Goal: Information Seeking & Learning: Learn about a topic

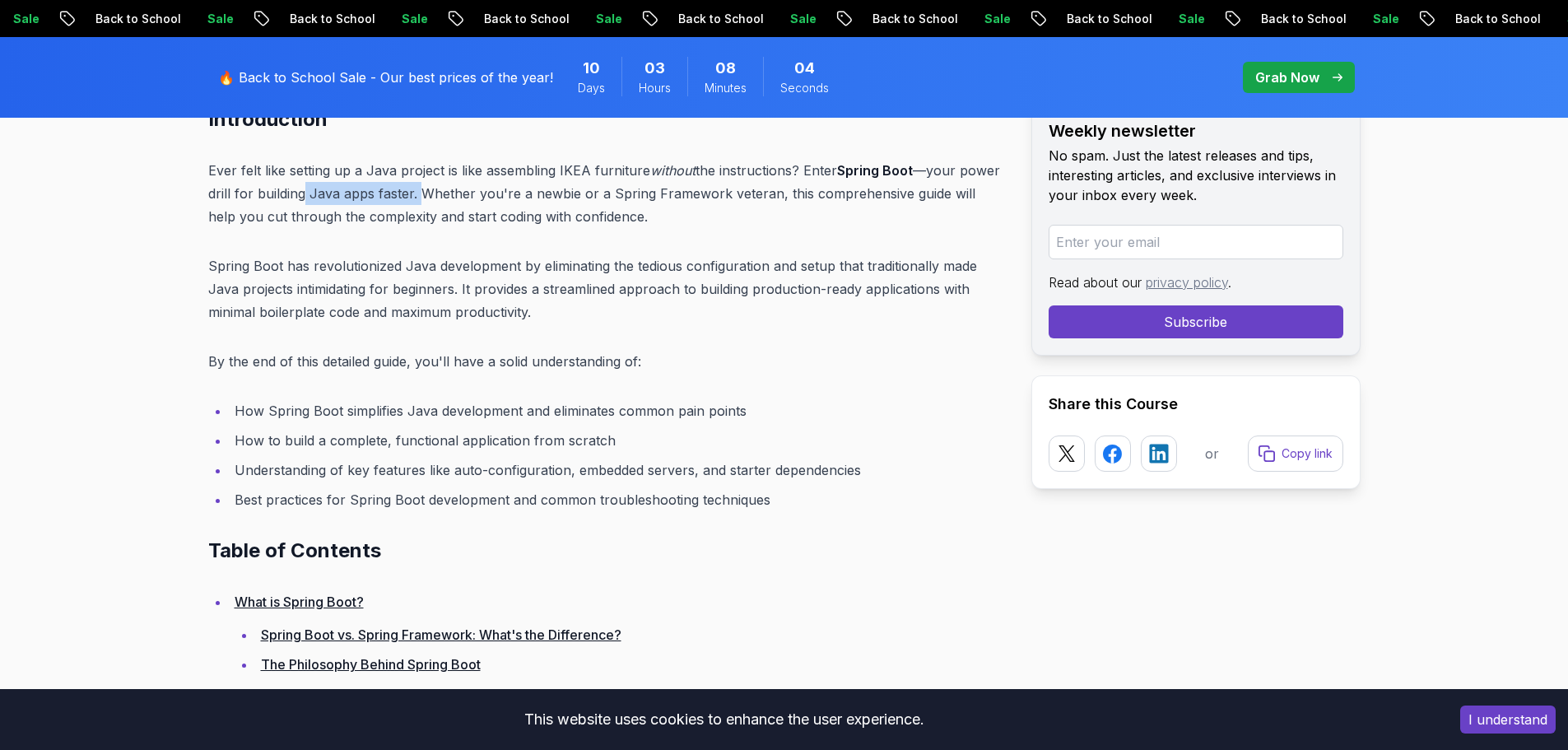
drag, startPoint x: 305, startPoint y: 197, endPoint x: 418, endPoint y: 198, distance: 113.0
click at [418, 198] on p "Ever felt like setting up a Java project is like assembling IKEA furniture with…" at bounding box center [606, 193] width 796 height 69
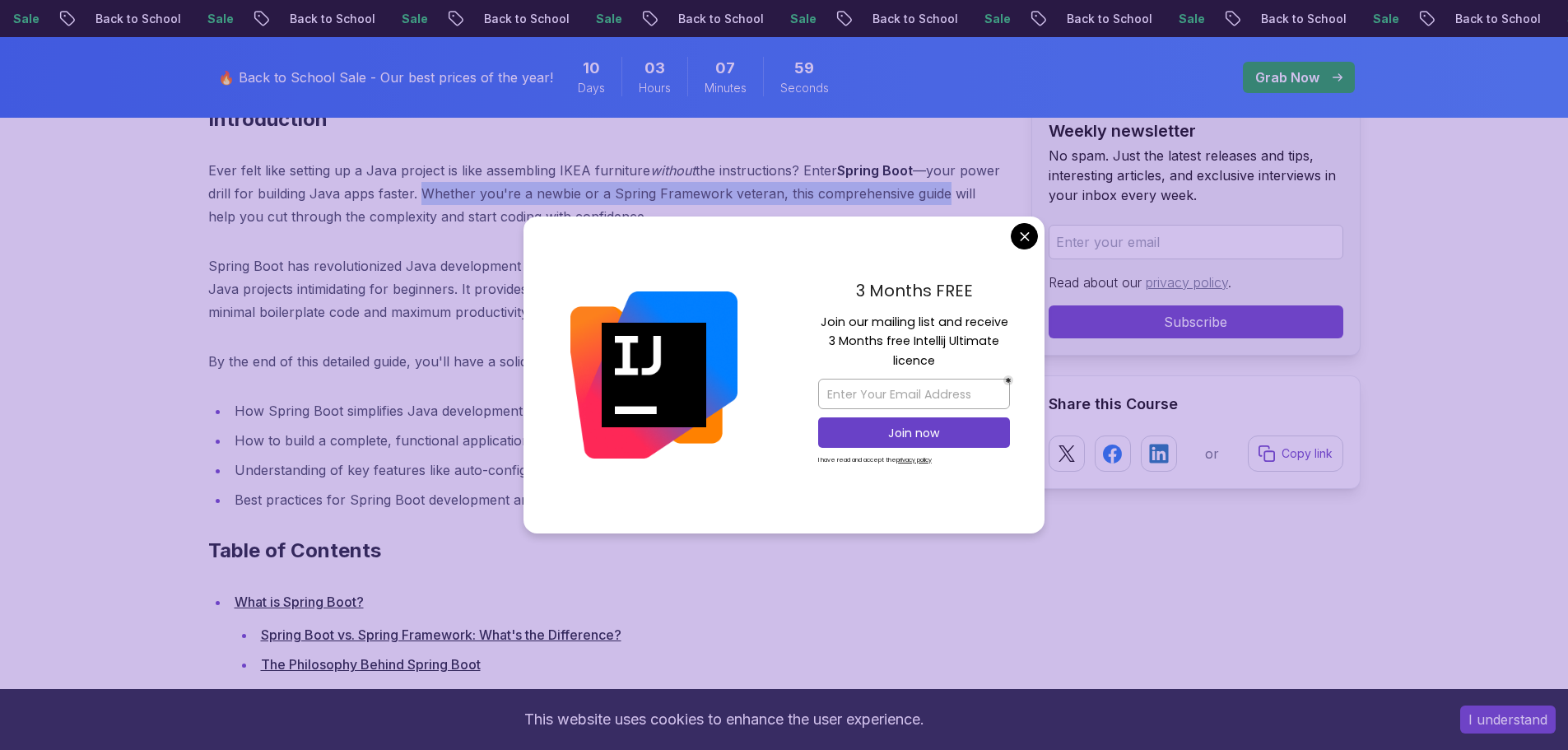
drag, startPoint x: 418, startPoint y: 197, endPoint x: 948, endPoint y: 203, distance: 530.0
click at [925, 203] on p "Ever felt like setting up a Java project is like assembling IKEA furniture with…" at bounding box center [606, 193] width 796 height 69
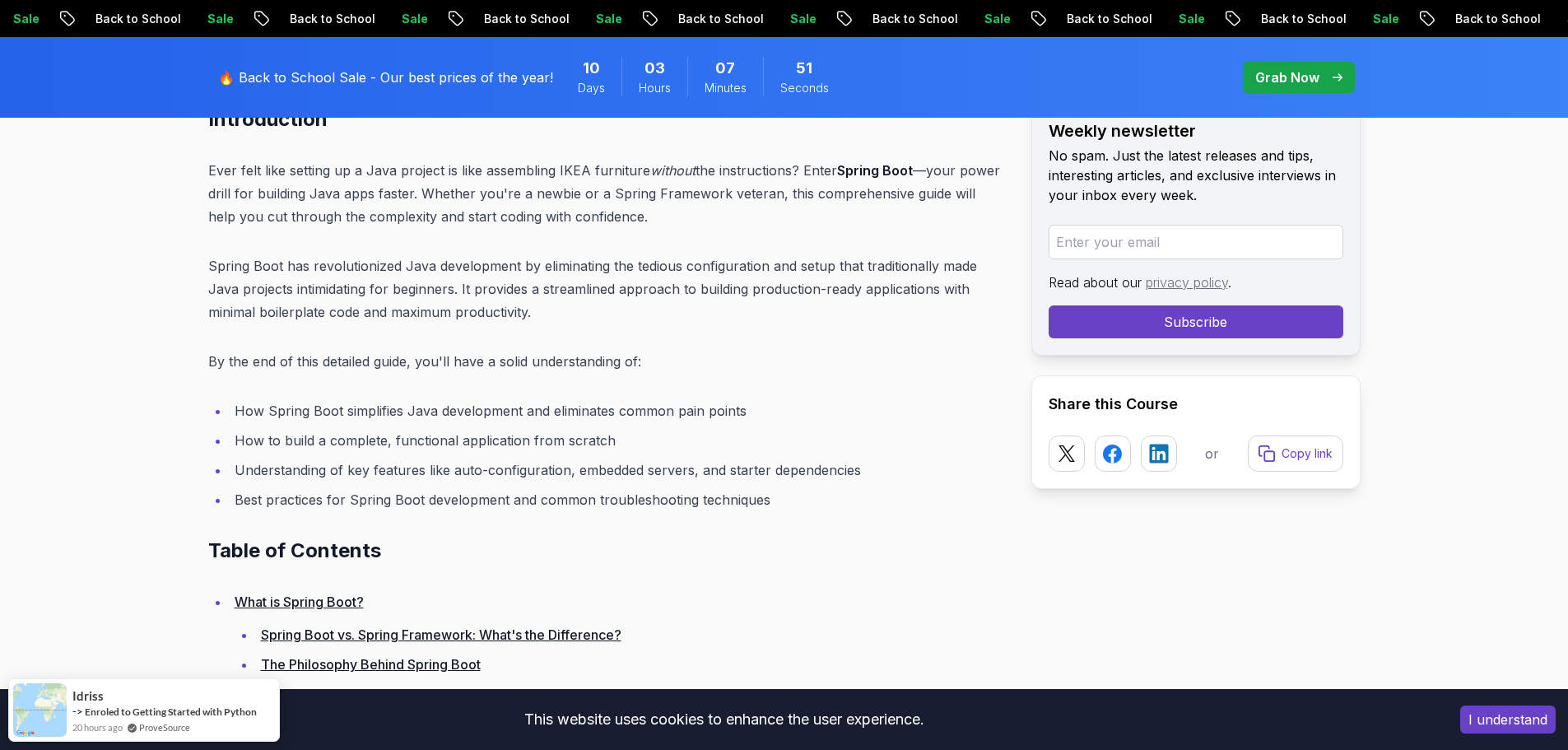
click at [318, 298] on p "Spring Boot has revolutionized Java development by eliminating the tedious conf…" at bounding box center [606, 288] width 796 height 69
drag, startPoint x: 1483, startPoint y: 189, endPoint x: 1474, endPoint y: 107, distance: 82.5
drag, startPoint x: 1401, startPoint y: 171, endPoint x: 1199, endPoint y: 213, distance: 206.3
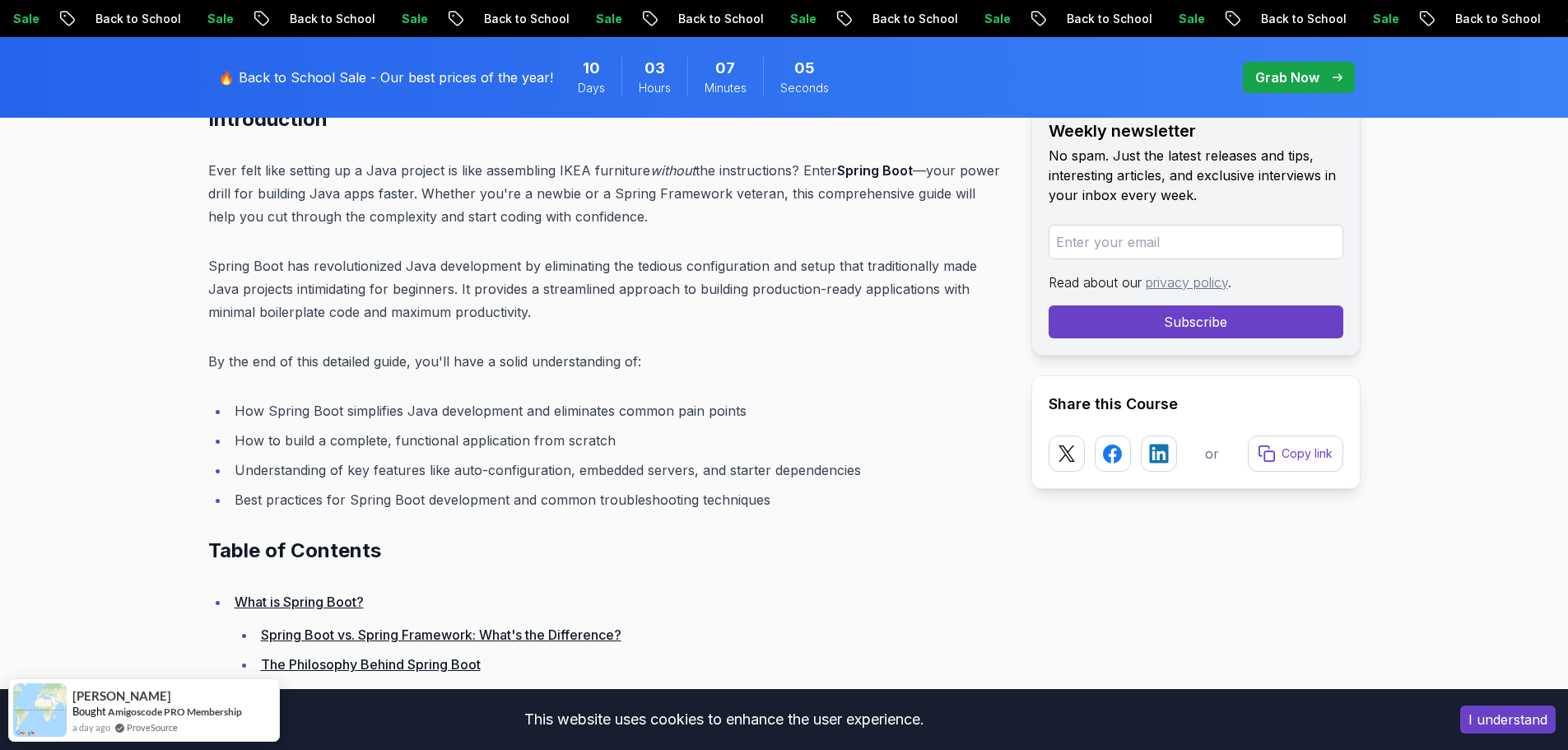
drag, startPoint x: 741, startPoint y: 277, endPoint x: 697, endPoint y: 277, distance: 44.0
click at [697, 277] on p "Spring Boot has revolutionized Java development by eliminating the tedious conf…" at bounding box center [606, 288] width 796 height 69
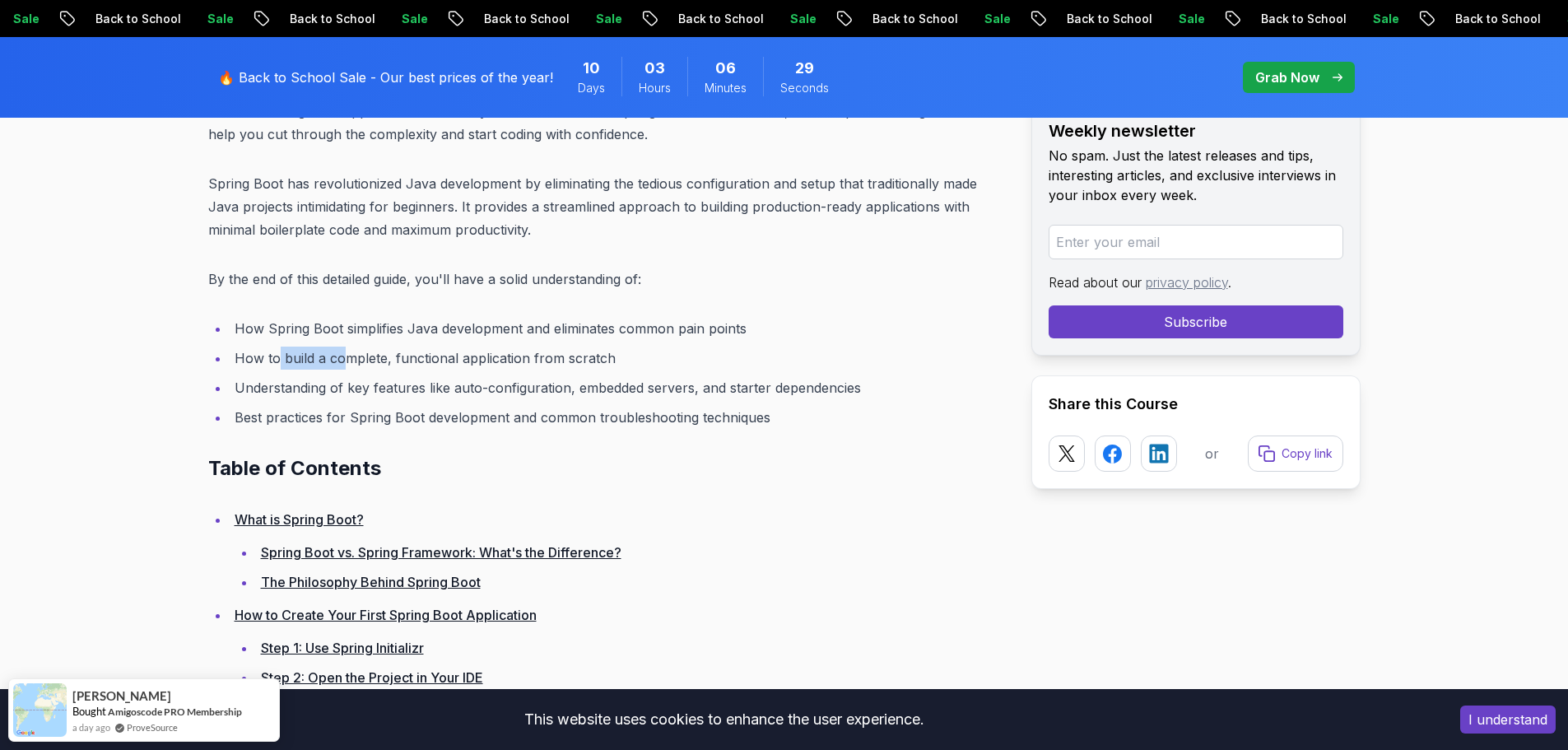
drag, startPoint x: 303, startPoint y: 353, endPoint x: 343, endPoint y: 353, distance: 40.0
click at [343, 353] on li "How to build a complete, functional application from scratch" at bounding box center [617, 357] width 775 height 23
click at [387, 320] on li "How Spring Boot simplifies Java development and eliminates common pain points" at bounding box center [617, 328] width 775 height 23
drag, startPoint x: 338, startPoint y: 317, endPoint x: 743, endPoint y: 329, distance: 405.2
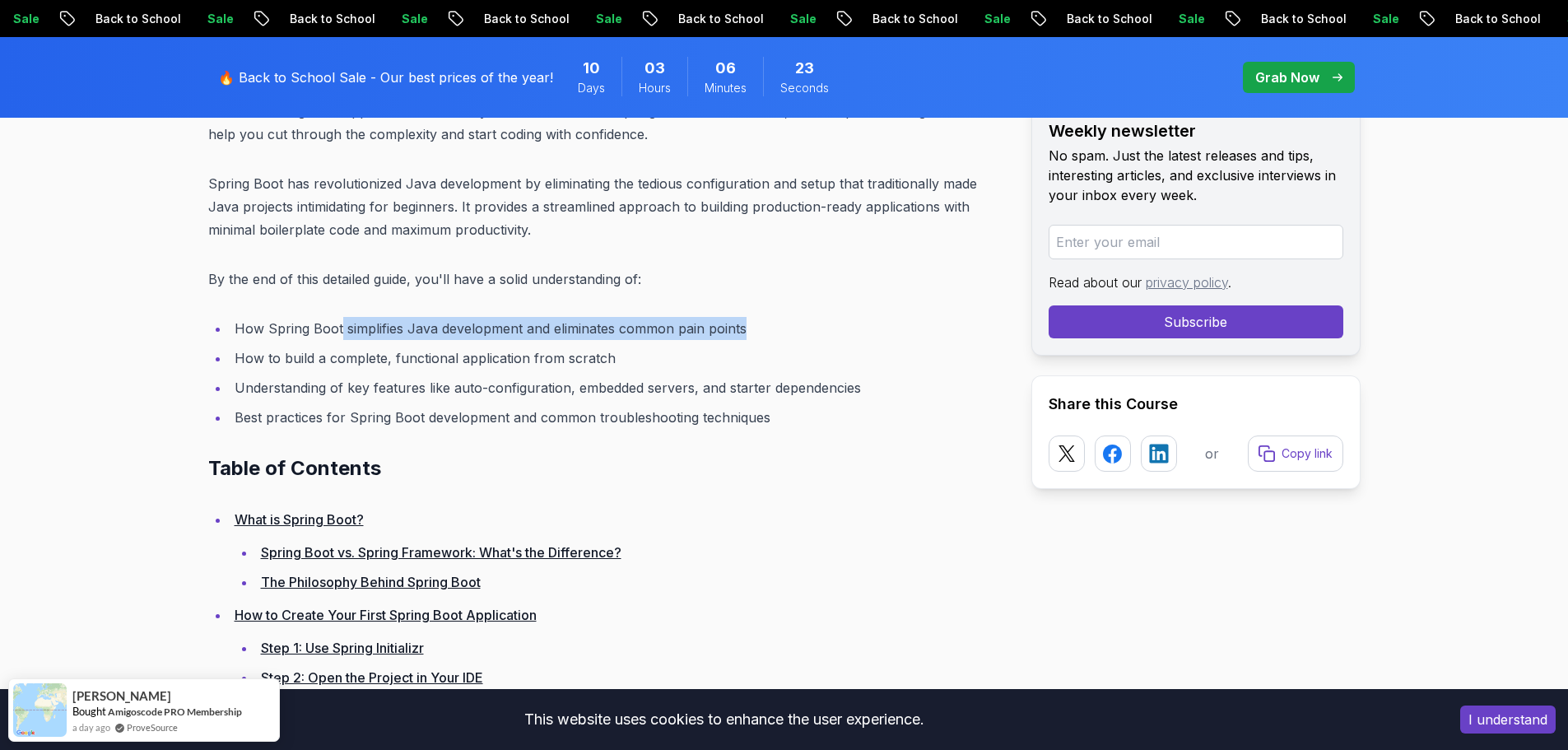
click at [743, 329] on li "How Spring Boot simplifies Java development and eliminates common pain points" at bounding box center [617, 328] width 775 height 23
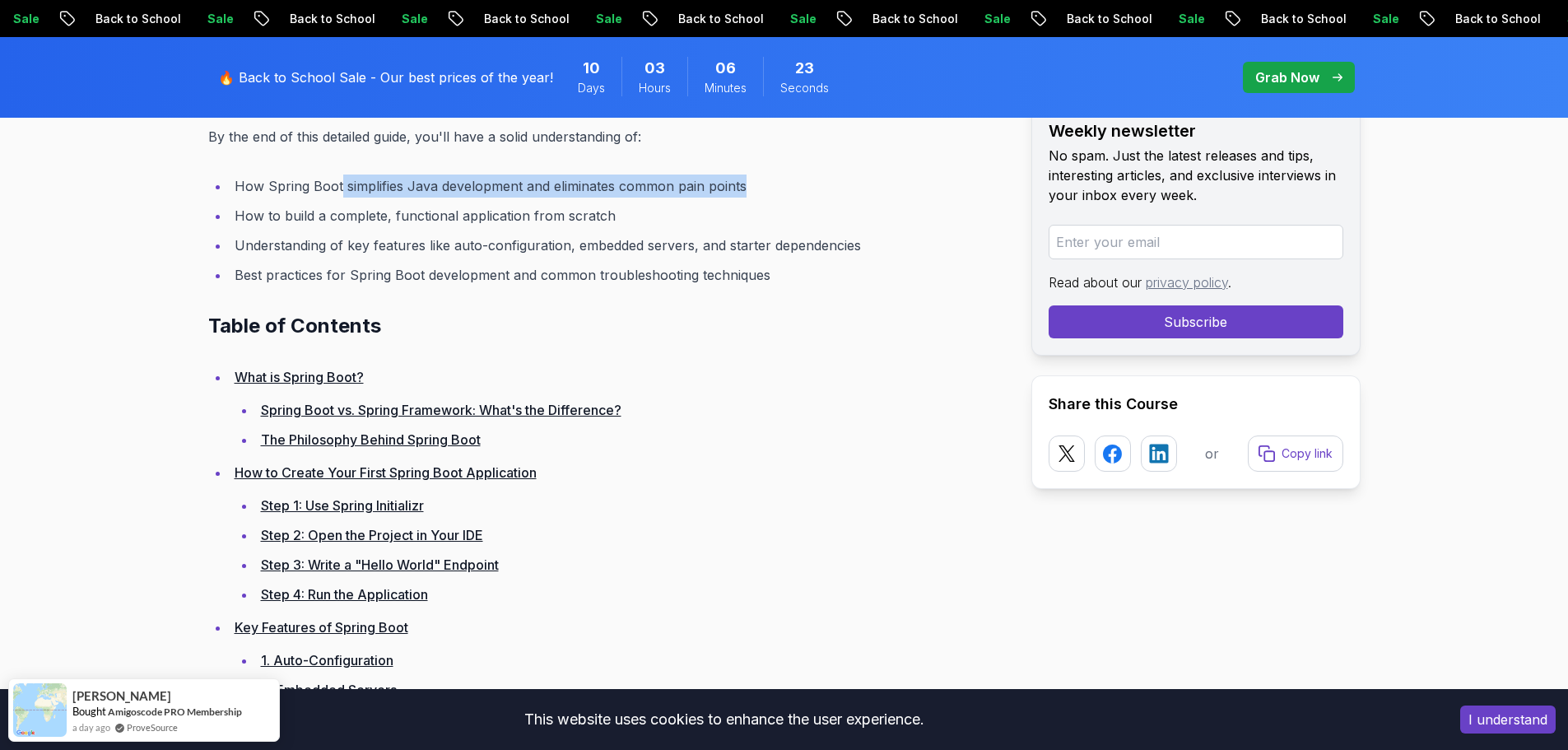
scroll to position [1007, 0]
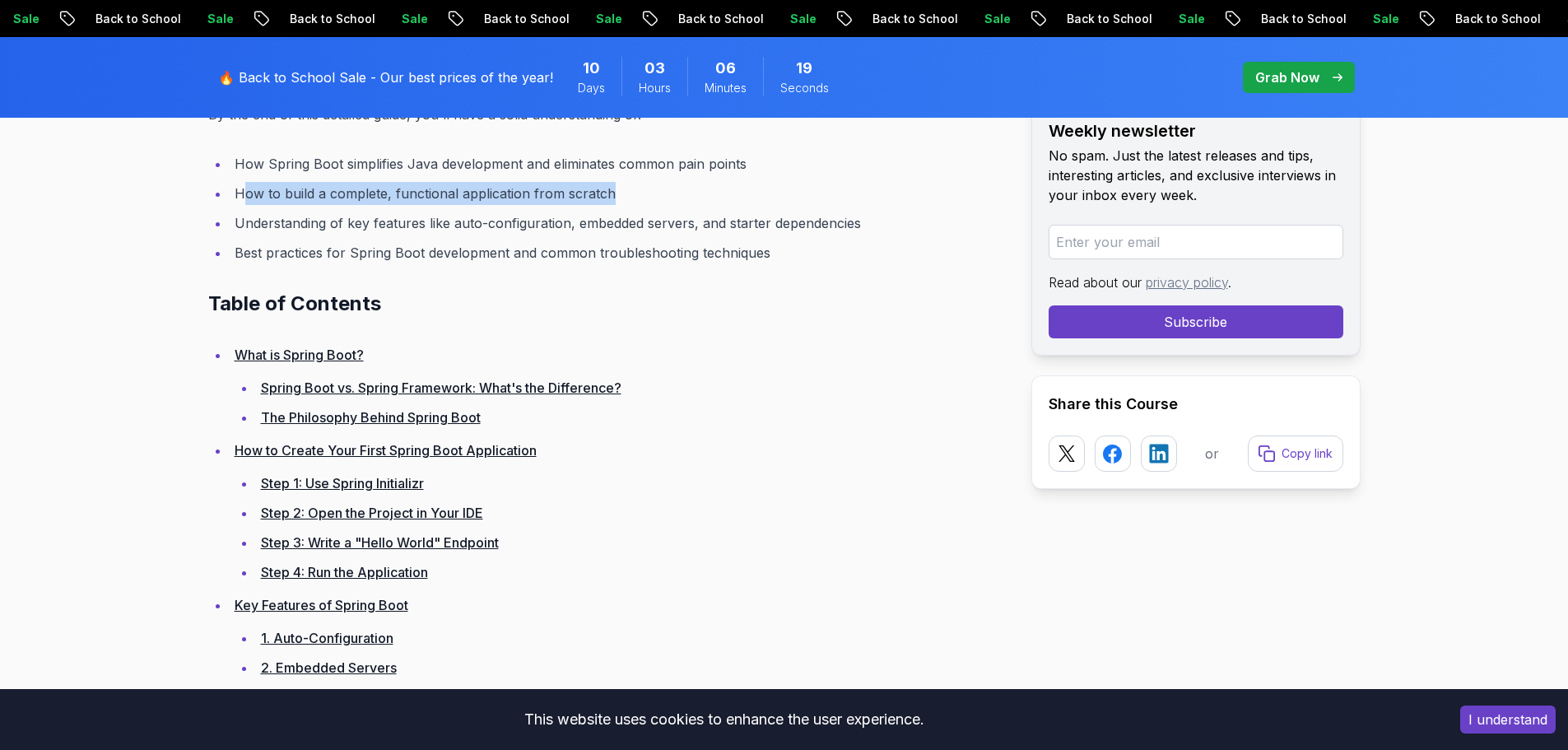
drag, startPoint x: 239, startPoint y: 193, endPoint x: 628, endPoint y: 194, distance: 389.0
click at [628, 194] on li "How to build a complete, functional application from scratch" at bounding box center [617, 193] width 775 height 23
click at [585, 209] on ul "How Spring Boot simplifies Java development and eliminates common pain points H…" at bounding box center [606, 208] width 796 height 112
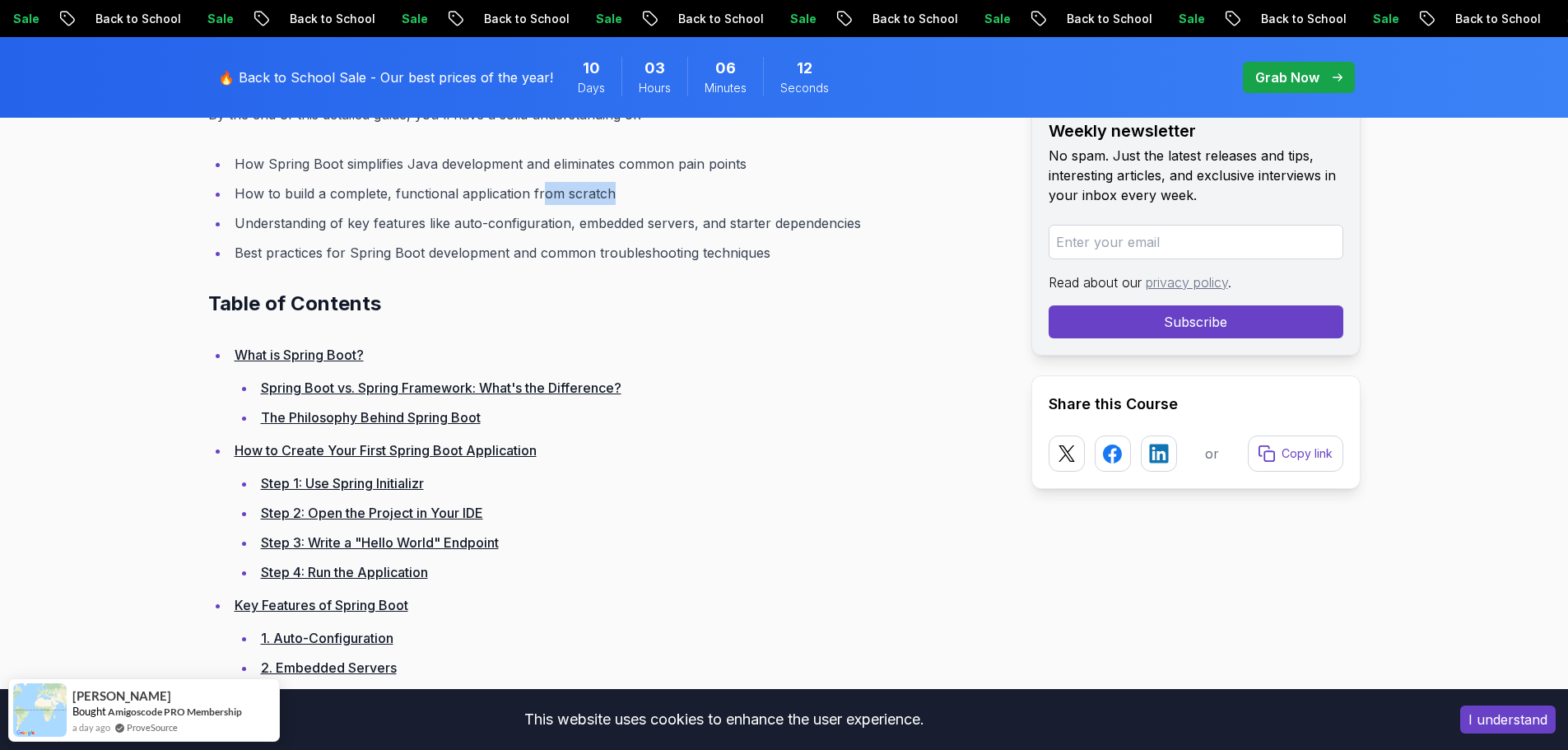
click at [620, 189] on li "How to build a complete, functional application from scratch" at bounding box center [617, 193] width 775 height 23
click at [605, 191] on li "How to build a complete, functional application from scratch" at bounding box center [617, 193] width 775 height 23
click at [604, 191] on li "How to build a complete, functional application from scratch" at bounding box center [617, 193] width 775 height 23
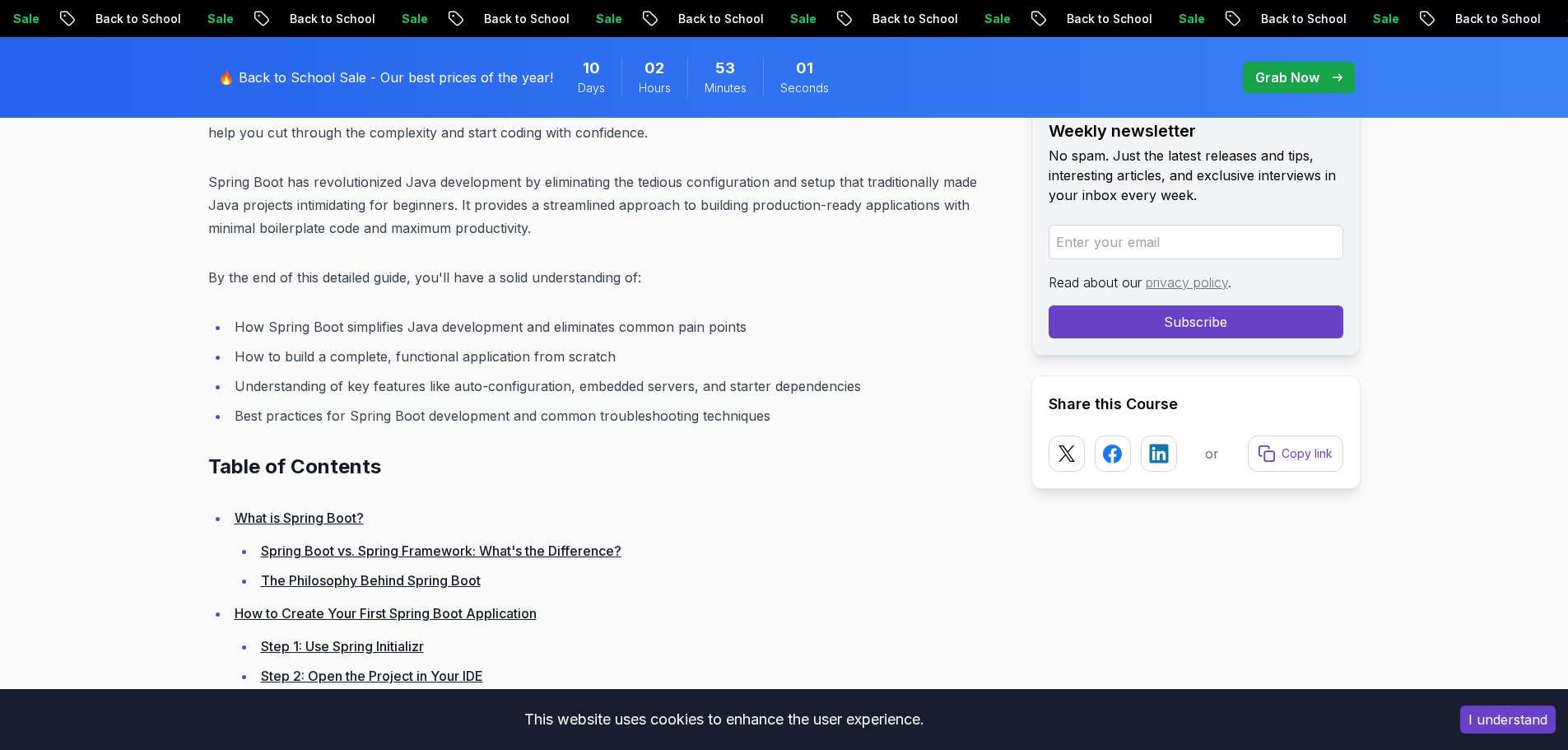
scroll to position [843, 0]
drag, startPoint x: 400, startPoint y: 381, endPoint x: 393, endPoint y: 404, distance: 24.0
click at [393, 401] on ul "How Spring Boot simplifies Java development and eliminates common pain points H…" at bounding box center [606, 373] width 796 height 112
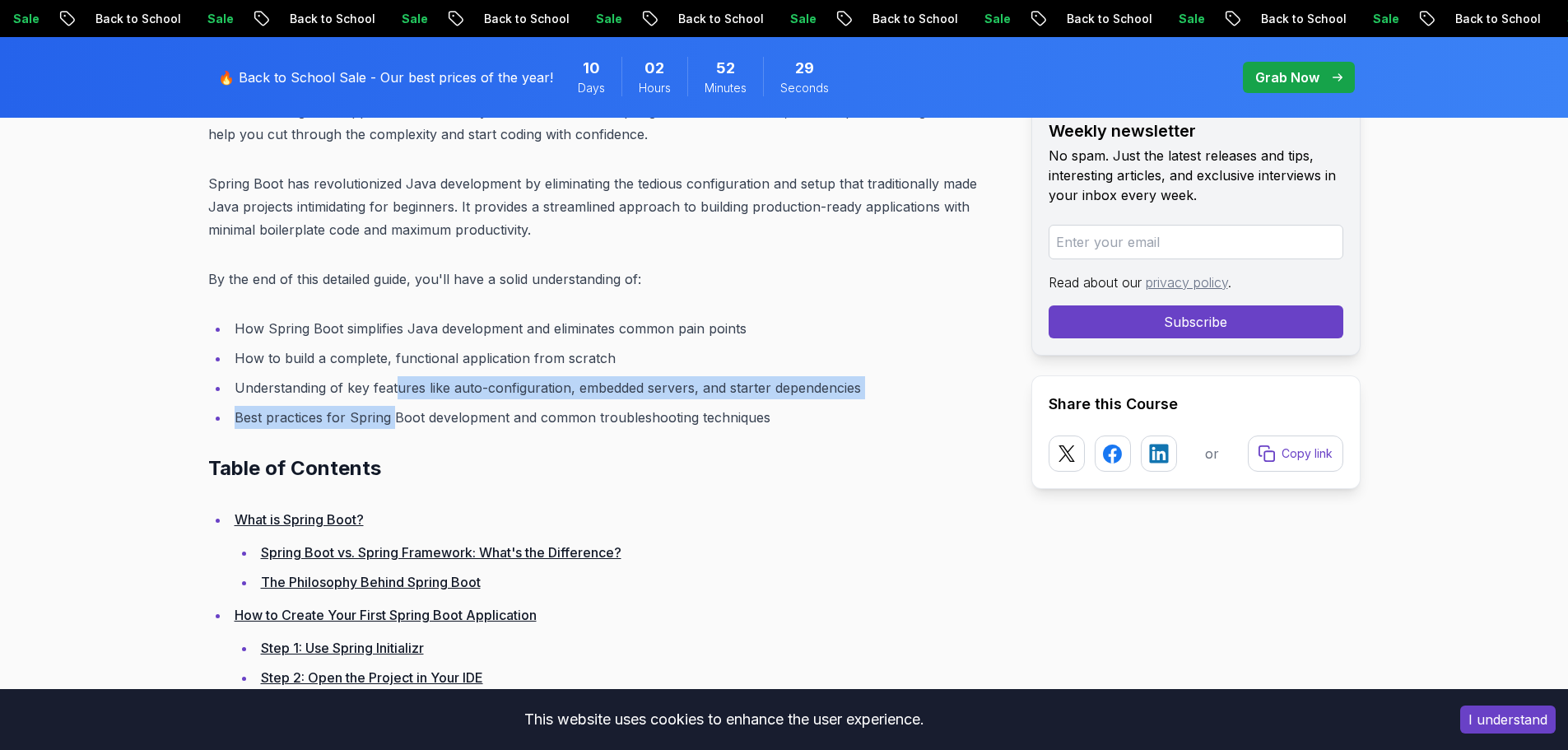
click at [393, 404] on ul "How Spring Boot simplifies Java development and eliminates common pain points H…" at bounding box center [606, 373] width 796 height 112
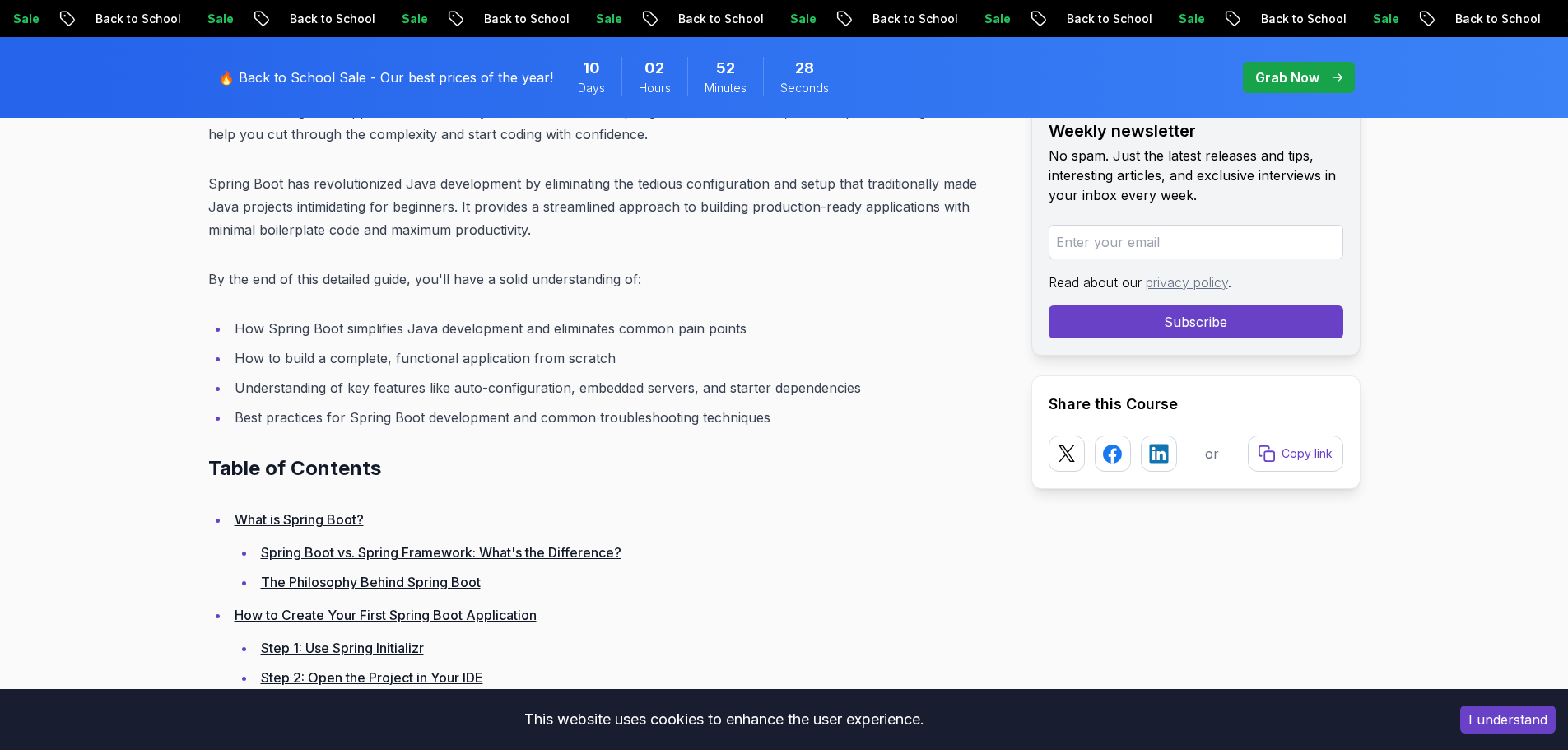
click at [393, 404] on ul "How Spring Boot simplifies Java development and eliminates common pain points H…" at bounding box center [606, 373] width 796 height 112
click at [270, 324] on li "How Spring Boot simplifies Java development and eliminates common pain points" at bounding box center [617, 328] width 775 height 23
click at [245, 394] on li "Understanding of key features like auto-configuration, embedded servers, and st…" at bounding box center [617, 387] width 775 height 23
click at [461, 332] on li "How Spring Boot simplifies Java development and eliminates common pain points" at bounding box center [617, 328] width 775 height 23
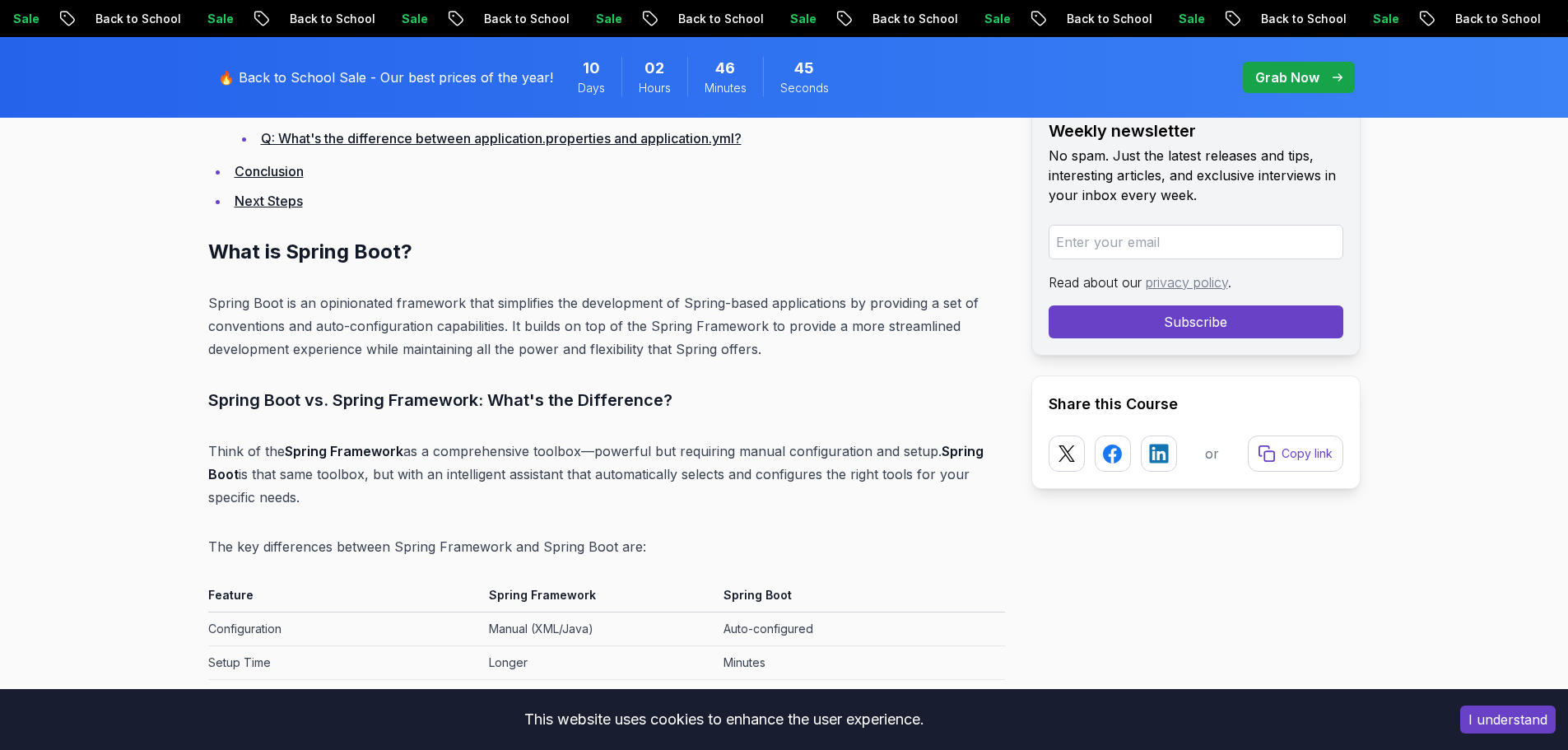
scroll to position [2160, 0]
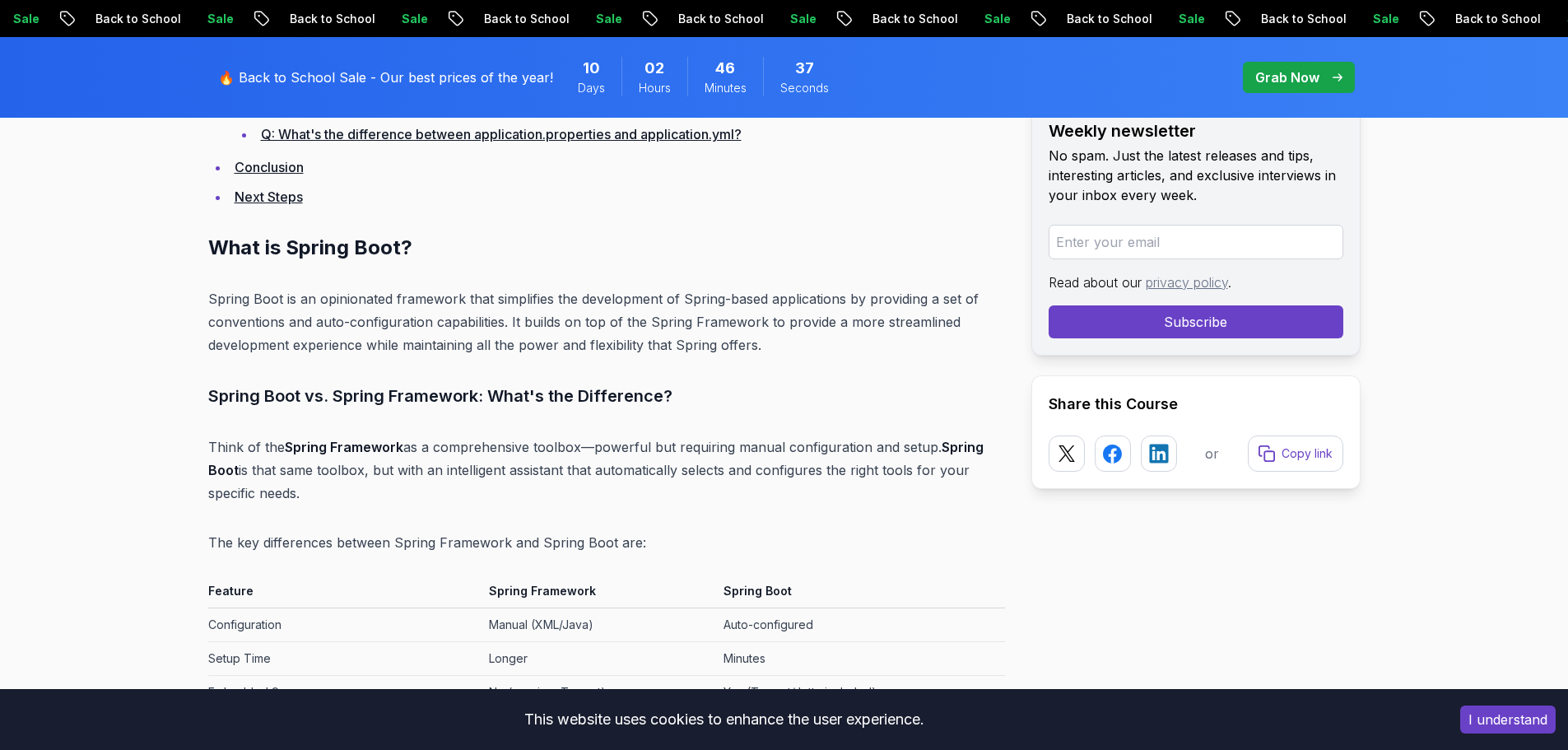
click at [713, 334] on p "Spring Boot is an opinionated framework that simplifies the development of Spri…" at bounding box center [606, 322] width 796 height 69
drag, startPoint x: 641, startPoint y: 327, endPoint x: 605, endPoint y: 324, distance: 36.1
click at [629, 328] on p "Spring Boot is an opinionated framework that simplifies the development of Spri…" at bounding box center [606, 322] width 796 height 69
drag, startPoint x: 567, startPoint y: 323, endPoint x: 553, endPoint y: 325, distance: 14.1
click at [557, 323] on p "Spring Boot is an opinionated framework that simplifies the development of Spri…" at bounding box center [606, 322] width 796 height 69
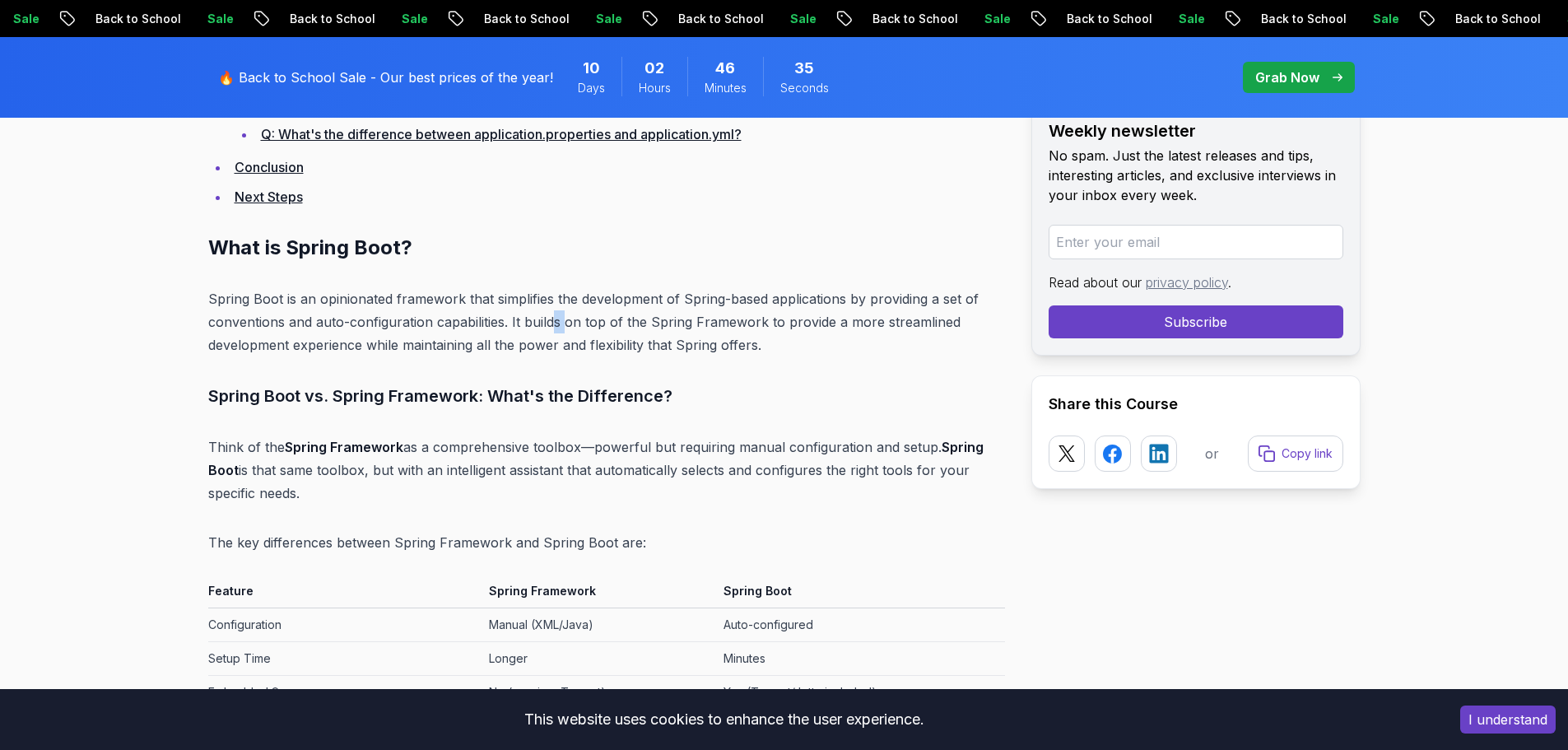
click at [550, 325] on p "Spring Boot is an opinionated framework that simplifies the development of Spri…" at bounding box center [606, 322] width 796 height 69
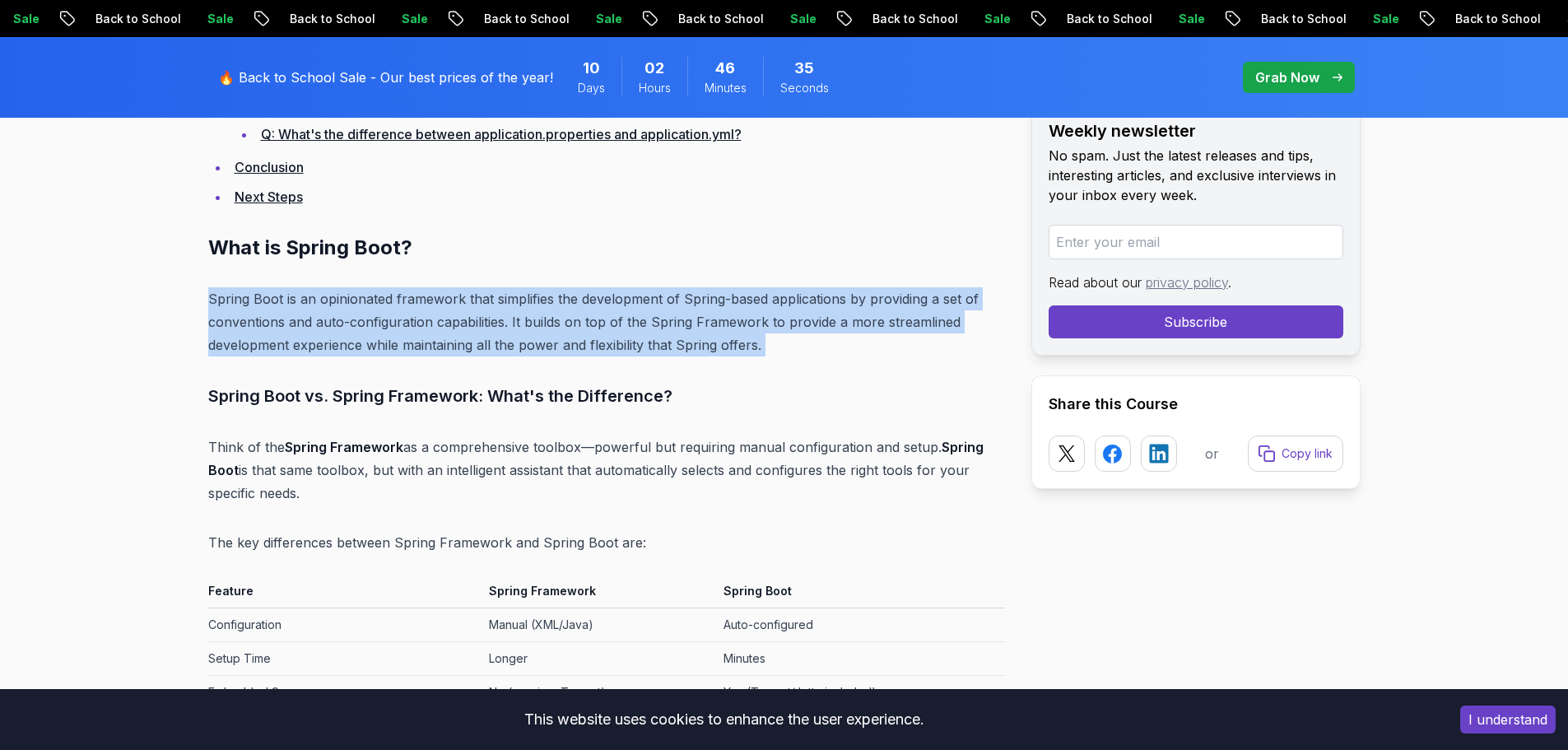
click at [552, 325] on p "Spring Boot is an opinionated framework that simplifies the development of Spri…" at bounding box center [606, 322] width 796 height 69
click at [604, 321] on p "Spring Boot is an opinionated framework that simplifies the development of Spri…" at bounding box center [606, 322] width 796 height 69
click at [604, 322] on p "Spring Boot is an opinionated framework that simplifies the development of Spri…" at bounding box center [606, 322] width 796 height 69
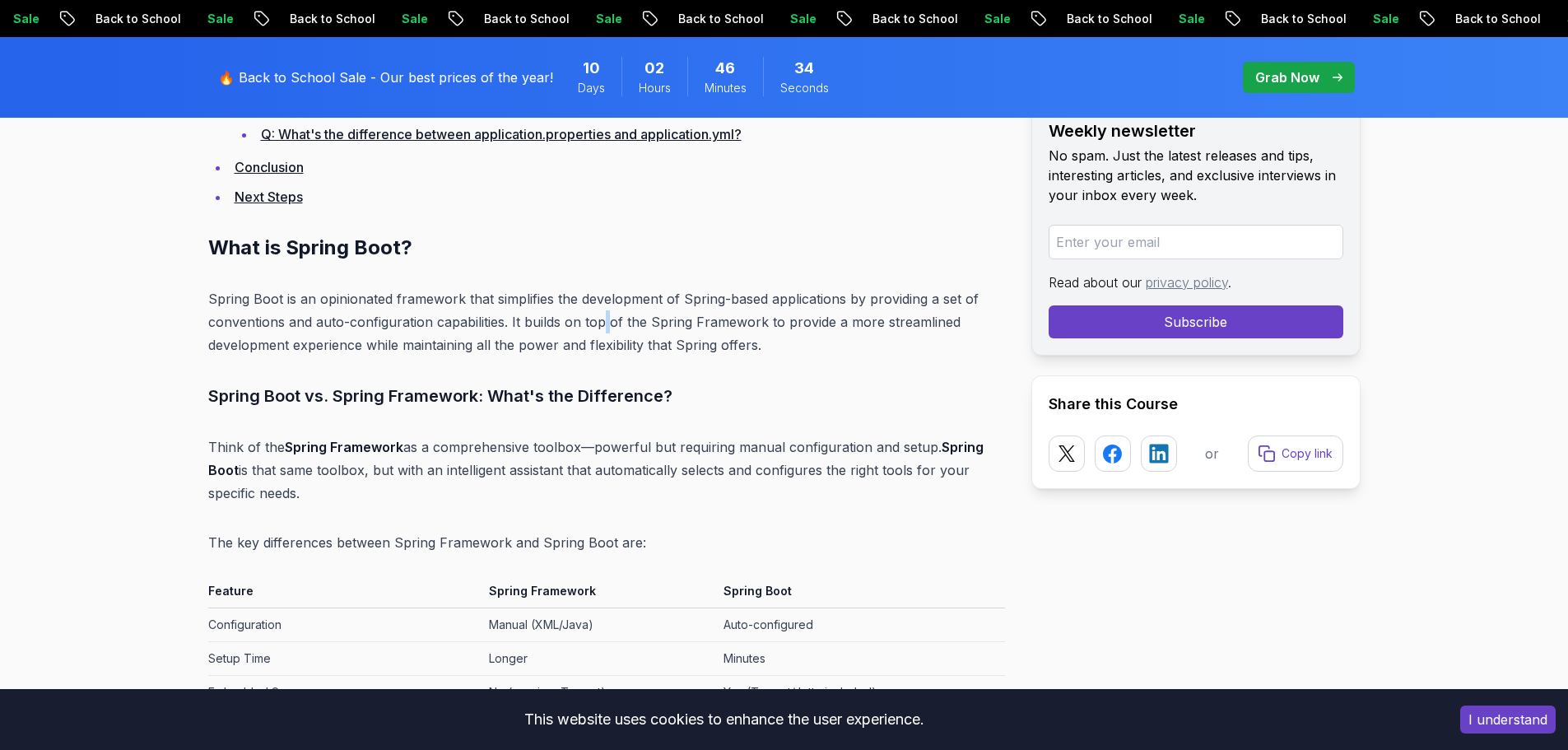
drag, startPoint x: 604, startPoint y: 322, endPoint x: 617, endPoint y: 321, distance: 13.0
click at [610, 322] on p "Spring Boot is an opinionated framework that simplifies the development of Spri…" at bounding box center [606, 322] width 796 height 69
drag, startPoint x: 669, startPoint y: 325, endPoint x: 679, endPoint y: 325, distance: 10.0
click at [679, 325] on p "Spring Boot is an opinionated framework that simplifies the development of Spri…" at bounding box center [606, 322] width 796 height 69
drag, startPoint x: 722, startPoint y: 326, endPoint x: 753, endPoint y: 327, distance: 31.0
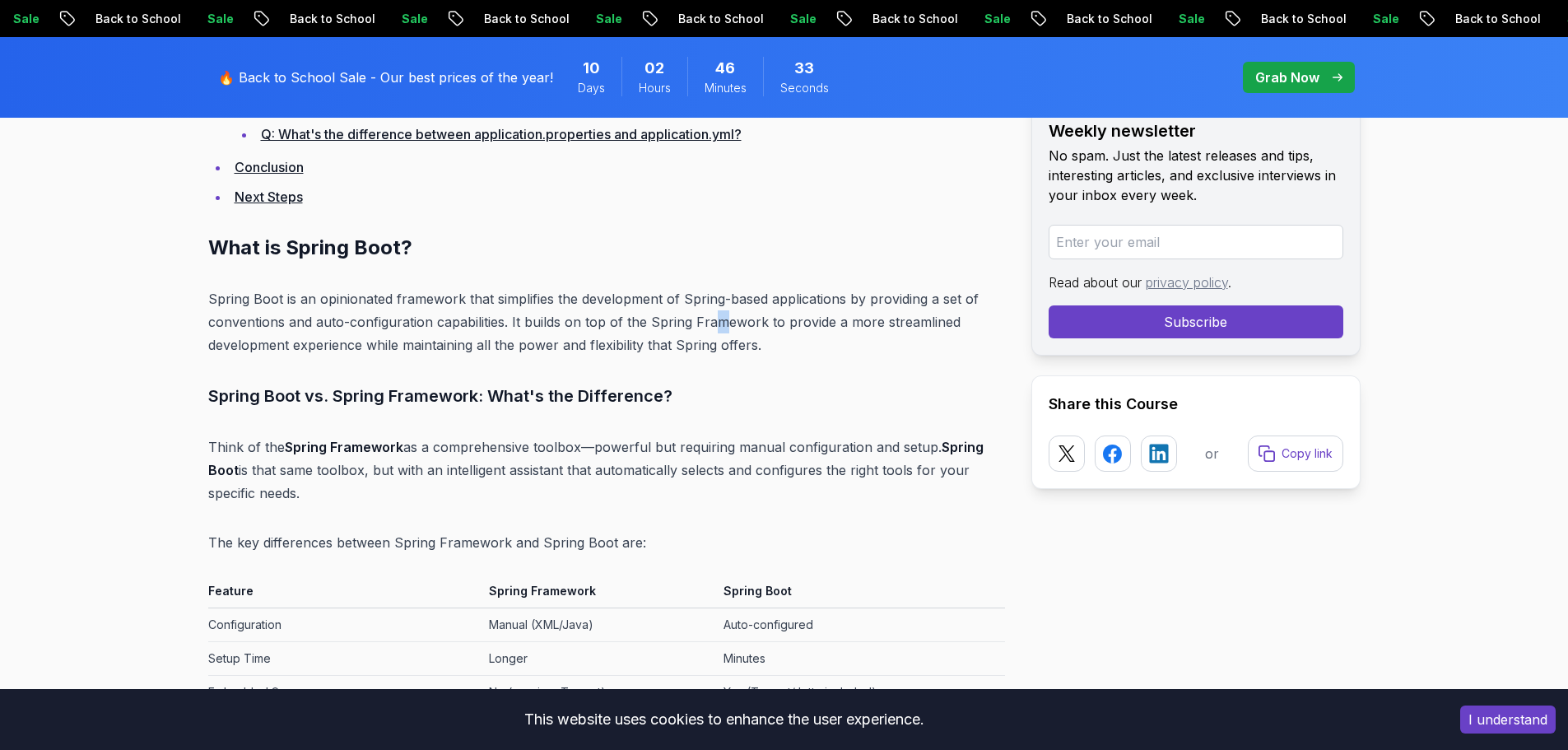
click at [728, 327] on p "Spring Boot is an opinionated framework that simplifies the development of Spri…" at bounding box center [606, 322] width 796 height 69
drag, startPoint x: 778, startPoint y: 330, endPoint x: 865, endPoint y: 325, distance: 87.1
click at [865, 325] on p "Spring Boot is an opinionated framework that simplifies the development of Spri…" at bounding box center [606, 322] width 796 height 69
drag, startPoint x: 488, startPoint y: 330, endPoint x: 289, endPoint y: 329, distance: 199.0
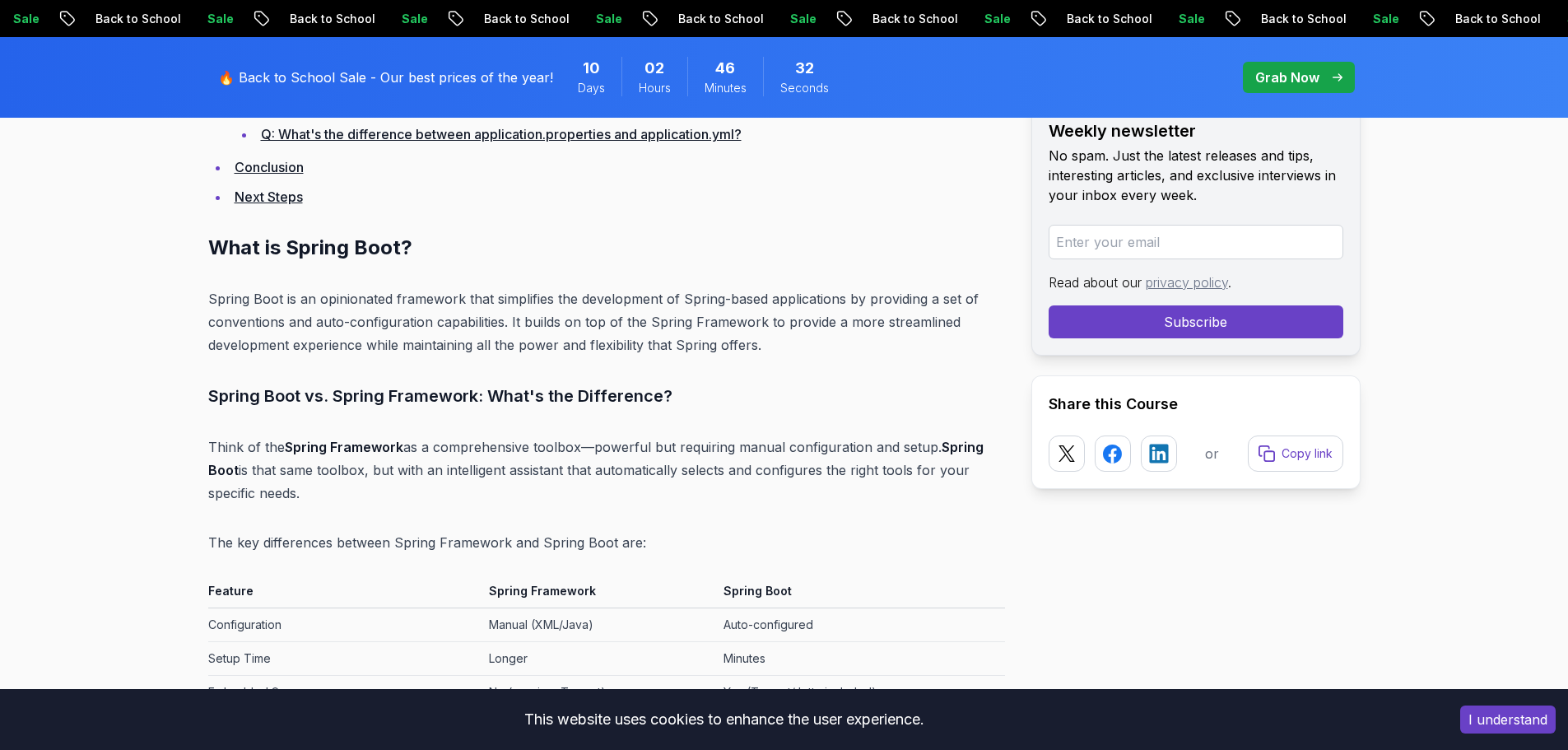
click at [479, 329] on p "Spring Boot is an opinionated framework that simplifies the development of Spri…" at bounding box center [606, 322] width 796 height 69
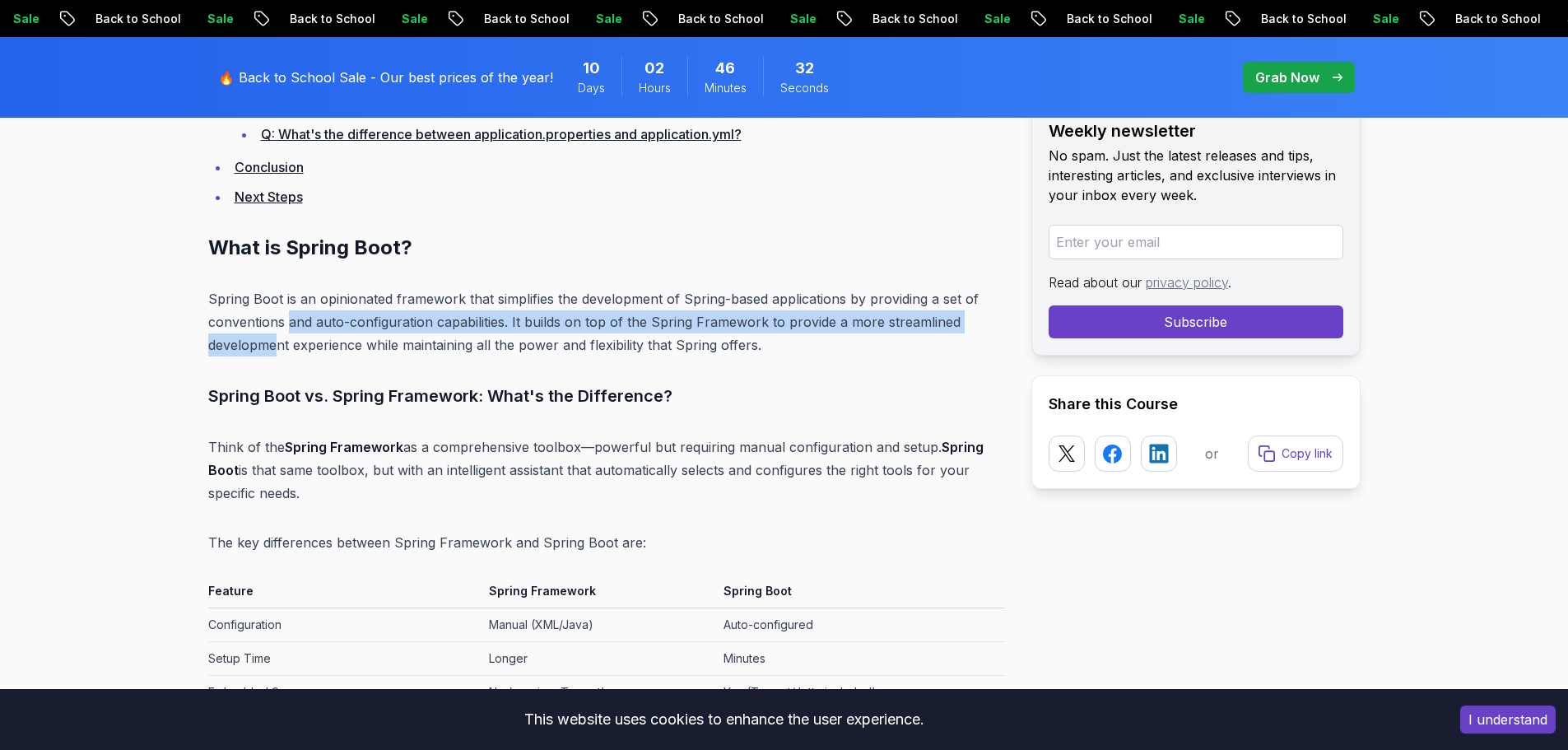
drag, startPoint x: 283, startPoint y: 329, endPoint x: 253, endPoint y: 335, distance: 30.6
click at [264, 338] on p "Spring Boot is an opinionated framework that simplifies the development of Spri…" at bounding box center [606, 322] width 796 height 69
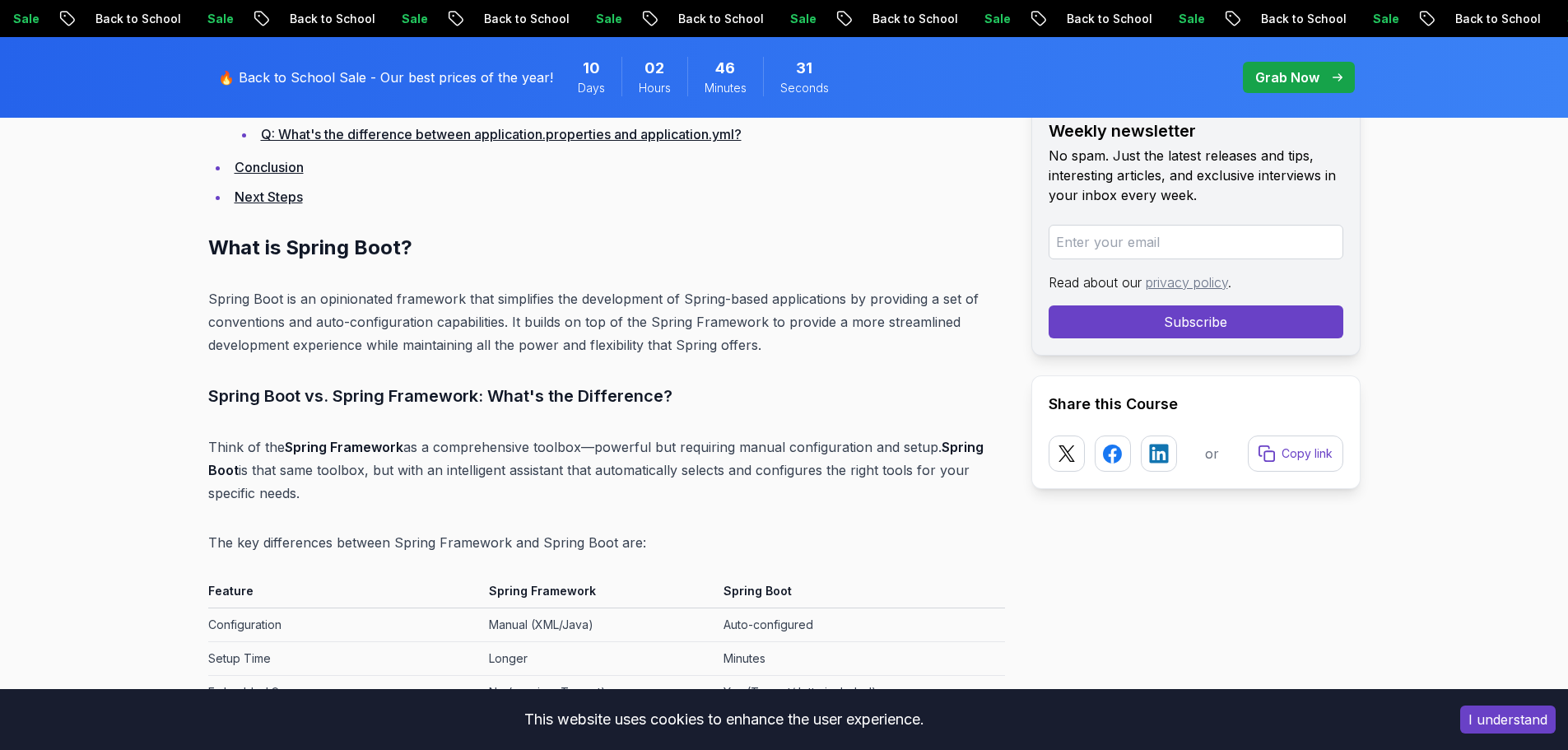
click at [369, 335] on p "Spring Boot is an opinionated framework that simplifies the development of Spri…" at bounding box center [606, 322] width 796 height 69
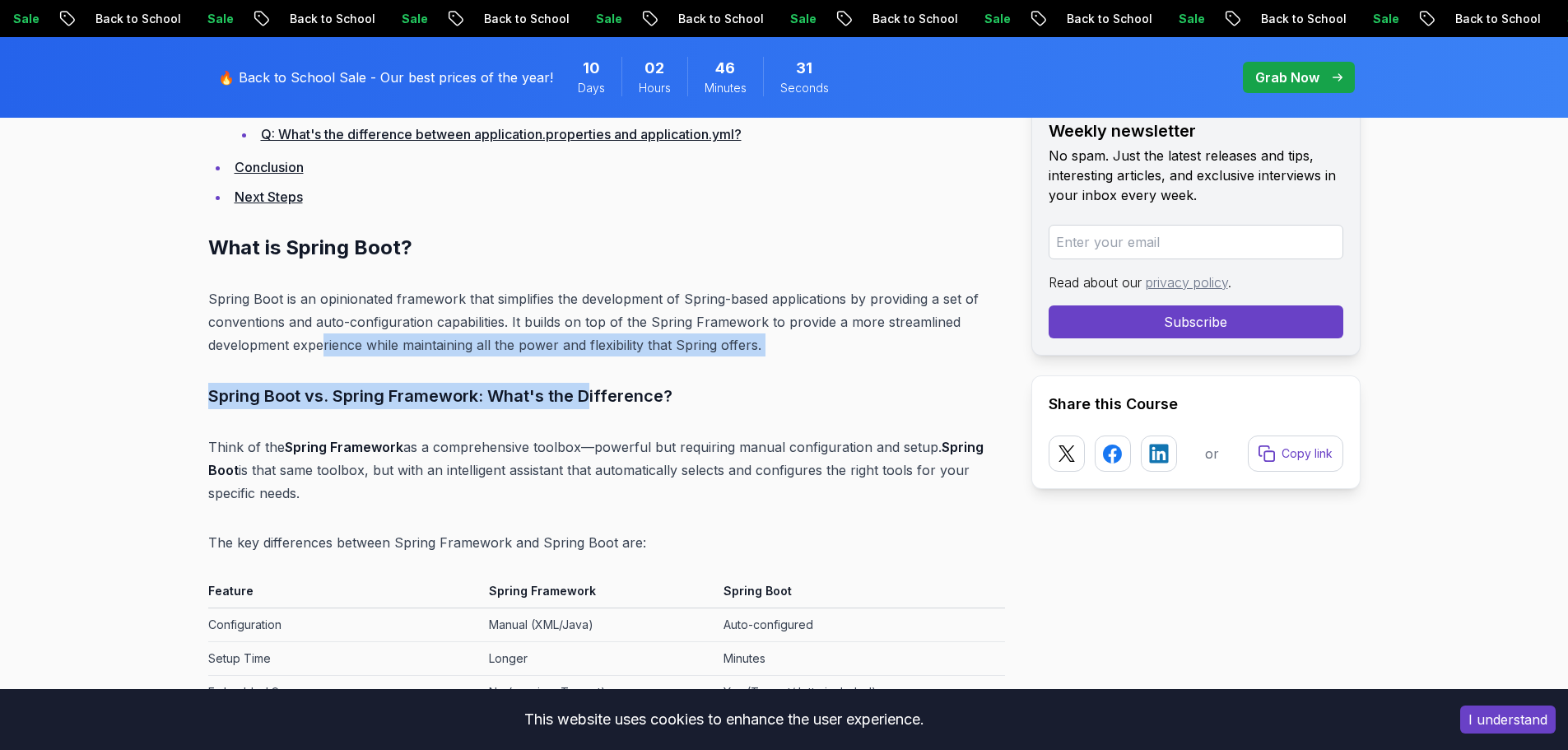
drag, startPoint x: 321, startPoint y: 355, endPoint x: 589, endPoint y: 360, distance: 268.0
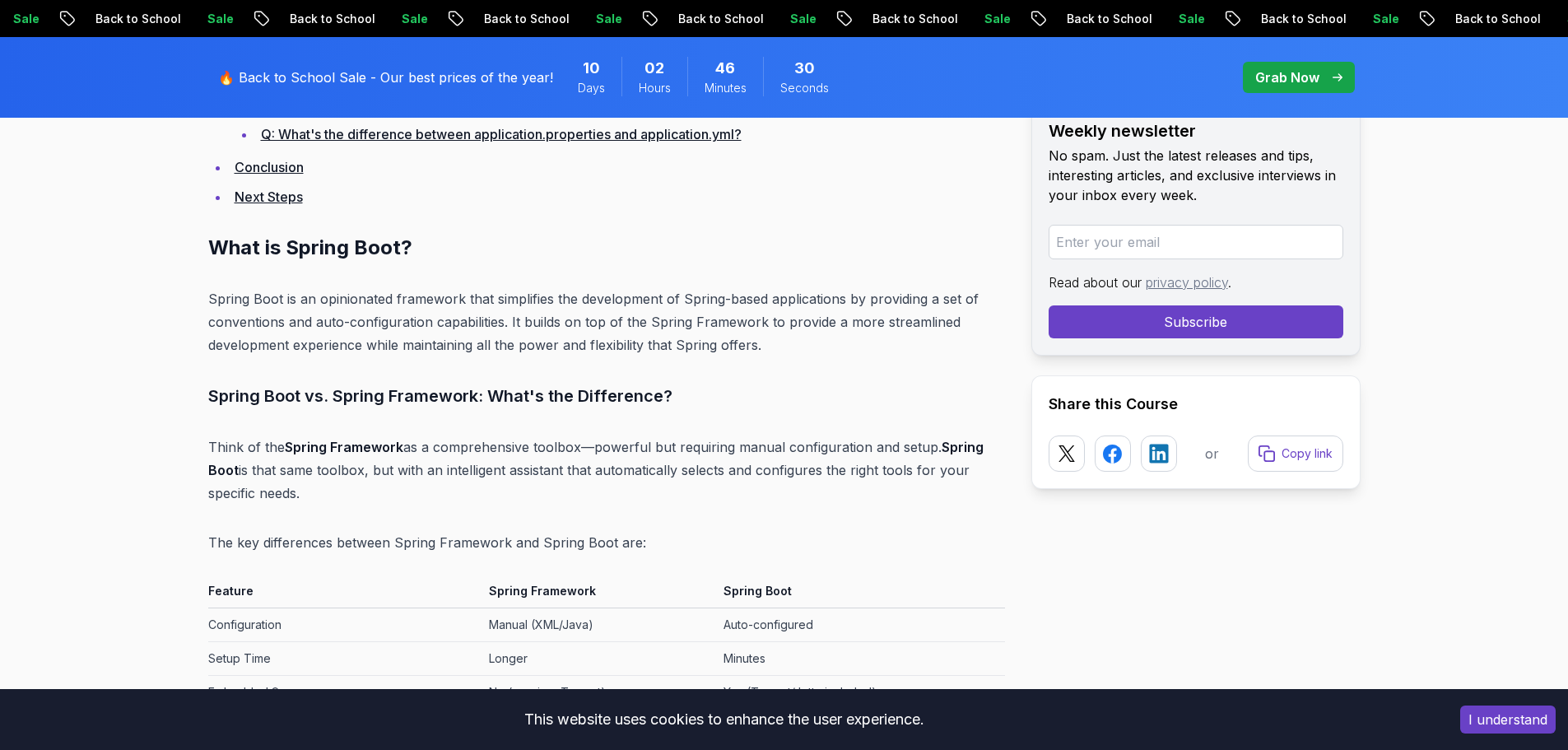
click at [600, 350] on p "Spring Boot is an opinionated framework that simplifies the development of Spri…" at bounding box center [606, 322] width 796 height 69
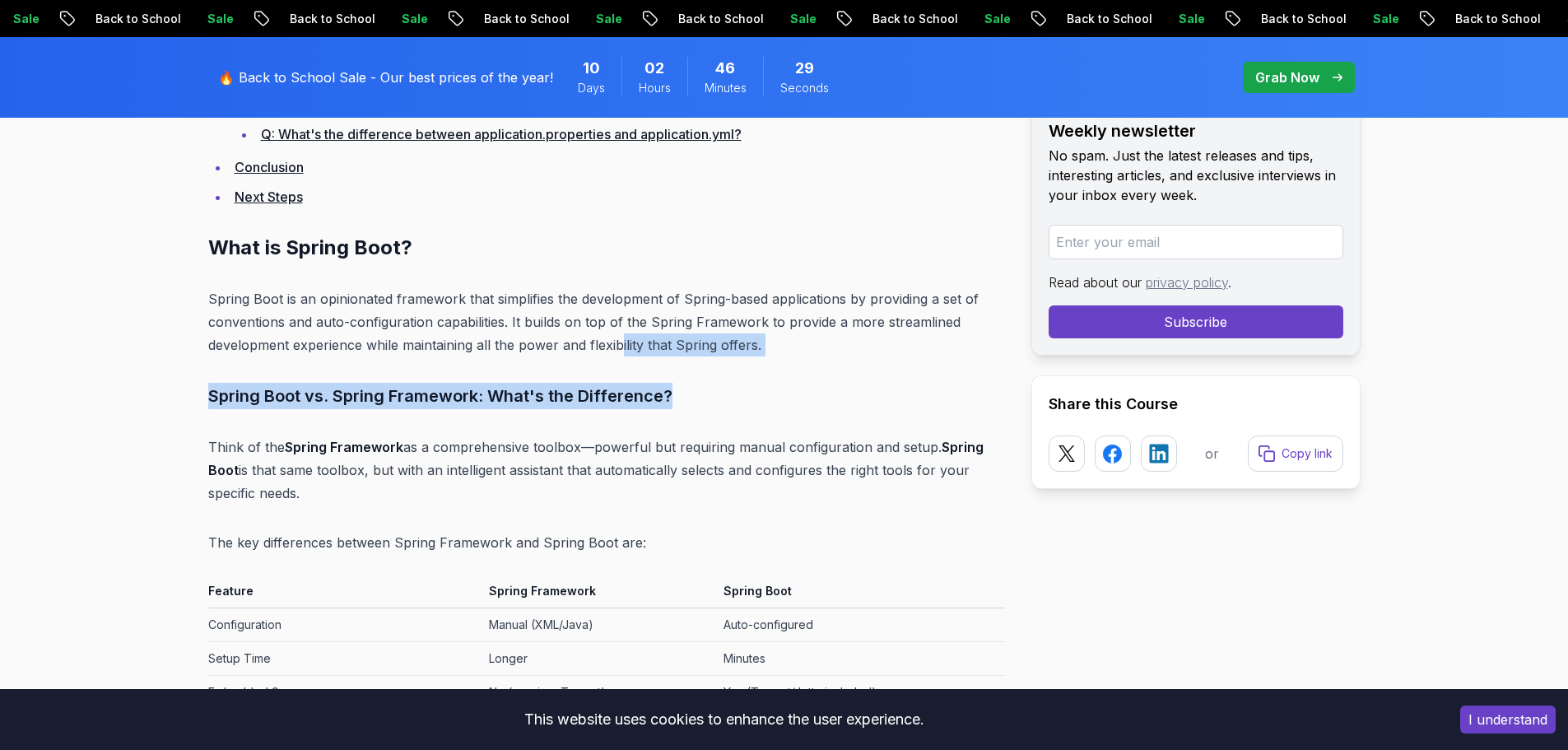
drag, startPoint x: 641, startPoint y: 350, endPoint x: 745, endPoint y: 367, distance: 105.4
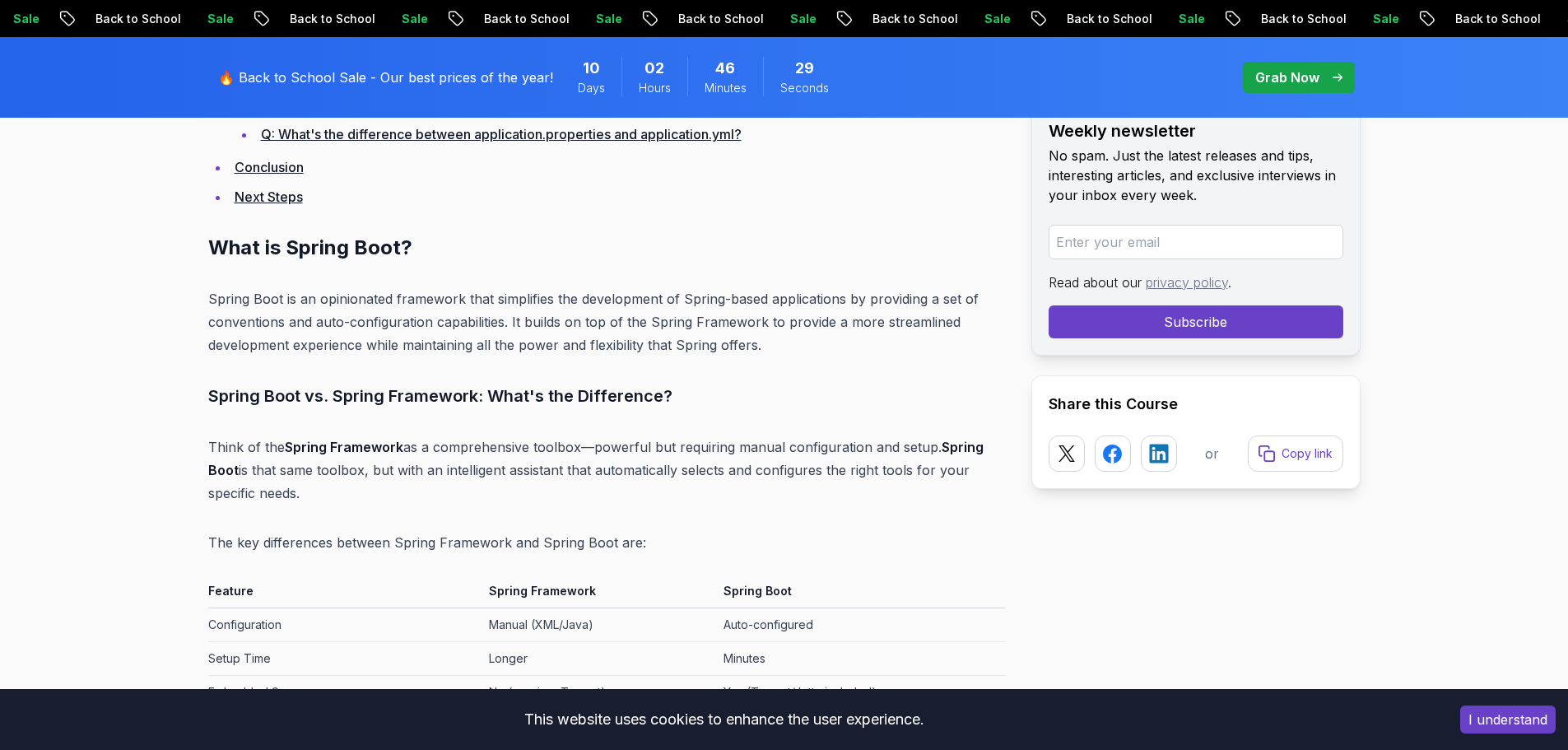
drag, startPoint x: 734, startPoint y: 364, endPoint x: 689, endPoint y: 374, distance: 46.1
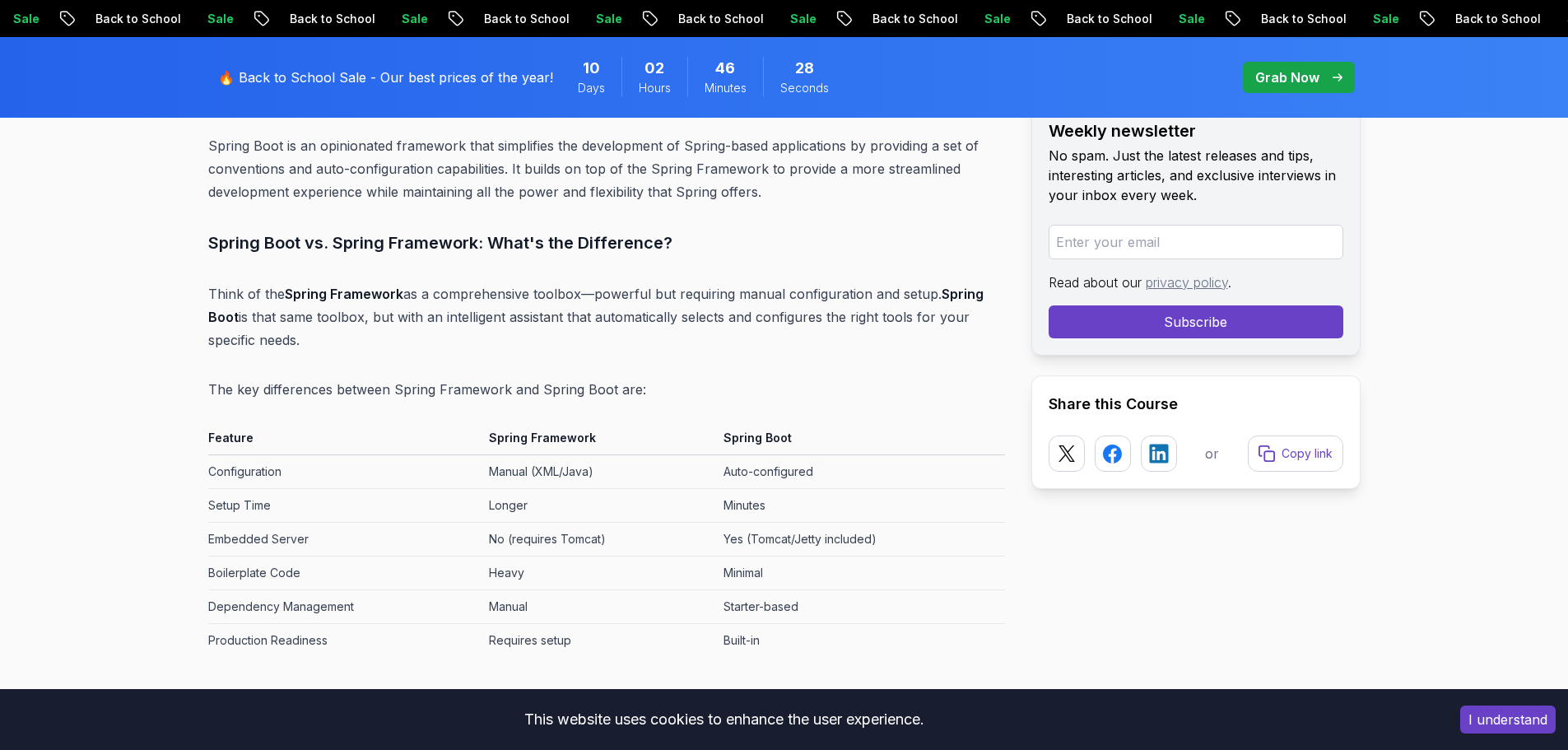
scroll to position [2324, 0]
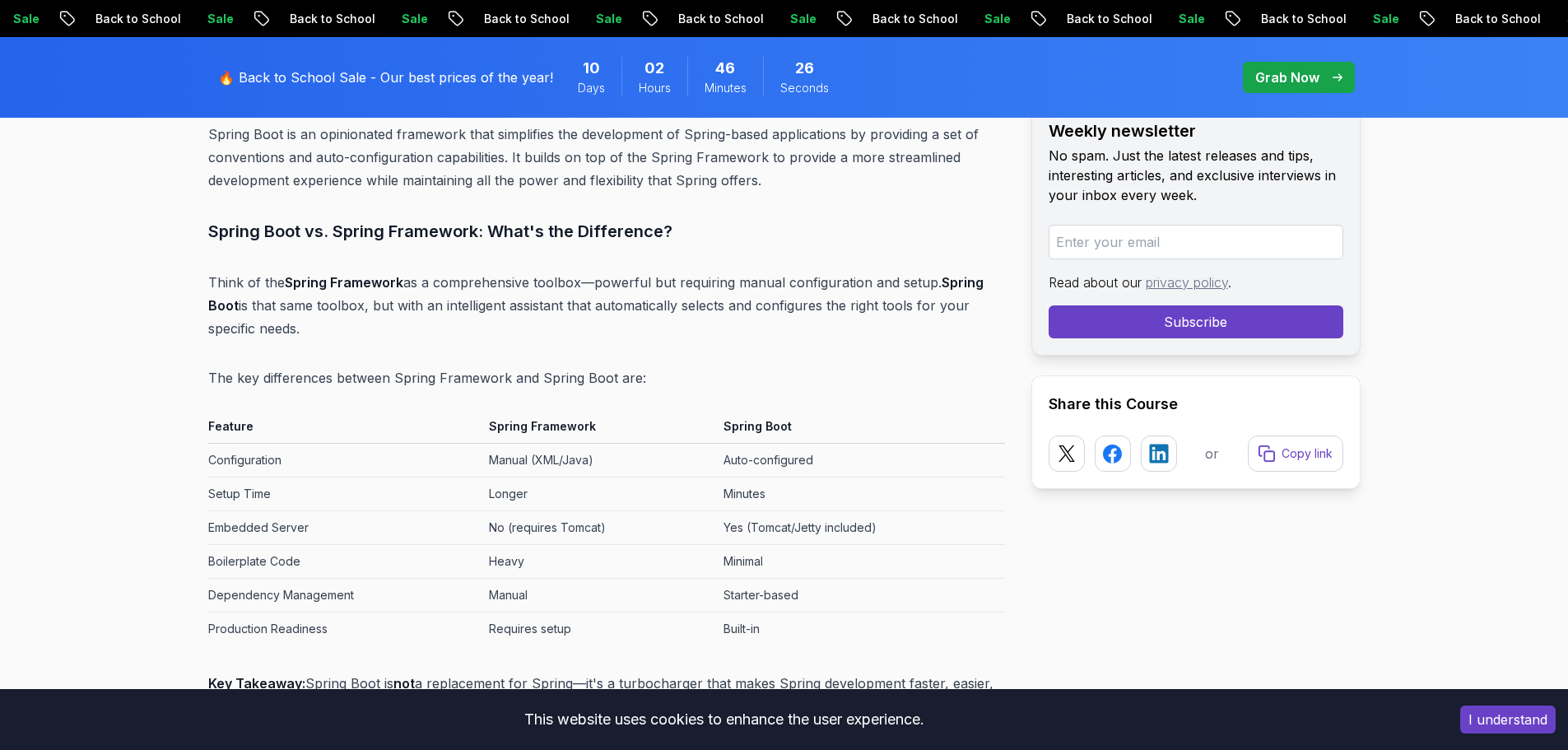
drag, startPoint x: 352, startPoint y: 220, endPoint x: 783, endPoint y: 220, distance: 431.0
click at [783, 220] on h3 "Spring Boot vs. Spring Framework: What's the Difference?" at bounding box center [606, 231] width 796 height 27
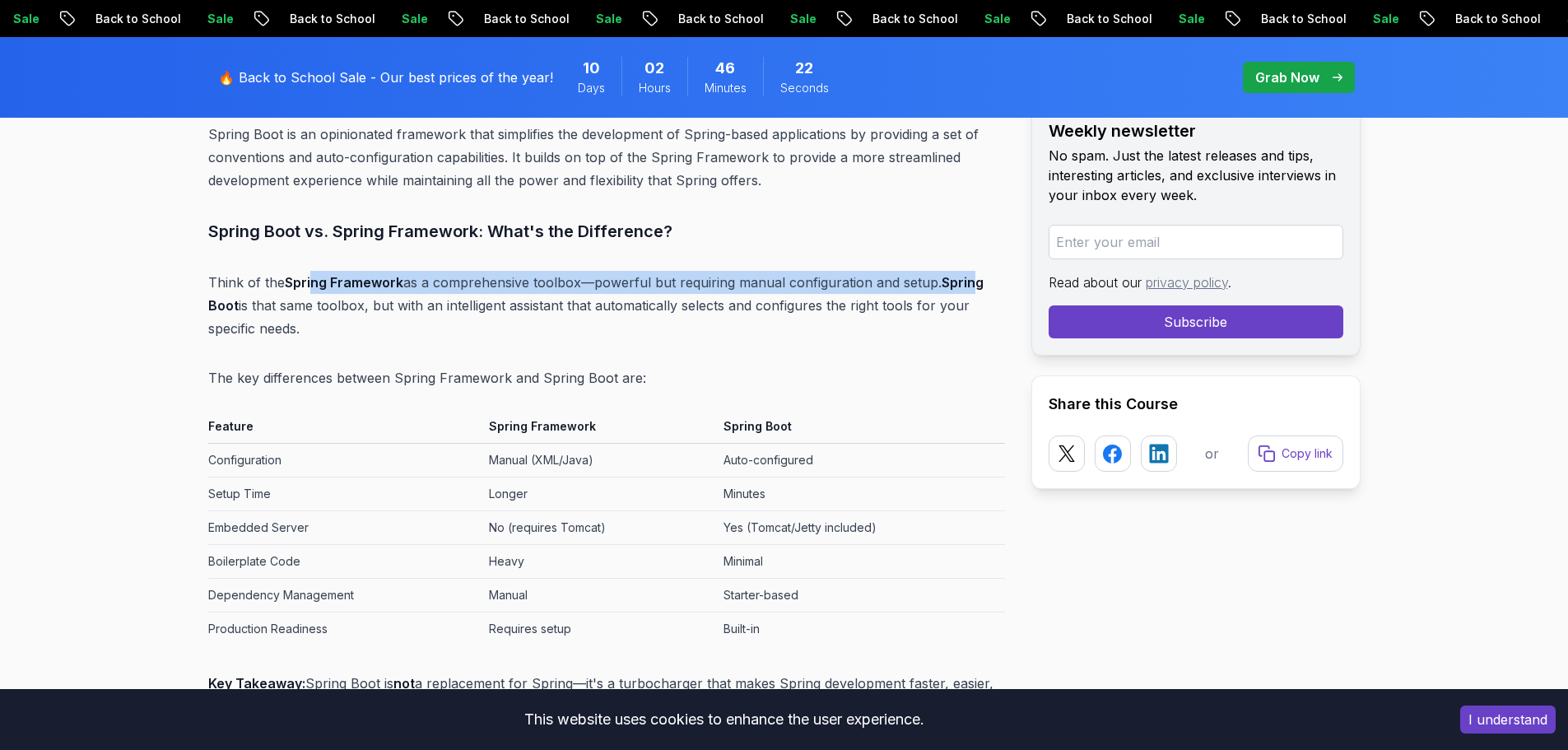
drag, startPoint x: 317, startPoint y: 284, endPoint x: 972, endPoint y: 271, distance: 655.1
click at [972, 271] on p "Think of the Spring Framework as a comprehensive toolbox—powerful but requiring…" at bounding box center [606, 305] width 796 height 69
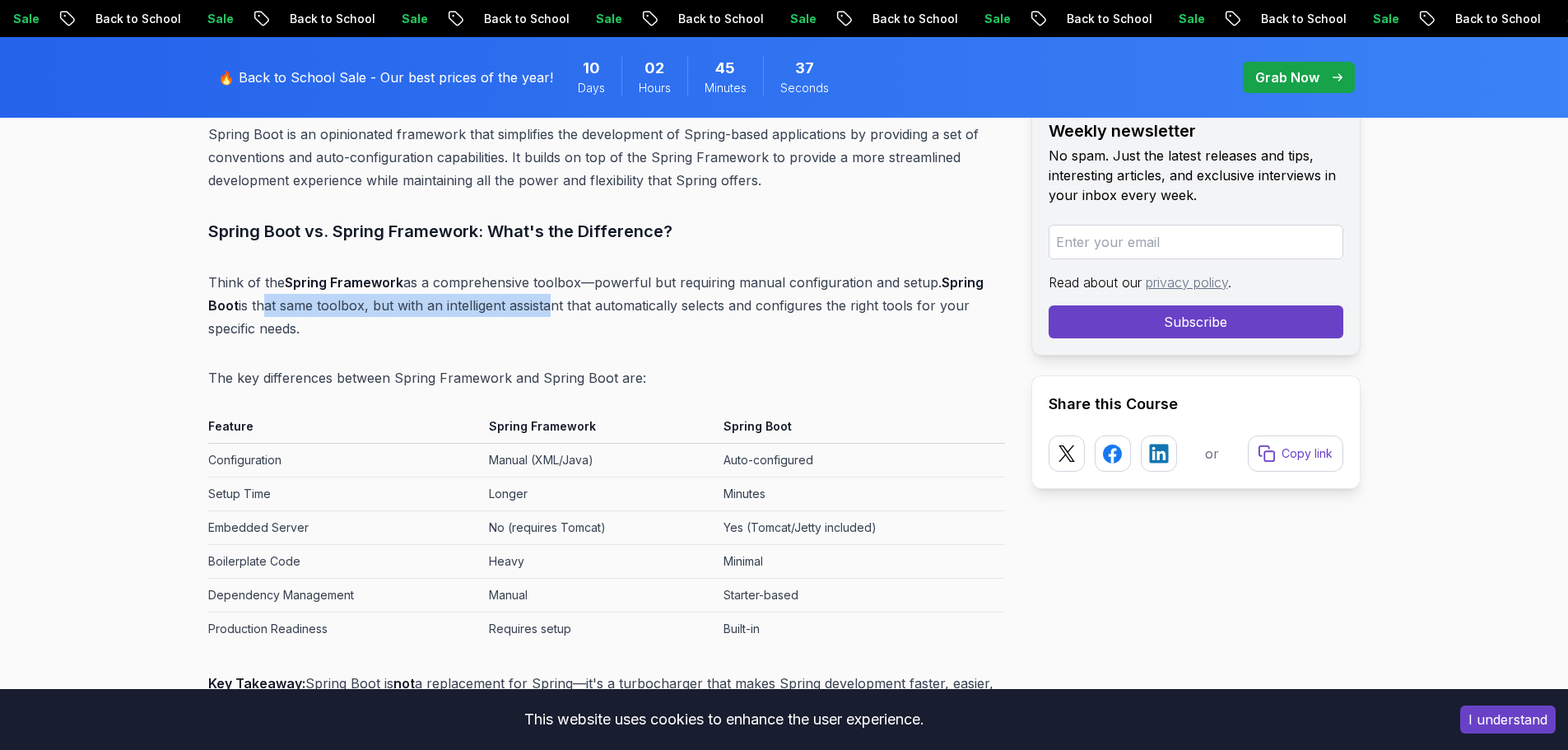
drag, startPoint x: 265, startPoint y: 316, endPoint x: 548, endPoint y: 310, distance: 283.1
click at [548, 310] on p "Think of the Spring Framework as a comprehensive toolbox—powerful but requiring…" at bounding box center [606, 305] width 796 height 69
click at [397, 375] on p "The key differences between Spring Framework and Spring Boot are:" at bounding box center [606, 377] width 796 height 23
drag, startPoint x: 443, startPoint y: 375, endPoint x: 538, endPoint y: 380, distance: 95.1
click at [504, 378] on p "The key differences between Spring Framework and Spring Boot are:" at bounding box center [606, 377] width 796 height 23
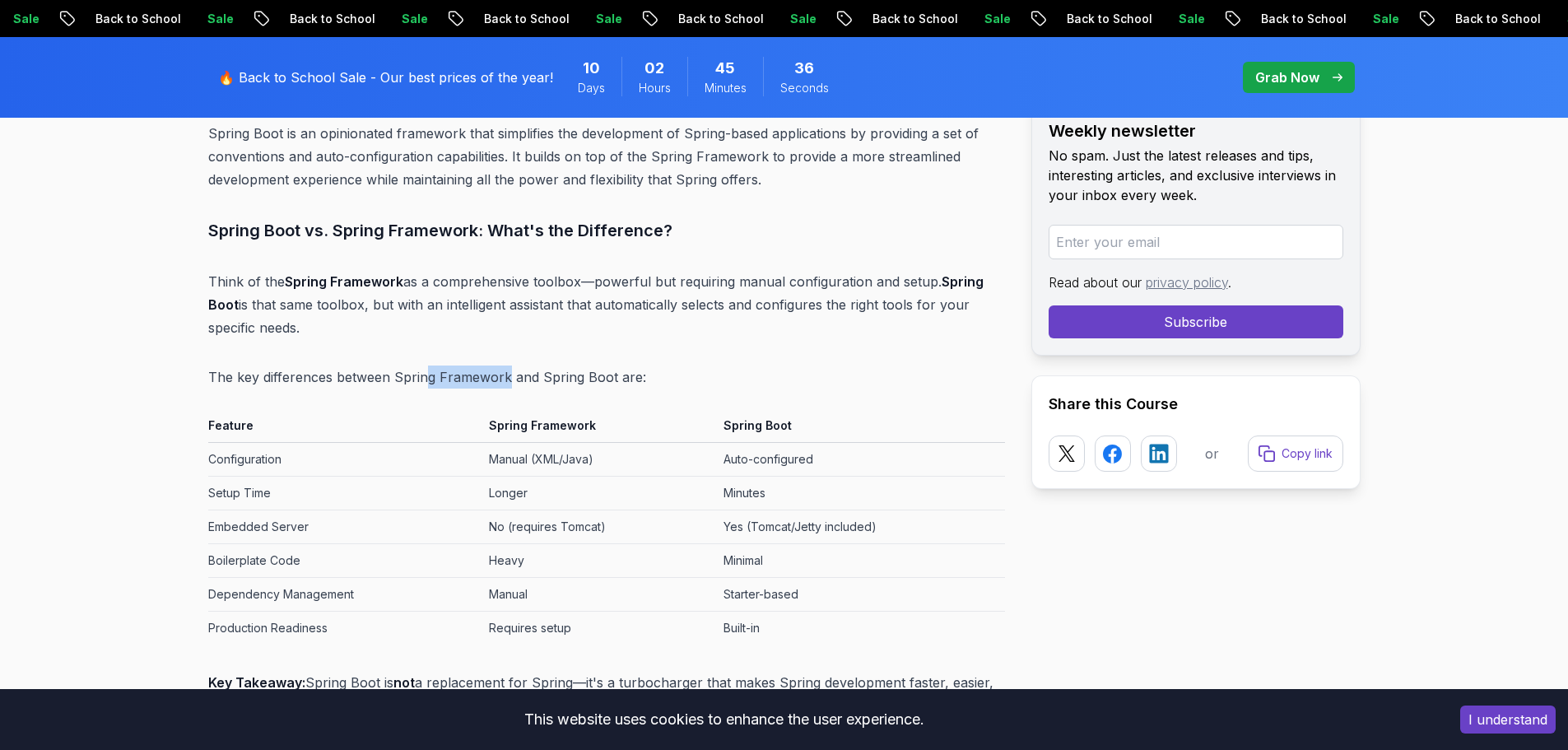
scroll to position [2571, 0]
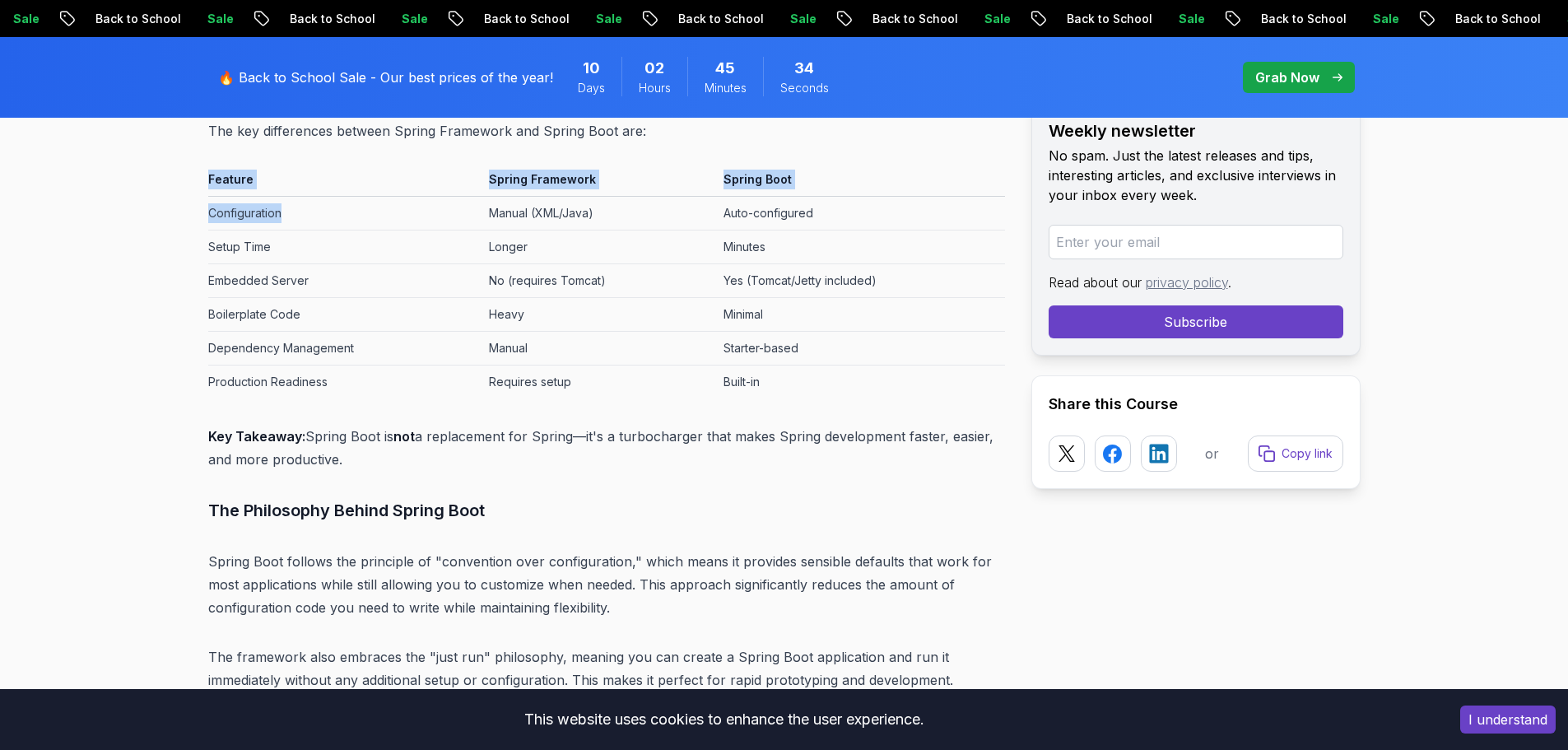
drag, startPoint x: 204, startPoint y: 218, endPoint x: 300, endPoint y: 216, distance: 96.0
click at [467, 220] on td "Configuration" at bounding box center [345, 213] width 274 height 34
drag, startPoint x: 499, startPoint y: 213, endPoint x: 617, endPoint y: 209, distance: 118.1
click at [617, 209] on tr "Configuration Manual (XML/Java) Auto-configured" at bounding box center [606, 213] width 796 height 34
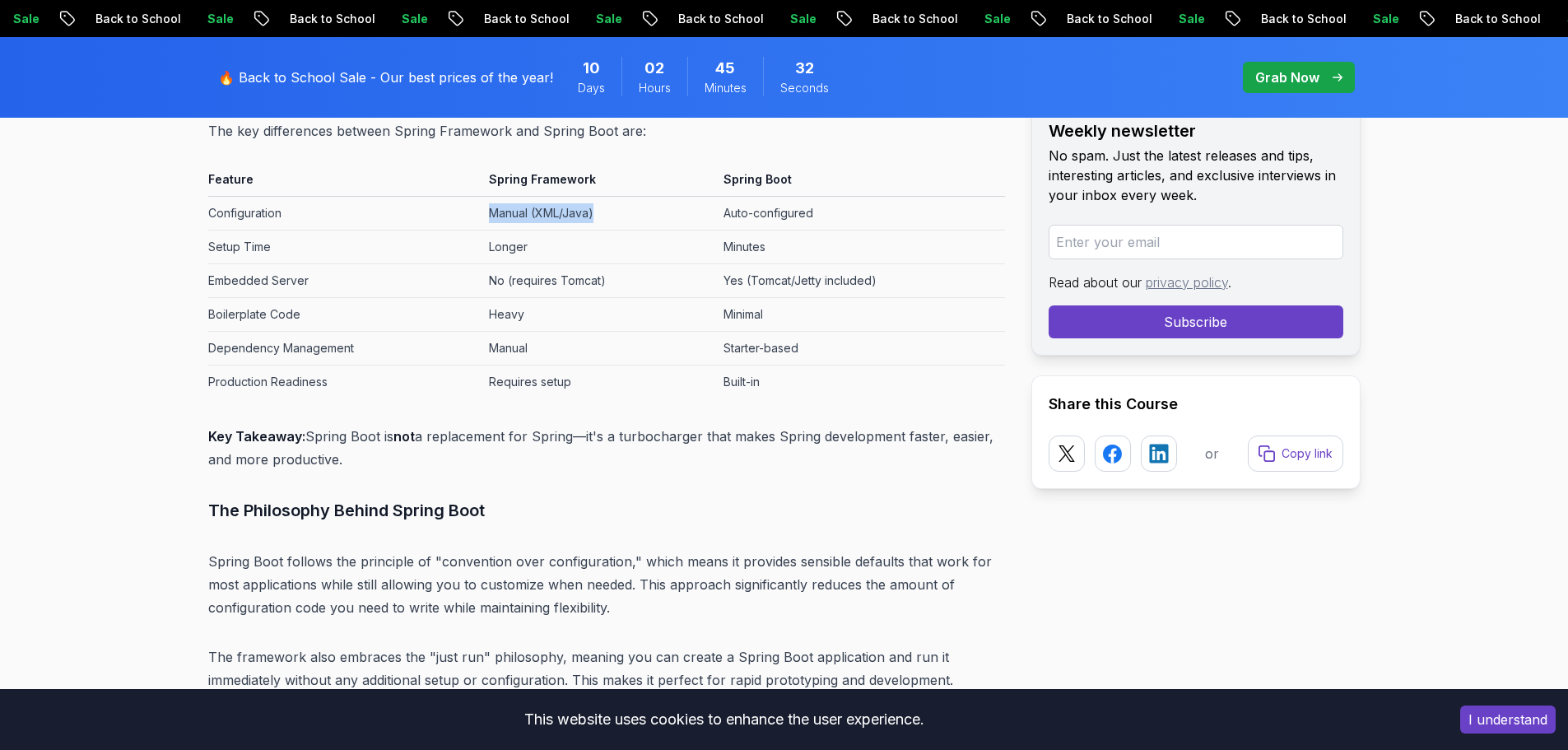
click at [617, 209] on td "Manual (XML/Java)" at bounding box center [599, 213] width 234 height 34
drag, startPoint x: 547, startPoint y: 175, endPoint x: 508, endPoint y: 181, distance: 39.5
click at [508, 180] on th "Spring Framework" at bounding box center [599, 183] width 234 height 28
click at [734, 213] on td "Auto-configured" at bounding box center [860, 213] width 288 height 34
drag, startPoint x: 701, startPoint y: 208, endPoint x: 831, endPoint y: 208, distance: 130.0
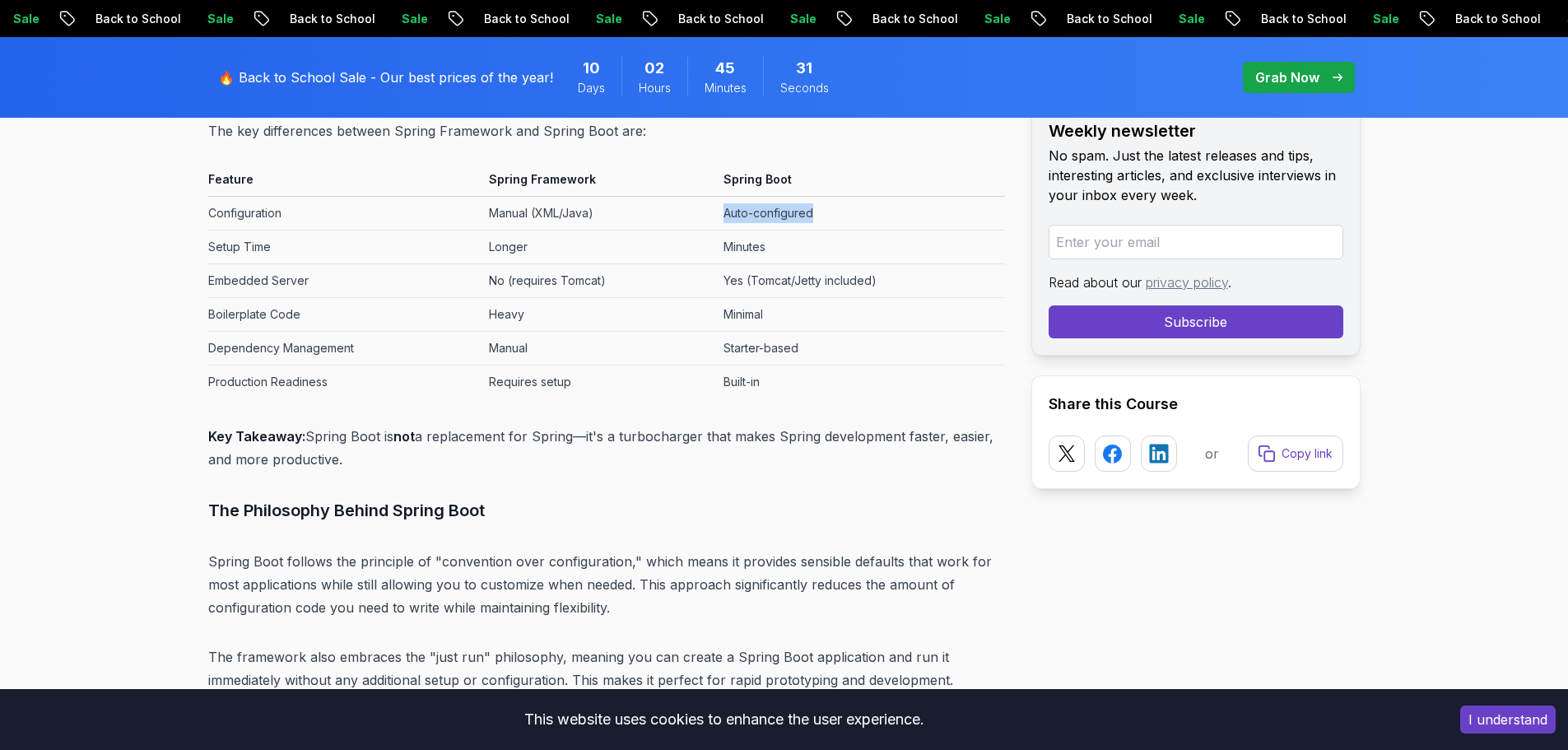
click at [831, 208] on tr "Configuration Manual (XML/Java) Auto-configured" at bounding box center [606, 213] width 796 height 34
drag, startPoint x: 504, startPoint y: 262, endPoint x: 421, endPoint y: 263, distance: 83.0
click at [503, 263] on td "Longer" at bounding box center [599, 247] width 234 height 34
drag, startPoint x: 221, startPoint y: 250, endPoint x: 383, endPoint y: 251, distance: 162.0
click at [335, 250] on td "Setup Time" at bounding box center [345, 247] width 274 height 34
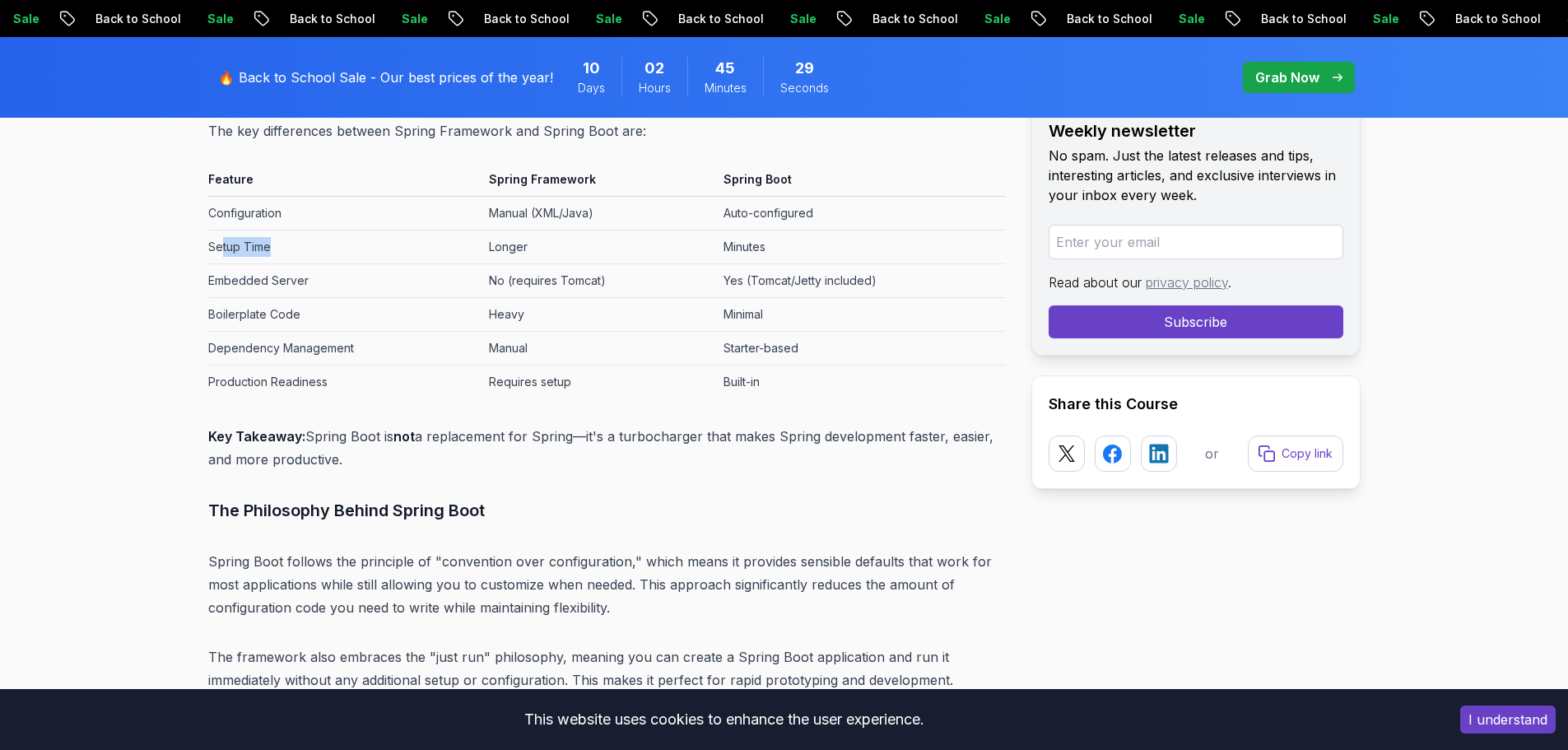
click at [474, 251] on td "Setup Time" at bounding box center [345, 247] width 274 height 34
drag, startPoint x: 727, startPoint y: 251, endPoint x: 880, endPoint y: 232, distance: 154.2
click at [880, 232] on tr "Setup Time Longer Minutes" at bounding box center [606, 247] width 796 height 34
click at [436, 290] on td "Embedded Server" at bounding box center [345, 281] width 274 height 34
drag, startPoint x: 209, startPoint y: 282, endPoint x: 327, endPoint y: 284, distance: 118.0
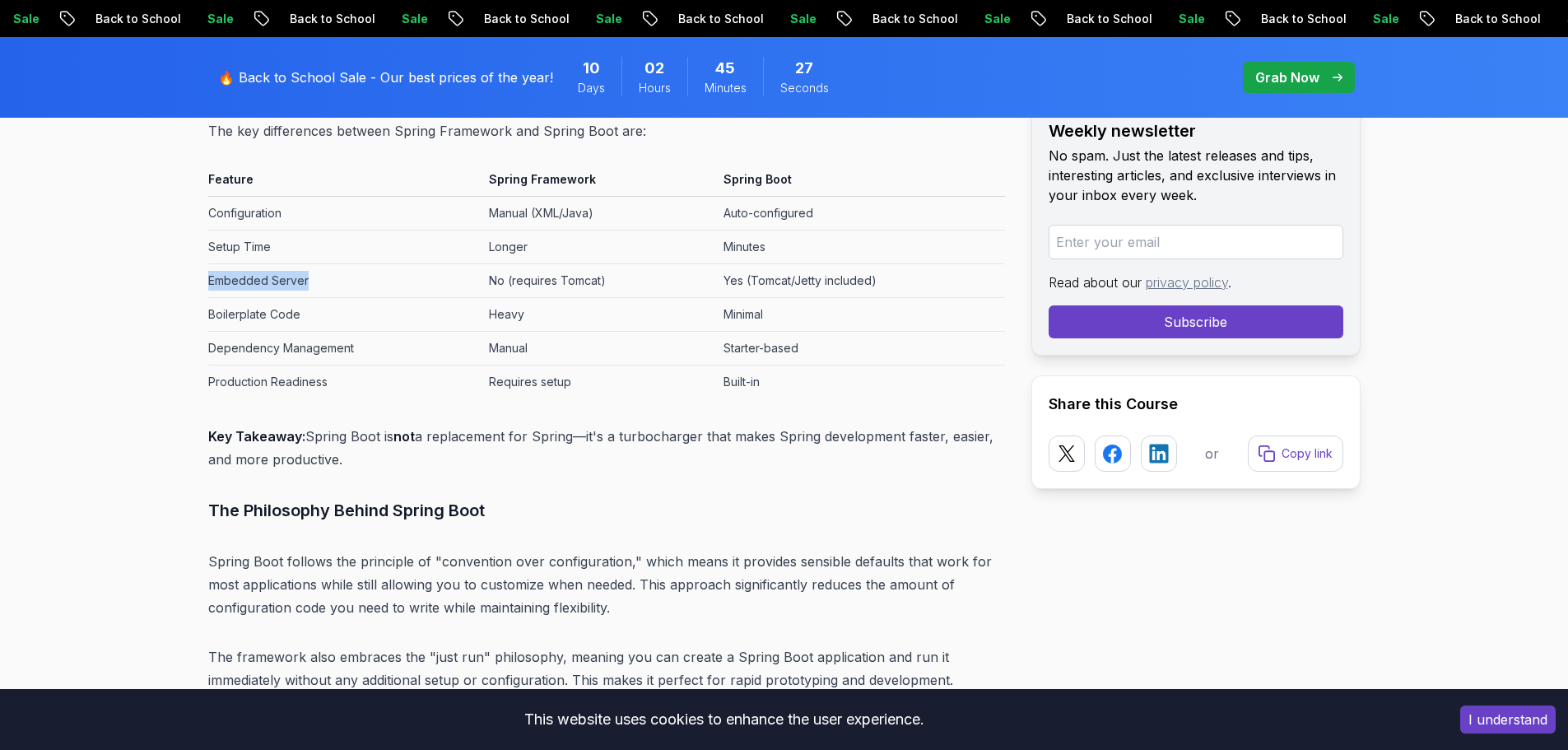
click at [327, 284] on td "Embedded Server" at bounding box center [345, 281] width 274 height 34
drag, startPoint x: 502, startPoint y: 286, endPoint x: 638, endPoint y: 286, distance: 136.0
click at [638, 286] on td "No (requires Tomcat)" at bounding box center [599, 281] width 234 height 34
drag, startPoint x: 772, startPoint y: 281, endPoint x: 914, endPoint y: 280, distance: 142.0
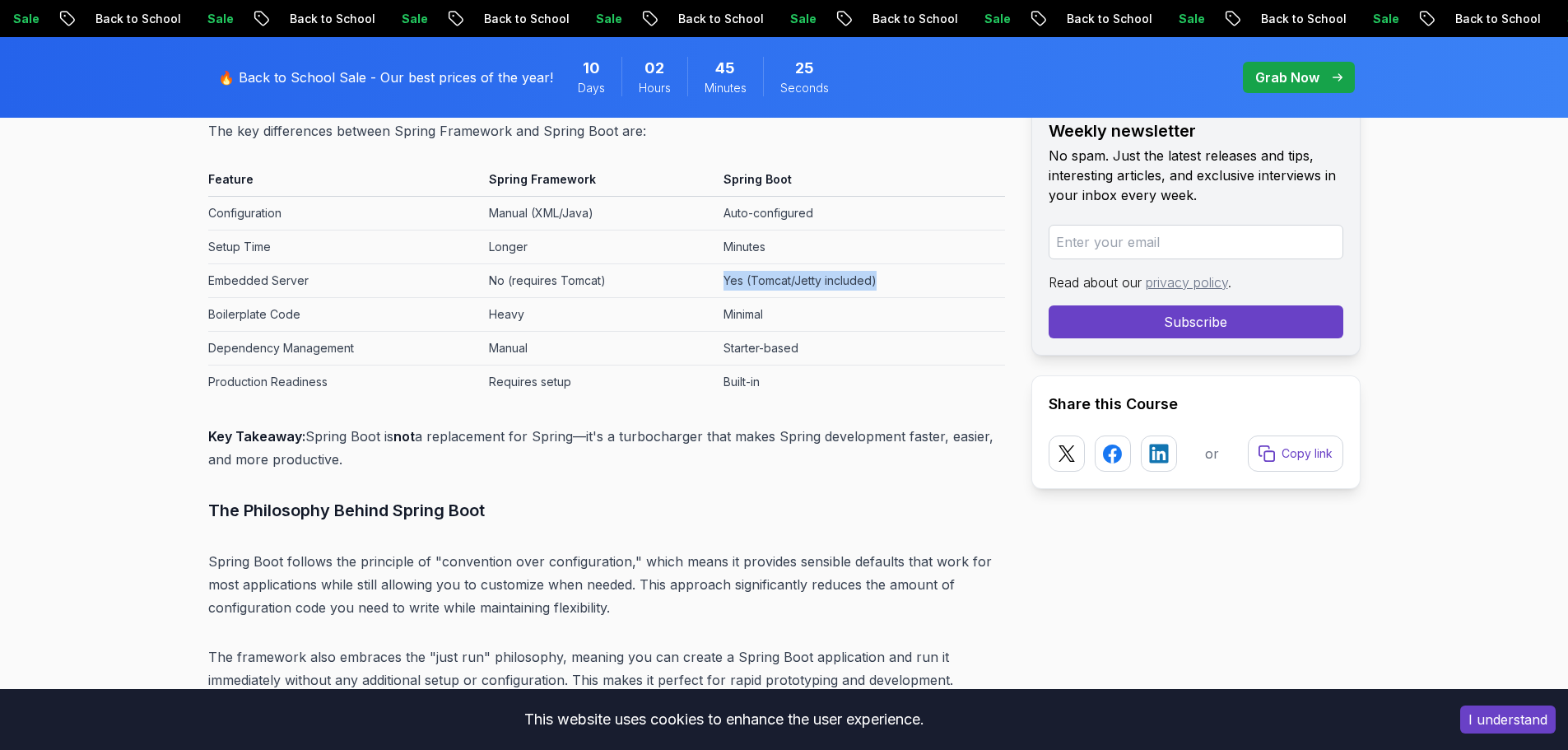
click at [914, 280] on tr "Embedded Server No (requires Tomcat) Yes (Tomcat/Jetty included)" at bounding box center [606, 281] width 796 height 34
click at [849, 264] on td "Yes (Tomcat/Jetty included)" at bounding box center [860, 281] width 288 height 34
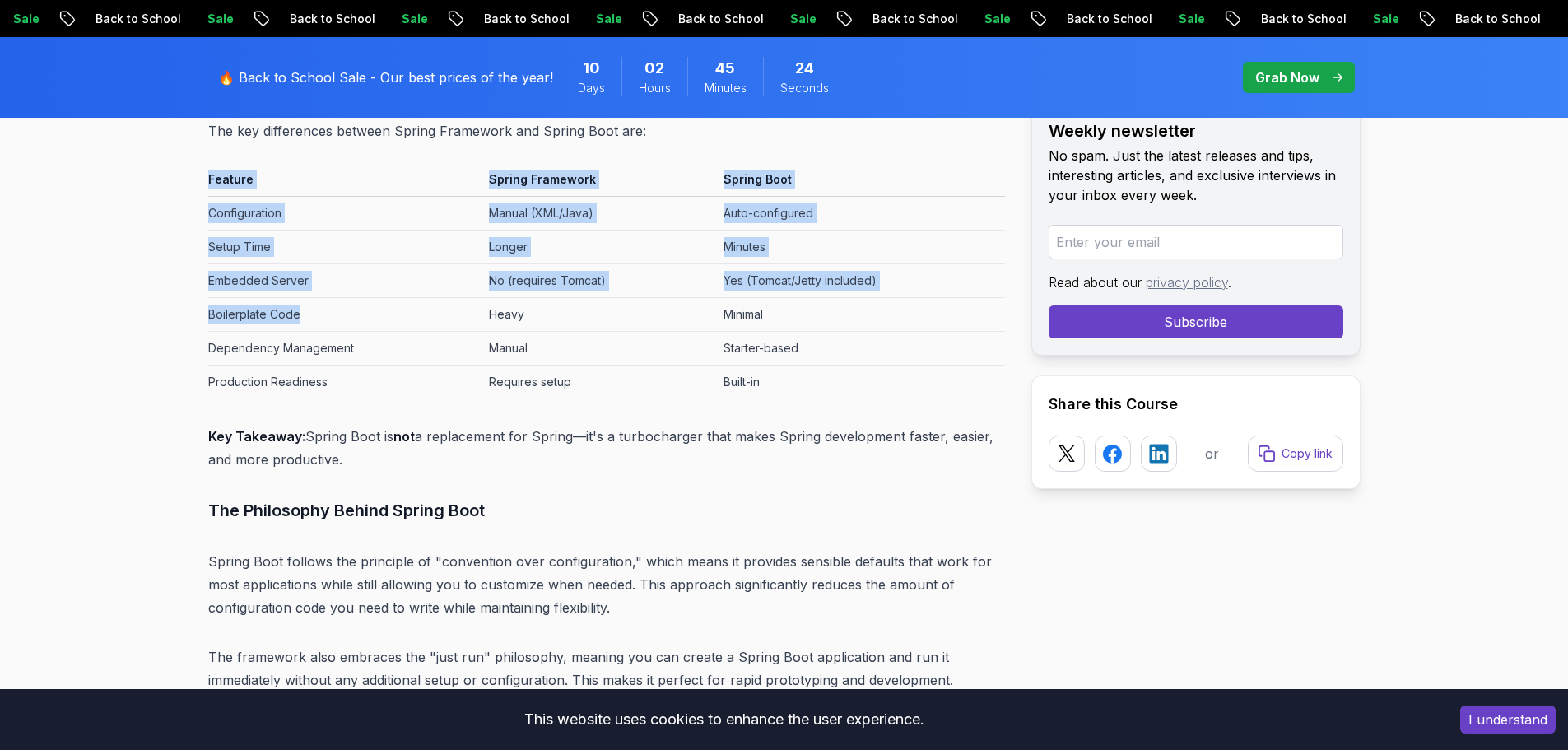
drag, startPoint x: 201, startPoint y: 322, endPoint x: 307, endPoint y: 318, distance: 106.1
click at [307, 318] on td "Boilerplate Code" at bounding box center [345, 314] width 274 height 34
drag, startPoint x: 304, startPoint y: 318, endPoint x: 200, endPoint y: 318, distance: 104.0
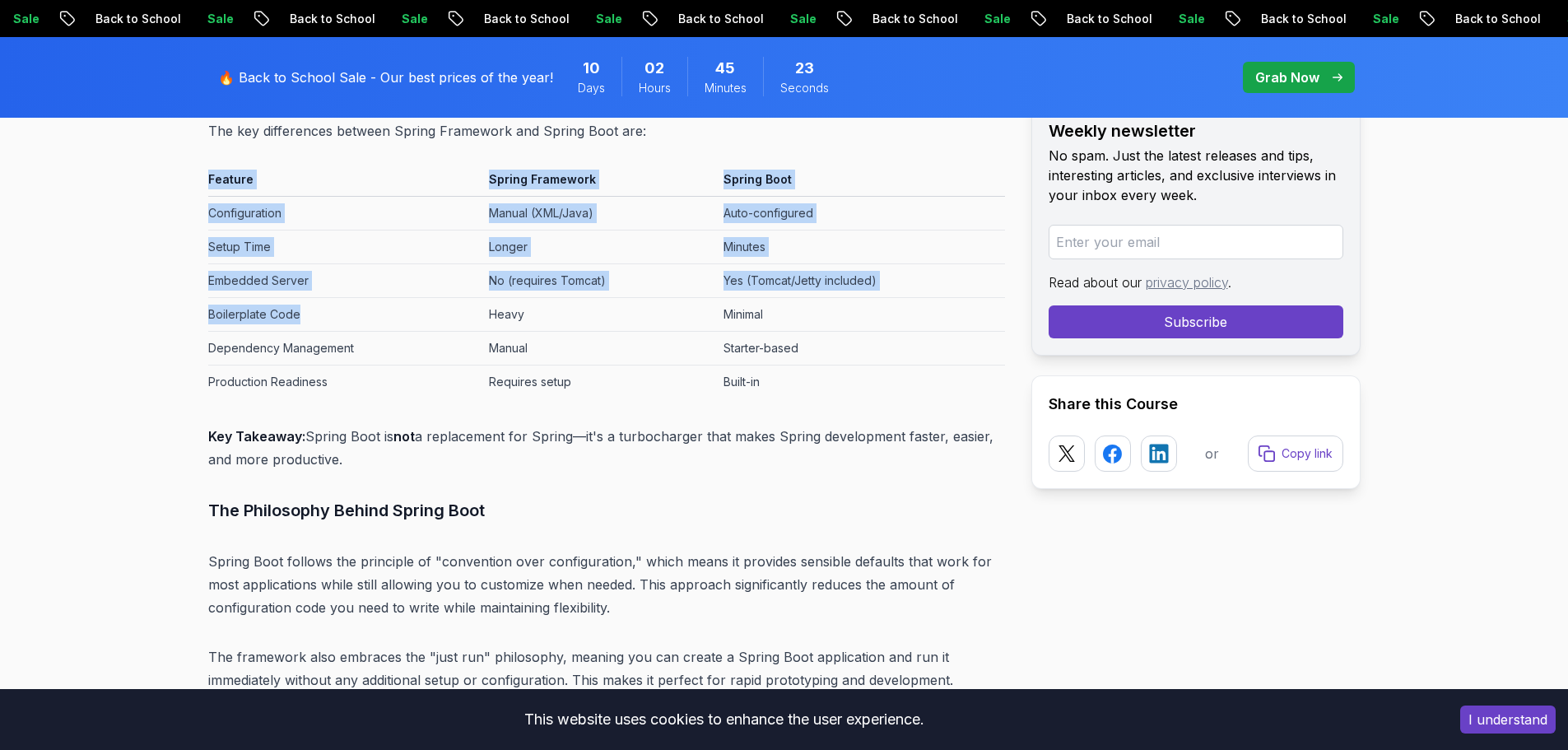
drag, startPoint x: 416, startPoint y: 318, endPoint x: 451, endPoint y: 318, distance: 35.0
click at [417, 318] on td "Boilerplate Code" at bounding box center [345, 314] width 274 height 34
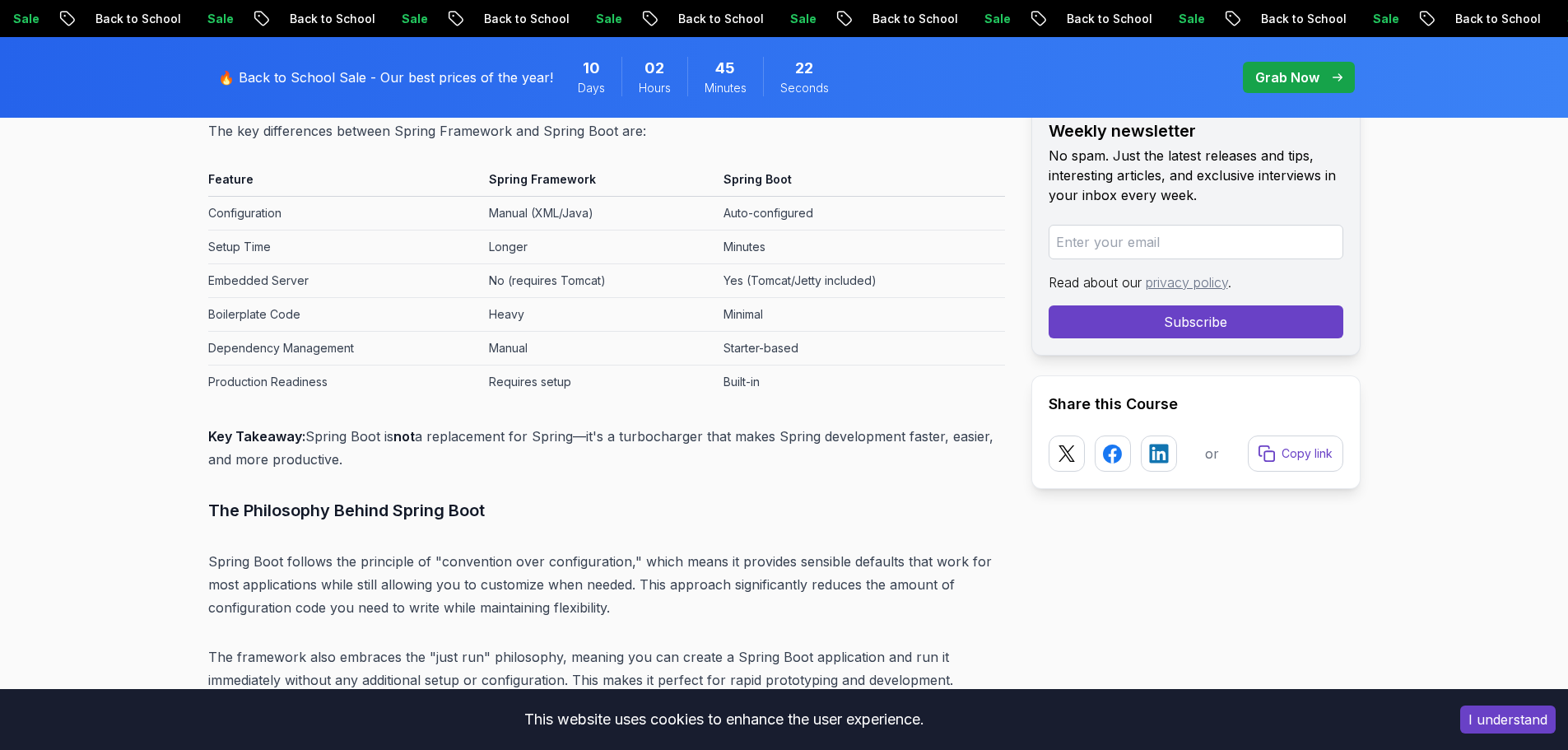
click at [486, 318] on td "Heavy" at bounding box center [599, 314] width 234 height 34
click at [243, 310] on td "Boilerplate Code" at bounding box center [345, 314] width 274 height 34
copy td "Boilerplate Code"
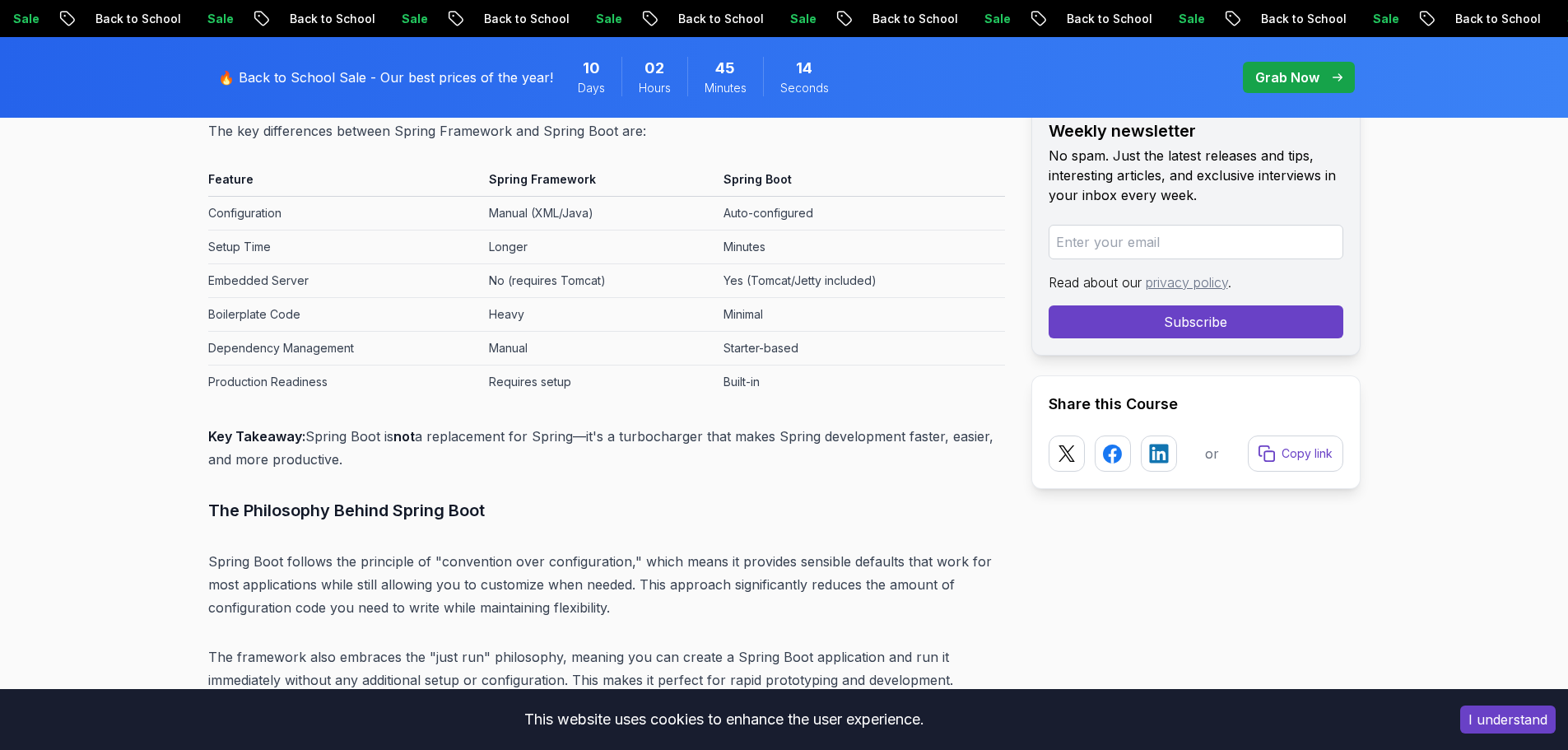
click at [214, 365] on td "Production Readiness" at bounding box center [345, 381] width 274 height 34
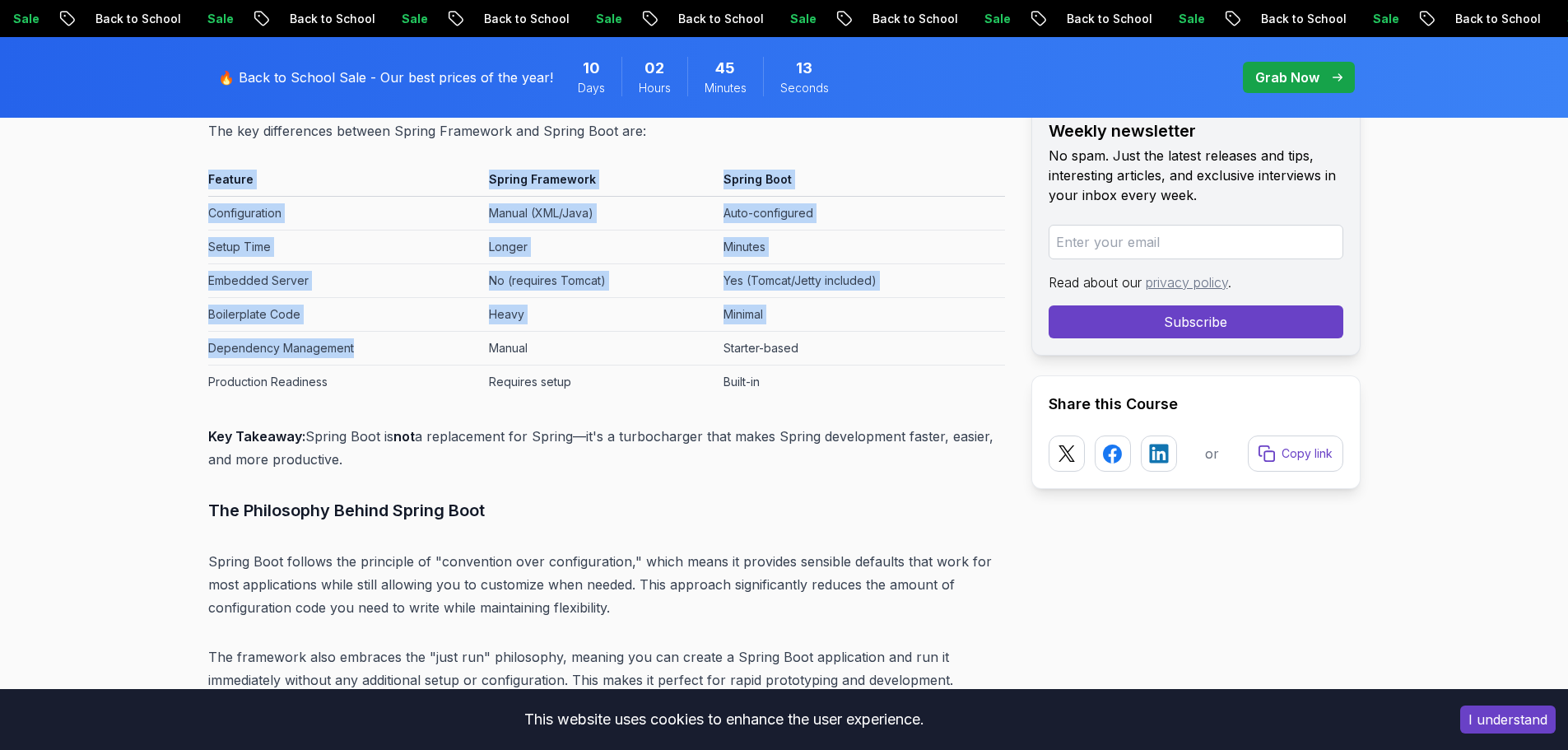
drag, startPoint x: 201, startPoint y: 340, endPoint x: 352, endPoint y: 347, distance: 151.2
click at [352, 347] on td "Dependency Management" at bounding box center [345, 348] width 274 height 34
drag, startPoint x: 377, startPoint y: 350, endPoint x: 199, endPoint y: 355, distance: 178.1
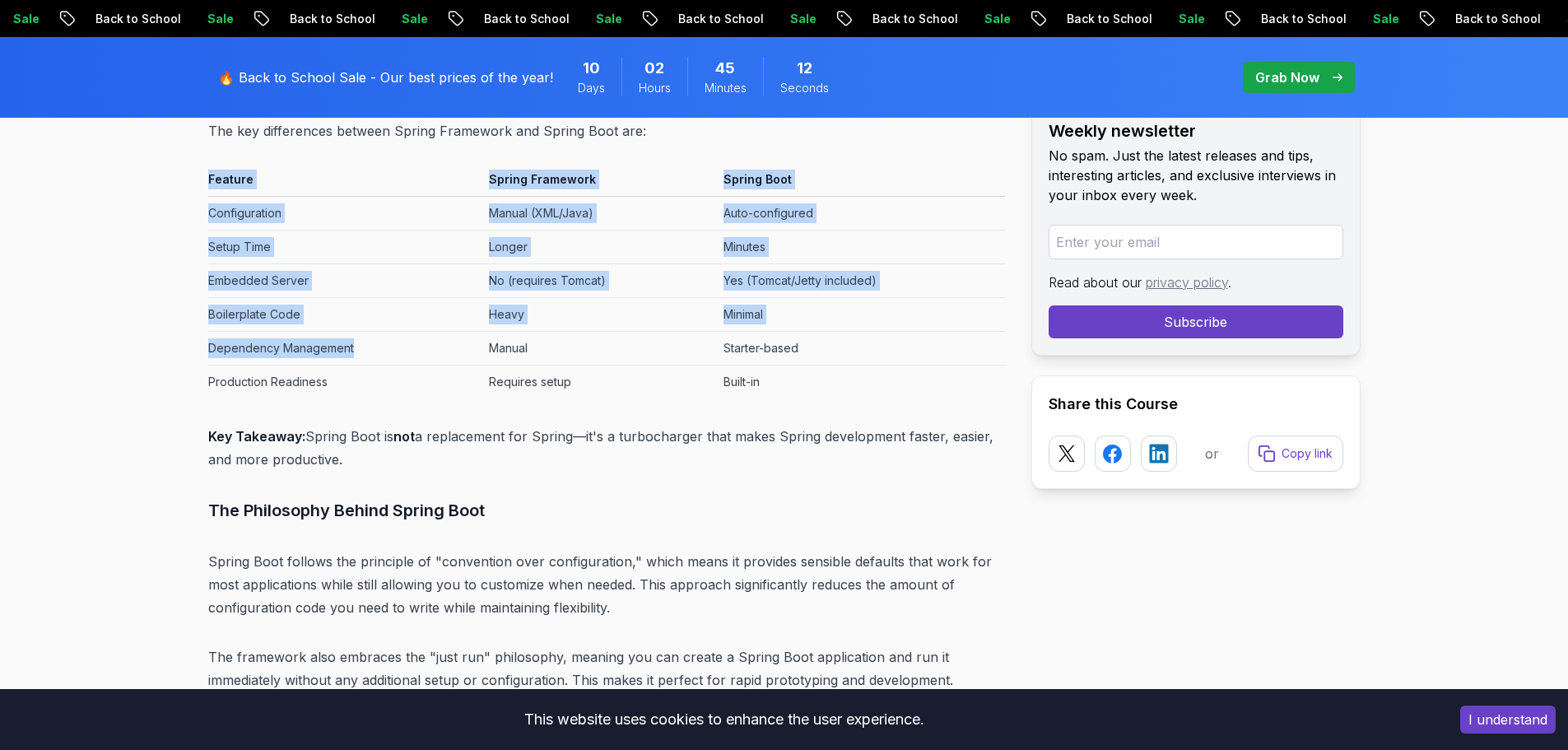
click at [230, 358] on td "Dependency Management" at bounding box center [345, 348] width 274 height 34
drag, startPoint x: 210, startPoint y: 353, endPoint x: 294, endPoint y: 354, distance: 84.0
click at [294, 354] on td "Dependency Management" at bounding box center [345, 348] width 274 height 34
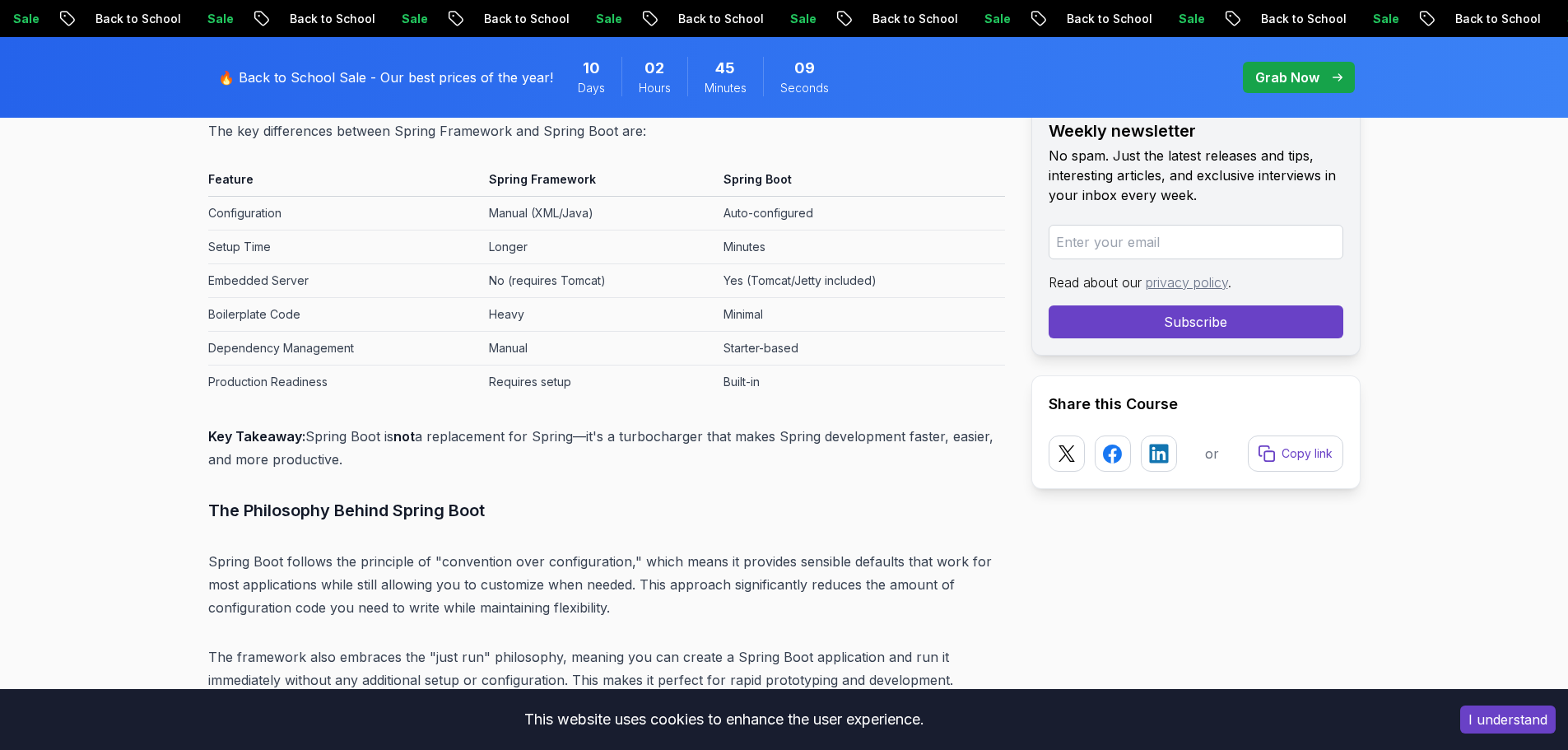
drag, startPoint x: 345, startPoint y: 357, endPoint x: 417, endPoint y: 340, distance: 74.0
click at [417, 340] on td "Dependency Management" at bounding box center [345, 348] width 274 height 34
drag, startPoint x: 417, startPoint y: 340, endPoint x: 468, endPoint y: 339, distance: 51.0
click at [468, 339] on td "Dependency Management" at bounding box center [345, 348] width 274 height 34
drag, startPoint x: 468, startPoint y: 339, endPoint x: 751, endPoint y: 364, distance: 284.1
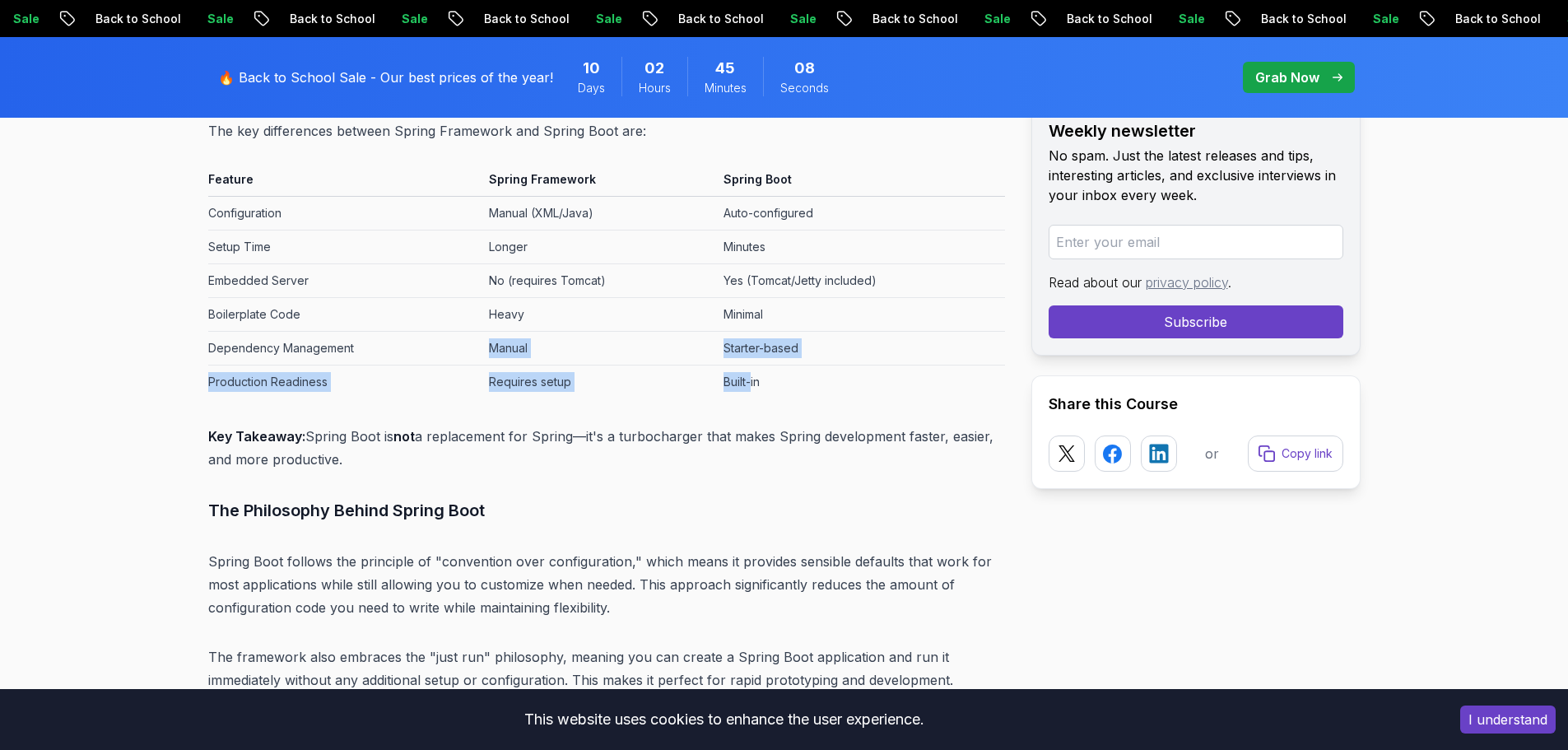
click at [751, 364] on tbody "Configuration Manual (XML/Java) Auto-configured Setup Time Longer Minutes Embed…" at bounding box center [606, 297] width 796 height 202
click at [759, 355] on td "Starter-based" at bounding box center [860, 348] width 288 height 34
drag, startPoint x: 708, startPoint y: 355, endPoint x: 842, endPoint y: 352, distance: 134.0
click at [842, 352] on tr "Dependency Management Manual Starter-based" at bounding box center [606, 348] width 796 height 34
click at [842, 352] on td "Starter-based" at bounding box center [860, 348] width 288 height 34
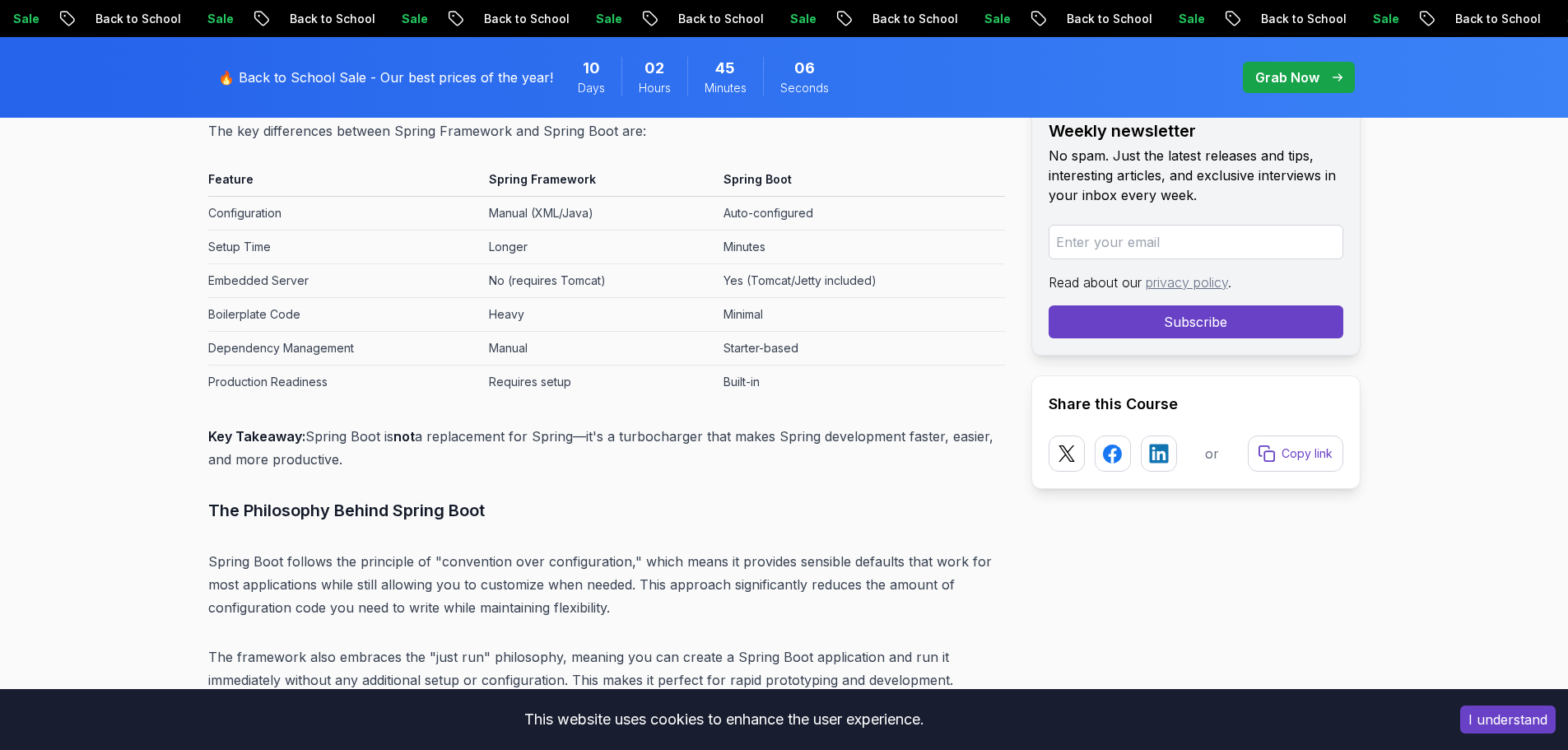
click at [220, 382] on td "Production Readiness" at bounding box center [345, 381] width 274 height 34
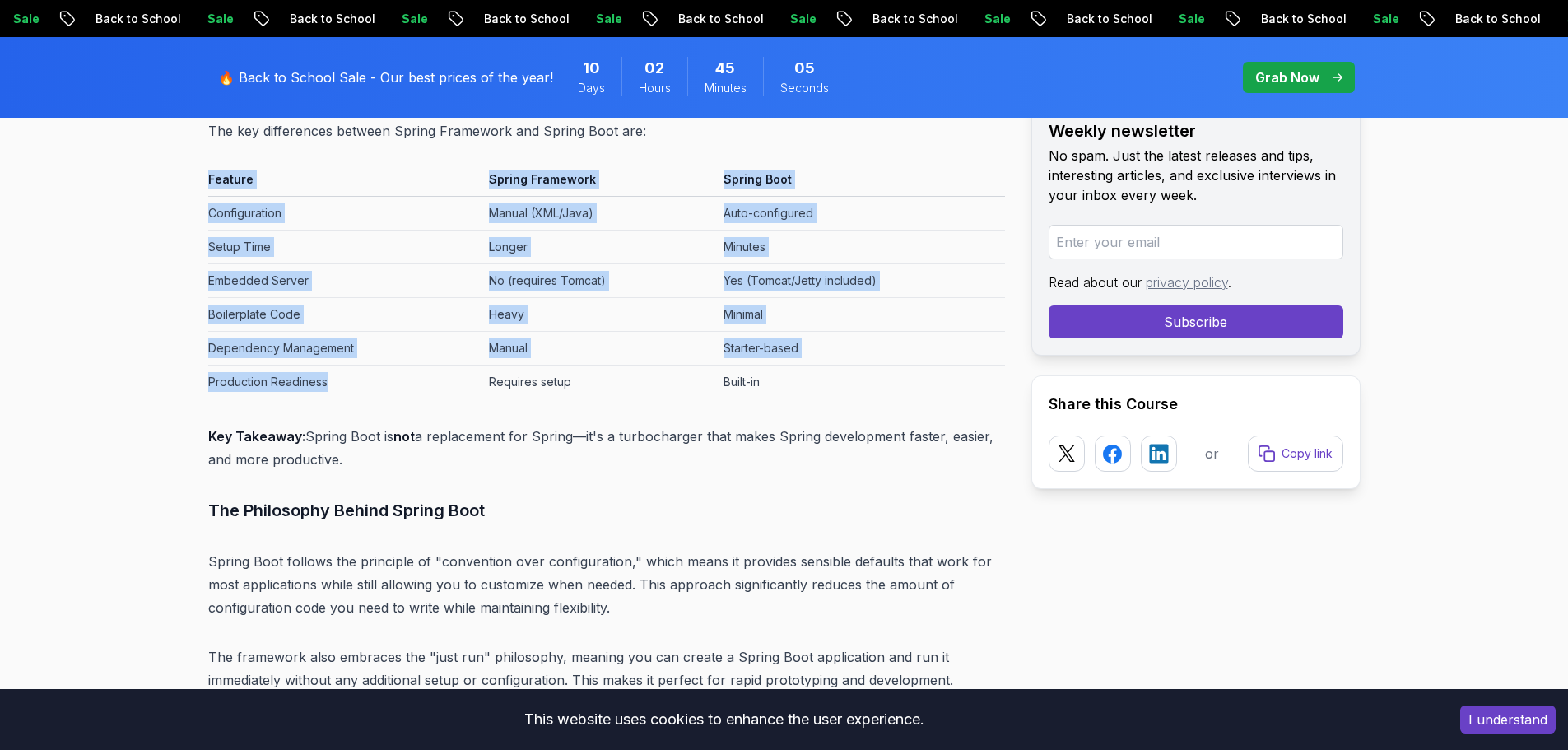
drag, startPoint x: 204, startPoint y: 381, endPoint x: 327, endPoint y: 381, distance: 123.0
click at [327, 381] on td "Production Readiness" at bounding box center [345, 381] width 274 height 34
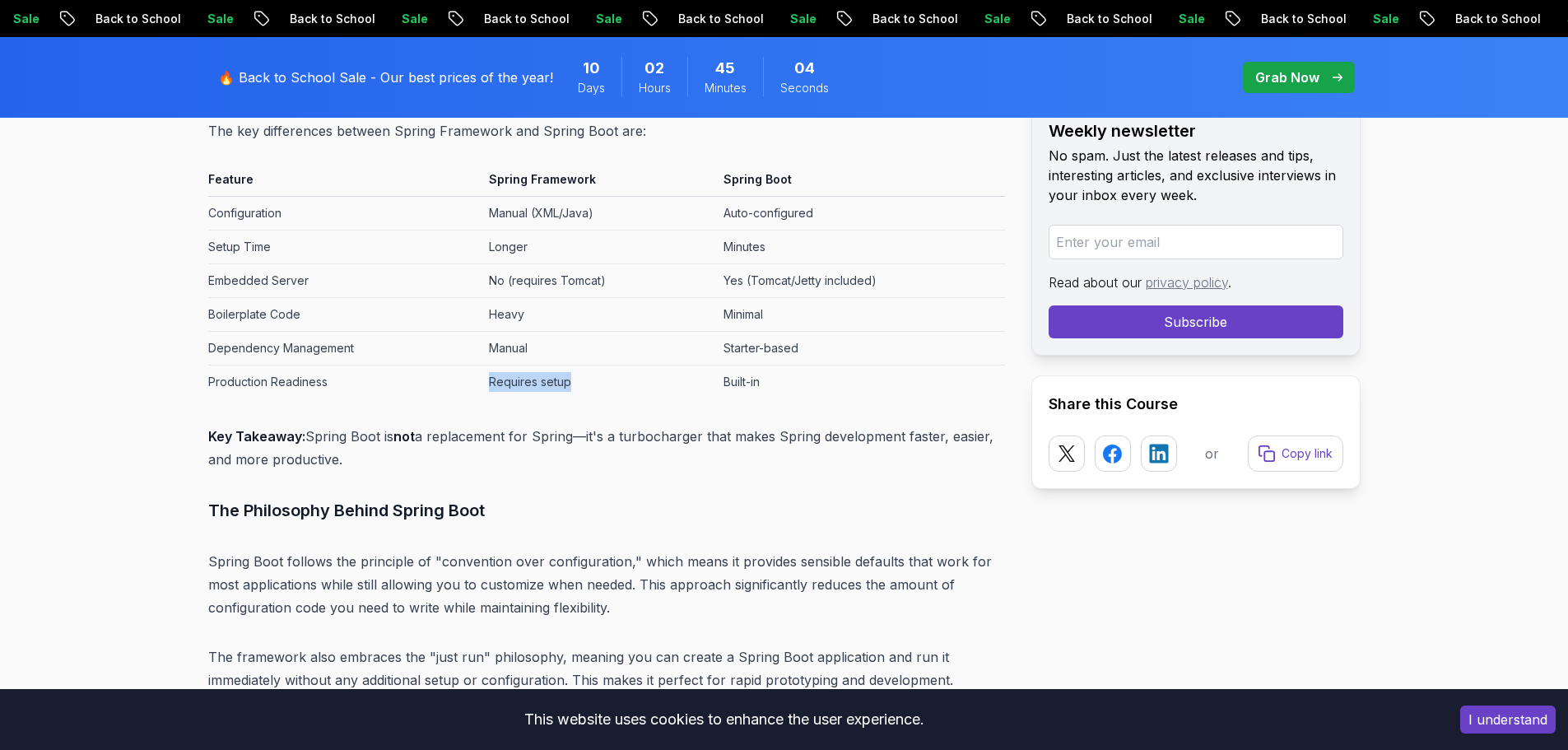
drag, startPoint x: 508, startPoint y: 378, endPoint x: 602, endPoint y: 366, distance: 94.8
click at [602, 366] on td "Requires setup" at bounding box center [599, 381] width 234 height 34
click at [720, 368] on td "Built-in" at bounding box center [860, 381] width 288 height 34
drag, startPoint x: 216, startPoint y: 437, endPoint x: 400, endPoint y: 437, distance: 184.0
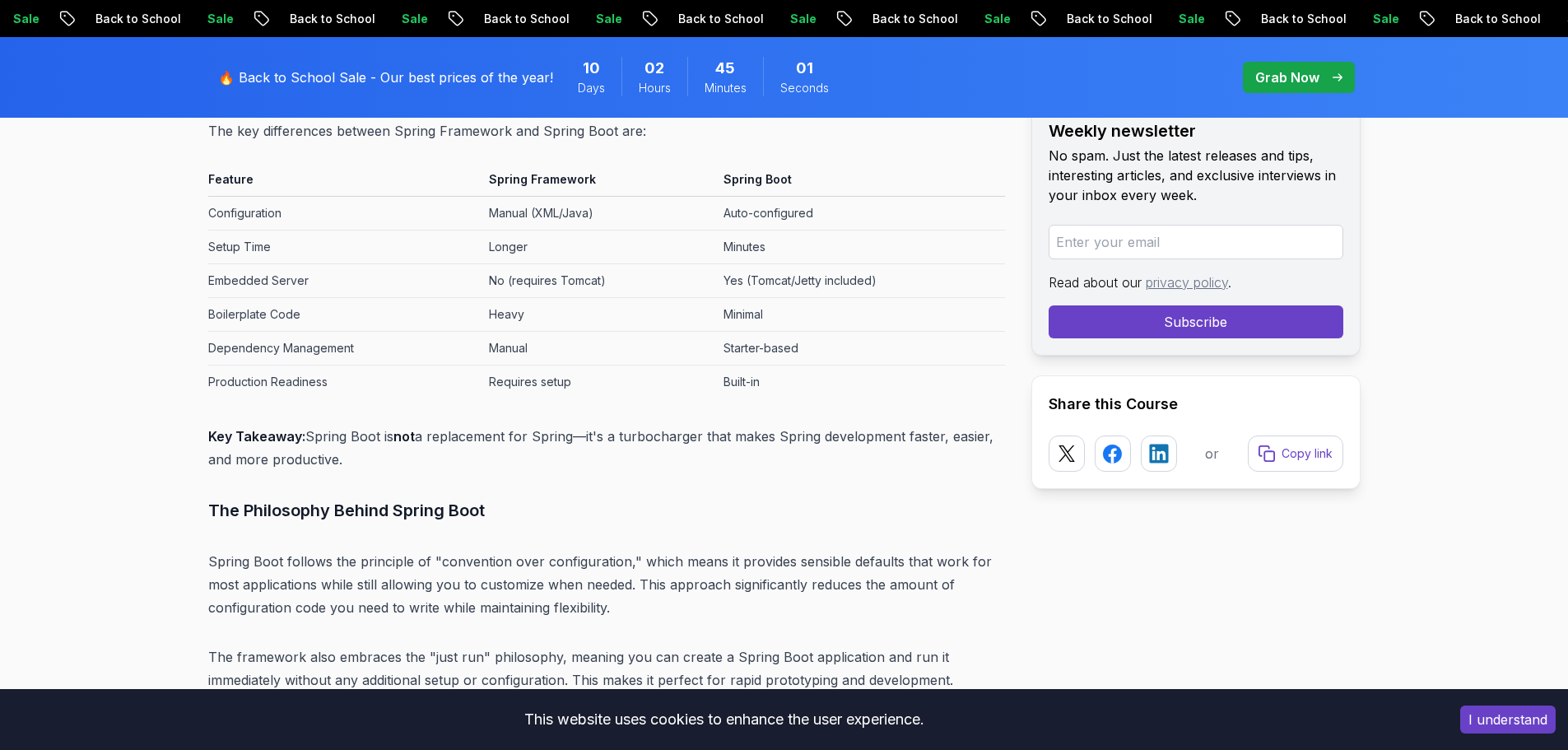
click at [400, 437] on p "Key Takeaway: Spring Boot is not a replacement for Spring—it's a turbocharger t…" at bounding box center [606, 448] width 796 height 46
click at [400, 437] on strong "not" at bounding box center [404, 436] width 22 height 16
drag, startPoint x: 324, startPoint y: 437, endPoint x: 455, endPoint y: 427, distance: 131.4
click at [455, 427] on p "Key Takeaway: Spring Boot is not a replacement for Spring—it's a turbocharger t…" at bounding box center [606, 448] width 796 height 46
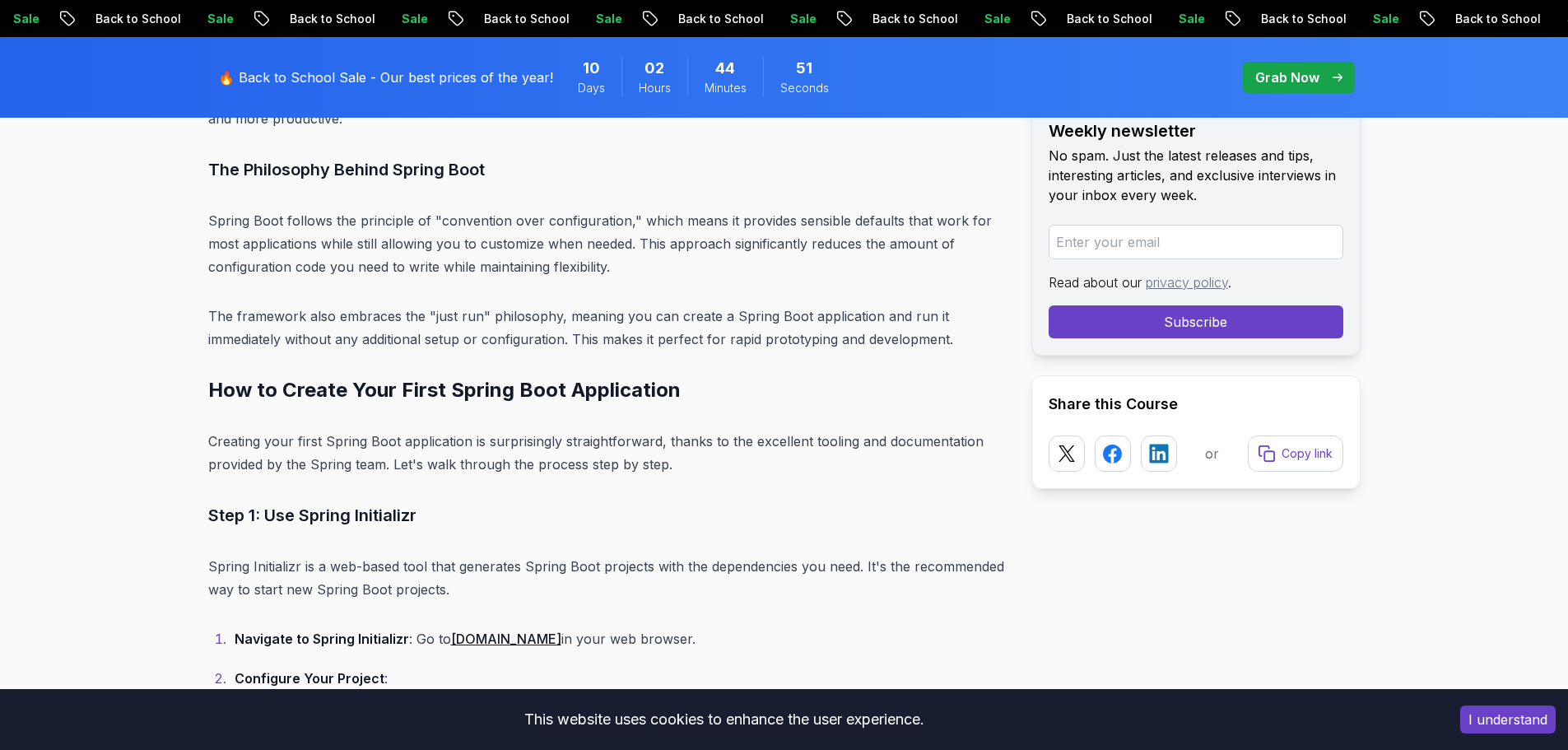
scroll to position [2818, 0]
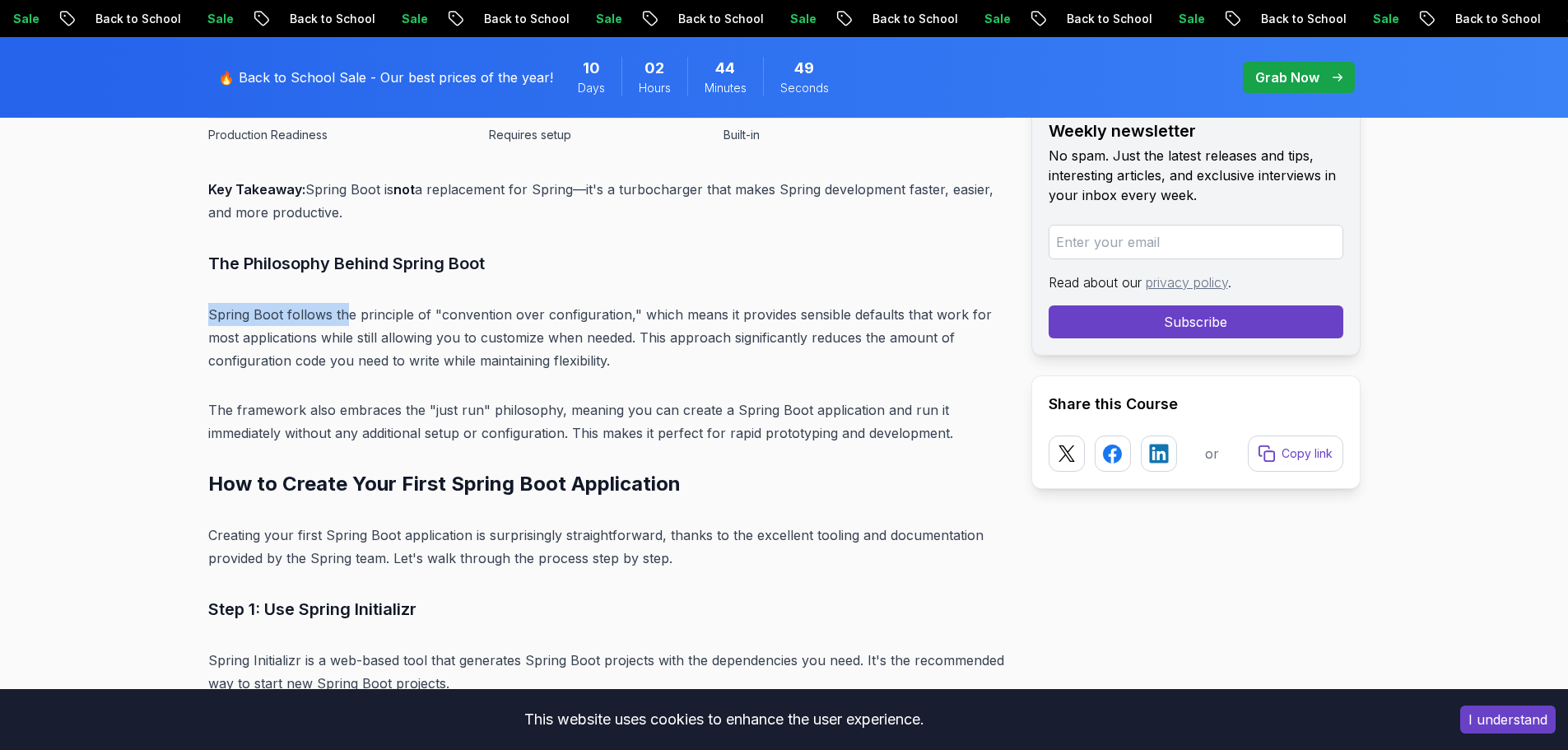
drag, startPoint x: 208, startPoint y: 307, endPoint x: 344, endPoint y: 305, distance: 136.0
click at [881, 260] on h3 "The Philosophy Behind Spring Boot" at bounding box center [606, 263] width 796 height 27
drag, startPoint x: 198, startPoint y: 263, endPoint x: 325, endPoint y: 256, distance: 127.2
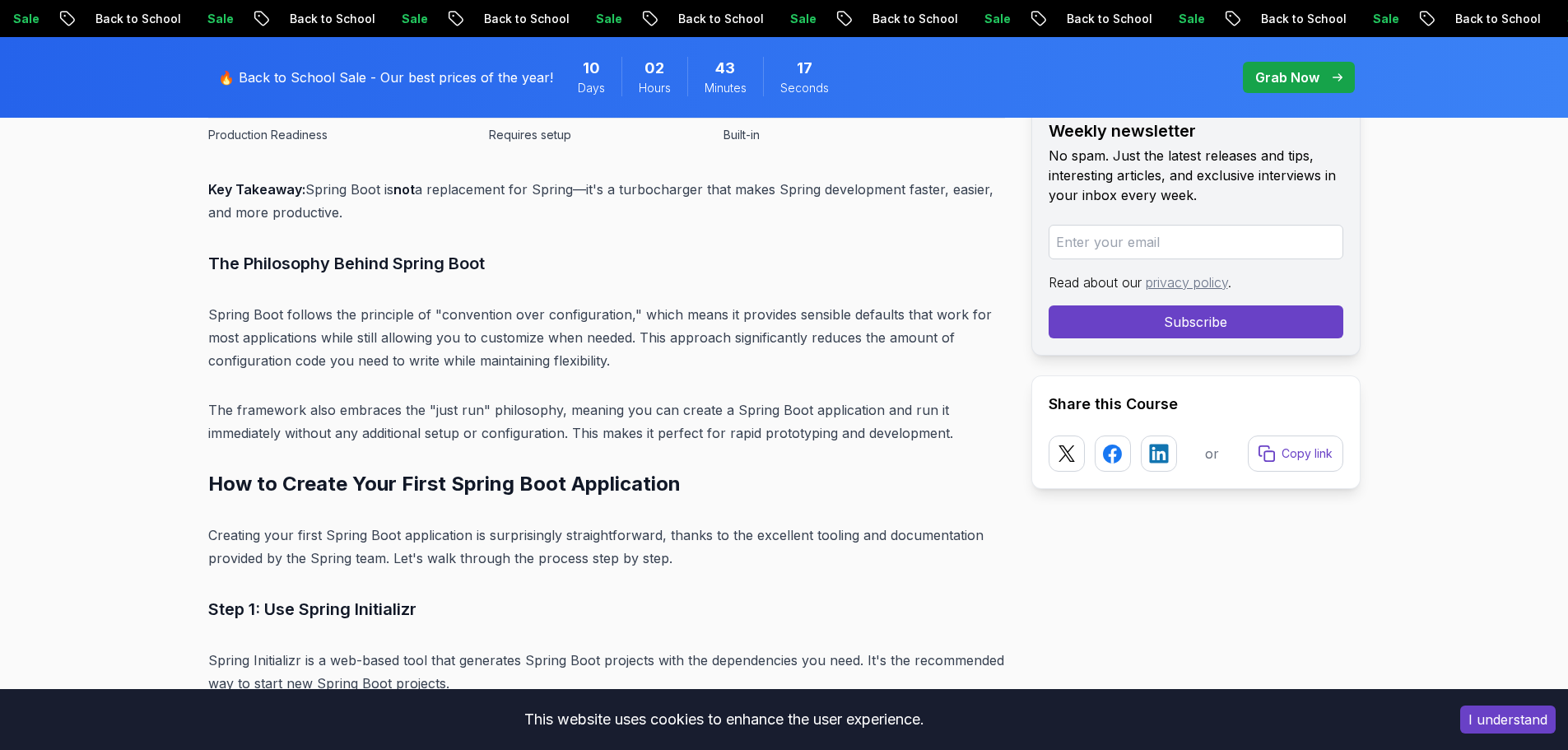
click at [251, 313] on p "Spring Boot follows the principle of "convention over configuration," which mea…" at bounding box center [606, 338] width 796 height 69
drag, startPoint x: 221, startPoint y: 312, endPoint x: 461, endPoint y: 310, distance: 240.0
click at [461, 310] on p "Spring Boot follows the principle of "convention over configuration," which mea…" at bounding box center [606, 338] width 796 height 69
click at [463, 310] on p "Spring Boot follows the principle of "convention over configuration," which mea…" at bounding box center [606, 338] width 796 height 69
drag, startPoint x: 740, startPoint y: 339, endPoint x: 753, endPoint y: 336, distance: 13.3
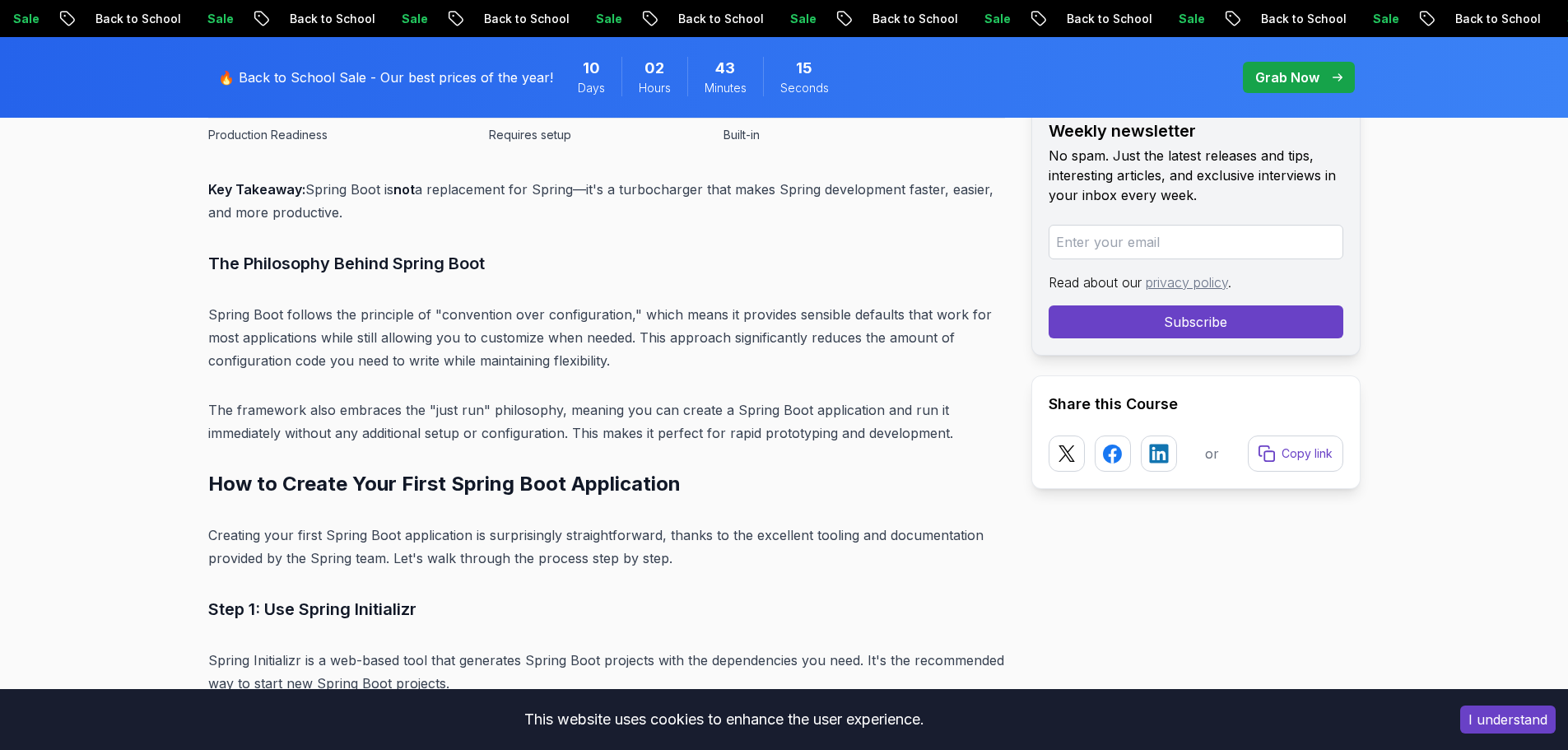
click at [741, 338] on p "Spring Boot follows the principle of "convention over configuration," which mea…" at bounding box center [606, 338] width 796 height 69
click at [700, 334] on p "Spring Boot follows the principle of "convention over configuration," which mea…" at bounding box center [606, 338] width 796 height 69
drag, startPoint x: 699, startPoint y: 334, endPoint x: 945, endPoint y: 348, distance: 246.4
click at [945, 348] on p "Spring Boot follows the principle of "convention over configuration," which mea…" at bounding box center [606, 338] width 796 height 69
drag, startPoint x: 596, startPoint y: 408, endPoint x: 569, endPoint y: 412, distance: 27.3
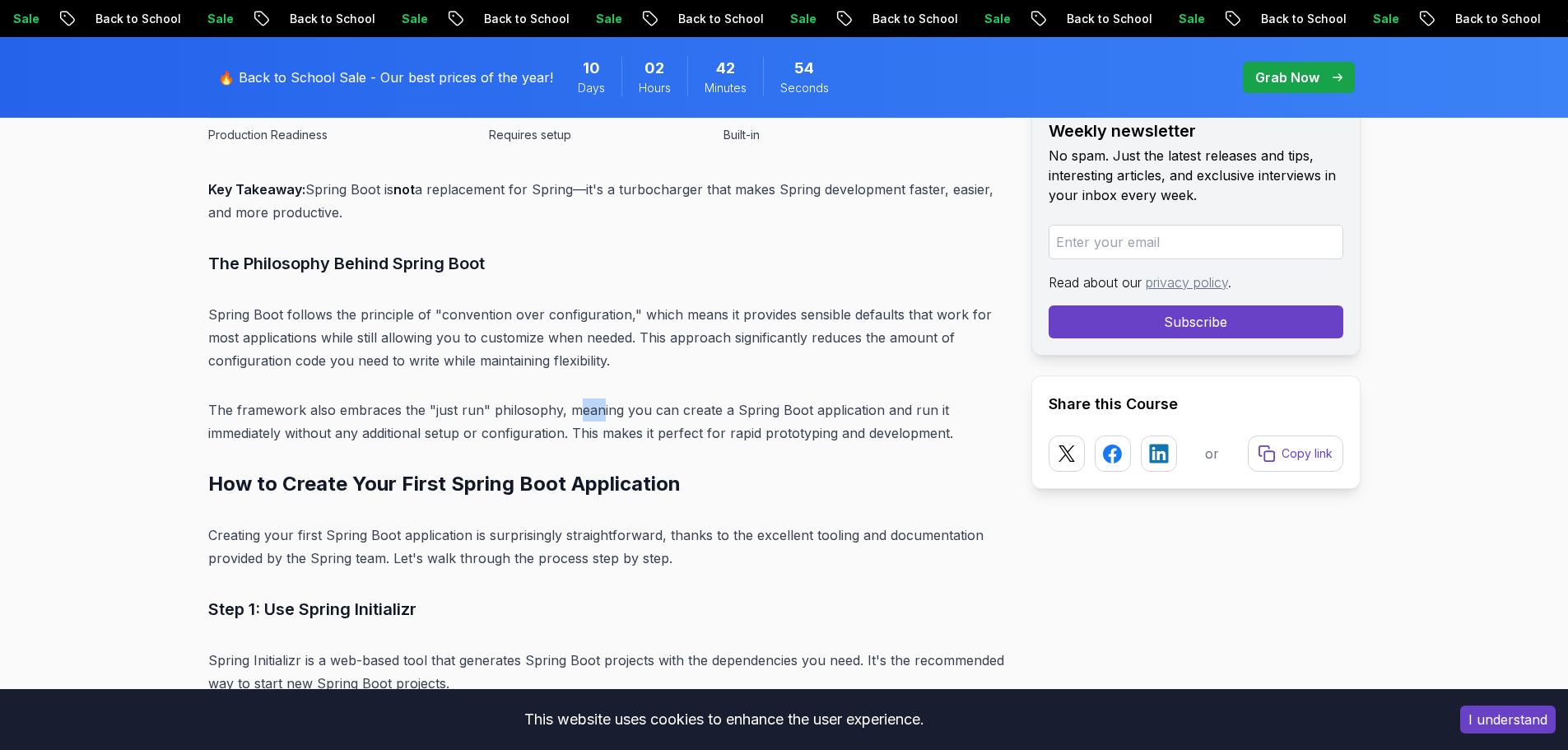
click at [569, 412] on p "The framework also embraces the "just run" philosophy, meaning you can create a…" at bounding box center [606, 422] width 796 height 46
drag, startPoint x: 353, startPoint y: 389, endPoint x: 323, endPoint y: 375, distance: 33.1
click at [309, 369] on p "Spring Boot follows the principle of "convention over configuration," which mea…" at bounding box center [606, 338] width 796 height 69
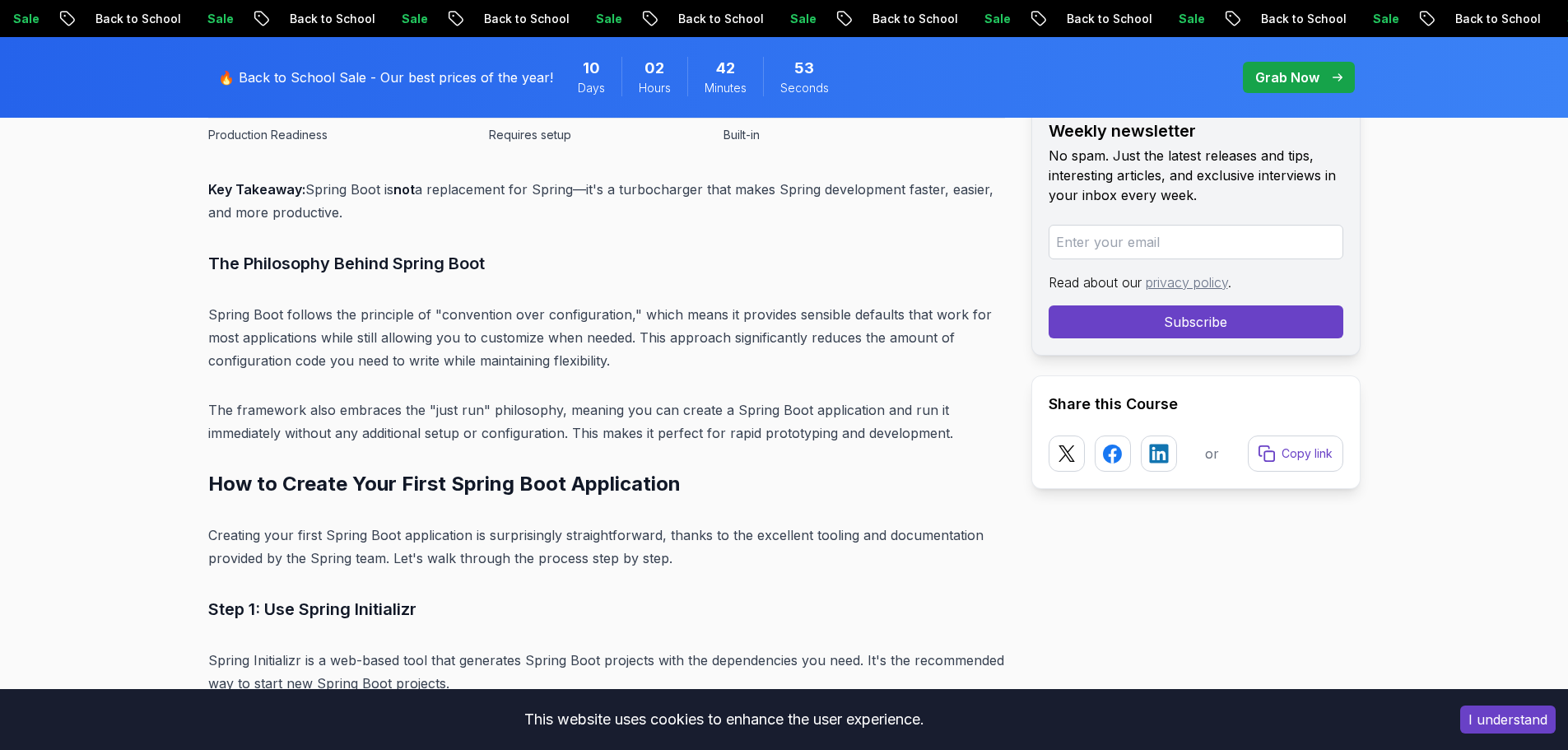
drag, startPoint x: 338, startPoint y: 359, endPoint x: 369, endPoint y: 359, distance: 31.0
click at [351, 359] on p "Spring Boot follows the principle of "convention over configuration," which mea…" at bounding box center [606, 338] width 796 height 69
drag, startPoint x: 369, startPoint y: 359, endPoint x: 384, endPoint y: 358, distance: 15.0
click at [371, 358] on p "Spring Boot follows the principle of "convention over configuration," which mea…" at bounding box center [606, 338] width 796 height 69
drag, startPoint x: 441, startPoint y: 357, endPoint x: 499, endPoint y: 351, distance: 58.3
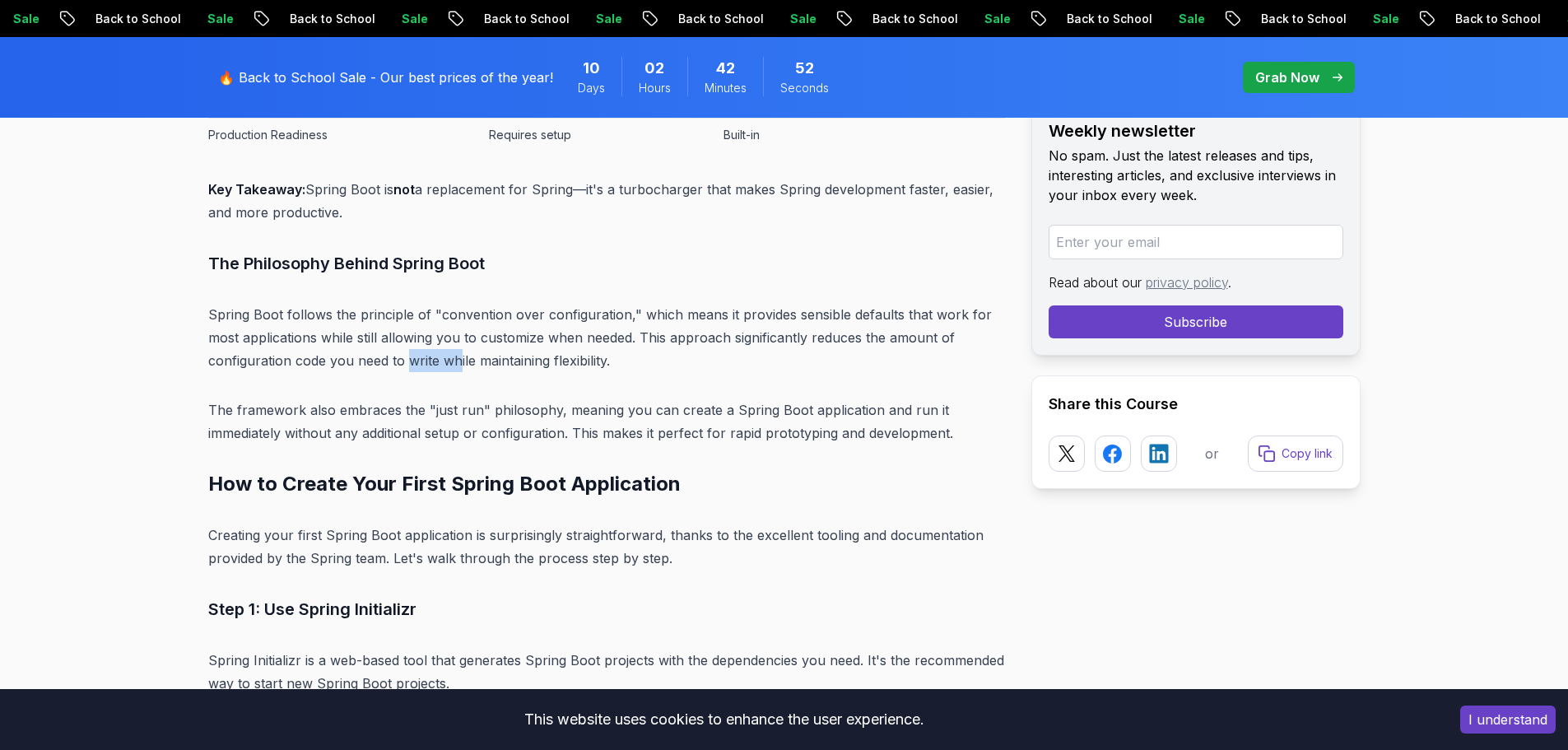
click at [494, 351] on p "Spring Boot follows the principle of "convention over configuration," which mea…" at bounding box center [606, 338] width 796 height 69
drag, startPoint x: 499, startPoint y: 351, endPoint x: 539, endPoint y: 347, distance: 40.2
click at [517, 348] on p "Spring Boot follows the principle of "convention over configuration," which mea…" at bounding box center [606, 338] width 796 height 69
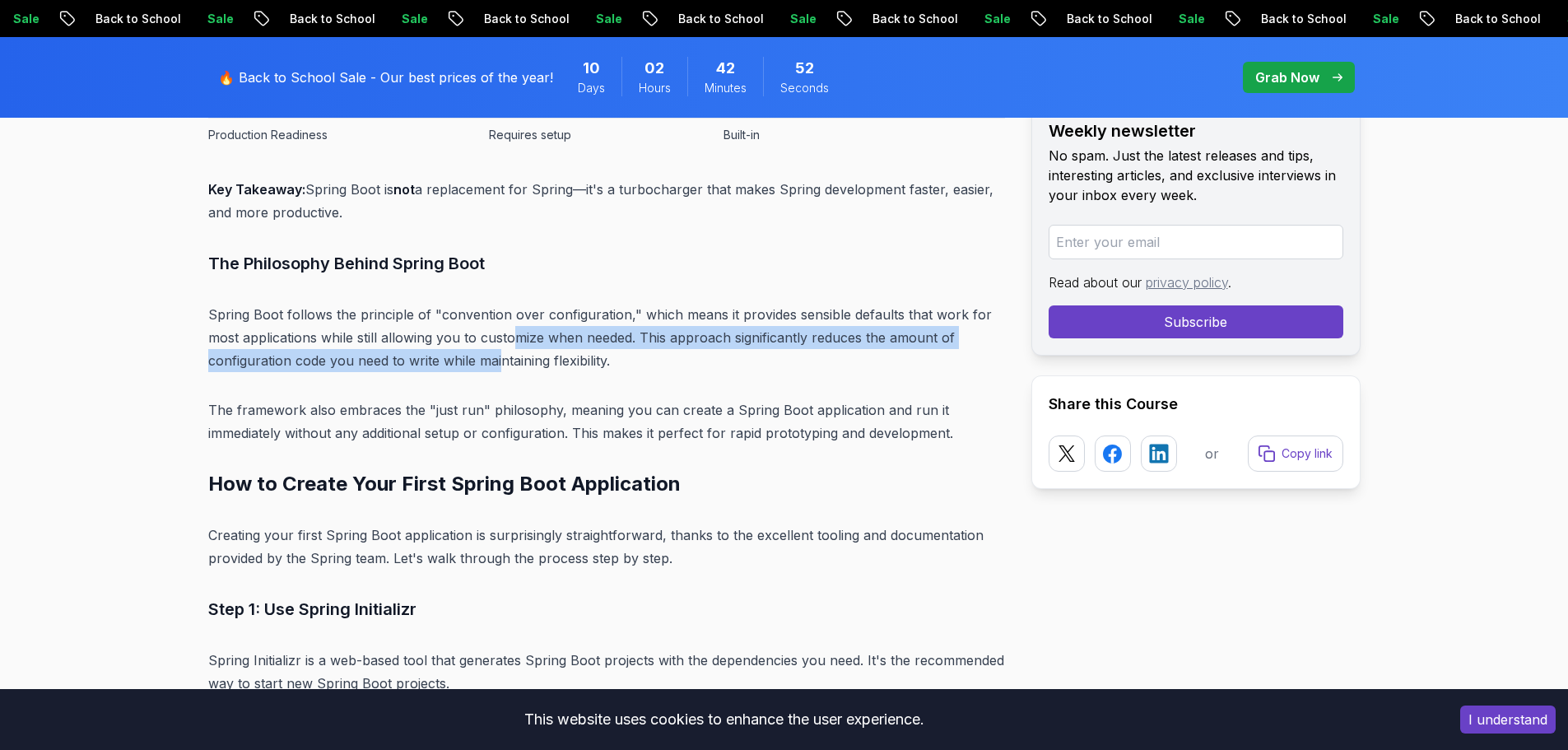
click at [539, 347] on p "Spring Boot follows the principle of "convention over configuration," which mea…" at bounding box center [606, 338] width 796 height 69
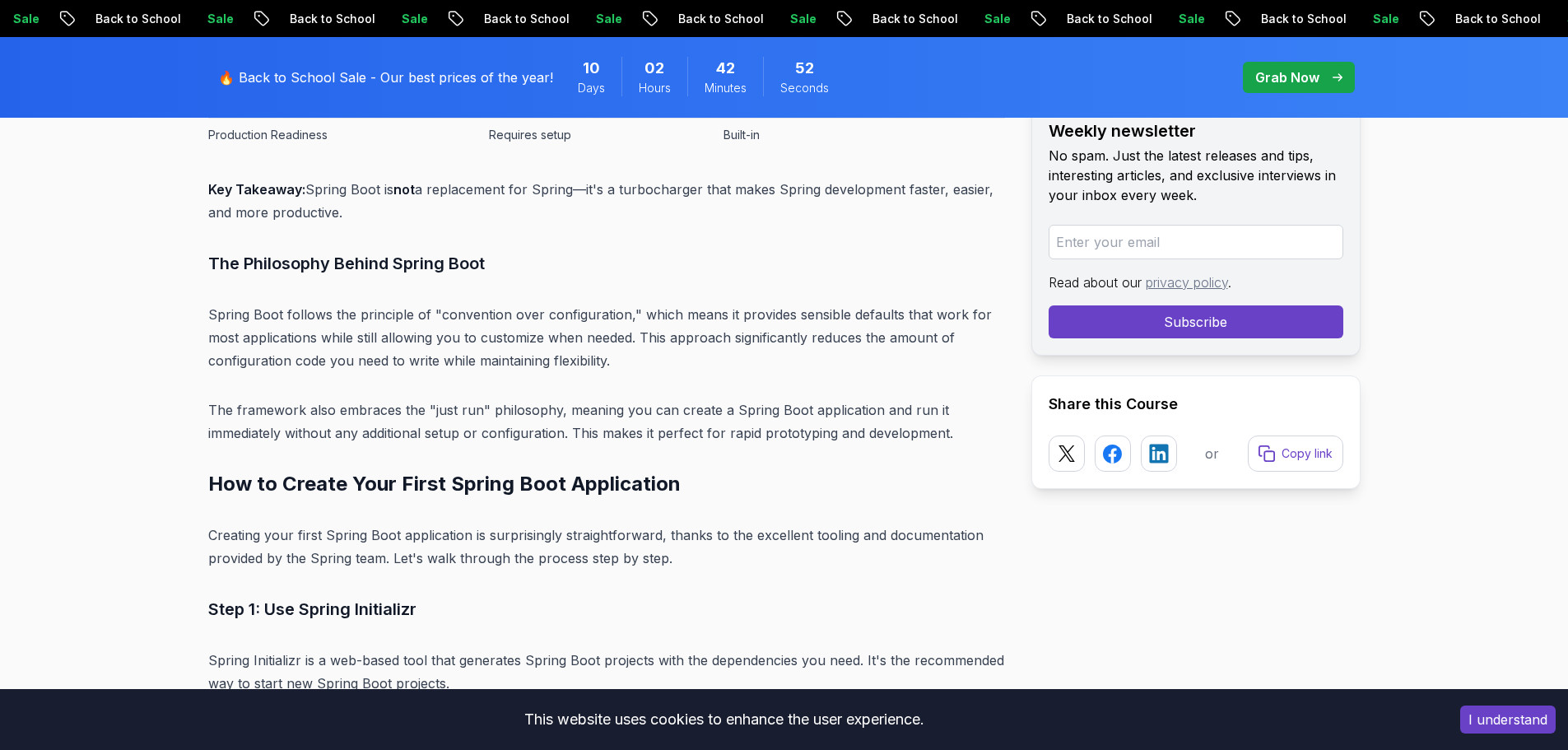
click at [528, 357] on p "Spring Boot follows the principle of "convention over configuration," which mea…" at bounding box center [606, 338] width 796 height 69
drag, startPoint x: 267, startPoint y: 320, endPoint x: 435, endPoint y: 319, distance: 168.0
click at [435, 319] on p "Spring Boot follows the principle of "convention over configuration," which mea…" at bounding box center [606, 338] width 796 height 69
click at [436, 319] on p "Spring Boot follows the principle of "convention over configuration," which mea…" at bounding box center [606, 338] width 796 height 69
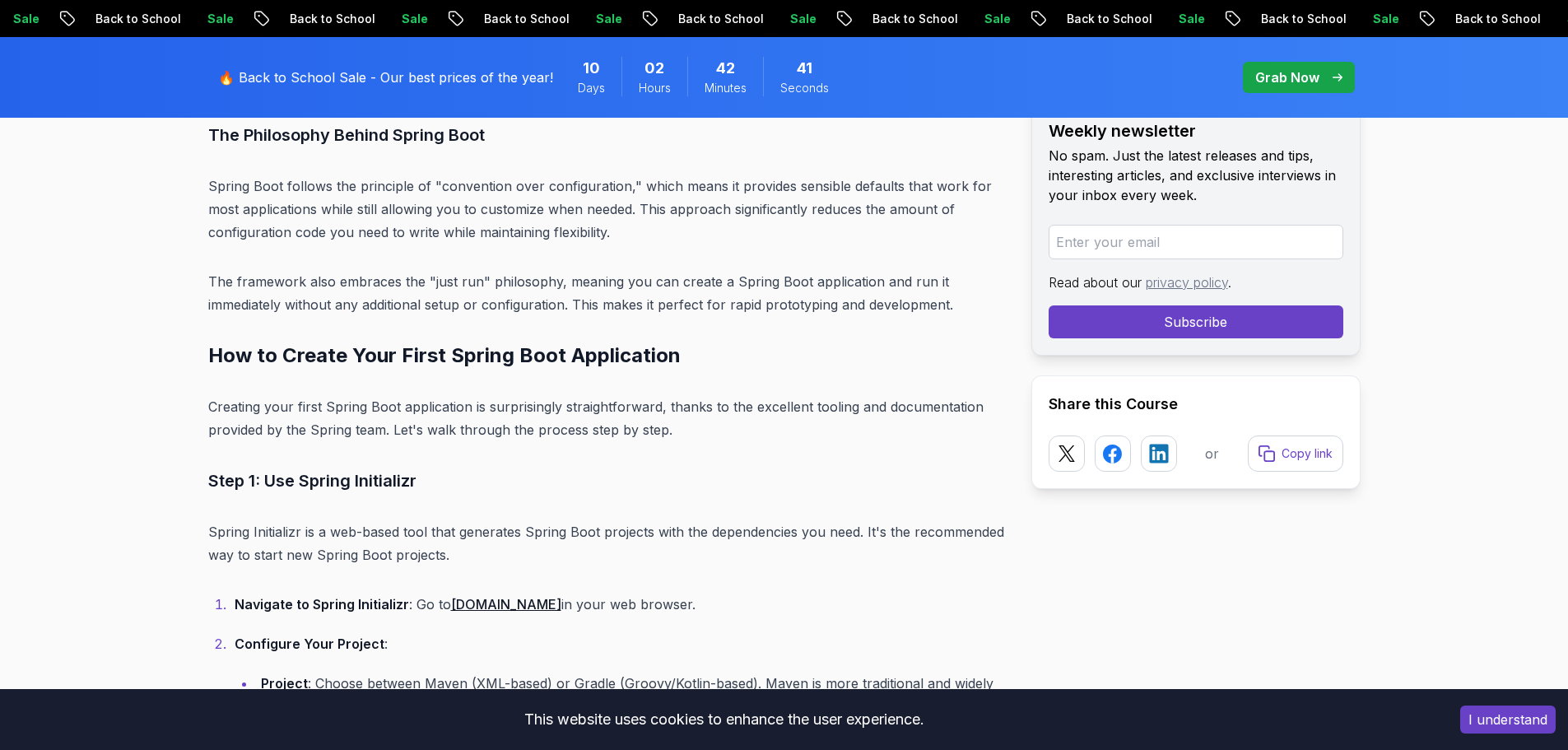
scroll to position [2983, 0]
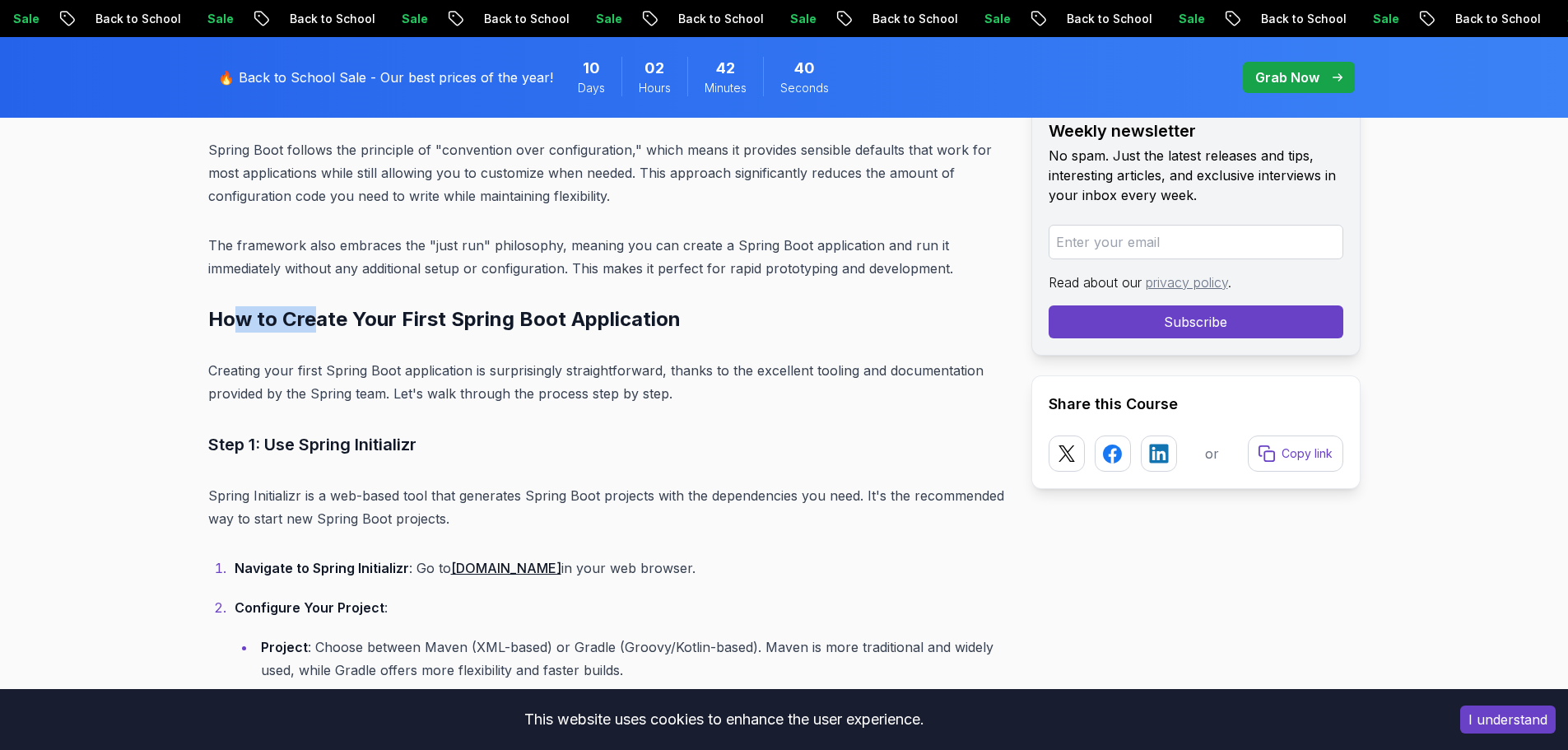
drag, startPoint x: 236, startPoint y: 325, endPoint x: 330, endPoint y: 326, distance: 94.0
click at [330, 326] on h2 "How to Create Your First Spring Boot Application" at bounding box center [606, 319] width 796 height 27
click at [249, 383] on p "Creating your first Spring Boot application is surprisingly straightforward, th…" at bounding box center [606, 382] width 796 height 46
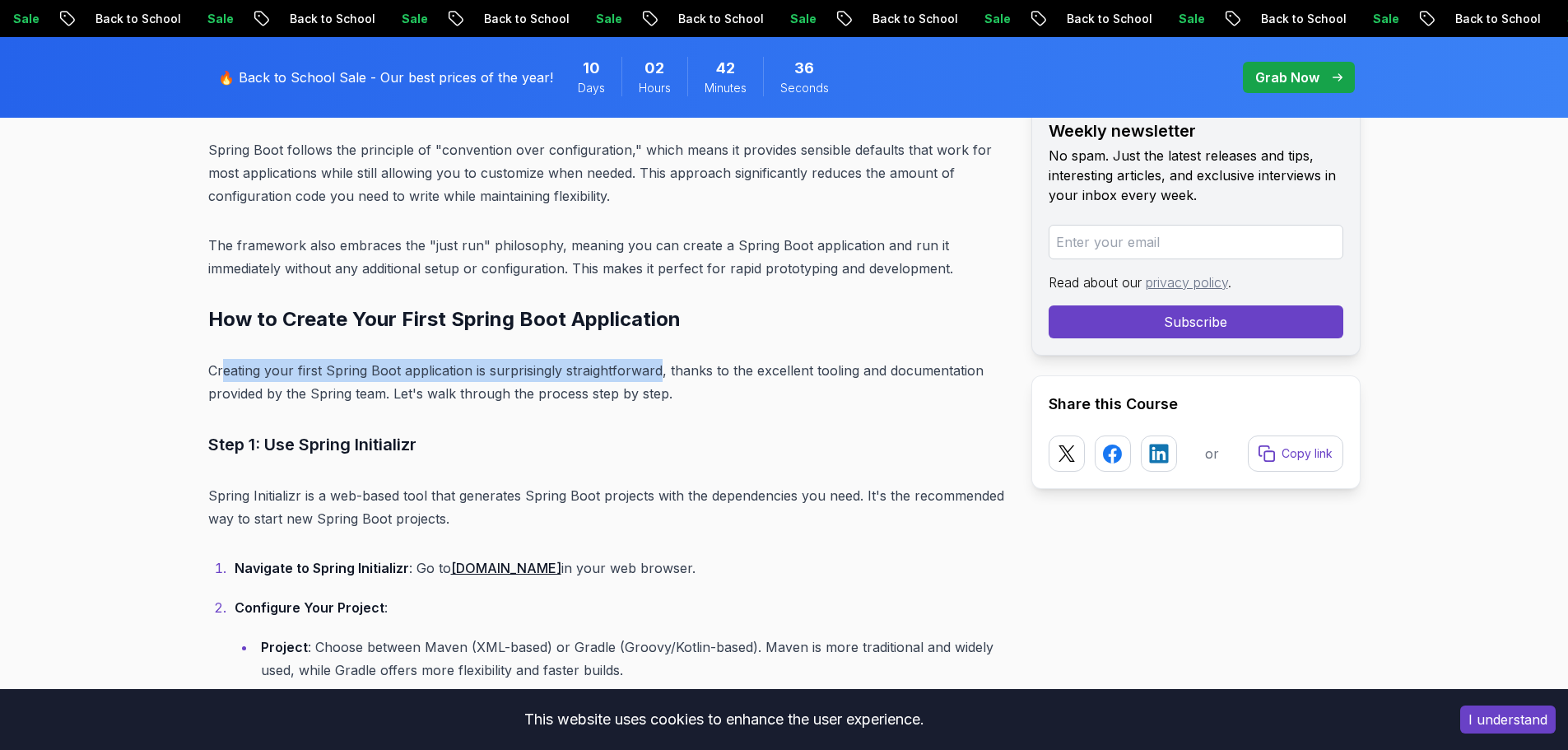
drag, startPoint x: 223, startPoint y: 375, endPoint x: 660, endPoint y: 361, distance: 437.2
click at [660, 361] on p "Creating your first Spring Boot application is surprisingly straightforward, th…" at bounding box center [606, 382] width 796 height 46
click at [672, 364] on p "Creating your first Spring Boot application is surprisingly straightforward, th…" at bounding box center [606, 382] width 796 height 46
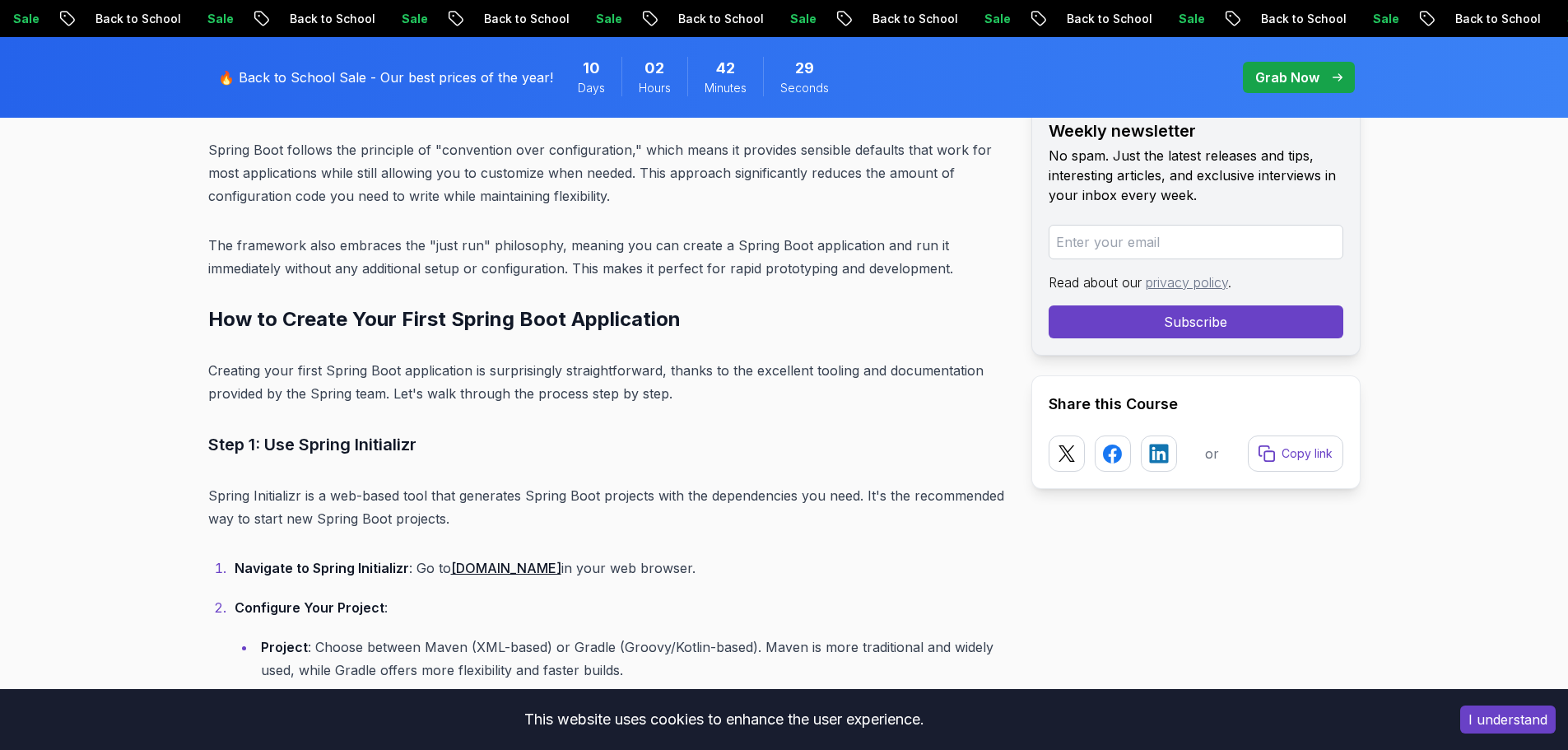
click at [835, 370] on p "Creating your first Spring Boot application is surprisingly straightforward, th…" at bounding box center [606, 382] width 796 height 46
click at [837, 375] on p "Creating your first Spring Boot application is surprisingly straightforward, th…" at bounding box center [606, 382] width 796 height 46
click at [772, 394] on p "Creating your first Spring Boot application is surprisingly straightforward, th…" at bounding box center [606, 382] width 796 height 46
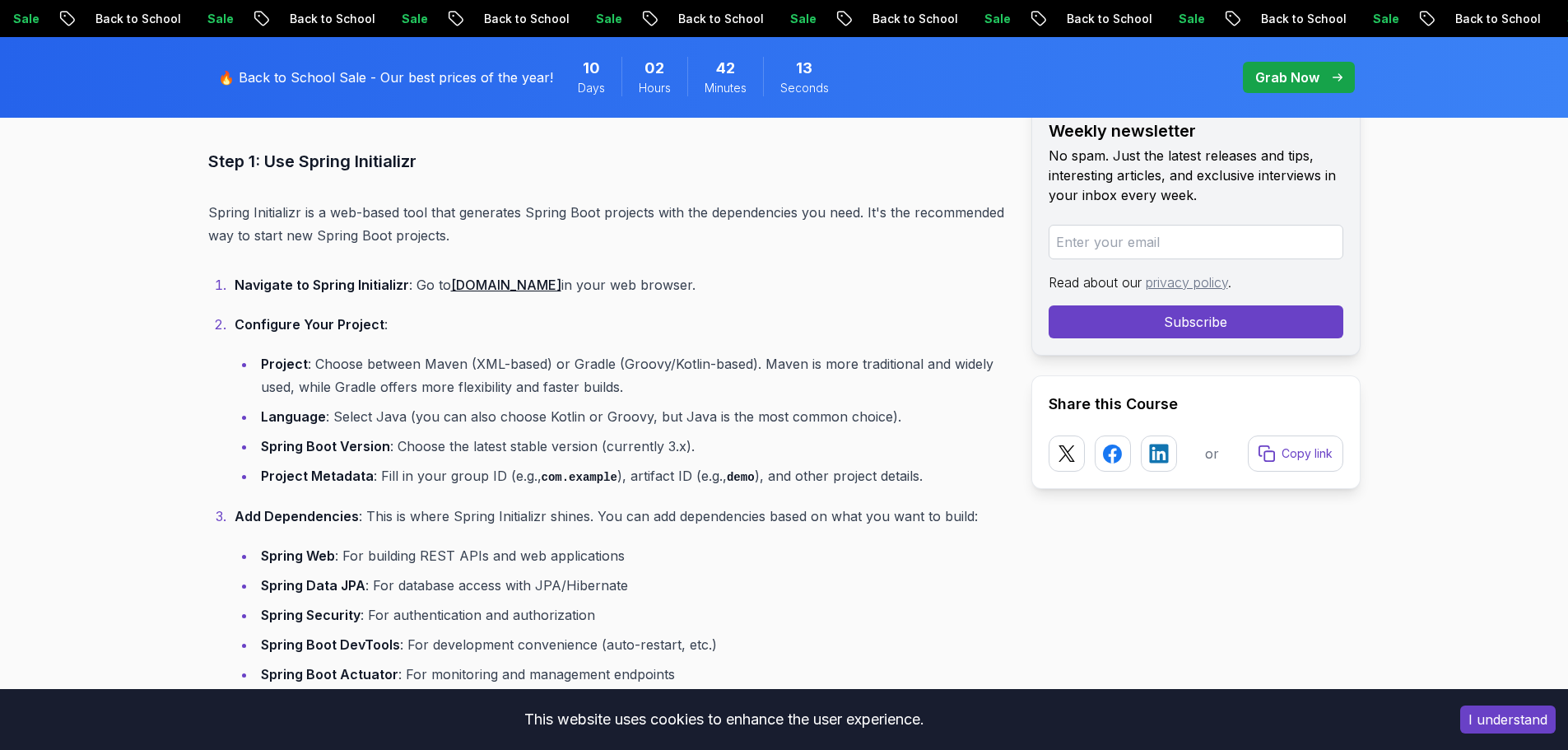
scroll to position [3229, 0]
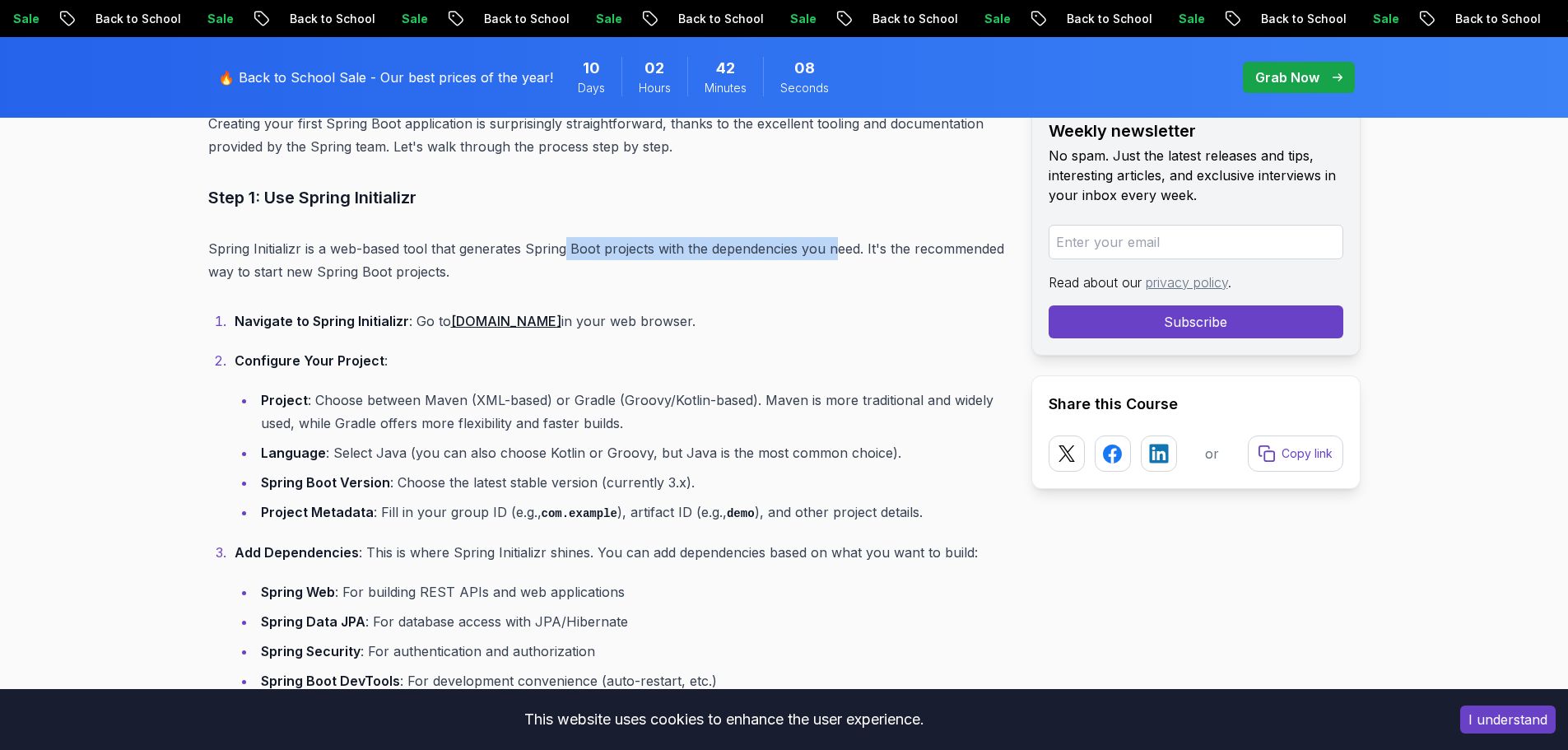
drag, startPoint x: 577, startPoint y: 242, endPoint x: 836, endPoint y: 232, distance: 259.2
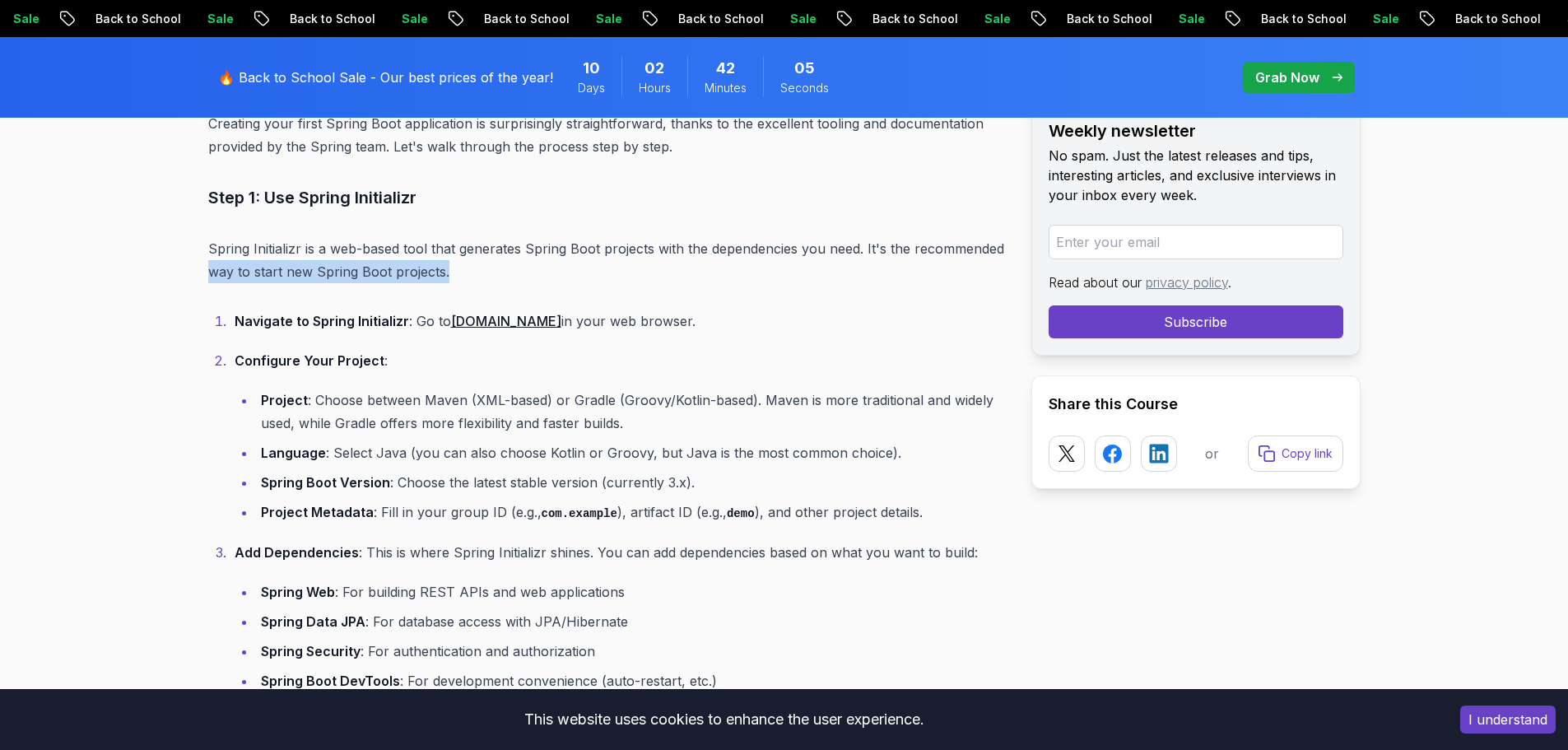
drag, startPoint x: 195, startPoint y: 264, endPoint x: 448, endPoint y: 266, distance: 253.0
click at [448, 266] on p "Spring Initializr is a web-based tool that generates Spring Boot projects with …" at bounding box center [606, 260] width 796 height 46
drag, startPoint x: 233, startPoint y: 314, endPoint x: 679, endPoint y: 320, distance: 446.0
click at [679, 320] on p "Navigate to Spring Initializr : Go to [DOMAIN_NAME] in your web browser." at bounding box center [619, 320] width 771 height 23
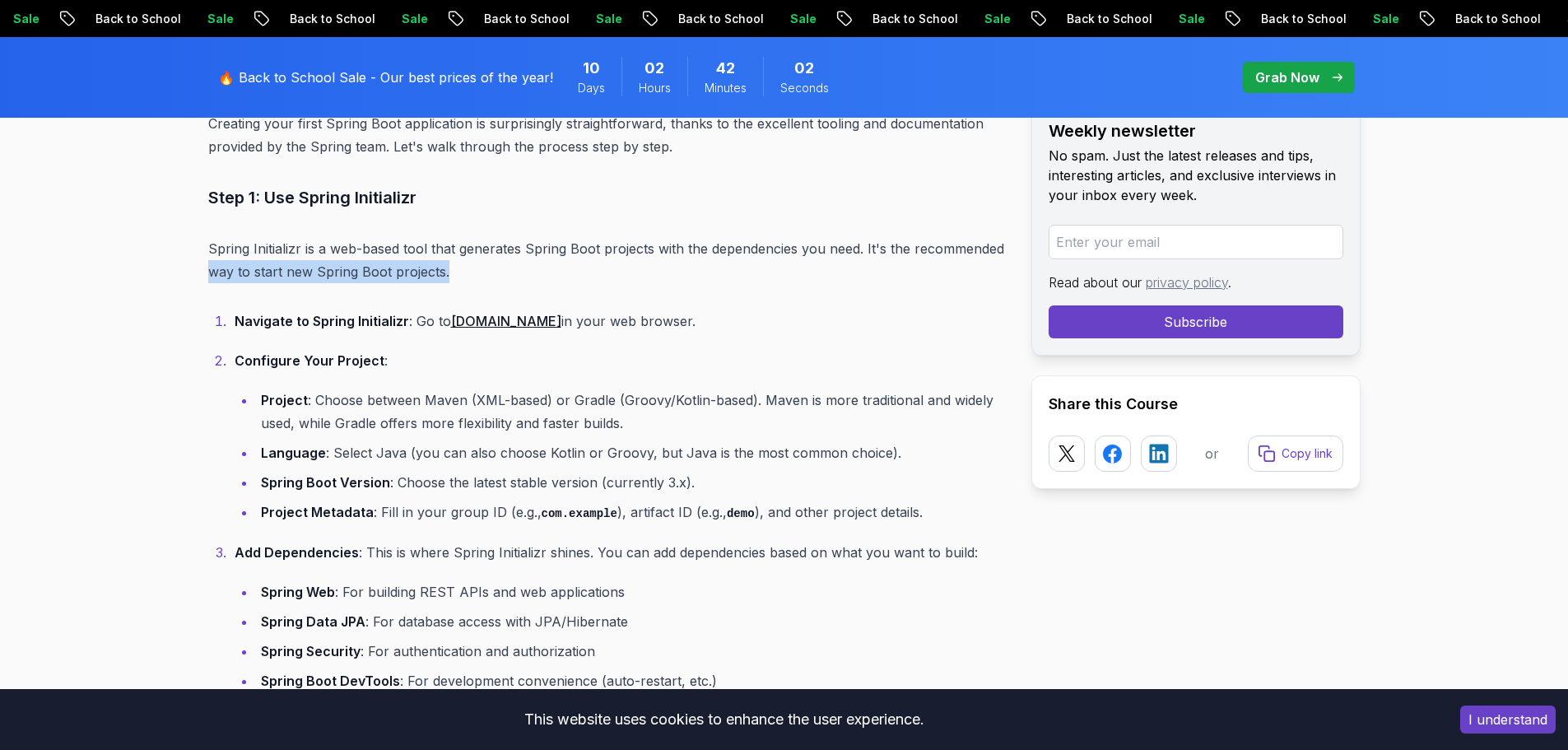
click at [679, 320] on p "Navigate to Spring Initializr : Go to [DOMAIN_NAME] in your web browser." at bounding box center [619, 320] width 771 height 23
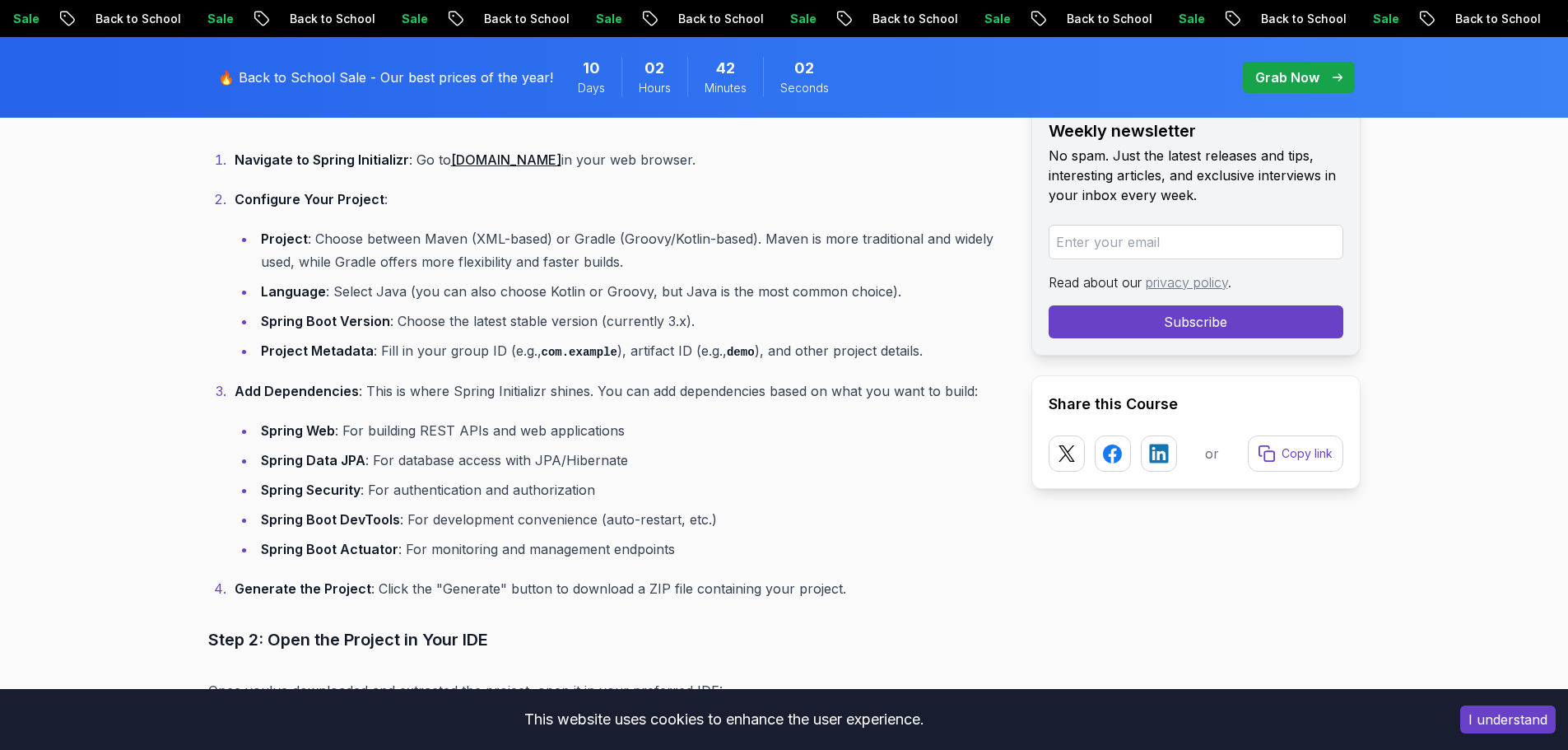
scroll to position [3394, 0]
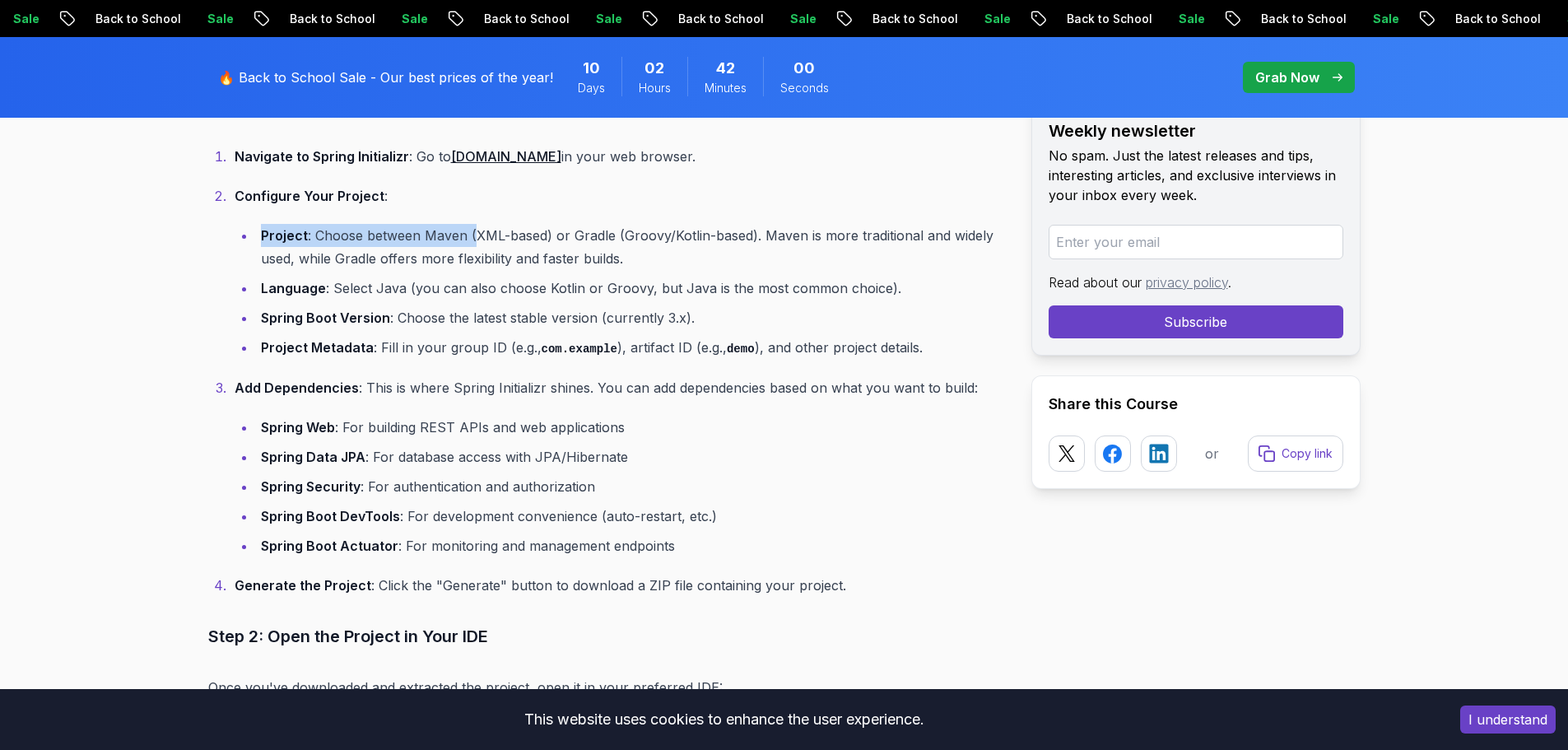
drag, startPoint x: 270, startPoint y: 234, endPoint x: 470, endPoint y: 237, distance: 200.0
click at [470, 237] on li "Project : Choose between Maven (XML-based) or [PERSON_NAME] (Groovy/Kotlin-base…" at bounding box center [630, 247] width 749 height 46
drag, startPoint x: 513, startPoint y: 238, endPoint x: 530, endPoint y: 238, distance: 17.0
click at [530, 238] on li "Project : Choose between Maven (XML-based) or [PERSON_NAME] (Groovy/Kotlin-base…" at bounding box center [630, 247] width 749 height 46
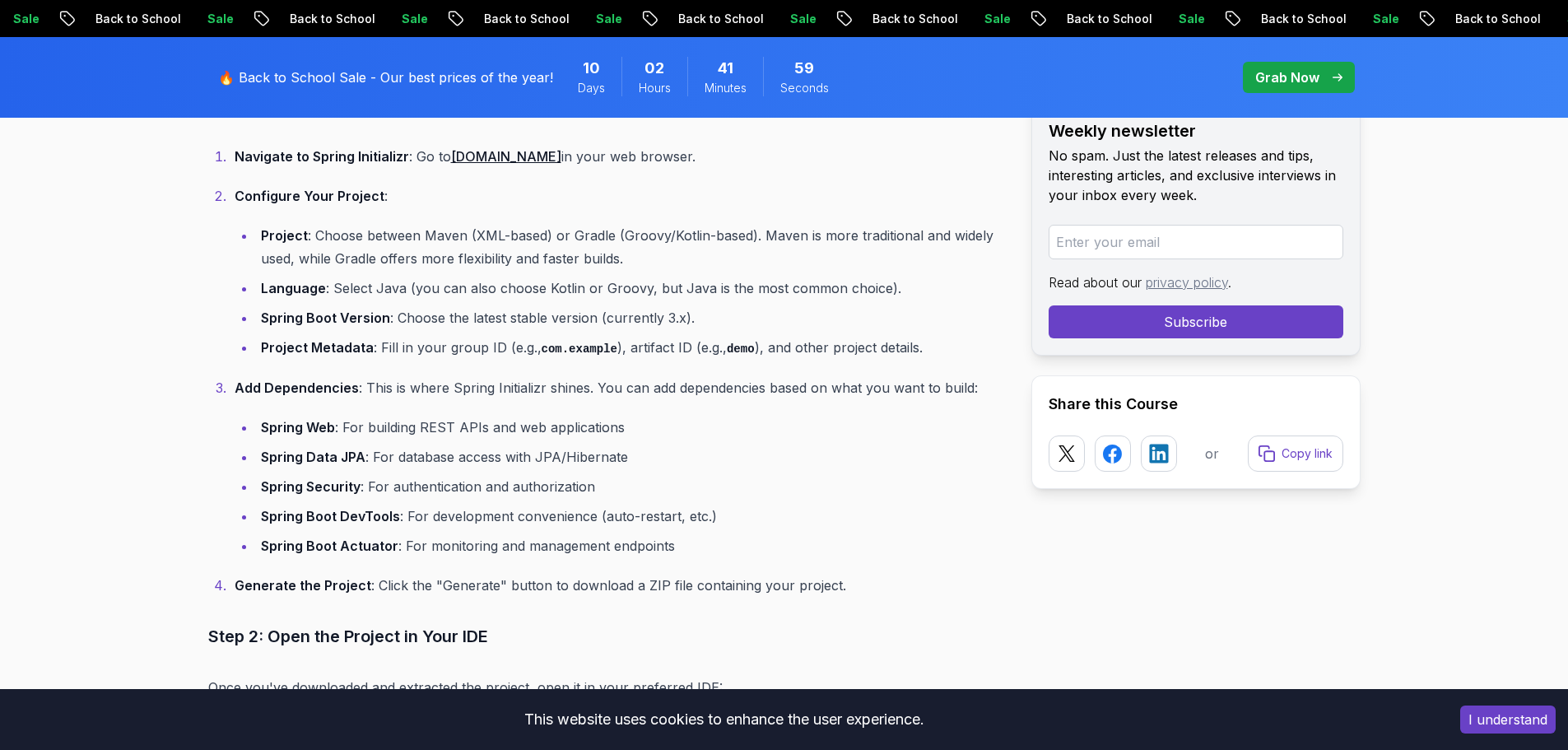
click at [601, 237] on li "Project : Choose between Maven (XML-based) or [PERSON_NAME] (Groovy/Kotlin-base…" at bounding box center [630, 247] width 749 height 46
drag, startPoint x: 617, startPoint y: 237, endPoint x: 747, endPoint y: 237, distance: 130.0
click at [747, 237] on li "Project : Choose between Maven (XML-based) or [PERSON_NAME] (Groovy/Kotlin-base…" at bounding box center [630, 247] width 749 height 46
click at [765, 242] on li "Project : Choose between Maven (XML-based) or [PERSON_NAME] (Groovy/Kotlin-base…" at bounding box center [630, 247] width 749 height 46
drag, startPoint x: 892, startPoint y: 232, endPoint x: 459, endPoint y: 251, distance: 433.4
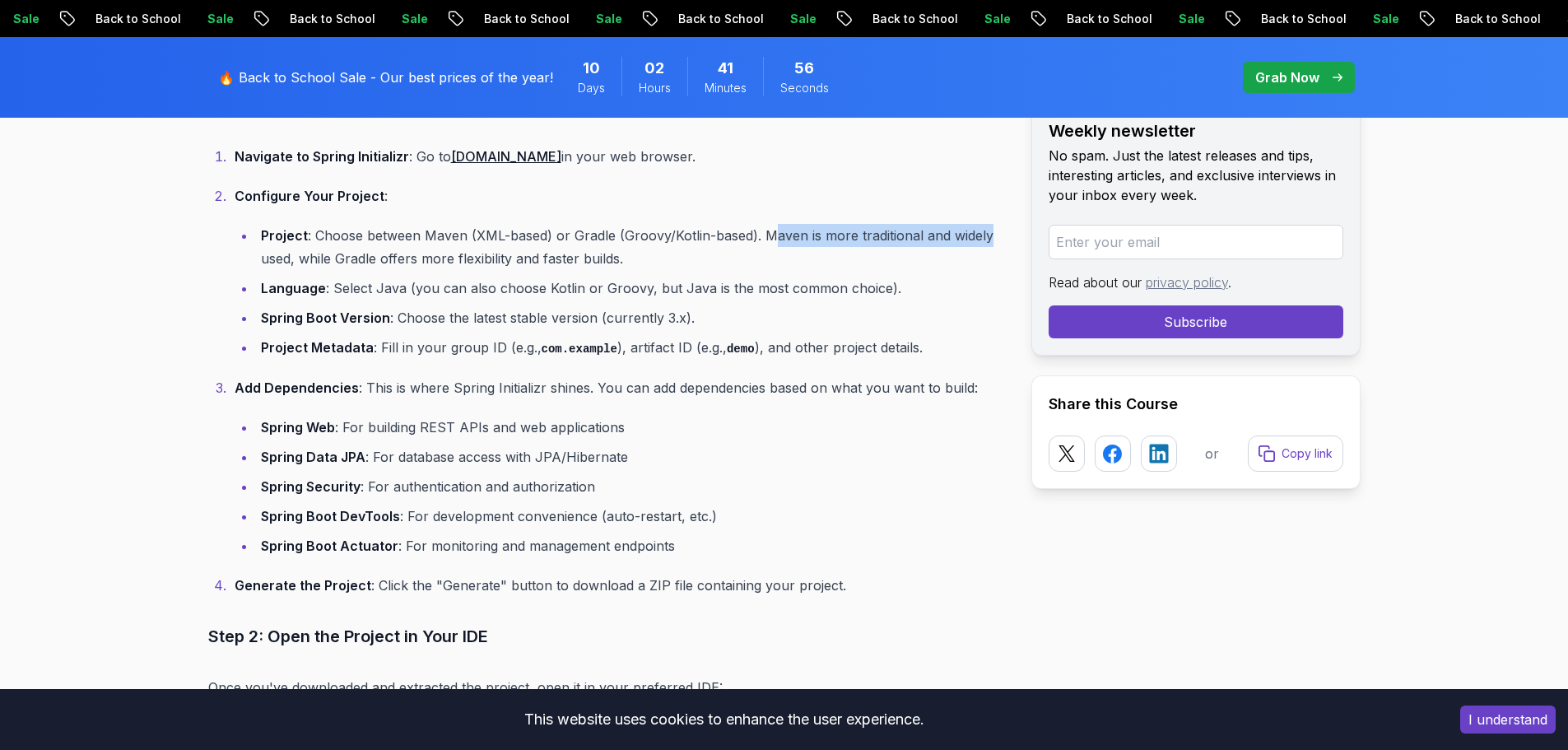
click at [990, 230] on li "Project : Choose between Maven (XML-based) or [PERSON_NAME] (Groovy/Kotlin-base…" at bounding box center [630, 247] width 749 height 46
drag, startPoint x: 391, startPoint y: 251, endPoint x: 269, endPoint y: 251, distance: 122.0
click at [388, 251] on li "Project : Choose between Maven (XML-based) or [PERSON_NAME] (Groovy/Kotlin-base…" at bounding box center [630, 247] width 749 height 46
drag, startPoint x: 177, startPoint y: 256, endPoint x: 288, endPoint y: 258, distance: 111.0
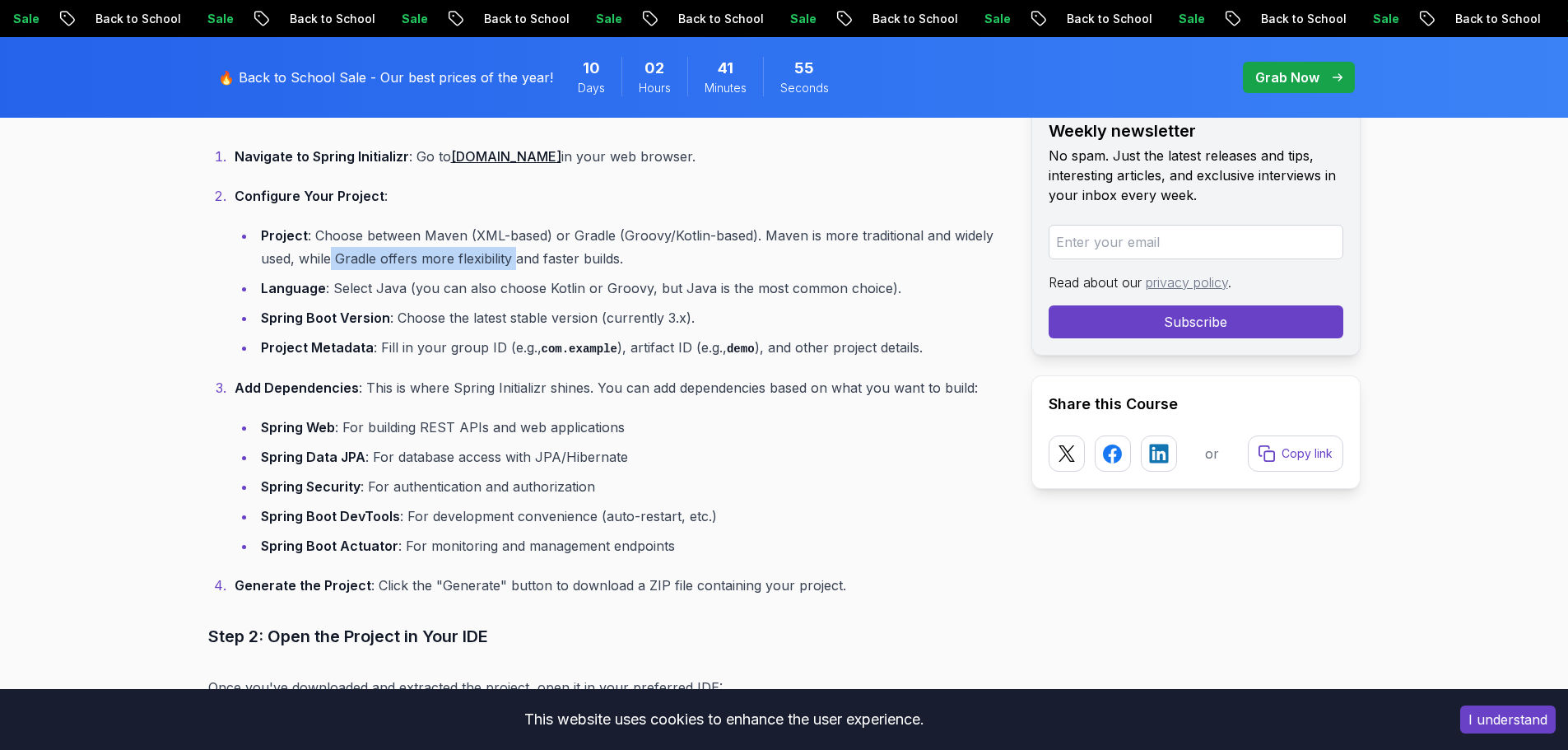
drag, startPoint x: 354, startPoint y: 258, endPoint x: 517, endPoint y: 258, distance: 163.0
click at [517, 258] on li "Project : Choose between Maven (XML-based) or [PERSON_NAME] (Groovy/Kotlin-base…" at bounding box center [630, 247] width 749 height 46
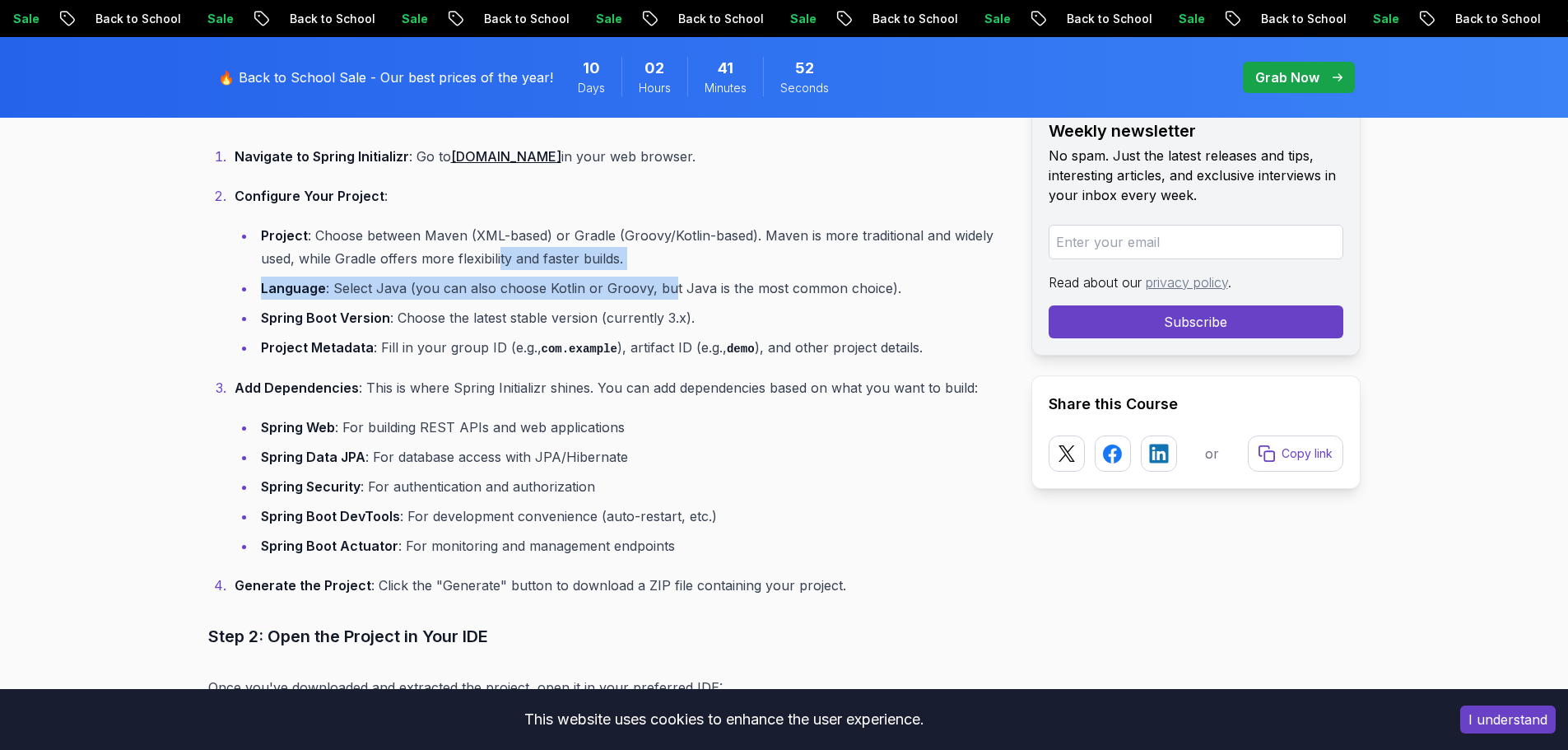
drag, startPoint x: 555, startPoint y: 274, endPoint x: 672, endPoint y: 273, distance: 117.0
click at [668, 274] on ul "Project : Choose between Maven (XML-based) or [PERSON_NAME] (Groovy/Kotlin-base…" at bounding box center [619, 292] width 771 height 136
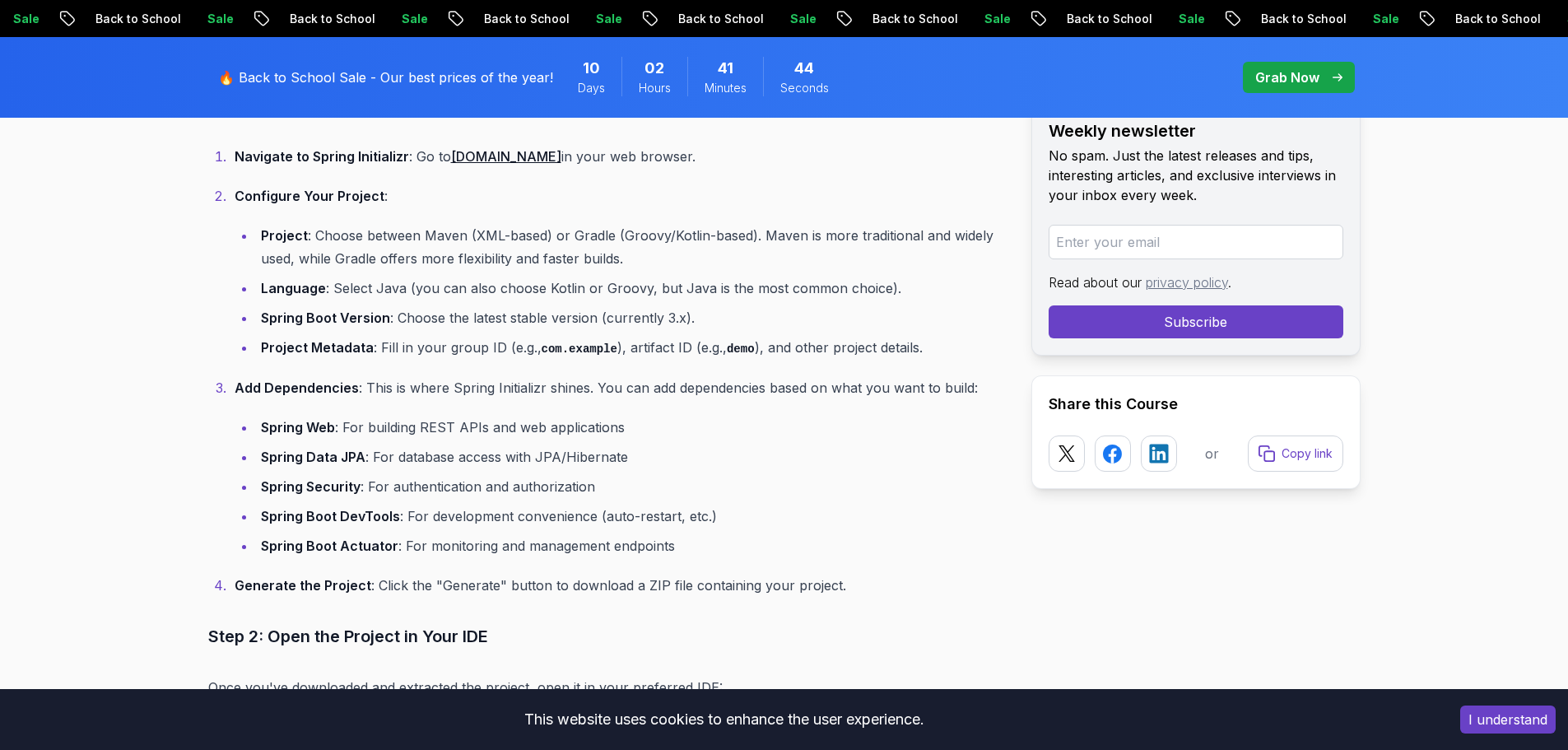
click at [493, 321] on li "Spring Boot Version : Choose the latest stable version (currently 3.x)." at bounding box center [630, 318] width 749 height 23
drag, startPoint x: 383, startPoint y: 343, endPoint x: 493, endPoint y: 341, distance: 110.0
click at [493, 341] on li "Project Metadata : Fill in your group ID (e.g., com.example ), artifact ID (e.g…" at bounding box center [630, 348] width 749 height 24
click at [540, 341] on li "Project Metadata : Fill in your group ID (e.g., com.example ), artifact ID (e.g…" at bounding box center [630, 348] width 749 height 24
click at [518, 341] on li "Project Metadata : Fill in your group ID (e.g., com.example ), artifact ID (e.g…" at bounding box center [630, 348] width 749 height 24
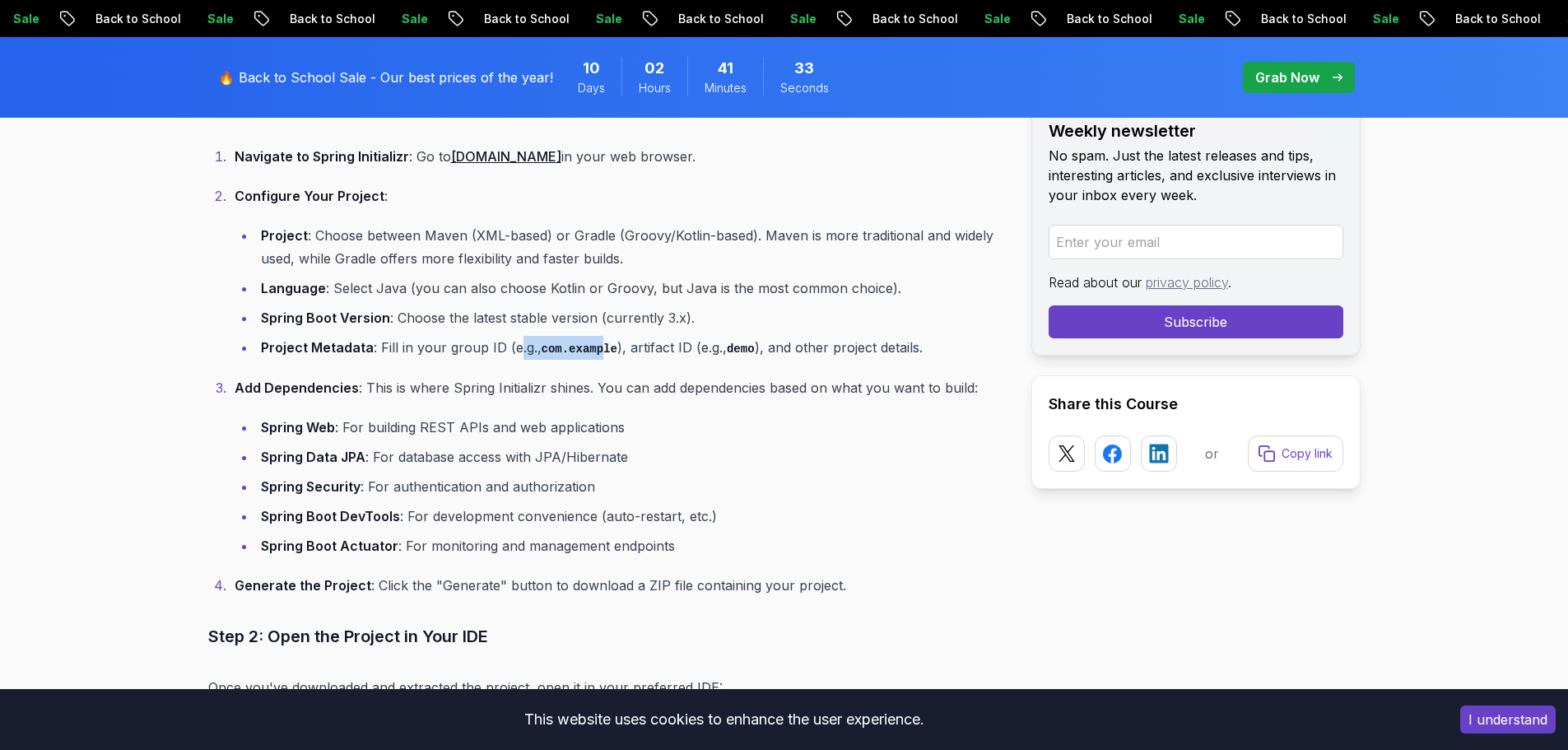
drag, startPoint x: 511, startPoint y: 340, endPoint x: 594, endPoint y: 344, distance: 83.1
click at [594, 344] on li "Project Metadata : Fill in your group ID (e.g., com.example ), artifact ID (e.g…" at bounding box center [630, 348] width 749 height 24
click at [626, 344] on li "Project Metadata : Fill in your group ID (e.g., com.example ), artifact ID (e.g…" at bounding box center [630, 348] width 749 height 24
click at [727, 338] on li "Project Metadata : Fill in your group ID (e.g., com.example ), artifact ID (e.g…" at bounding box center [630, 348] width 749 height 24
drag, startPoint x: 704, startPoint y: 339, endPoint x: 782, endPoint y: 339, distance: 78.0
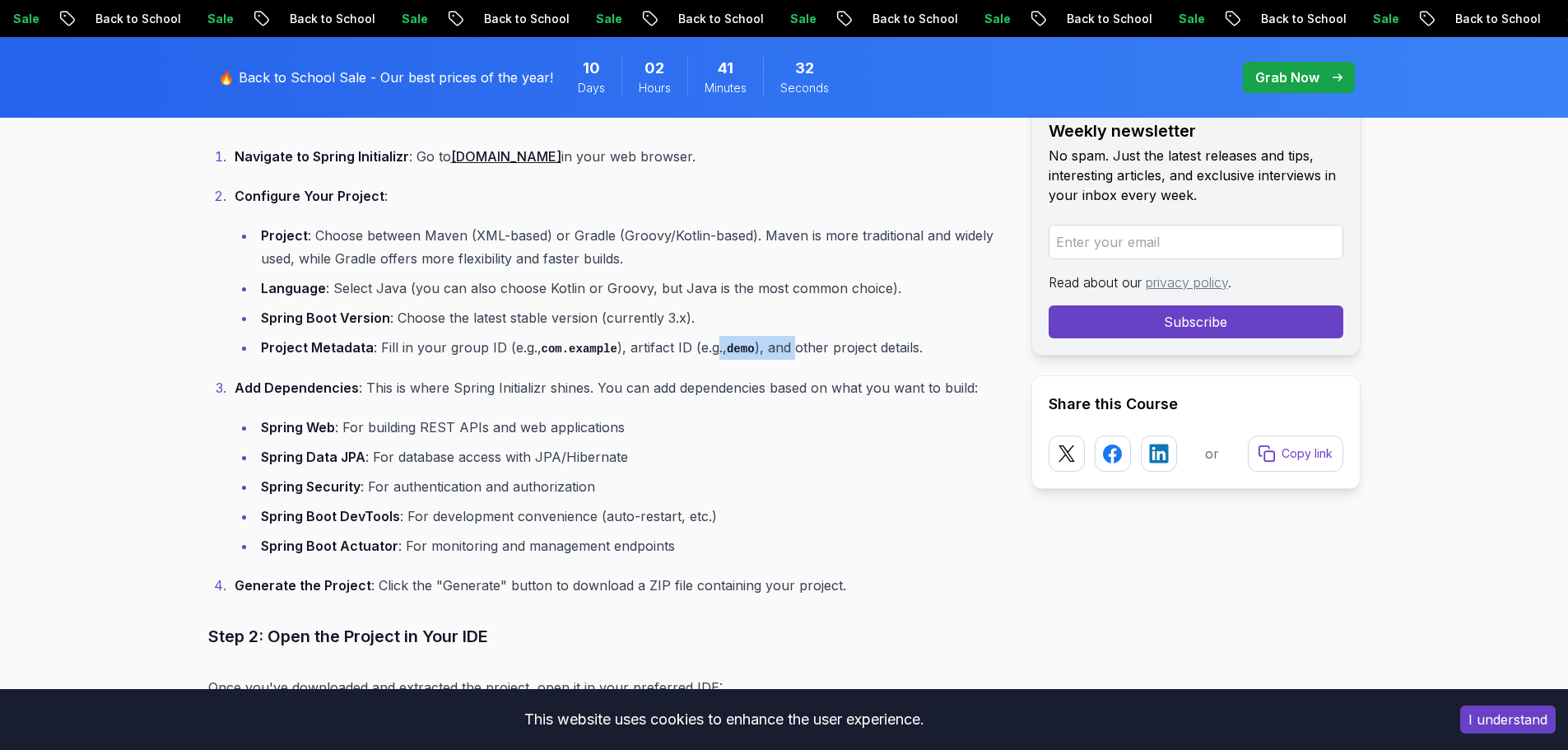
click at [782, 339] on li "Project Metadata : Fill in your group ID (e.g., com.example ), artifact ID (e.g…" at bounding box center [630, 348] width 749 height 24
drag, startPoint x: 663, startPoint y: 336, endPoint x: 323, endPoint y: 337, distance: 340.0
click at [418, 336] on li "Project Metadata : Fill in your group ID (e.g., com.example ), artifact ID (e.g…" at bounding box center [630, 348] width 749 height 24
click at [232, 365] on ol "Navigate to Spring Initializr : Go to [DOMAIN_NAME] in your web browser. Config…" at bounding box center [606, 370] width 796 height 452
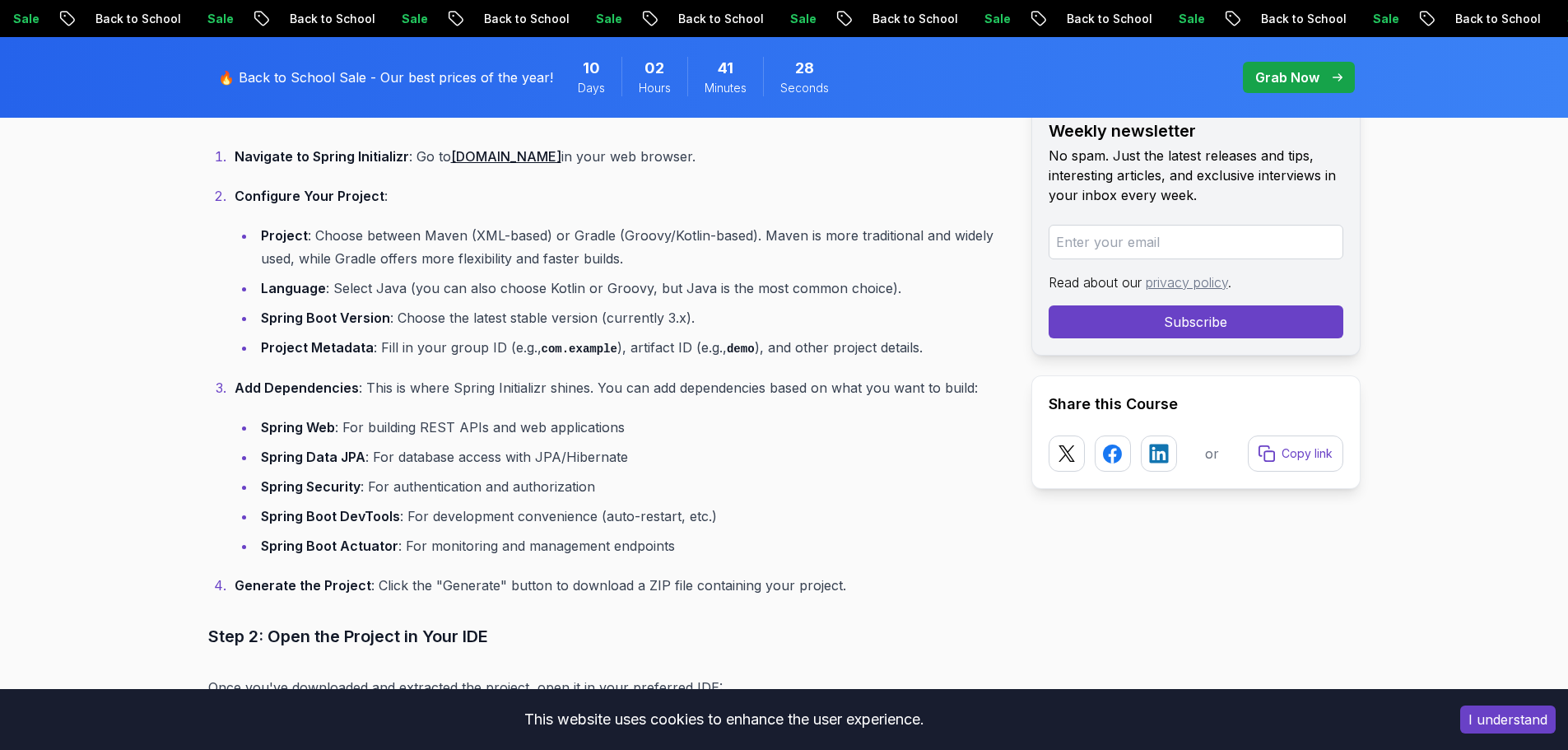
click at [230, 393] on li "Add Dependencies : This is where Spring Initializr shines. You can add dependen…" at bounding box center [617, 467] width 775 height 181
drag, startPoint x: 243, startPoint y: 388, endPoint x: 414, endPoint y: 373, distance: 171.7
click at [414, 373] on ol "Navigate to Spring Initializr : Go to [DOMAIN_NAME] in your web browser. Config…" at bounding box center [606, 370] width 796 height 452
click at [325, 425] on strong "Spring Web" at bounding box center [298, 426] width 74 height 16
drag, startPoint x: 359, startPoint y: 428, endPoint x: 487, endPoint y: 408, distance: 129.6
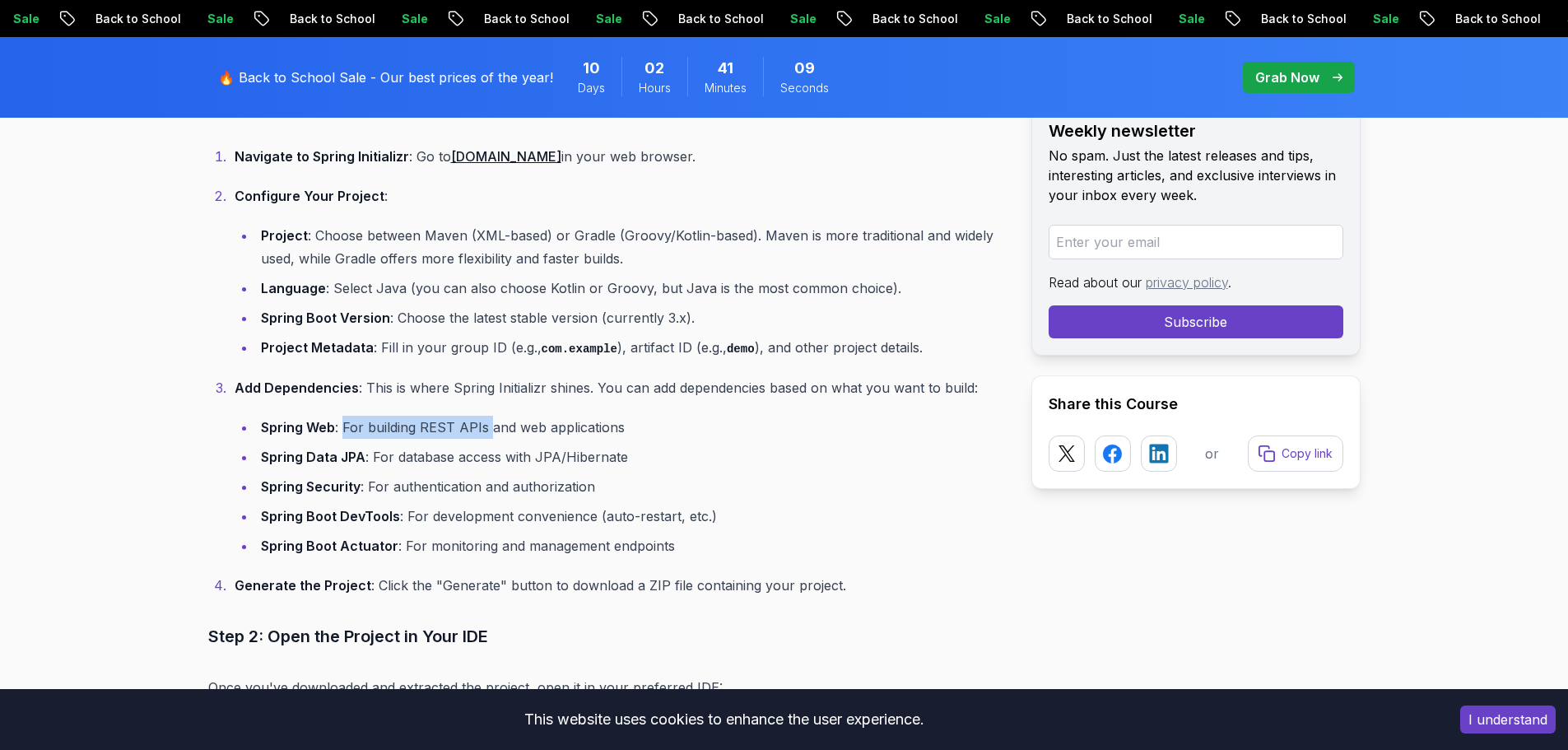
click at [487, 408] on li "Add Dependencies : This is where Spring Initializr shines. You can add dependen…" at bounding box center [617, 467] width 775 height 181
click at [416, 456] on li "Spring Data JPA : For database access with JPA/Hibernate" at bounding box center [630, 456] width 749 height 23
drag, startPoint x: 387, startPoint y: 454, endPoint x: 615, endPoint y: 443, distance: 228.3
click at [615, 443] on ul "Spring Web : For building REST APIs and web applications Spring Data JPA : For …" at bounding box center [619, 487] width 771 height 141
drag, startPoint x: 375, startPoint y: 481, endPoint x: 607, endPoint y: 481, distance: 232.0
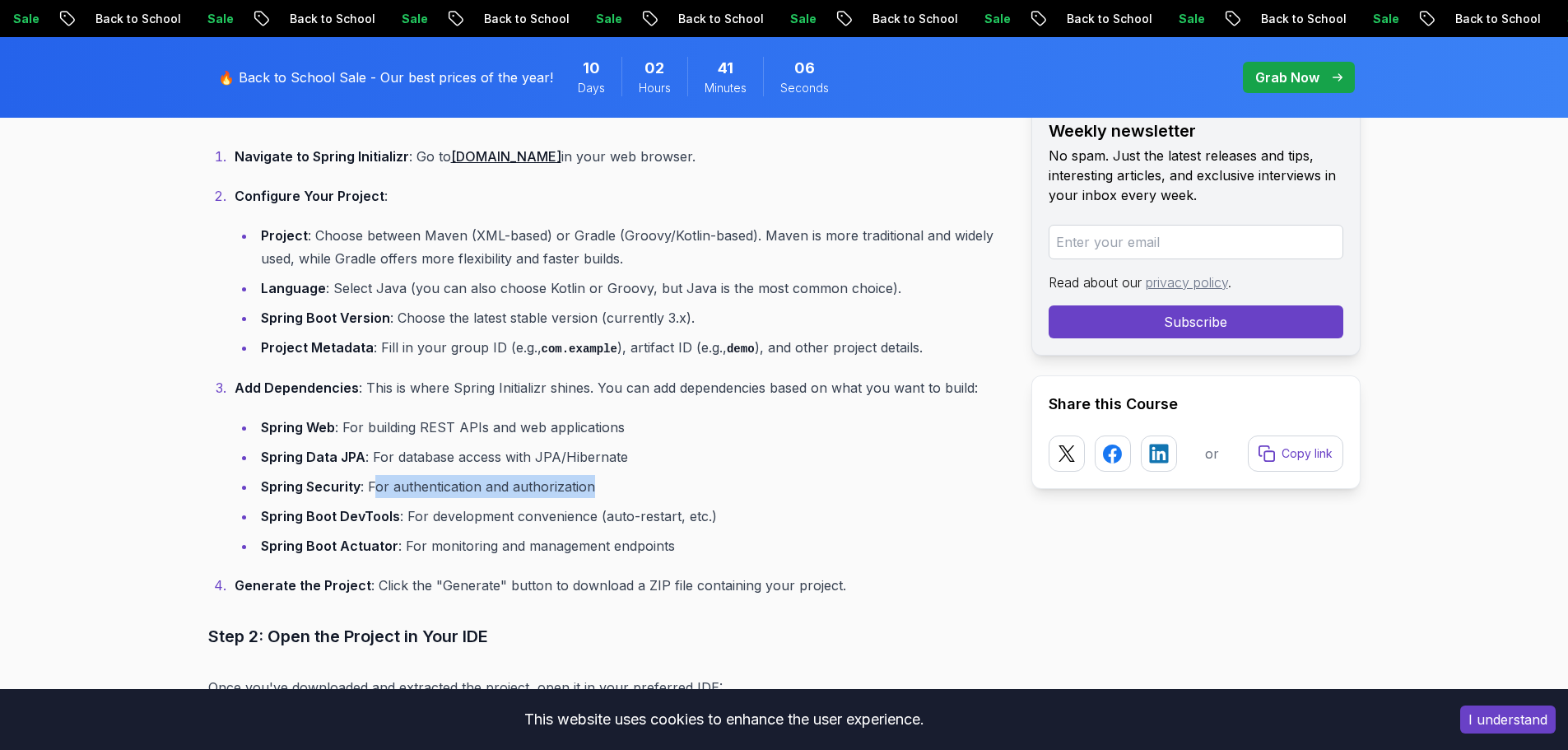
click at [607, 481] on li "Spring Security : For authentication and authorization" at bounding box center [630, 486] width 749 height 23
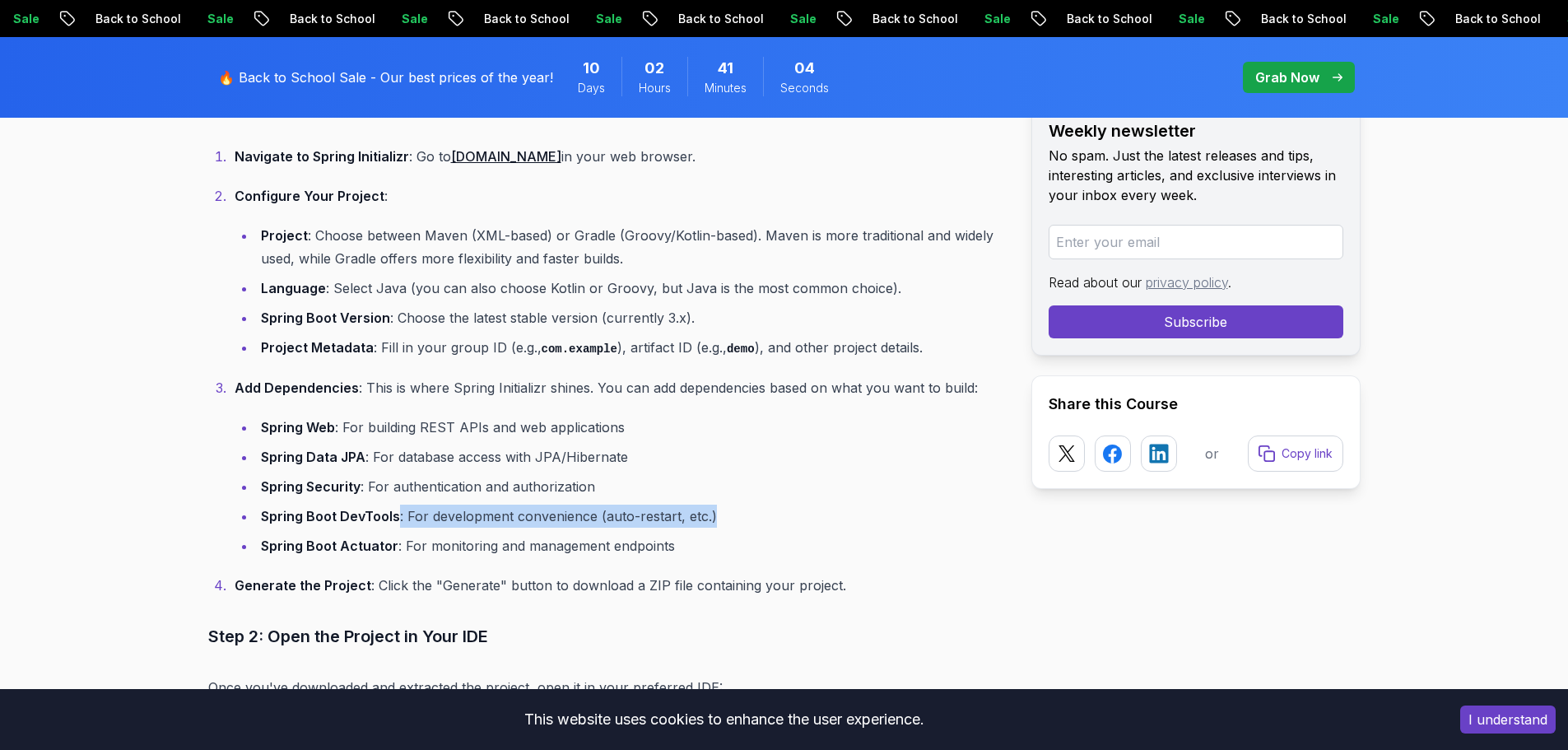
drag, startPoint x: 400, startPoint y: 511, endPoint x: 717, endPoint y: 507, distance: 317.0
click at [717, 507] on li "Spring Boot DevTools : For development convenience (auto-restart, etc.)" at bounding box center [630, 516] width 749 height 23
click at [408, 561] on ol "Navigate to Spring Initializr : Go to [DOMAIN_NAME] in your web browser. Config…" at bounding box center [606, 370] width 796 height 452
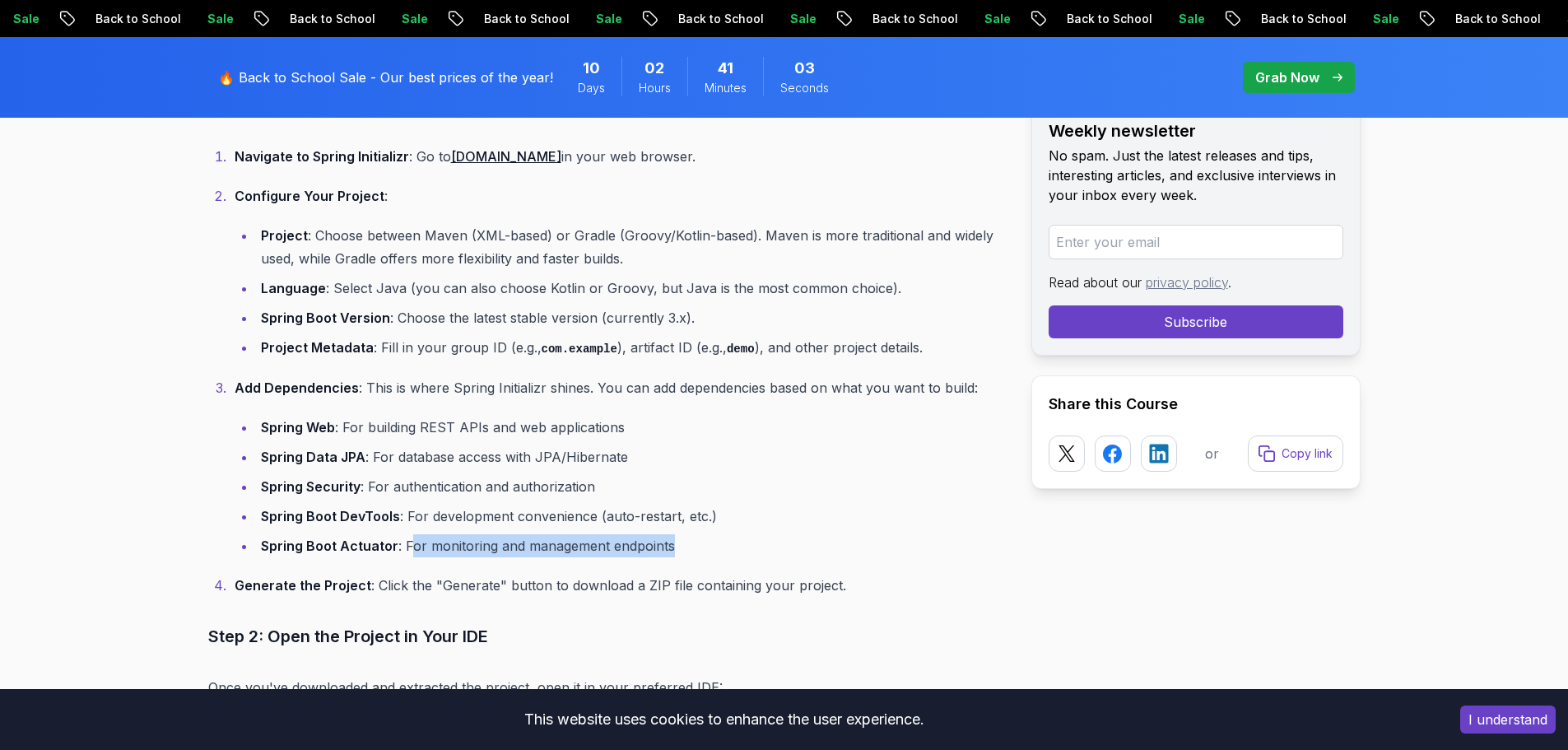
drag, startPoint x: 411, startPoint y: 554, endPoint x: 673, endPoint y: 542, distance: 262.3
click at [673, 542] on li "Spring Boot Actuator : For monitoring and management endpoints" at bounding box center [630, 545] width 749 height 23
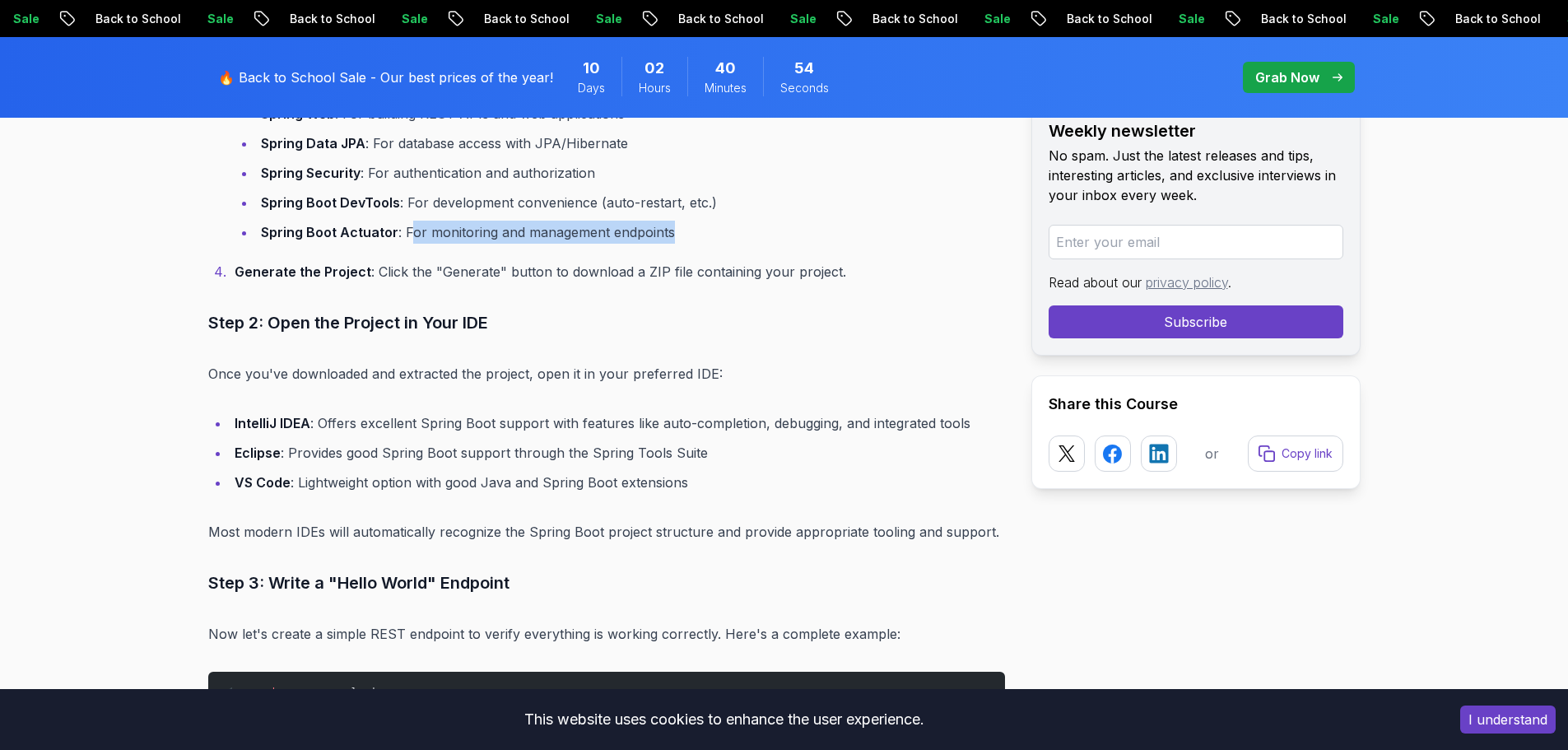
scroll to position [3723, 0]
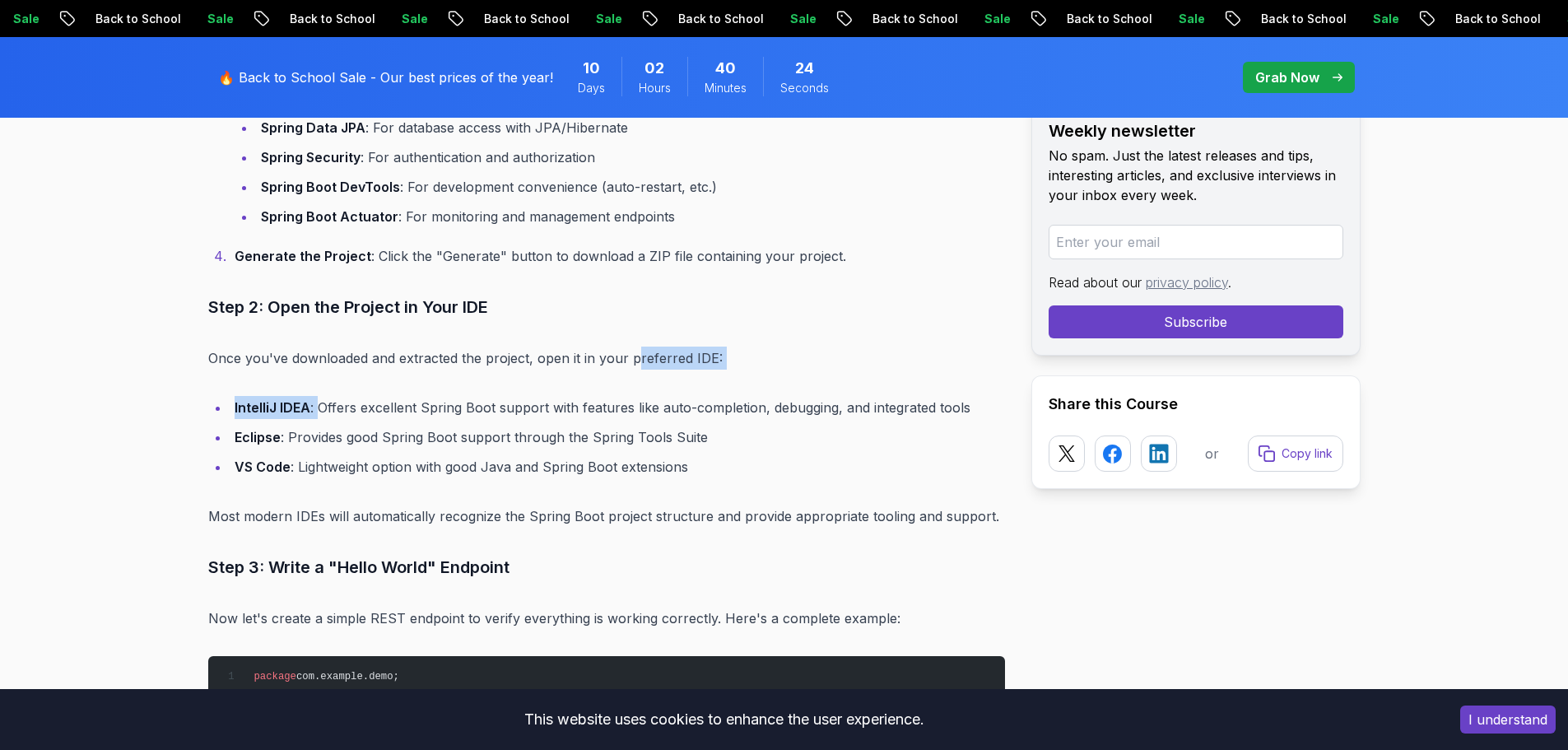
drag, startPoint x: 320, startPoint y: 402, endPoint x: 636, endPoint y: 369, distance: 317.7
click at [343, 448] on li "Eclipse : Provides good Spring Boot support through the Spring Tools Suite" at bounding box center [617, 437] width 775 height 23
drag, startPoint x: 279, startPoint y: 468, endPoint x: 505, endPoint y: 460, distance: 226.1
click at [505, 460] on li "VS Code : Lightweight option with good Java and Spring Boot extensions" at bounding box center [617, 467] width 775 height 23
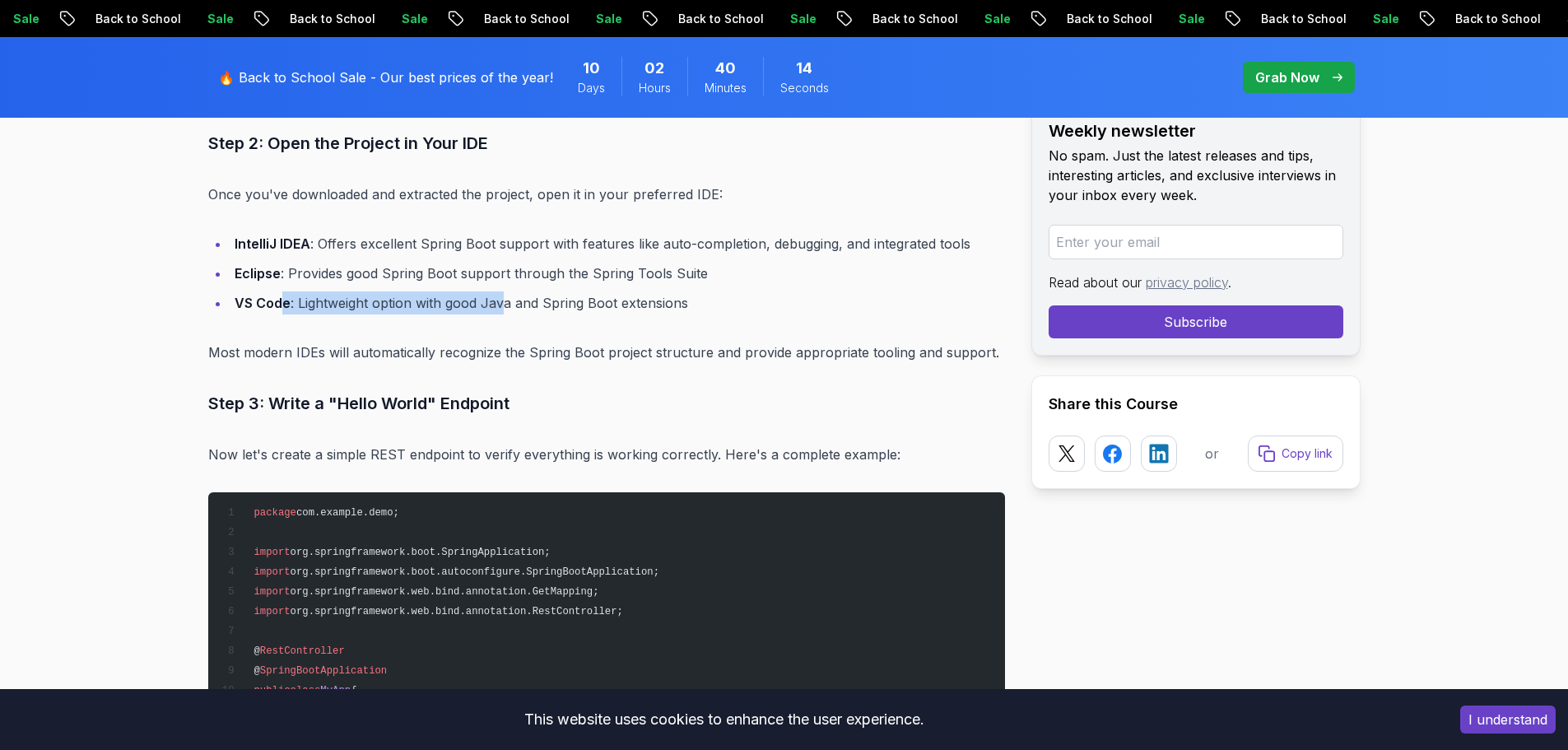
scroll to position [3888, 0]
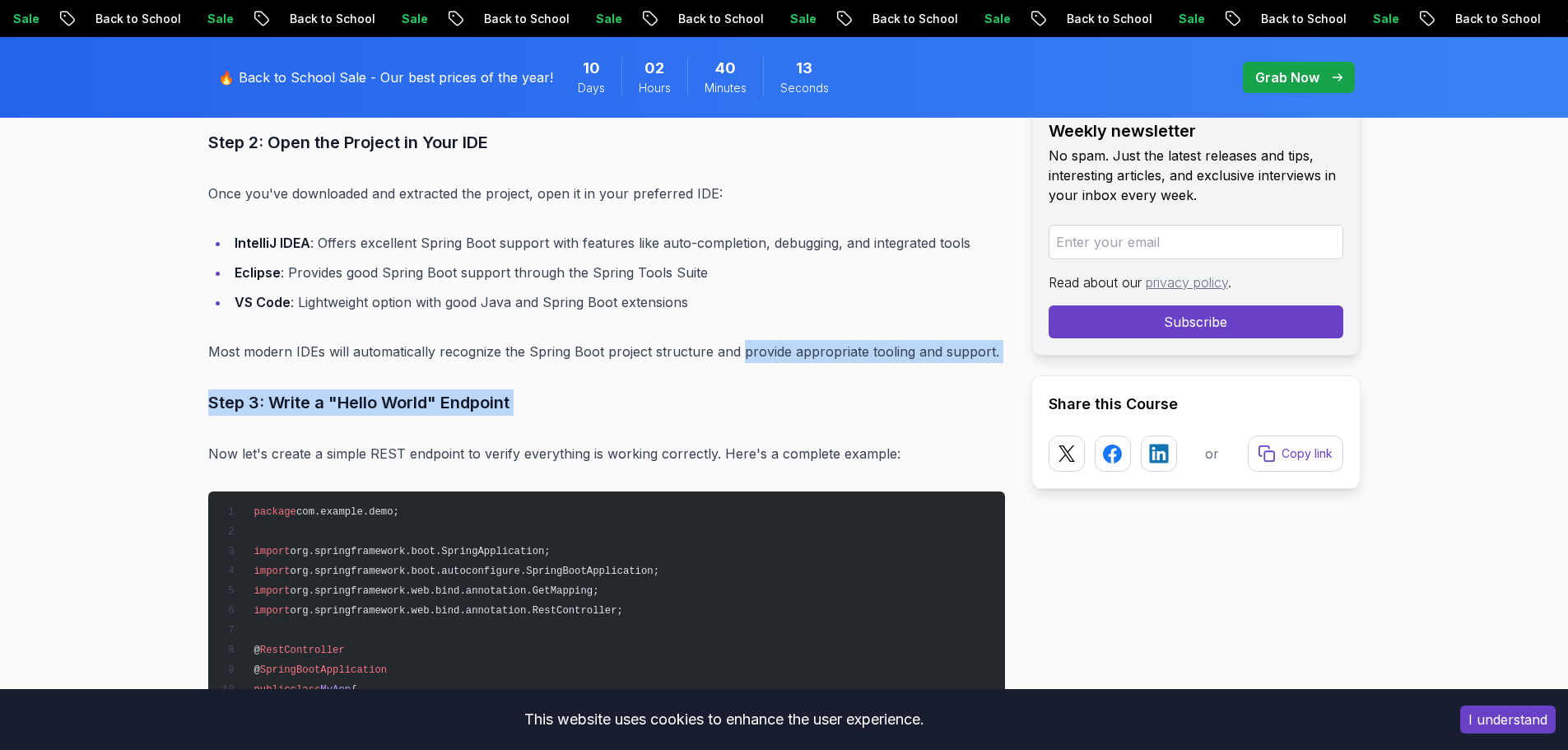
drag, startPoint x: 544, startPoint y: 369, endPoint x: 770, endPoint y: 362, distance: 226.1
click at [770, 361] on p "Most modern IDEs will automatically recognize the Spring Boot project structure…" at bounding box center [606, 351] width 796 height 23
drag, startPoint x: 745, startPoint y: 348, endPoint x: 994, endPoint y: 368, distance: 249.8
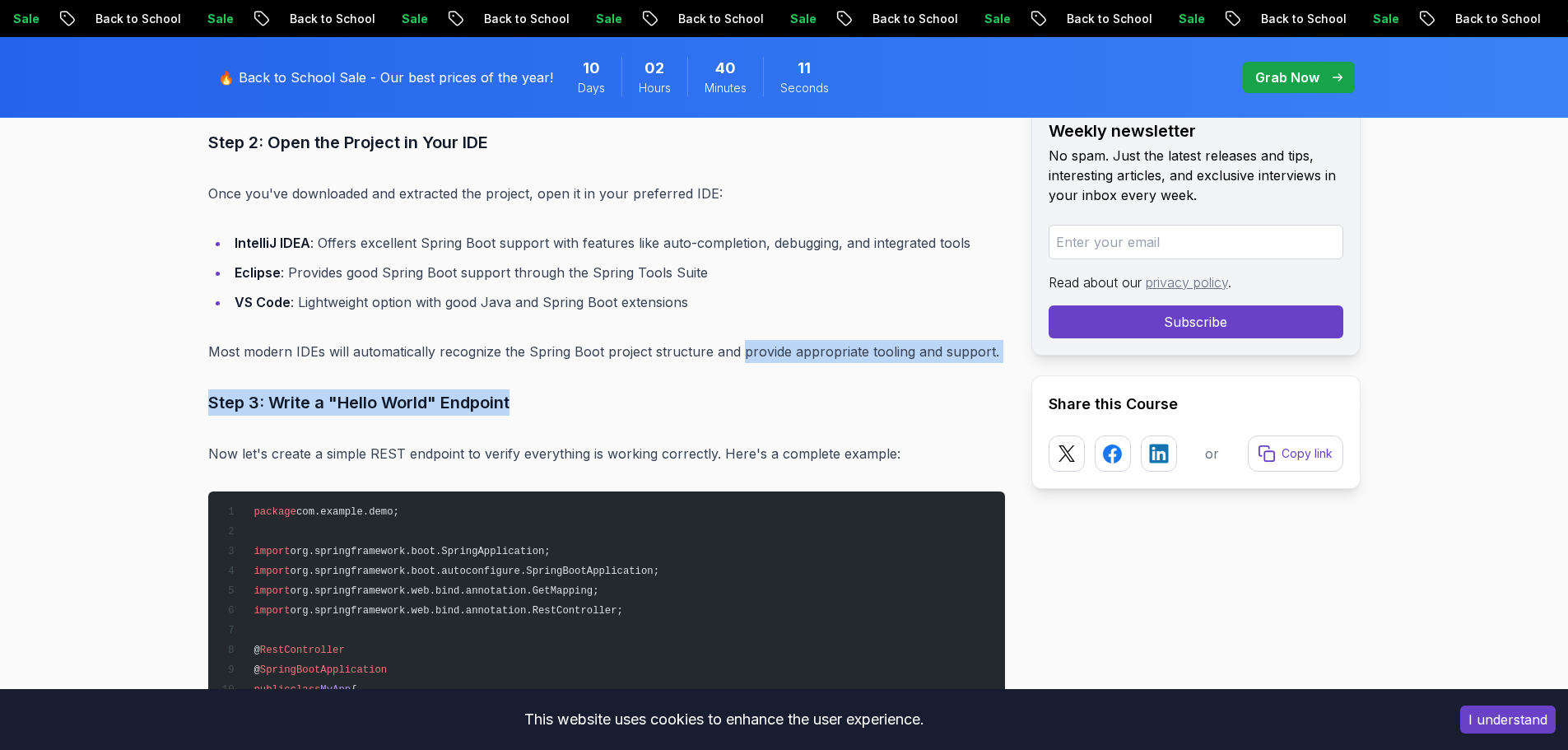
drag, startPoint x: 993, startPoint y: 368, endPoint x: 982, endPoint y: 368, distance: 11.0
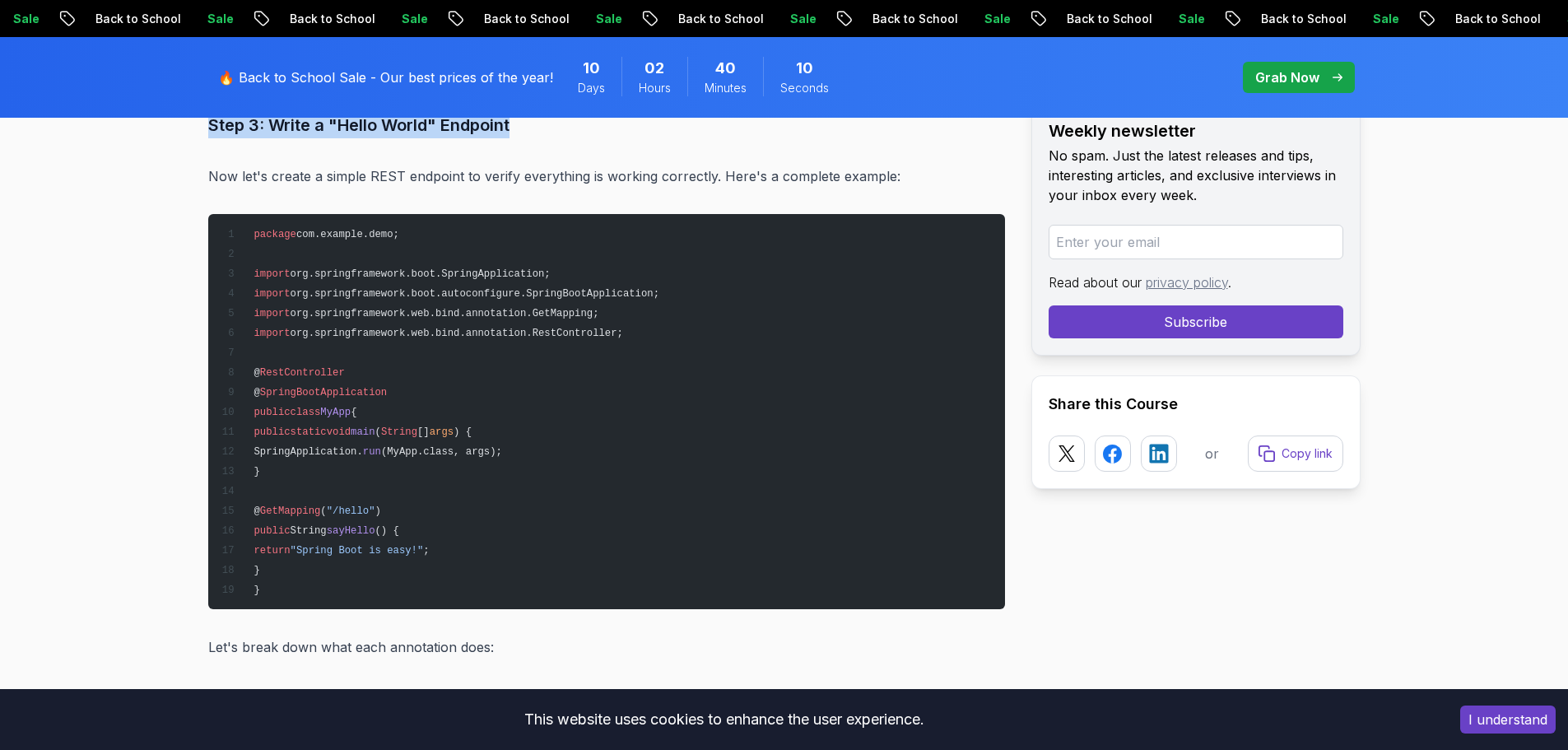
scroll to position [4052, 0]
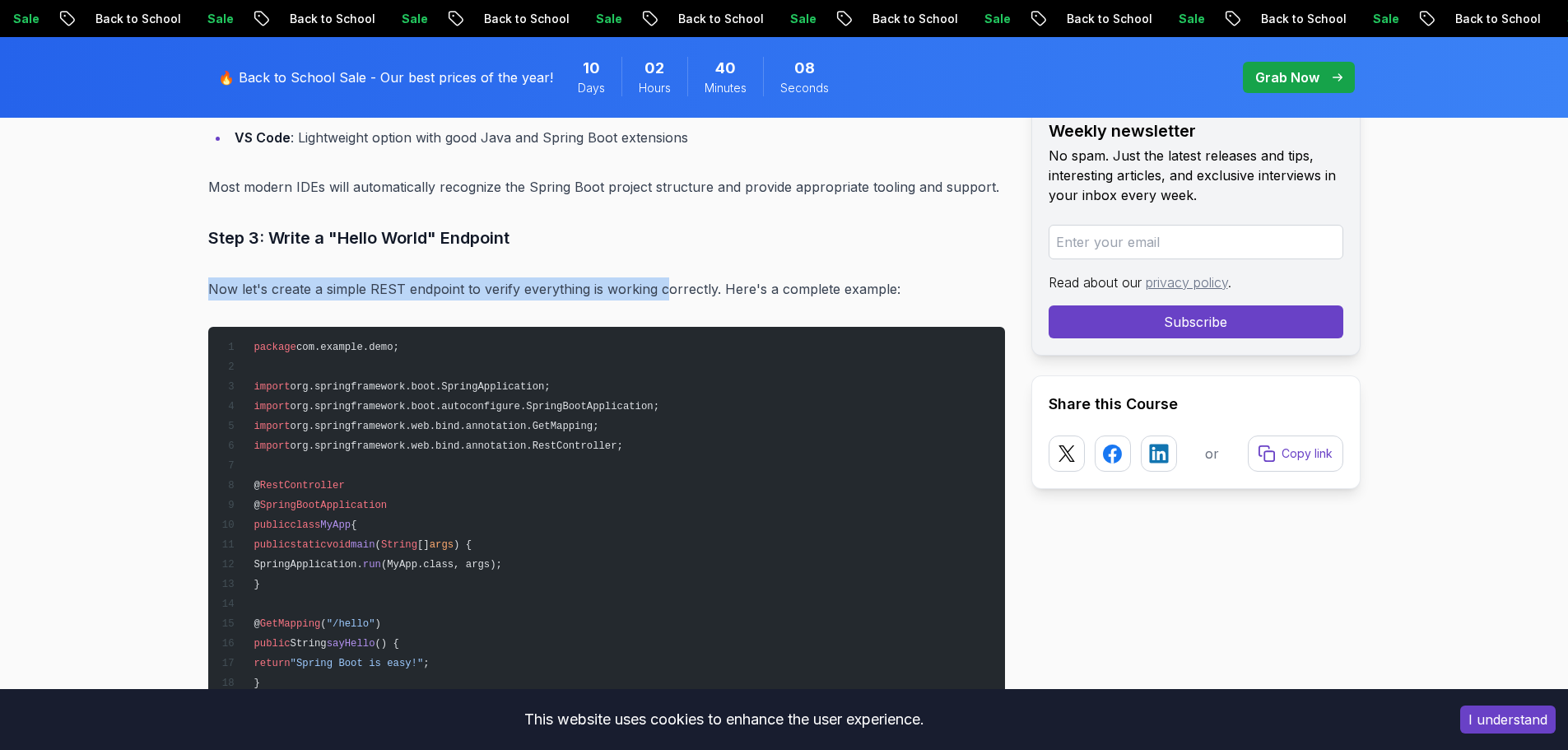
drag, startPoint x: 286, startPoint y: 285, endPoint x: 666, endPoint y: 254, distance: 381.3
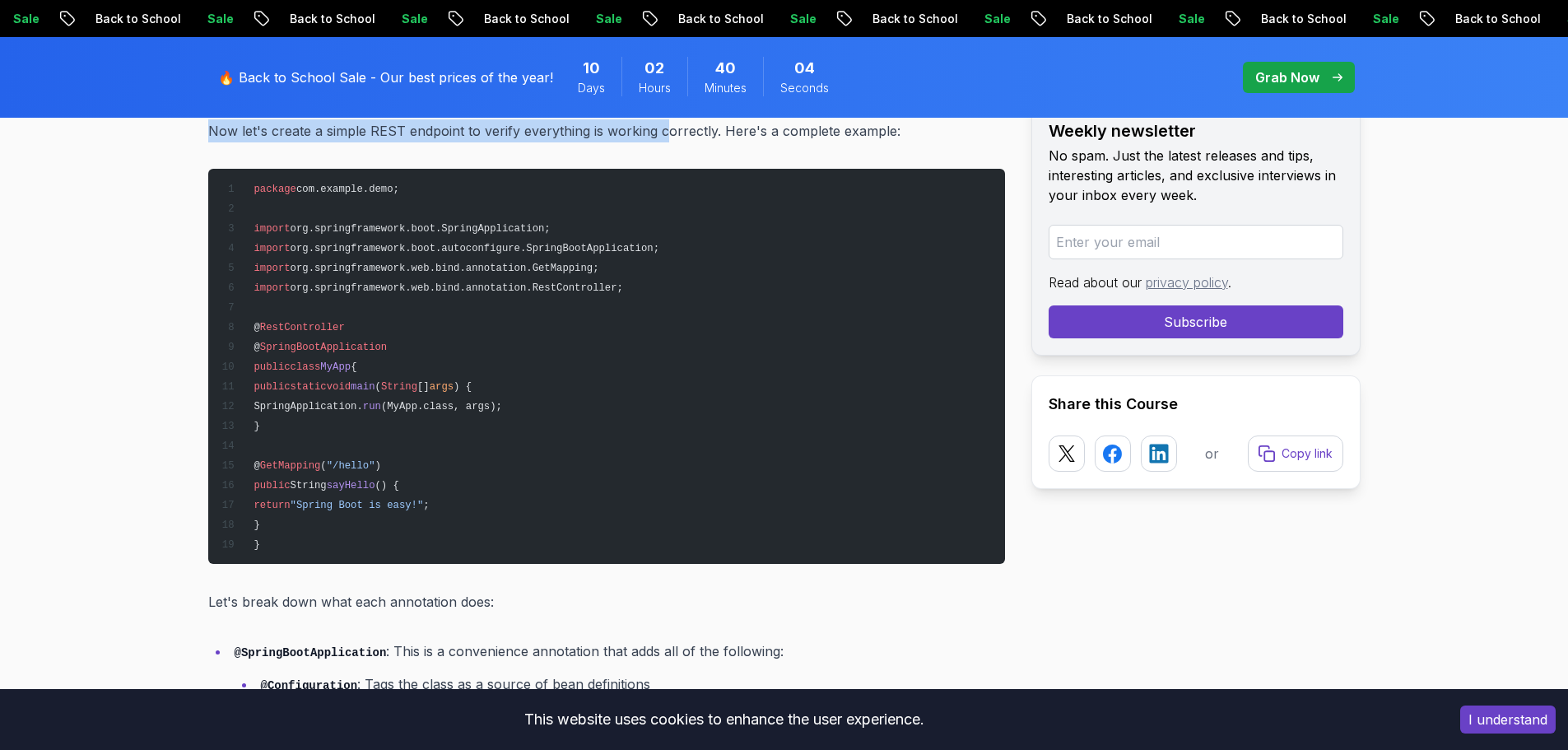
scroll to position [4217, 0]
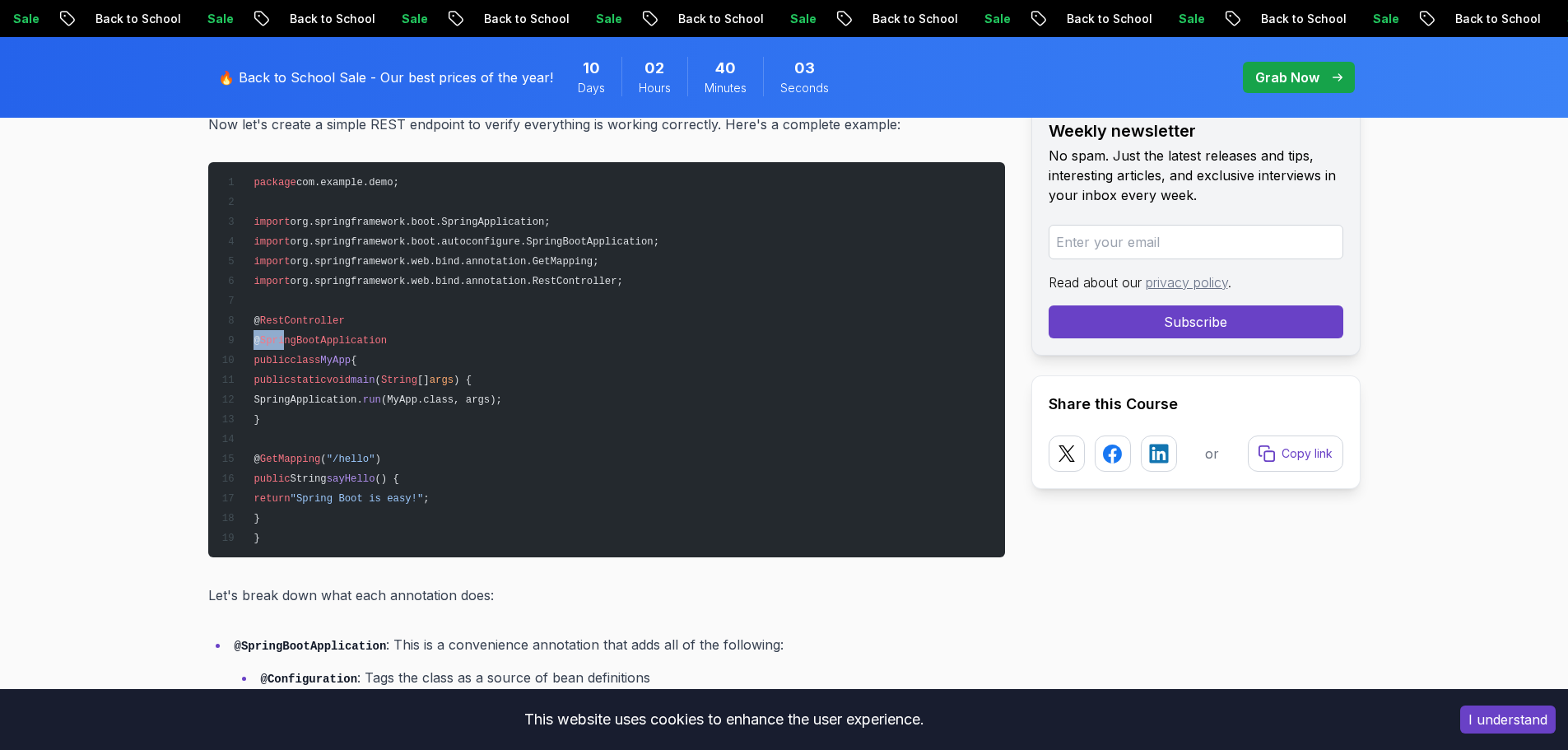
drag, startPoint x: 269, startPoint y: 334, endPoint x: 280, endPoint y: 330, distance: 11.7
click at [280, 330] on pre "package com.example.demo; import org.springframework.boot.SpringApplication; im…" at bounding box center [606, 359] width 796 height 395
click at [277, 332] on pre "package com.example.demo; import org.springframework.boot.SpringApplication; im…" at bounding box center [606, 359] width 796 height 395
click at [258, 319] on span "@" at bounding box center [256, 320] width 6 height 11
drag, startPoint x: 250, startPoint y: 319, endPoint x: 335, endPoint y: 319, distance: 85.0
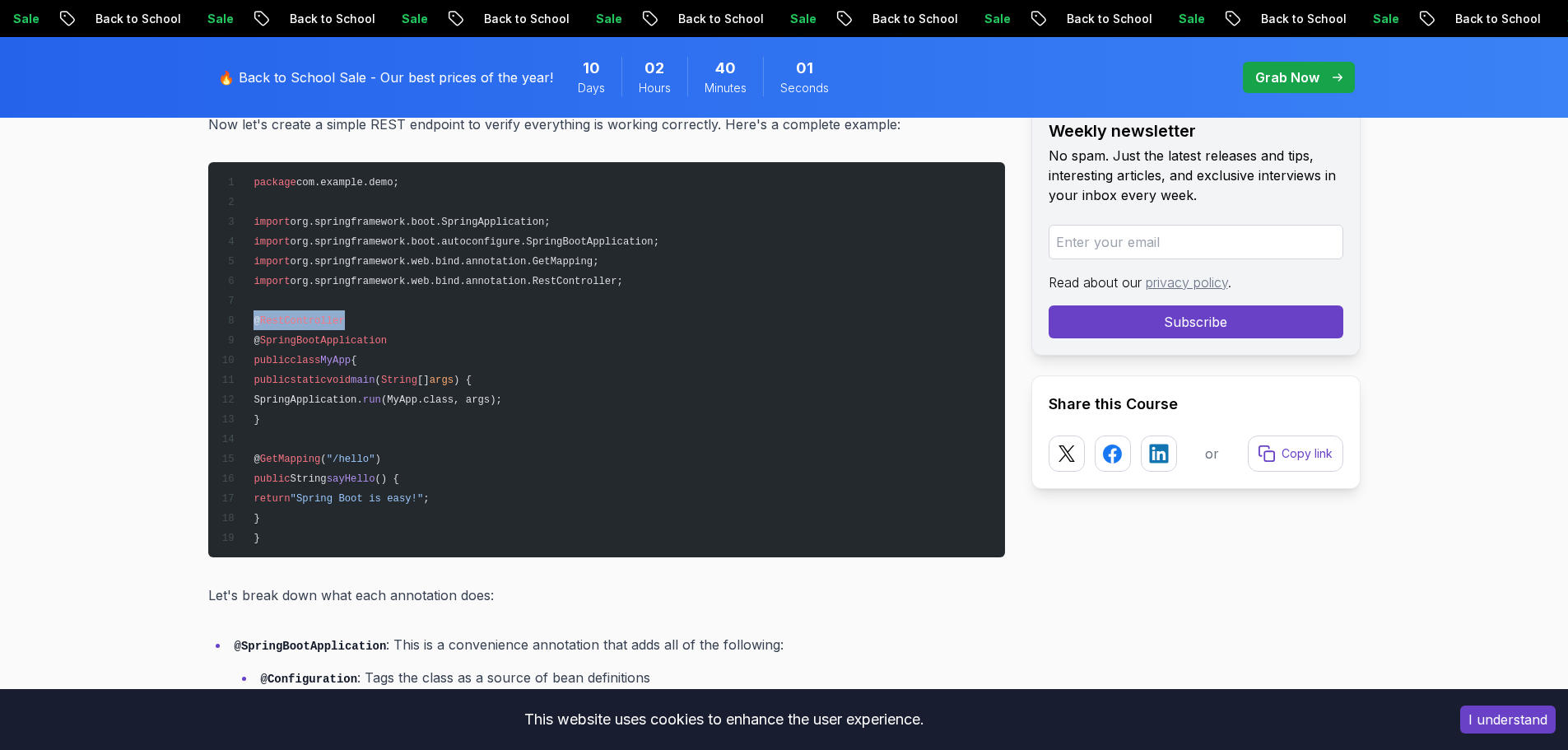
click at [335, 319] on span "@ RestController" at bounding box center [282, 320] width 123 height 11
drag, startPoint x: 270, startPoint y: 341, endPoint x: 254, endPoint y: 335, distance: 17.1
click at [266, 341] on span "SpringBootApplication" at bounding box center [323, 340] width 127 height 11
drag, startPoint x: 252, startPoint y: 335, endPoint x: 418, endPoint y: 338, distance: 166.0
click at [418, 338] on pre "package com.example.demo; import org.springframework.boot.SpringApplication; im…" at bounding box center [606, 359] width 796 height 395
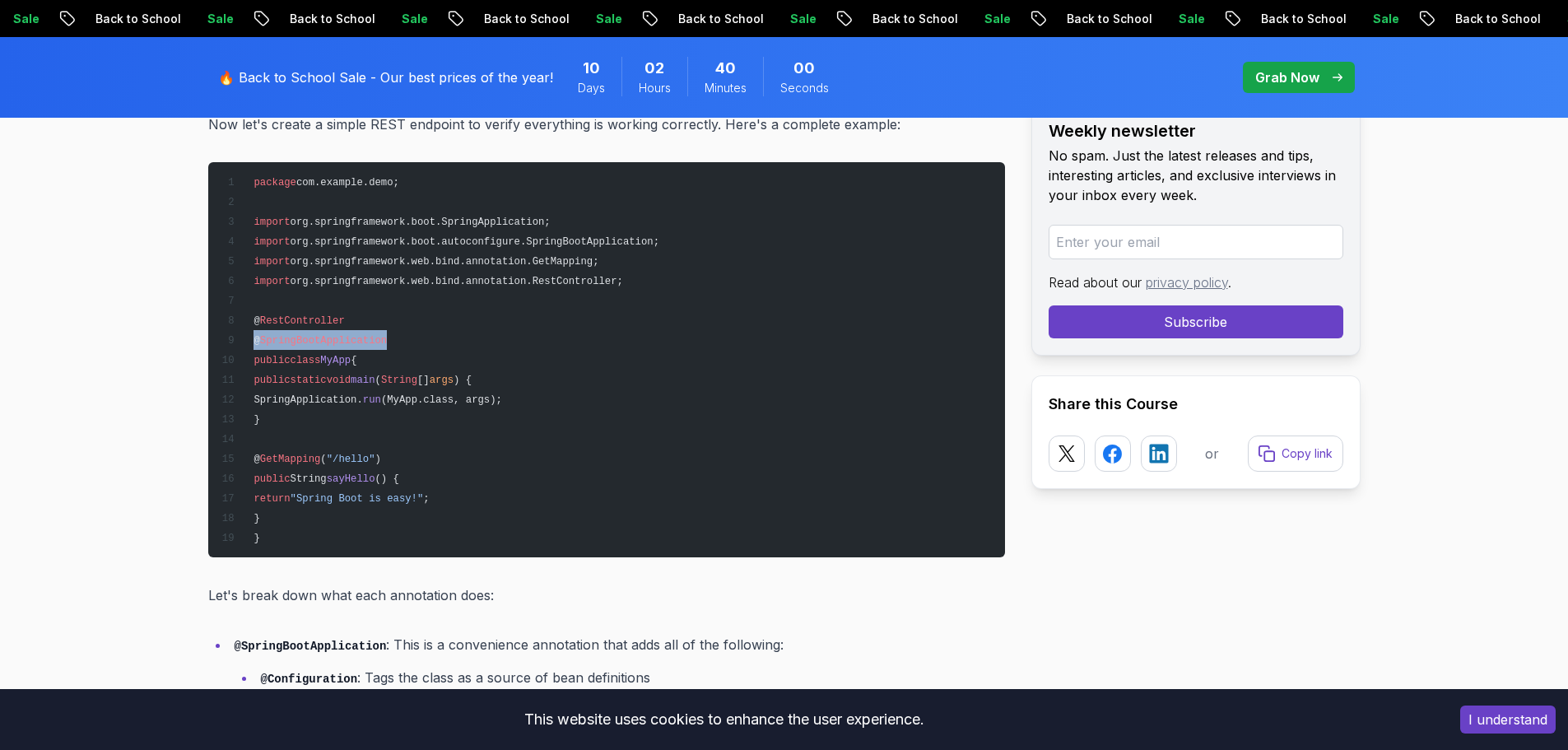
click at [416, 339] on pre "package com.example.demo; import org.springframework.boot.SpringApplication; im…" at bounding box center [606, 359] width 796 height 395
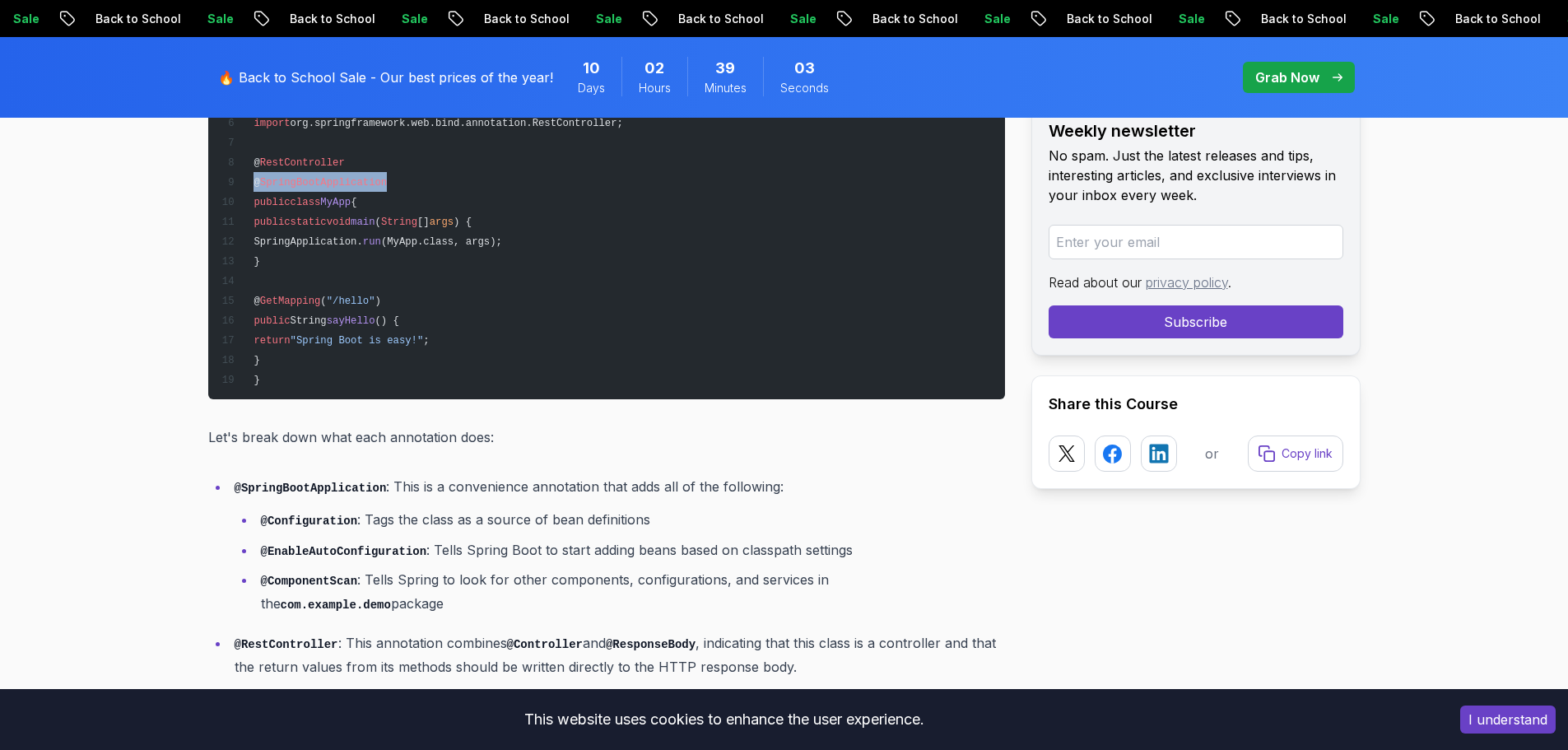
scroll to position [4299, 0]
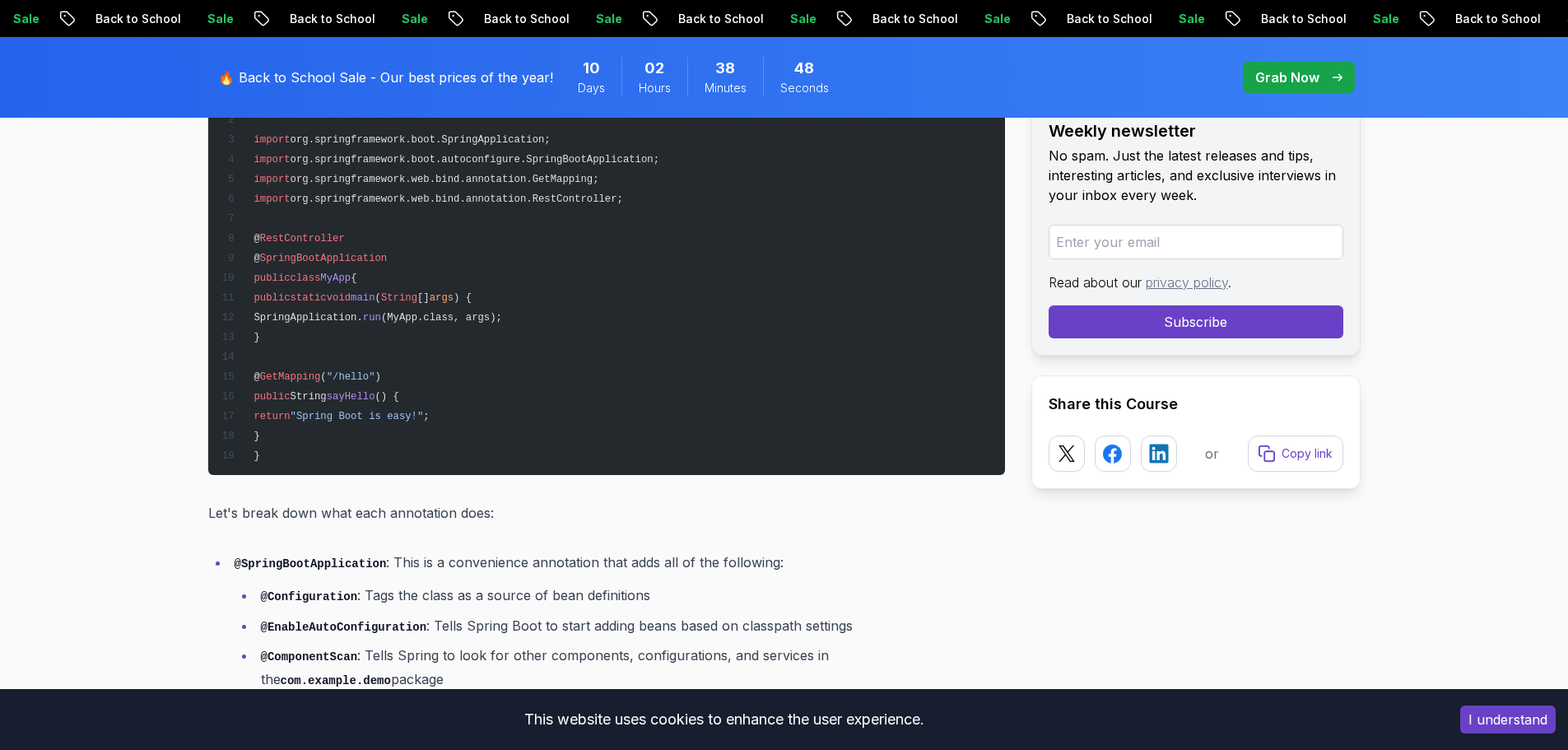
click at [436, 421] on pre "package com.example.demo; import org.springframework.boot.SpringApplication; im…" at bounding box center [606, 277] width 796 height 395
drag, startPoint x: 371, startPoint y: 452, endPoint x: 255, endPoint y: 373, distance: 140.3
click at [255, 373] on pre "package com.example.demo; import org.springframework.boot.SpringApplication; im…" at bounding box center [606, 277] width 796 height 395
drag, startPoint x: 314, startPoint y: 456, endPoint x: 257, endPoint y: 373, distance: 100.7
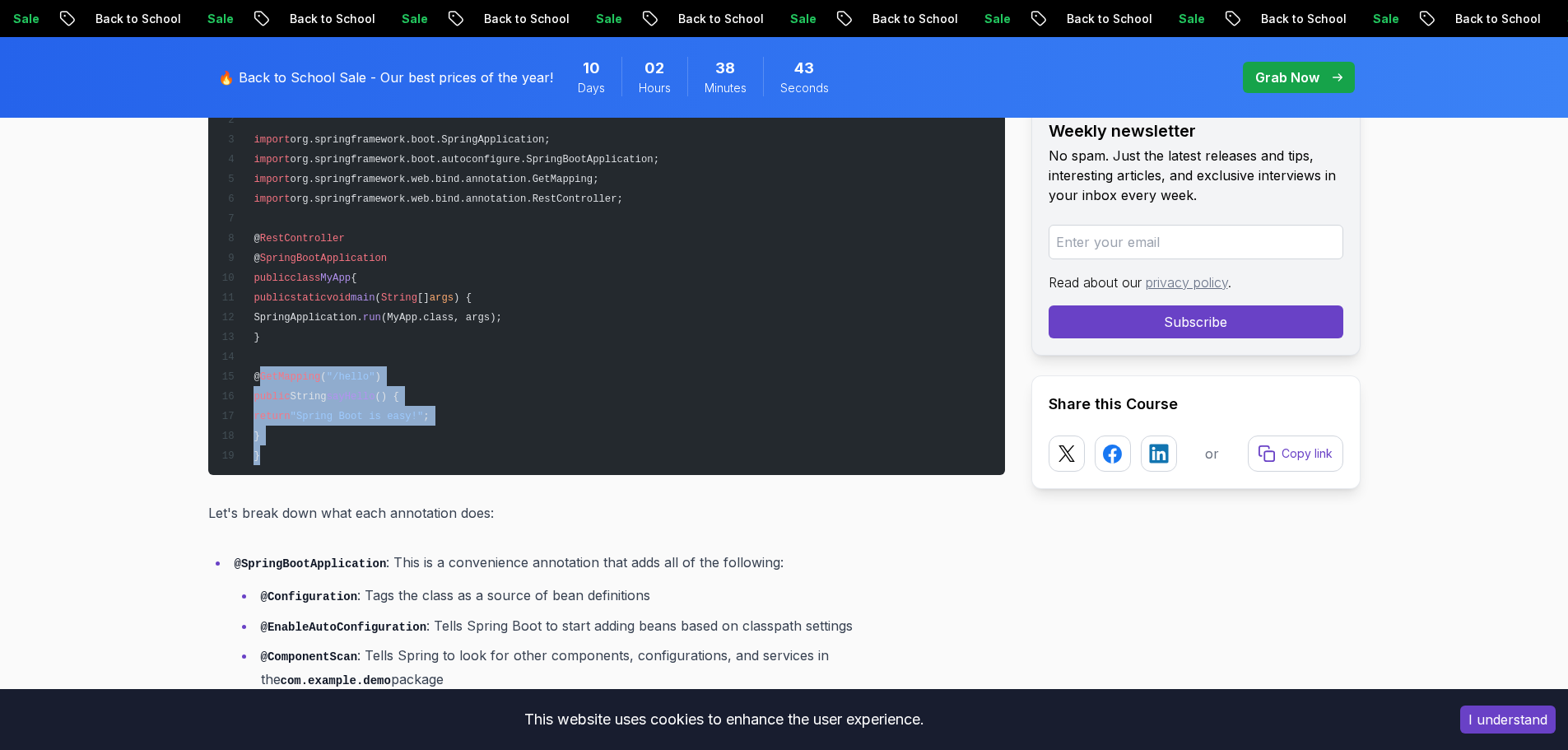
click at [257, 373] on pre "package com.example.demo; import org.springframework.boot.SpringApplication; im…" at bounding box center [606, 277] width 796 height 395
click at [287, 459] on pre "package com.example.demo; import org.springframework.boot.SpringApplication; im…" at bounding box center [606, 277] width 796 height 395
drag, startPoint x: 285, startPoint y: 458, endPoint x: 248, endPoint y: 367, distance: 98.2
click at [248, 367] on pre "package com.example.demo; import org.springframework.boot.SpringApplication; im…" at bounding box center [606, 277] width 796 height 395
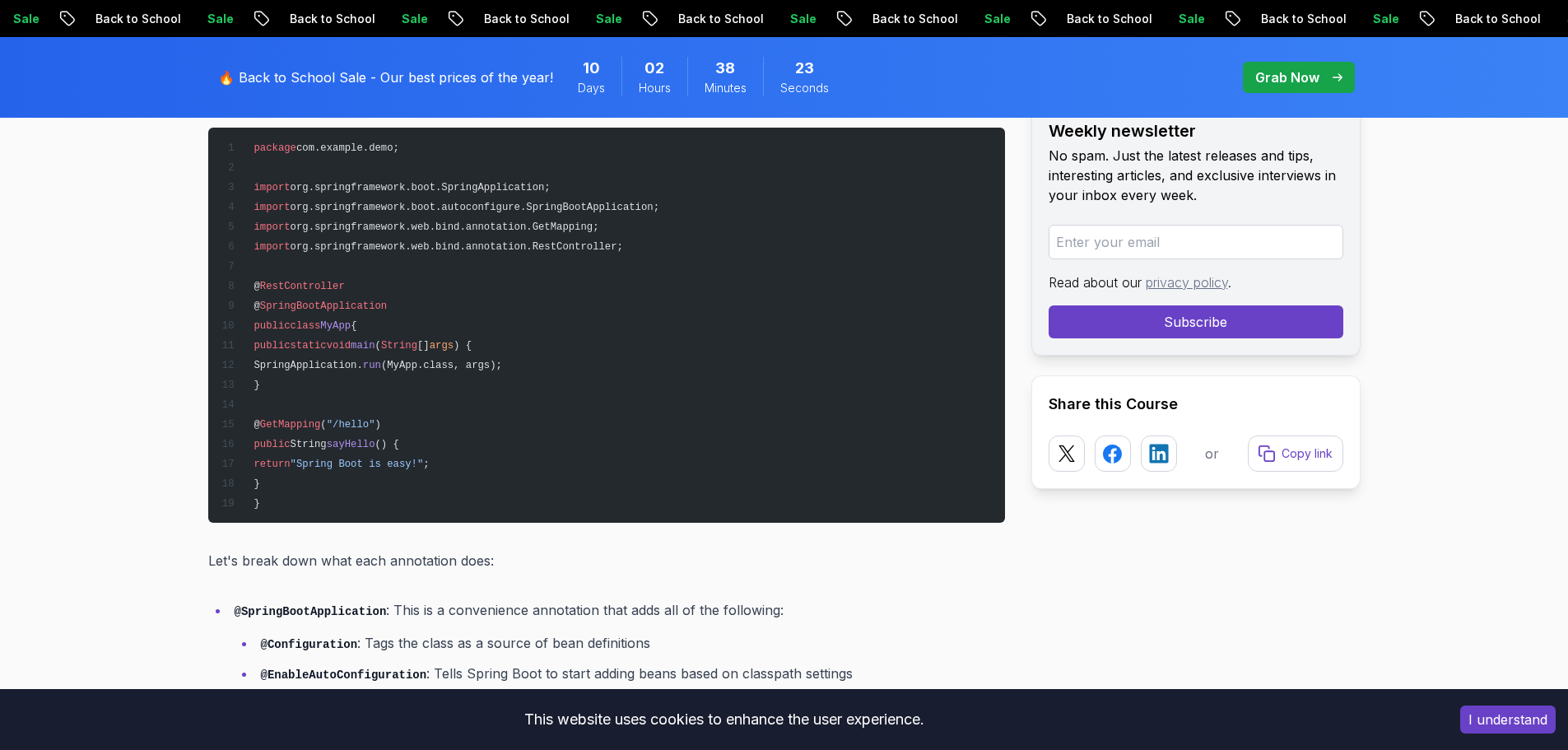
scroll to position [4217, 0]
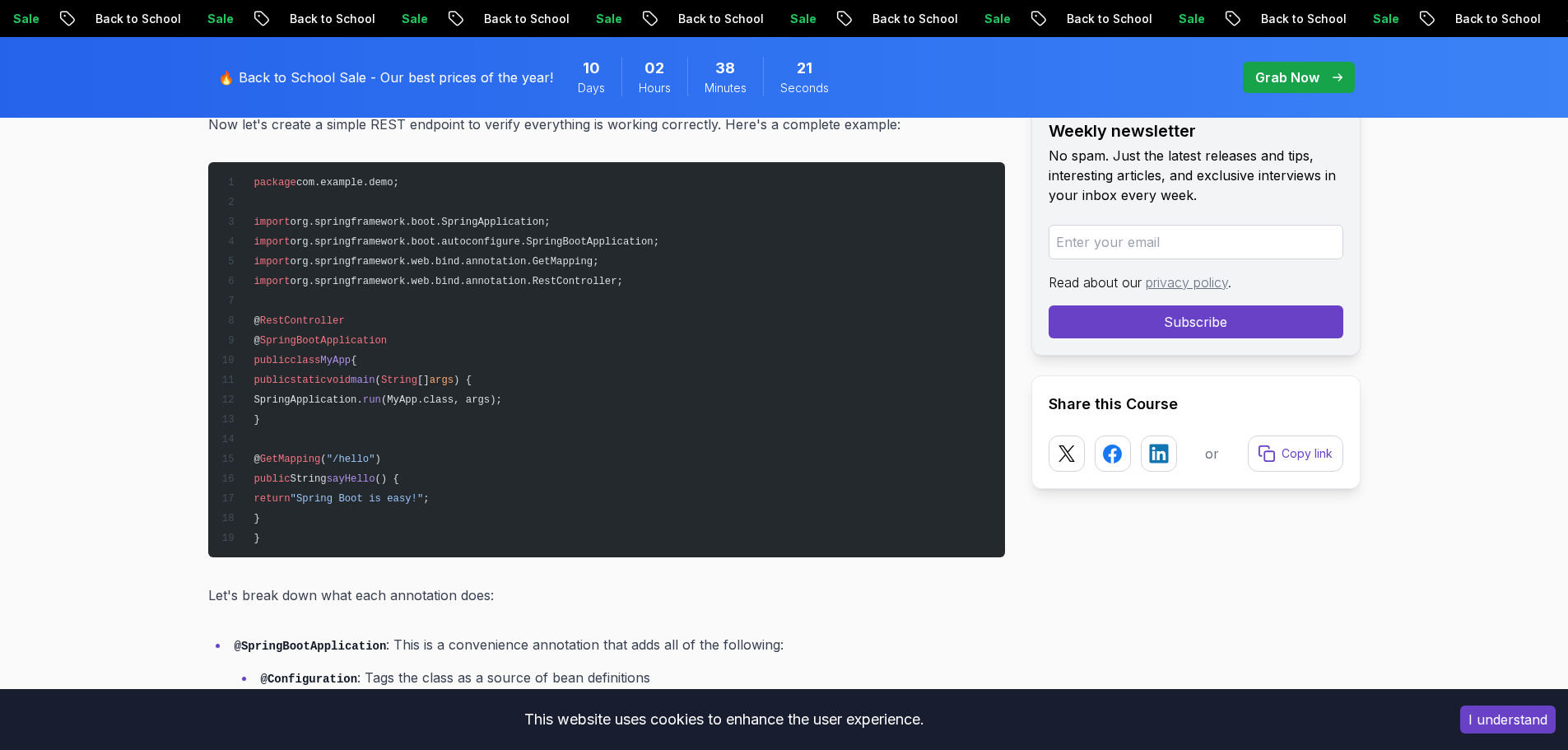
drag, startPoint x: 370, startPoint y: 356, endPoint x: 262, endPoint y: 359, distance: 108.0
click at [262, 359] on span "public class MyApp {" at bounding box center [288, 360] width 136 height 11
drag, startPoint x: 282, startPoint y: 413, endPoint x: 235, endPoint y: 360, distance: 70.8
click at [235, 360] on code "package com.example.demo; import org.springframework.boot.SpringApplication; im…" at bounding box center [439, 360] width 438 height 367
click at [325, 455] on span "(" at bounding box center [323, 459] width 6 height 11
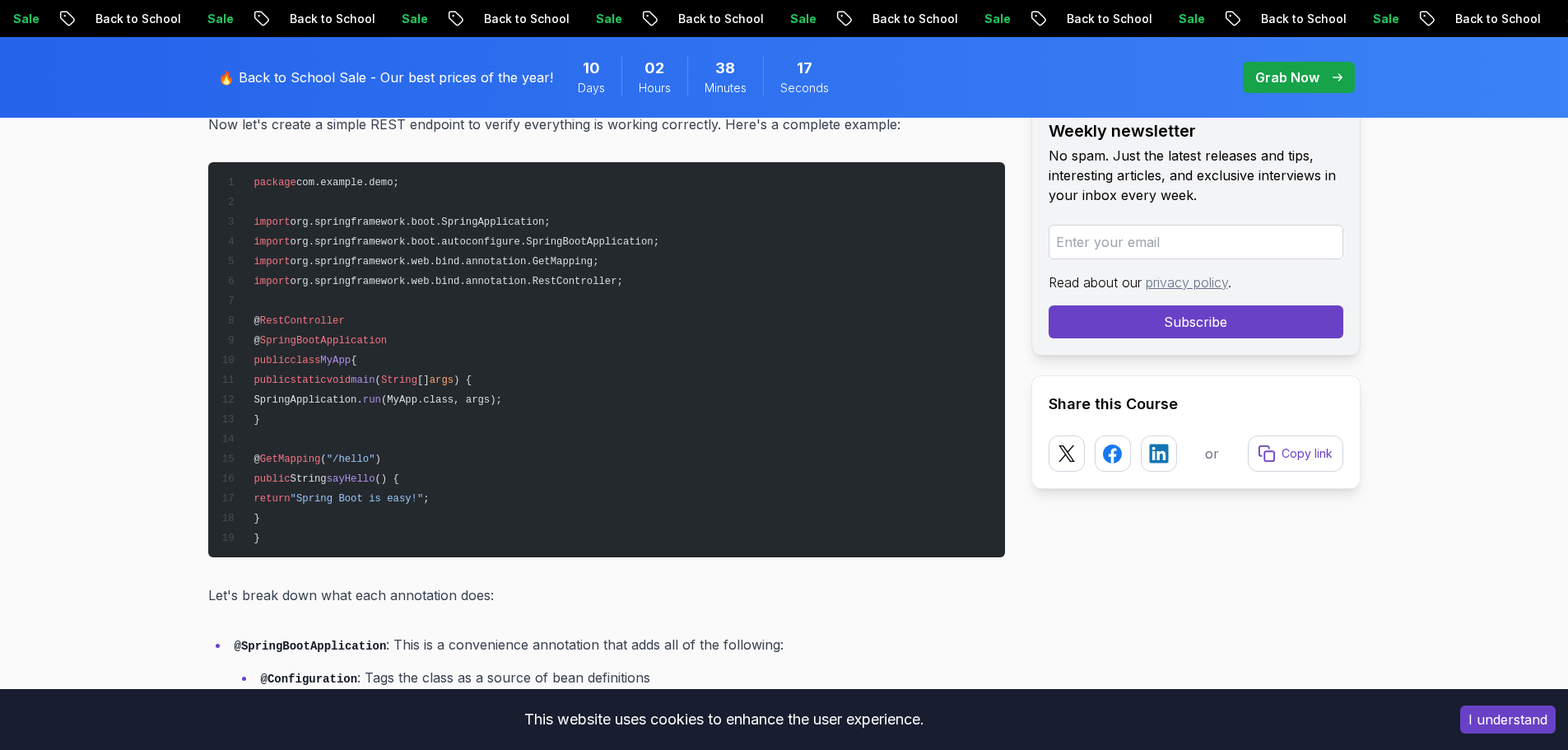
drag, startPoint x: 315, startPoint y: 527, endPoint x: 235, endPoint y: 450, distance: 111.0
click at [235, 450] on pre "package com.example.demo; import org.springframework.boot.SpringApplication; im…" at bounding box center [606, 359] width 796 height 395
click at [308, 488] on pre "package com.example.demo; import org.springframework.boot.SpringApplication; im…" at bounding box center [606, 359] width 796 height 395
drag, startPoint x: 264, startPoint y: 462, endPoint x: 444, endPoint y: 520, distance: 189.1
click at [444, 520] on pre "package com.example.demo; import org.springframework.boot.SpringApplication; im…" at bounding box center [606, 359] width 796 height 395
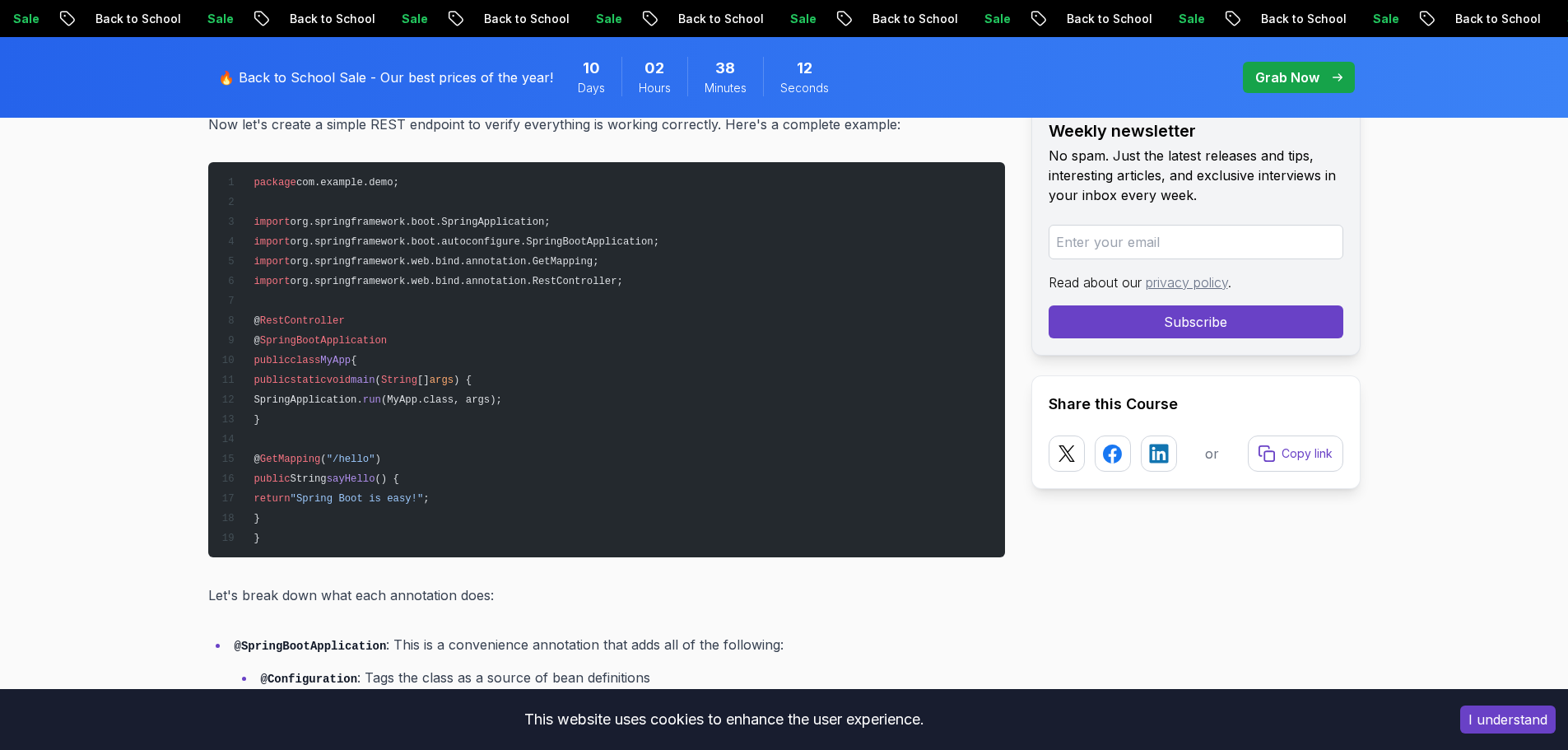
drag, startPoint x: 408, startPoint y: 363, endPoint x: 225, endPoint y: 350, distance: 183.5
click at [225, 350] on pre "package com.example.demo; import org.springframework.boot.SpringApplication; im…" at bounding box center [606, 359] width 796 height 395
drag, startPoint x: 283, startPoint y: 428, endPoint x: 251, endPoint y: 359, distance: 76.1
click at [251, 359] on pre "package com.example.demo; import org.springframework.boot.SpringApplication; im…" at bounding box center [606, 359] width 796 height 395
click at [356, 360] on span "{" at bounding box center [353, 360] width 6 height 11
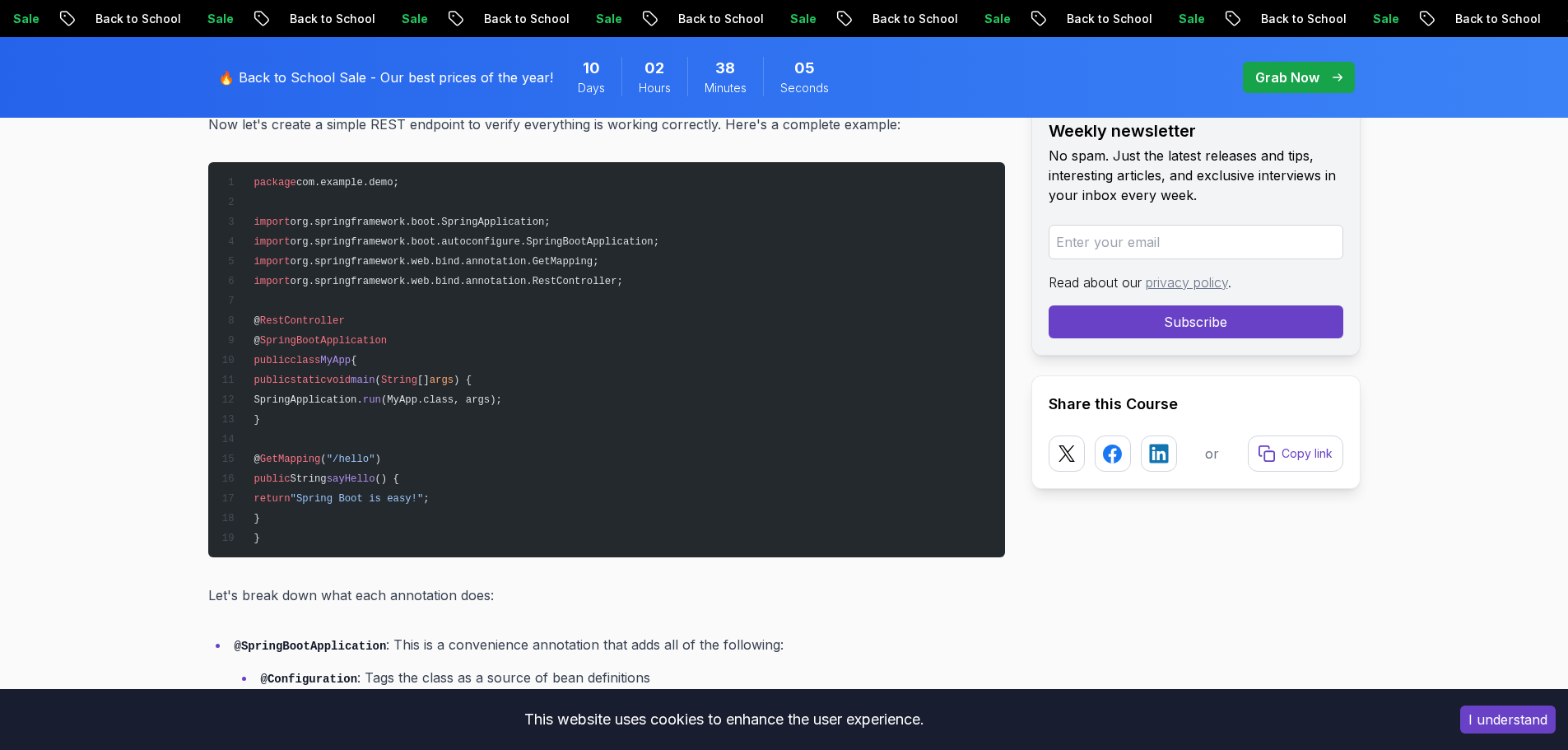
click at [356, 358] on span "{" at bounding box center [353, 360] width 6 height 11
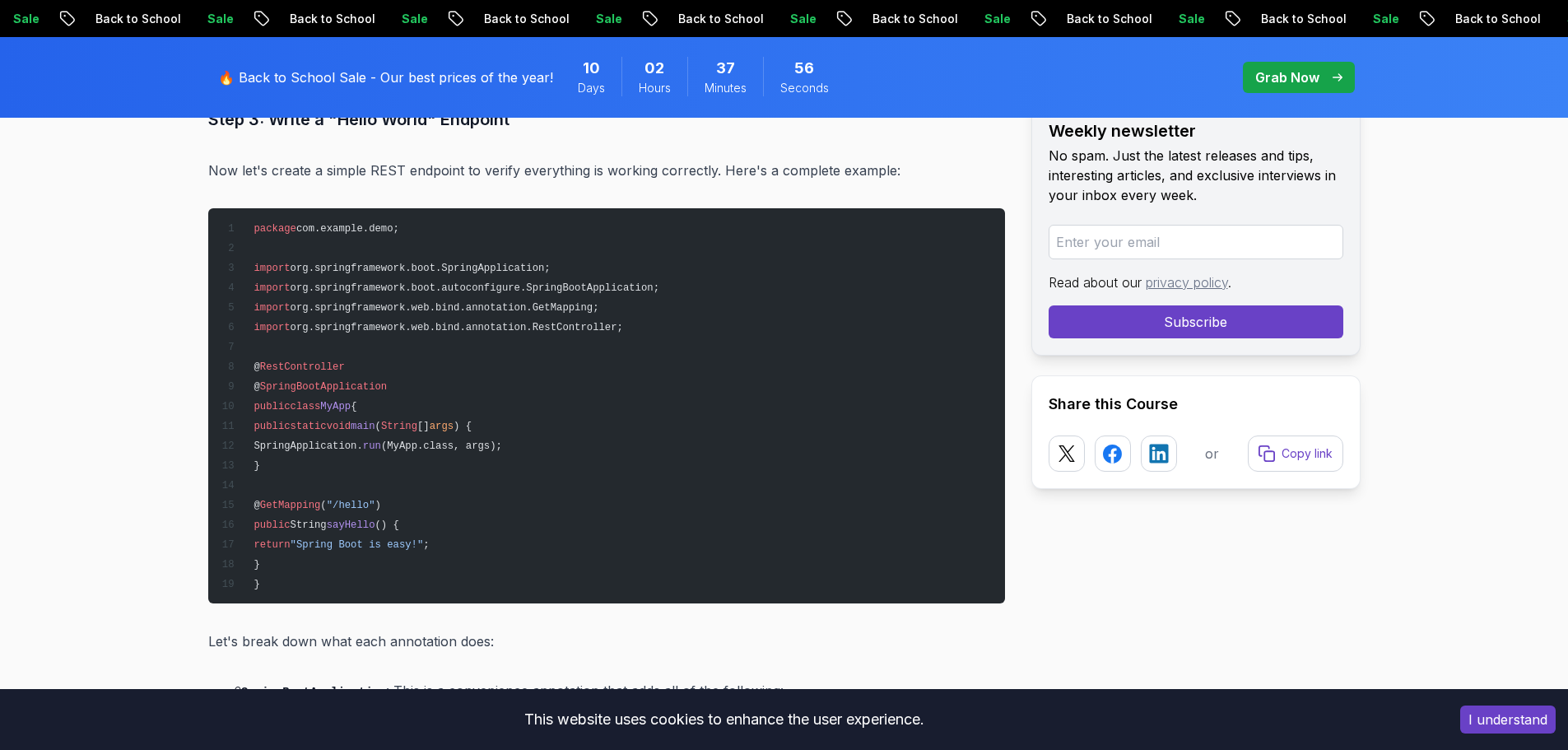
scroll to position [4135, 0]
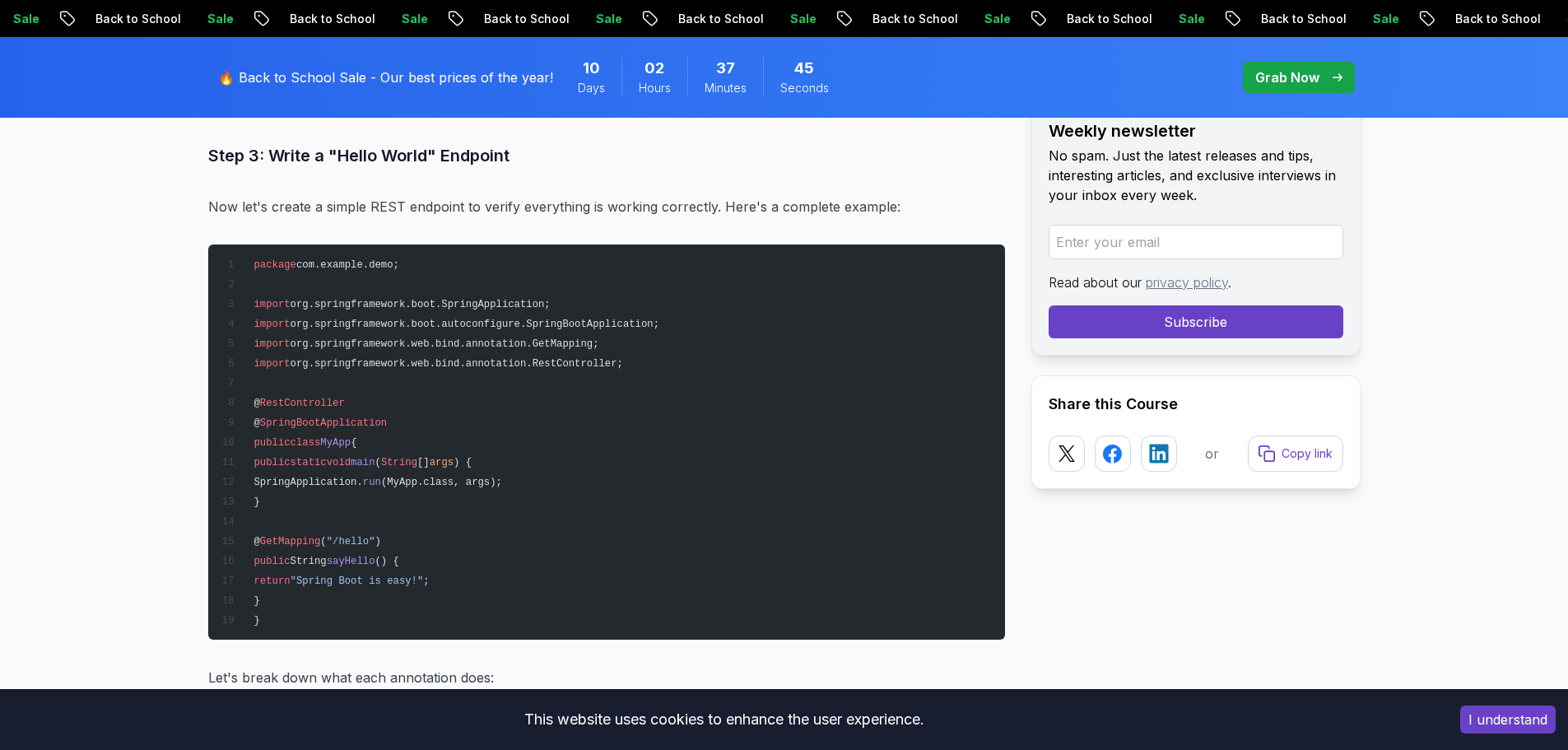
drag, startPoint x: 375, startPoint y: 448, endPoint x: 366, endPoint y: 443, distance: 10.3
click at [366, 443] on pre "package com.example.demo; import org.springframework.boot.SpringApplication; im…" at bounding box center [606, 442] width 796 height 395
click at [365, 468] on pre "package com.example.demo; import org.springframework.boot.SpringApplication; im…" at bounding box center [606, 442] width 796 height 395
drag, startPoint x: 303, startPoint y: 493, endPoint x: 239, endPoint y: 462, distance: 71.1
click at [239, 462] on pre "package com.example.demo; import org.springframework.boot.SpringApplication; im…" at bounding box center [606, 442] width 796 height 395
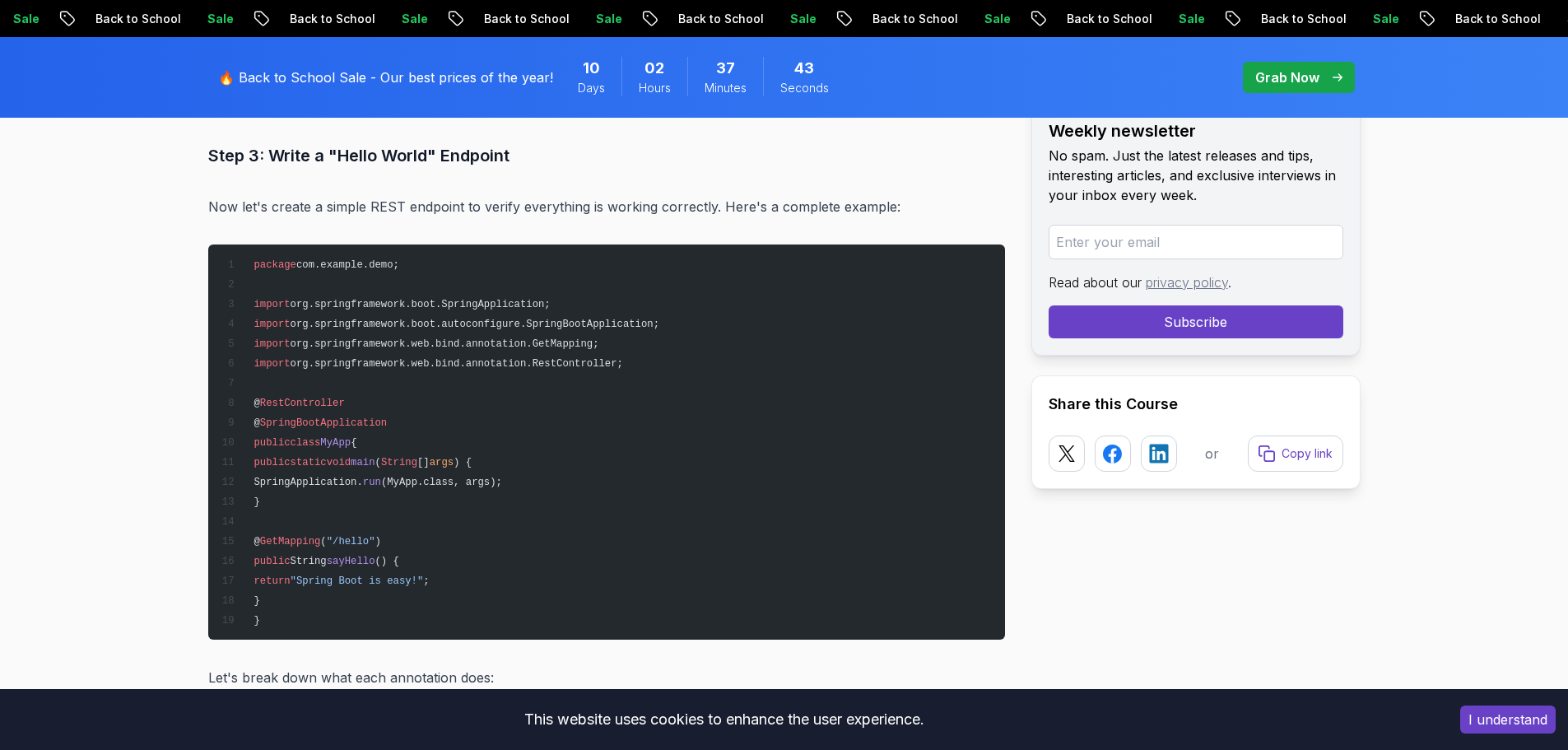
click at [288, 504] on pre "package com.example.demo; import org.springframework.boot.SpringApplication; im…" at bounding box center [606, 442] width 796 height 395
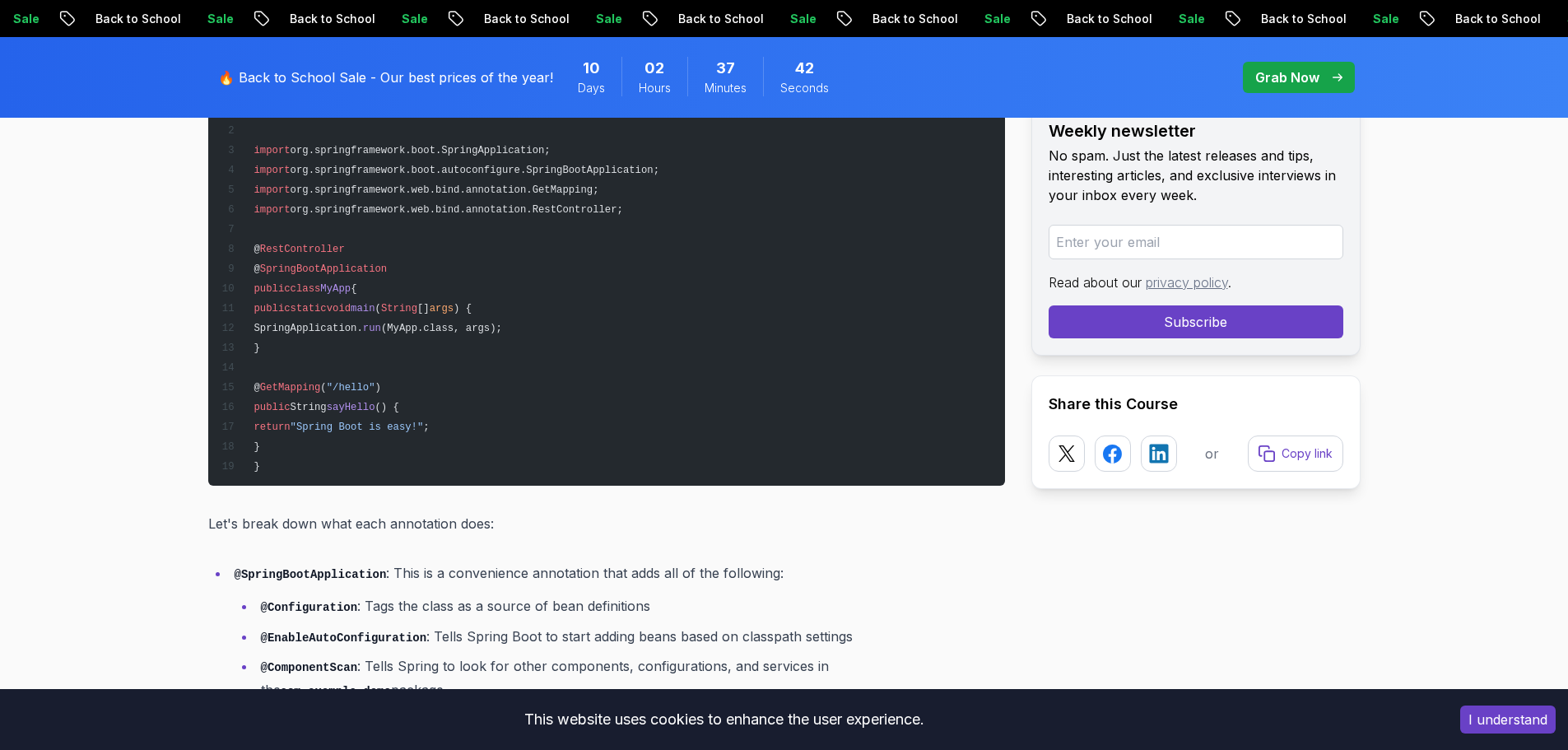
scroll to position [4299, 0]
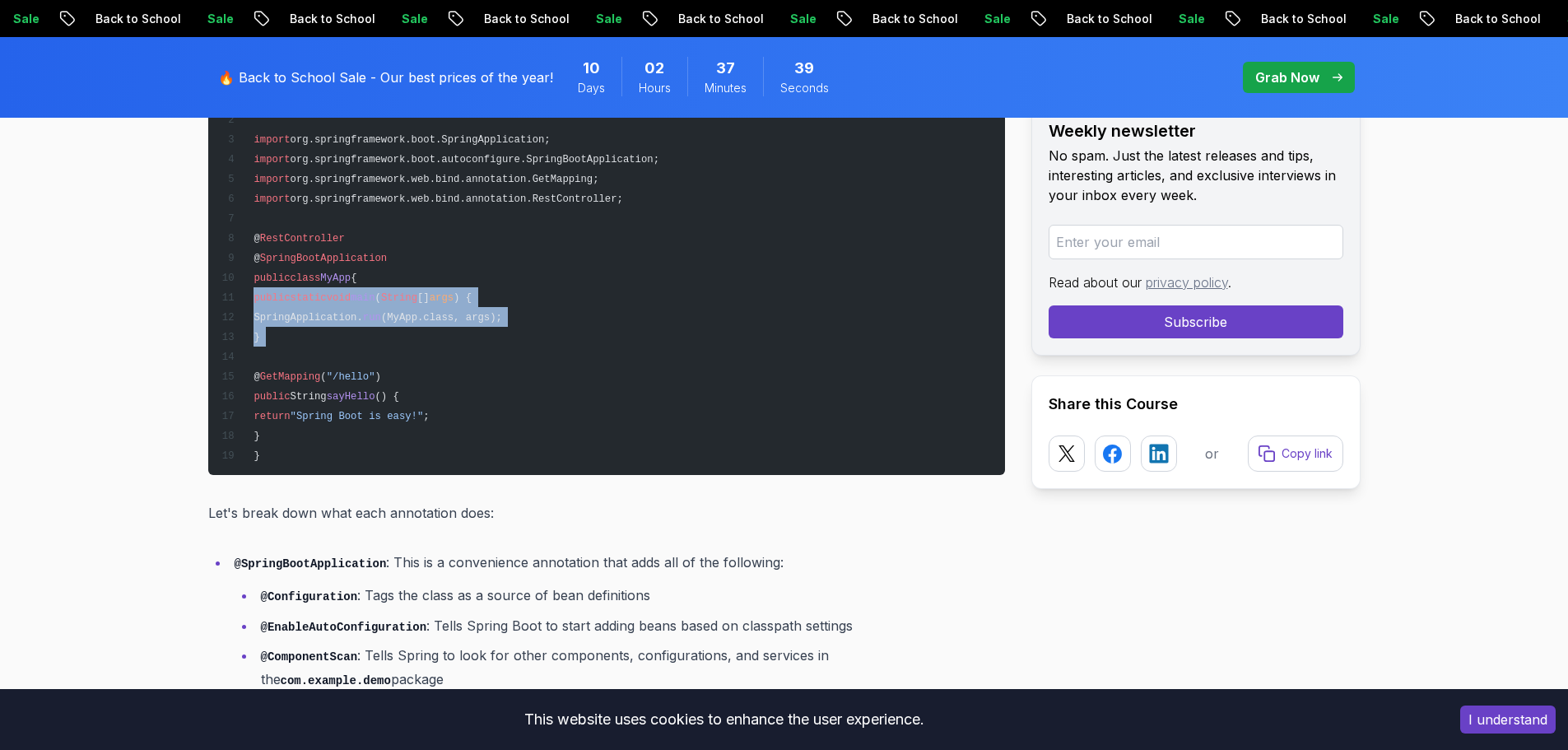
drag, startPoint x: 332, startPoint y: 349, endPoint x: 220, endPoint y: 294, distance: 124.8
click at [220, 294] on pre "package com.example.demo; import org.springframework.boot.SpringApplication; im…" at bounding box center [606, 277] width 796 height 395
drag, startPoint x: 291, startPoint y: 344, endPoint x: 294, endPoint y: 352, distance: 8.5
click at [292, 344] on pre "package com.example.demo; import org.springframework.boot.SpringApplication; im…" at bounding box center [606, 277] width 796 height 395
click at [294, 422] on pre "package com.example.demo; import org.springframework.boot.SpringApplication; im…" at bounding box center [606, 277] width 796 height 395
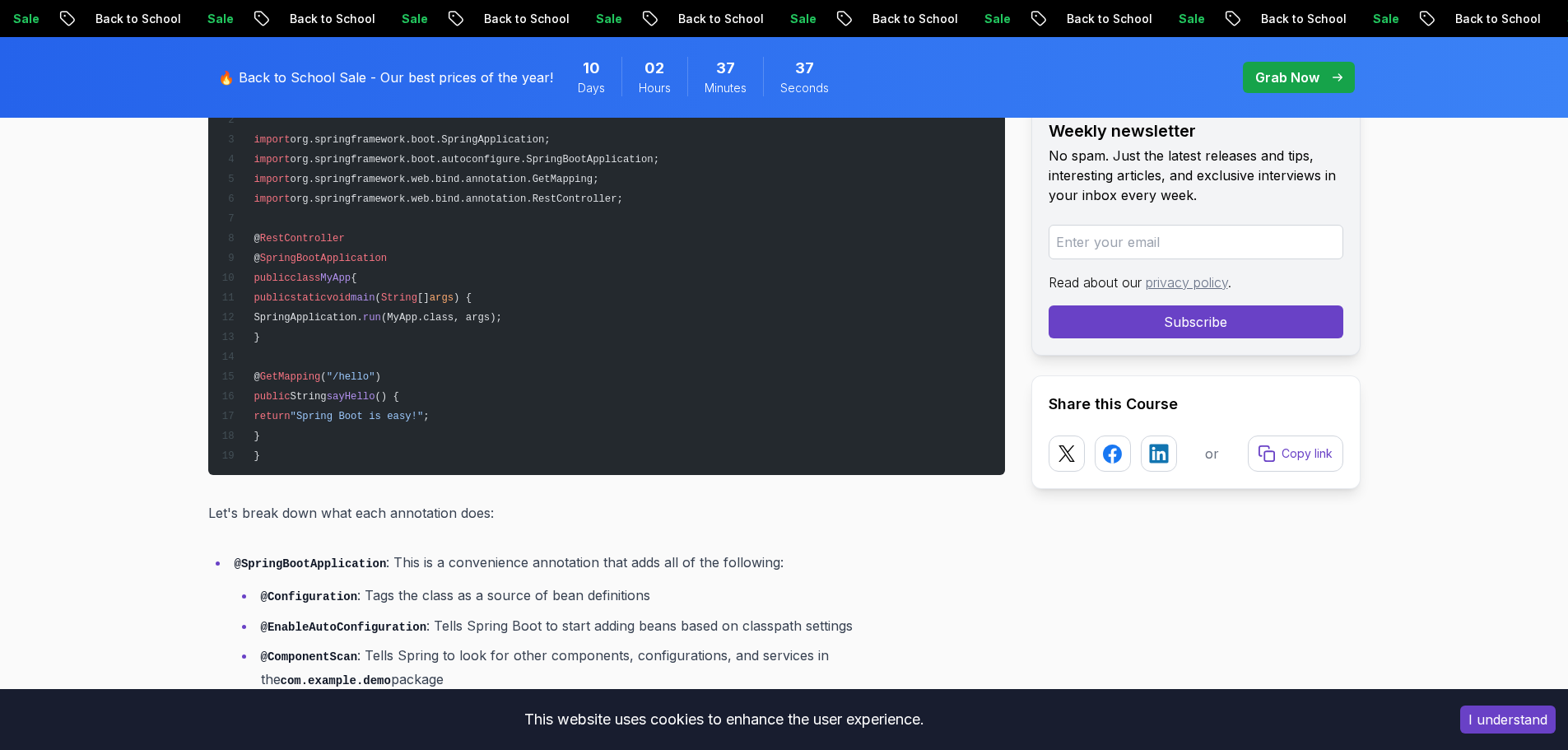
drag, startPoint x: 291, startPoint y: 434, endPoint x: 189, endPoint y: 388, distance: 111.9
click at [355, 396] on span "sayHello" at bounding box center [350, 396] width 48 height 11
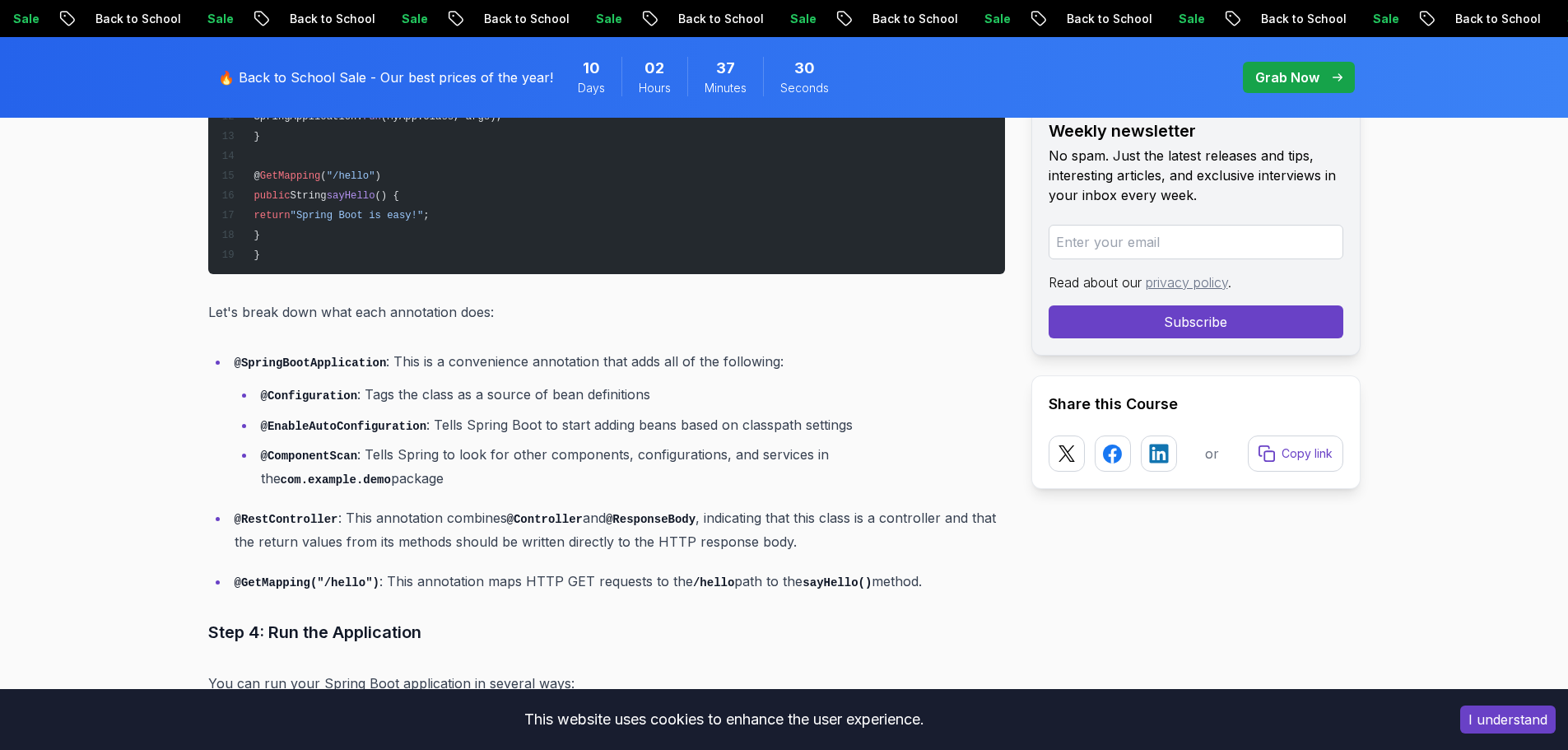
scroll to position [4464, 0]
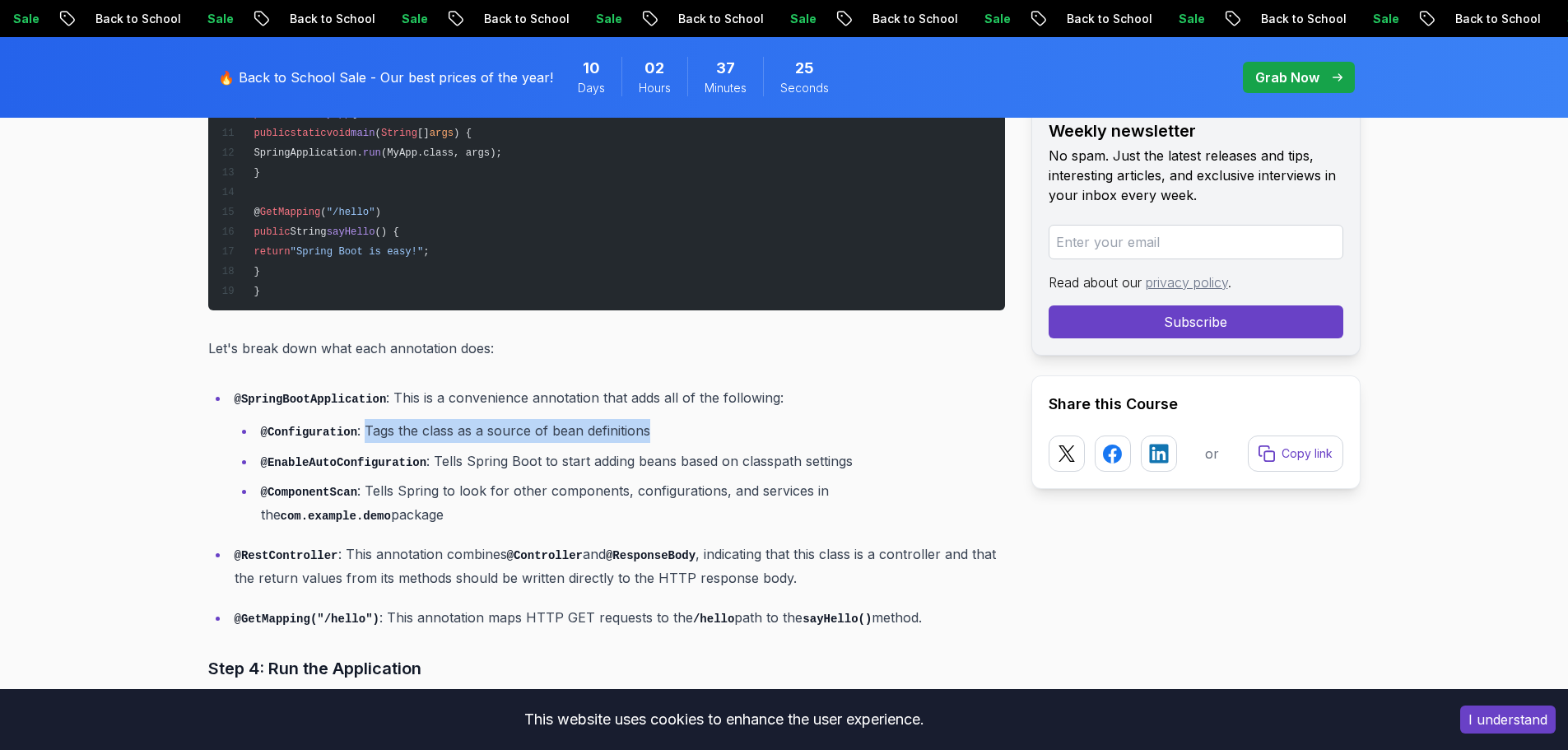
drag, startPoint x: 359, startPoint y: 430, endPoint x: 671, endPoint y: 419, distance: 312.2
click at [671, 419] on li "@Configuration : Tags the class as a source of bean definitions" at bounding box center [630, 431] width 749 height 24
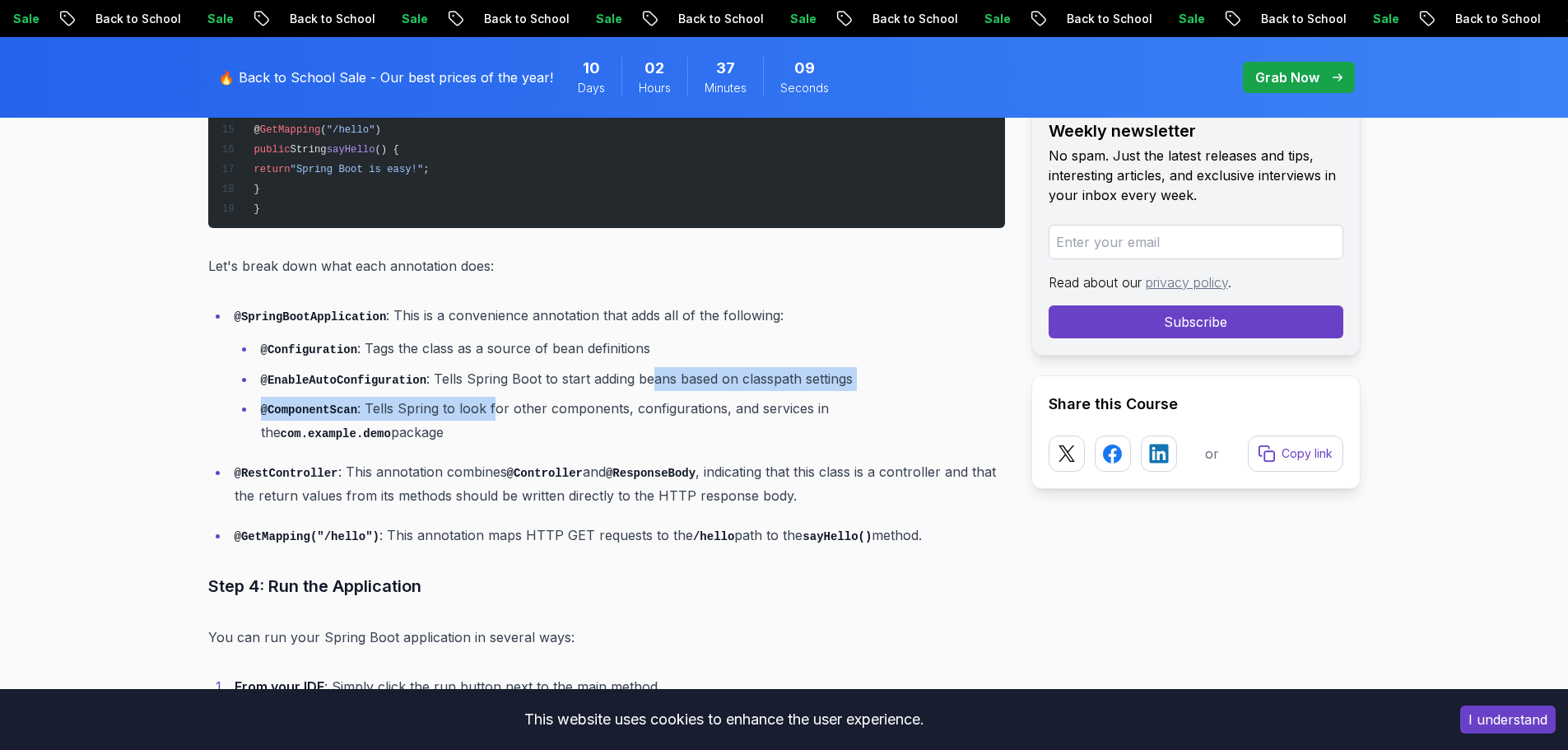
drag, startPoint x: 481, startPoint y: 405, endPoint x: 637, endPoint y: 384, distance: 157.4
click at [637, 384] on ul "@Configuration : Tags the class as a source of bean definitions @EnableAutoConf…" at bounding box center [619, 390] width 771 height 107
click at [623, 400] on li "@ComponentScan : Tells Spring to look for other components, configurations, and…" at bounding box center [630, 420] width 749 height 46
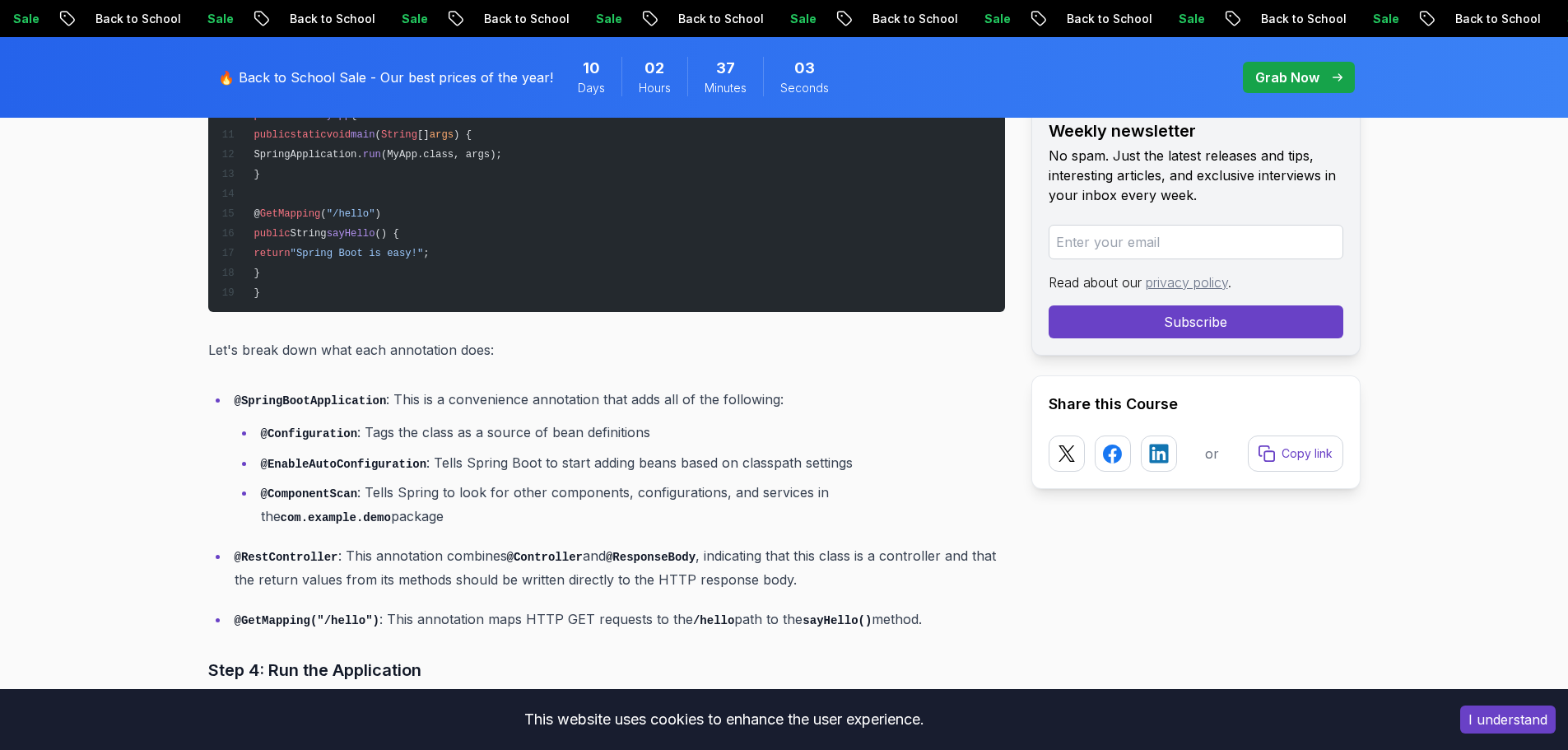
scroll to position [4464, 0]
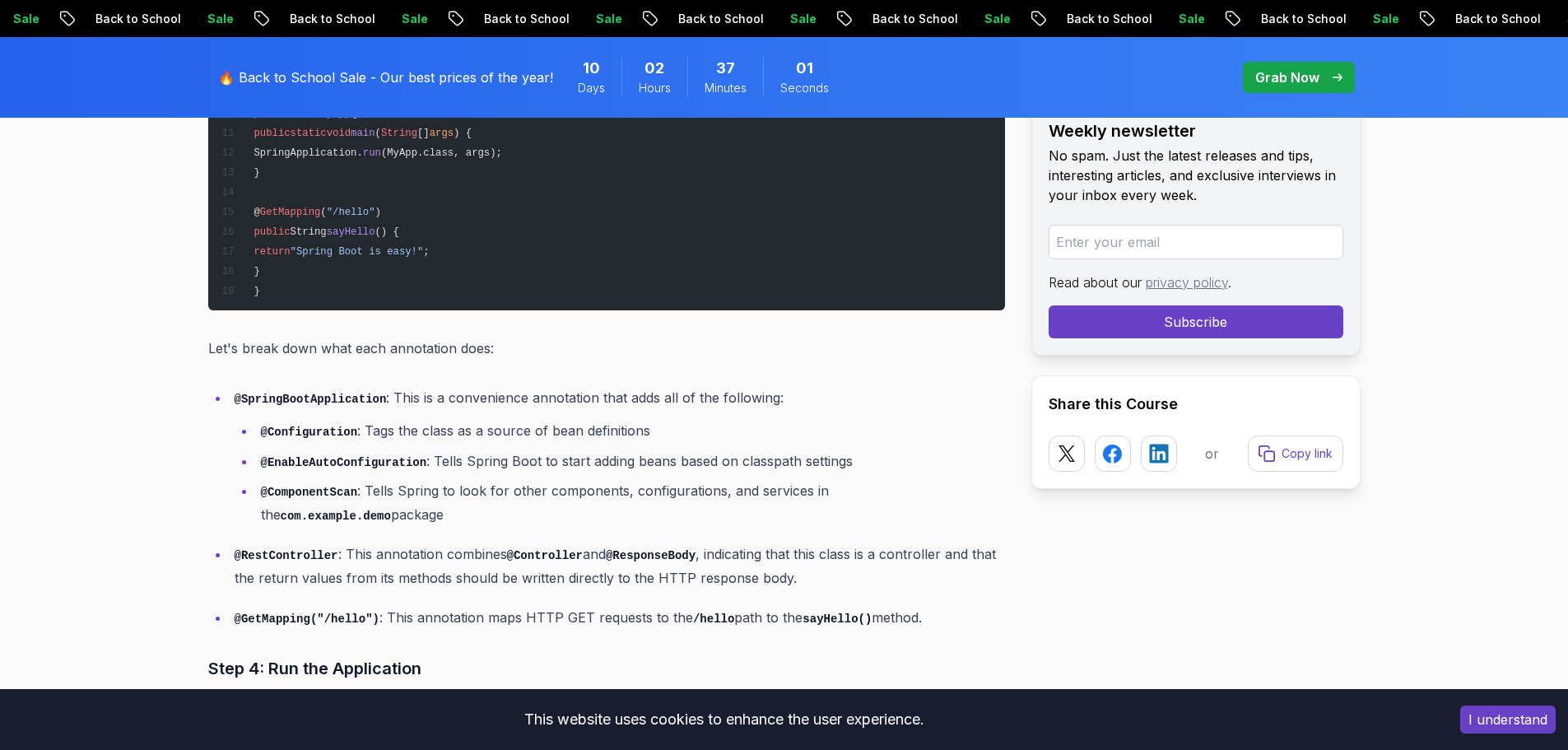
click at [356, 542] on p "@RestController : This annotation combines @Controller and @ResponseBody , indi…" at bounding box center [619, 566] width 771 height 46
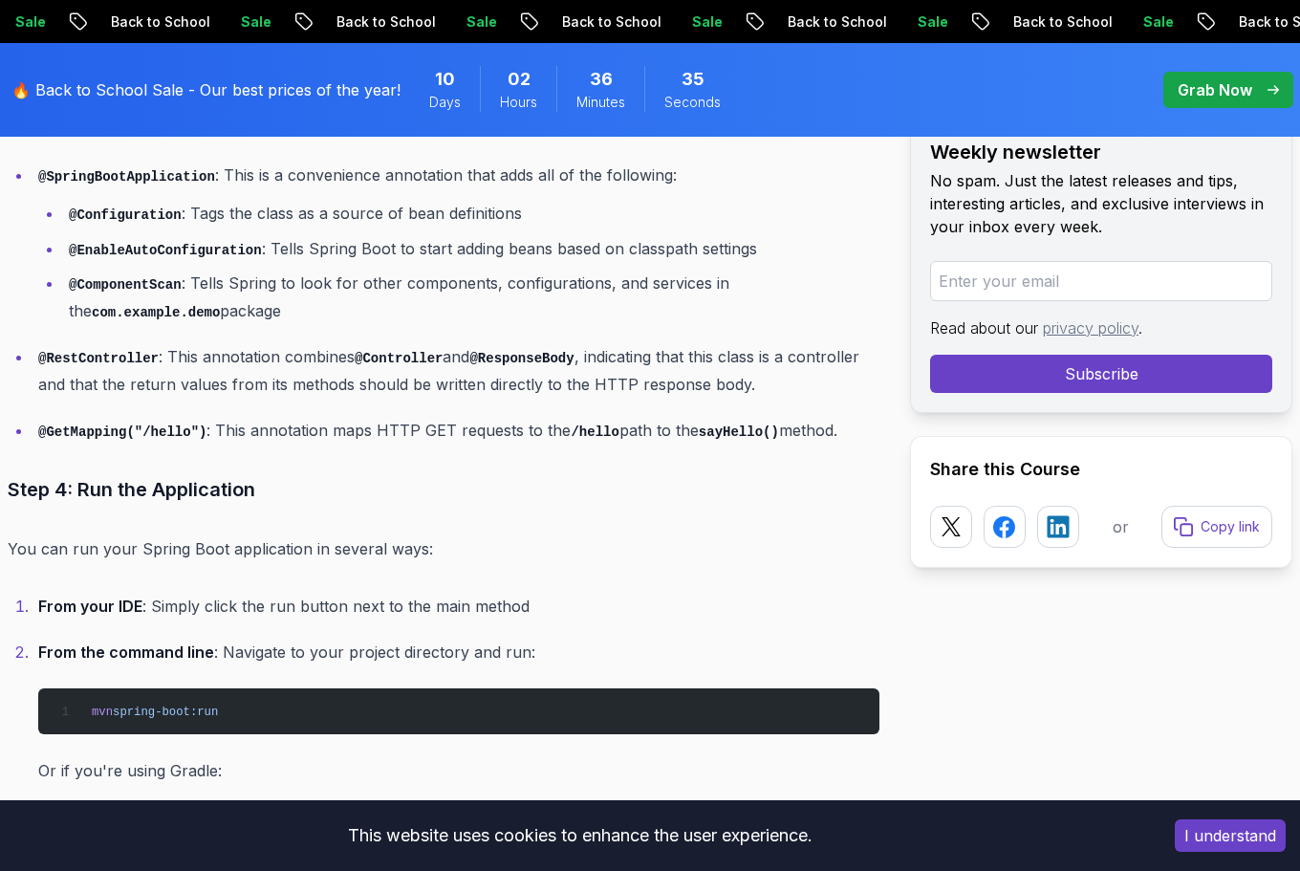
scroll to position [5457, 0]
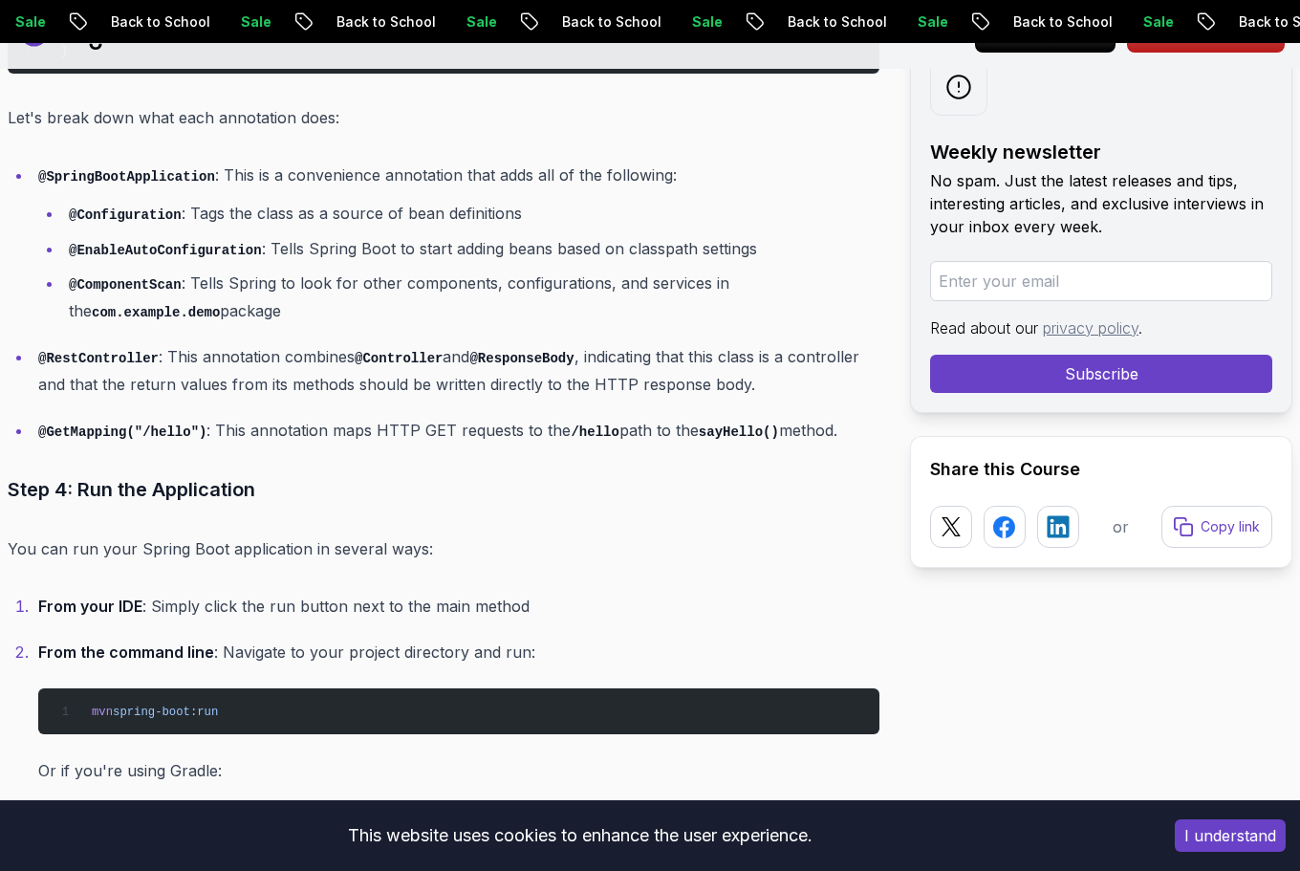
drag, startPoint x: 696, startPoint y: 305, endPoint x: 932, endPoint y: 214, distance: 252.9
click at [698, 305] on li "@ComponentScan : Tells Spring to look for other components, configurations, and…" at bounding box center [471, 297] width 816 height 54
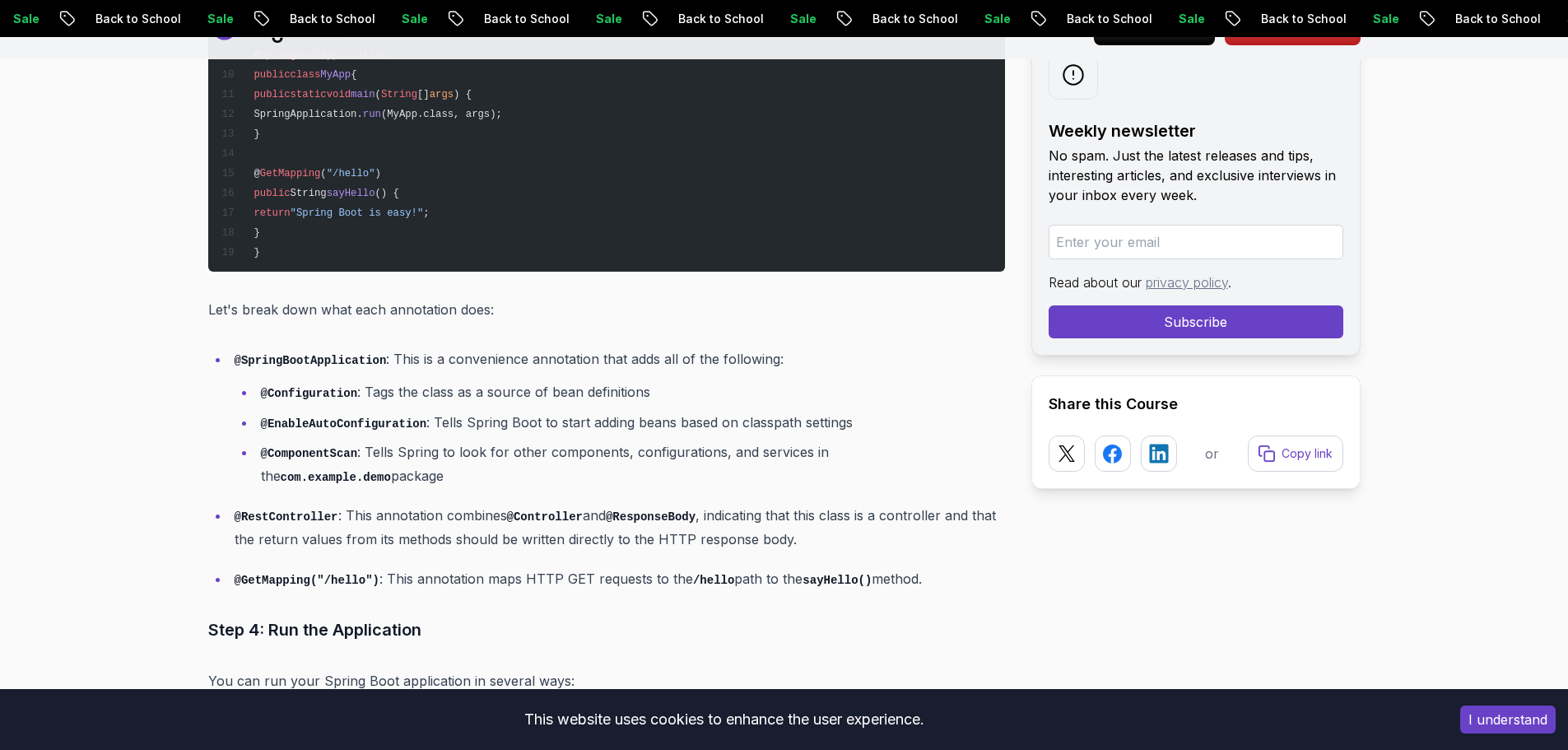
scroll to position [4548, 0]
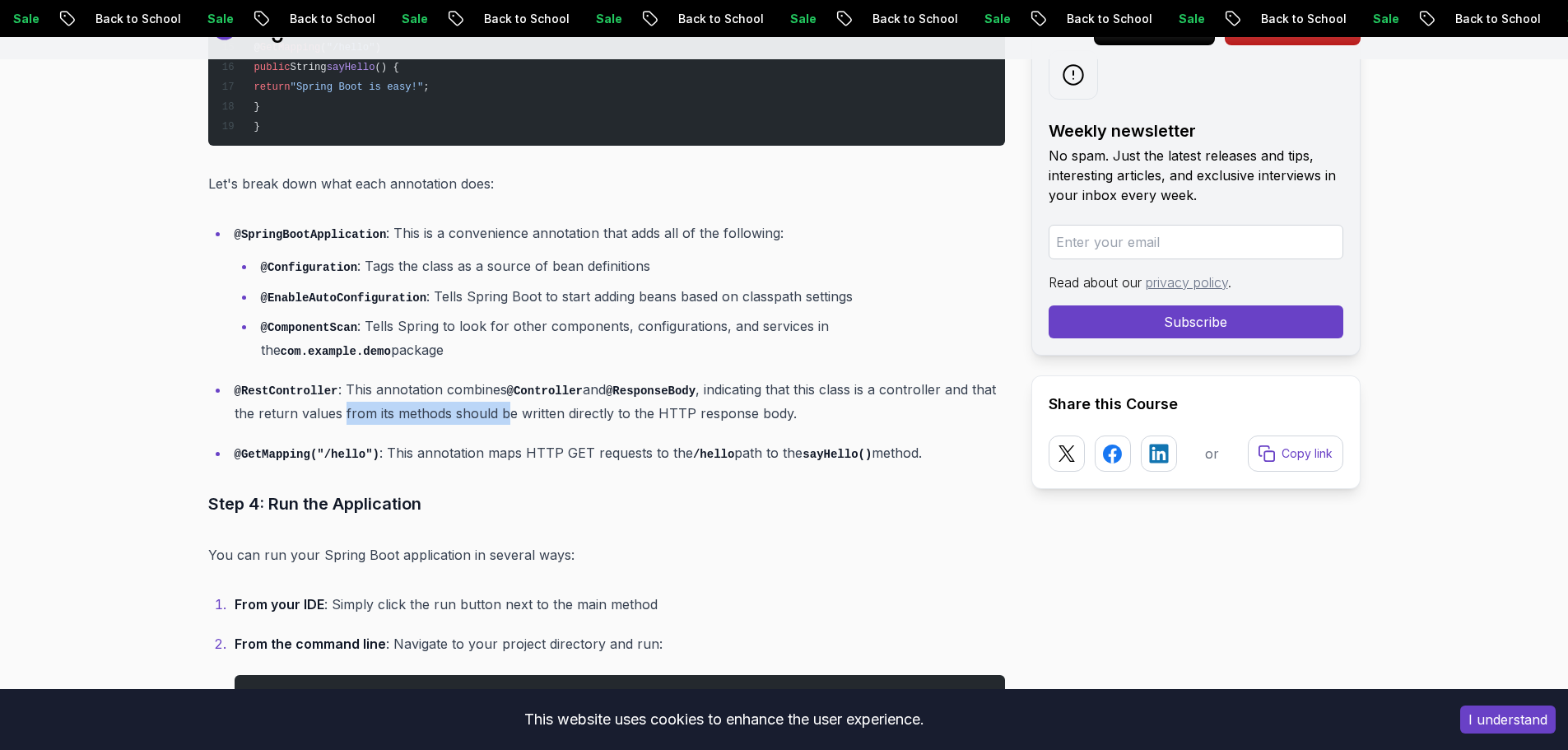
drag, startPoint x: 342, startPoint y: 380, endPoint x: 508, endPoint y: 379, distance: 166.0
click at [508, 379] on p "@RestController : This annotation combines @Controller and @ResponseBody , indi…" at bounding box center [619, 401] width 771 height 46
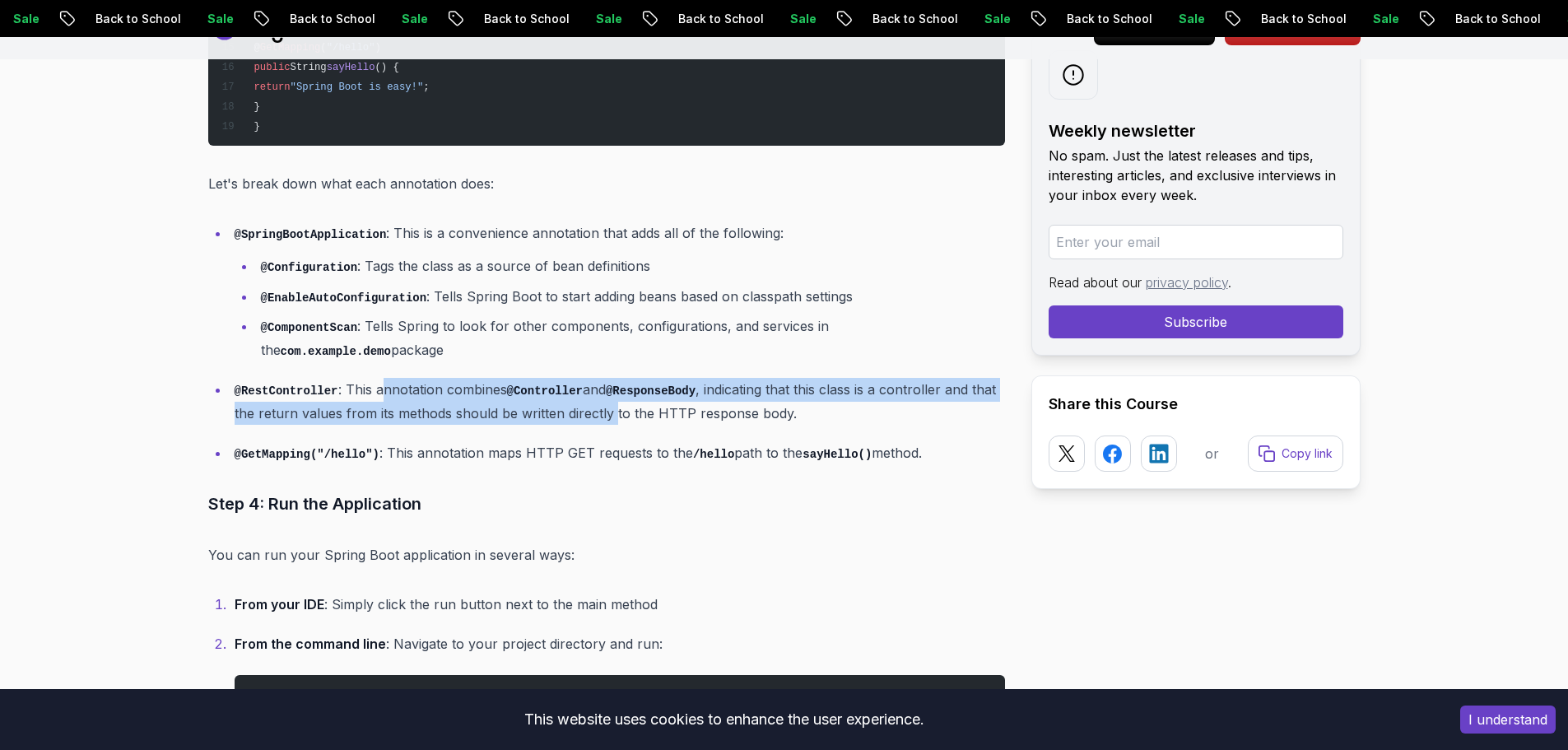
drag, startPoint x: 377, startPoint y: 374, endPoint x: 614, endPoint y: 379, distance: 237.1
click at [614, 379] on p "@RestController : This annotation combines @Controller and @ResponseBody , indi…" at bounding box center [619, 401] width 771 height 46
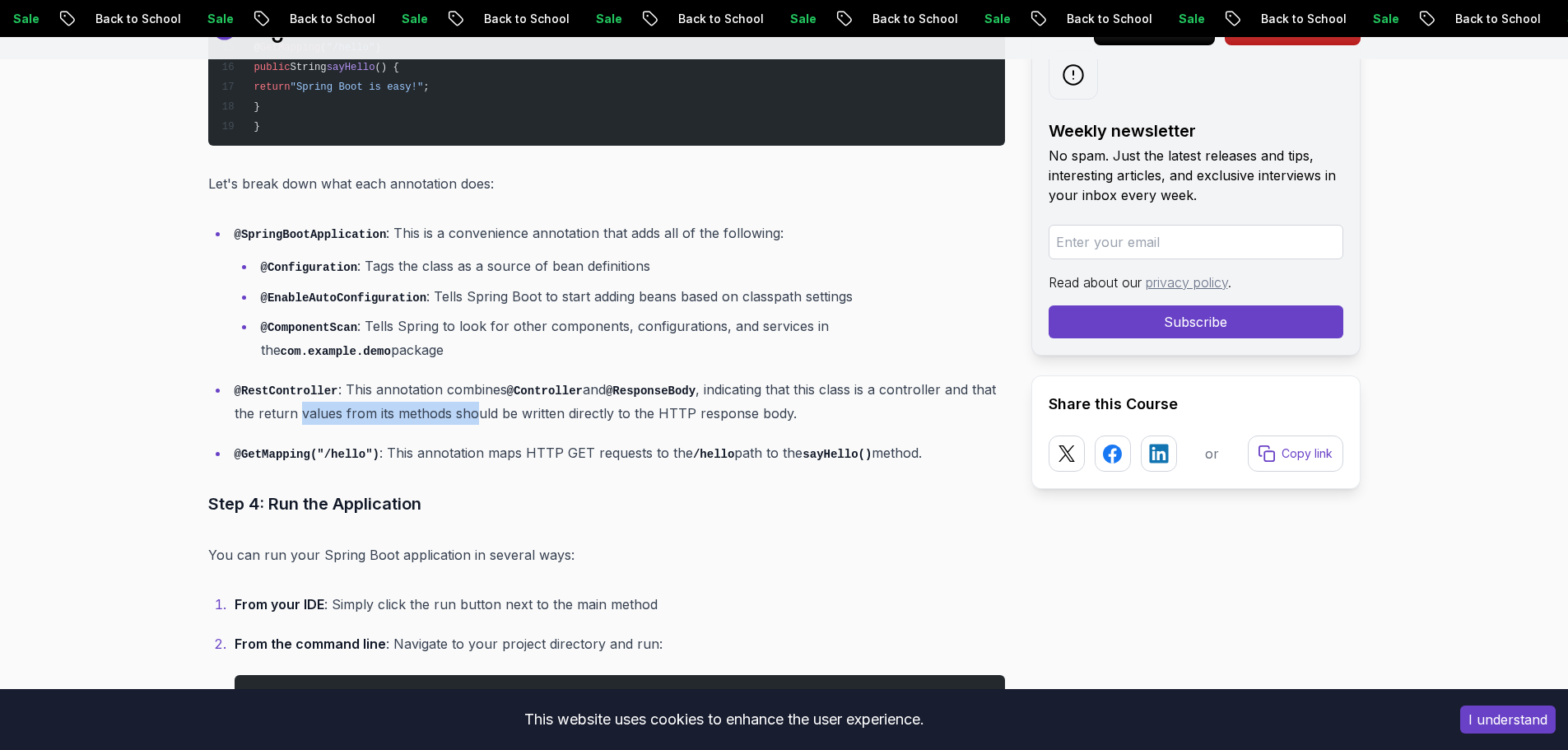
drag, startPoint x: 307, startPoint y: 394, endPoint x: 473, endPoint y: 392, distance: 166.0
click at [473, 392] on p "@RestController : This annotation combines @Controller and @ResponseBody , indi…" at bounding box center [619, 401] width 771 height 46
drag, startPoint x: 245, startPoint y: 439, endPoint x: 372, endPoint y: 439, distance: 127.0
click at [372, 441] on p "@GetMapping("/hello") : This annotation maps HTTP GET requests to the /hello pa…" at bounding box center [619, 453] width 771 height 24
drag, startPoint x: 415, startPoint y: 431, endPoint x: 429, endPoint y: 428, distance: 14.3
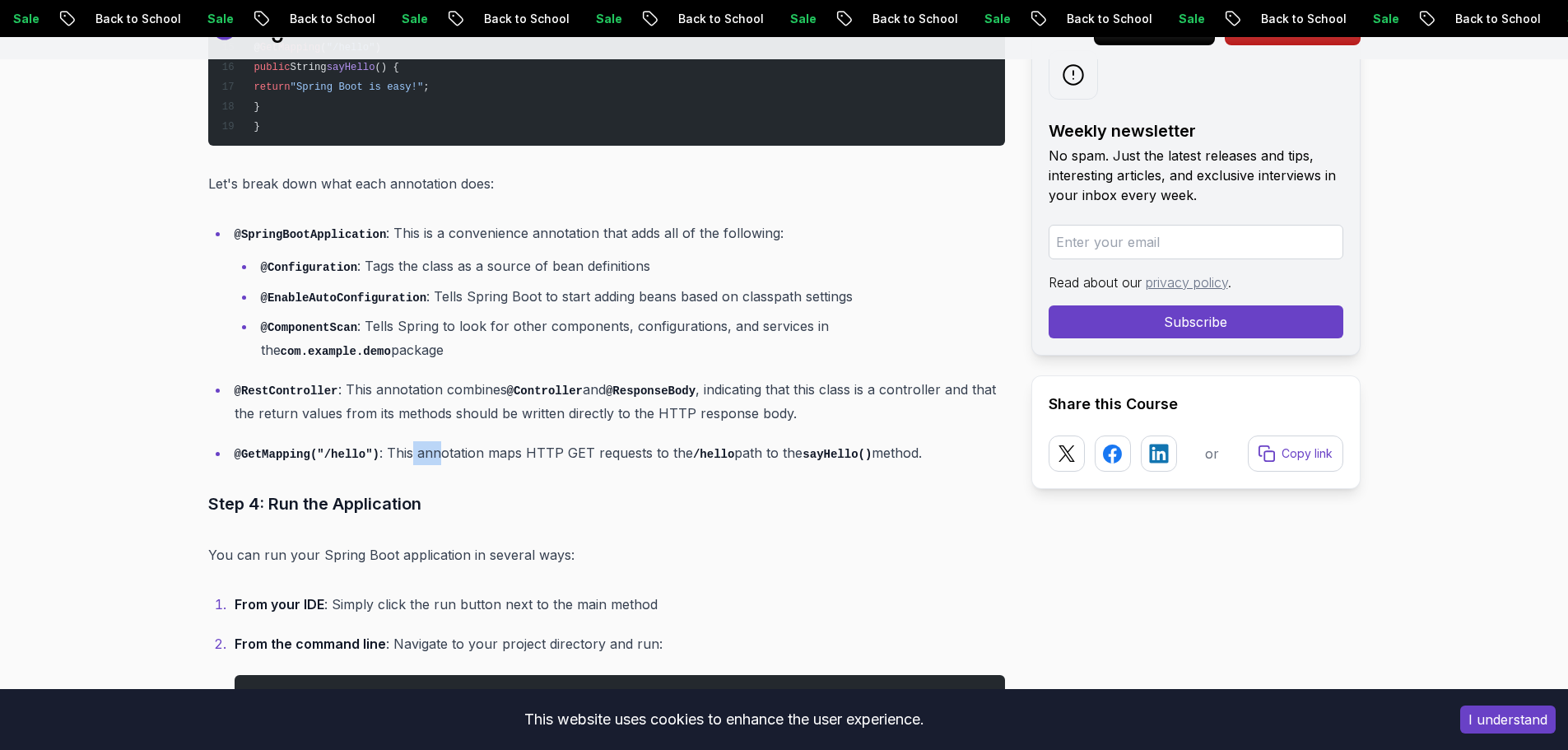
click at [429, 441] on p "@GetMapping("/hello") : This annotation maps HTTP GET requests to the /hello pa…" at bounding box center [619, 453] width 771 height 24
click at [530, 441] on p "@GetMapping("/hello") : This annotation maps HTTP GET requests to the /hello pa…" at bounding box center [619, 453] width 771 height 24
click at [563, 441] on p "@GetMapping("/hello") : This annotation maps HTTP GET requests to the /hello pa…" at bounding box center [619, 453] width 771 height 24
click at [614, 441] on p "@GetMapping("/hello") : This annotation maps HTTP GET requests to the /hello pa…" at bounding box center [619, 453] width 771 height 24
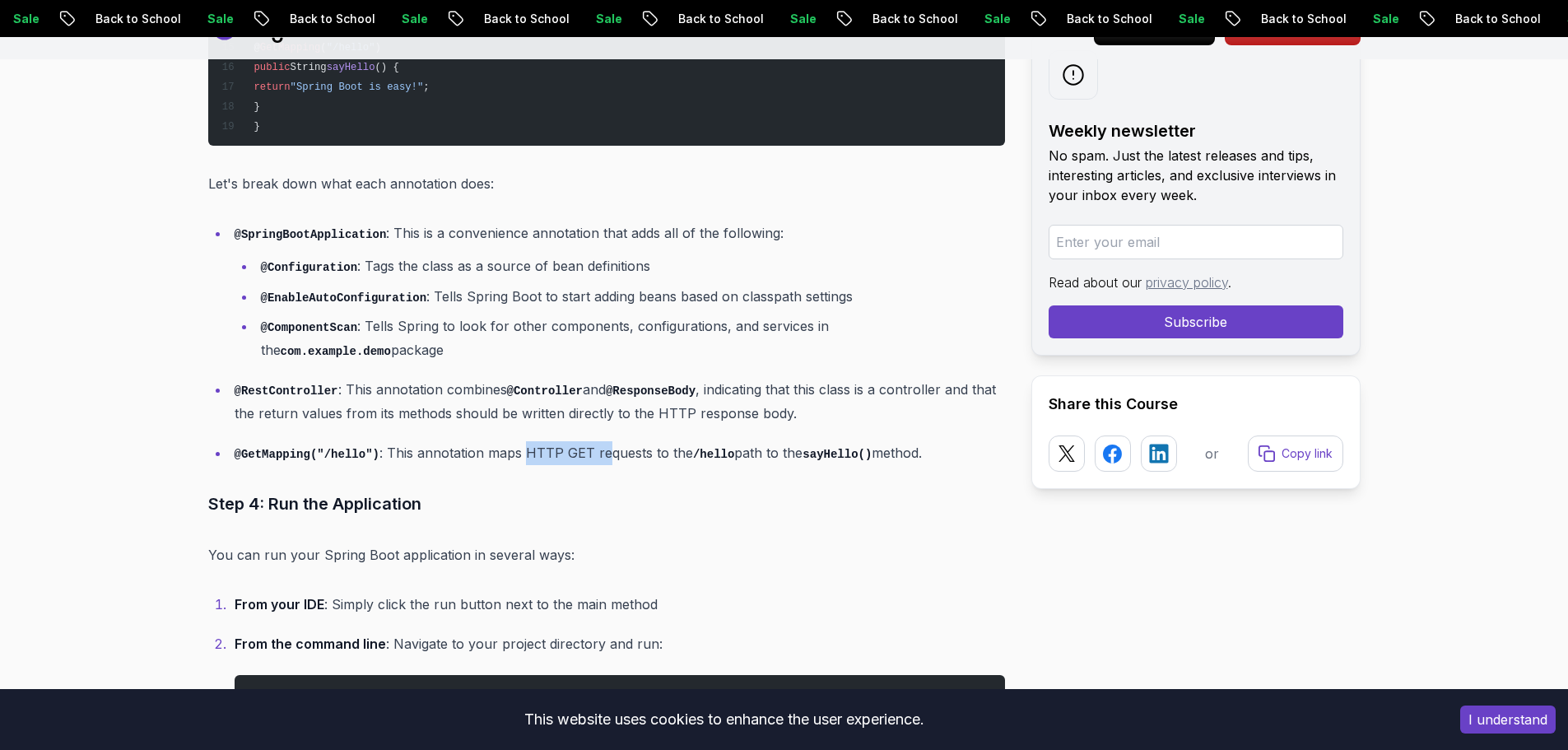
drag, startPoint x: 511, startPoint y: 426, endPoint x: 593, endPoint y: 426, distance: 82.0
click at [593, 441] on p "@GetMapping("/hello") : This annotation maps HTTP GET requests to the /hello pa…" at bounding box center [619, 453] width 771 height 24
drag, startPoint x: 593, startPoint y: 426, endPoint x: 623, endPoint y: 425, distance: 30.0
click at [623, 441] on p "@GetMapping("/hello") : This annotation maps HTTP GET requests to the /hello pa…" at bounding box center [619, 453] width 771 height 24
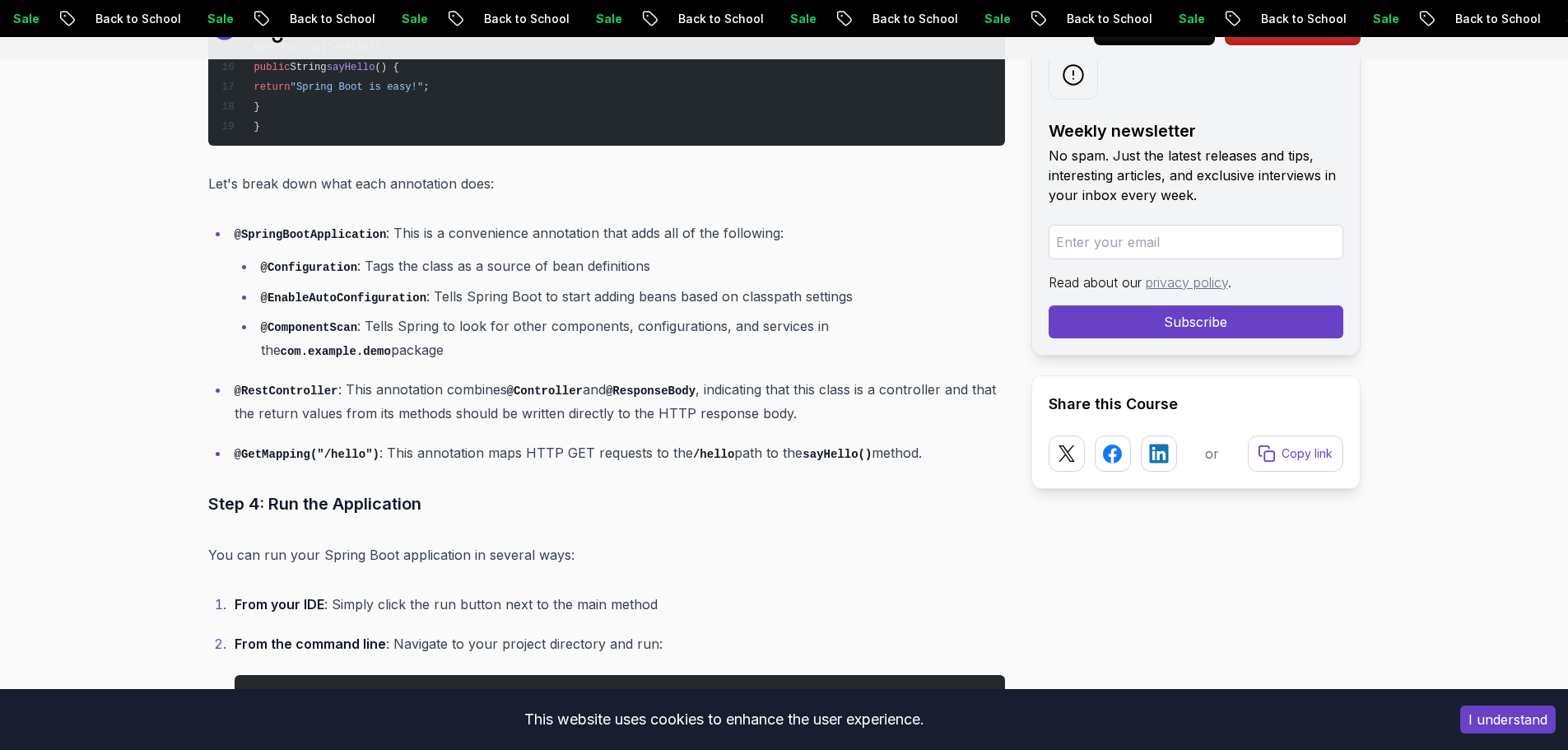
click at [570, 441] on p "@GetMapping("/hello") : This annotation maps HTTP GET requests to the /hello pa…" at bounding box center [619, 453] width 771 height 24
click at [610, 441] on p "@GetMapping("/hello") : This annotation maps HTTP GET requests to the /hello pa…" at bounding box center [619, 453] width 771 height 24
click at [666, 441] on p "@GetMapping("/hello") : This annotation maps HTTP GET requests to the /hello pa…" at bounding box center [619, 453] width 771 height 24
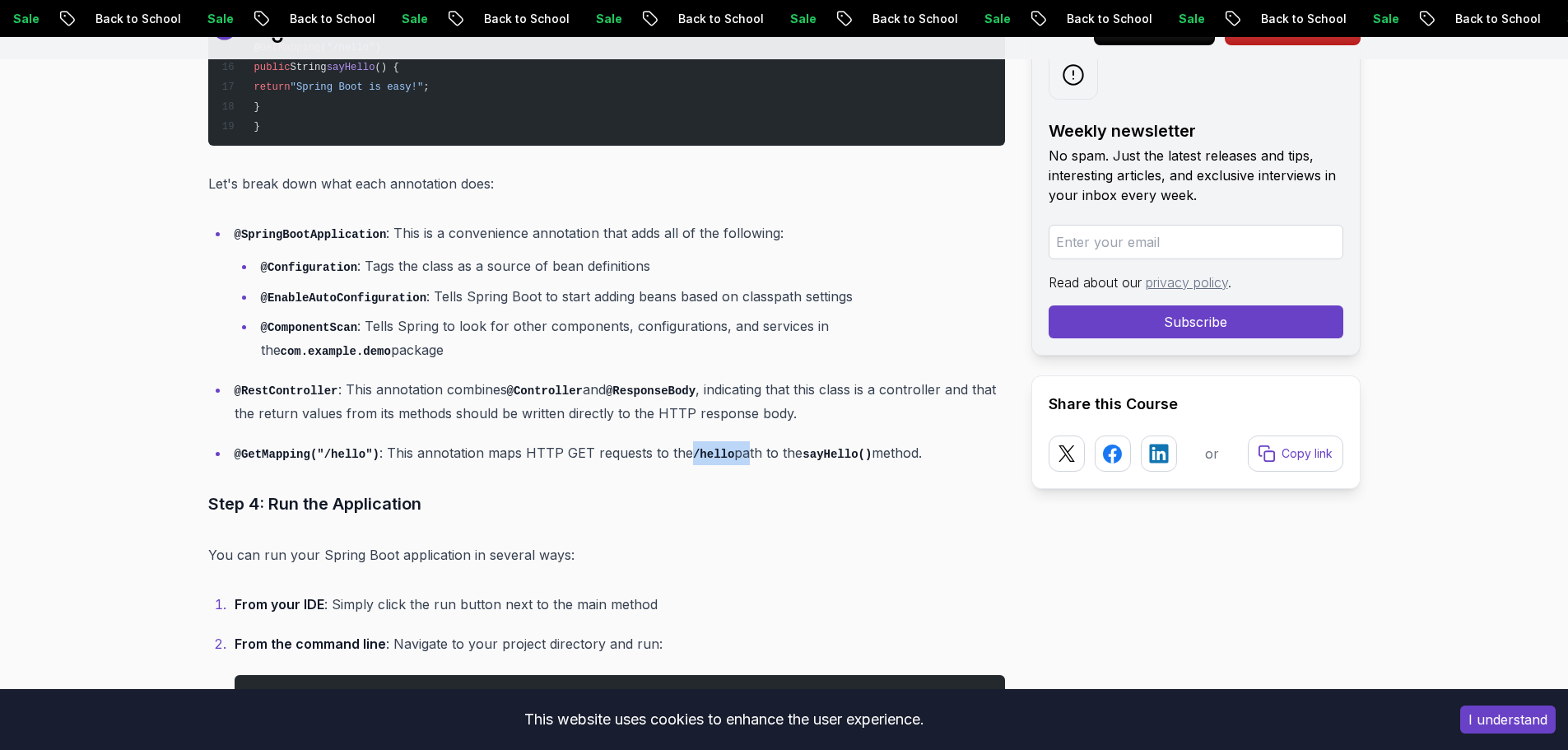
drag, startPoint x: 687, startPoint y: 426, endPoint x: 730, endPoint y: 426, distance: 43.0
click at [730, 441] on p "@GetMapping("/hello") : This annotation maps HTTP GET requests to the /hello pa…" at bounding box center [619, 453] width 771 height 24
drag, startPoint x: 671, startPoint y: 425, endPoint x: 716, endPoint y: 423, distance: 45.0
click at [709, 441] on p "@GetMapping("/hello") : This annotation maps HTTP GET requests to the /hello pa…" at bounding box center [619, 453] width 771 height 24
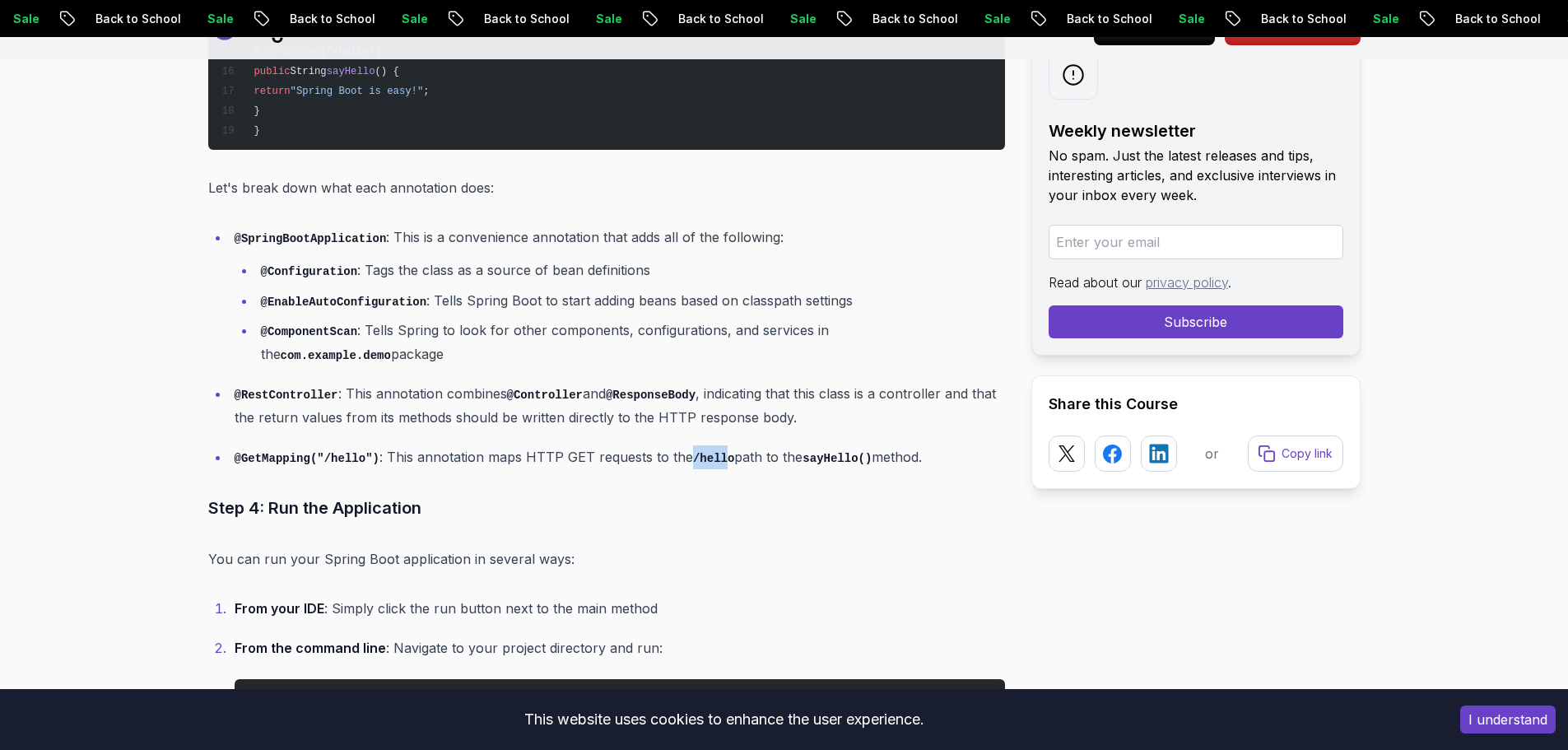
scroll to position [4713, 0]
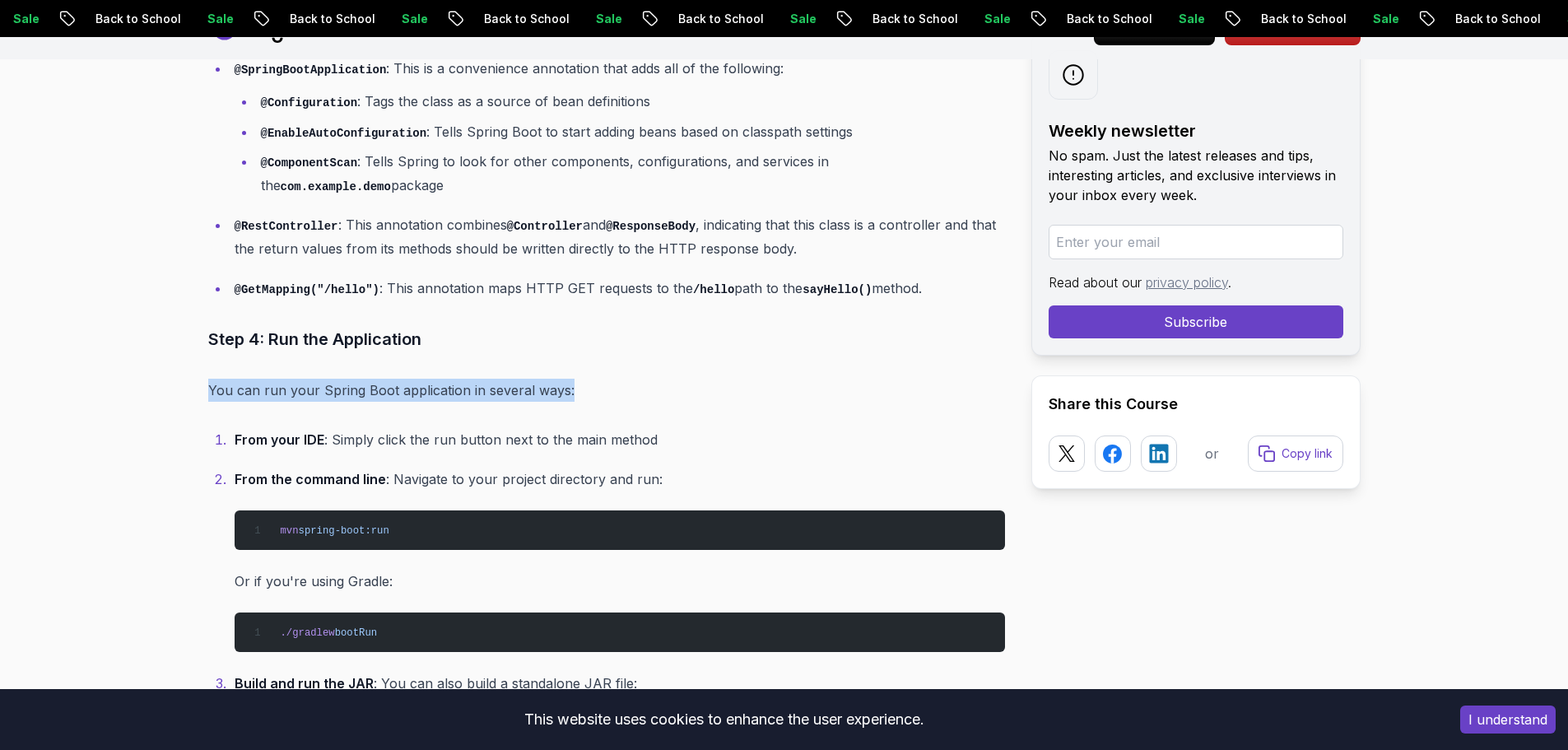
drag, startPoint x: 191, startPoint y: 369, endPoint x: 567, endPoint y: 362, distance: 376.1
click at [567, 379] on p "You can run your Spring Boot application in several ways:" at bounding box center [606, 390] width 796 height 23
click at [361, 428] on p "From your IDE : Simply click the run button next to the main method" at bounding box center [619, 439] width 771 height 23
click at [222, 325] on h3 "Step 4: Run the Application" at bounding box center [606, 338] width 796 height 27
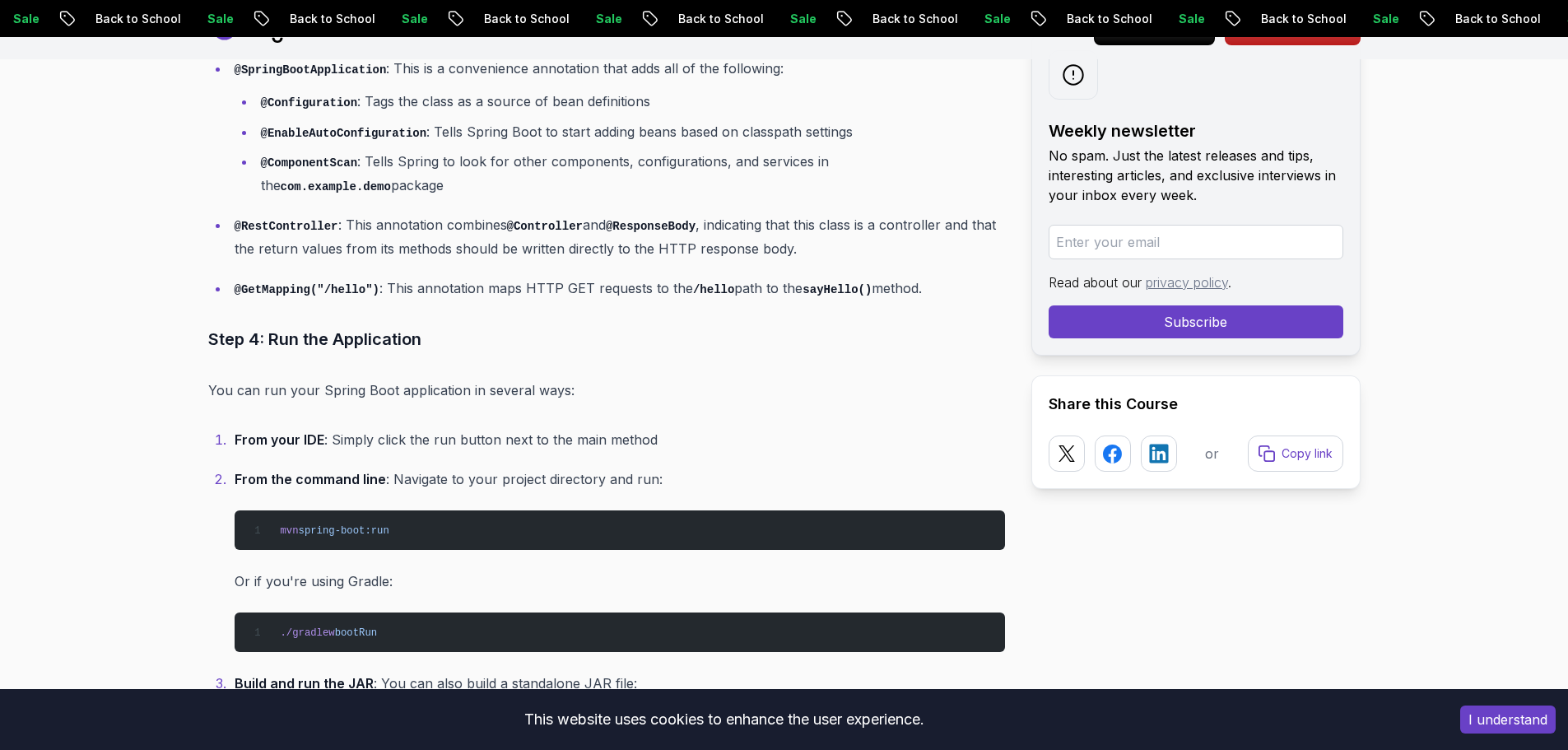
drag, startPoint x: 414, startPoint y: 390, endPoint x: 617, endPoint y: 369, distance: 204.1
click at [617, 379] on p "You can run your Spring Boot application in several ways:" at bounding box center [606, 390] width 796 height 23
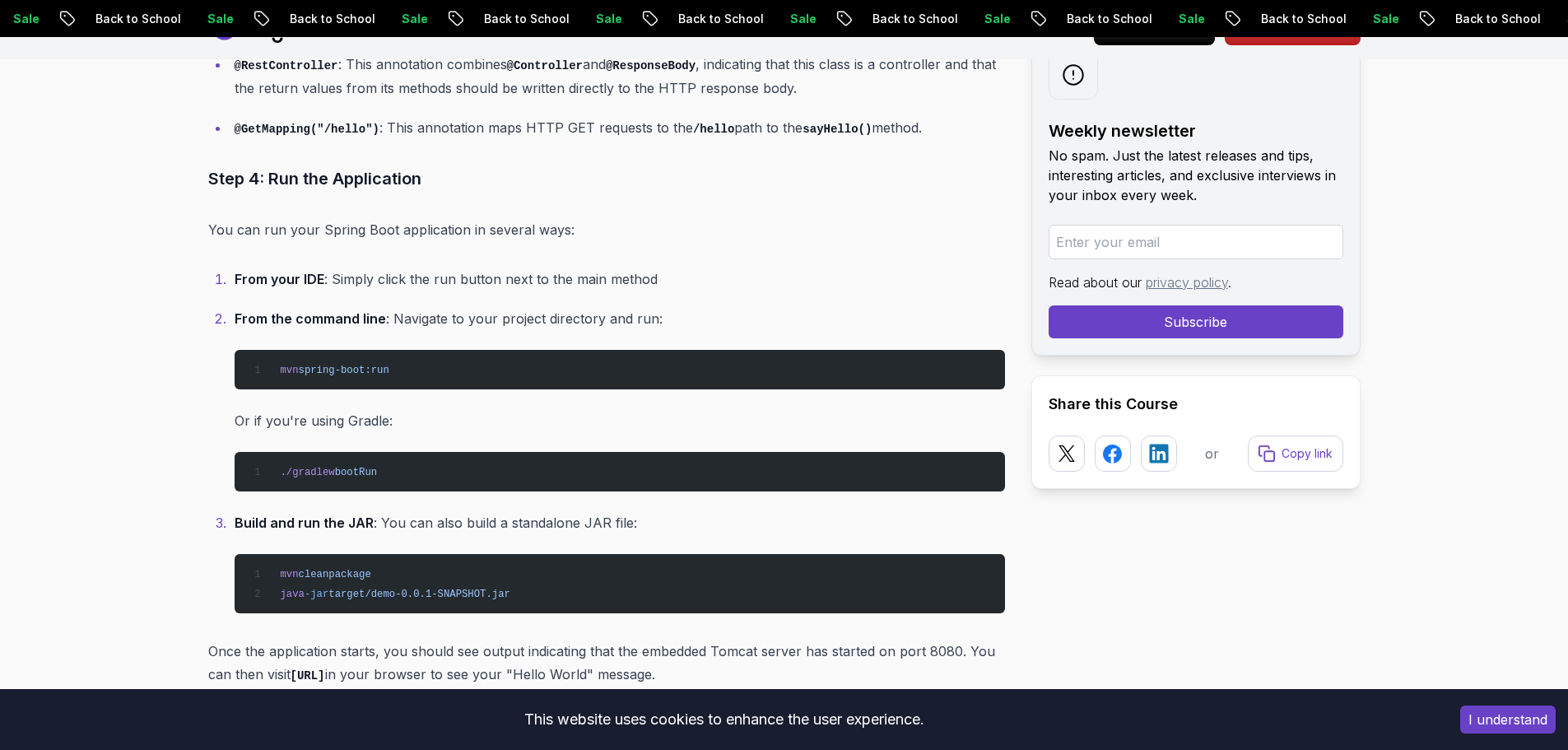
scroll to position [4877, 0]
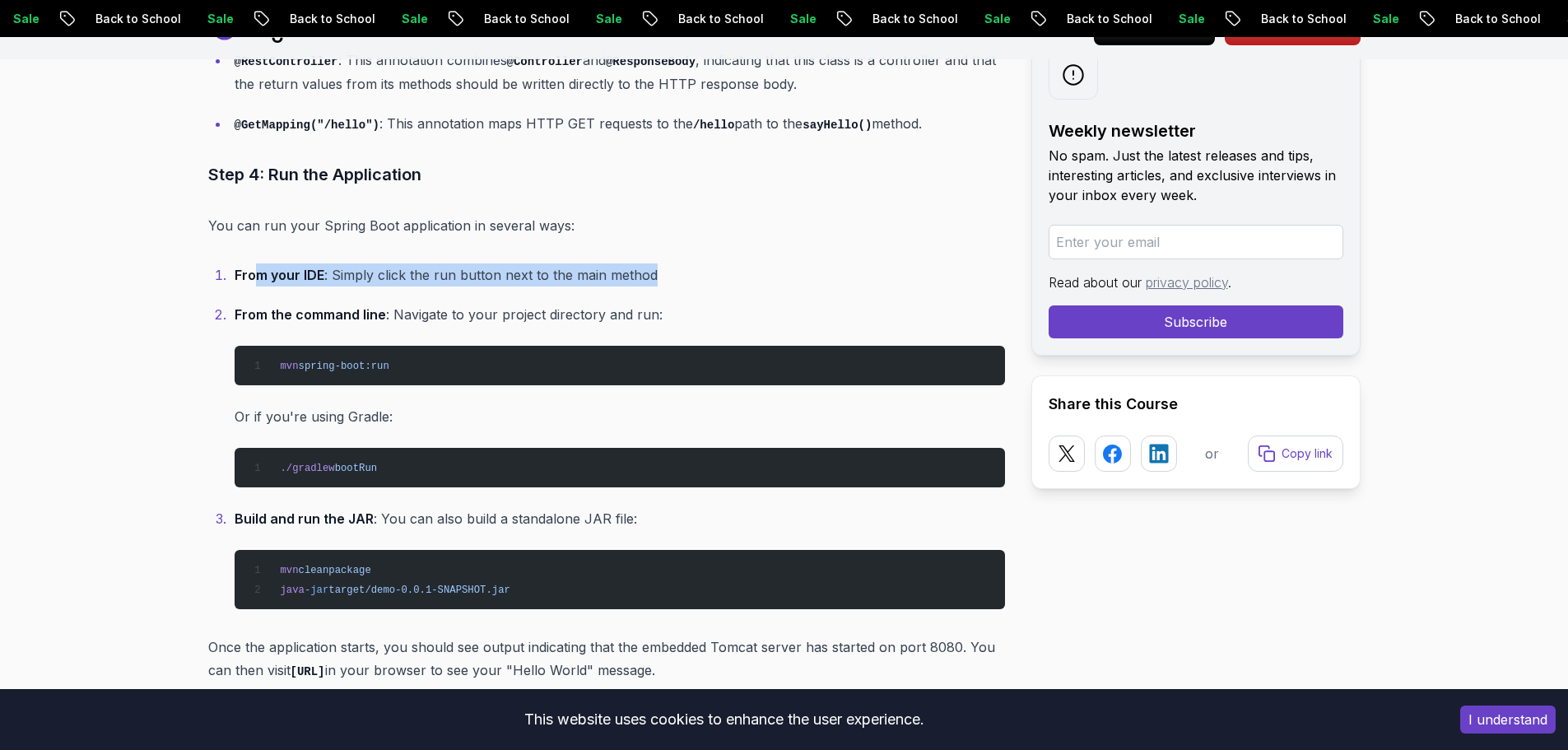
drag, startPoint x: 270, startPoint y: 243, endPoint x: 719, endPoint y: 263, distance: 449.4
click at [719, 263] on p "From your IDE : Simply click the run button next to the main method" at bounding box center [619, 275] width 771 height 23
click at [401, 319] on li "From the command line : Navigate to your project directory and run: mvn spring-…" at bounding box center [617, 395] width 775 height 184
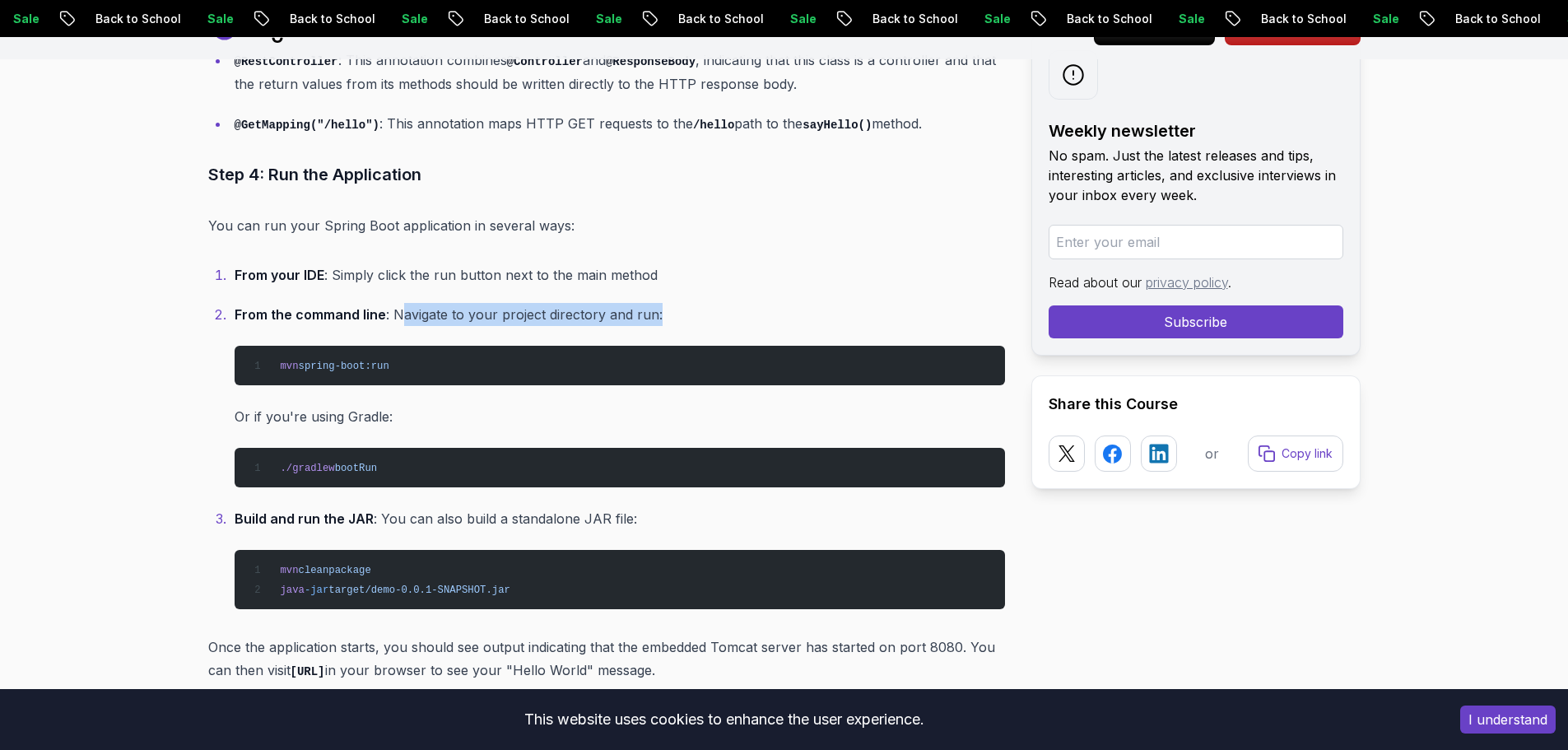
drag, startPoint x: 400, startPoint y: 299, endPoint x: 657, endPoint y: 296, distance: 257.0
click at [657, 303] on p "From the command line : Navigate to your project directory and run:" at bounding box center [619, 314] width 771 height 23
click at [655, 303] on p "From the command line : Navigate to your project directory and run:" at bounding box center [619, 314] width 771 height 23
drag, startPoint x: 290, startPoint y: 356, endPoint x: 357, endPoint y: 351, distance: 67.2
click at [357, 351] on pre "mvn spring-boot:run" at bounding box center [619, 365] width 771 height 40
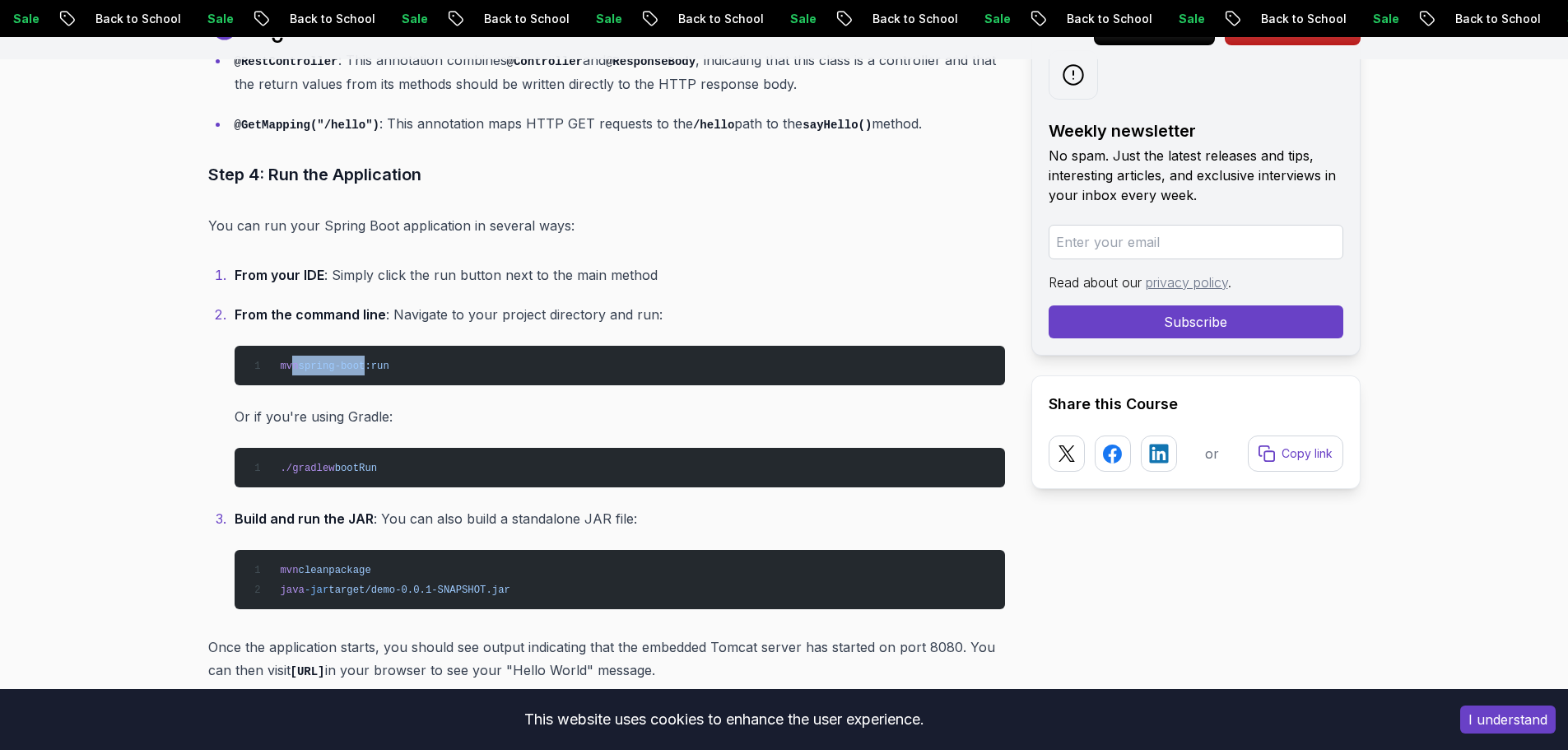
click at [357, 351] on pre "mvn spring-boot:run" at bounding box center [619, 365] width 771 height 40
drag, startPoint x: 344, startPoint y: 377, endPoint x: 322, endPoint y: 386, distance: 23.8
click at [340, 380] on li "From the command line : Navigate to your project directory and run: mvn spring-…" at bounding box center [617, 395] width 775 height 184
drag, startPoint x: 233, startPoint y: 385, endPoint x: 439, endPoint y: 390, distance: 206.1
click at [439, 405] on p "Or if you're using Gradle:" at bounding box center [619, 416] width 771 height 23
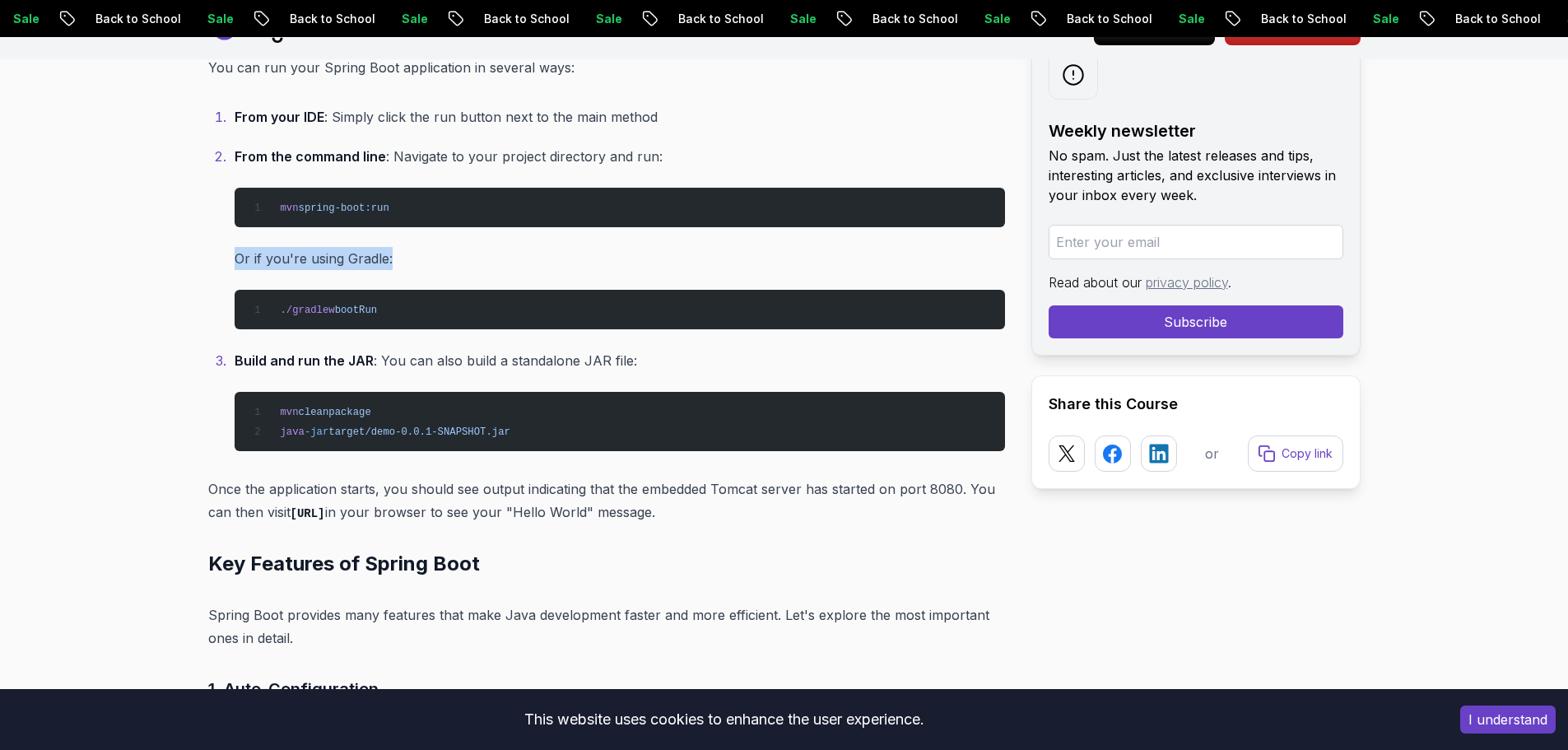
scroll to position [5042, 0]
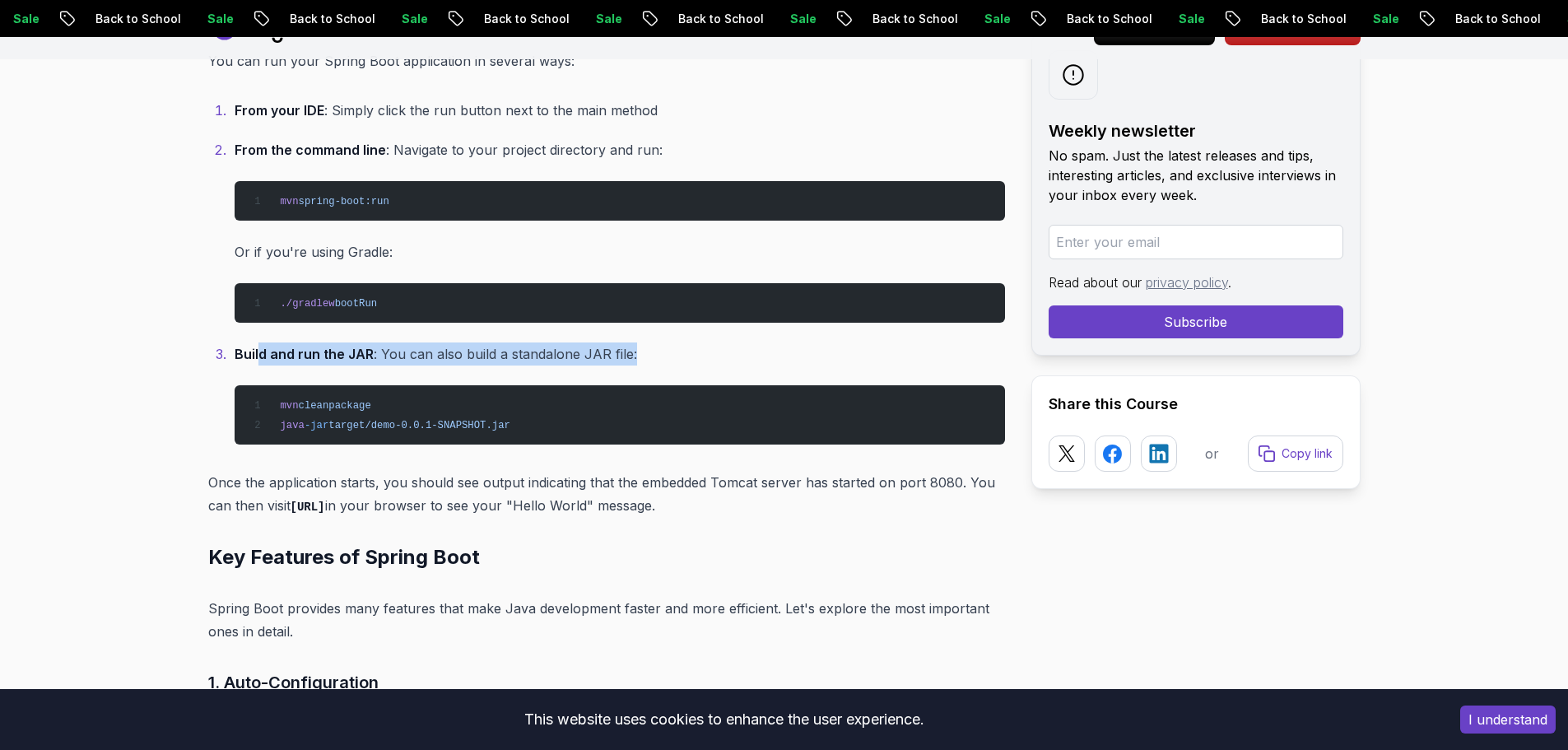
drag, startPoint x: 421, startPoint y: 321, endPoint x: 703, endPoint y: 321, distance: 282.0
click at [703, 343] on p "Build and run the JAR : You can also build a standalone JAR file:" at bounding box center [619, 354] width 771 height 23
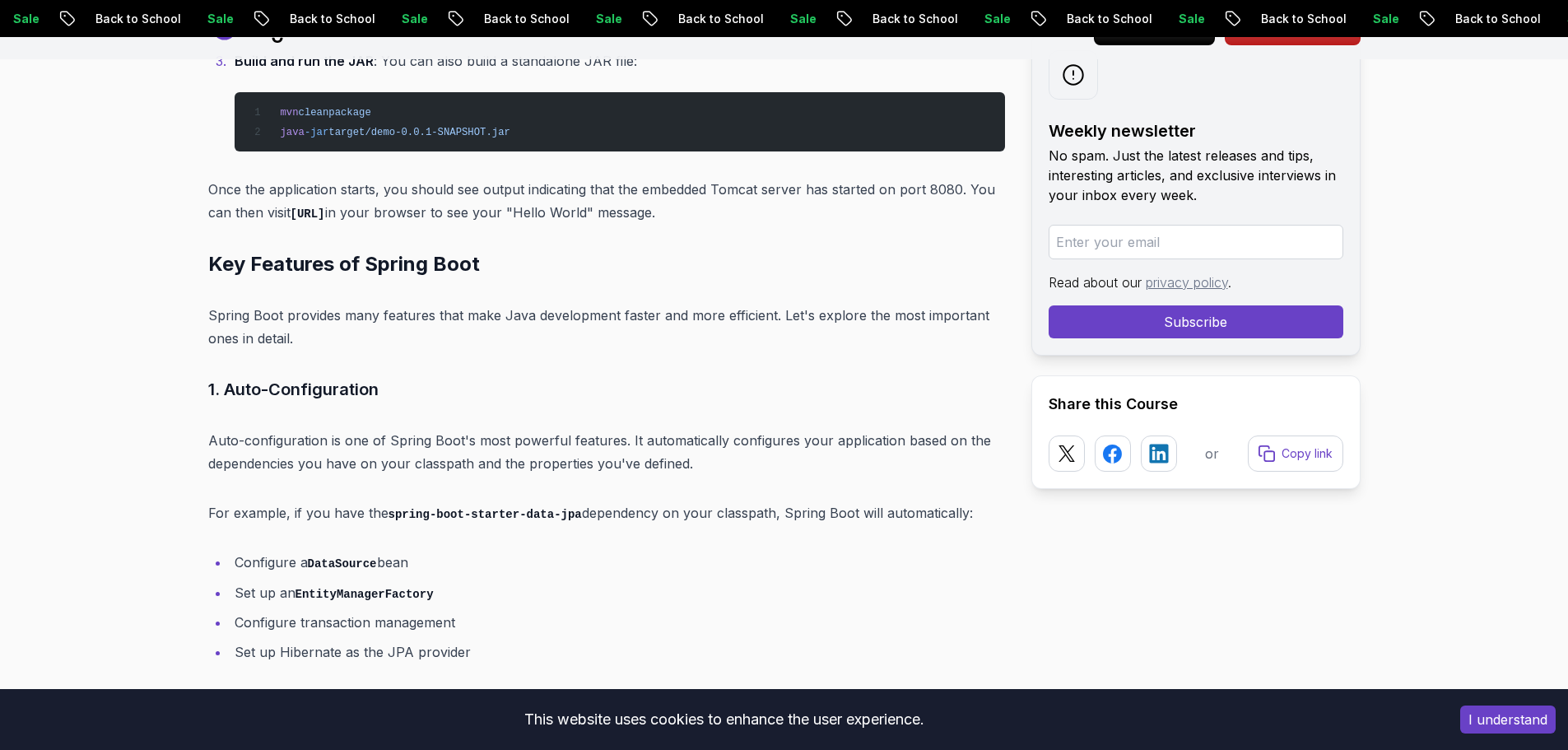
scroll to position [5371, 0]
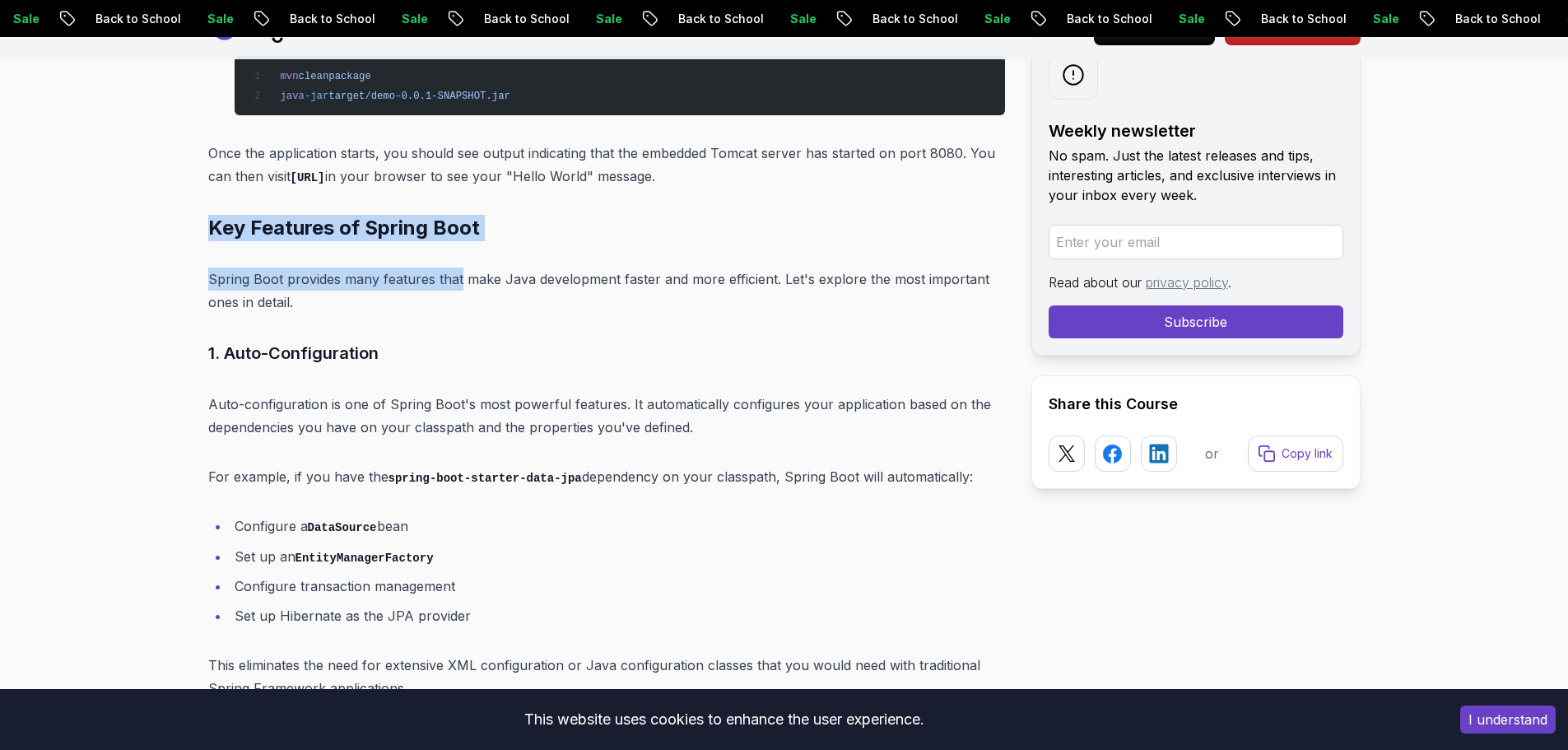
drag, startPoint x: 211, startPoint y: 211, endPoint x: 460, endPoint y: 238, distance: 250.5
drag, startPoint x: 474, startPoint y: 200, endPoint x: 178, endPoint y: 200, distance: 296.0
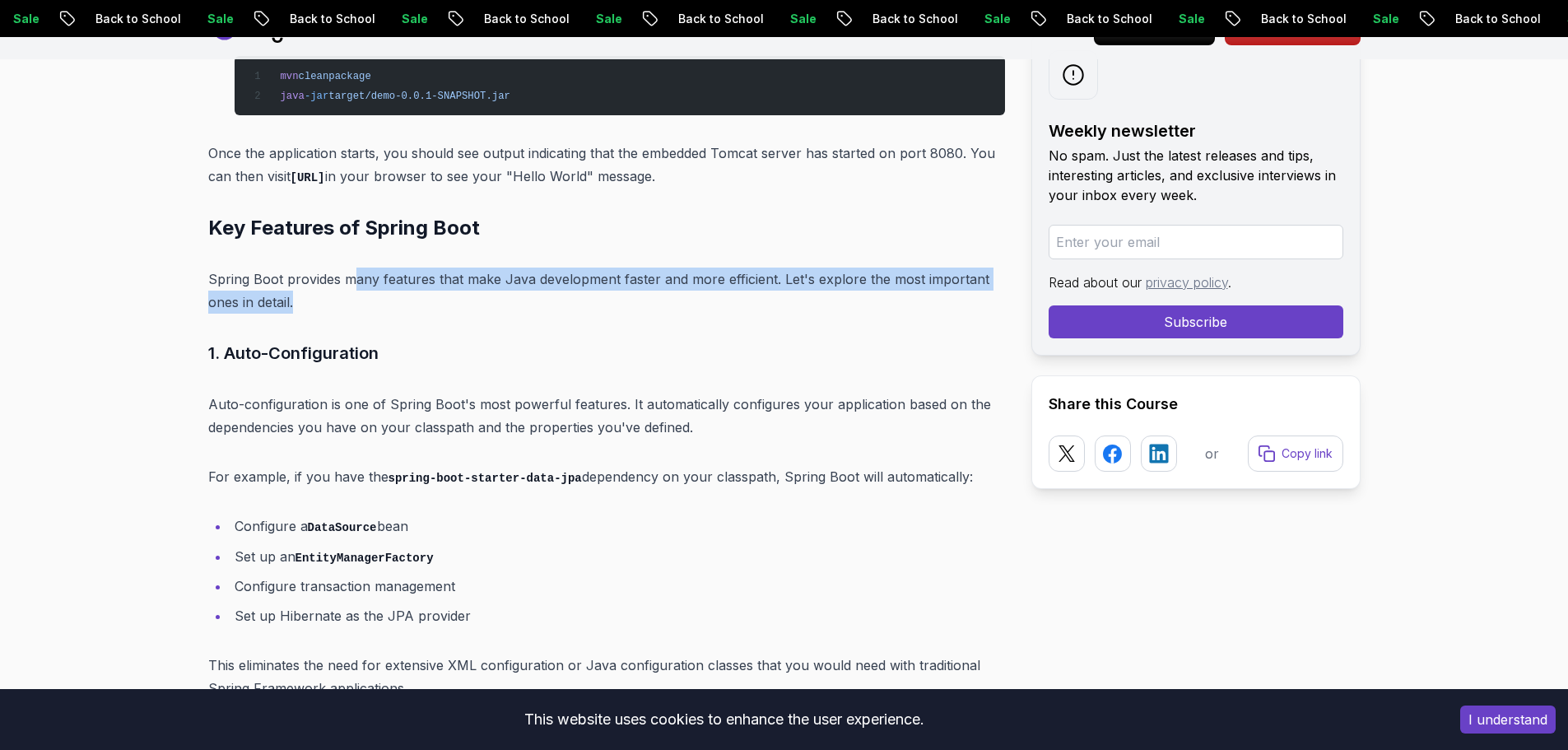
drag, startPoint x: 356, startPoint y: 249, endPoint x: 573, endPoint y: 269, distance: 217.9
click at [573, 269] on p "Spring Boot provides many features that make Java development faster and more e…" at bounding box center [606, 291] width 796 height 46
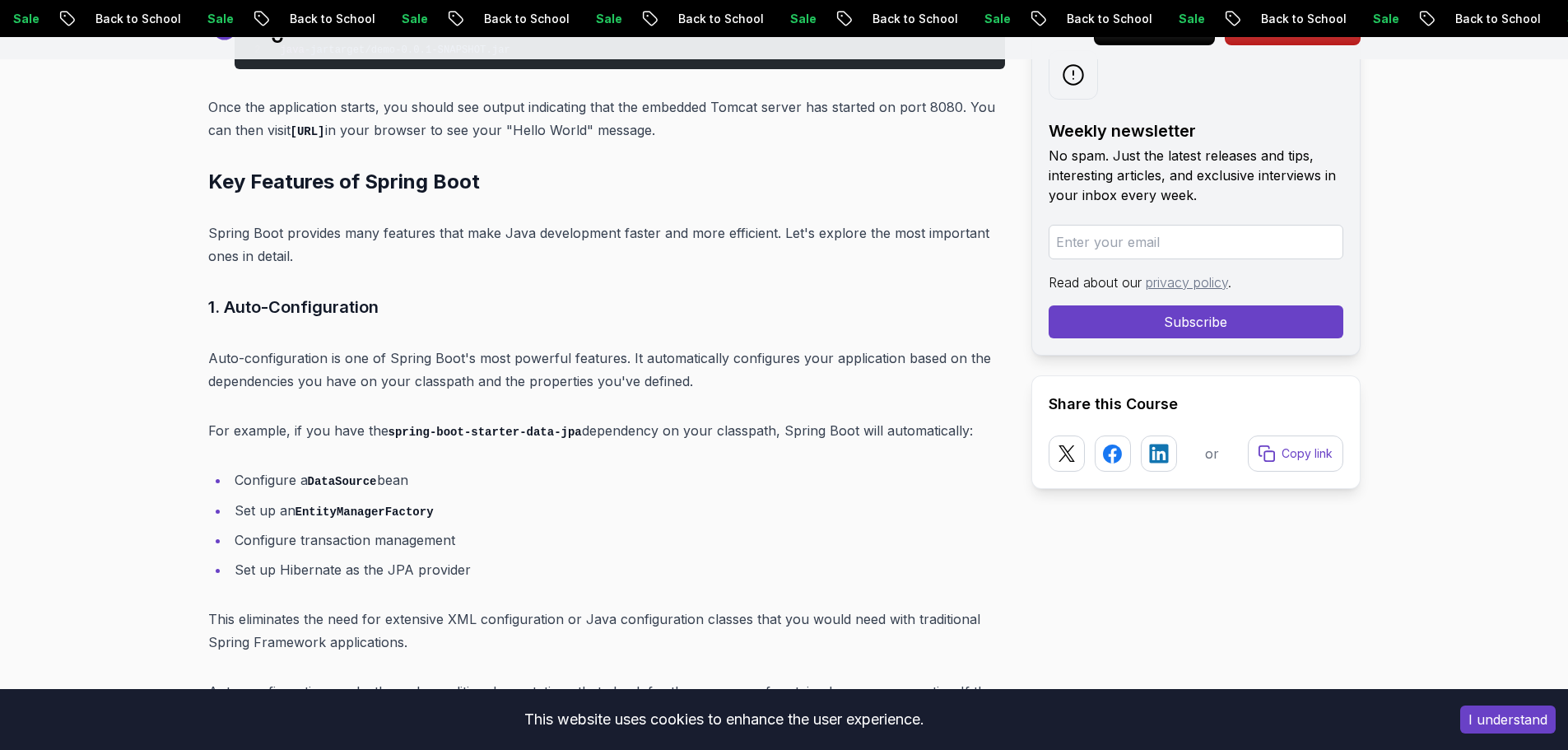
scroll to position [5453, 0]
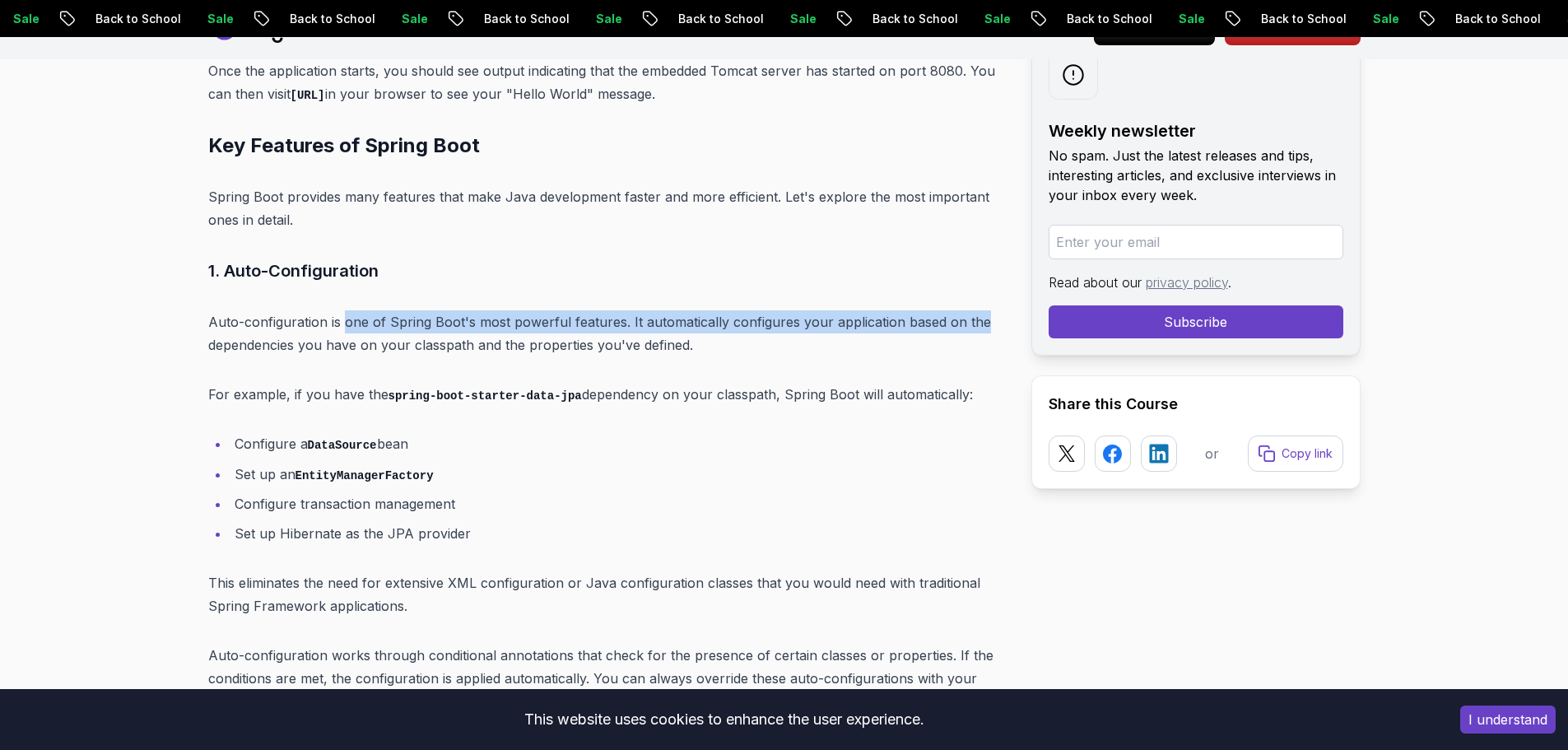
drag, startPoint x: 344, startPoint y: 298, endPoint x: 978, endPoint y: 292, distance: 634.0
click at [978, 310] on p "Auto-configuration is one of Spring Boot's most powerful features. It automatic…" at bounding box center [606, 333] width 796 height 46
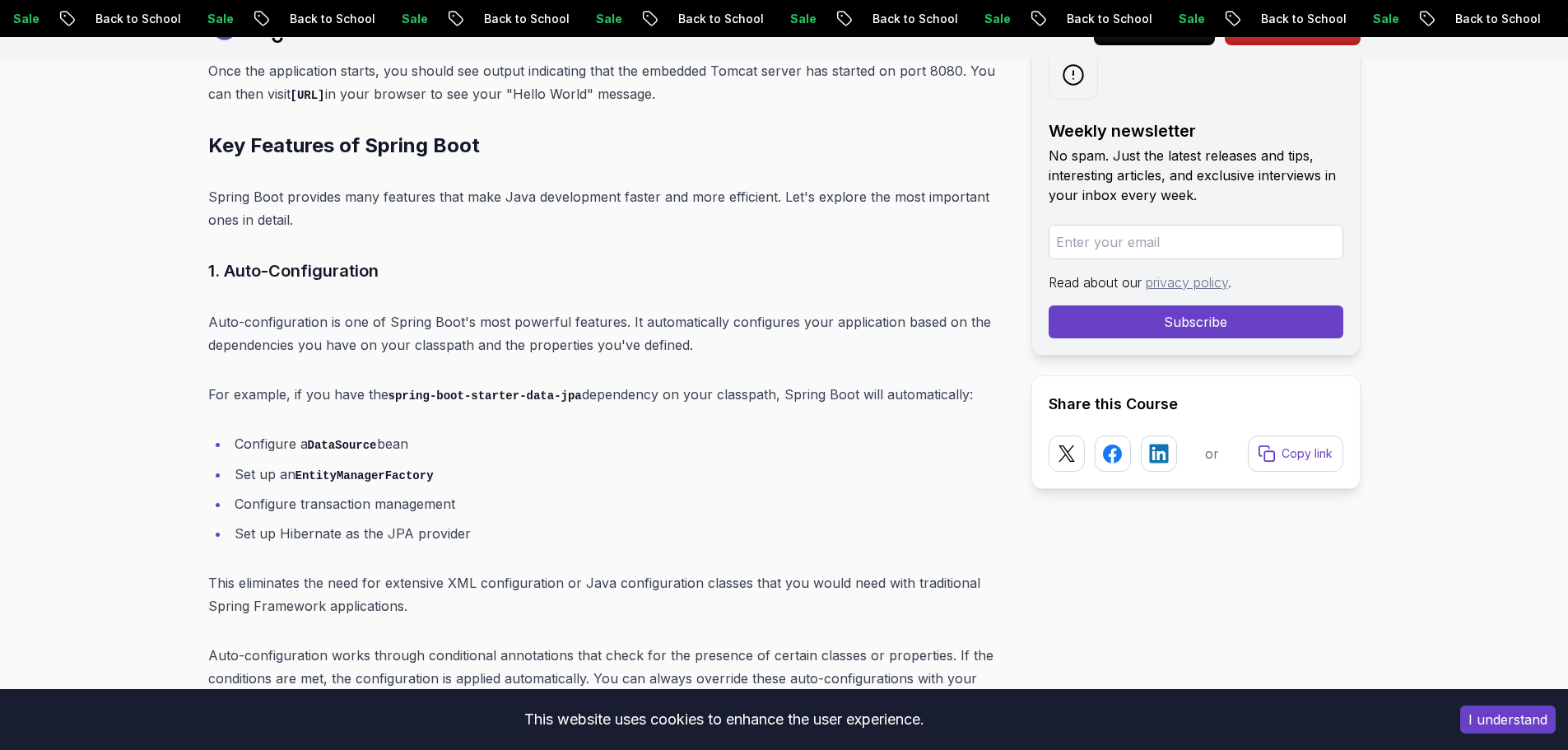
click at [226, 310] on p "Auto-configuration is one of Spring Boot's most powerful features. It automatic…" at bounding box center [606, 333] width 796 height 46
drag, startPoint x: 203, startPoint y: 300, endPoint x: 293, endPoint y: 272, distance: 94.3
click at [300, 310] on p "Auto-configuration is one of Spring Boot's most powerful features. It automatic…" at bounding box center [606, 333] width 796 height 46
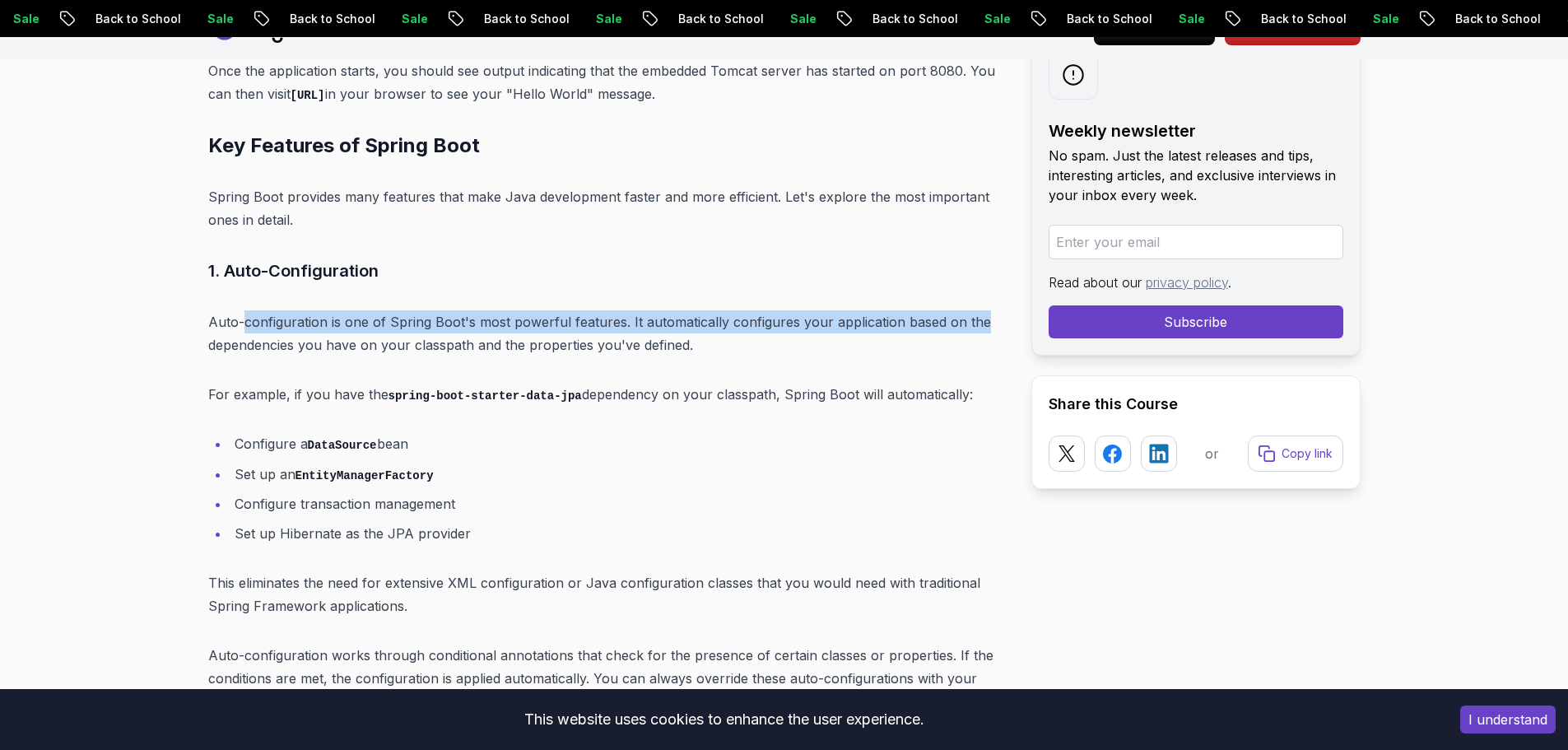
drag, startPoint x: 300, startPoint y: 293, endPoint x: 964, endPoint y: 291, distance: 664.0
click at [964, 310] on p "Auto-configuration is one of Spring Boot's most powerful features. It automatic…" at bounding box center [606, 333] width 796 height 46
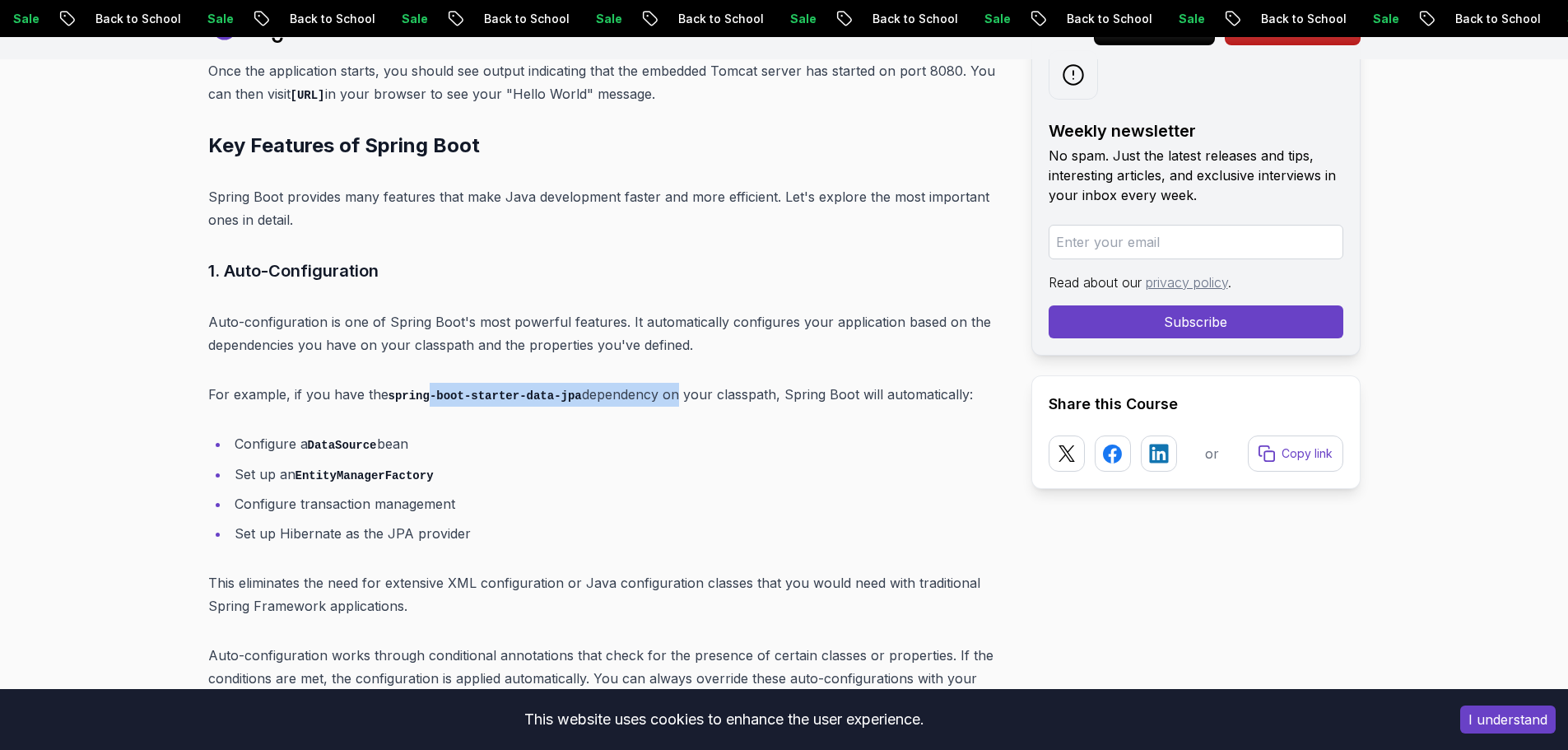
drag, startPoint x: 557, startPoint y: 338, endPoint x: 575, endPoint y: 308, distance: 35.0
drag, startPoint x: 399, startPoint y: 275, endPoint x: 389, endPoint y: 294, distance: 21.5
click at [391, 330] on p "Auto-configuration is one of Spring Boot's most powerful features. It automatic…" at bounding box center [606, 333] width 796 height 46
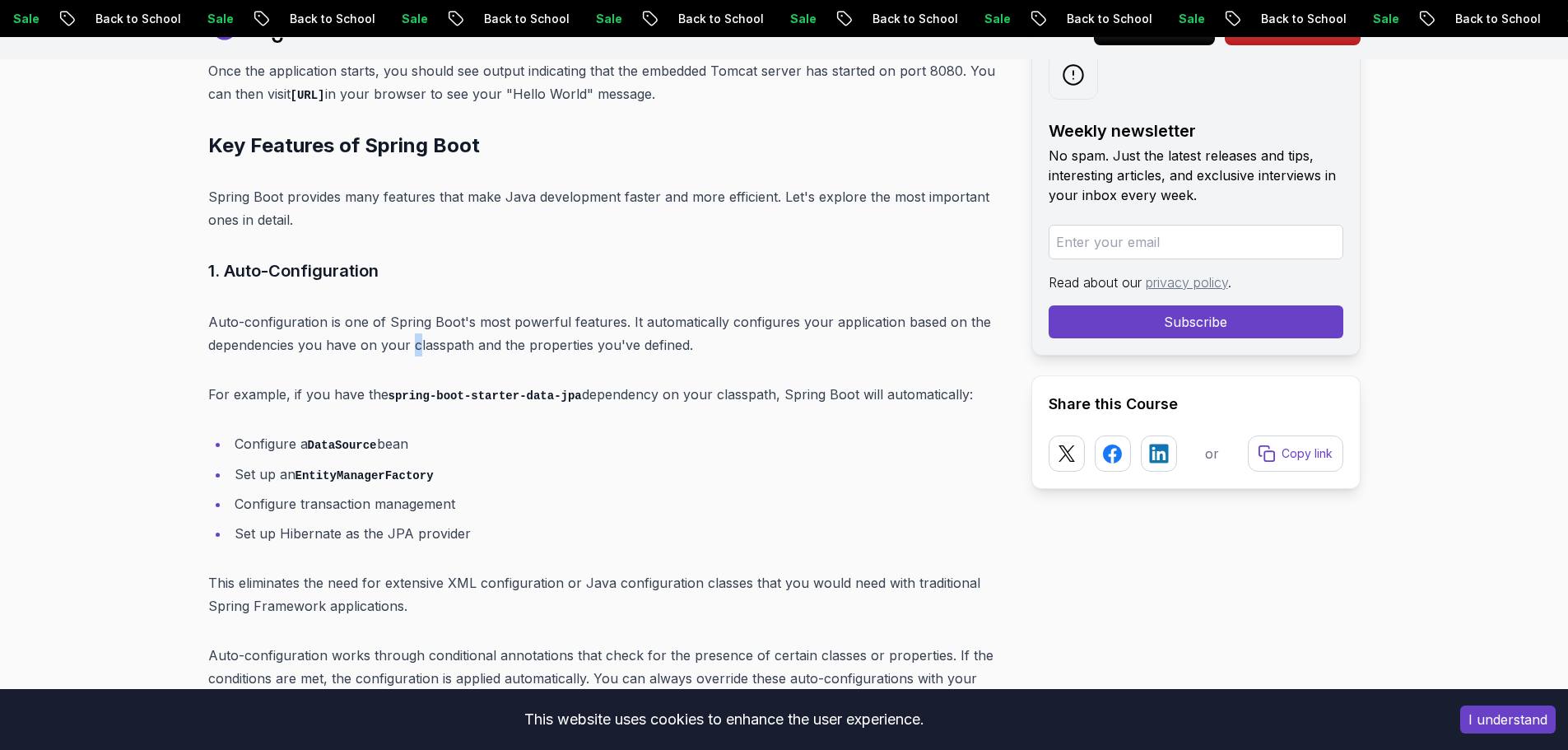
click at [416, 324] on p "Auto-configuration is one of Spring Boot's most powerful features. It automatic…" at bounding box center [606, 333] width 796 height 46
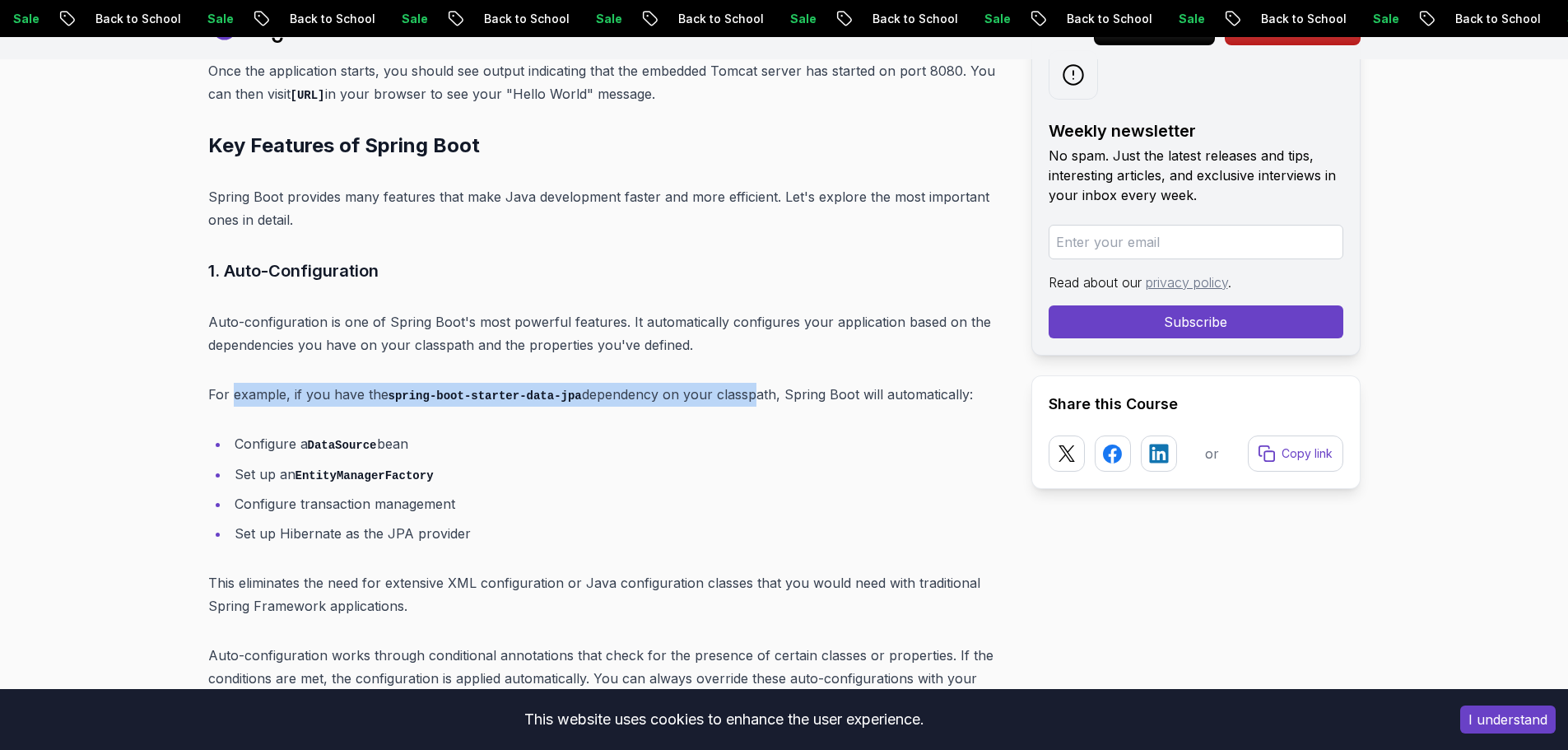
drag, startPoint x: 233, startPoint y: 375, endPoint x: 734, endPoint y: 375, distance: 501.0
click at [734, 382] on p "For example, if you have the spring-boot-starter-data-jpa dependency on your cl…" at bounding box center [606, 394] width 796 height 24
click at [727, 382] on p "For example, if you have the spring-boot-starter-data-jpa dependency on your cl…" at bounding box center [606, 394] width 796 height 24
click at [682, 382] on p "For example, if you have the spring-boot-starter-data-jpa dependency on your cl…" at bounding box center [606, 394] width 796 height 24
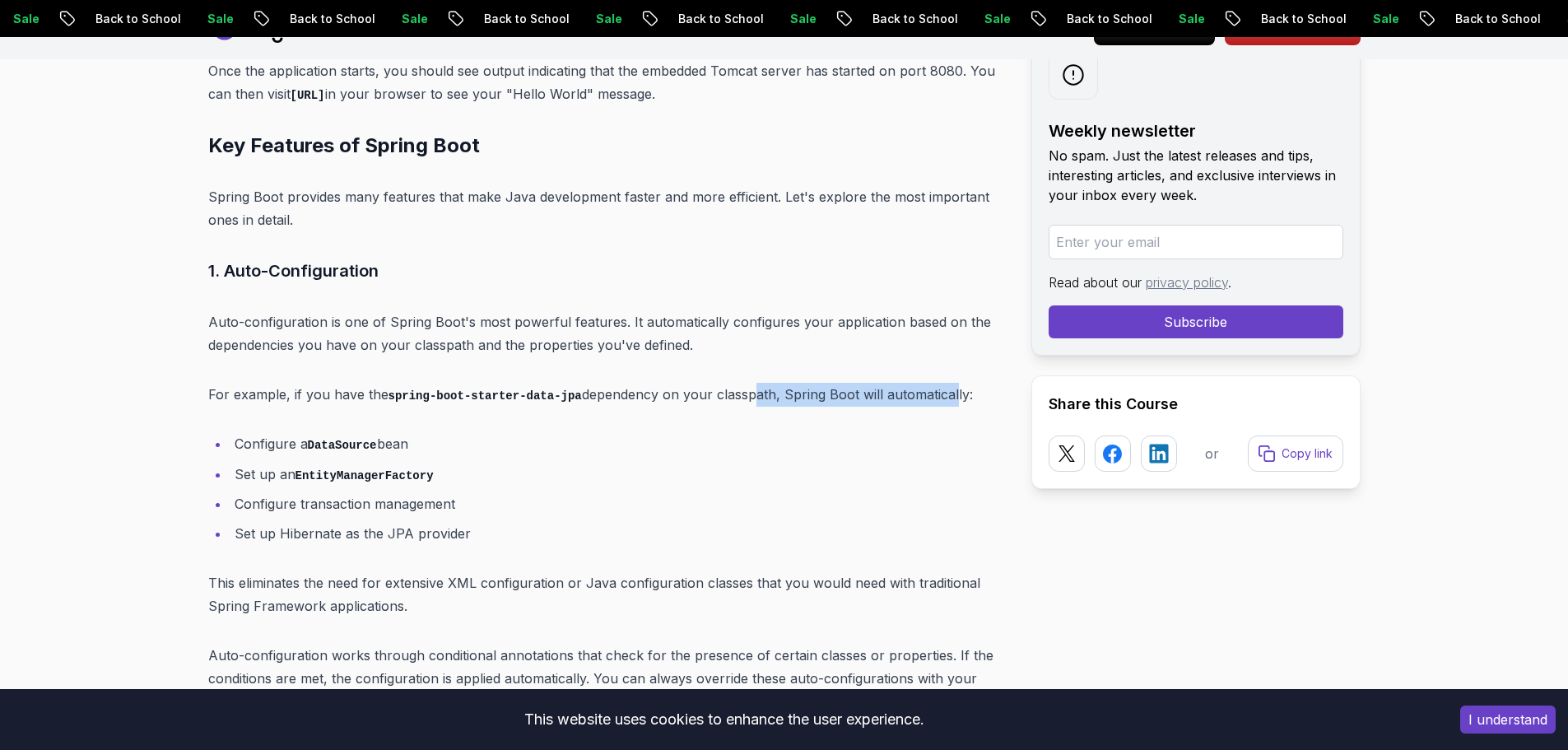
drag, startPoint x: 859, startPoint y: 369, endPoint x: 936, endPoint y: 369, distance: 77.0
click at [936, 382] on p "For example, if you have the spring-boot-starter-data-jpa dependency on your cl…" at bounding box center [606, 394] width 796 height 24
click at [937, 382] on p "For example, if you have the spring-boot-starter-data-jpa dependency on your cl…" at bounding box center [606, 394] width 796 height 24
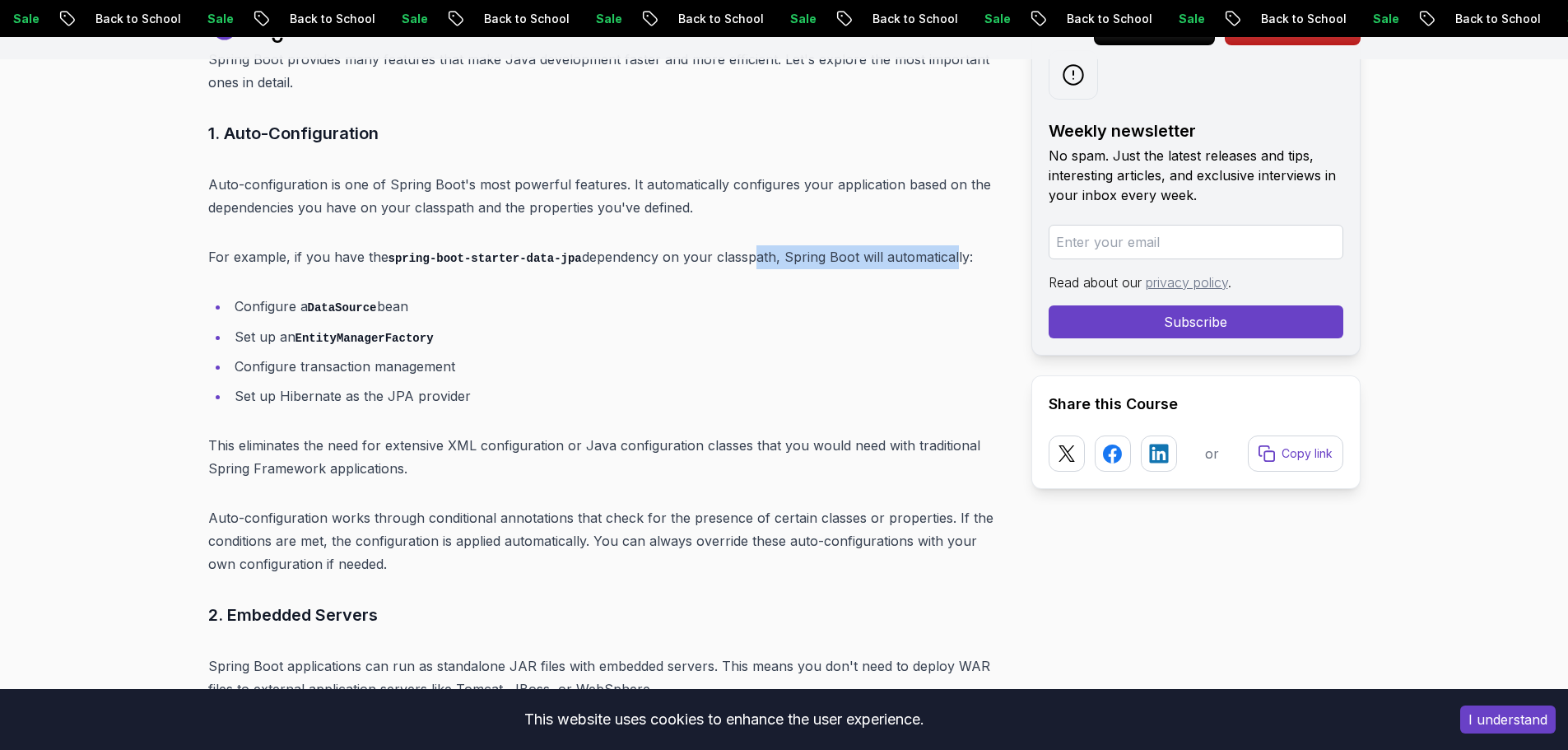
scroll to position [5618, 0]
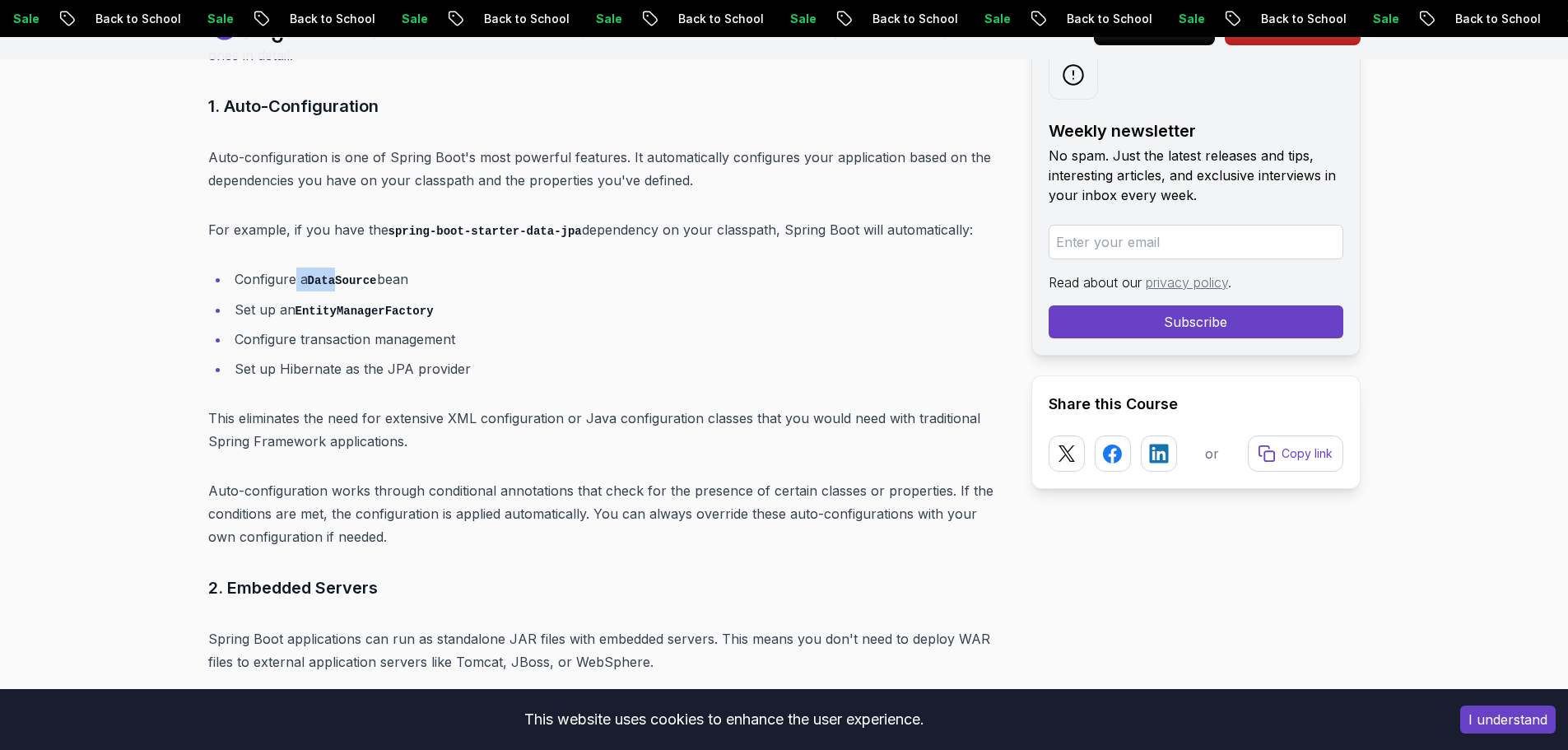
drag, startPoint x: 301, startPoint y: 251, endPoint x: 337, endPoint y: 251, distance: 36.0
click at [337, 268] on li "Configure a DataSource bean" at bounding box center [617, 280] width 775 height 24
click at [337, 274] on code "DataSource" at bounding box center [342, 280] width 69 height 13
drag, startPoint x: 310, startPoint y: 251, endPoint x: 406, endPoint y: 251, distance: 96.0
click at [406, 268] on li "Configure a DataSource bean" at bounding box center [617, 280] width 775 height 24
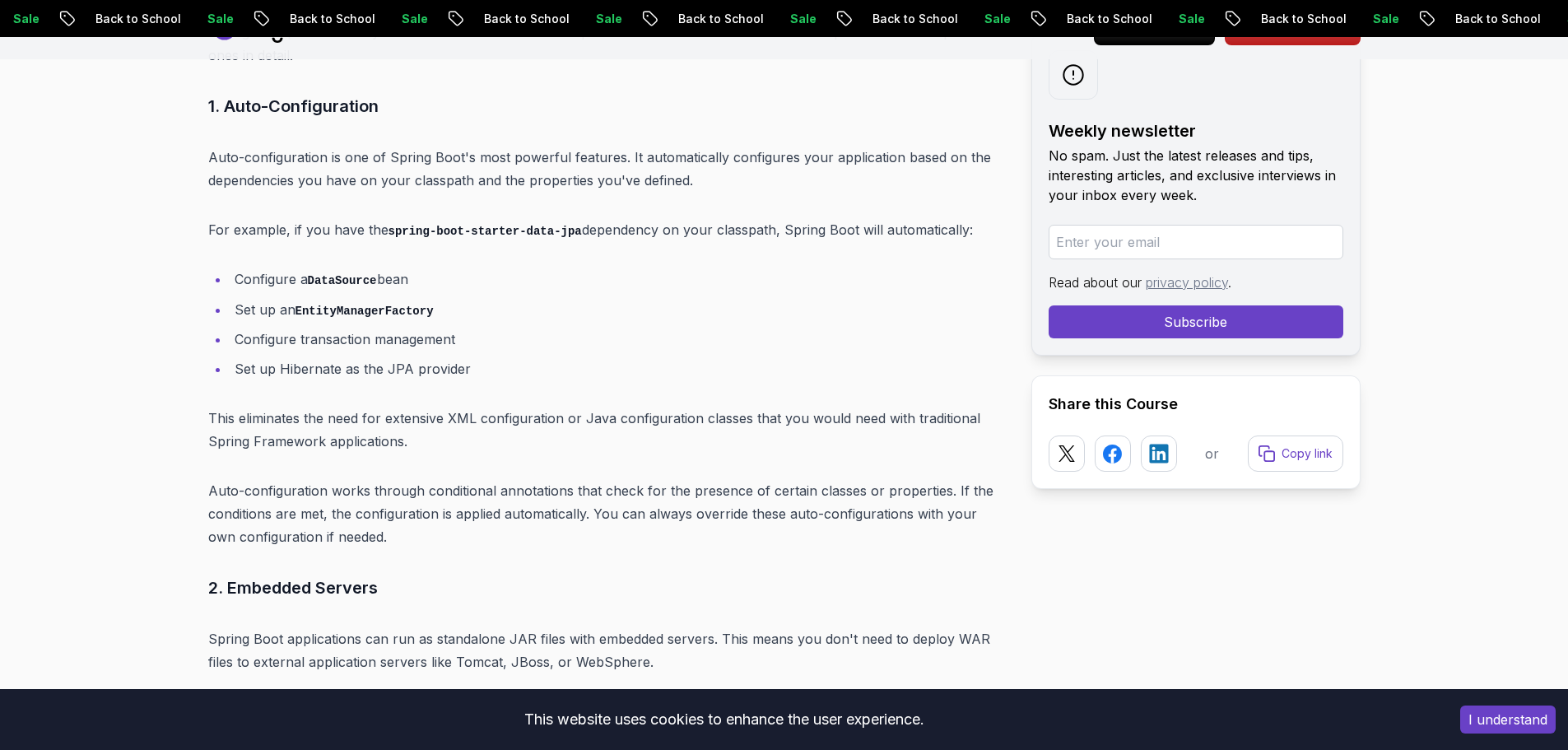
click at [406, 268] on li "Configure a DataSource bean" at bounding box center [617, 280] width 775 height 24
drag, startPoint x: 265, startPoint y: 279, endPoint x: 418, endPoint y: 280, distance: 153.0
click at [418, 298] on li "Set up an EntityManagerFactory" at bounding box center [617, 310] width 775 height 24
click at [411, 305] on code "EntityManagerFactory" at bounding box center [364, 311] width 139 height 13
drag, startPoint x: 273, startPoint y: 316, endPoint x: 313, endPoint y: 319, distance: 40.1
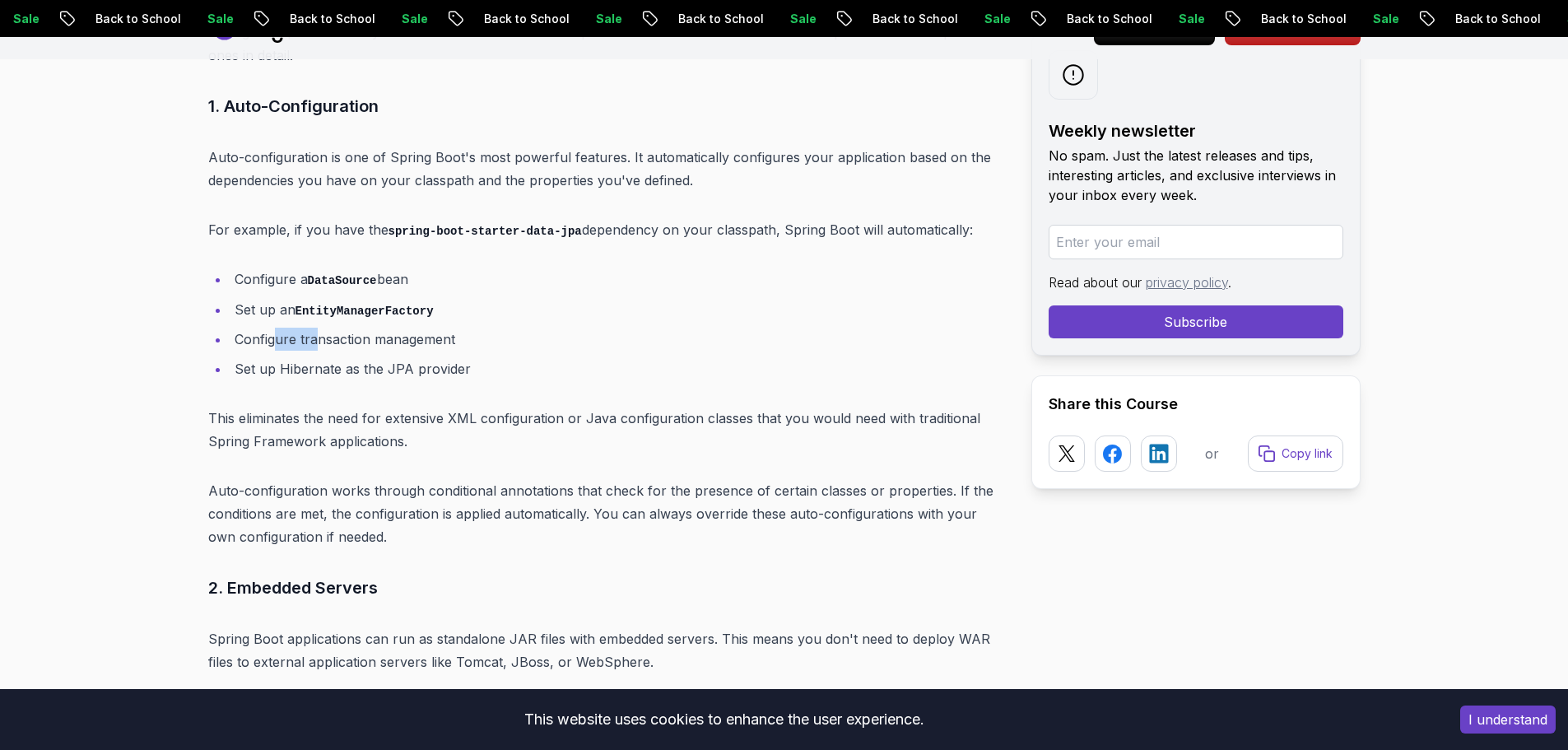
click at [313, 327] on li "Configure transaction management" at bounding box center [617, 338] width 775 height 23
click at [344, 357] on li "Set up Hibernate as the JPA provider" at bounding box center [617, 369] width 775 height 23
drag, startPoint x: 224, startPoint y: 343, endPoint x: 464, endPoint y: 335, distance: 240.1
click at [464, 335] on ul "Configure a DataSource bean Set up an EntityManagerFactory Configure transactio…" at bounding box center [606, 324] width 796 height 113
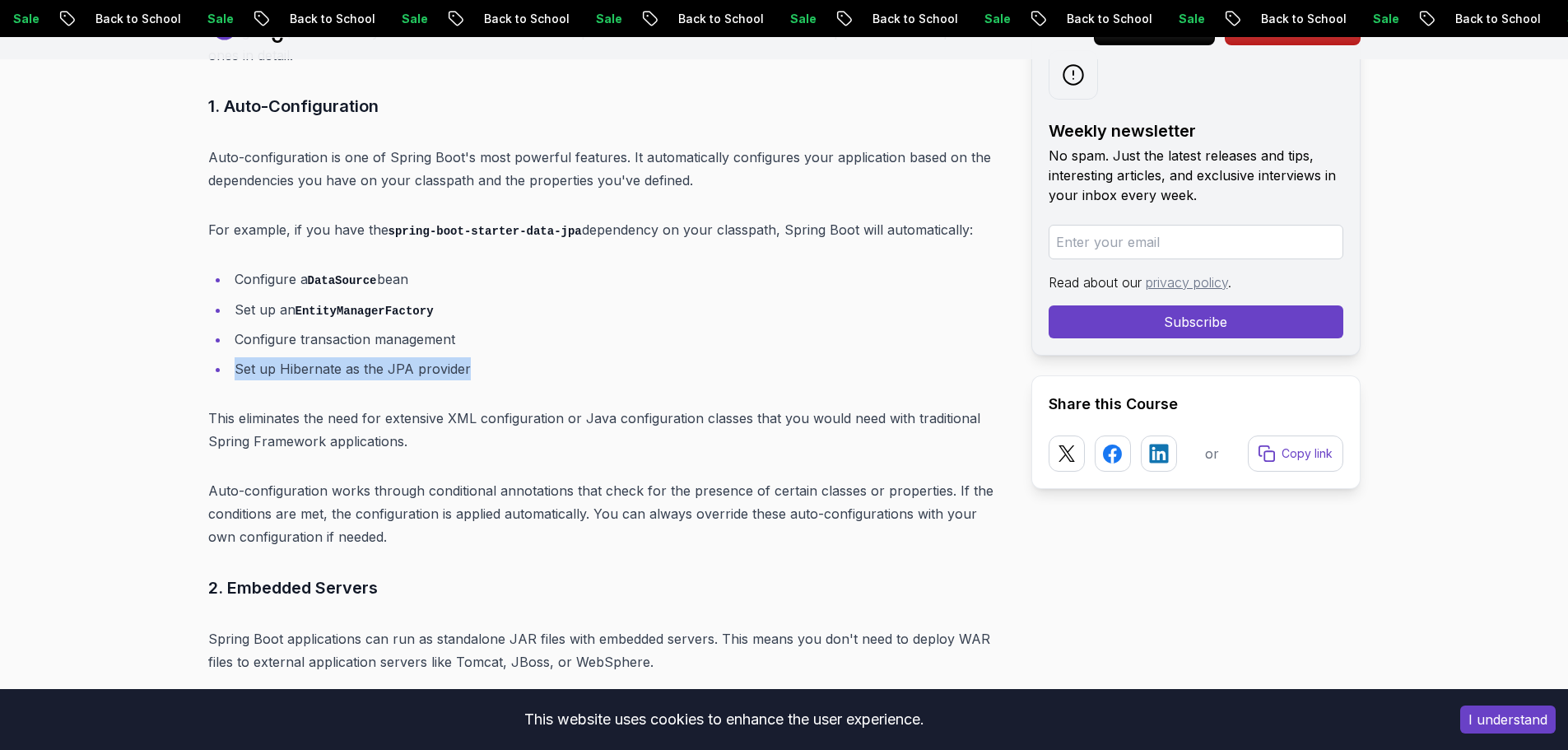
click at [431, 357] on li "Set up Hibernate as the JPA provider" at bounding box center [617, 369] width 775 height 23
click at [351, 357] on li "Set up Hibernate as the JPA provider" at bounding box center [617, 369] width 775 height 23
click at [301, 357] on li "Set up Hibernate as the JPA provider" at bounding box center [617, 369] width 775 height 23
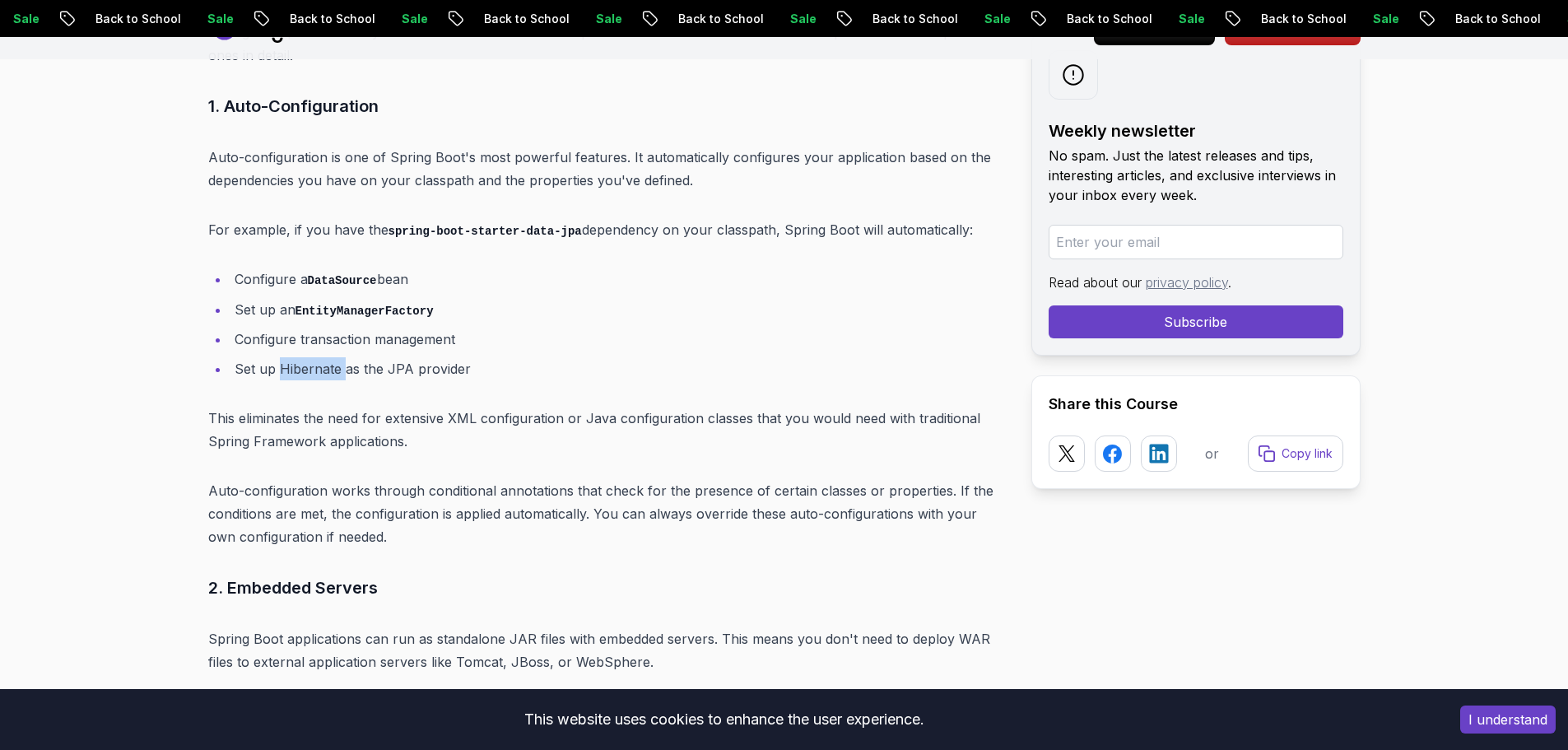
click at [301, 357] on li "Set up Hibernate as the JPA provider" at bounding box center [617, 369] width 775 height 23
click at [424, 357] on li "Set up Hibernate as the JPA provider" at bounding box center [617, 369] width 775 height 23
click at [400, 357] on li "Set up Hibernate as the JPA provider" at bounding box center [617, 369] width 775 height 23
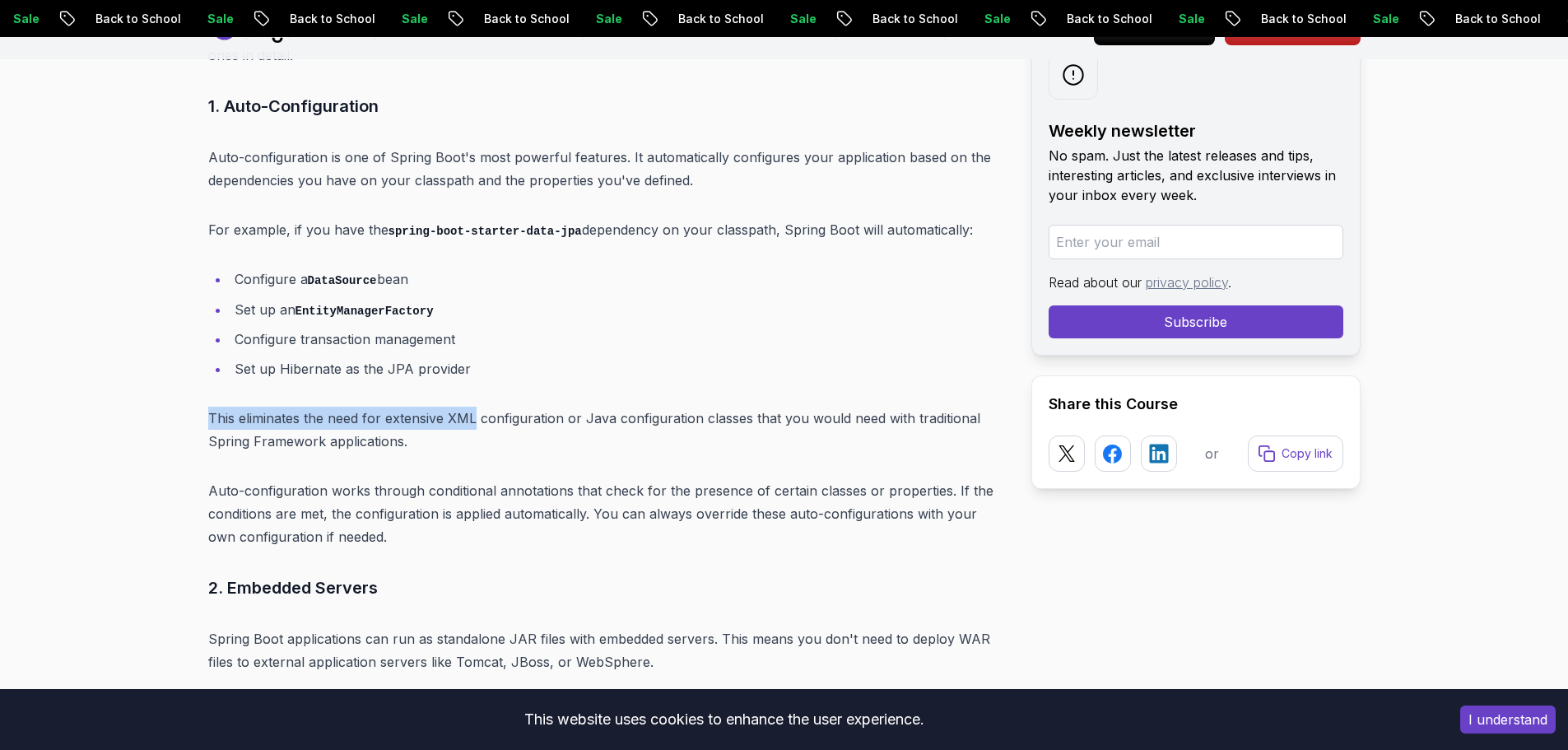
drag, startPoint x: 210, startPoint y: 400, endPoint x: 475, endPoint y: 392, distance: 265.1
click at [474, 406] on p "This eliminates the need for extensive XML configuration or Java configuration …" at bounding box center [606, 430] width 796 height 46
drag, startPoint x: 618, startPoint y: 400, endPoint x: 636, endPoint y: 395, distance: 18.7
click at [621, 406] on p "This eliminates the need for extensive XML configuration or Java configuration …" at bounding box center [606, 430] width 796 height 46
click at [668, 406] on p "This eliminates the need for extensive XML configuration or Java configuration …" at bounding box center [606, 430] width 796 height 46
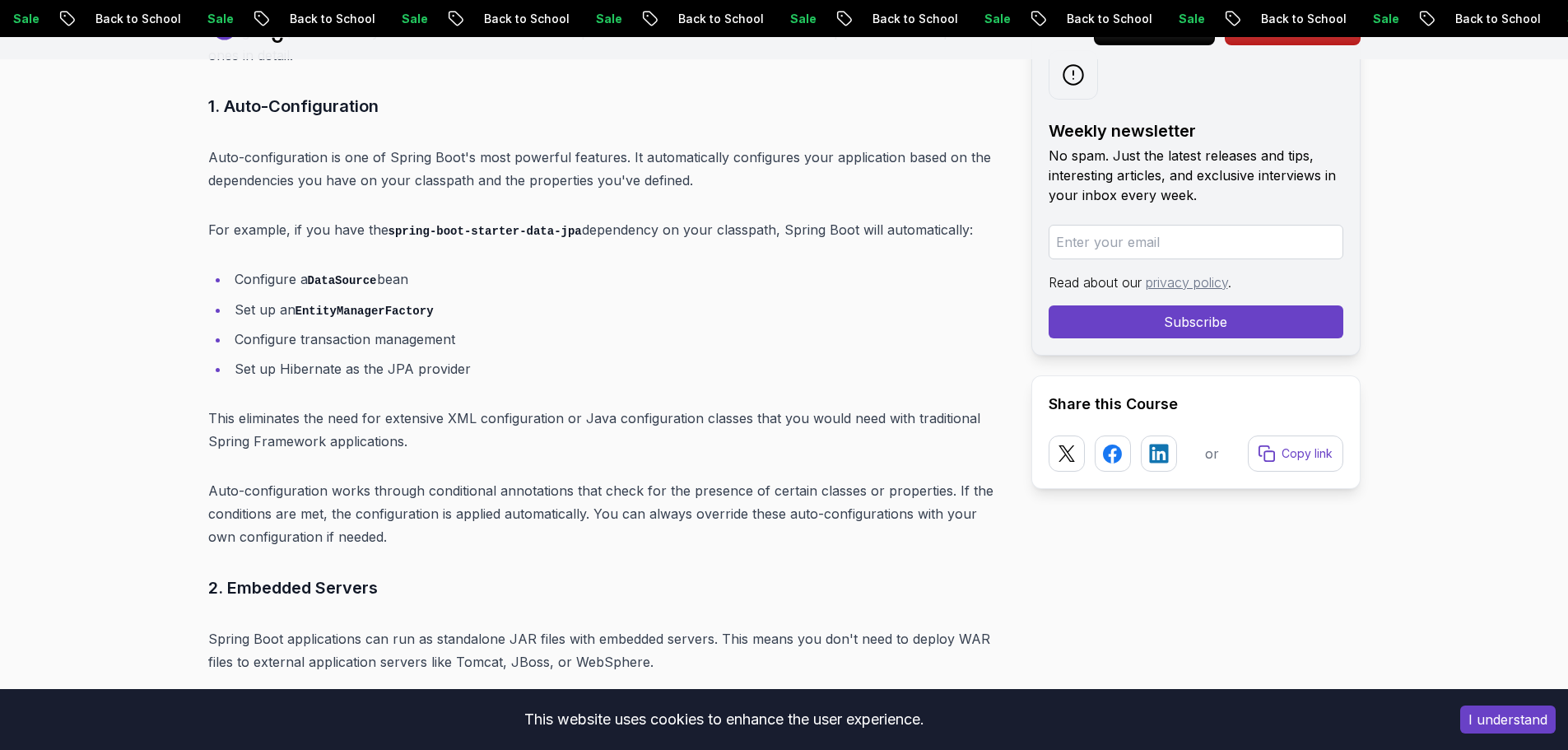
drag, startPoint x: 720, startPoint y: 394, endPoint x: 728, endPoint y: 397, distance: 8.5
click at [728, 406] on p "This eliminates the need for extensive XML configuration or Java configuration …" at bounding box center [606, 430] width 796 height 46
click at [814, 406] on p "This eliminates the need for extensive XML configuration or Java configuration …" at bounding box center [606, 430] width 796 height 46
click at [389, 270] on ul "Configure a DataSource bean Set up an EntityManagerFactory Configure transactio…" at bounding box center [606, 324] width 796 height 113
click at [389, 271] on ul "Configure a DataSource bean Set up an EntityManagerFactory Configure transactio…" at bounding box center [606, 324] width 796 height 113
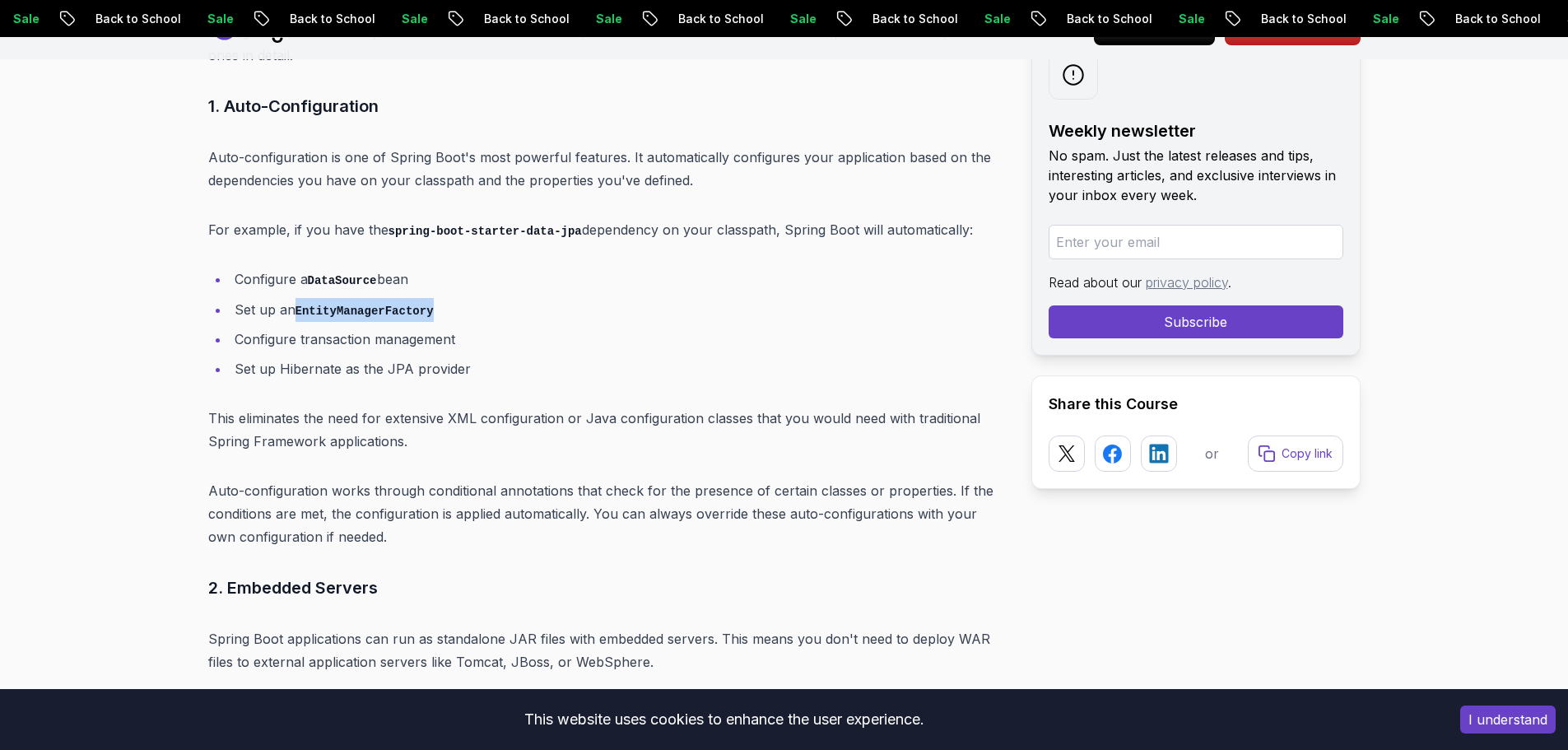
click at [374, 298] on li "Set up an EntityManagerFactory" at bounding box center [617, 310] width 775 height 24
click at [330, 298] on li "Set up an EntityManagerFactory" at bounding box center [617, 310] width 775 height 24
click at [320, 305] on code "EntityManagerFactory" at bounding box center [364, 311] width 139 height 13
click at [324, 327] on li "Configure transaction management" at bounding box center [617, 338] width 775 height 23
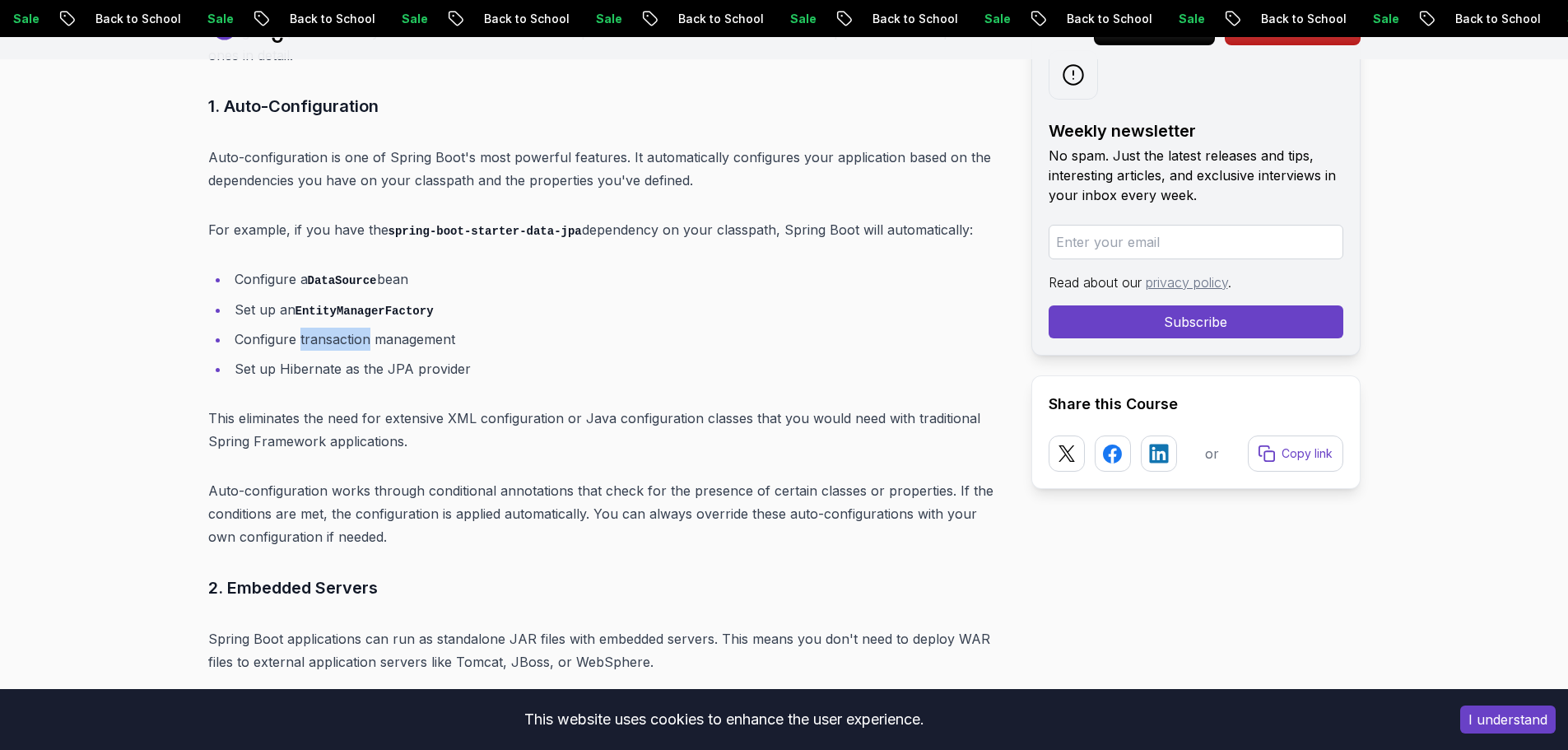
drag, startPoint x: 324, startPoint y: 317, endPoint x: 288, endPoint y: 318, distance: 36.0
click at [314, 327] on li "Configure transaction management" at bounding box center [617, 338] width 775 height 23
drag, startPoint x: 288, startPoint y: 318, endPoint x: 311, endPoint y: 316, distance: 23.1
click at [306, 327] on li "Configure transaction management" at bounding box center [617, 338] width 775 height 23
drag, startPoint x: 339, startPoint y: 323, endPoint x: 536, endPoint y: 325, distance: 197.0
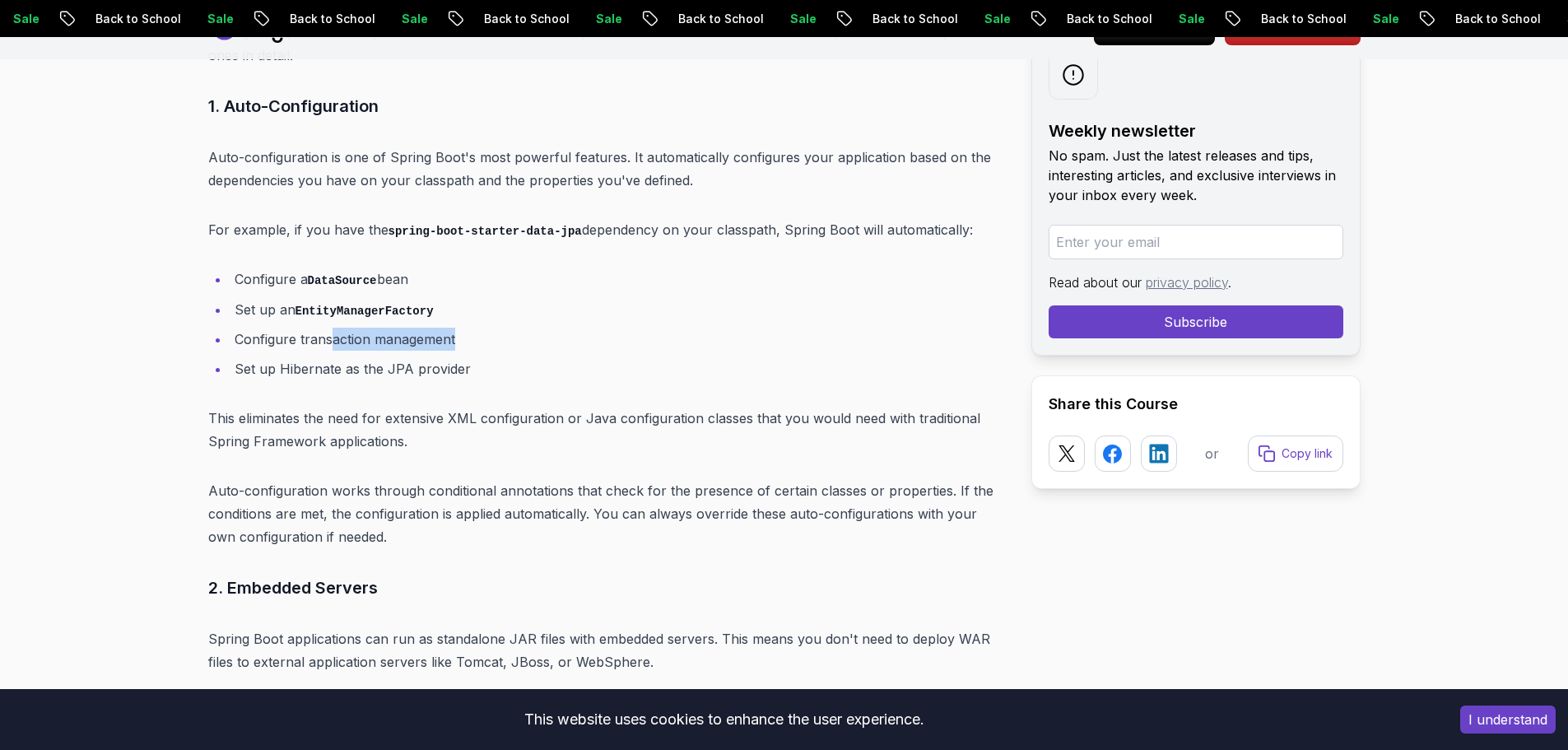
click at [536, 327] on li "Configure transaction management" at bounding box center [617, 338] width 775 height 23
click at [300, 327] on li "Configure transaction management" at bounding box center [617, 338] width 775 height 23
click at [299, 327] on li "Configure transaction management" at bounding box center [617, 338] width 775 height 23
click at [301, 327] on li "Configure transaction management" at bounding box center [617, 338] width 775 height 23
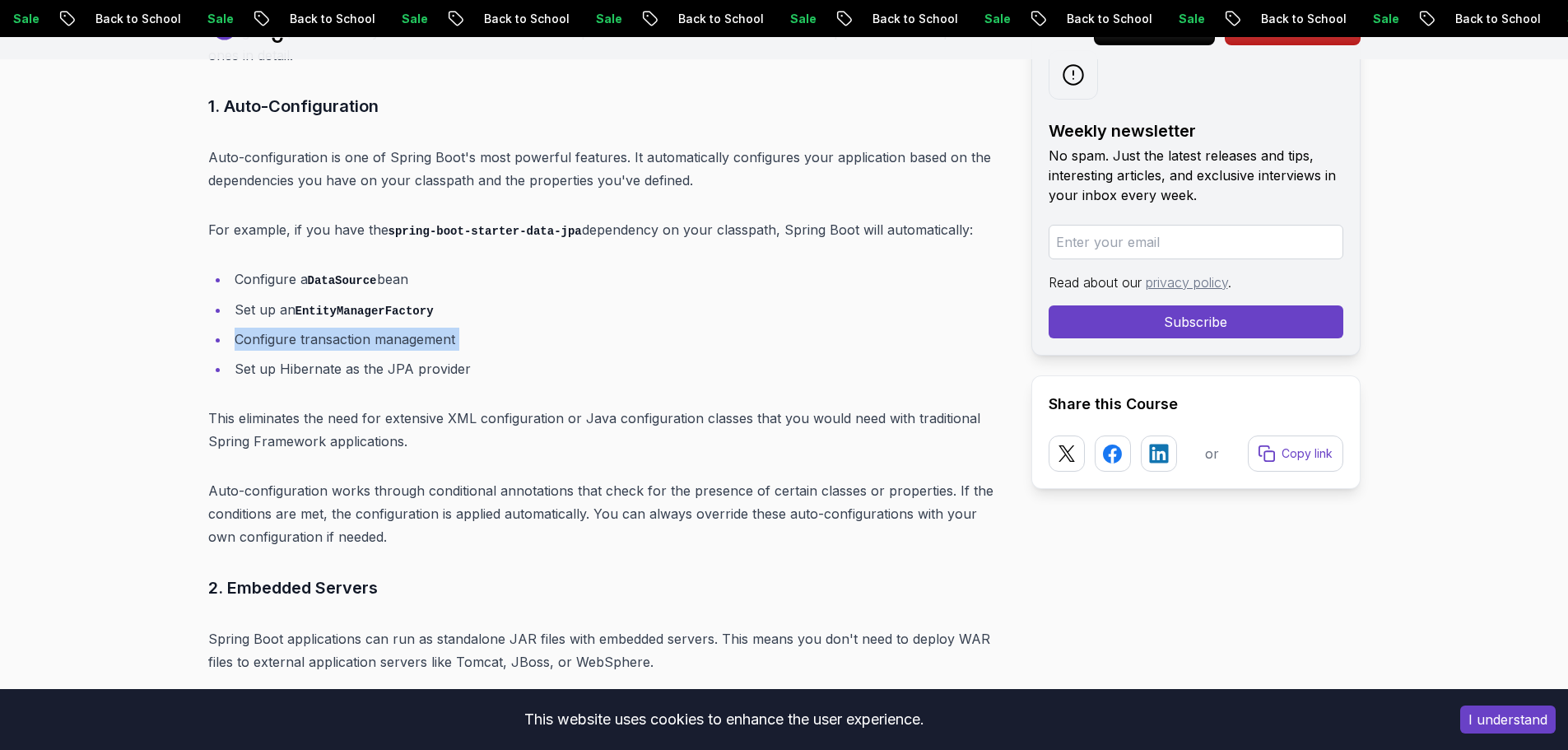
click at [298, 327] on li "Configure transaction management" at bounding box center [617, 338] width 775 height 23
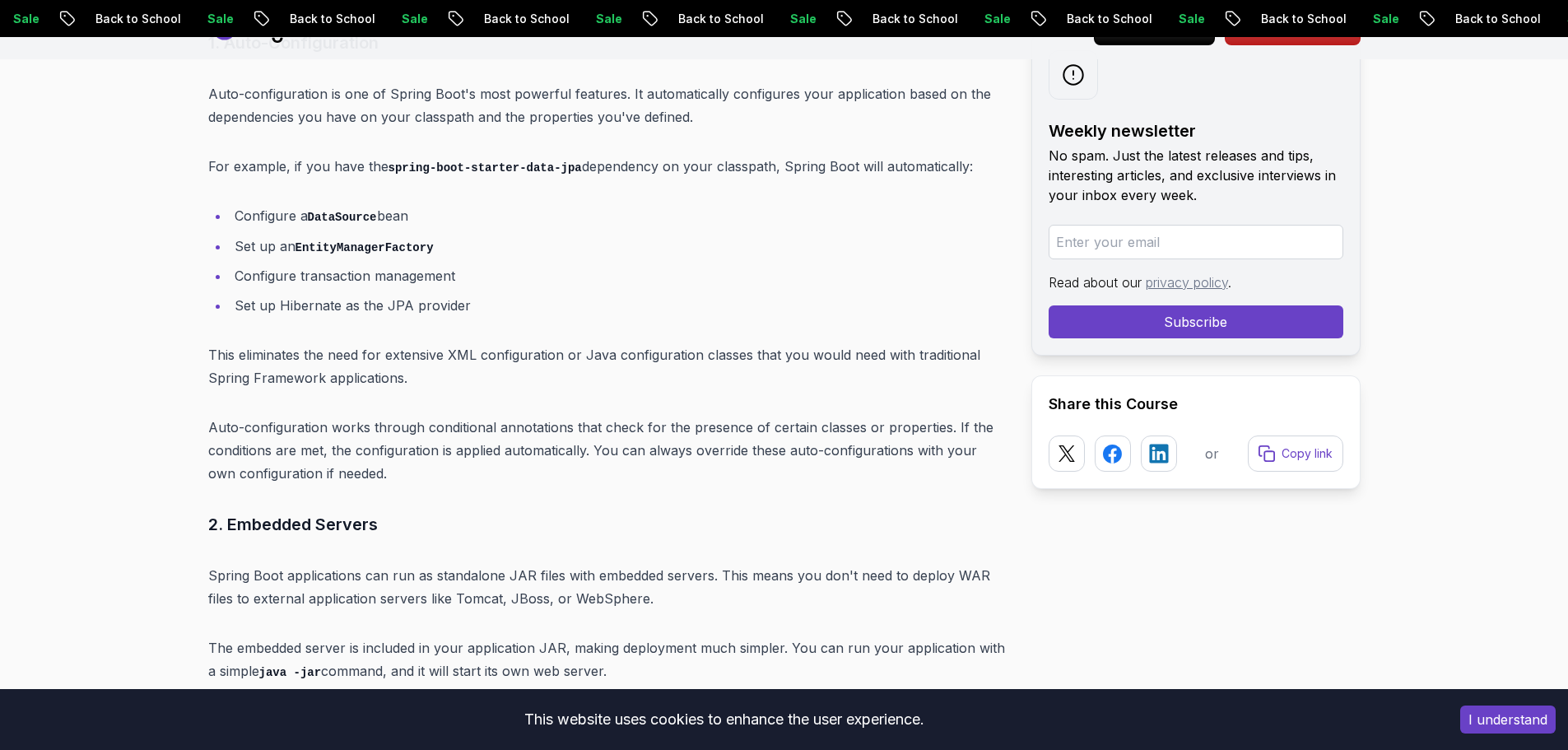
scroll to position [5782, 0]
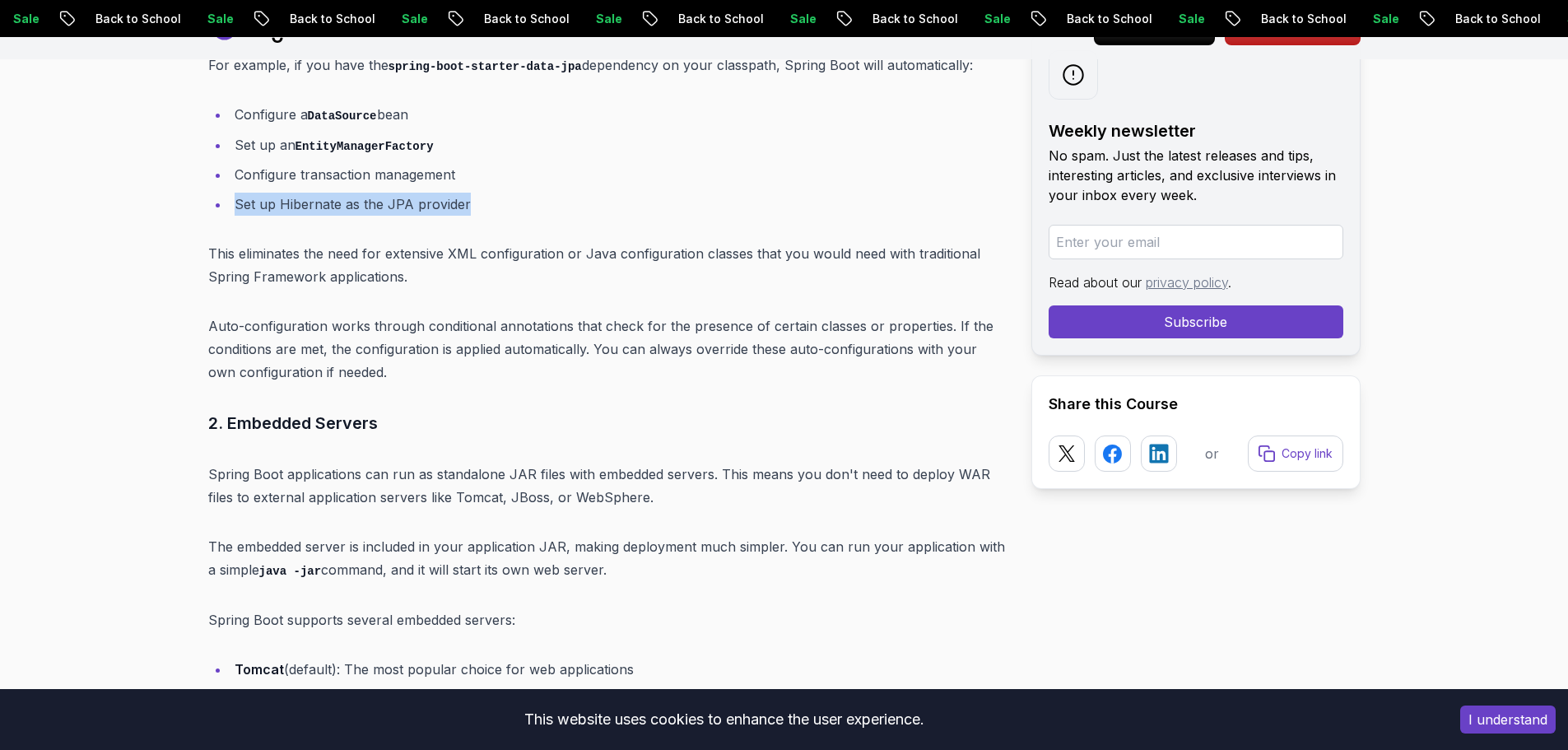
drag, startPoint x: 226, startPoint y: 186, endPoint x: 517, endPoint y: 177, distance: 291.1
click at [517, 177] on ul "Configure a DataSource bean Set up an EntityManagerFactory Configure transactio…" at bounding box center [606, 158] width 796 height 113
click at [517, 193] on li "Set up Hibernate as the JPA provider" at bounding box center [617, 204] width 775 height 23
drag, startPoint x: 380, startPoint y: 190, endPoint x: 438, endPoint y: 184, distance: 58.3
click at [438, 193] on li "Set up Hibernate as the JPA provider" at bounding box center [617, 204] width 775 height 23
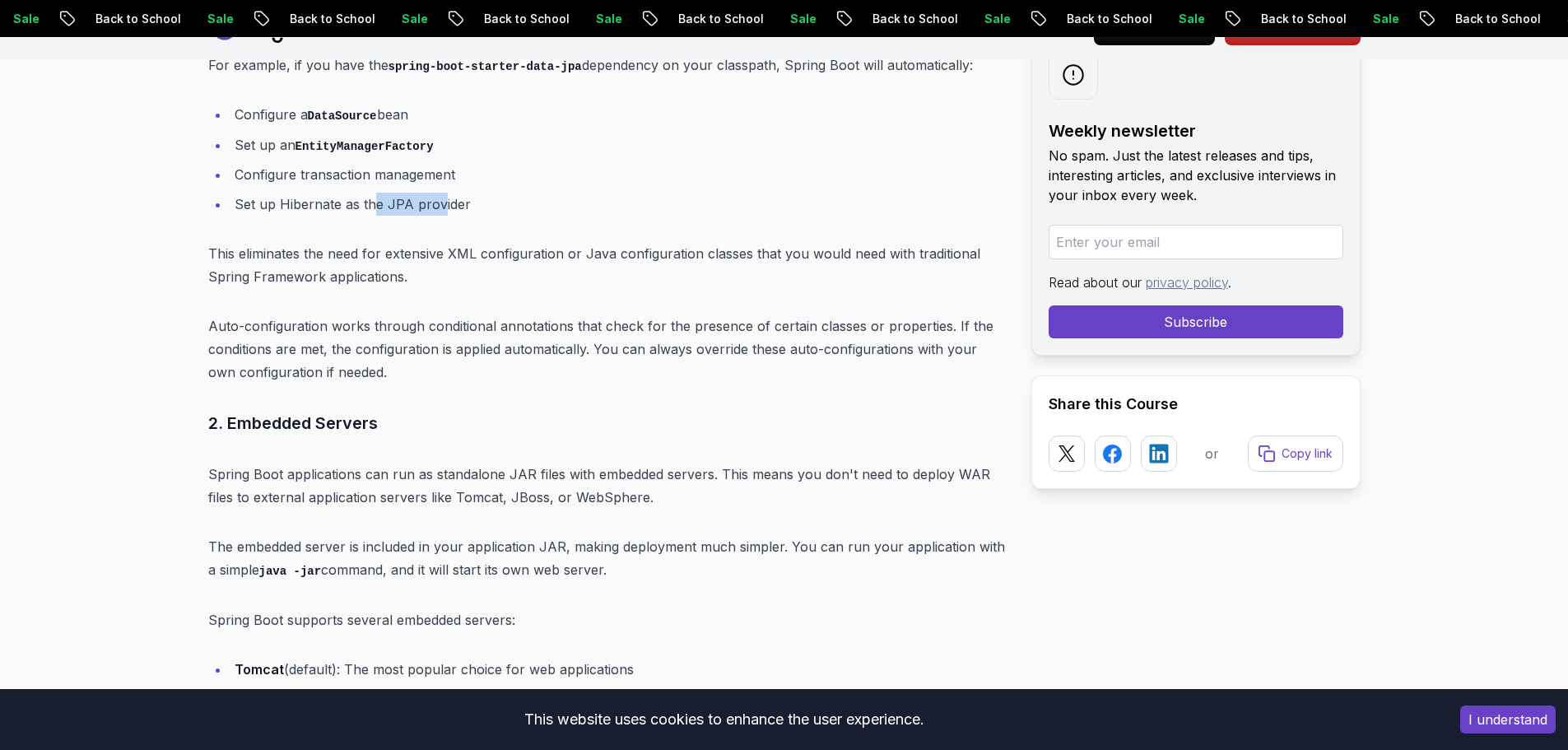
click at [438, 193] on li "Set up Hibernate as the JPA provider" at bounding box center [617, 204] width 775 height 23
drag, startPoint x: 208, startPoint y: 232, endPoint x: 238, endPoint y: 245, distance: 32.7
click at [258, 242] on p "This eliminates the need for extensive XML configuration or Java configuration …" at bounding box center [606, 265] width 796 height 46
drag, startPoint x: 193, startPoint y: 263, endPoint x: 415, endPoint y: 247, distance: 222.6
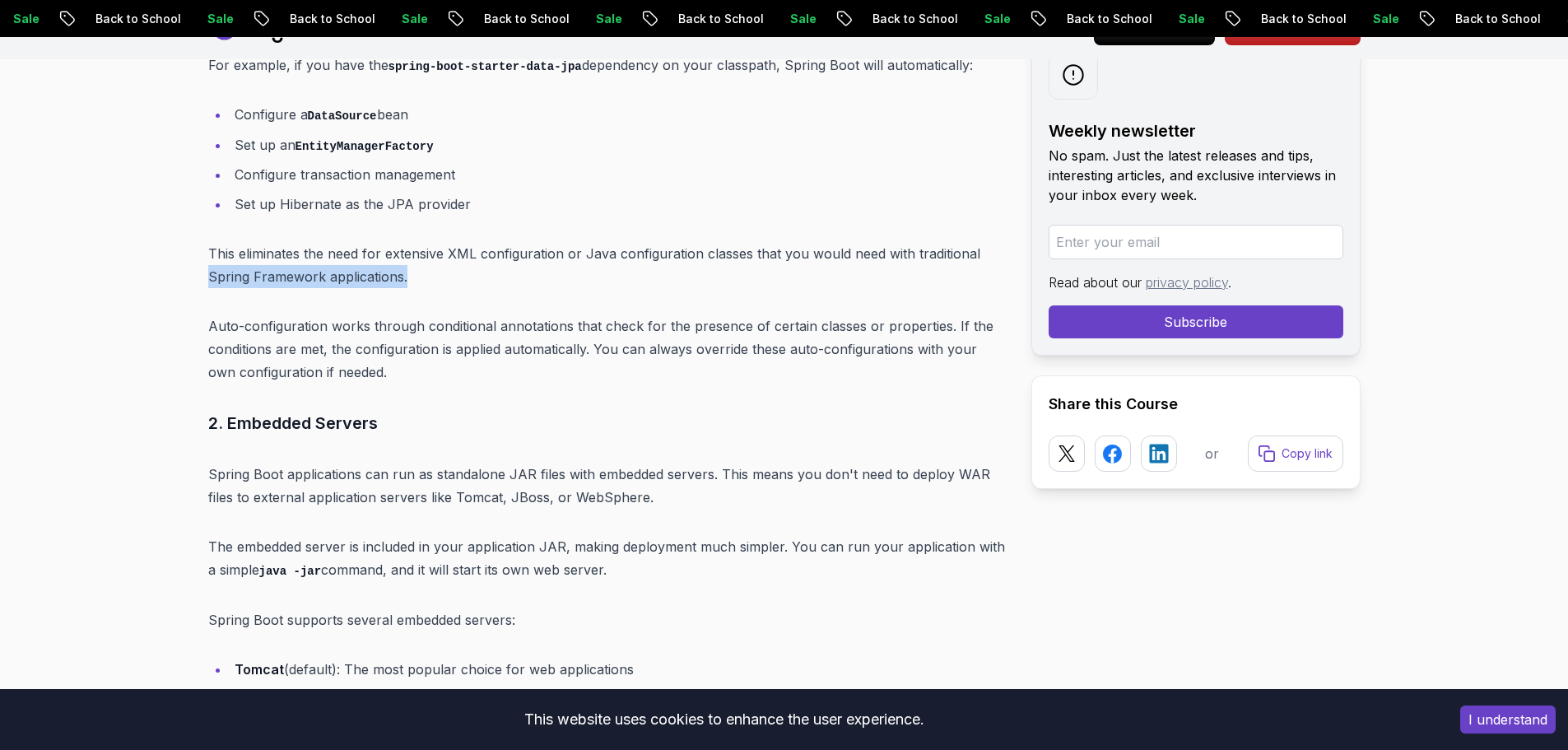
click at [415, 247] on p "This eliminates the need for extensive XML configuration or Java configuration …" at bounding box center [606, 265] width 796 height 46
drag, startPoint x: 213, startPoint y: 297, endPoint x: 332, endPoint y: 298, distance: 119.0
click at [341, 314] on p "Auto-configuration works through conditional annotations that check for the pre…" at bounding box center [606, 349] width 796 height 69
click at [318, 314] on p "Auto-configuration works through conditional annotations that check for the pre…" at bounding box center [606, 349] width 796 height 69
click at [455, 314] on p "Auto-configuration works through conditional annotations that check for the pre…" at bounding box center [606, 349] width 796 height 69
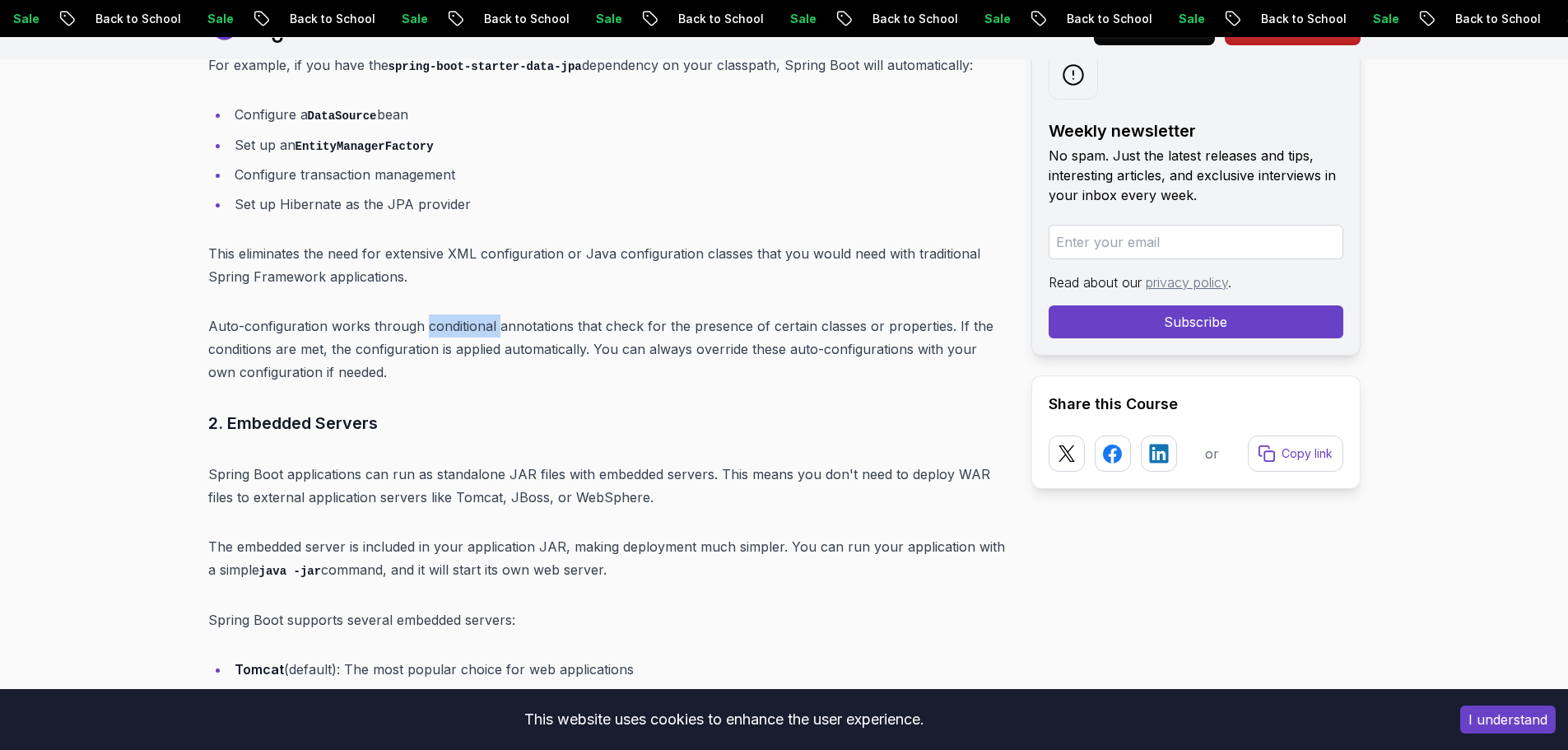
click at [455, 314] on p "Auto-configuration works through conditional annotations that check for the pre…" at bounding box center [606, 349] width 796 height 69
click at [540, 314] on p "Auto-configuration works through conditional annotations that check for the pre…" at bounding box center [606, 349] width 796 height 69
drag, startPoint x: 314, startPoint y: 325, endPoint x: 351, endPoint y: 319, distance: 37.5
click at [351, 319] on p "Auto-configuration works through conditional annotations that check for the pre…" at bounding box center [606, 349] width 796 height 69
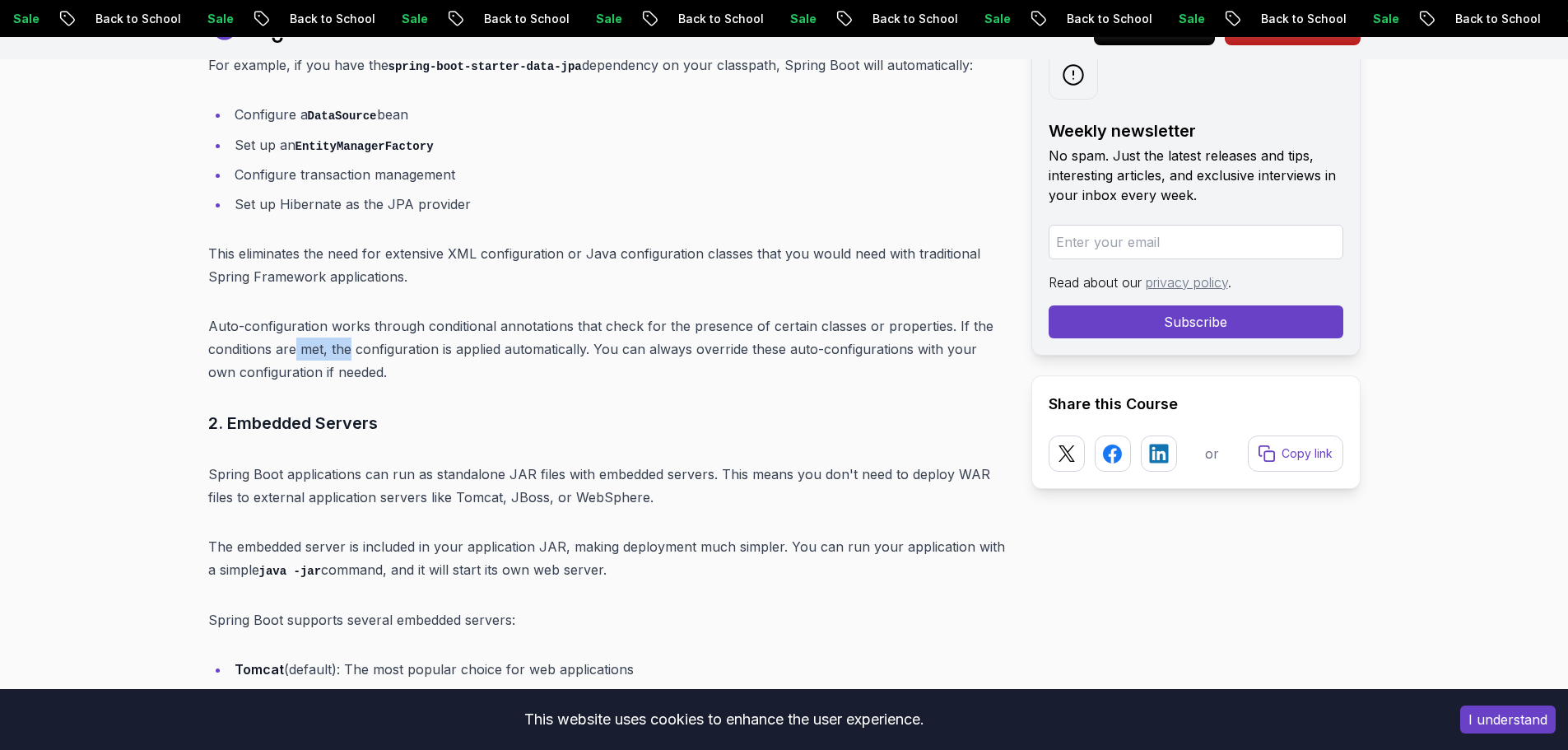
click at [351, 319] on p "Auto-configuration works through conditional annotations that check for the pre…" at bounding box center [606, 349] width 796 height 69
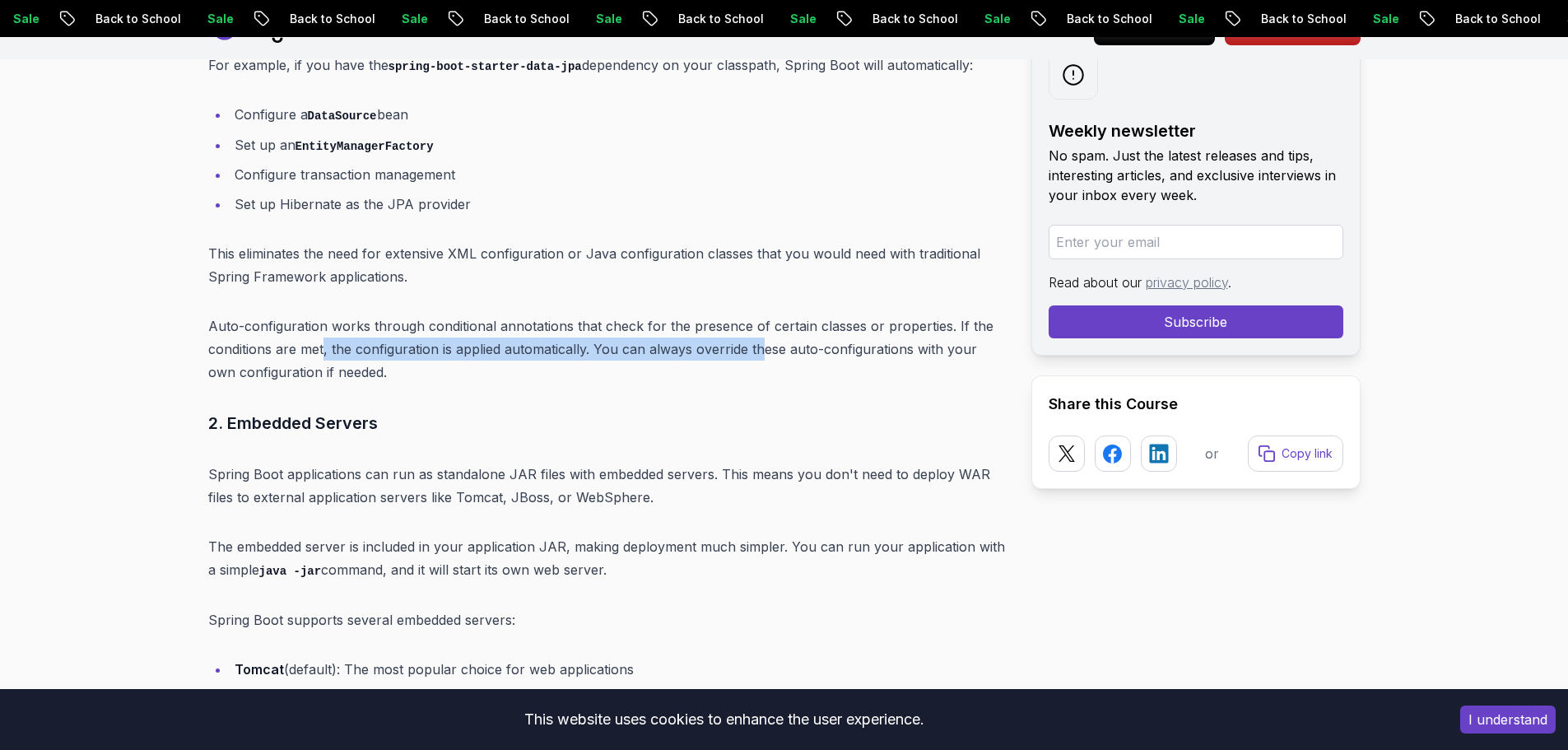
drag, startPoint x: 325, startPoint y: 316, endPoint x: 739, endPoint y: 321, distance: 414.0
click at [753, 319] on p "Auto-configuration works through conditional annotations that check for the pre…" at bounding box center [606, 349] width 796 height 69
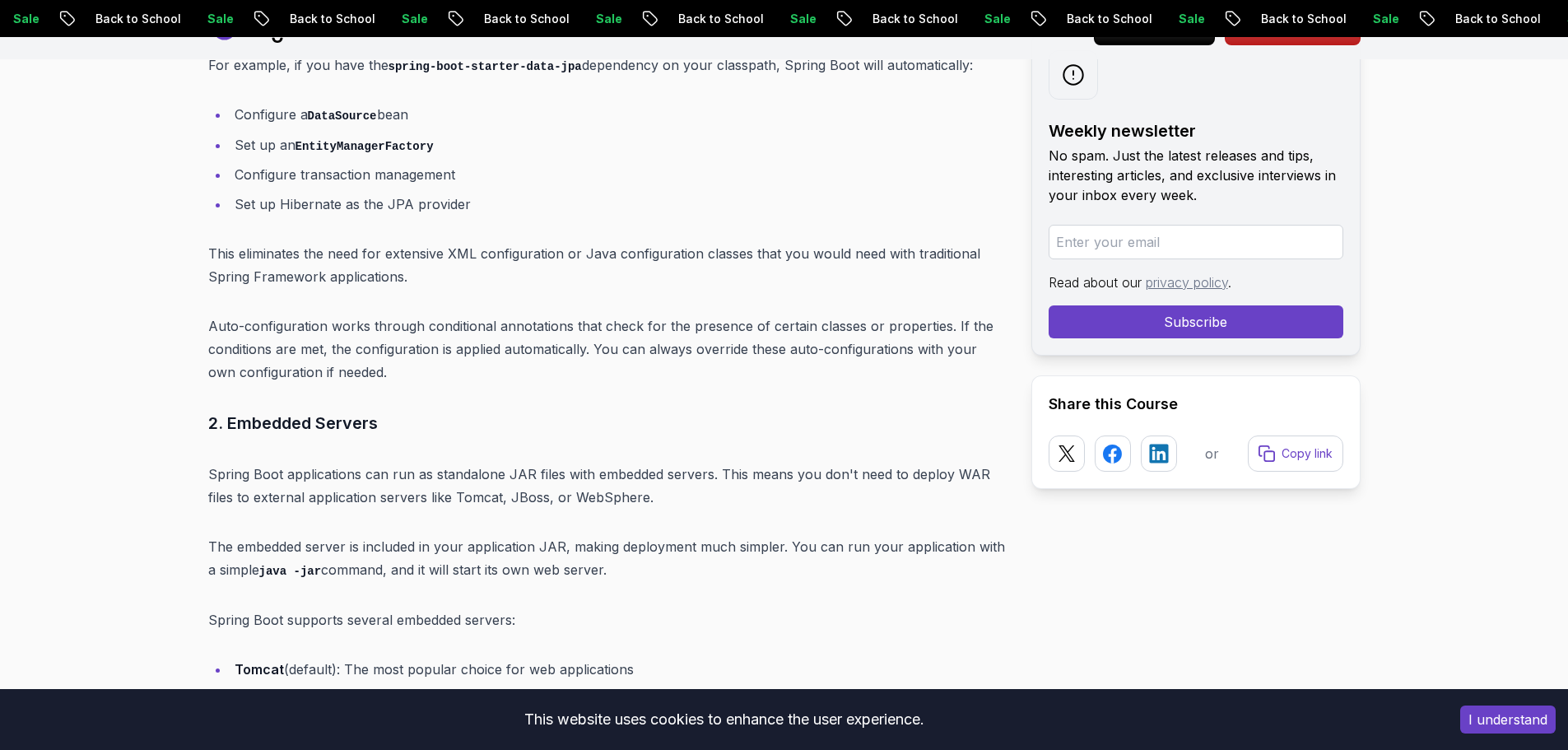
click at [835, 323] on p "Auto-configuration works through conditional annotations that check for the pre…" at bounding box center [606, 349] width 796 height 69
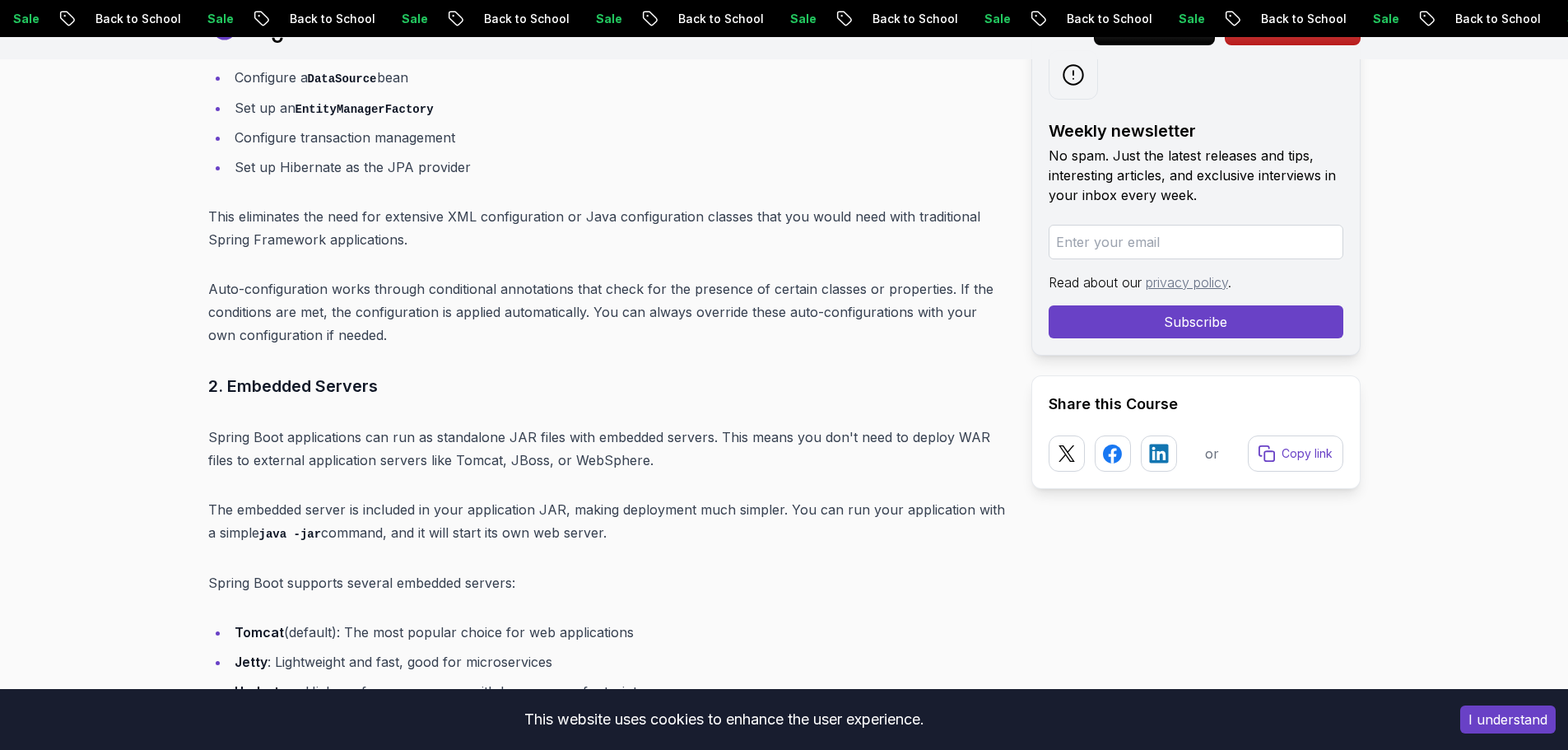
scroll to position [5947, 0]
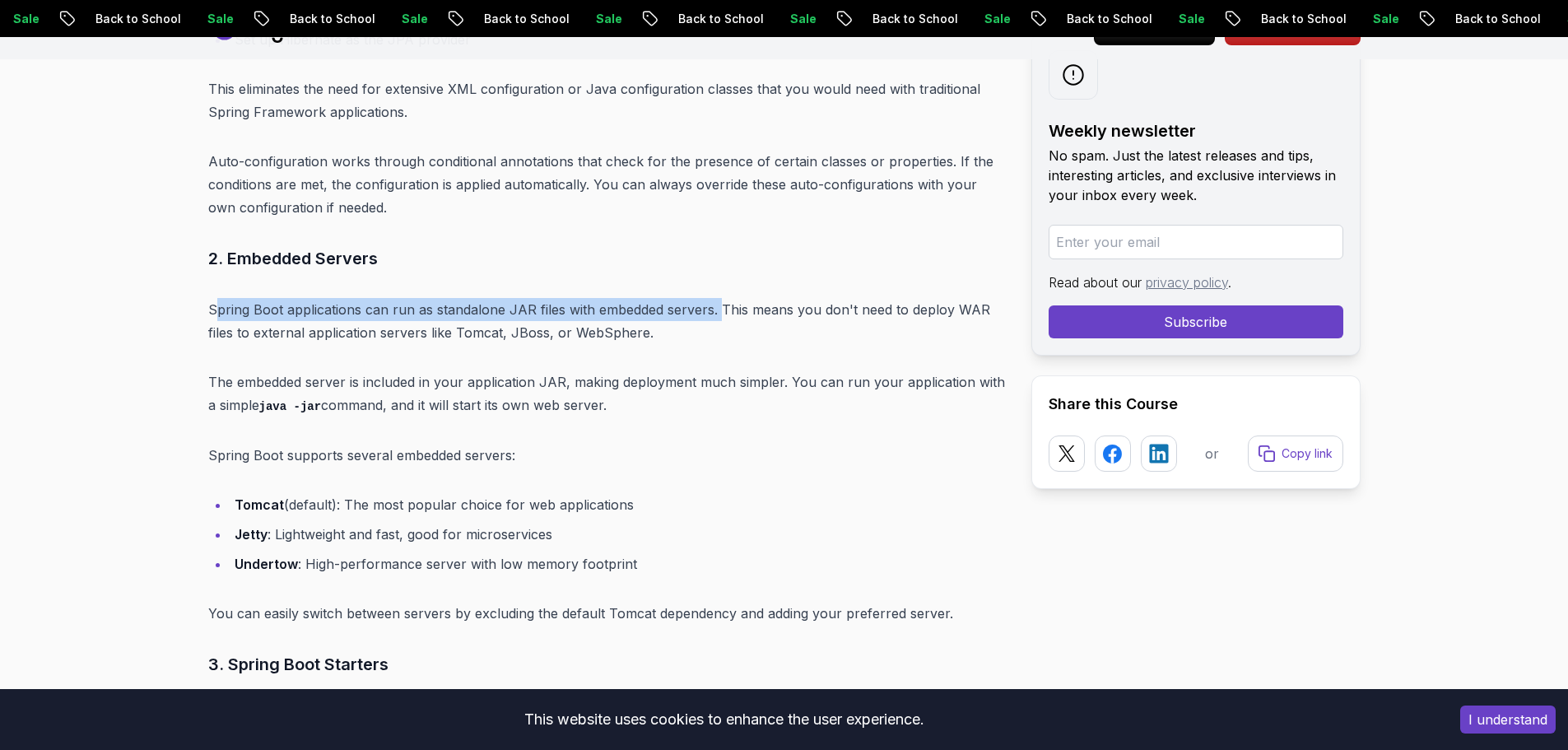
drag, startPoint x: 219, startPoint y: 289, endPoint x: 721, endPoint y: 276, distance: 502.2
click at [721, 298] on p "Spring Boot applications can run as standalone JAR files with embedded servers.…" at bounding box center [606, 321] width 796 height 46
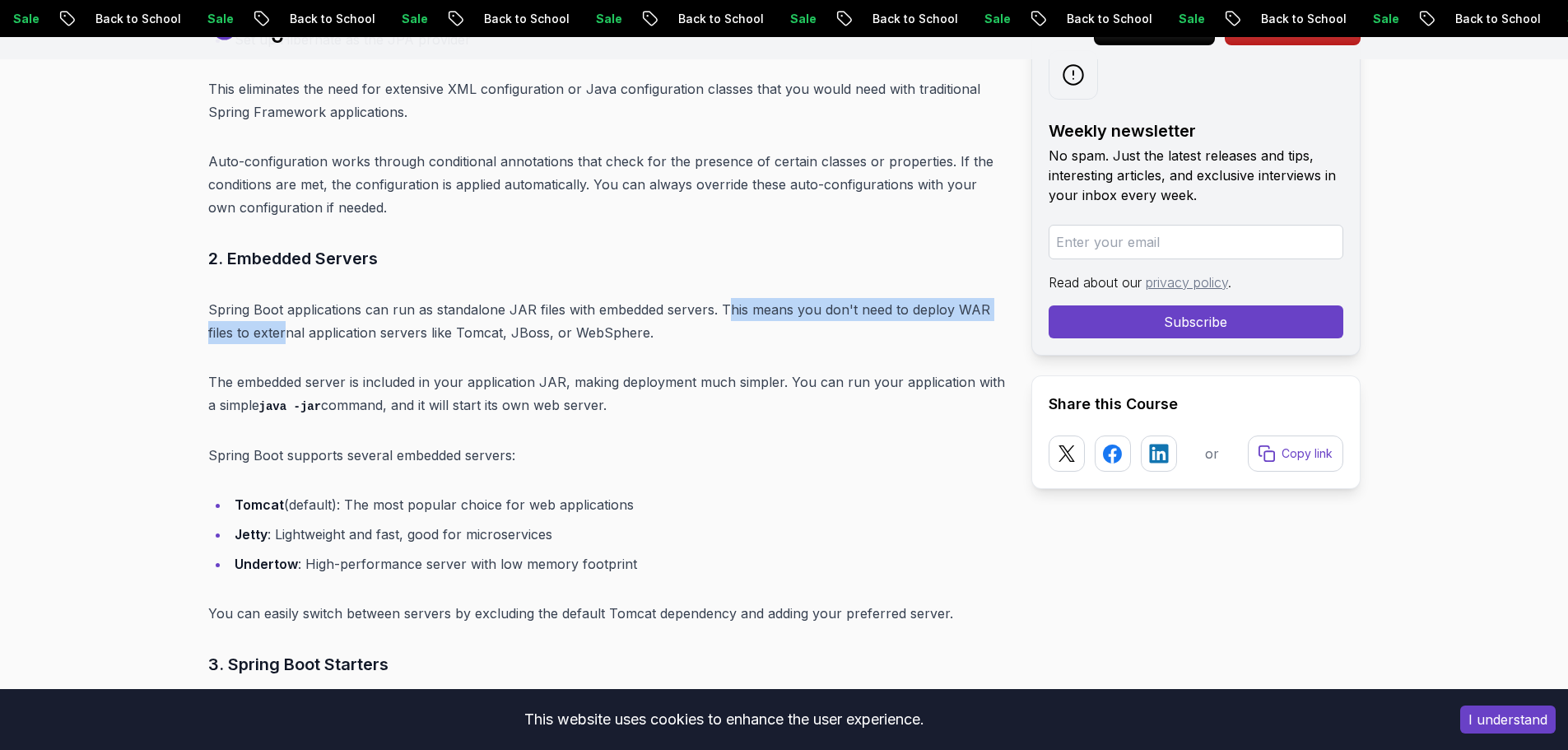
drag, startPoint x: 743, startPoint y: 281, endPoint x: 276, endPoint y: 319, distance: 468.5
click at [278, 319] on p "Spring Boot applications can run as standalone JAR files with embedded servers.…" at bounding box center [606, 321] width 796 height 46
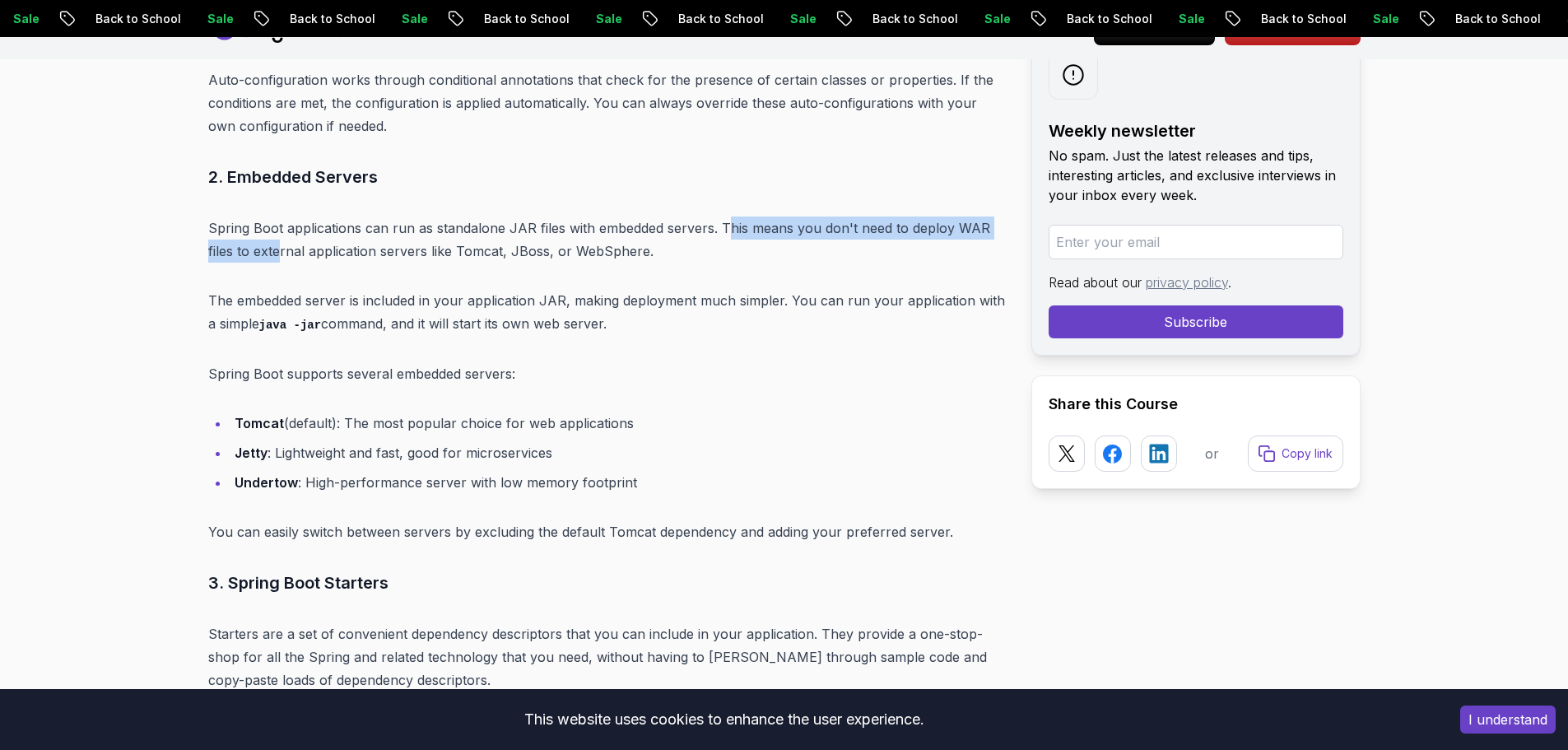
scroll to position [6029, 0]
click at [307, 288] on p "The embedded server is included in your application JAR, making deployment much…" at bounding box center [606, 312] width 796 height 46
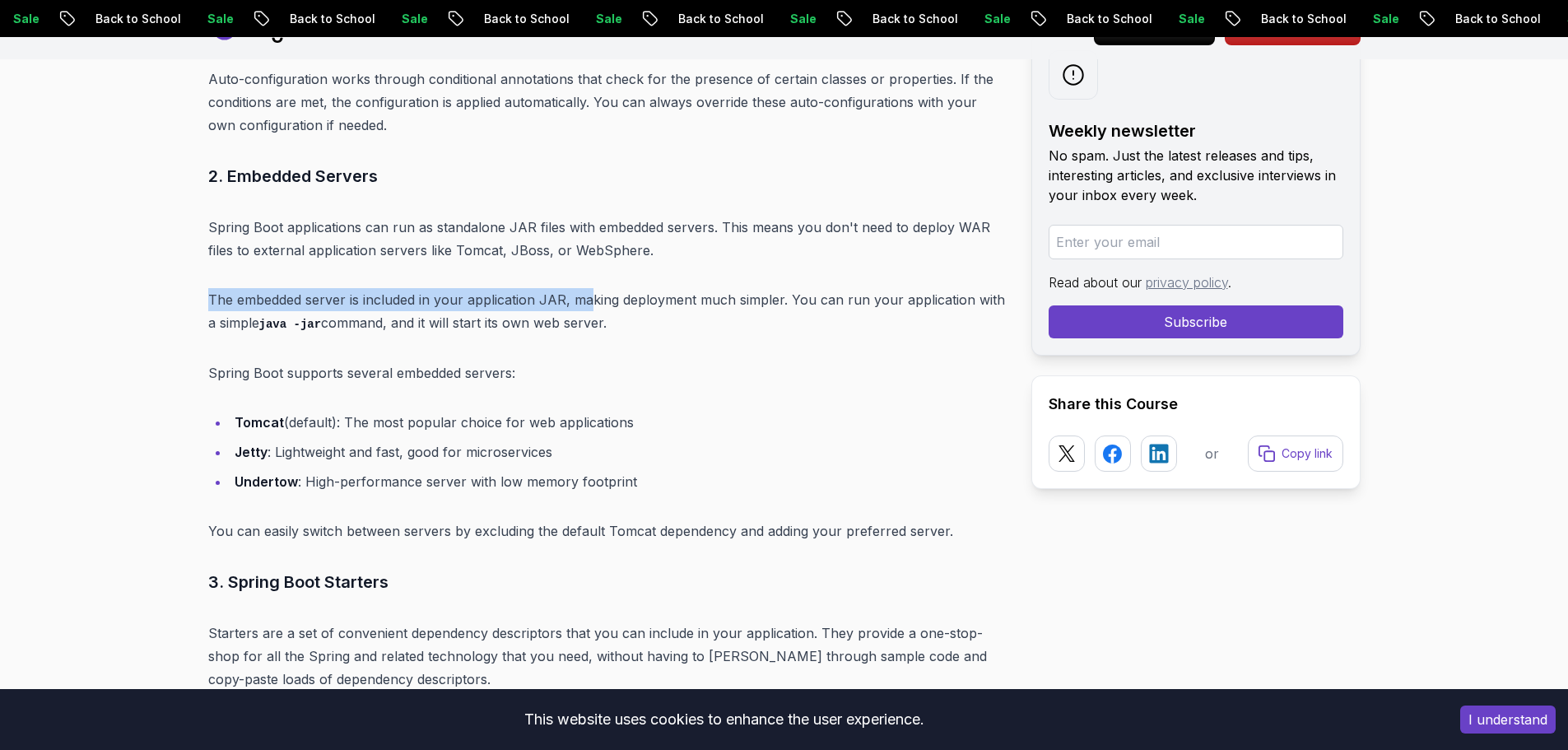
drag, startPoint x: 209, startPoint y: 268, endPoint x: 589, endPoint y: 267, distance: 380.0
click at [589, 288] on p "The embedded server is included in your application JAR, making deployment much…" at bounding box center [606, 312] width 796 height 46
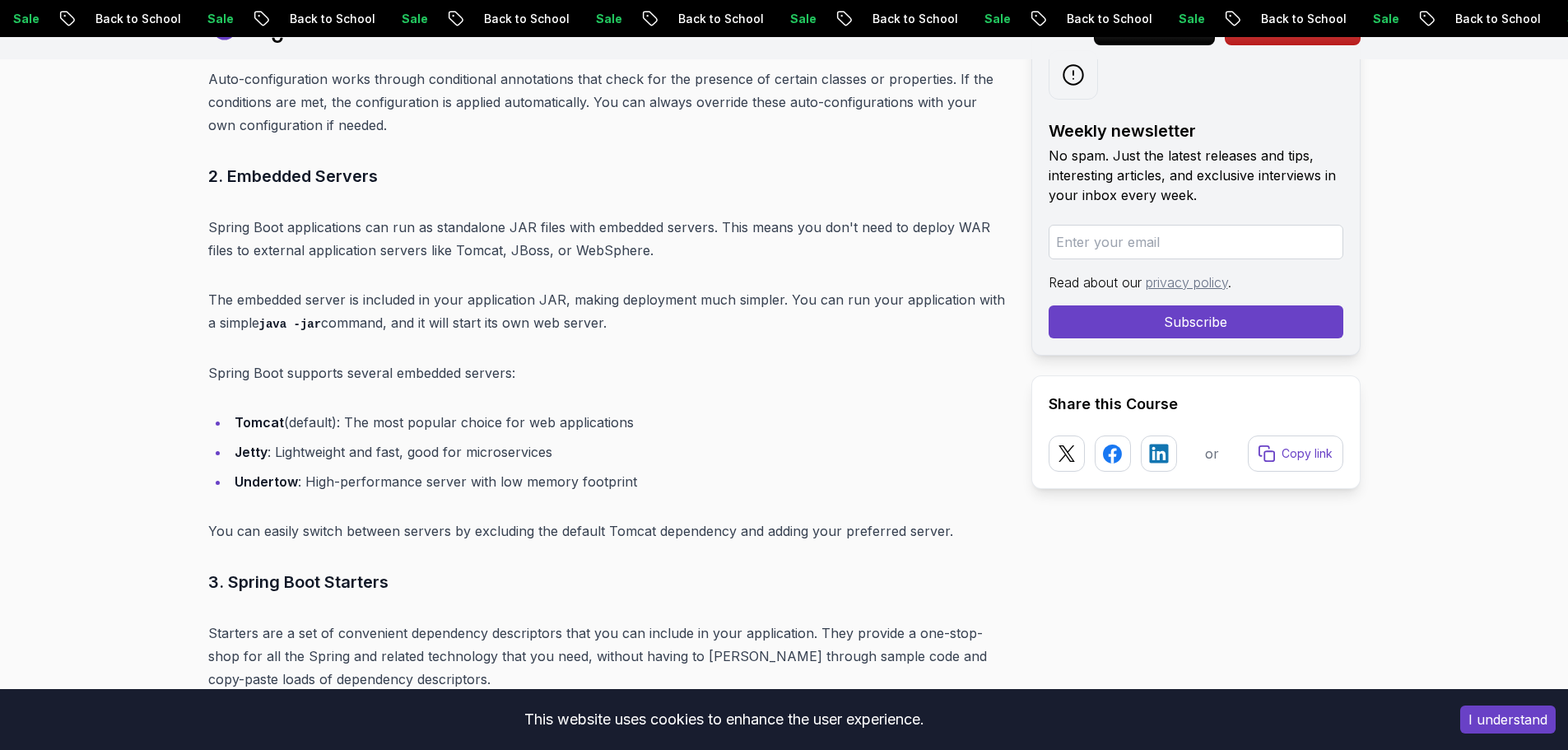
click at [623, 288] on p "The embedded server is included in your application JAR, making deployment much…" at bounding box center [606, 312] width 796 height 46
drag, startPoint x: 322, startPoint y: 274, endPoint x: 674, endPoint y: 282, distance: 352.1
click at [674, 288] on p "The embedded server is included in your application JAR, making deployment much…" at bounding box center [606, 312] width 796 height 46
drag, startPoint x: 327, startPoint y: 270, endPoint x: 566, endPoint y: 271, distance: 239.0
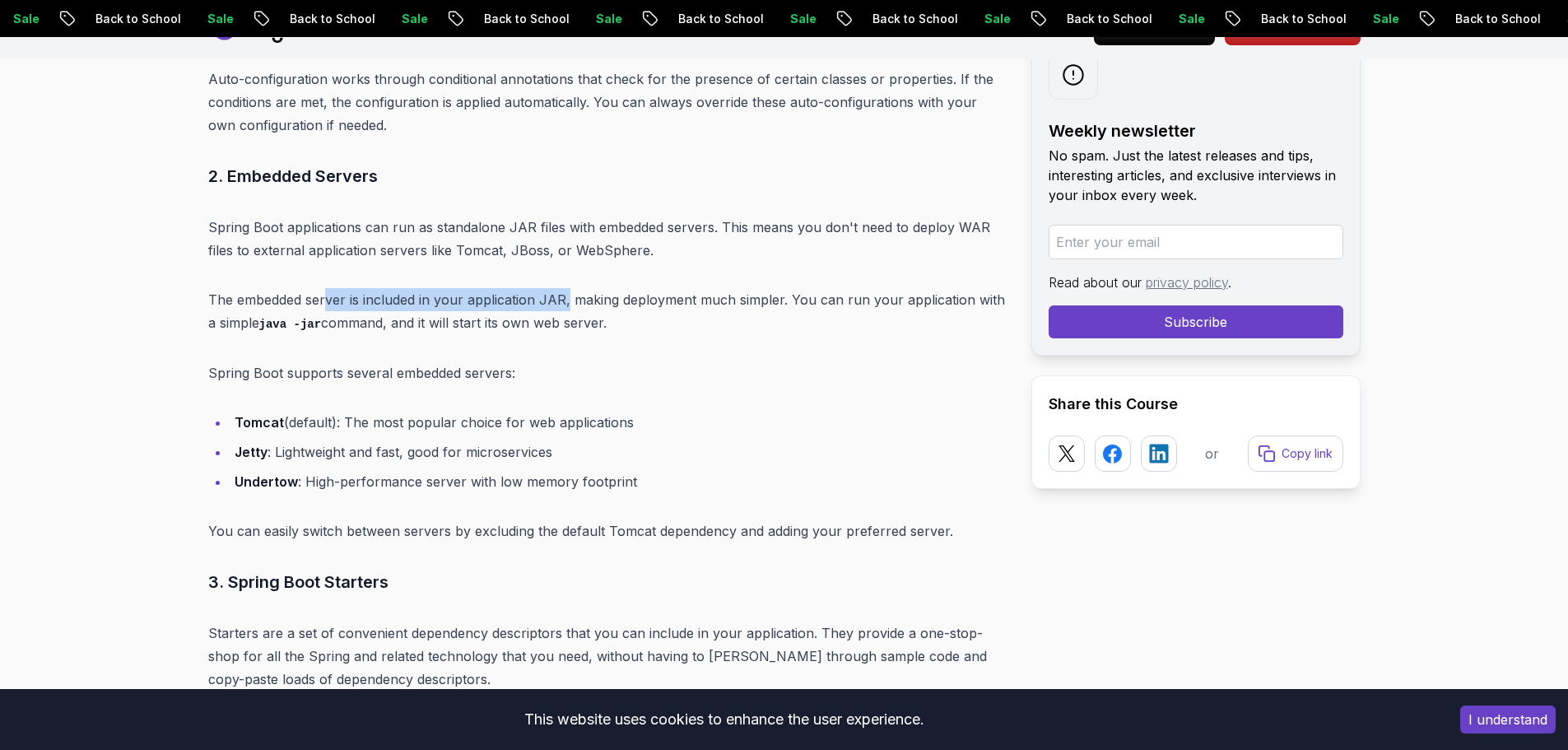
click at [566, 288] on p "The embedded server is included in your application JAR, making deployment much…" at bounding box center [606, 312] width 796 height 46
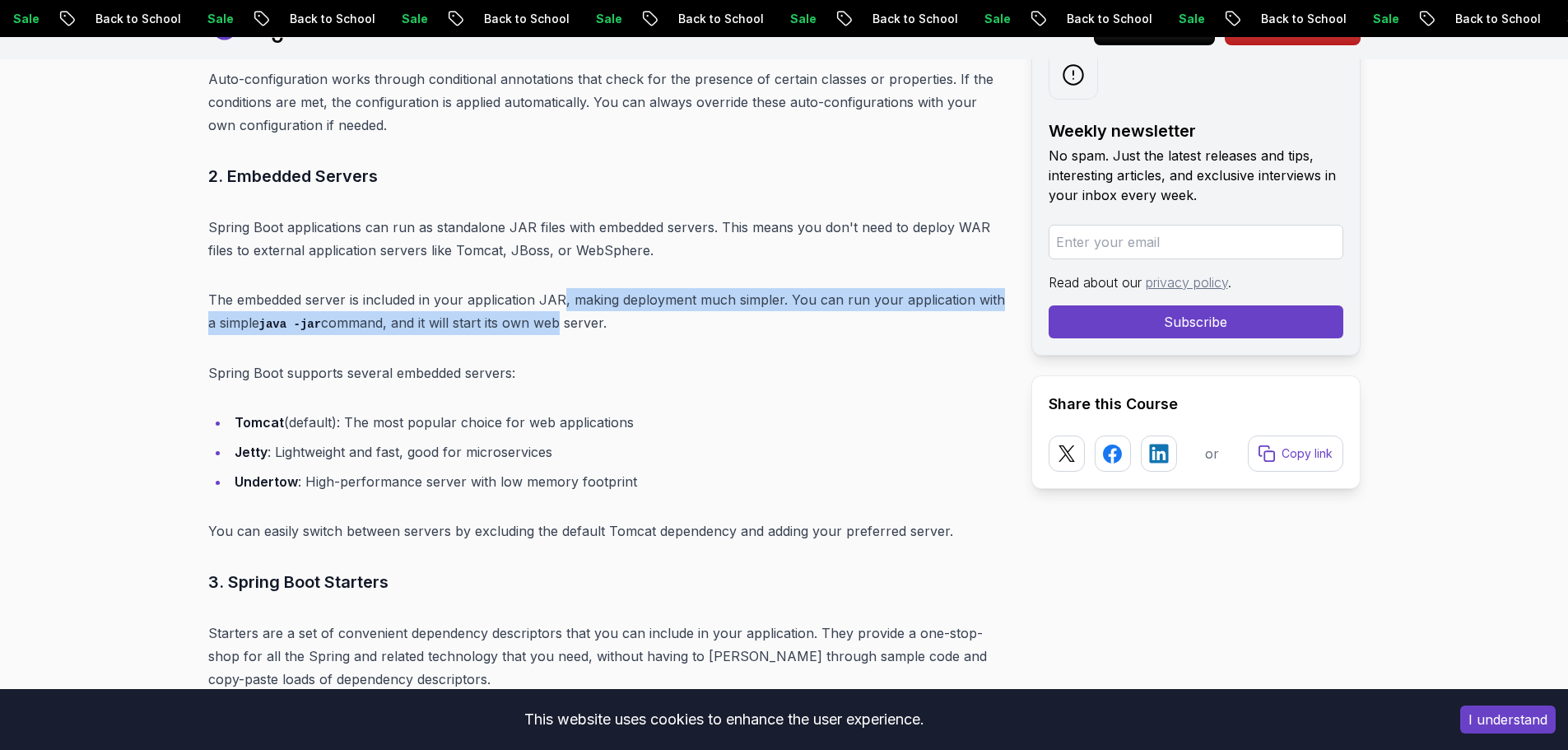
drag, startPoint x: 563, startPoint y: 271, endPoint x: 561, endPoint y: 295, distance: 24.1
click at [555, 300] on p "The embedded server is included in your application JAR, making deployment much…" at bounding box center [606, 312] width 796 height 46
click at [582, 288] on p "The embedded server is included in your application JAR, making deployment much…" at bounding box center [606, 312] width 796 height 46
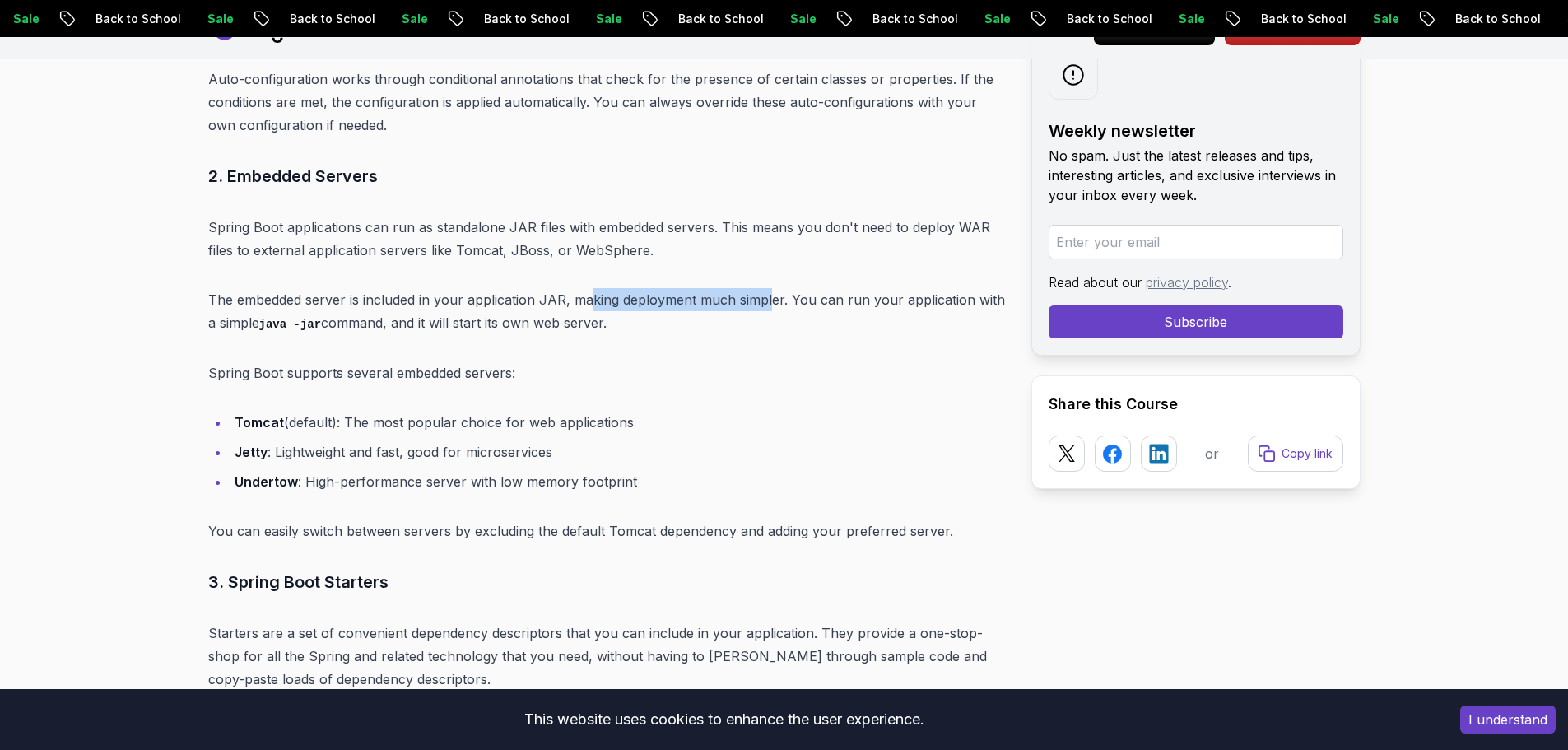
drag, startPoint x: 653, startPoint y: 284, endPoint x: 766, endPoint y: 282, distance: 113.0
click at [766, 288] on p "The embedded server is included in your application JAR, making deployment much…" at bounding box center [606, 312] width 796 height 46
drag, startPoint x: 884, startPoint y: 299, endPoint x: 794, endPoint y: 262, distance: 97.3
click at [877, 297] on p "The embedded server is included in your application JAR, making deployment much…" at bounding box center [606, 312] width 796 height 46
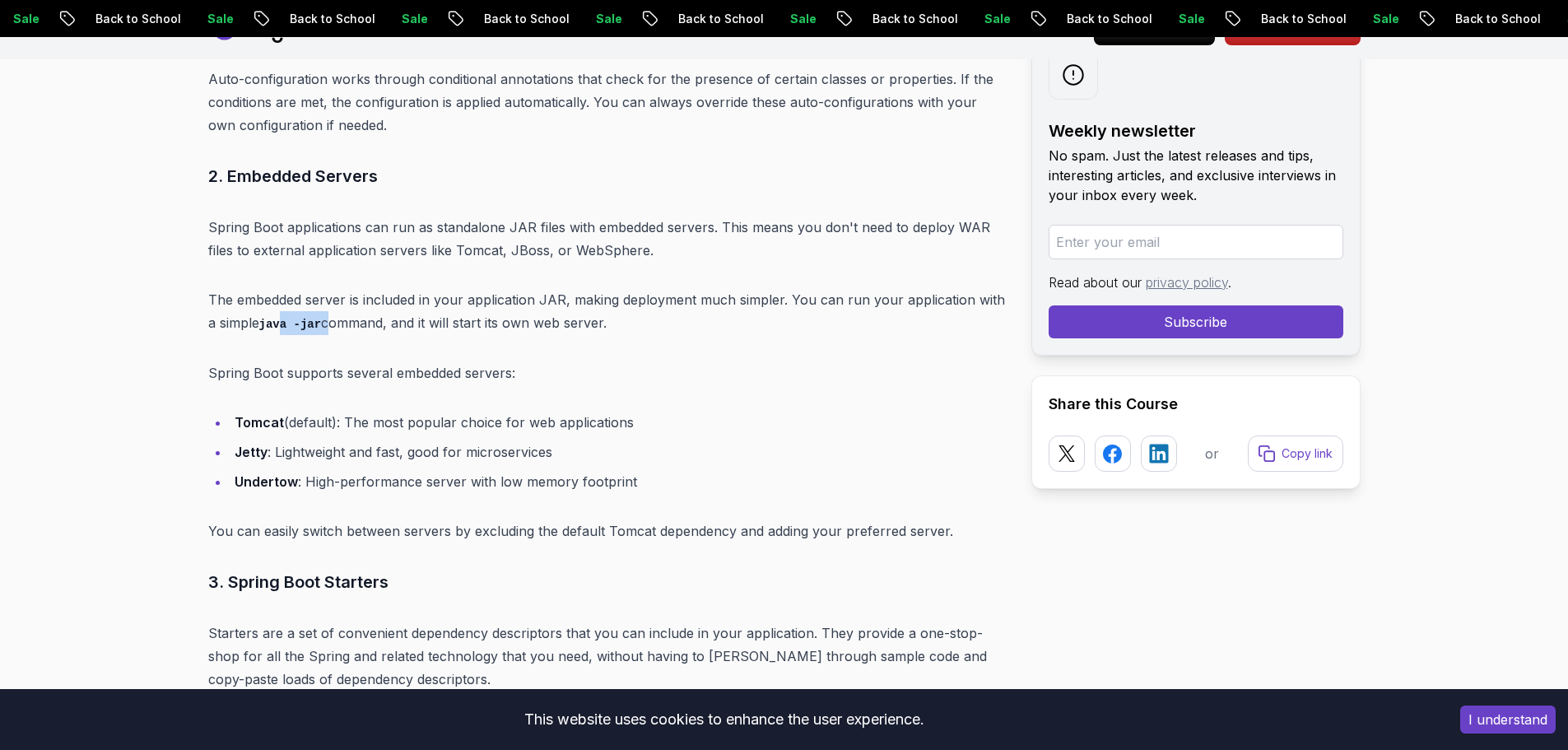
drag, startPoint x: 280, startPoint y: 307, endPoint x: 326, endPoint y: 304, distance: 46.1
click at [326, 304] on p "The embedded server is included in your application JAR, making deployment much…" at bounding box center [606, 312] width 796 height 46
drag, startPoint x: 369, startPoint y: 304, endPoint x: 398, endPoint y: 304, distance: 29.0
click at [398, 304] on p "The embedded server is included in your application JAR, making deployment much…" at bounding box center [606, 312] width 796 height 46
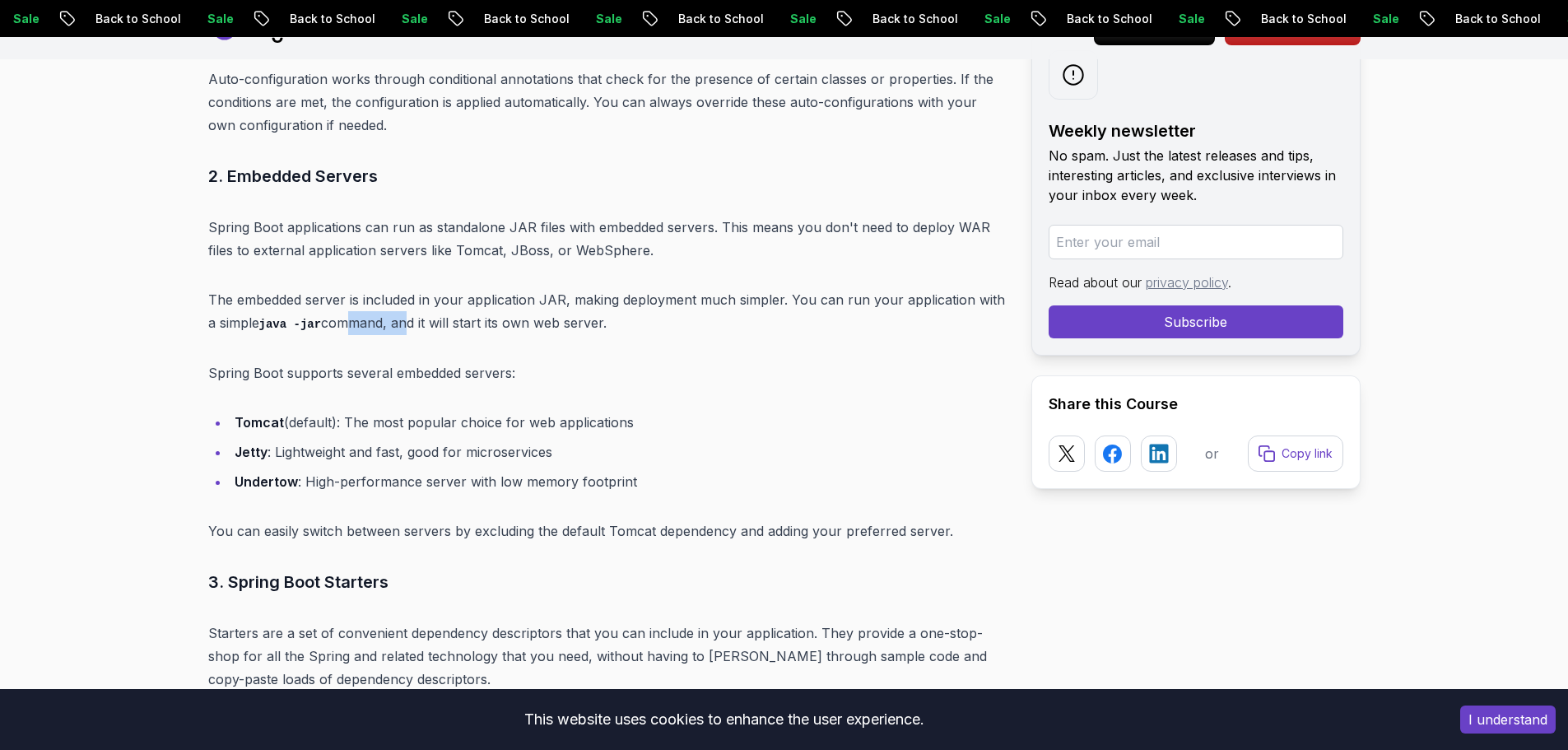
click at [398, 304] on p "The embedded server is included in your application JAR, making deployment much…" at bounding box center [606, 312] width 796 height 46
click at [224, 362] on p "Spring Boot supports several embedded servers:" at bounding box center [606, 373] width 796 height 23
click at [220, 362] on p "Spring Boot supports several embedded servers:" at bounding box center [606, 373] width 796 height 23
drag, startPoint x: 218, startPoint y: 359, endPoint x: 504, endPoint y: 326, distance: 287.9
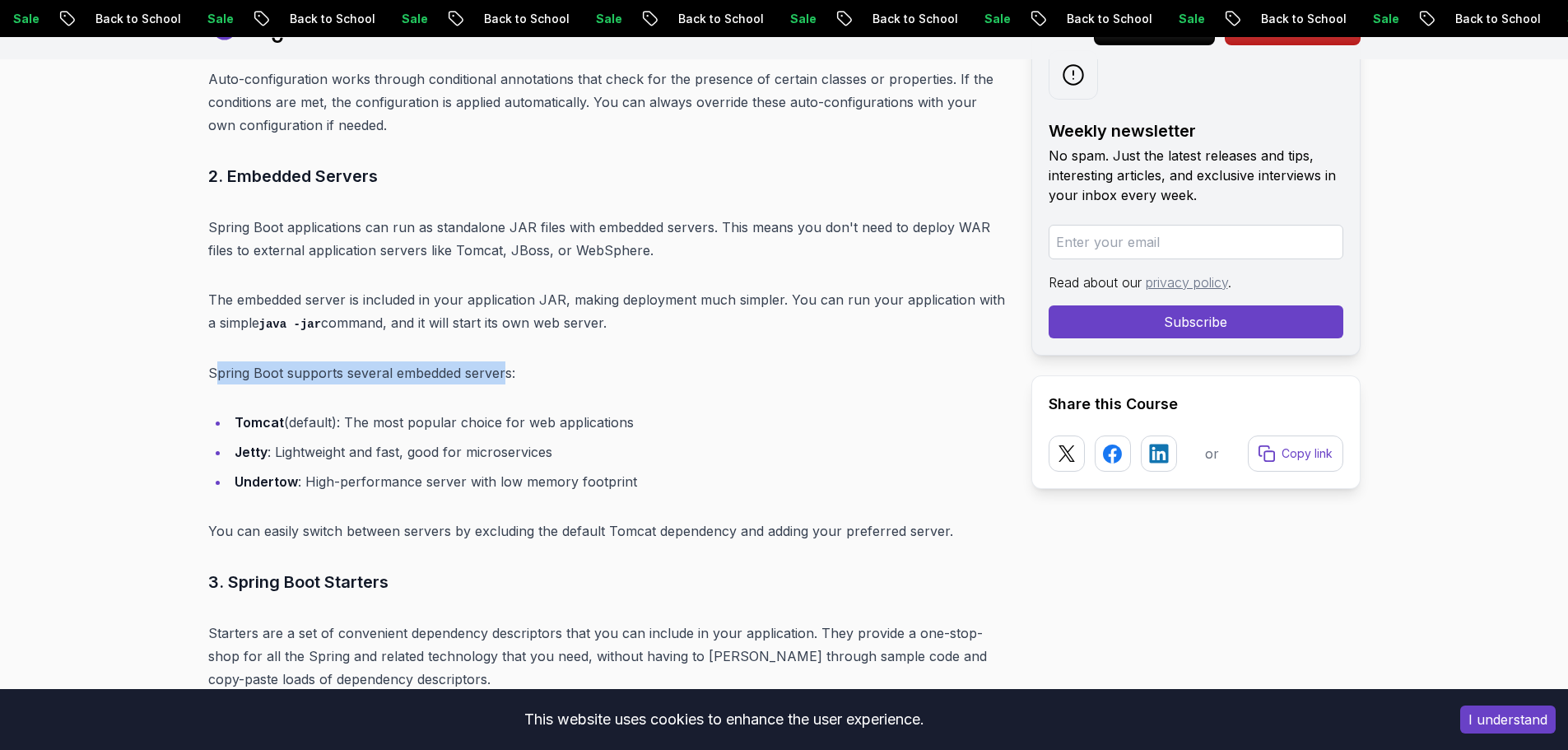
click at [217, 362] on p "Spring Boot supports several embedded servers:" at bounding box center [606, 373] width 796 height 23
drag, startPoint x: 195, startPoint y: 352, endPoint x: 564, endPoint y: 352, distance: 369.0
click at [567, 362] on p "Spring Boot supports several embedded servers:" at bounding box center [606, 373] width 796 height 23
drag, startPoint x: 228, startPoint y: 394, endPoint x: 344, endPoint y: 393, distance: 116.0
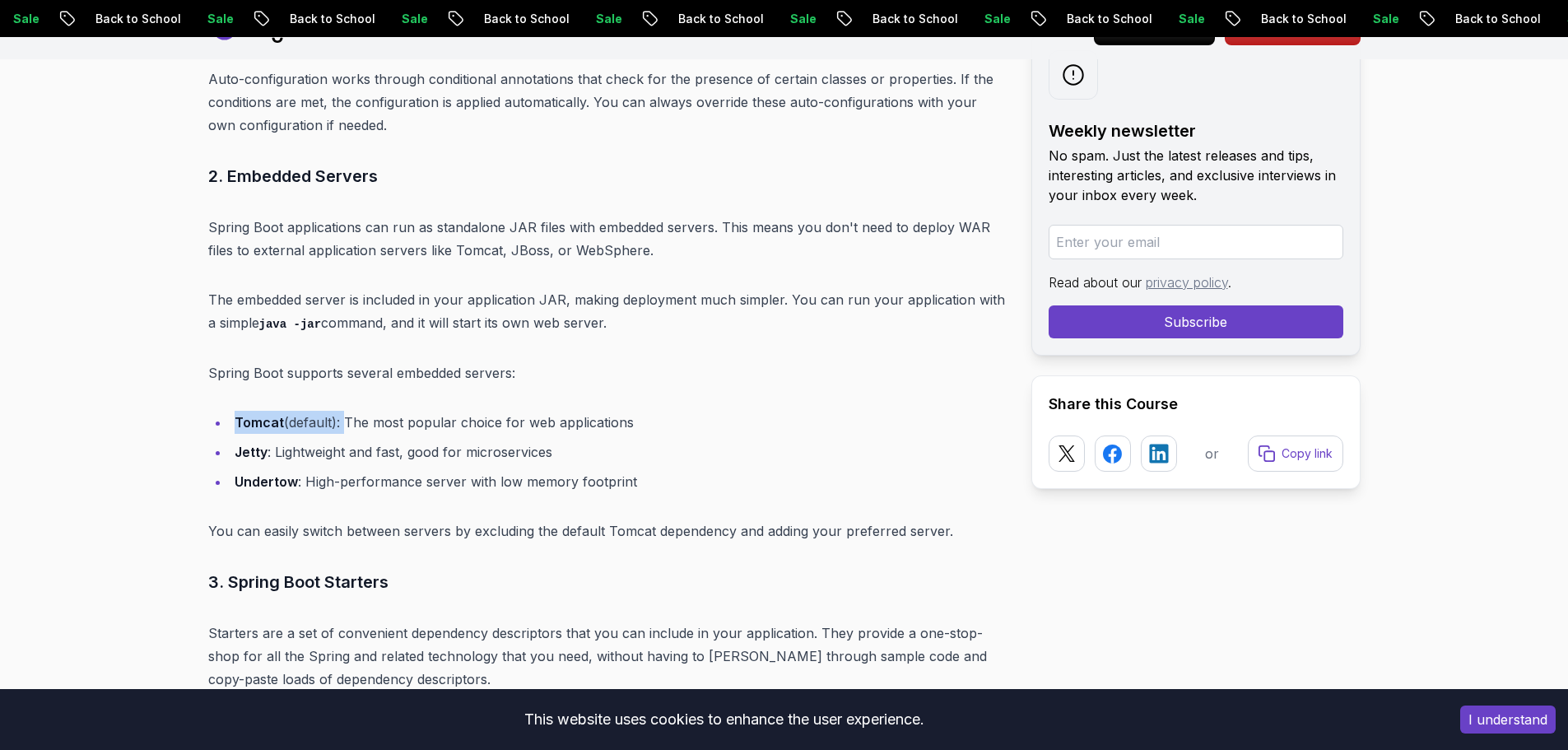
click at [344, 411] on ul "Tomcat (default): The most popular choice for web applications Jetty : Lightwei…" at bounding box center [606, 452] width 796 height 83
drag, startPoint x: 350, startPoint y: 402, endPoint x: 359, endPoint y: 396, distance: 10.8
click at [357, 411] on li "Tomcat (default): The most popular choice for web applications" at bounding box center [617, 422] width 775 height 23
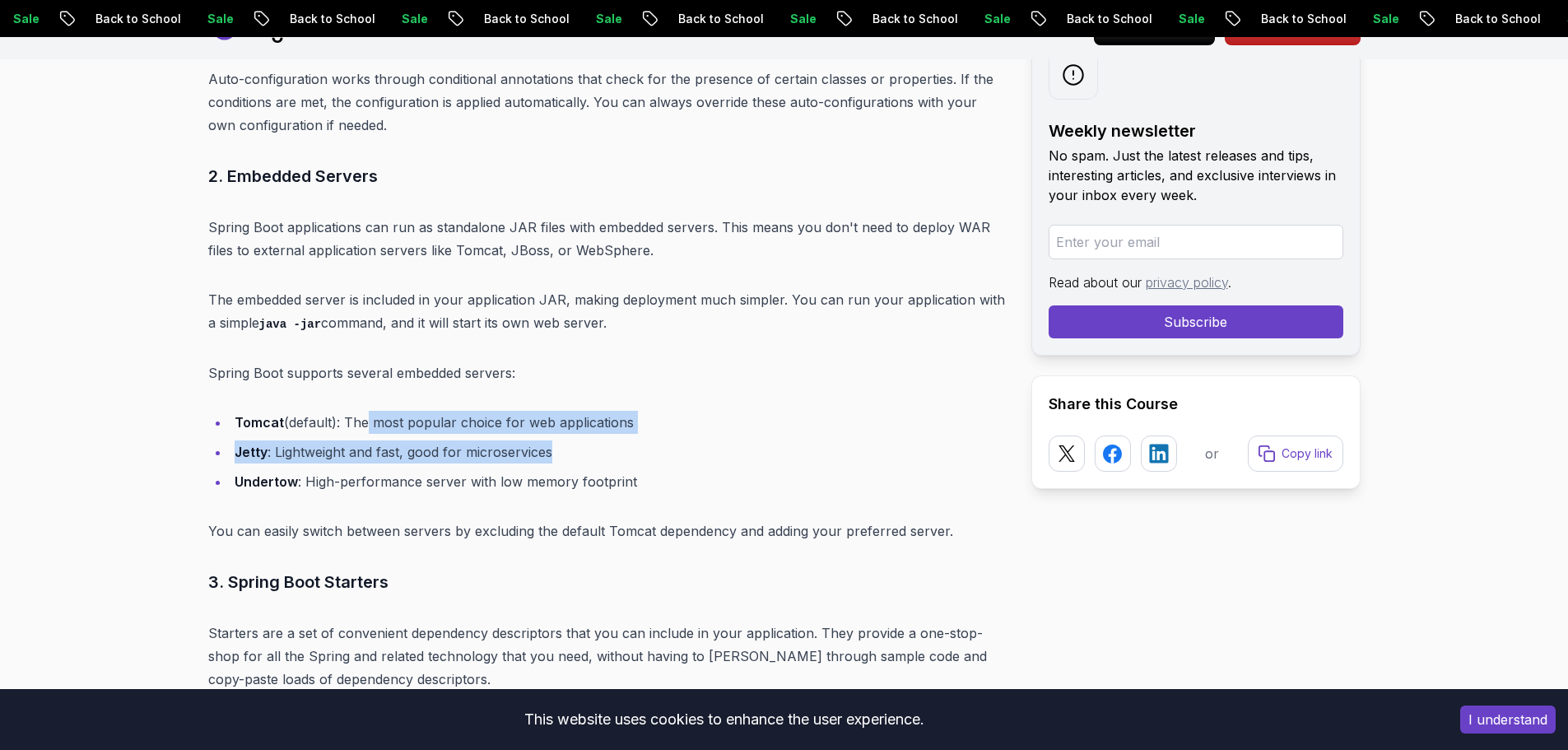
drag, startPoint x: 359, startPoint y: 396, endPoint x: 777, endPoint y: 436, distance: 419.9
click at [735, 425] on ul "Tomcat (default): The most popular choice for web applications Jetty : Lightwei…" at bounding box center [606, 452] width 796 height 83
click at [731, 411] on li "Tomcat (default): The most popular choice for web applications" at bounding box center [617, 422] width 775 height 23
drag, startPoint x: 618, startPoint y: 395, endPoint x: 437, endPoint y: 392, distance: 181.0
click at [437, 411] on li "Tomcat (default): The most popular choice for web applications" at bounding box center [617, 422] width 775 height 23
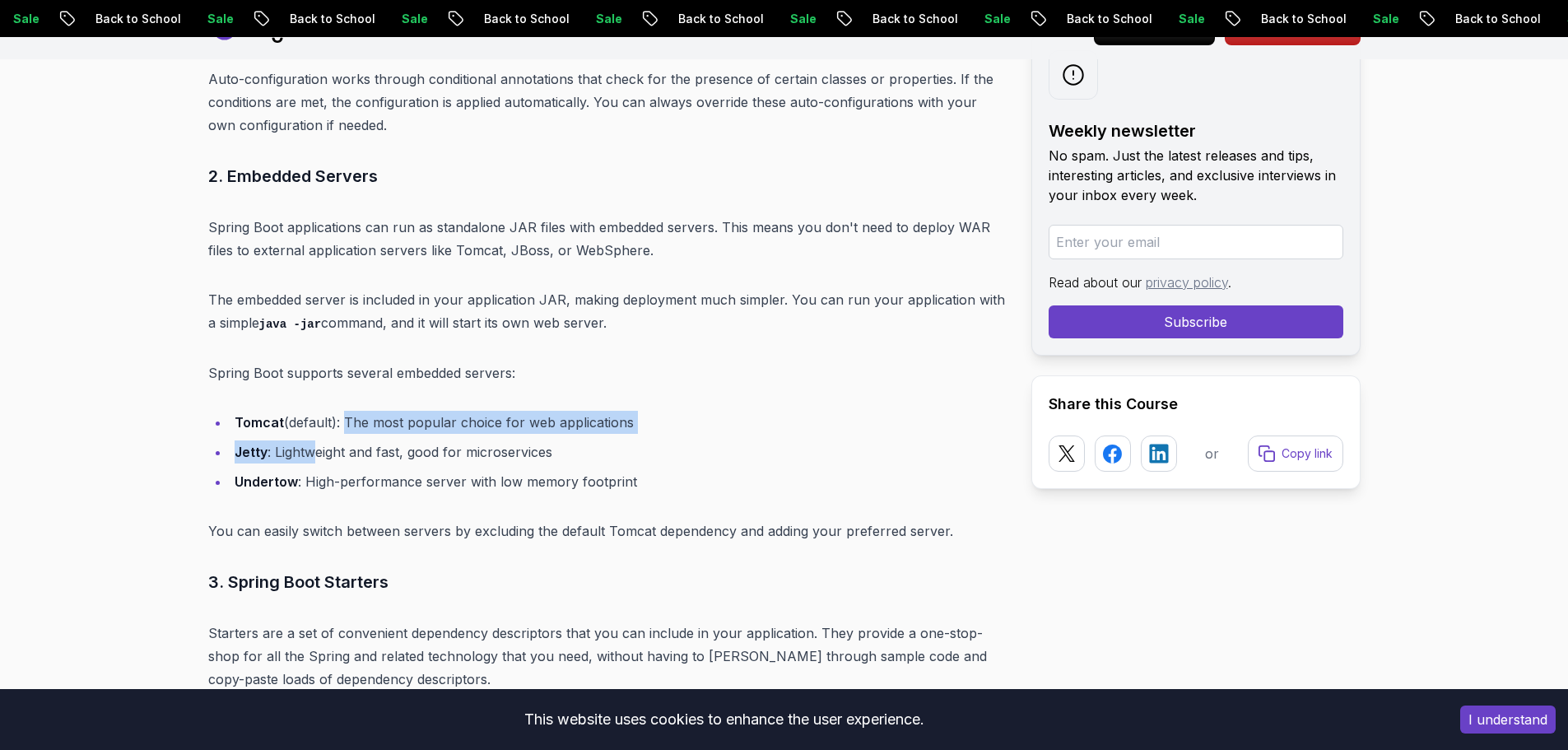
drag, startPoint x: 311, startPoint y: 415, endPoint x: 301, endPoint y: 417, distance: 10.2
click at [307, 416] on ul "Tomcat (default): The most popular choice for web applications Jetty : Lightwei…" at bounding box center [606, 452] width 796 height 83
click at [288, 440] on li "Jetty : Lightweight and fast, good for microservices" at bounding box center [617, 451] width 775 height 23
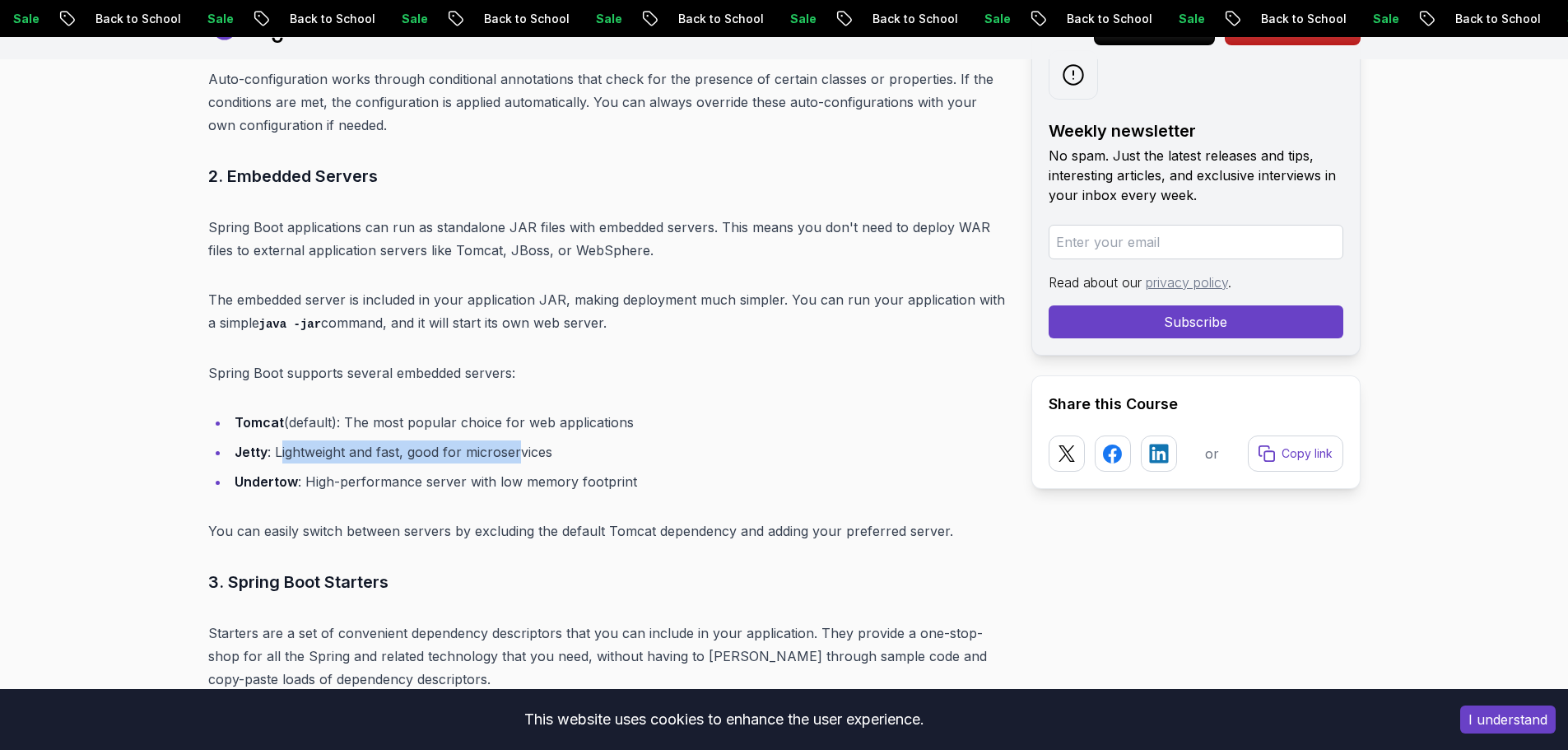
drag, startPoint x: 281, startPoint y: 427, endPoint x: 519, endPoint y: 419, distance: 238.1
click at [519, 440] on li "Jetty : Lightweight and fast, good for microservices" at bounding box center [617, 451] width 775 height 23
click at [565, 440] on li "Jetty : Lightweight and fast, good for microservices" at bounding box center [617, 451] width 775 height 23
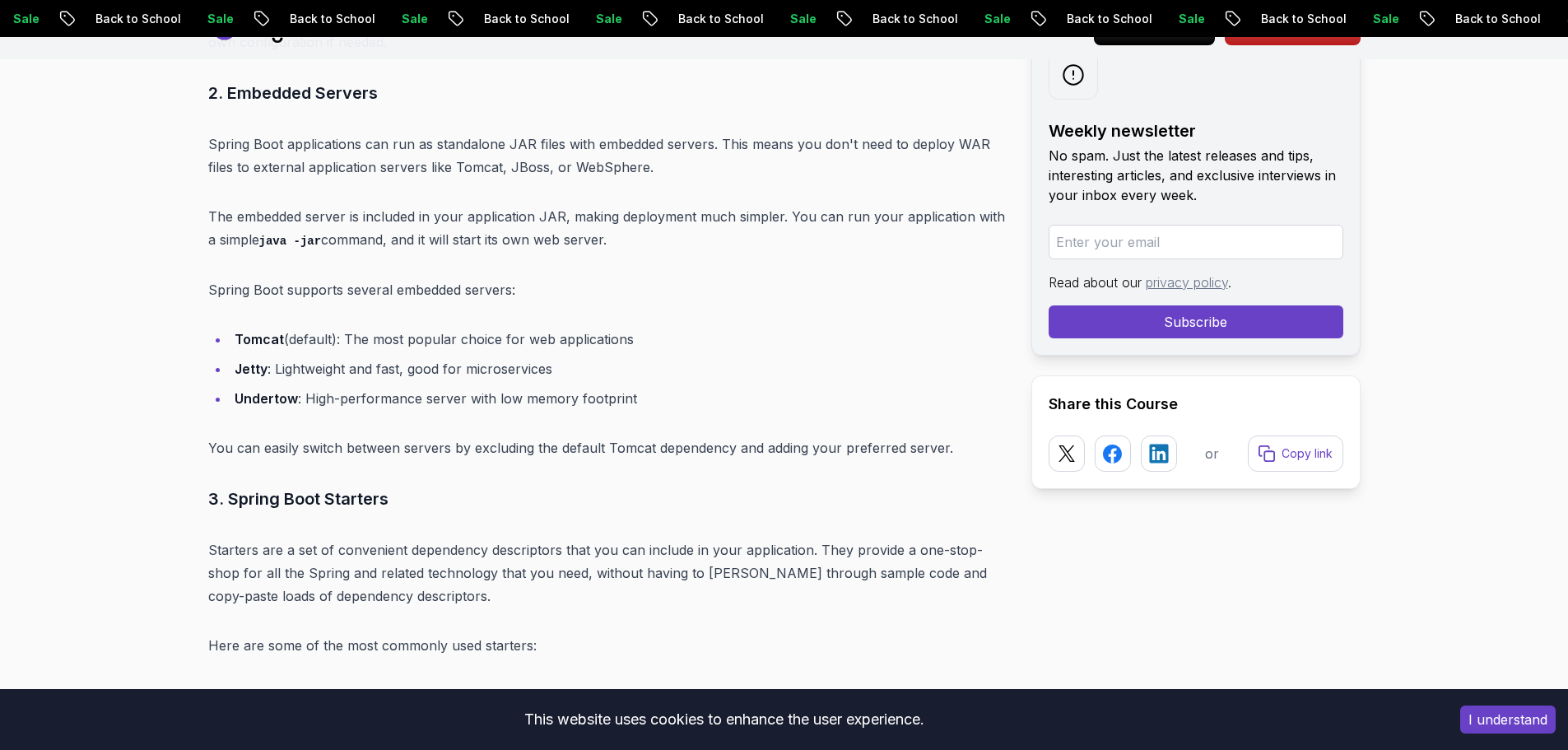
scroll to position [6111, 0]
drag, startPoint x: 321, startPoint y: 377, endPoint x: 427, endPoint y: 377, distance: 106.0
click at [427, 387] on li "Undertow : High-performance server with low memory footprint" at bounding box center [617, 399] width 775 height 23
click at [428, 387] on li "Undertow : High-performance server with low memory footprint" at bounding box center [617, 399] width 775 height 23
drag, startPoint x: 428, startPoint y: 377, endPoint x: 496, endPoint y: 377, distance: 68.0
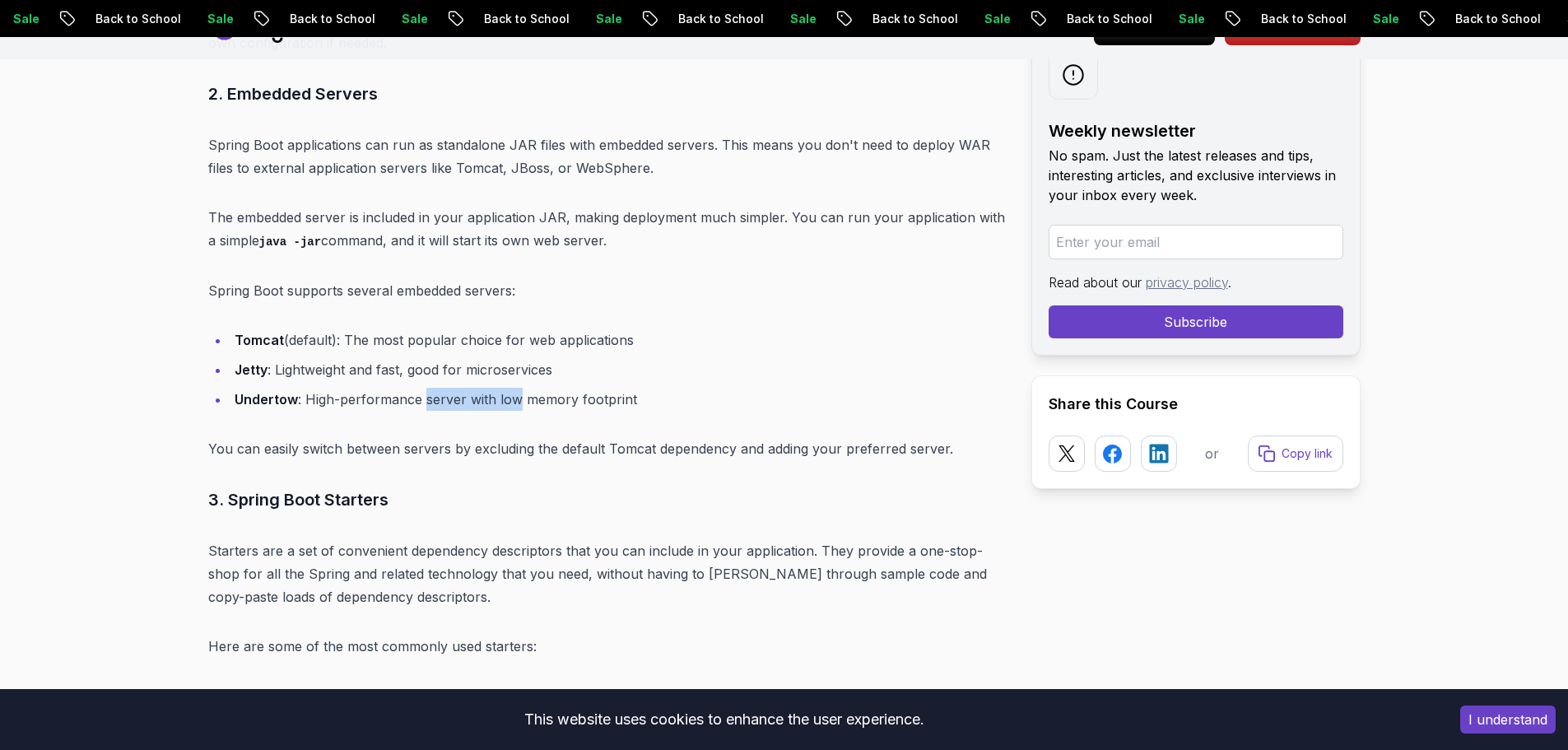
click at [496, 387] on li "Undertow : High-performance server with low memory footprint" at bounding box center [617, 399] width 775 height 23
click at [546, 387] on li "Undertow : High-performance server with low memory footprint" at bounding box center [617, 399] width 775 height 23
click at [548, 387] on li "Undertow : High-performance server with low memory footprint" at bounding box center [617, 399] width 775 height 23
click at [589, 387] on li "Undertow : High-performance server with low memory footprint" at bounding box center [617, 399] width 775 height 23
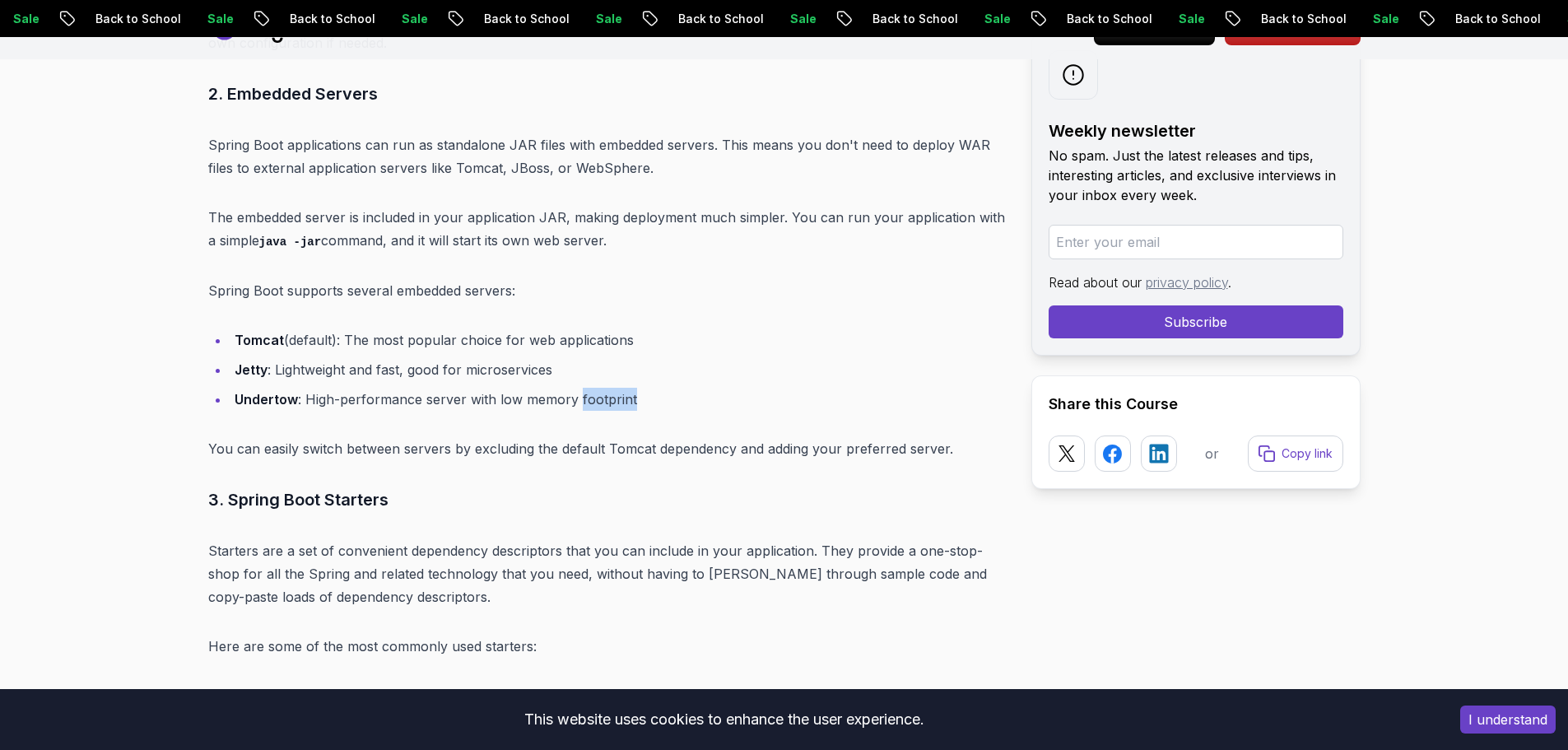
click at [589, 387] on li "Undertow : High-performance server with low memory footprint" at bounding box center [617, 399] width 775 height 23
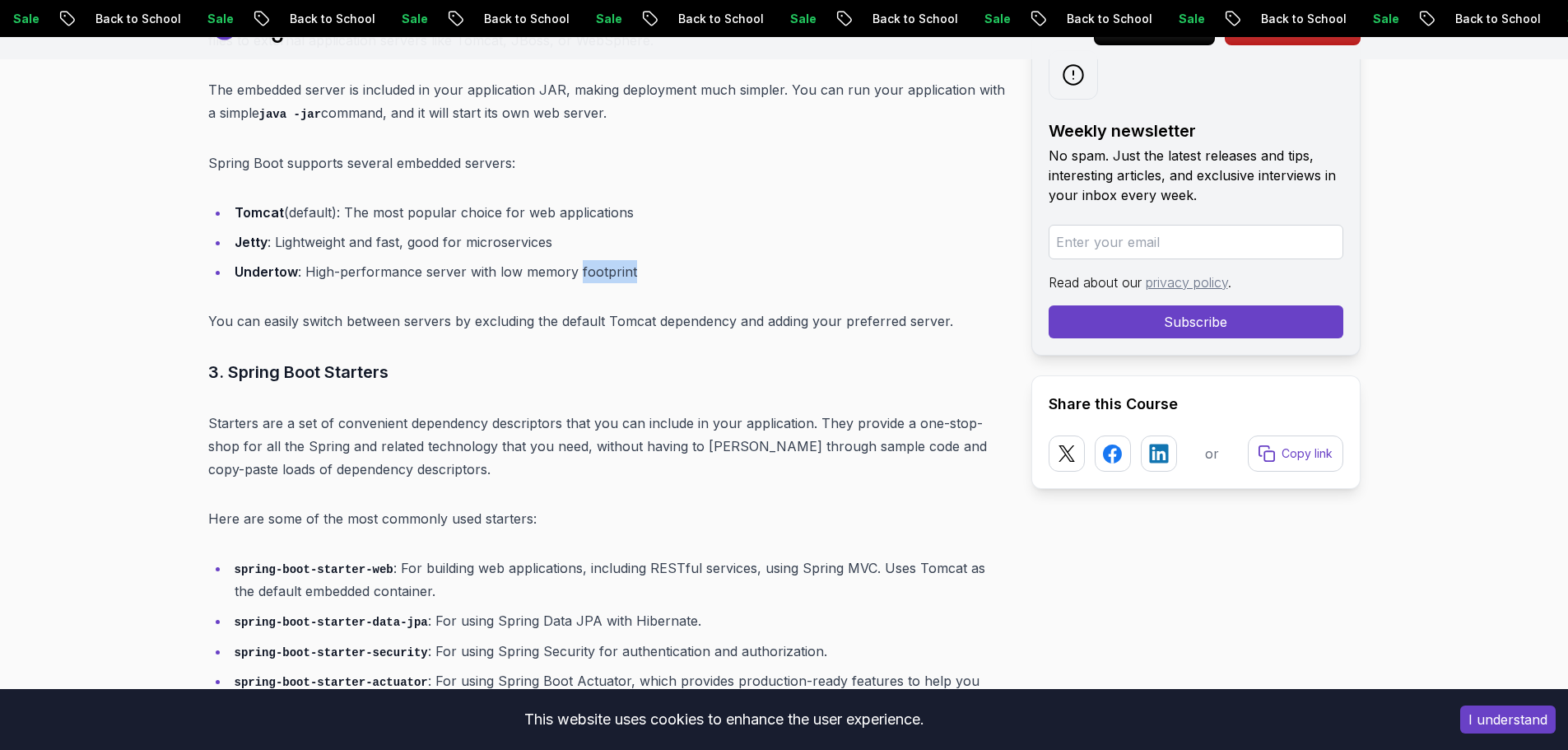
scroll to position [6276, 0]
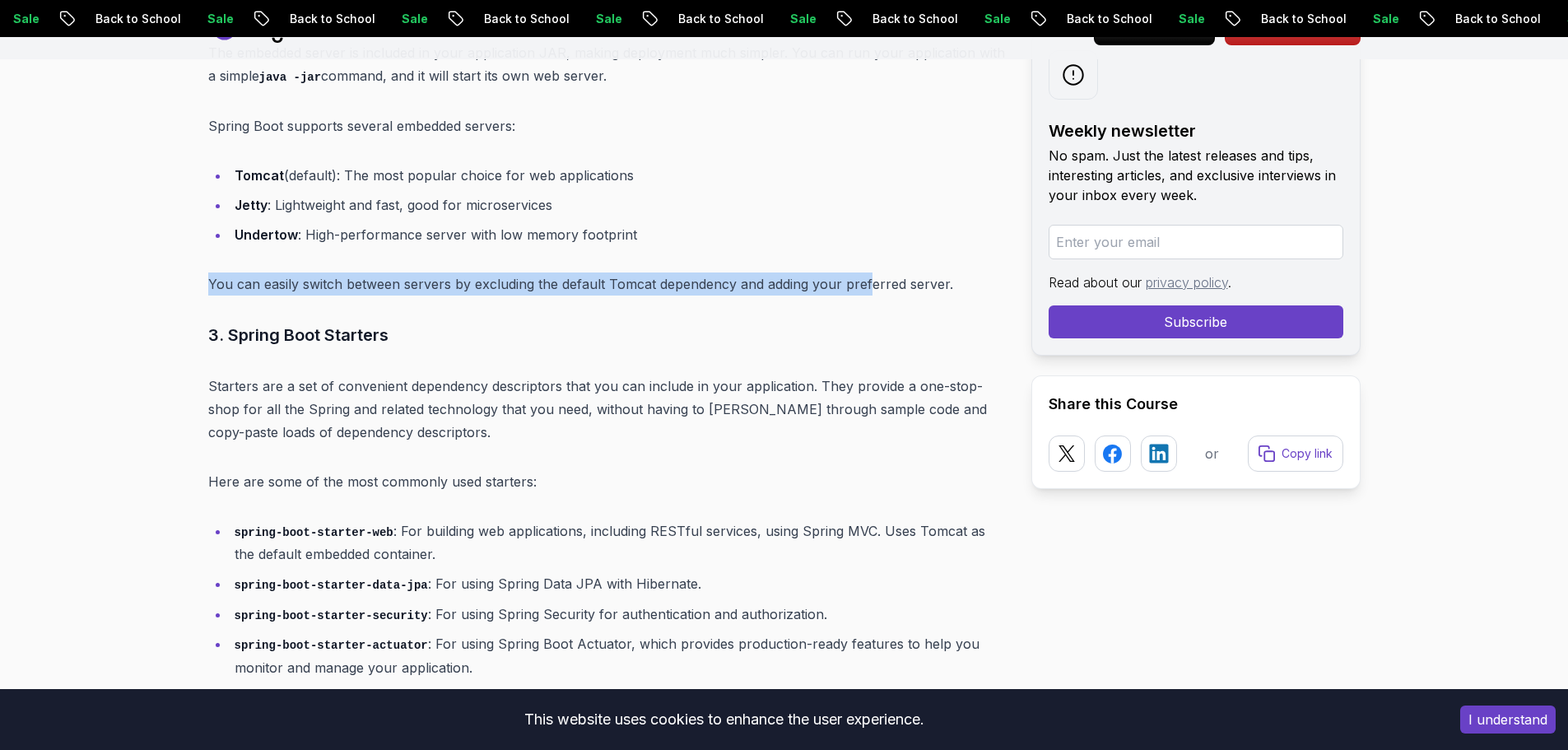
drag, startPoint x: 210, startPoint y: 264, endPoint x: 844, endPoint y: 247, distance: 634.2
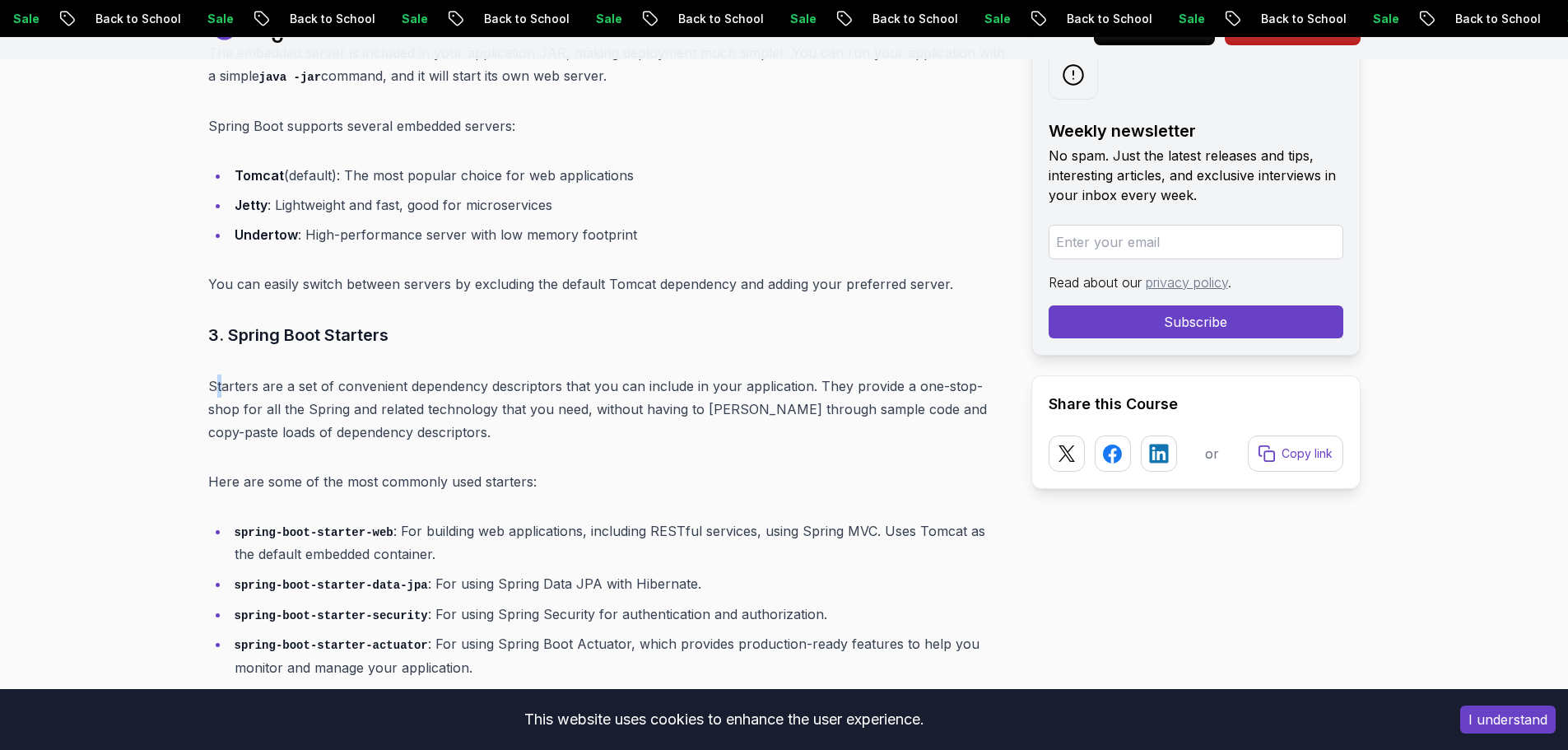
click at [214, 375] on p "Starters are a set of convenient dependency descriptors that you can include in…" at bounding box center [606, 409] width 796 height 69
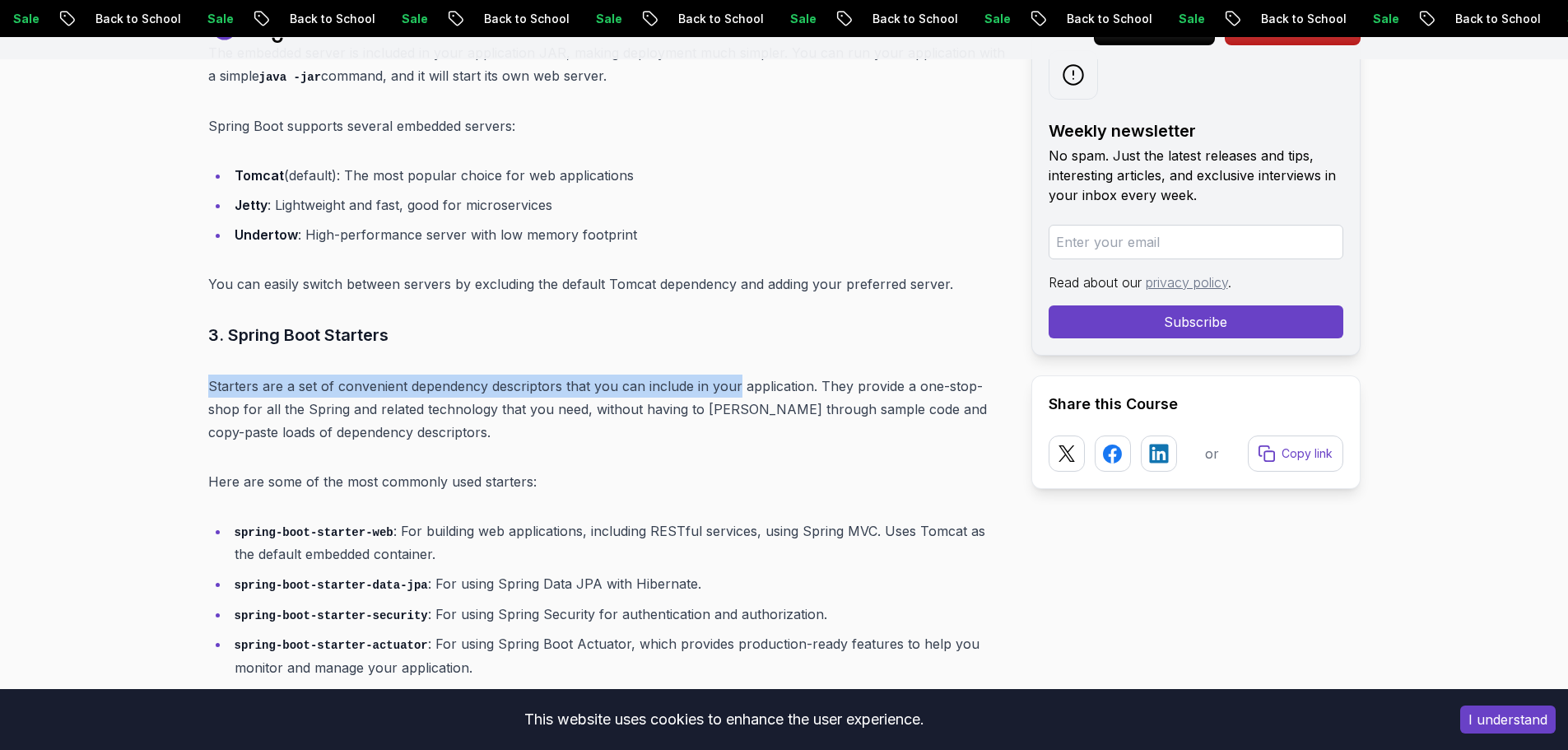
drag, startPoint x: 214, startPoint y: 363, endPoint x: 722, endPoint y: 341, distance: 508.5
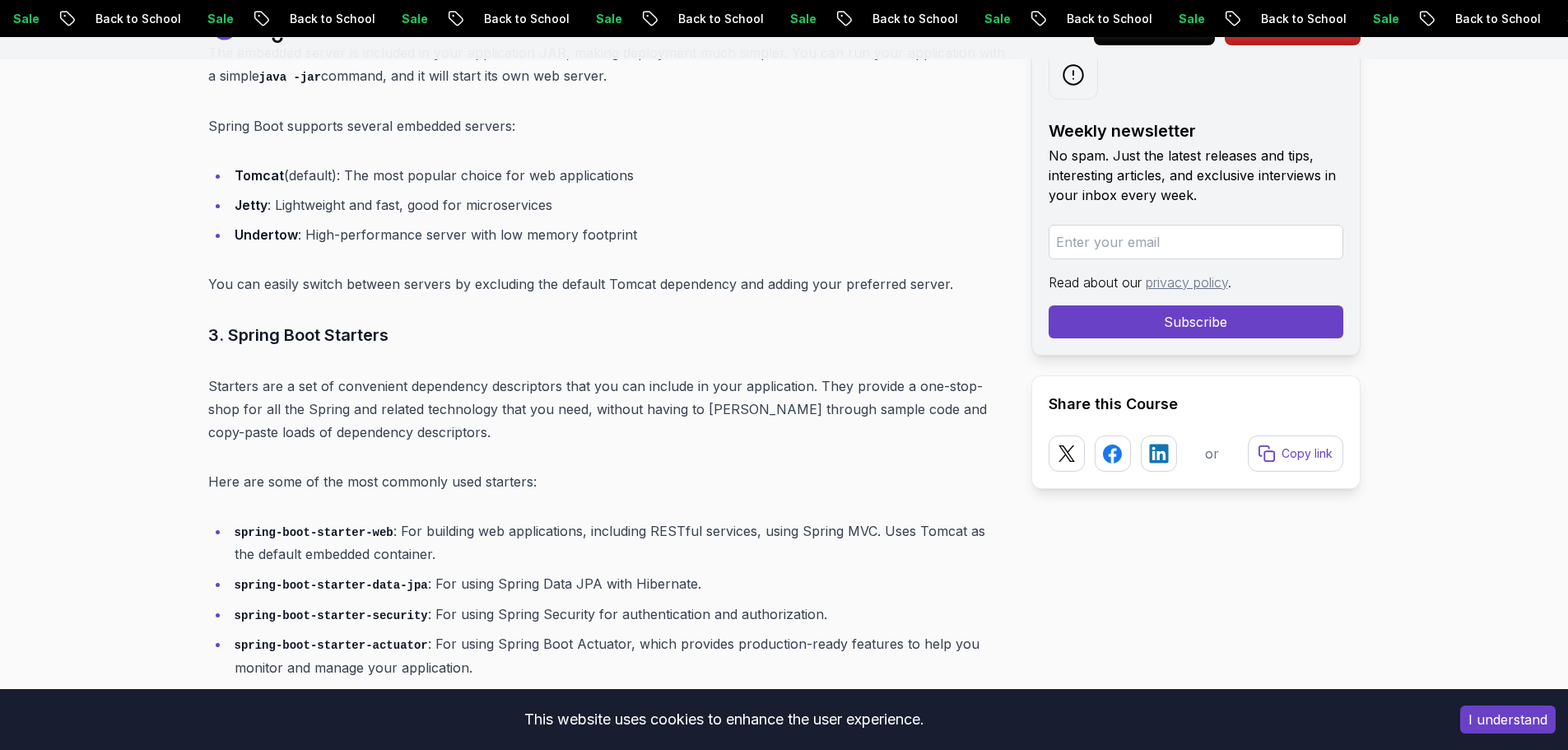
click at [808, 375] on p "Starters are a set of convenient dependency descriptors that you can include in…" at bounding box center [606, 409] width 796 height 69
click at [914, 375] on p "Starters are a set of convenient dependency descriptors that you can include in…" at bounding box center [606, 409] width 796 height 69
copy p "one-stop-shop"
drag, startPoint x: 914, startPoint y: 363, endPoint x: 1005, endPoint y: 363, distance: 91.0
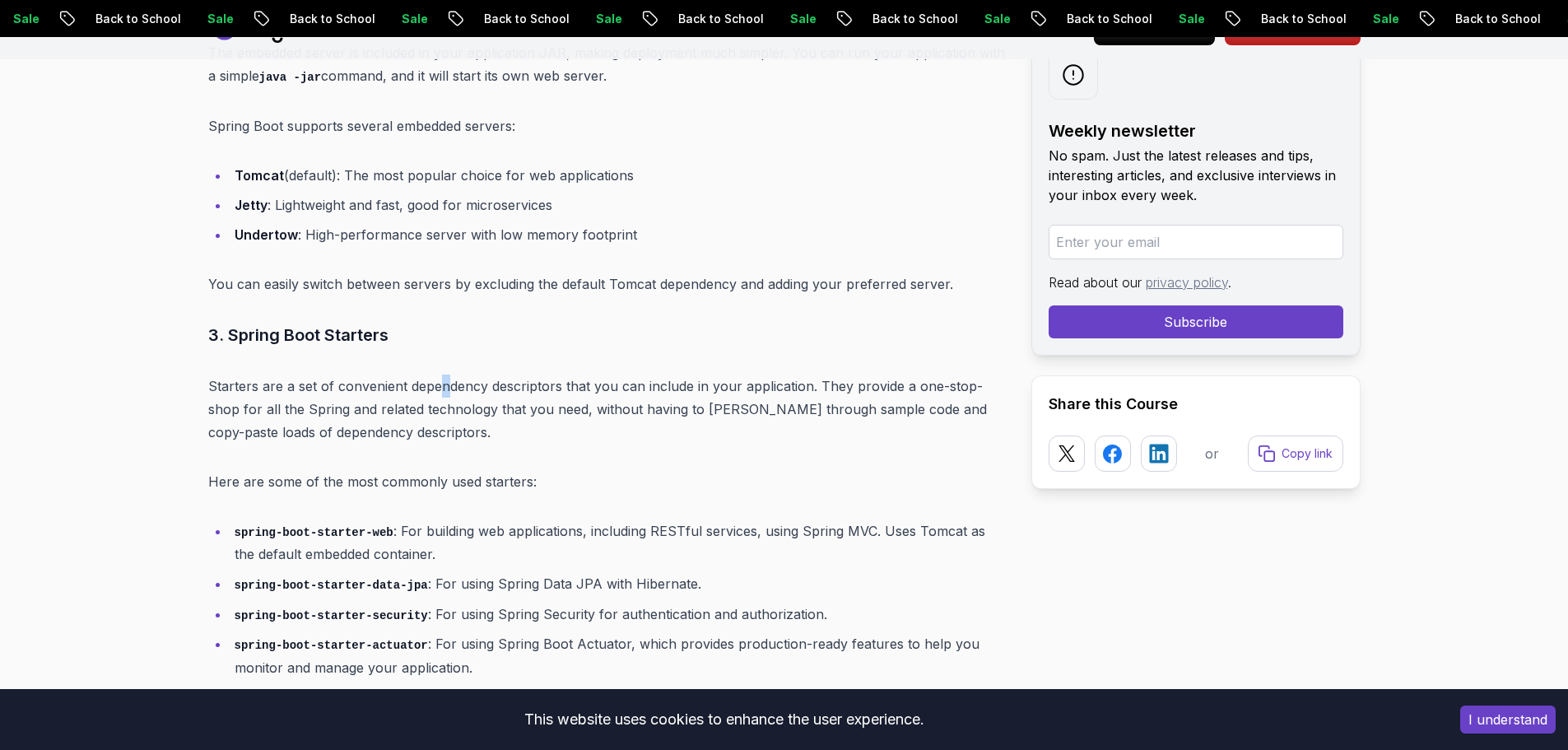
click at [446, 375] on p "Starters are a set of convenient dependency descriptors that you can include in…" at bounding box center [606, 409] width 796 height 69
click at [722, 399] on p "Starters are a set of convenient dependency descriptors that you can include in…" at bounding box center [606, 409] width 796 height 69
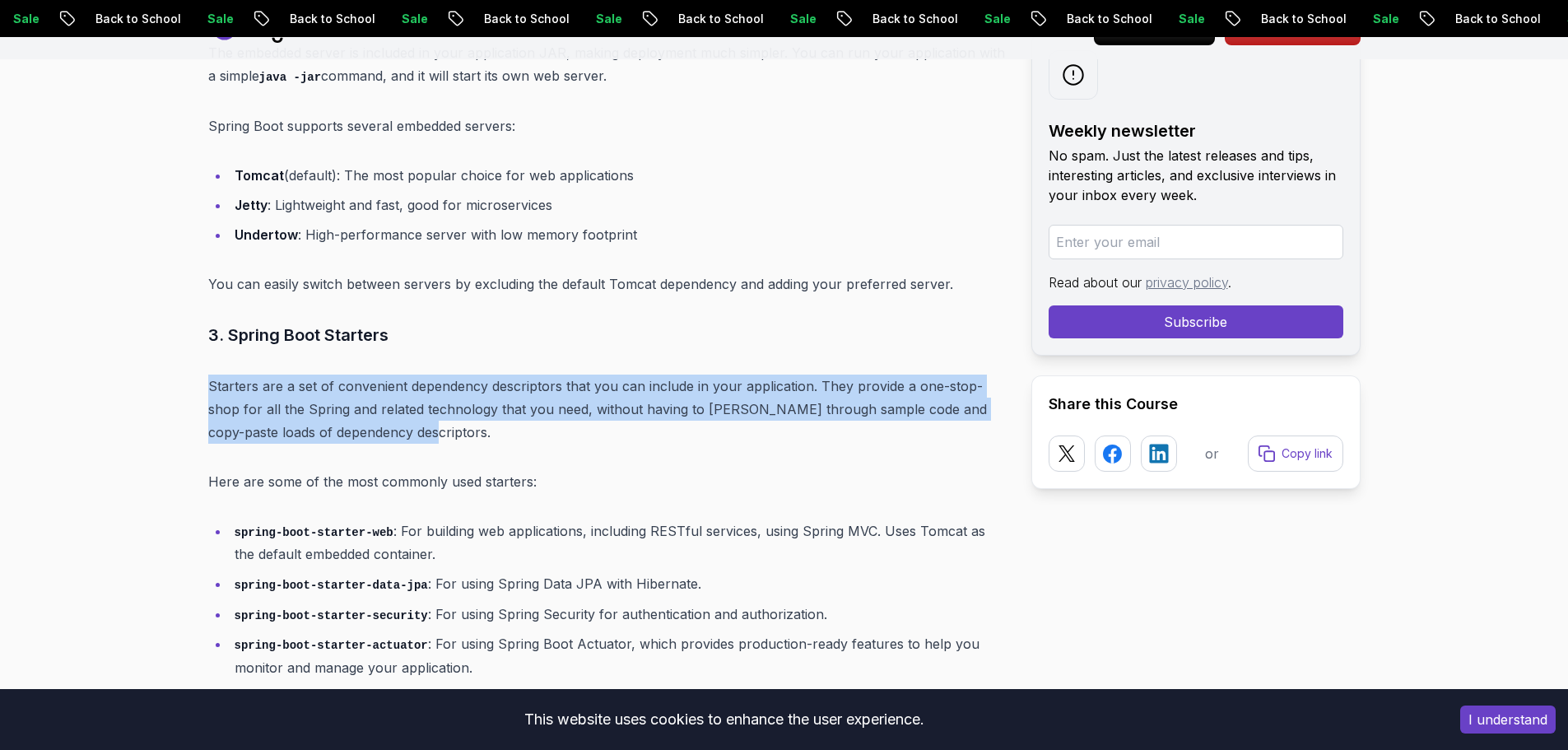
drag, startPoint x: 209, startPoint y: 355, endPoint x: 393, endPoint y: 418, distance: 194.5
click at [393, 418] on p "Starters are a set of convenient dependency descriptors that you can include in…" at bounding box center [606, 409] width 796 height 69
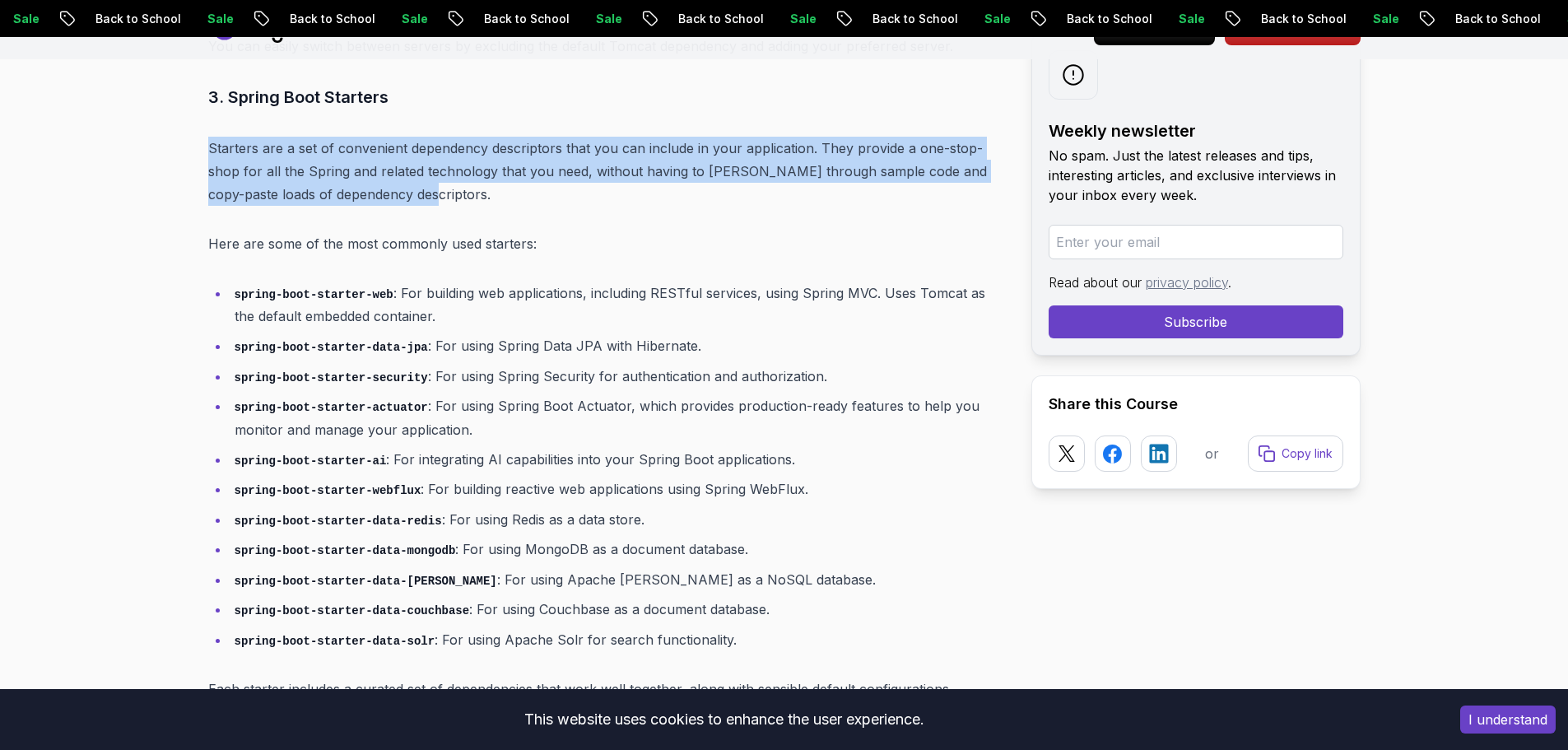
scroll to position [6523, 0]
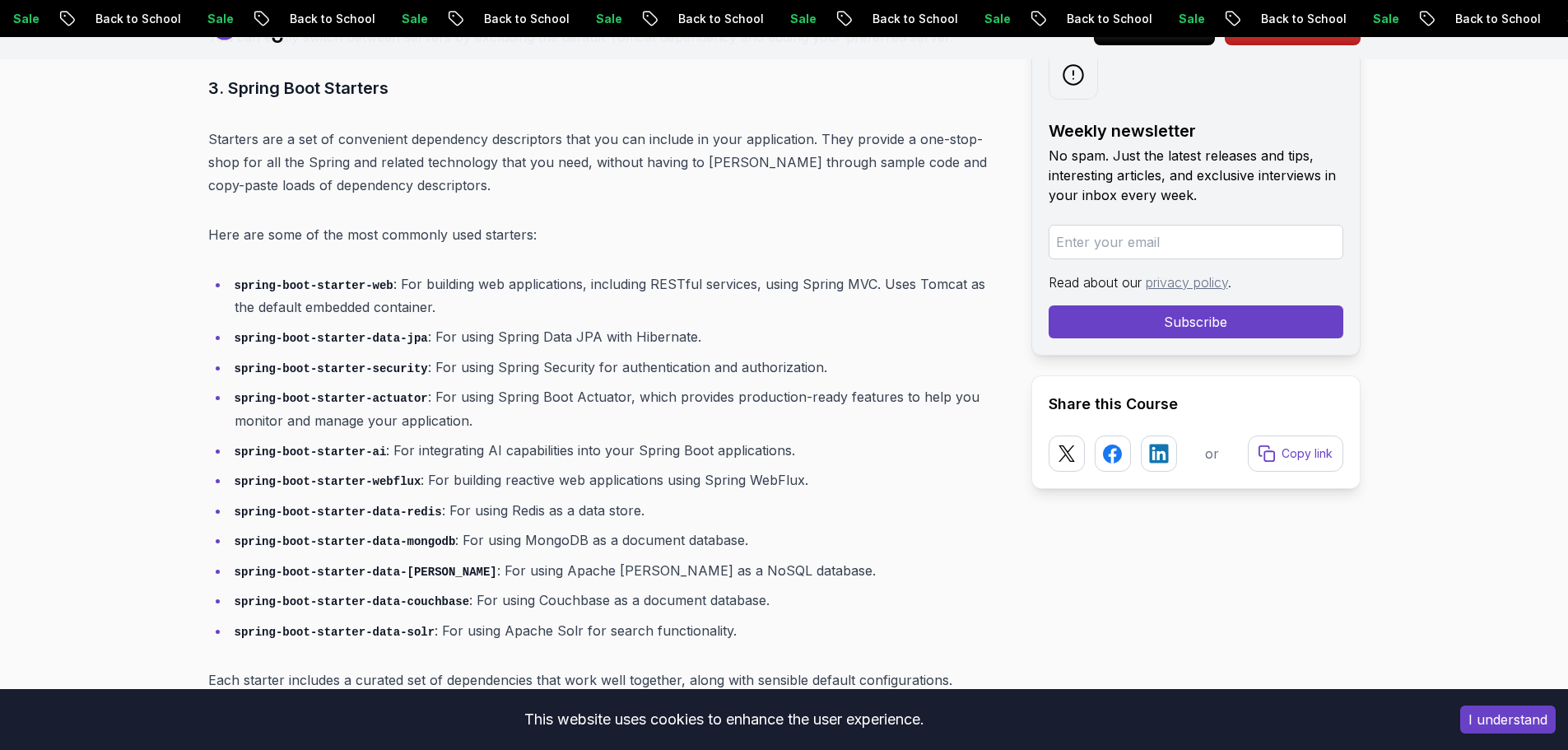
drag, startPoint x: 318, startPoint y: 276, endPoint x: 276, endPoint y: 267, distance: 43.0
click at [315, 276] on li "spring-boot-starter-web : For building web applications, including RESTful serv…" at bounding box center [617, 295] width 775 height 46
drag, startPoint x: 239, startPoint y: 259, endPoint x: 222, endPoint y: 256, distance: 17.3
click at [222, 272] on ul "spring-boot-starter-web : For building web applications, including RESTful serv…" at bounding box center [606, 457] width 796 height 370
click at [236, 279] on code "spring-boot-starter-web" at bounding box center [313, 285] width 158 height 13
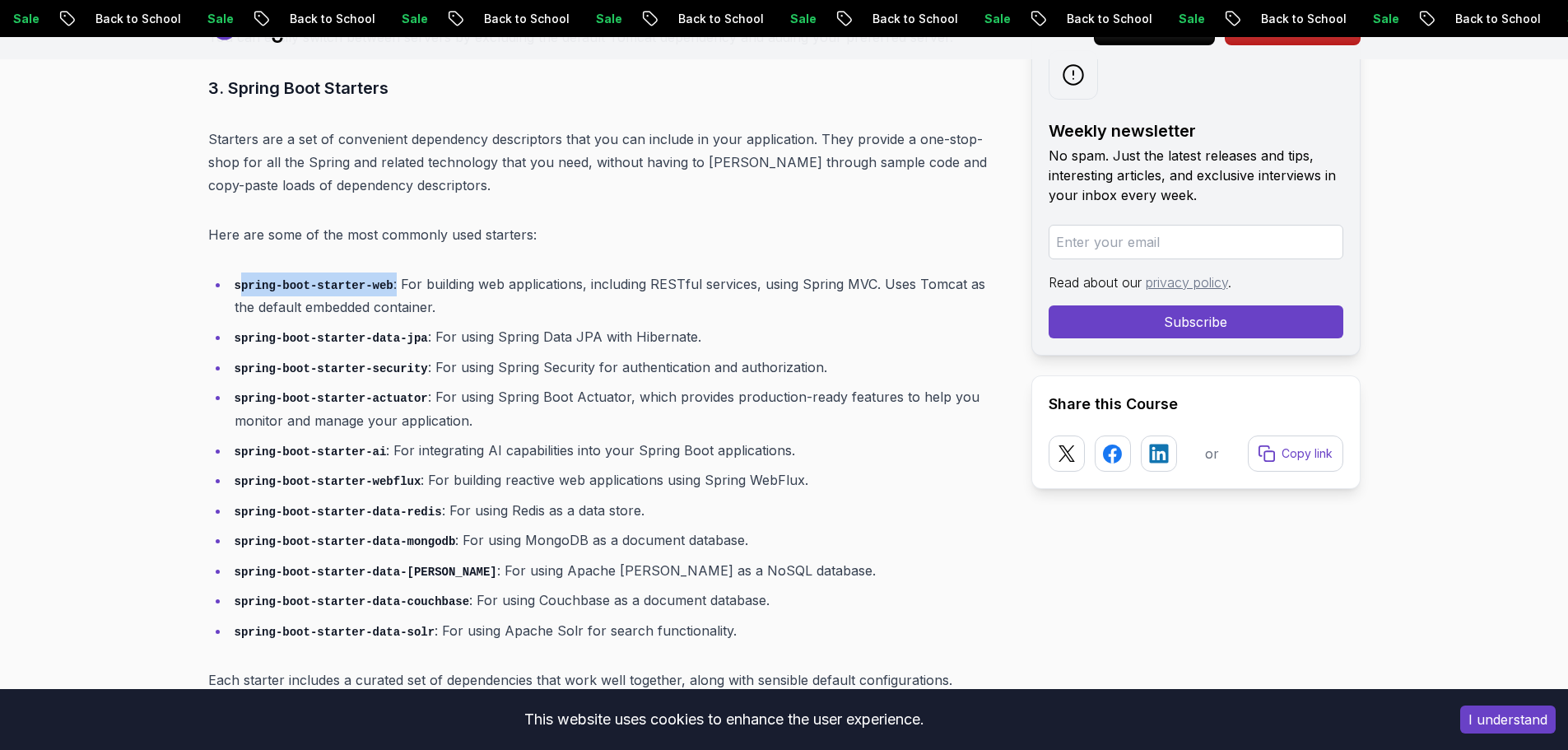
drag, startPoint x: 317, startPoint y: 275, endPoint x: 381, endPoint y: 270, distance: 64.2
click at [381, 272] on li "spring-boot-starter-web : For building web applications, including RESTful serv…" at bounding box center [617, 295] width 775 height 46
click at [310, 279] on code "spring-boot-starter-web" at bounding box center [313, 285] width 158 height 13
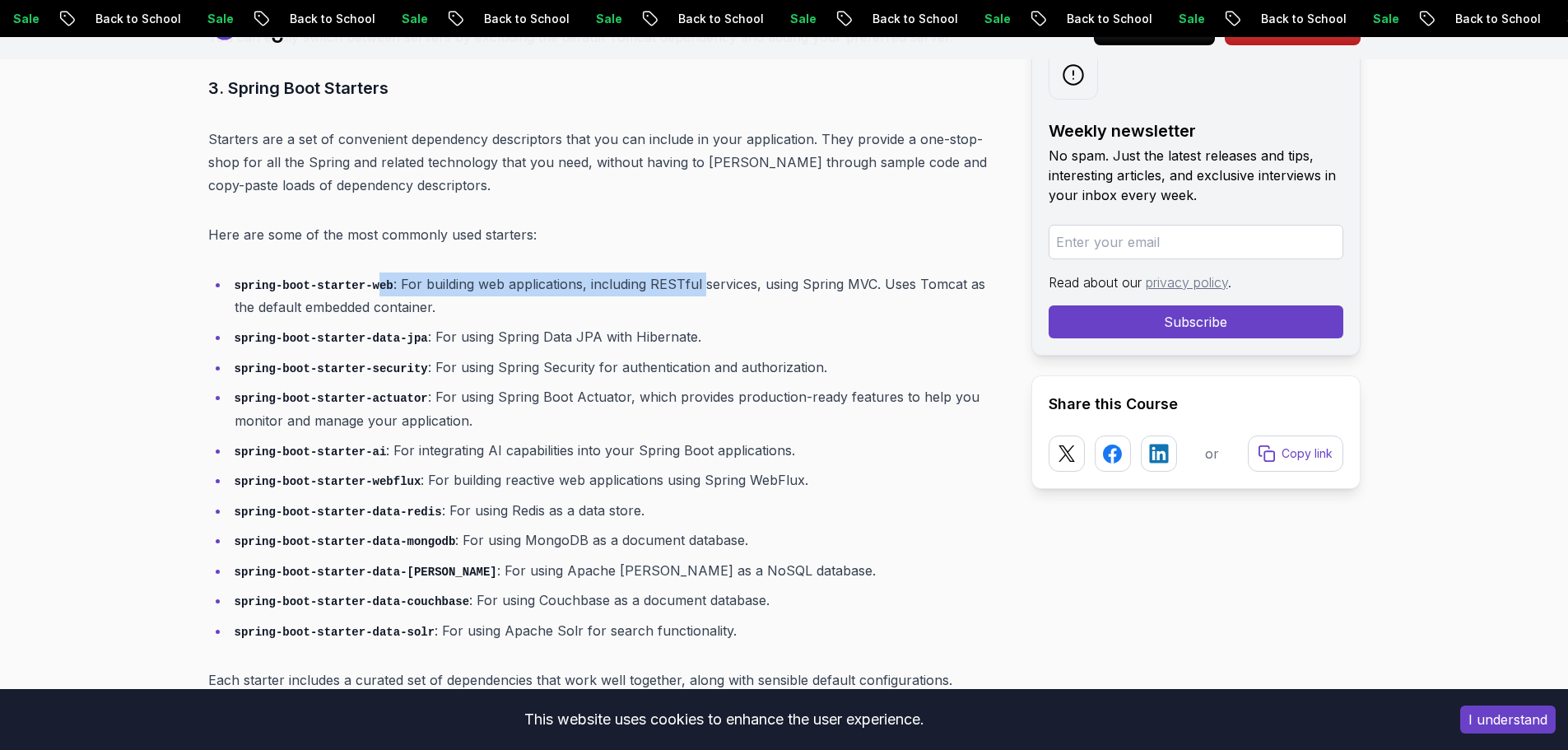
drag, startPoint x: 369, startPoint y: 263, endPoint x: 688, endPoint y: 265, distance: 319.0
click at [689, 272] on li "spring-boot-starter-web : For building web applications, including RESTful serv…" at bounding box center [617, 295] width 775 height 46
click at [684, 272] on li "spring-boot-starter-web : For building web applications, including RESTful serv…" at bounding box center [617, 295] width 775 height 46
click at [670, 282] on li "spring-boot-starter-web : For building web applications, including RESTful serv…" at bounding box center [617, 295] width 775 height 46
drag, startPoint x: 537, startPoint y: 251, endPoint x: 810, endPoint y: 251, distance: 273.0
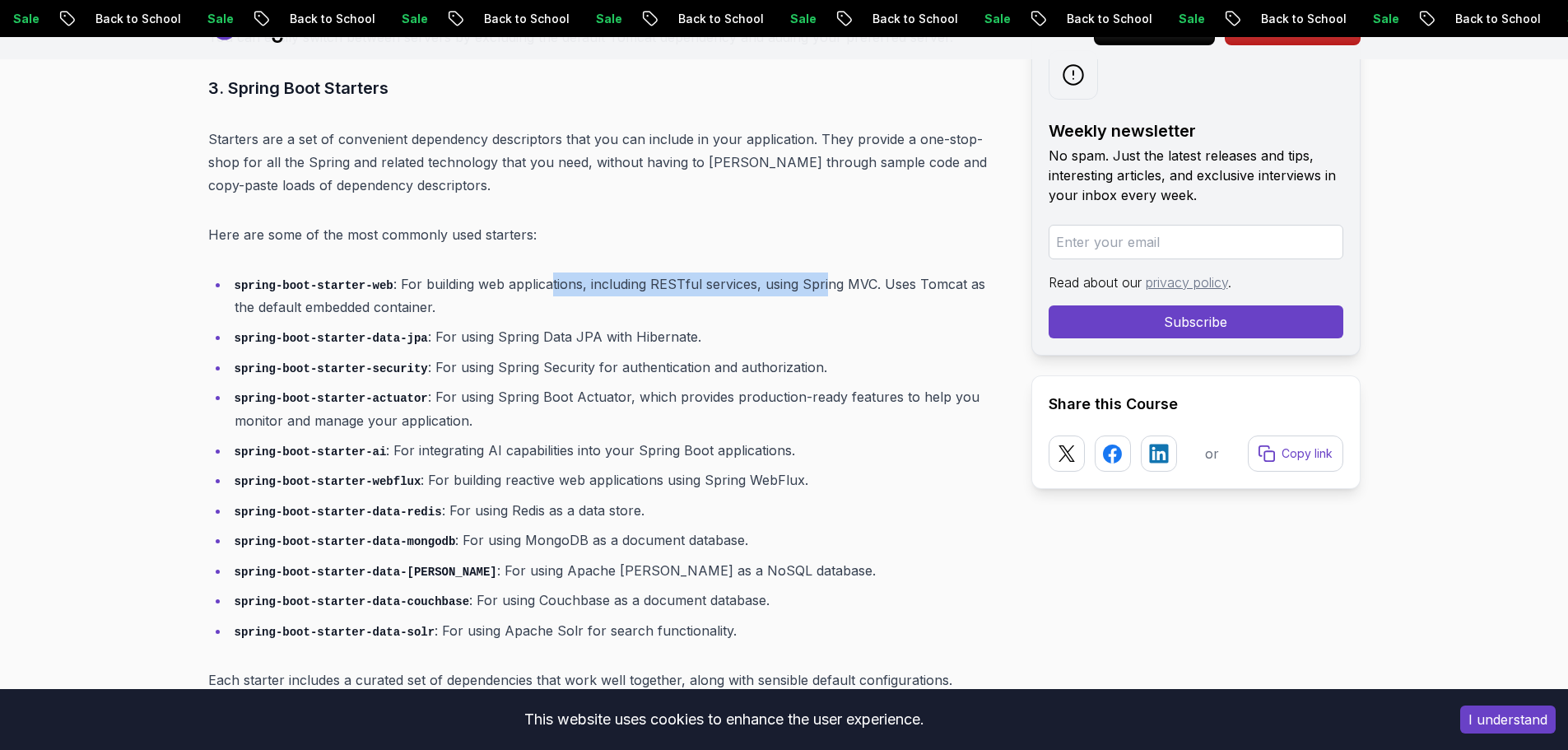
click at [810, 272] on li "spring-boot-starter-web : For building web applications, including RESTful serv…" at bounding box center [617, 295] width 775 height 46
drag, startPoint x: 745, startPoint y: 252, endPoint x: 907, endPoint y: 250, distance: 162.0
click at [907, 272] on li "spring-boot-starter-web : For building web applications, including RESTful serv…" at bounding box center [617, 295] width 775 height 46
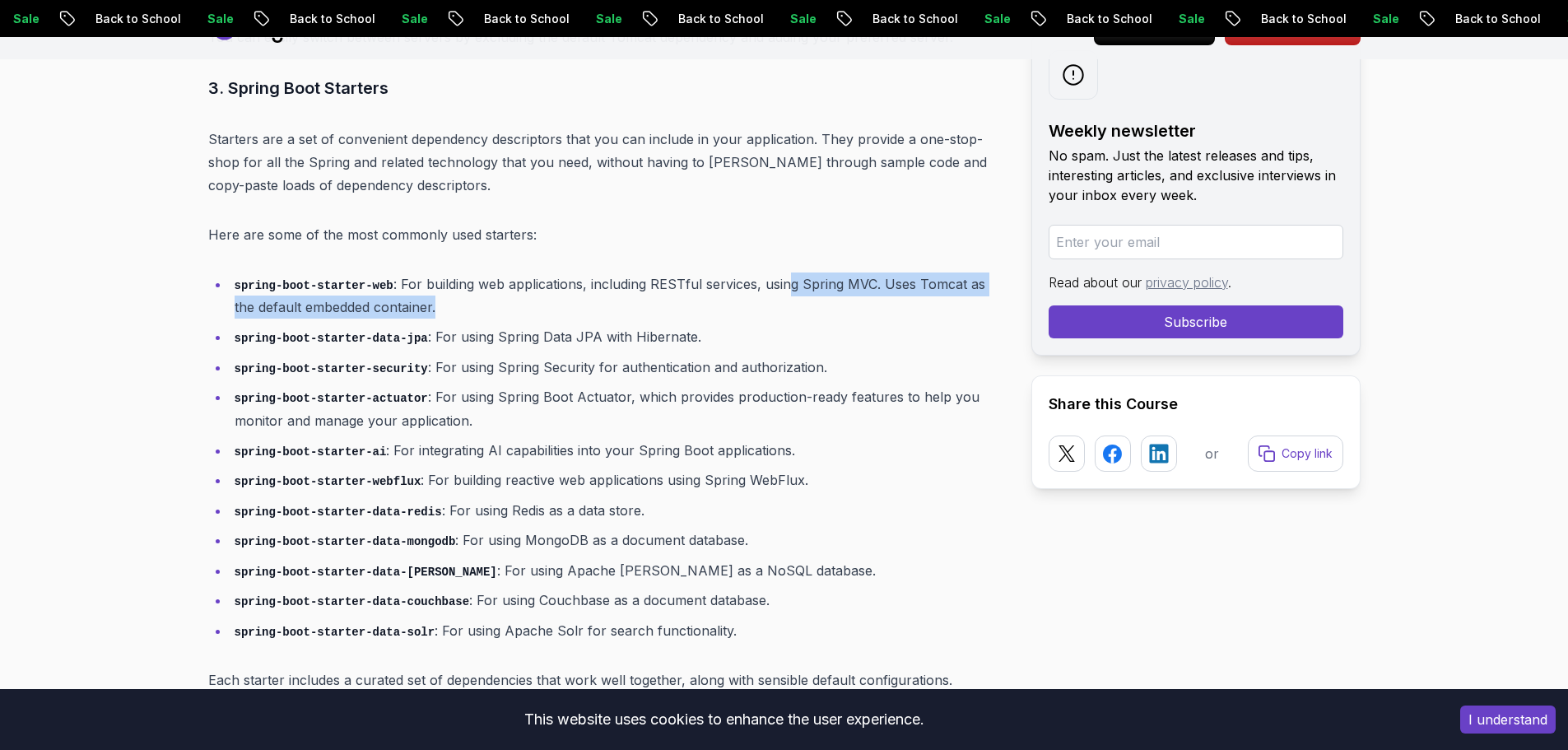
drag, startPoint x: 775, startPoint y: 259, endPoint x: 391, endPoint y: 294, distance: 385.6
click at [609, 288] on li "spring-boot-starter-web : For building web applications, including RESTful serv…" at bounding box center [617, 295] width 775 height 46
click at [369, 294] on li "spring-boot-starter-web : For building web applications, including RESTful serv…" at bounding box center [617, 295] width 775 height 46
click at [381, 294] on li "spring-boot-starter-web : For building web applications, including RESTful serv…" at bounding box center [617, 295] width 775 height 46
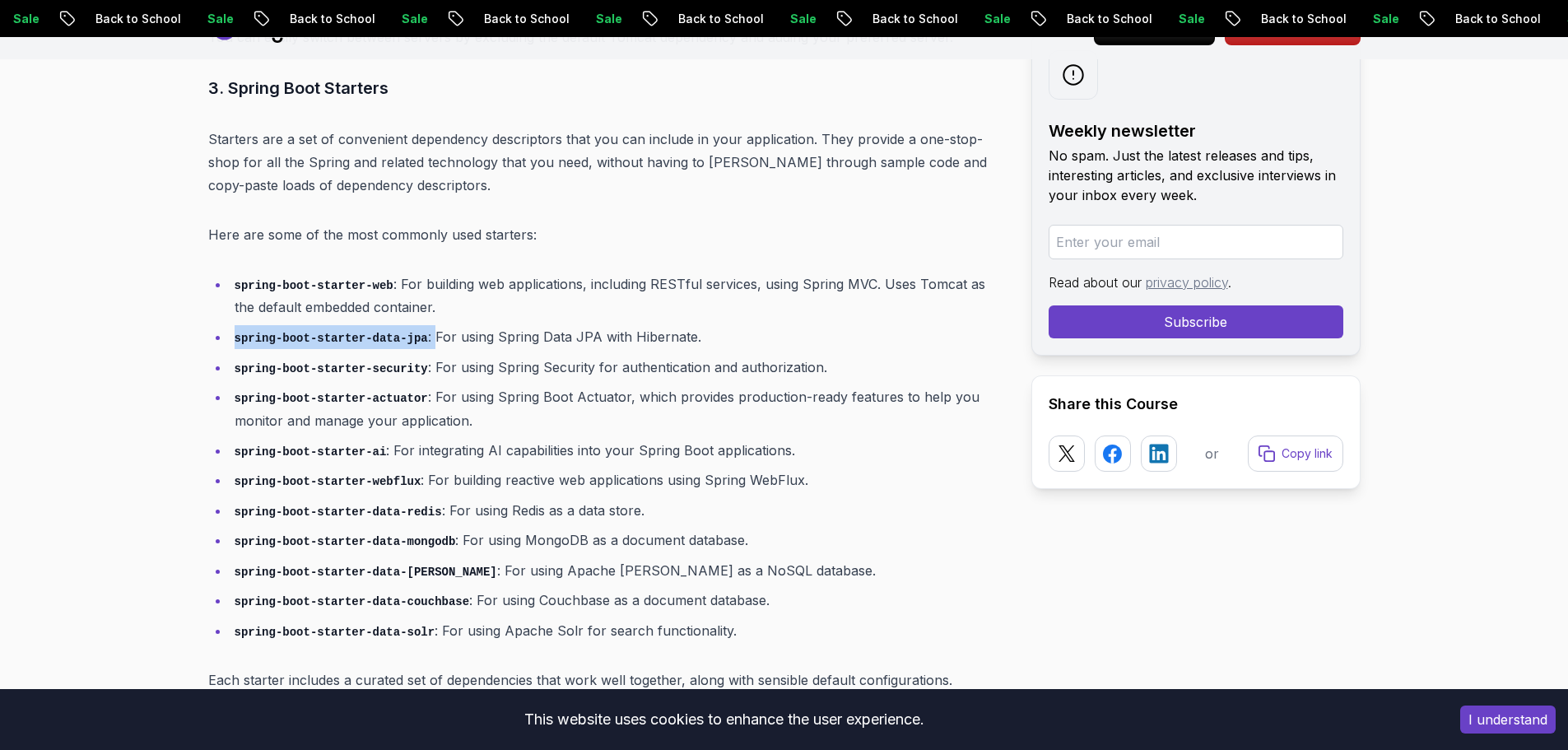
drag, startPoint x: 234, startPoint y: 324, endPoint x: 418, endPoint y: 323, distance: 184.0
click at [418, 325] on li "spring-boot-starter-data-jpa : For using Spring Data JPA with Hibernate." at bounding box center [617, 338] width 775 height 24
click at [428, 325] on li "spring-boot-starter-data-jpa : For using Spring Data JPA with Hibernate." at bounding box center [617, 338] width 775 height 24
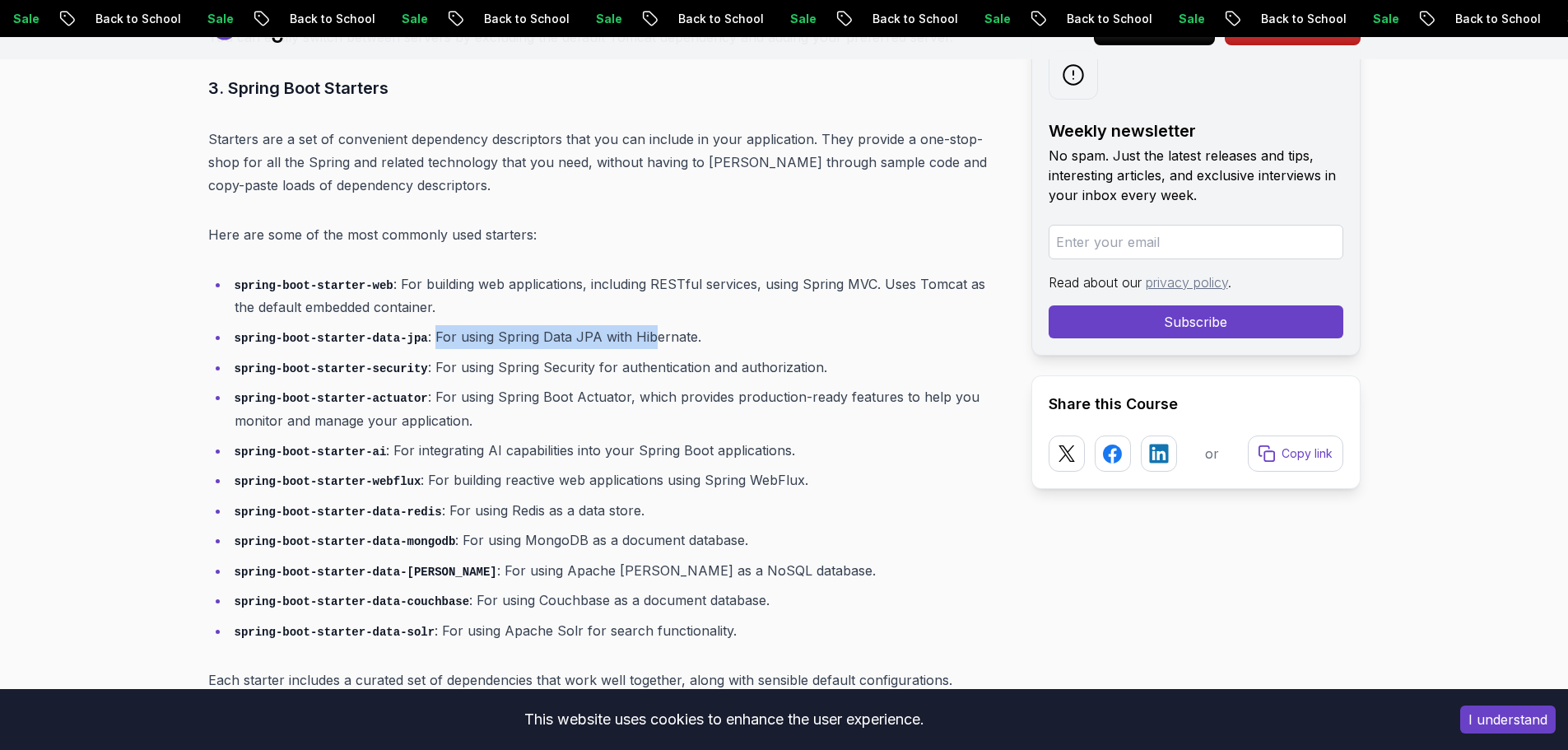
drag, startPoint x: 420, startPoint y: 317, endPoint x: 632, endPoint y: 291, distance: 213.6
click at [632, 291] on ul "spring-boot-starter-web : For building web applications, including RESTful serv…" at bounding box center [606, 457] width 796 height 370
click at [435, 356] on li "spring-boot-starter-security : For using Spring Security for authentication and…" at bounding box center [617, 368] width 775 height 24
drag, startPoint x: 421, startPoint y: 319, endPoint x: 677, endPoint y: 303, distance: 256.5
click at [677, 325] on li "spring-boot-starter-data-jpa : For using Spring Data JPA with Hibernate." at bounding box center [617, 338] width 775 height 24
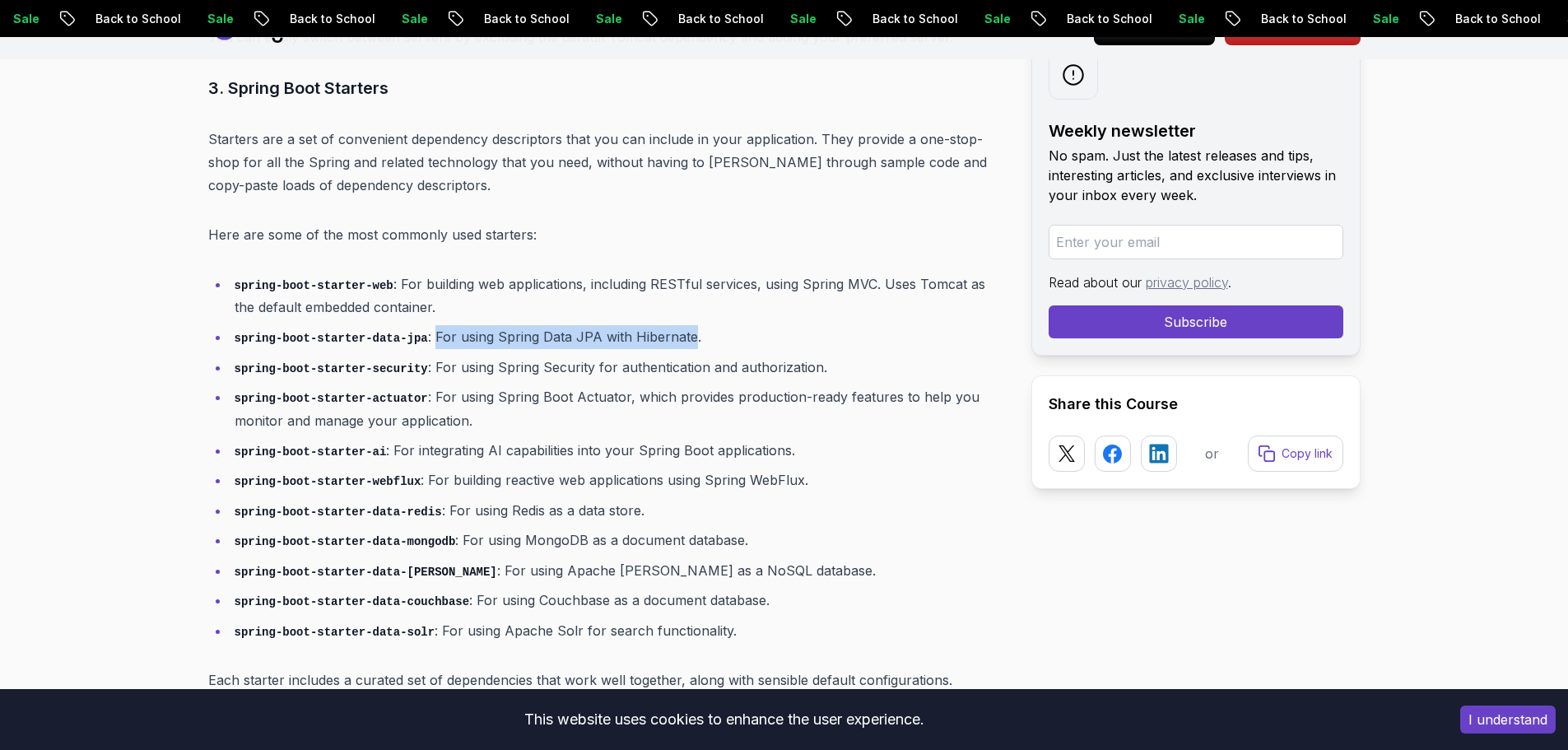
click at [677, 325] on li "spring-boot-starter-data-jpa : For using Spring Data JPA with Hibernate." at bounding box center [617, 338] width 775 height 24
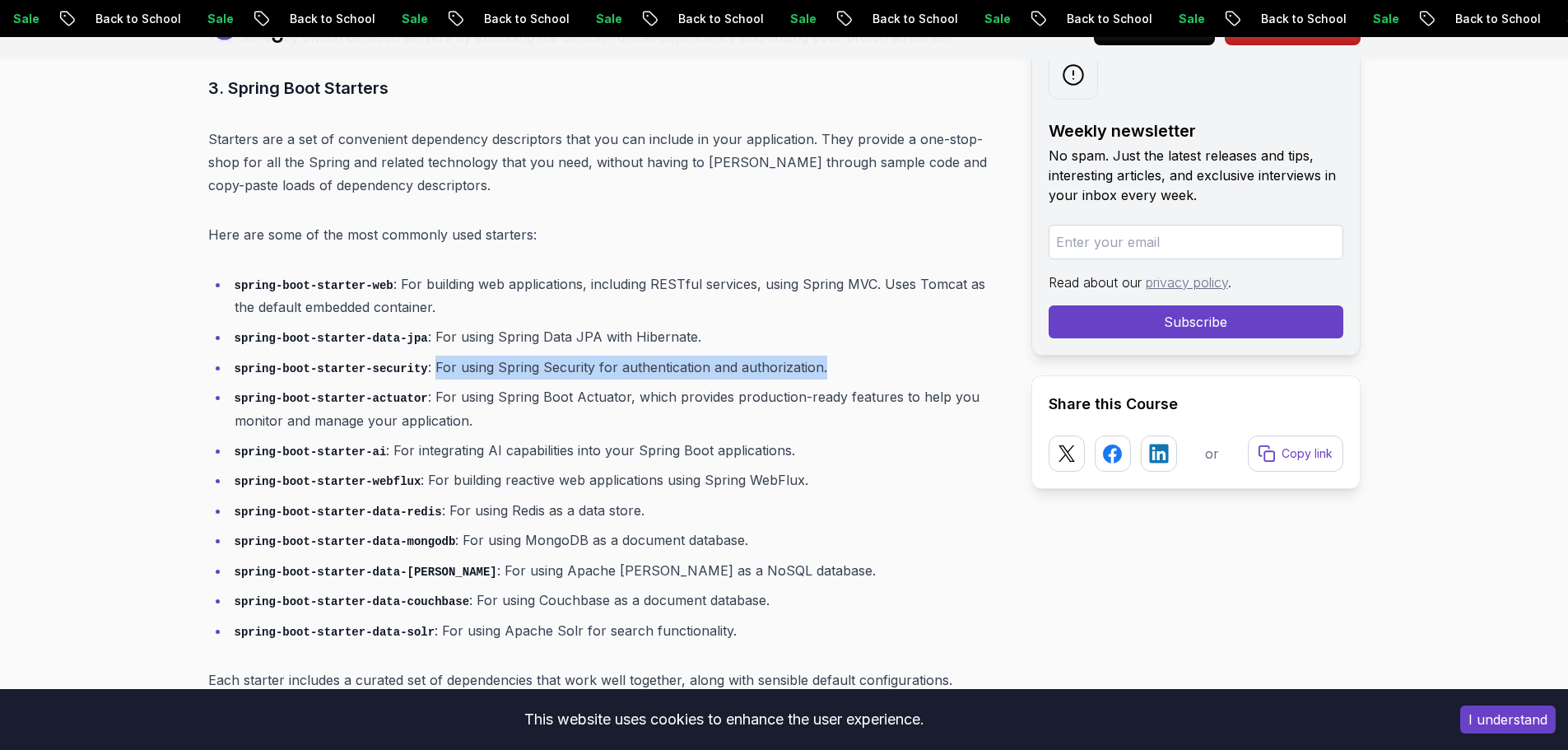
drag, startPoint x: 420, startPoint y: 340, endPoint x: 724, endPoint y: 377, distance: 306.2
click at [808, 356] on li "spring-boot-starter-security : For using Spring Security for authentication and…" at bounding box center [617, 368] width 775 height 24
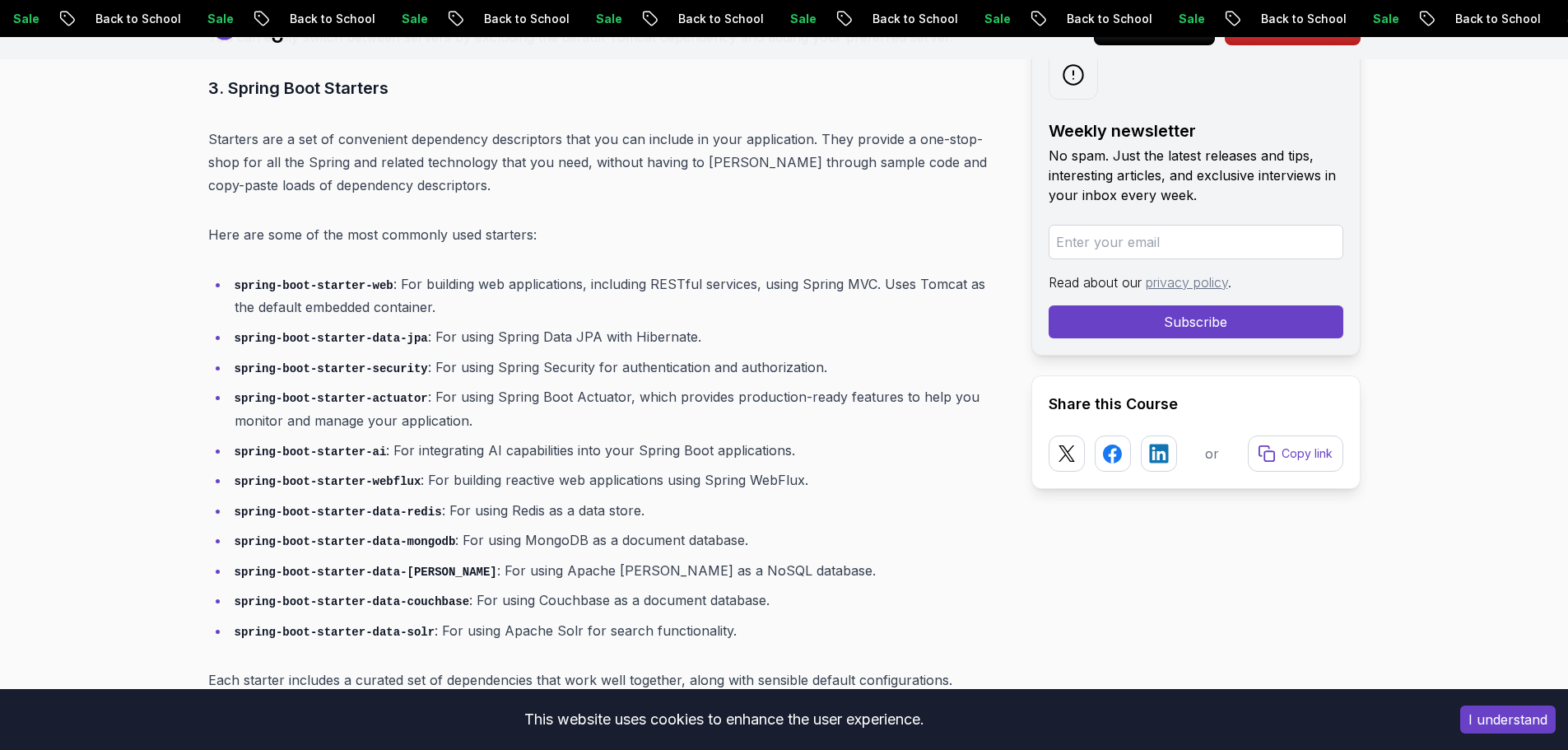
drag, startPoint x: 600, startPoint y: 438, endPoint x: 570, endPoint y: 436, distance: 30.1
click at [590, 437] on ul "spring-boot-starter-web : For building web applications, including RESTful serv…" at bounding box center [606, 457] width 796 height 370
click at [439, 385] on li "spring-boot-starter-actuator : For using Spring Boot Actuator, which provides p…" at bounding box center [617, 408] width 775 height 46
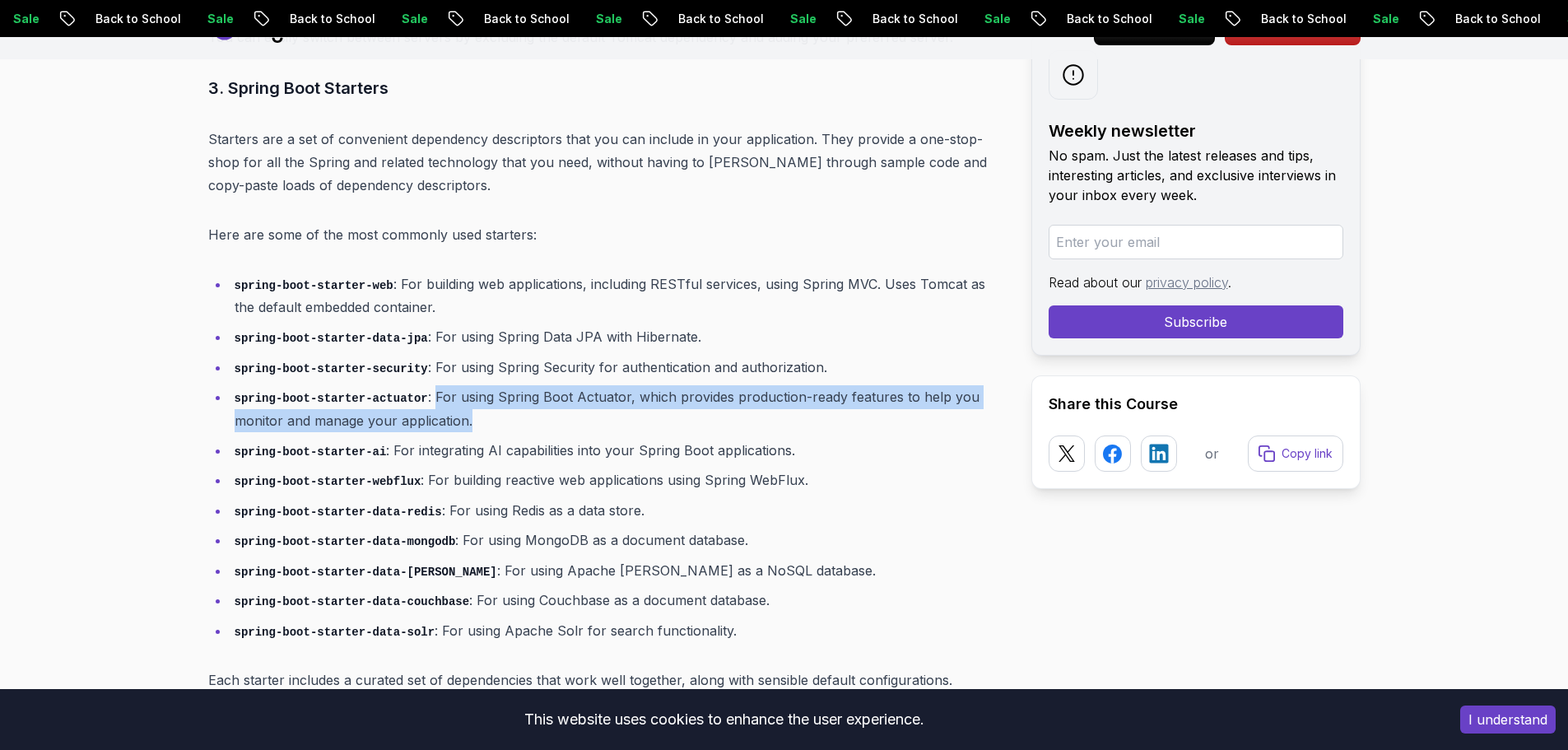
drag, startPoint x: 418, startPoint y: 371, endPoint x: 516, endPoint y: 406, distance: 104.1
click at [516, 406] on li "spring-boot-starter-actuator : For using Spring Boot Actuator, which provides p…" at bounding box center [617, 408] width 775 height 46
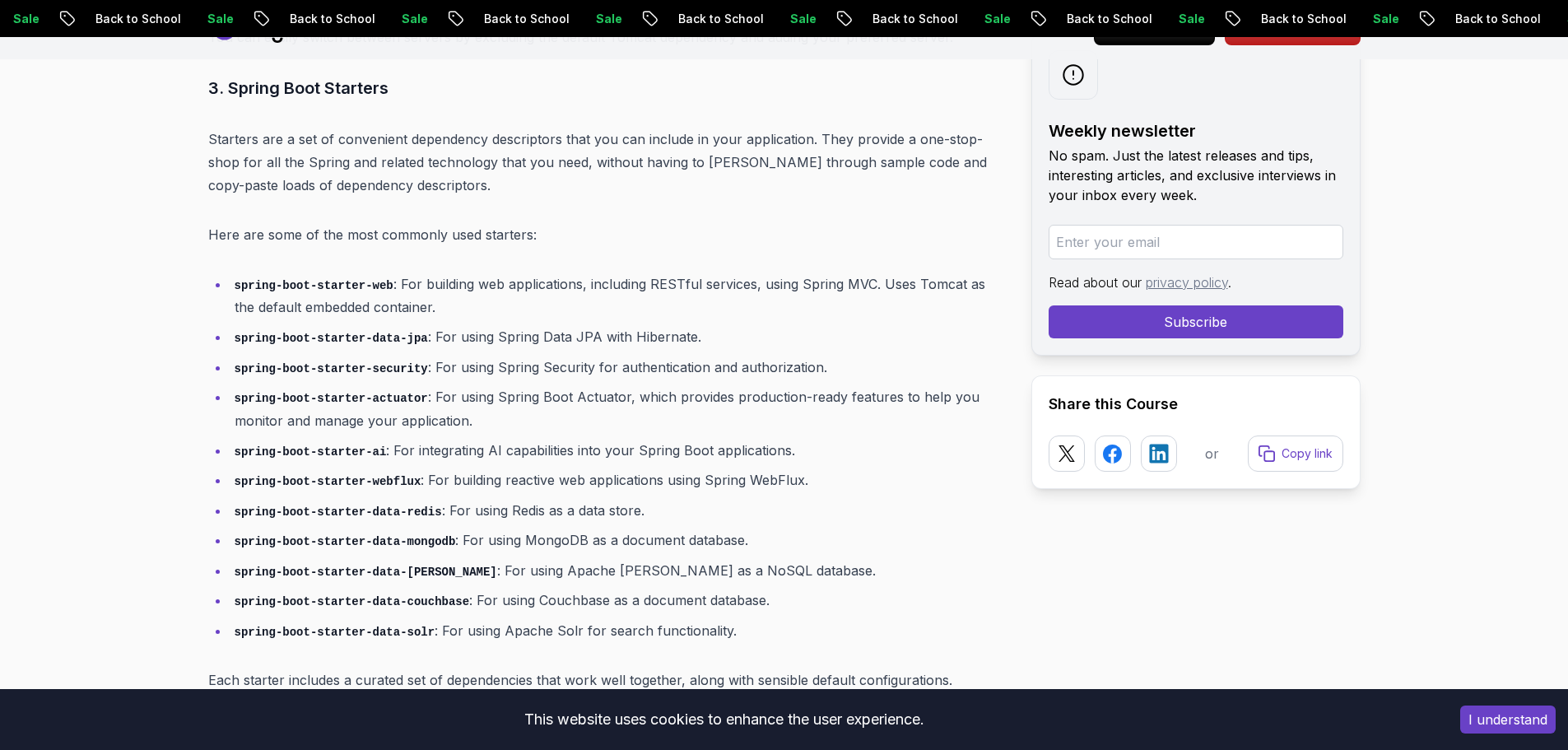
click at [482, 412] on ul "spring-boot-starter-web : For building web applications, including RESTful serv…" at bounding box center [606, 457] width 796 height 370
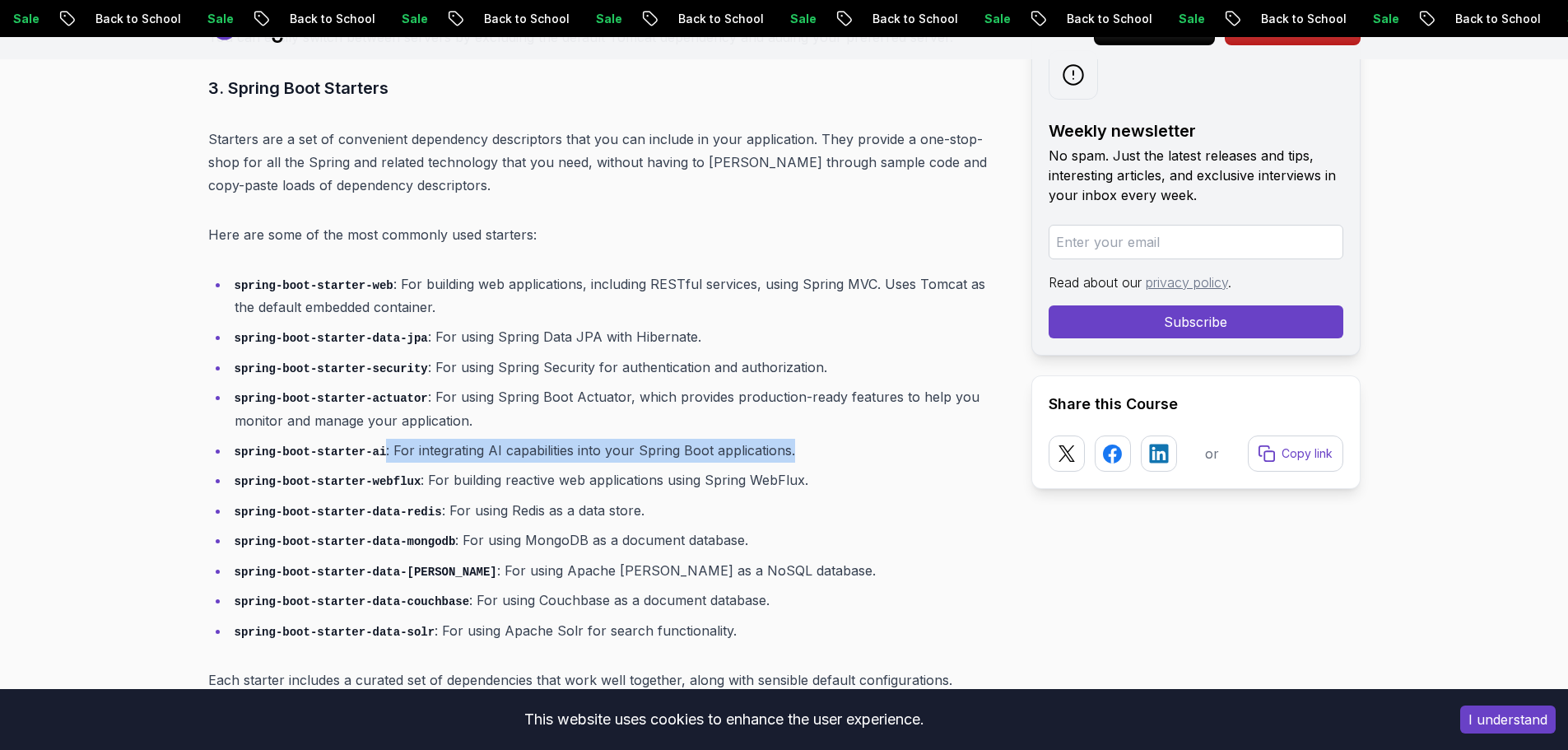
drag, startPoint x: 374, startPoint y: 426, endPoint x: 834, endPoint y: 414, distance: 460.2
click at [834, 414] on ul "spring-boot-starter-web : For building web applications, including RESTful serv…" at bounding box center [606, 457] width 796 height 370
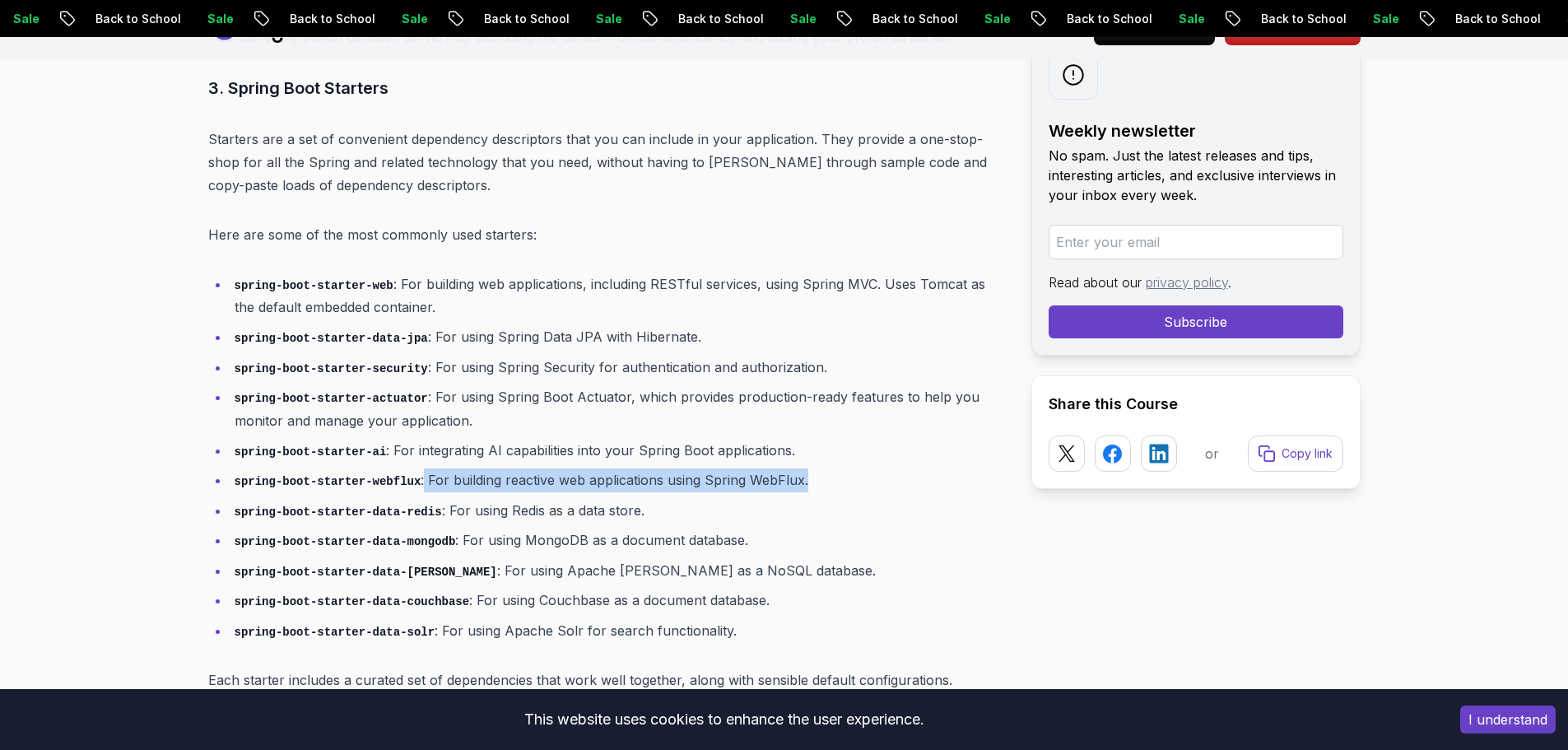
drag, startPoint x: 409, startPoint y: 457, endPoint x: 825, endPoint y: 452, distance: 416.0
click at [825, 468] on li "spring-boot-starter-webflux : For building reactive web applications using Spri…" at bounding box center [617, 480] width 775 height 24
click at [646, 468] on li "spring-boot-starter-webflux : For building reactive web applications using Spri…" at bounding box center [617, 480] width 775 height 24
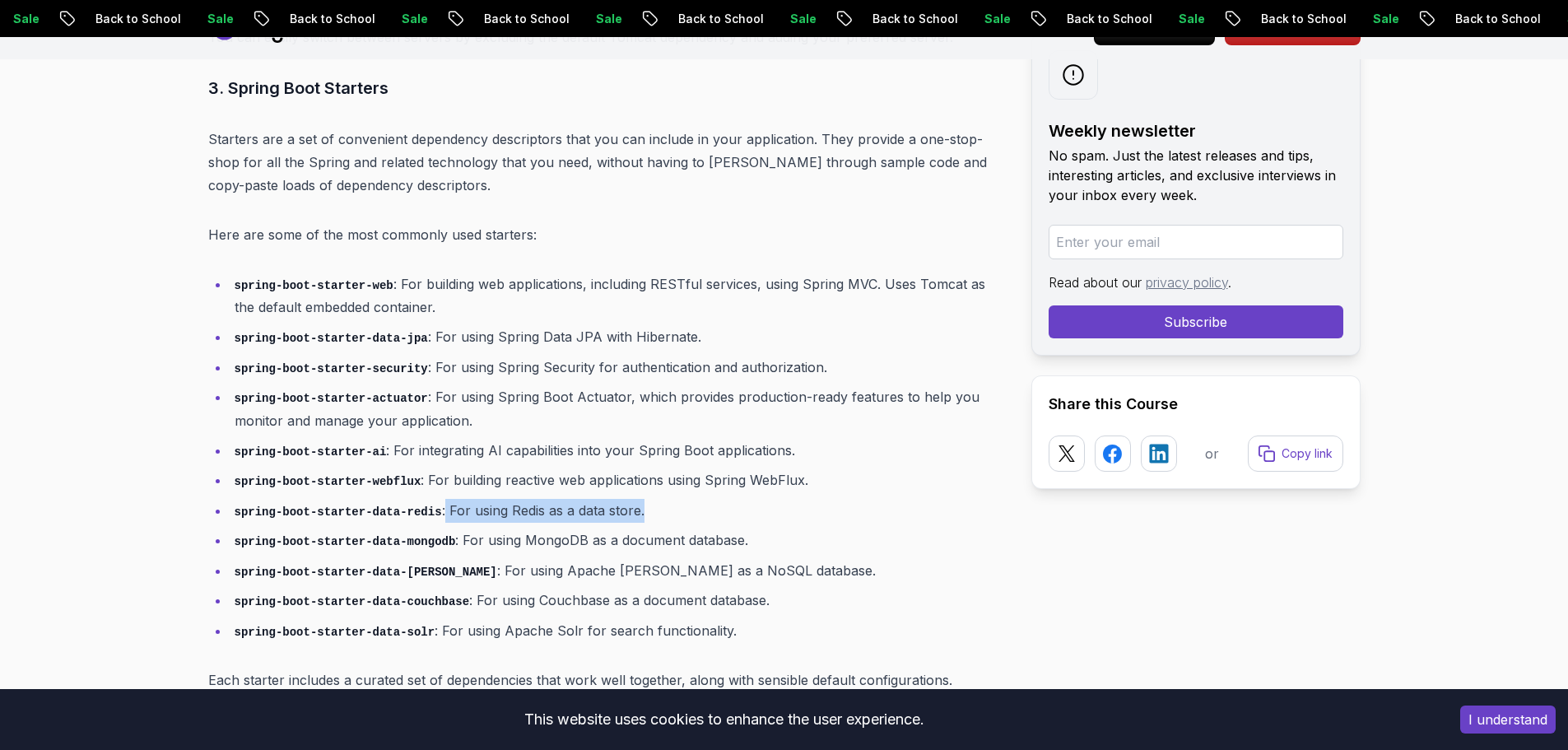
drag, startPoint x: 429, startPoint y: 485, endPoint x: 666, endPoint y: 474, distance: 237.3
click at [666, 474] on ul "spring-boot-starter-web : For building web applications, including RESTful serv…" at bounding box center [606, 457] width 796 height 370
click at [604, 499] on li "spring-boot-starter-data-redis : For using Redis as a data store." at bounding box center [617, 511] width 775 height 24
drag, startPoint x: 448, startPoint y: 498, endPoint x: 573, endPoint y: 499, distance: 125.0
click at [573, 499] on ul "spring-boot-starter-web : For building web applications, including RESTful serv…" at bounding box center [606, 457] width 796 height 370
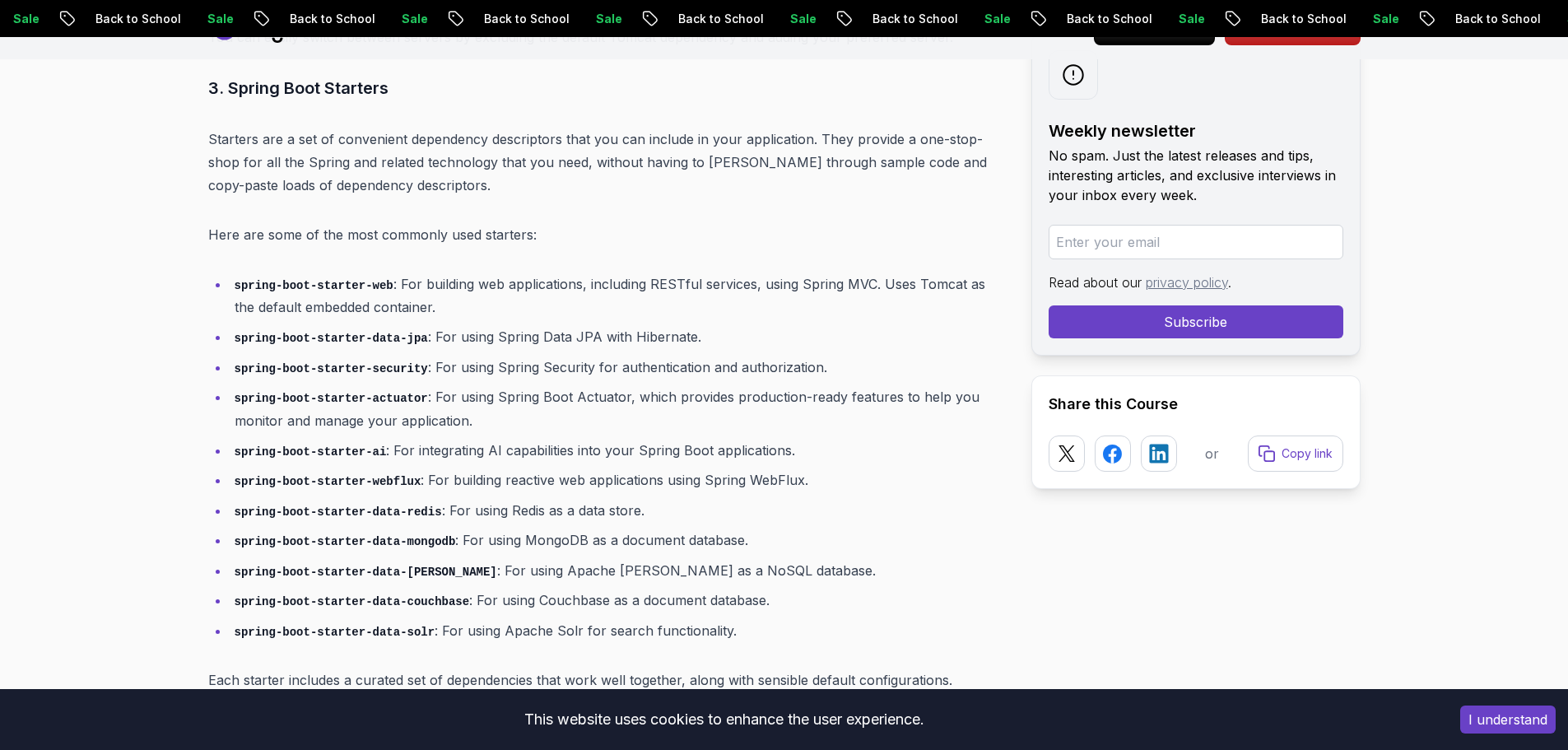
drag, startPoint x: 455, startPoint y: 539, endPoint x: 419, endPoint y: 539, distance: 36.0
click at [440, 559] on li "spring-boot-starter-data-[PERSON_NAME] : For using Apache [PERSON_NAME] as a No…" at bounding box center [617, 571] width 775 height 24
click at [419, 562] on strong "spring-boot-starter-data-[PERSON_NAME]" at bounding box center [365, 570] width 263 height 16
click at [414, 595] on code "spring-boot-starter-data-couchbase" at bounding box center [351, 601] width 235 height 13
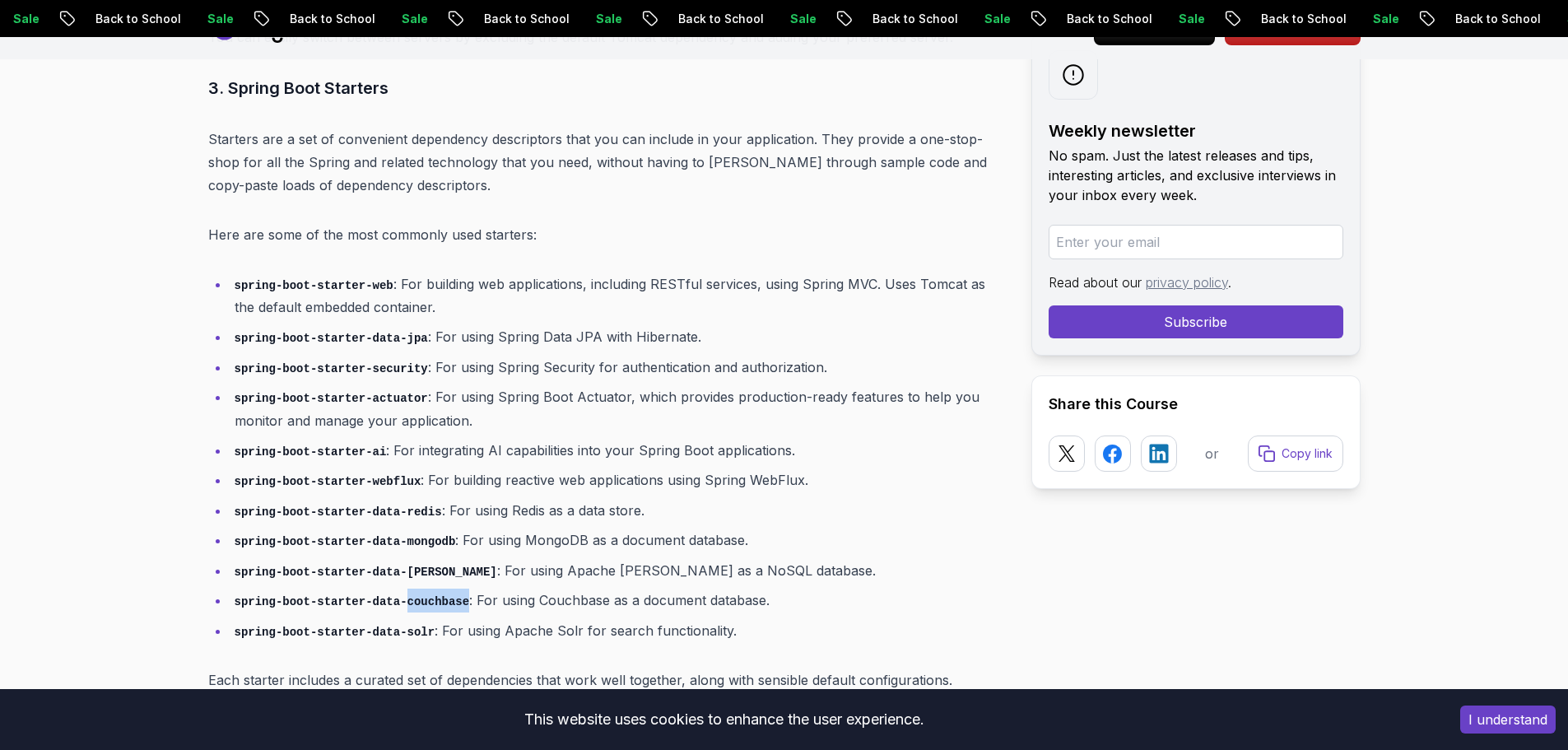
click at [414, 595] on code "spring-boot-starter-data-couchbase" at bounding box center [351, 601] width 235 height 13
click at [401, 625] on code "spring-boot-starter-data-solr" at bounding box center [334, 631] width 201 height 13
drag, startPoint x: 374, startPoint y: 276, endPoint x: 357, endPoint y: 265, distance: 20.2
click at [371, 275] on li "spring-boot-starter-web : For building web applications, including RESTful serv…" at bounding box center [617, 295] width 775 height 46
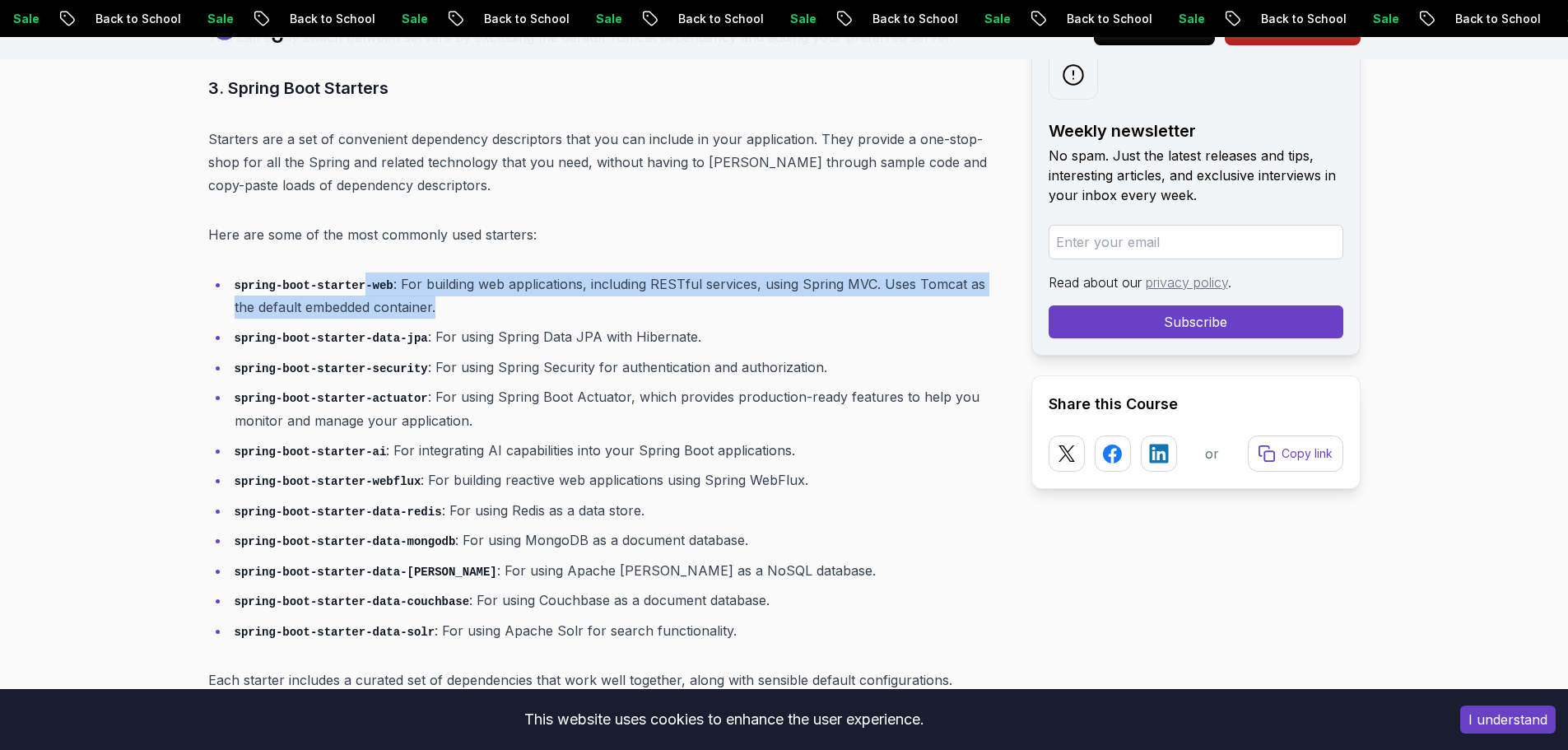
drag, startPoint x: 357, startPoint y: 265, endPoint x: 427, endPoint y: 281, distance: 71.8
click at [427, 281] on li "spring-boot-starter-web : For building web applications, including RESTful serv…" at bounding box center [617, 295] width 775 height 46
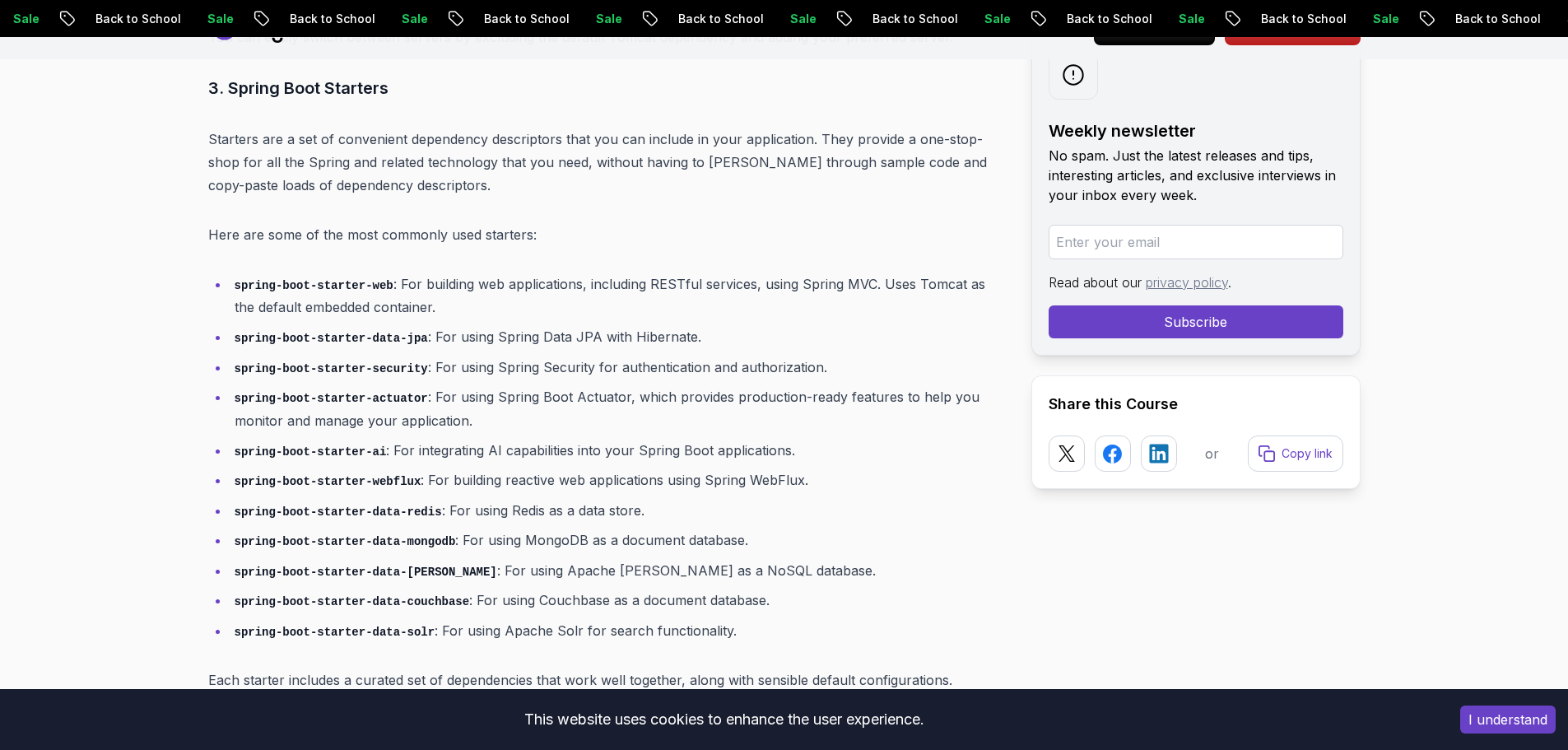
click at [421, 325] on li "spring-boot-starter-data-jpa : For using Spring Data JPA with Hibernate." at bounding box center [617, 338] width 775 height 24
drag, startPoint x: 383, startPoint y: 312, endPoint x: 665, endPoint y: 322, distance: 282.2
click at [665, 325] on li "spring-boot-starter-data-jpa : For using Spring Data JPA with Hibernate." at bounding box center [617, 338] width 775 height 24
click at [356, 392] on code "spring-boot-starter-actuator" at bounding box center [331, 398] width 194 height 13
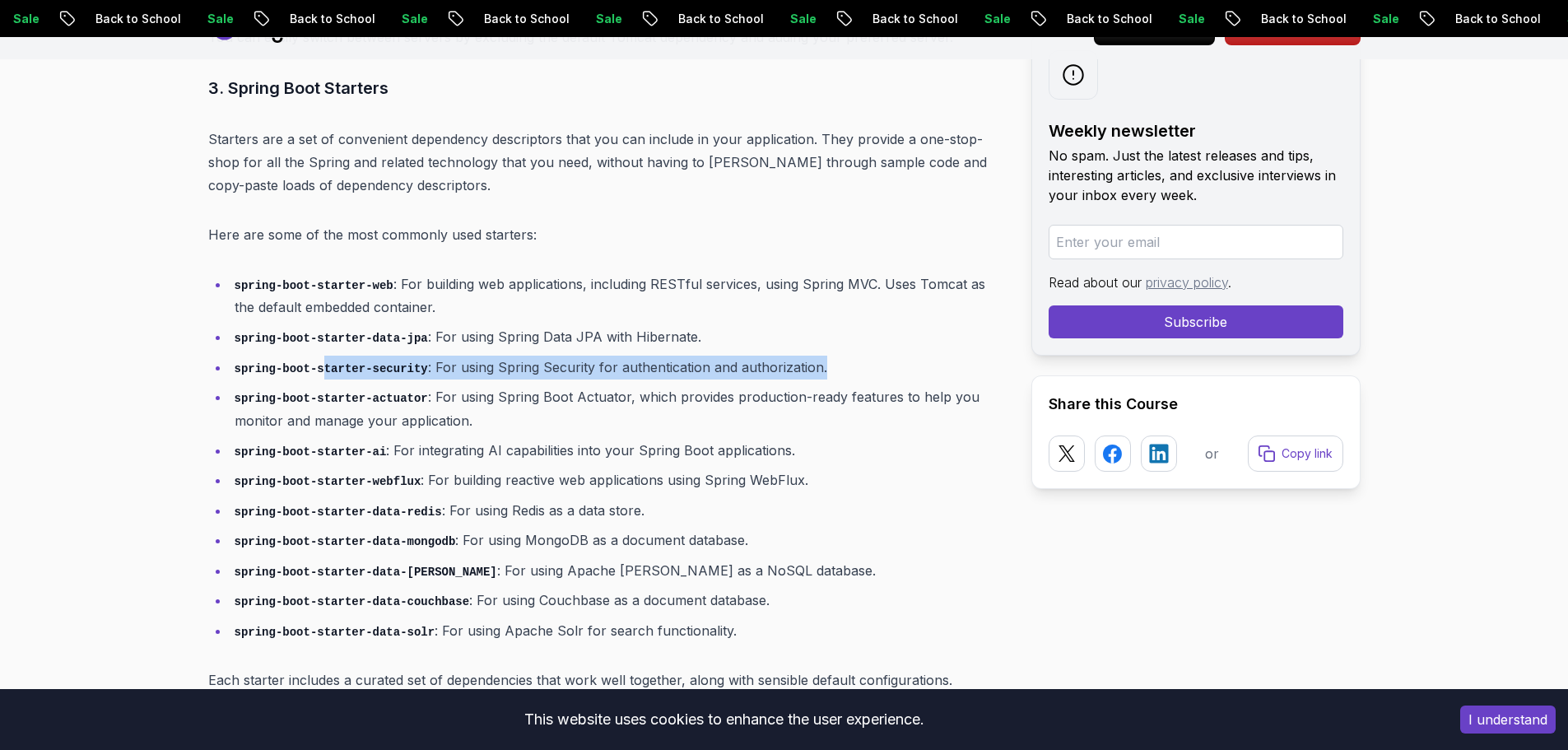
drag, startPoint x: 316, startPoint y: 339, endPoint x: 922, endPoint y: 355, distance: 606.2
click at [922, 356] on li "spring-boot-starter-security : For using Spring Security for authentication and…" at bounding box center [617, 368] width 775 height 24
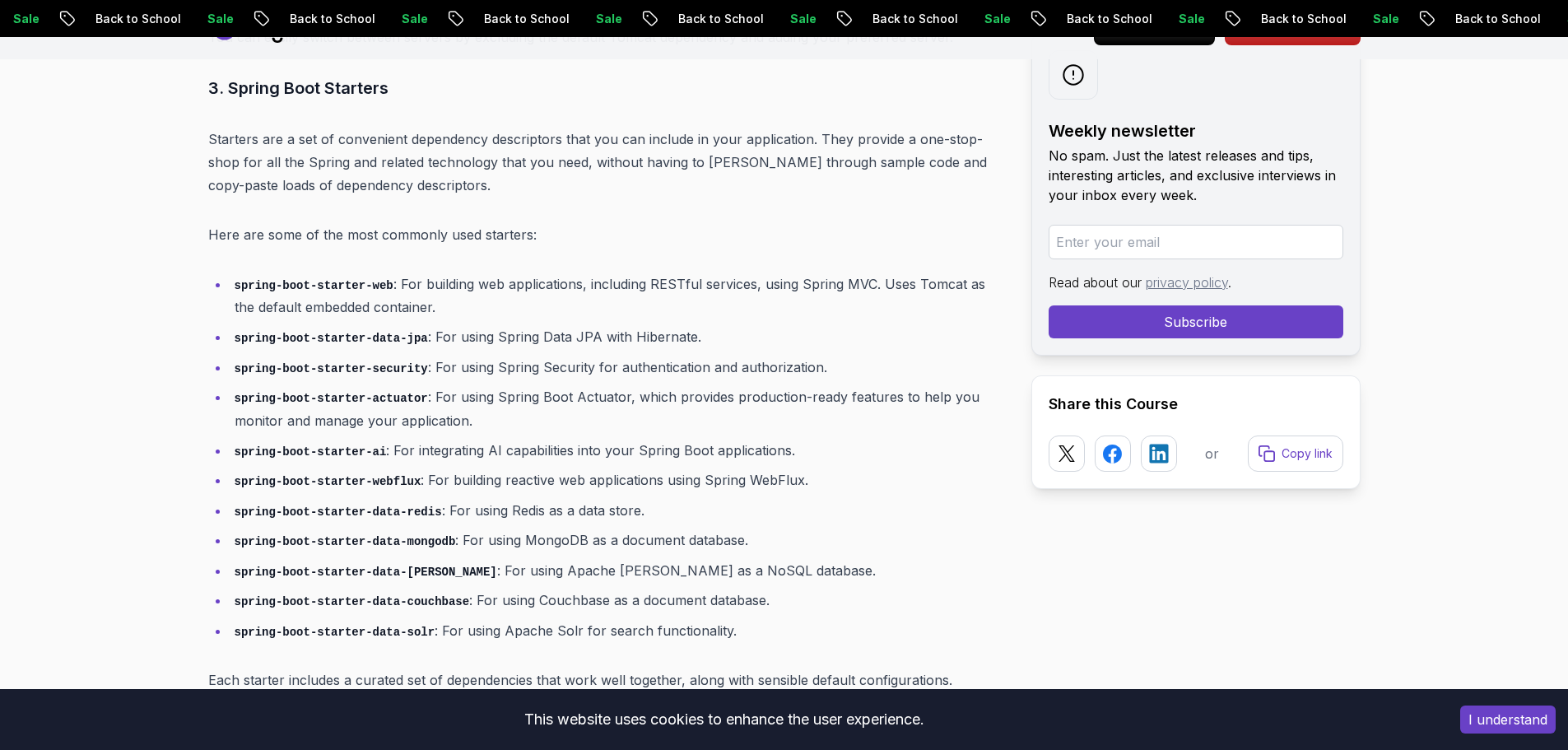
click at [703, 385] on li "spring-boot-starter-actuator : For using Spring Boot Actuator, which provides p…" at bounding box center [617, 408] width 775 height 46
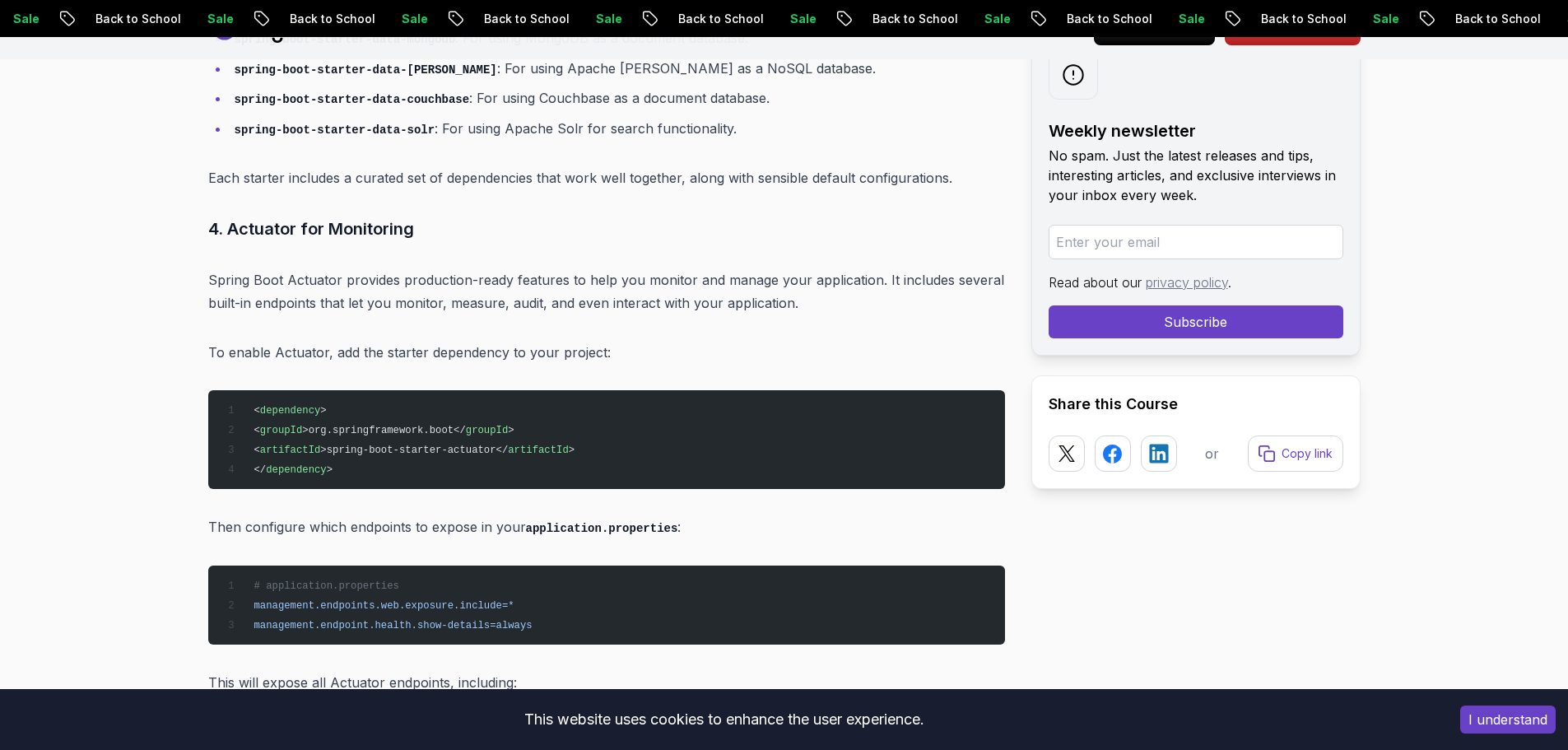
scroll to position [7017, 0]
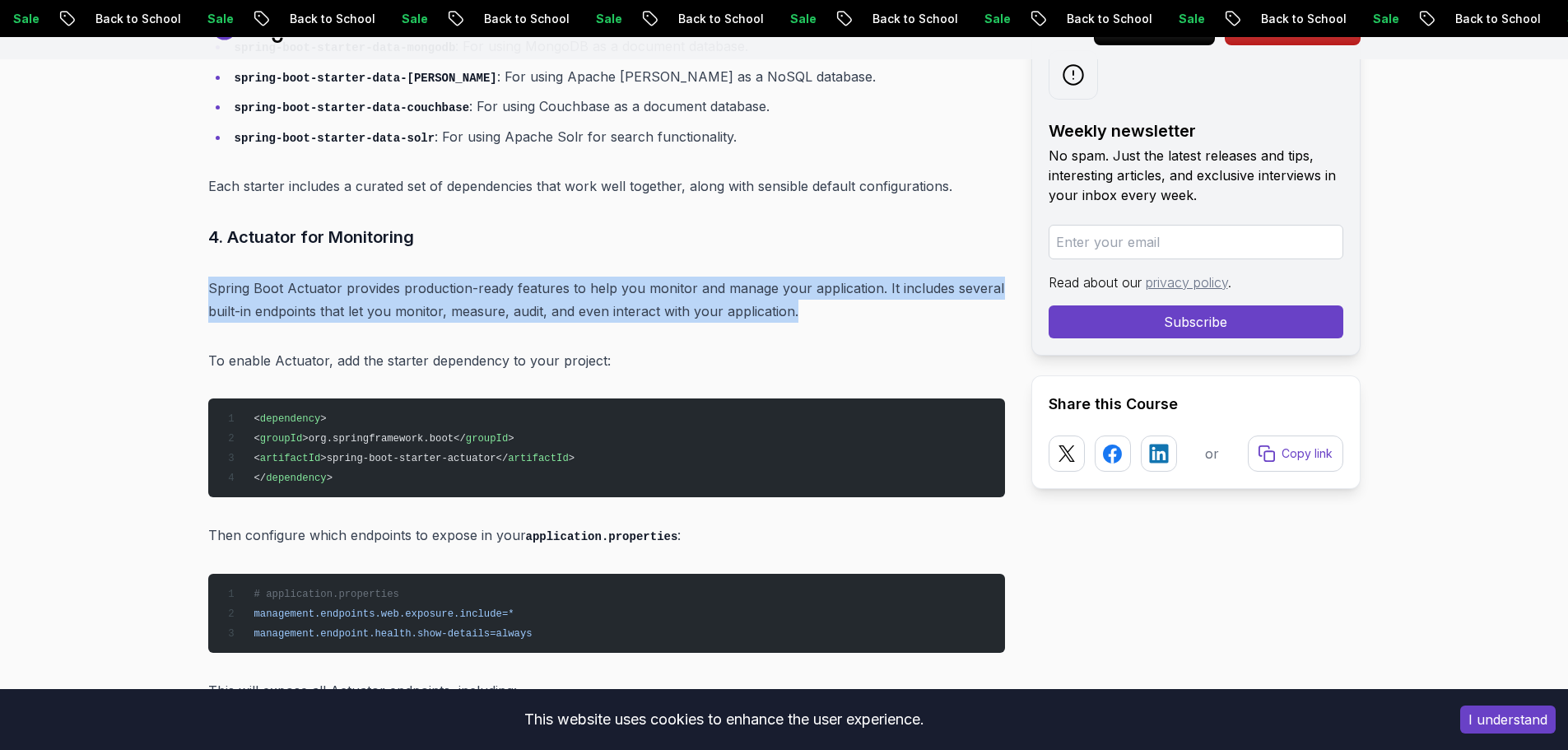
drag, startPoint x: 207, startPoint y: 266, endPoint x: 795, endPoint y: 296, distance: 588.8
click at [795, 296] on div "Blogs Getting Started with Spring Boot A Beginner's Guide backend 15 min read G…" at bounding box center [784, 421] width 1568 height 14683
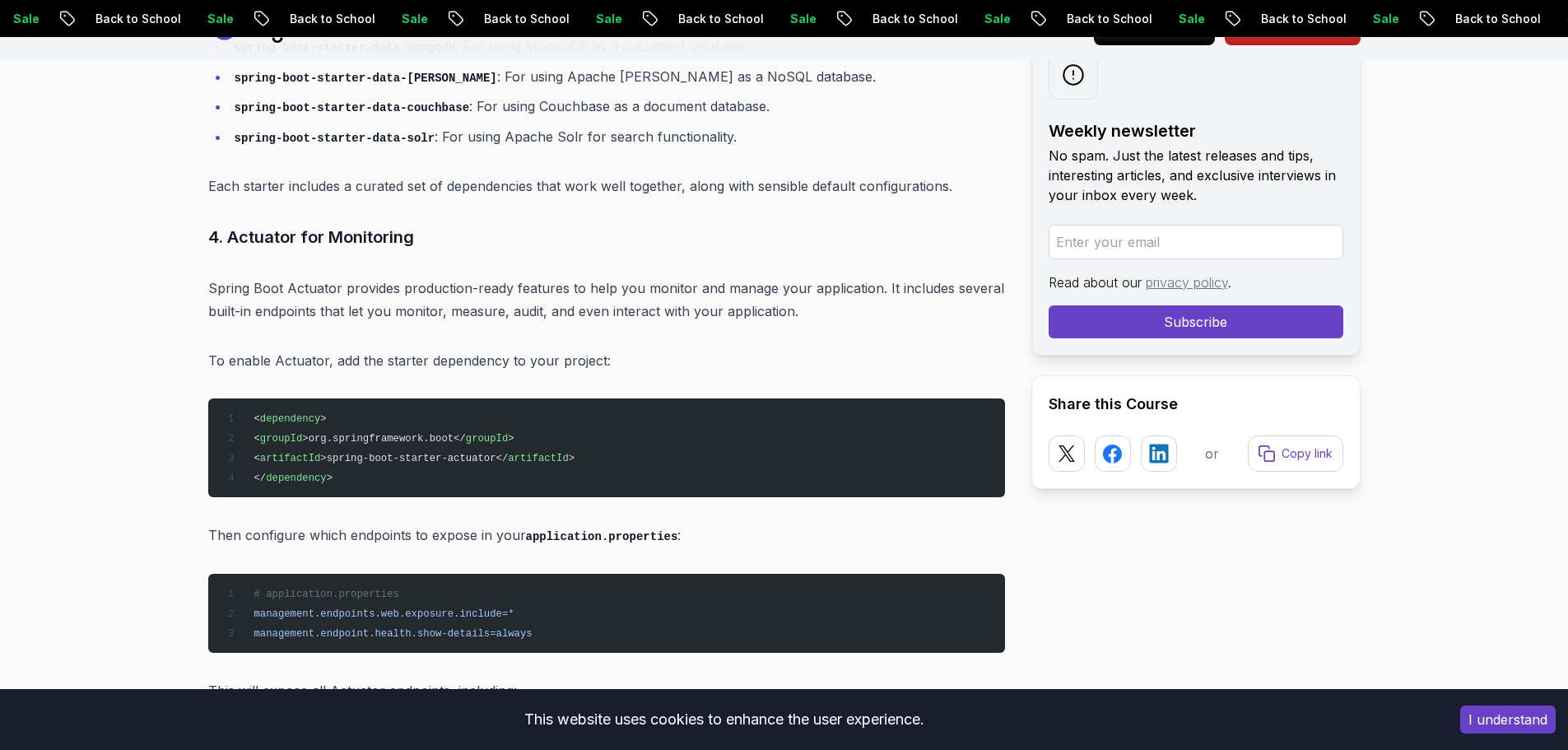
drag, startPoint x: 679, startPoint y: 327, endPoint x: 654, endPoint y: 336, distance: 26.6
click at [659, 349] on p "To enable Actuator, add the starter dependency to your project:" at bounding box center [606, 360] width 796 height 23
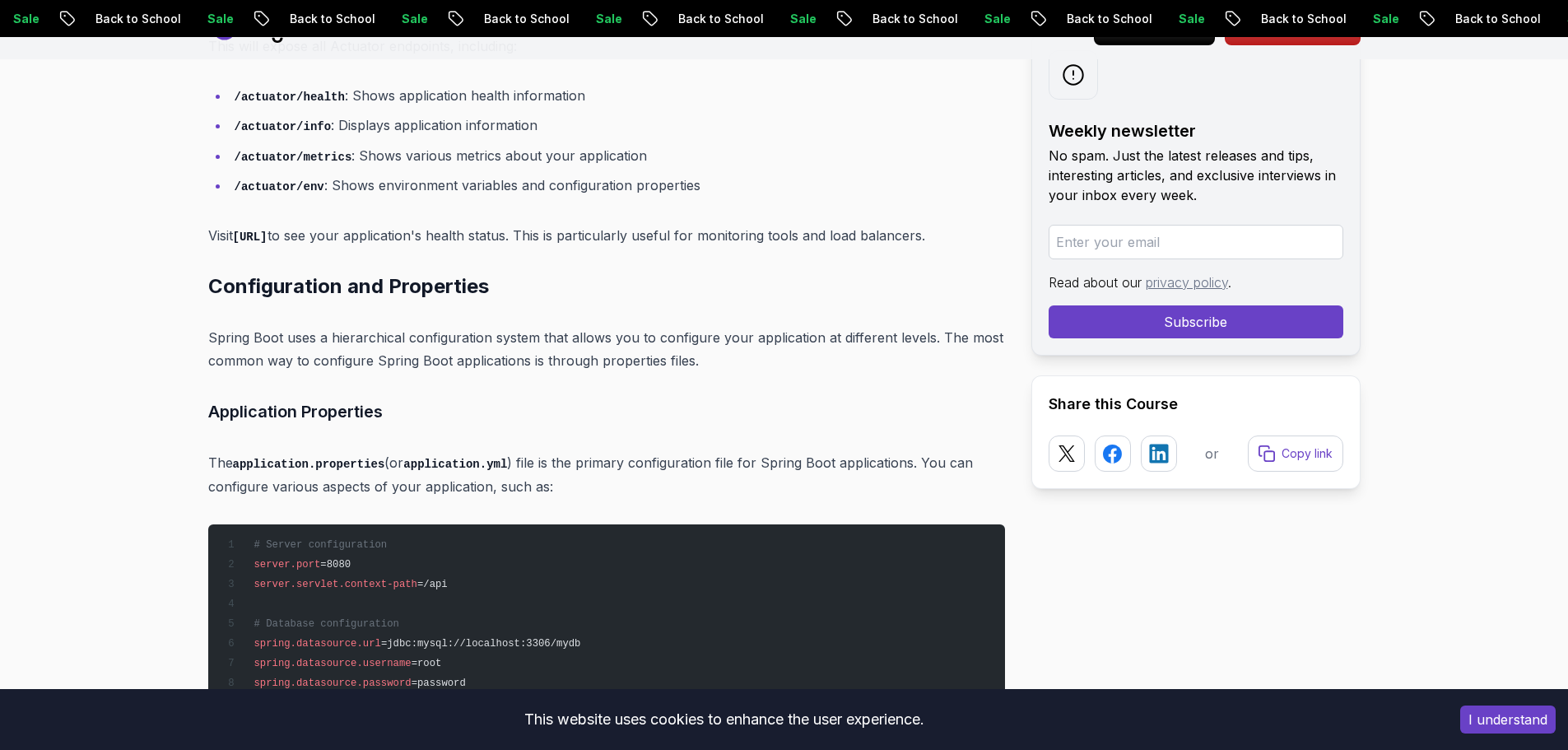
scroll to position [7675, 0]
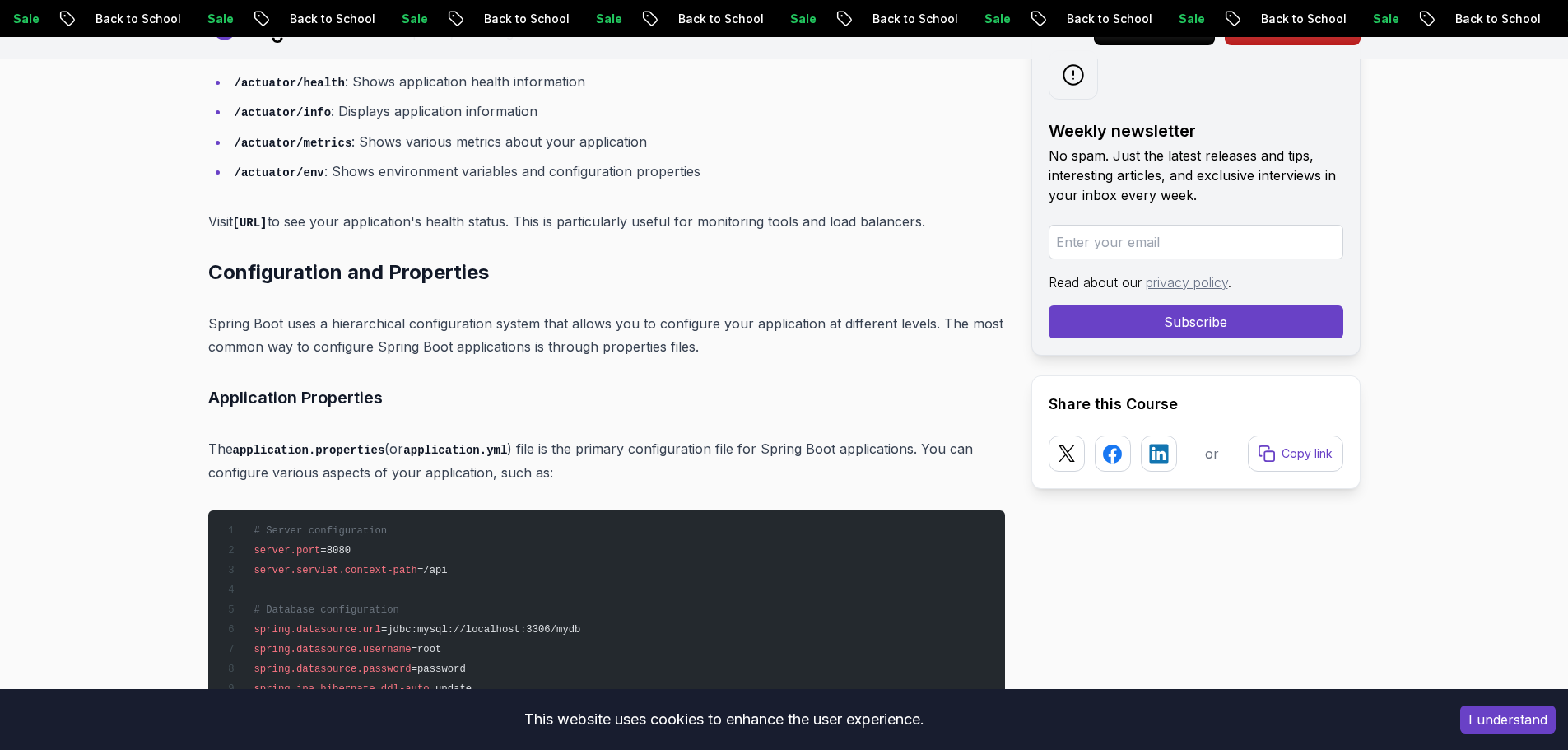
click at [504, 248] on div "Introduction Ever felt like setting up a Java project is like assembling IKEA f…" at bounding box center [606, 54] width 796 height 13887
click at [481, 237] on div "Introduction Ever felt like setting up a Java project is like assembling IKEA f…" at bounding box center [606, 54] width 796 height 13887
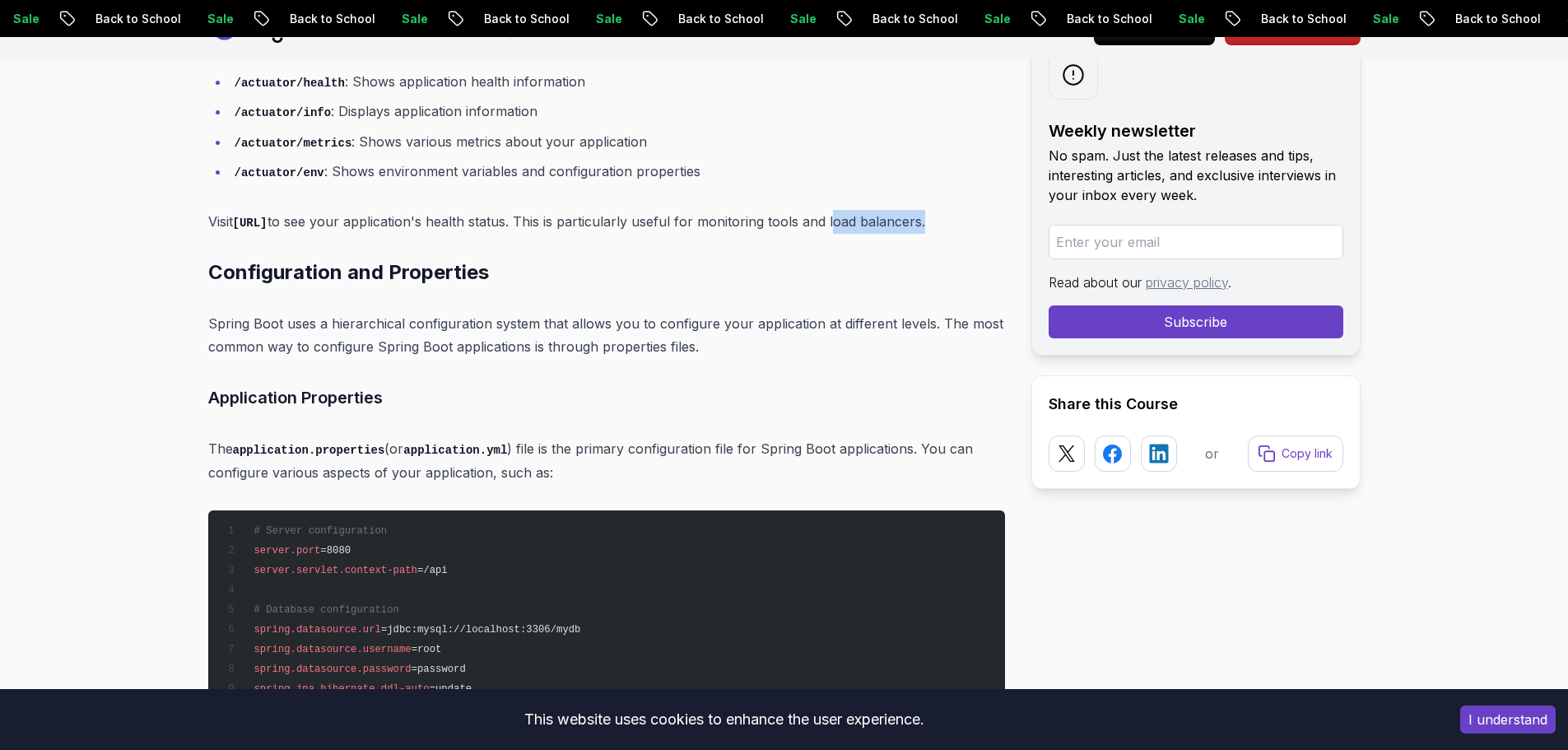
drag, startPoint x: 324, startPoint y: 226, endPoint x: 236, endPoint y: 226, distance: 88.0
click at [236, 226] on p "Visit [URL] to see your application's health status. This is particularly usefu…" at bounding box center [606, 222] width 796 height 24
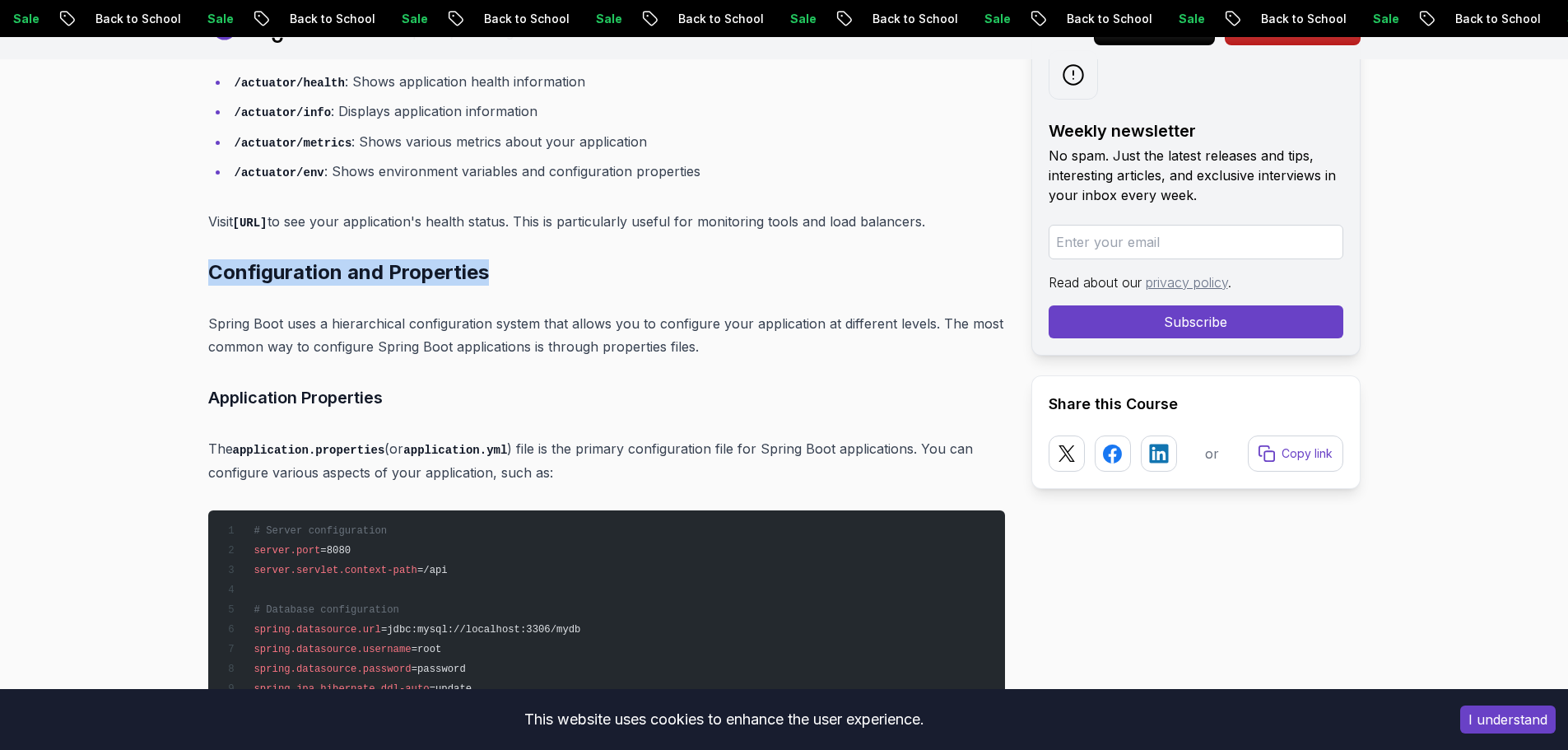
drag, startPoint x: 214, startPoint y: 260, endPoint x: 501, endPoint y: 266, distance: 287.1
click at [501, 266] on h2 "Configuration and Properties" at bounding box center [606, 272] width 796 height 27
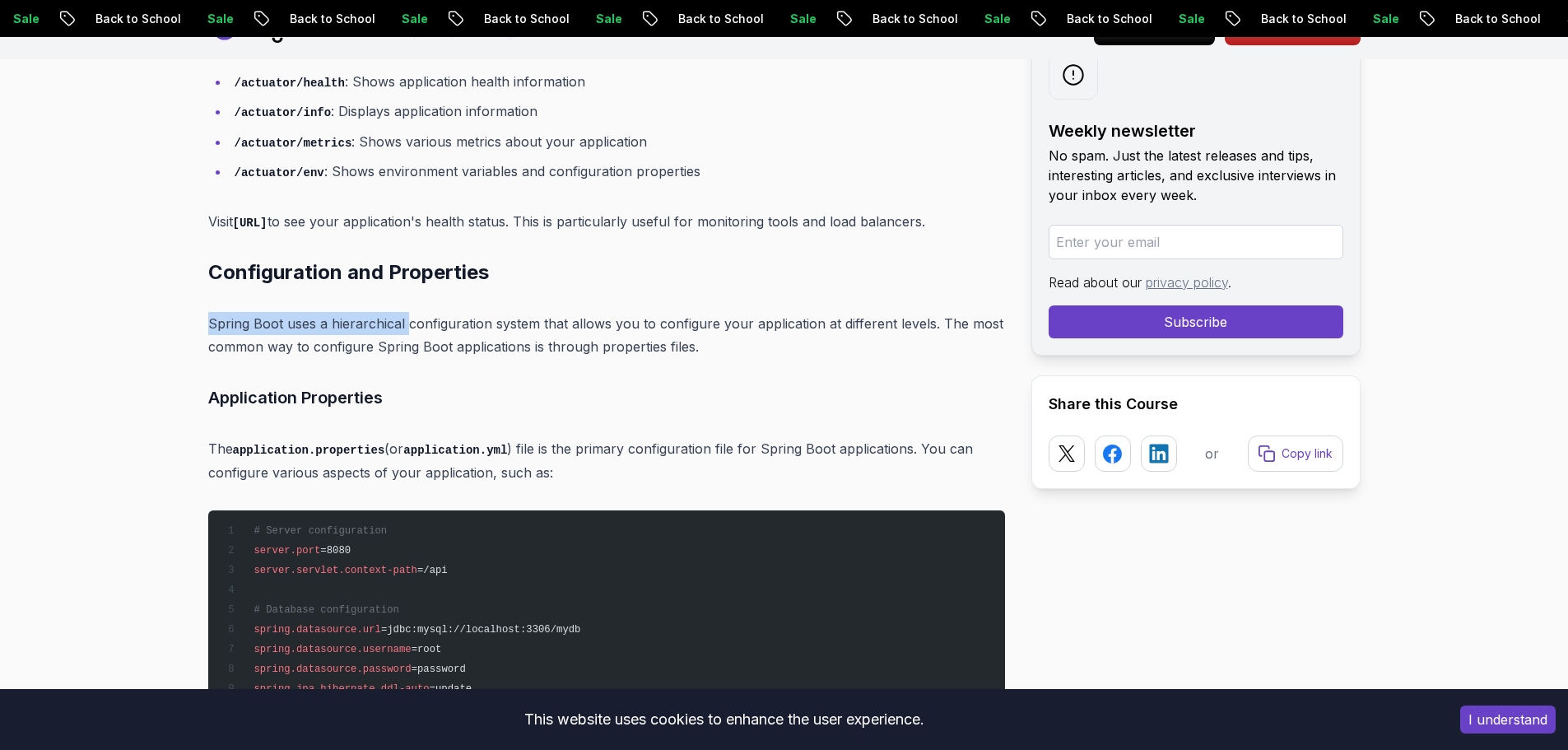
drag, startPoint x: 177, startPoint y: 326, endPoint x: 406, endPoint y: 317, distance: 229.2
click at [406, 317] on p "Spring Boot uses a hierarchical configuration system that allows you to configu…" at bounding box center [606, 335] width 796 height 46
click at [560, 341] on p "Spring Boot uses a hierarchical configuration system that allows you to configu…" at bounding box center [606, 335] width 796 height 46
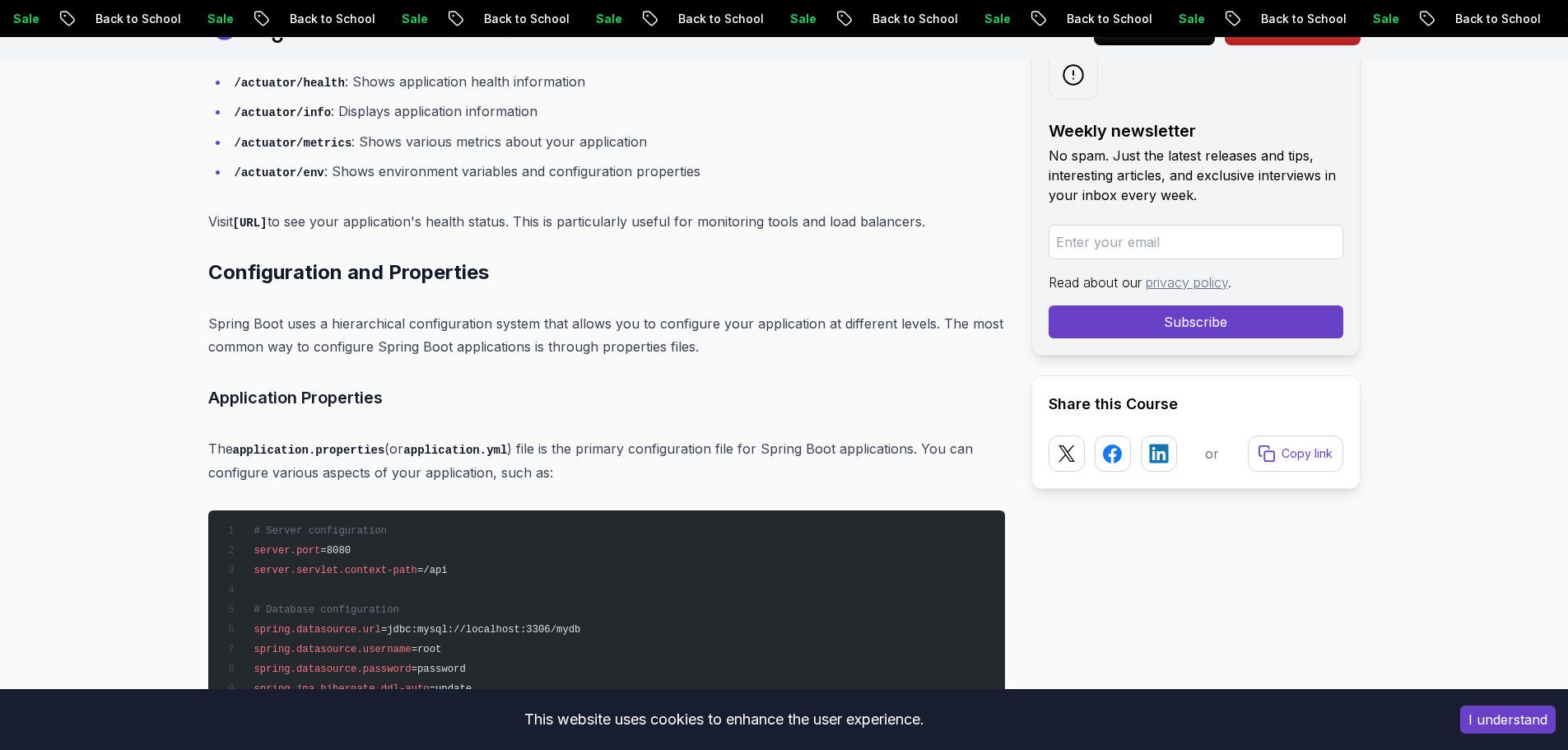
click at [612, 346] on p "Spring Boot uses a hierarchical configuration system that allows you to configu…" at bounding box center [606, 335] width 796 height 46
click at [654, 340] on p "Spring Boot uses a hierarchical configuration system that allows you to configu…" at bounding box center [606, 335] width 796 height 46
click at [660, 342] on p "Spring Boot uses a hierarchical configuration system that allows you to configu…" at bounding box center [606, 335] width 796 height 46
drag, startPoint x: 659, startPoint y: 343, endPoint x: 597, endPoint y: 343, distance: 62.0
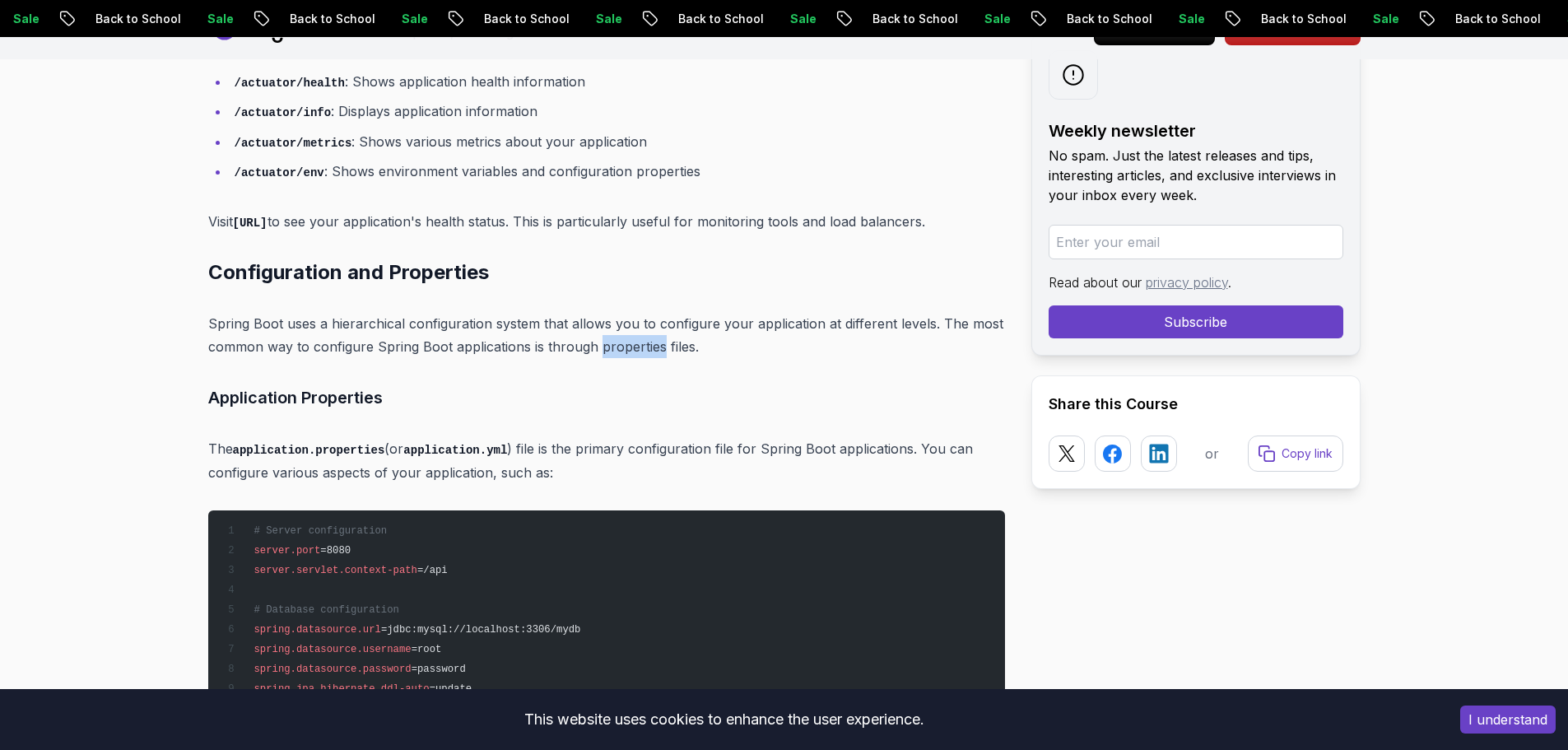
click at [597, 343] on p "Spring Boot uses a hierarchical configuration system that allows you to configu…" at bounding box center [606, 335] width 796 height 46
click at [671, 338] on p "Spring Boot uses a hierarchical configuration system that allows you to configu…" at bounding box center [606, 335] width 796 height 46
click at [690, 350] on p "Spring Boot uses a hierarchical configuration system that allows you to configu…" at bounding box center [606, 335] width 796 height 46
drag, startPoint x: 688, startPoint y: 350, endPoint x: 663, endPoint y: 346, distance: 25.3
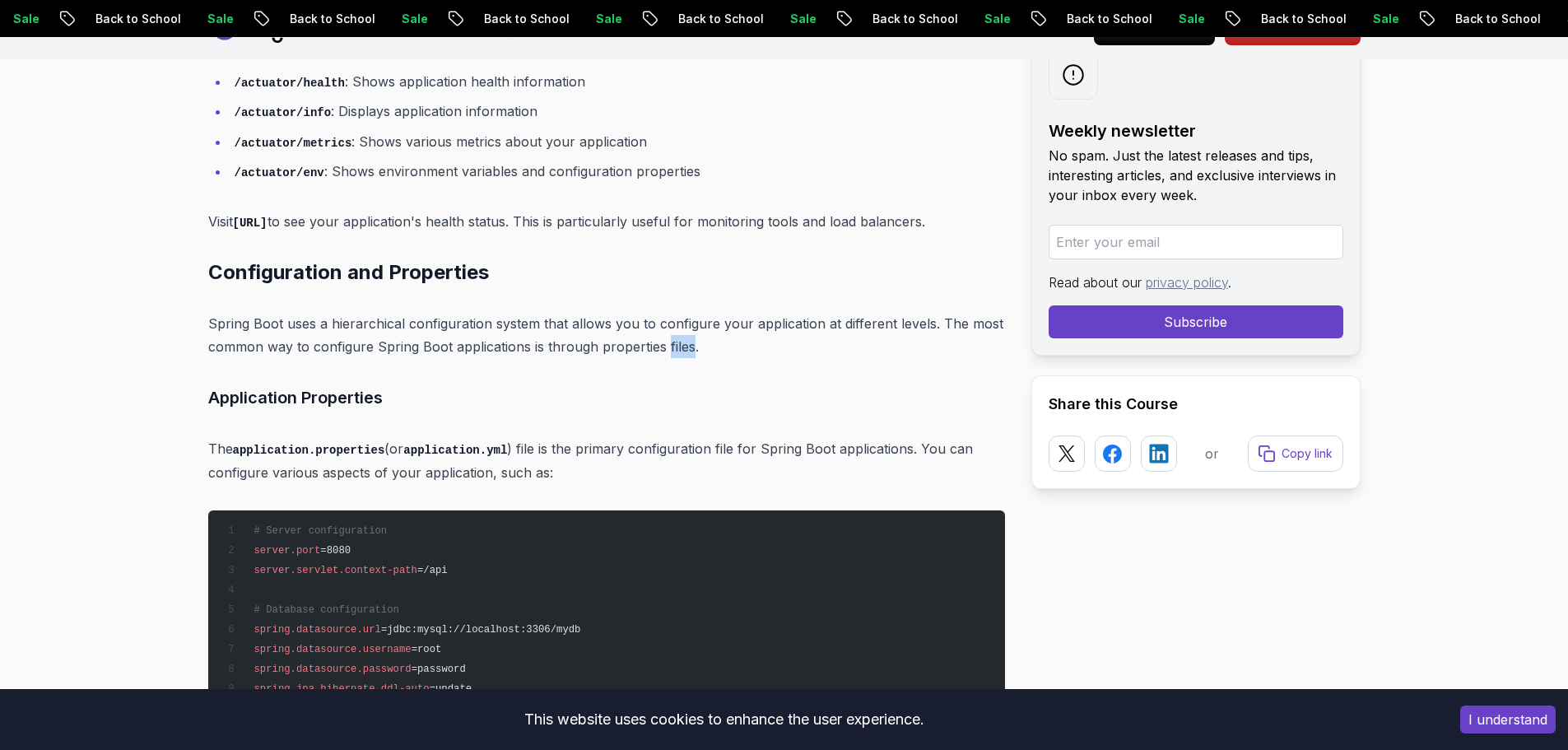
click at [663, 346] on p "Spring Boot uses a hierarchical configuration system that allows you to configu…" at bounding box center [606, 335] width 796 height 46
click at [641, 346] on p "Spring Boot uses a hierarchical configuration system that allows you to configu…" at bounding box center [606, 335] width 796 height 46
click at [663, 344] on p "Spring Boot uses a hierarchical configuration system that allows you to configu…" at bounding box center [606, 335] width 796 height 46
drag, startPoint x: 654, startPoint y: 344, endPoint x: 598, endPoint y: 337, distance: 56.4
click at [598, 337] on p "Spring Boot uses a hierarchical configuration system that allows you to configu…" at bounding box center [606, 335] width 796 height 46
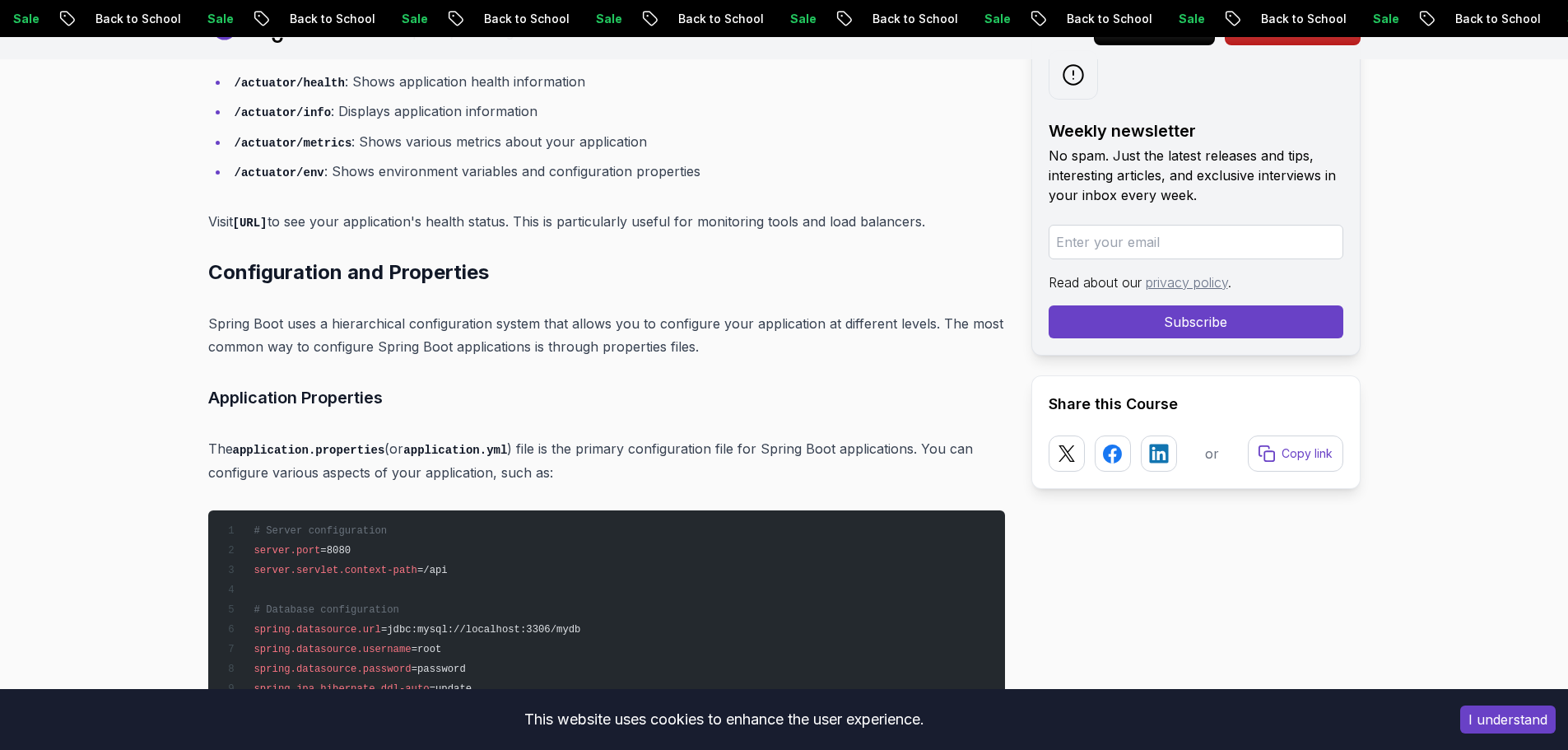
click at [591, 344] on p "Spring Boot uses a hierarchical configuration system that allows you to configu…" at bounding box center [606, 335] width 796 height 46
drag, startPoint x: 594, startPoint y: 344, endPoint x: 585, endPoint y: 344, distance: 9.0
click at [585, 344] on p "Spring Boot uses a hierarchical configuration system that allows you to configu…" at bounding box center [606, 335] width 796 height 46
click at [586, 344] on p "Spring Boot uses a hierarchical configuration system that allows you to configu…" at bounding box center [606, 335] width 796 height 46
drag, startPoint x: 590, startPoint y: 344, endPoint x: 542, endPoint y: 344, distance: 48.0
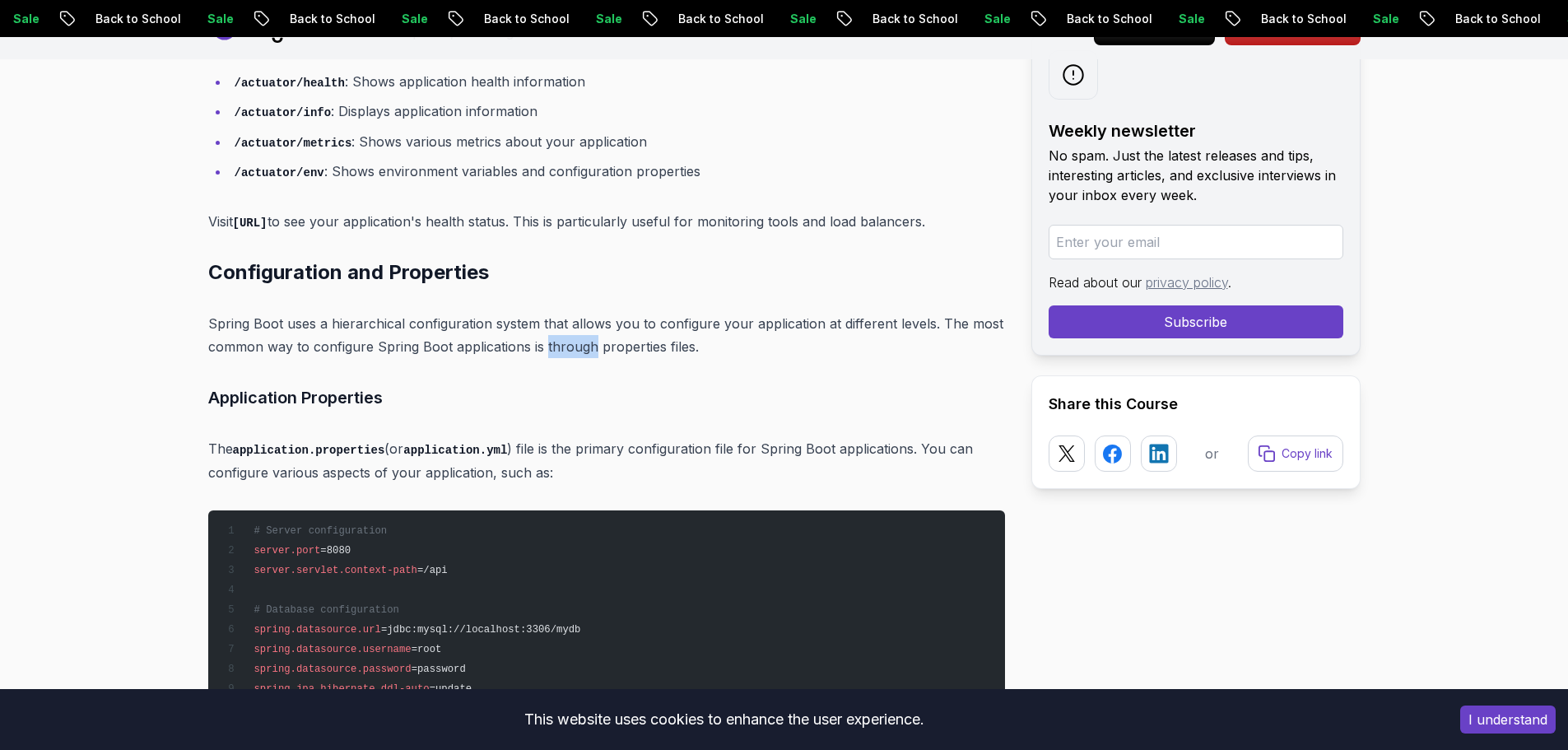
click at [542, 344] on p "Spring Boot uses a hierarchical configuration system that allows you to configu…" at bounding box center [606, 335] width 796 height 46
click at [545, 325] on p "Spring Boot uses a hierarchical configuration system that allows you to configu…" at bounding box center [606, 335] width 796 height 46
click at [561, 325] on p "Spring Boot uses a hierarchical configuration system that allows you to configu…" at bounding box center [606, 335] width 796 height 46
drag, startPoint x: 566, startPoint y: 325, endPoint x: 553, endPoint y: 325, distance: 13.0
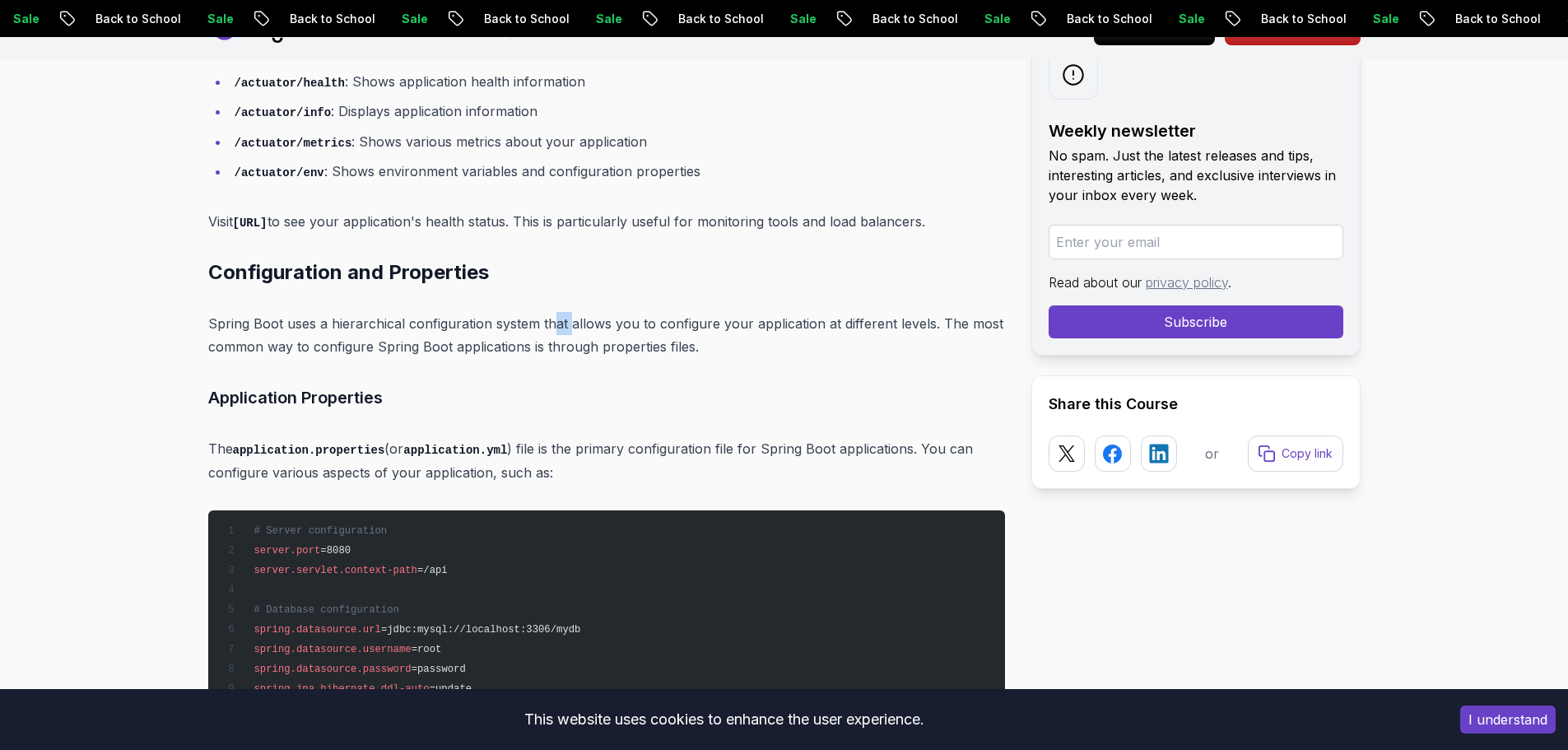
click at [553, 325] on p "Spring Boot uses a hierarchical configuration system that allows you to configu…" at bounding box center [606, 335] width 796 height 46
click at [554, 325] on p "Spring Boot uses a hierarchical configuration system that allows you to configu…" at bounding box center [606, 335] width 796 height 46
click at [563, 325] on p "Spring Boot uses a hierarchical configuration system that allows you to configu…" at bounding box center [606, 335] width 796 height 46
drag, startPoint x: 563, startPoint y: 325, endPoint x: 538, endPoint y: 324, distance: 25.0
click at [538, 324] on p "Spring Boot uses a hierarchical configuration system that allows you to configu…" at bounding box center [606, 335] width 796 height 46
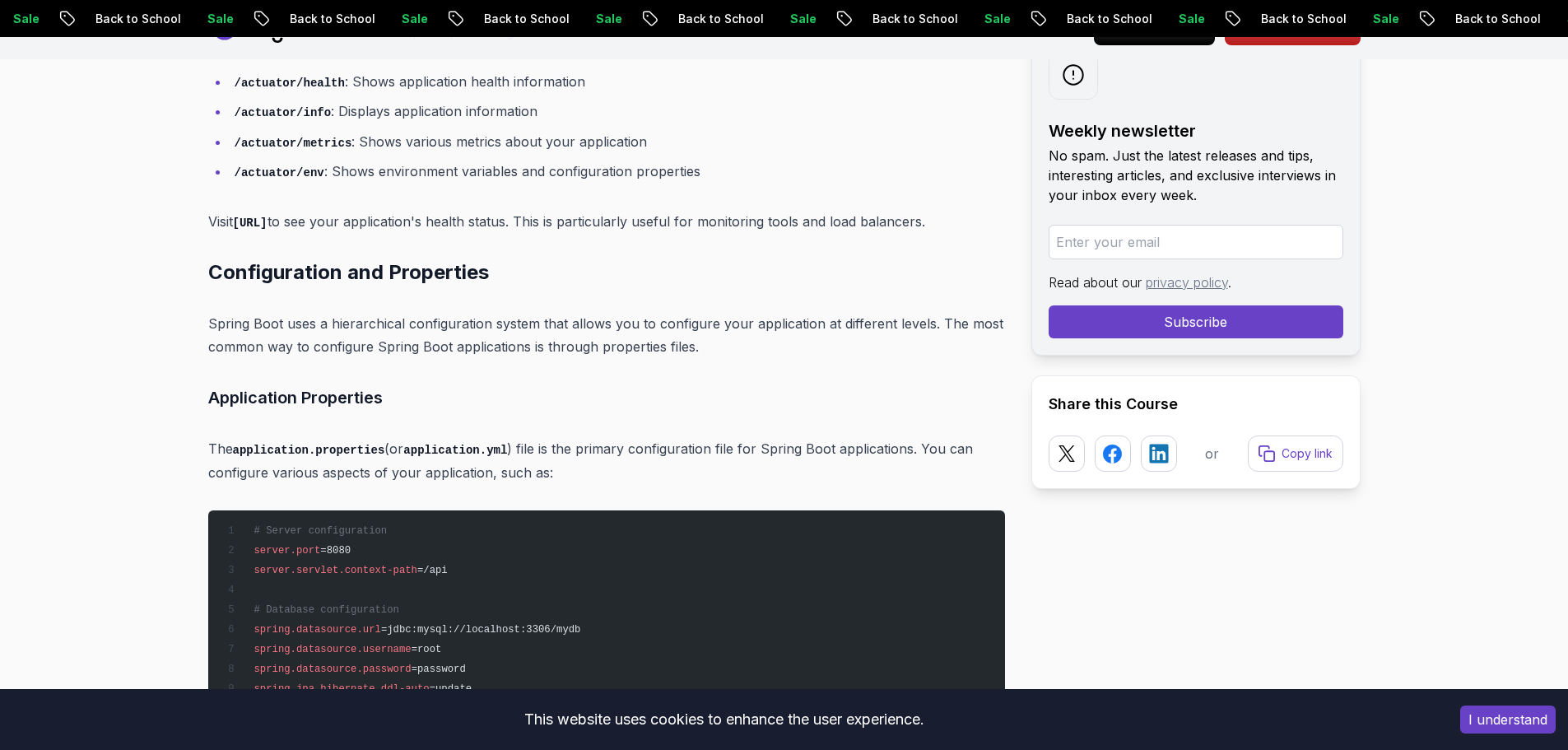
click at [425, 344] on p "Spring Boot uses a hierarchical configuration system that allows you to configu…" at bounding box center [606, 335] width 796 height 46
click at [449, 344] on p "Spring Boot uses a hierarchical configuration system that allows you to configu…" at bounding box center [606, 335] width 796 height 46
click at [451, 344] on p "Spring Boot uses a hierarchical configuration system that allows you to configu…" at bounding box center [606, 335] width 796 height 46
drag, startPoint x: 451, startPoint y: 344, endPoint x: 527, endPoint y: 344, distance: 76.0
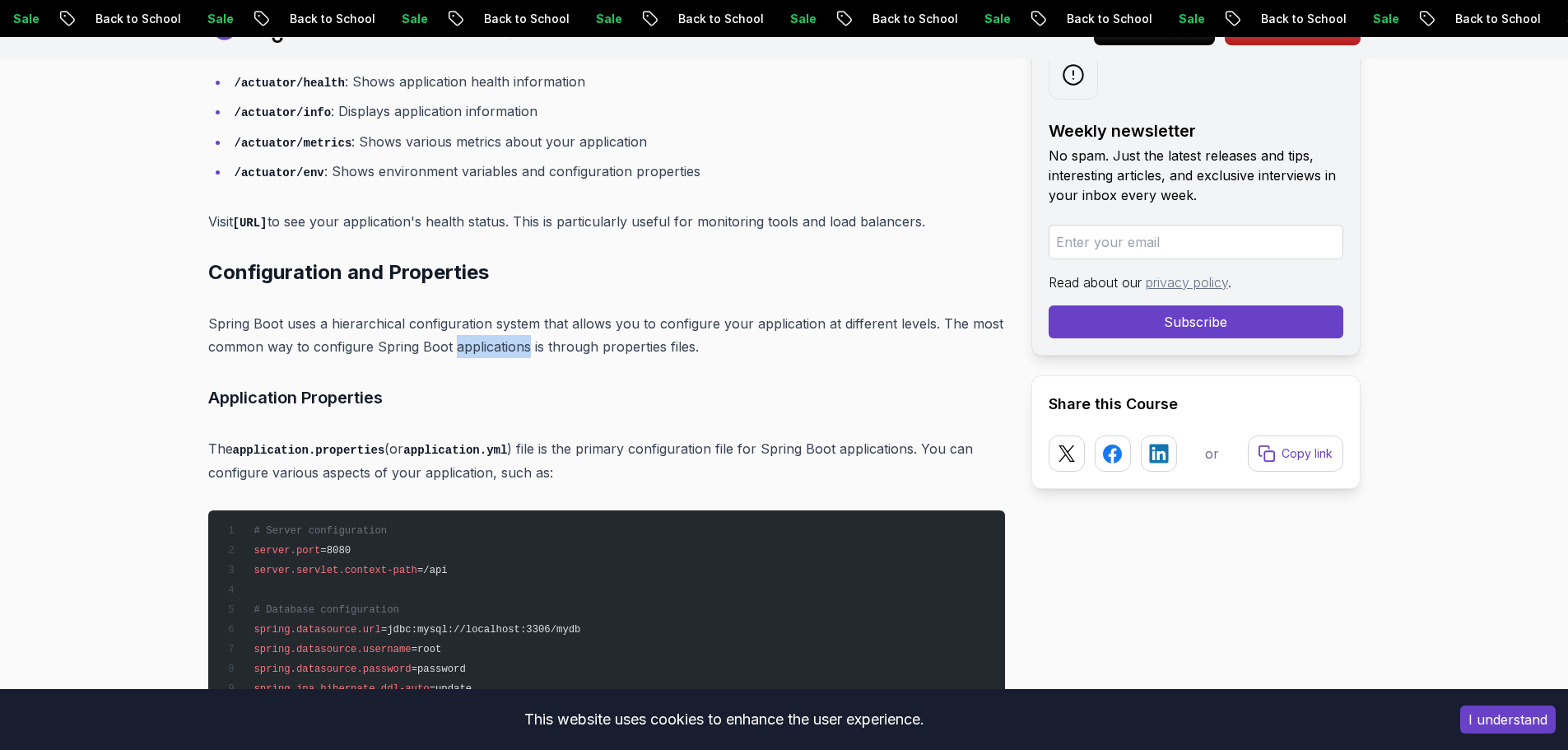
click at [527, 344] on p "Spring Boot uses a hierarchical configuration system that allows you to configu…" at bounding box center [606, 335] width 796 height 46
click at [397, 357] on p "Spring Boot uses a hierarchical configuration system that allows you to configu…" at bounding box center [606, 335] width 796 height 46
click at [311, 325] on p "Spring Boot uses a hierarchical configuration system that allows you to configu…" at bounding box center [606, 335] width 796 height 46
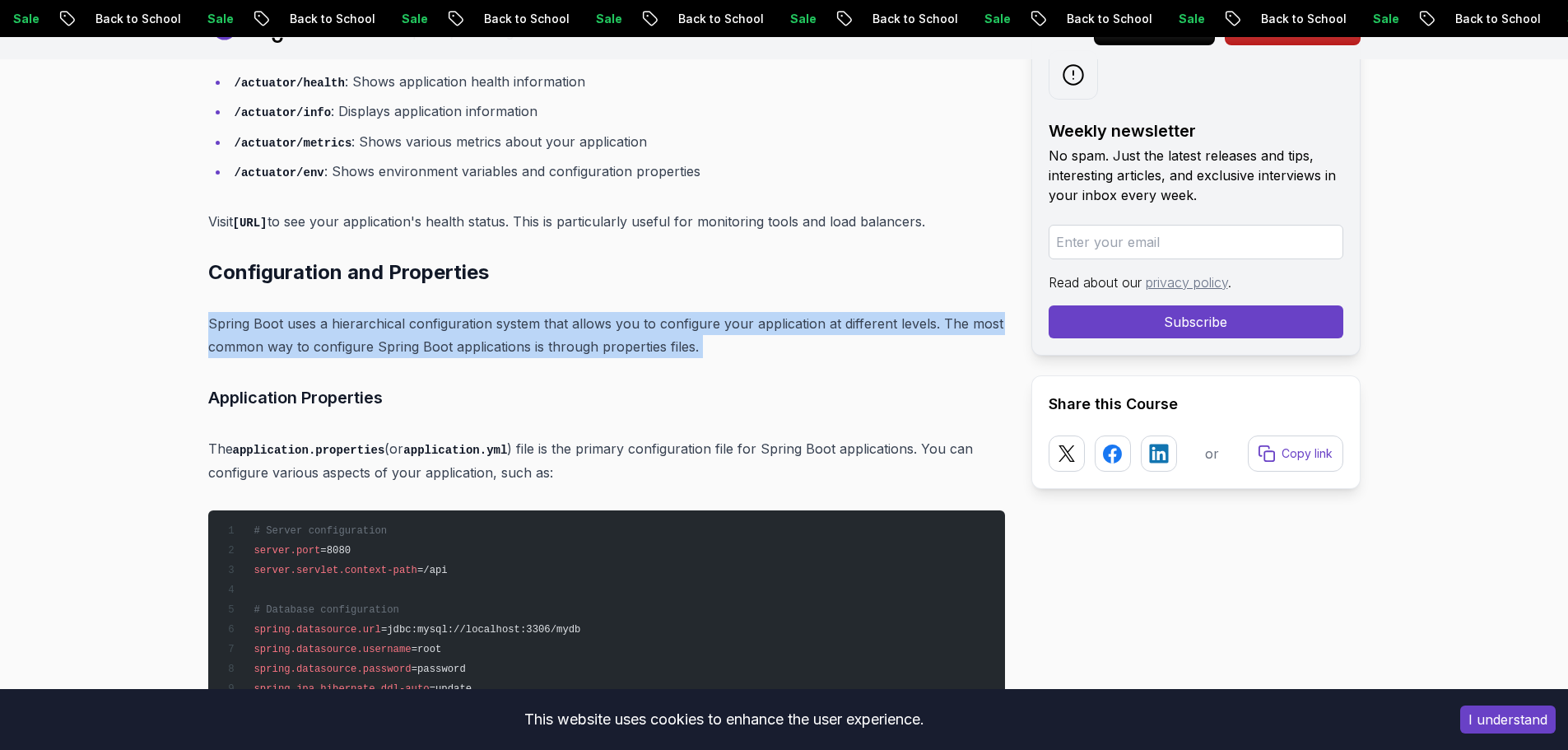
click at [311, 325] on p "Spring Boot uses a hierarchical configuration system that allows you to configu…" at bounding box center [606, 335] width 796 height 46
click at [323, 327] on p "Spring Boot uses a hierarchical configuration system that allows you to configu…" at bounding box center [606, 335] width 796 height 46
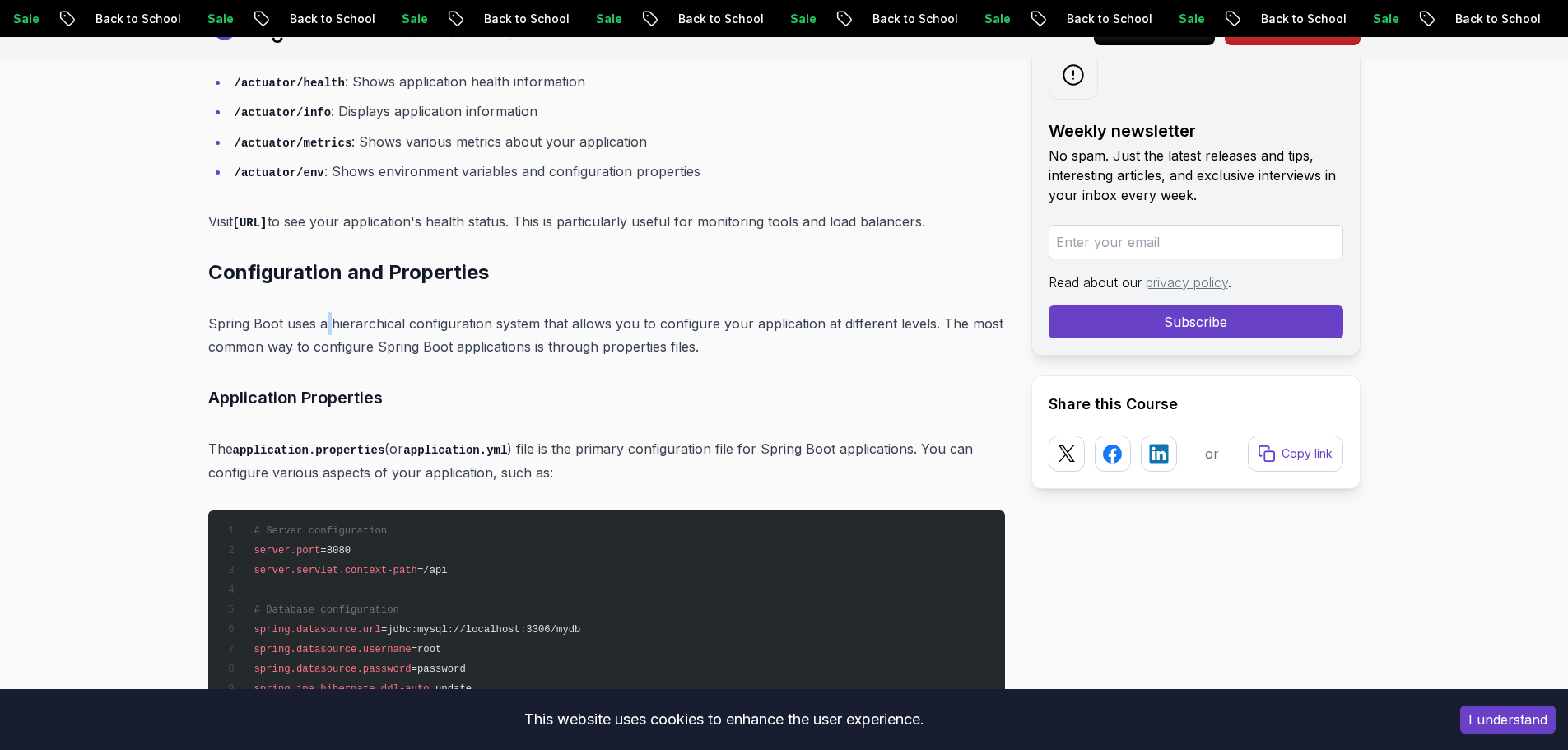
click at [323, 327] on p "Spring Boot uses a hierarchical configuration system that allows you to configu…" at bounding box center [606, 335] width 796 height 46
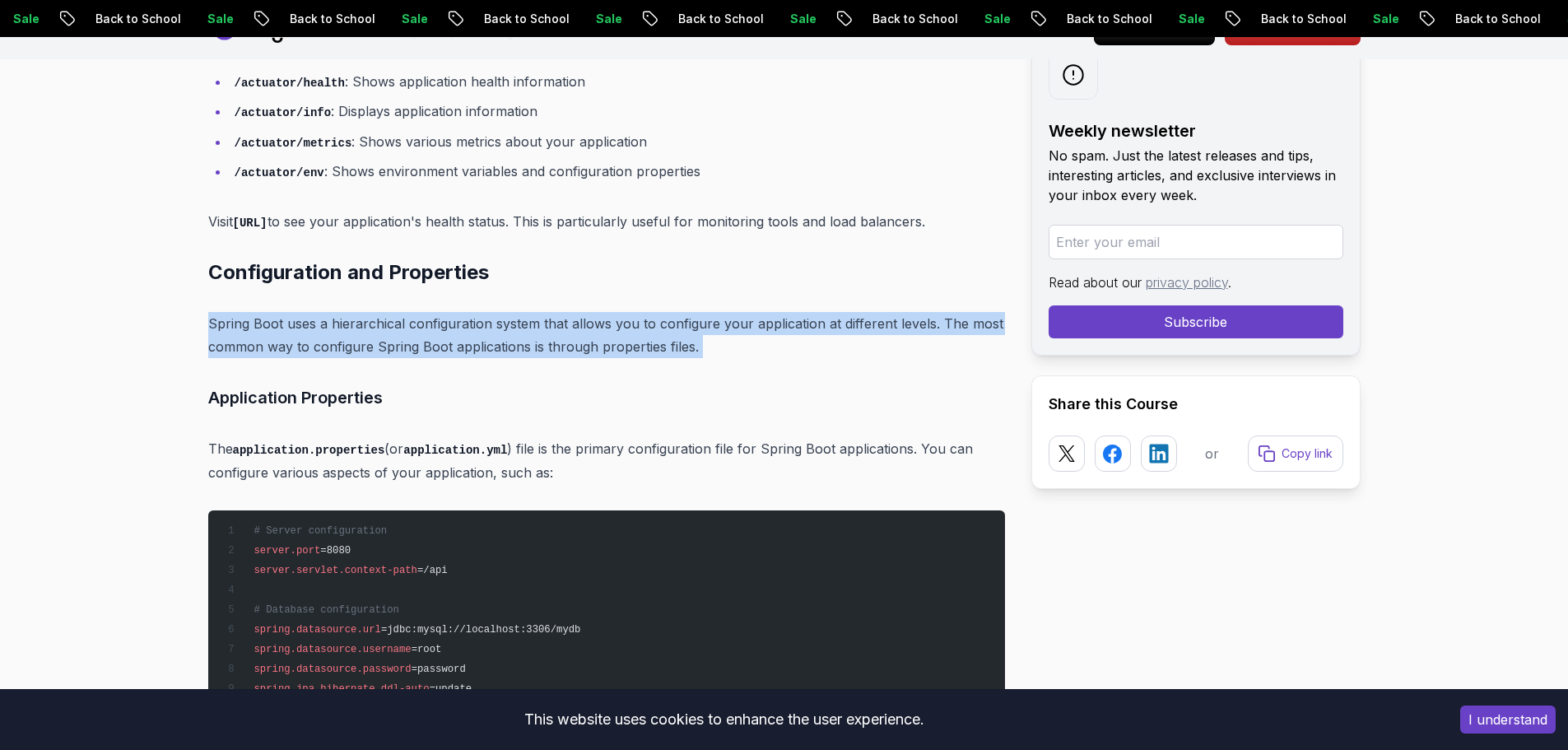
click at [323, 327] on p "Spring Boot uses a hierarchical configuration system that allows you to configu…" at bounding box center [606, 335] width 796 height 46
click at [325, 327] on p "Spring Boot uses a hierarchical configuration system that allows you to configu…" at bounding box center [606, 335] width 796 height 46
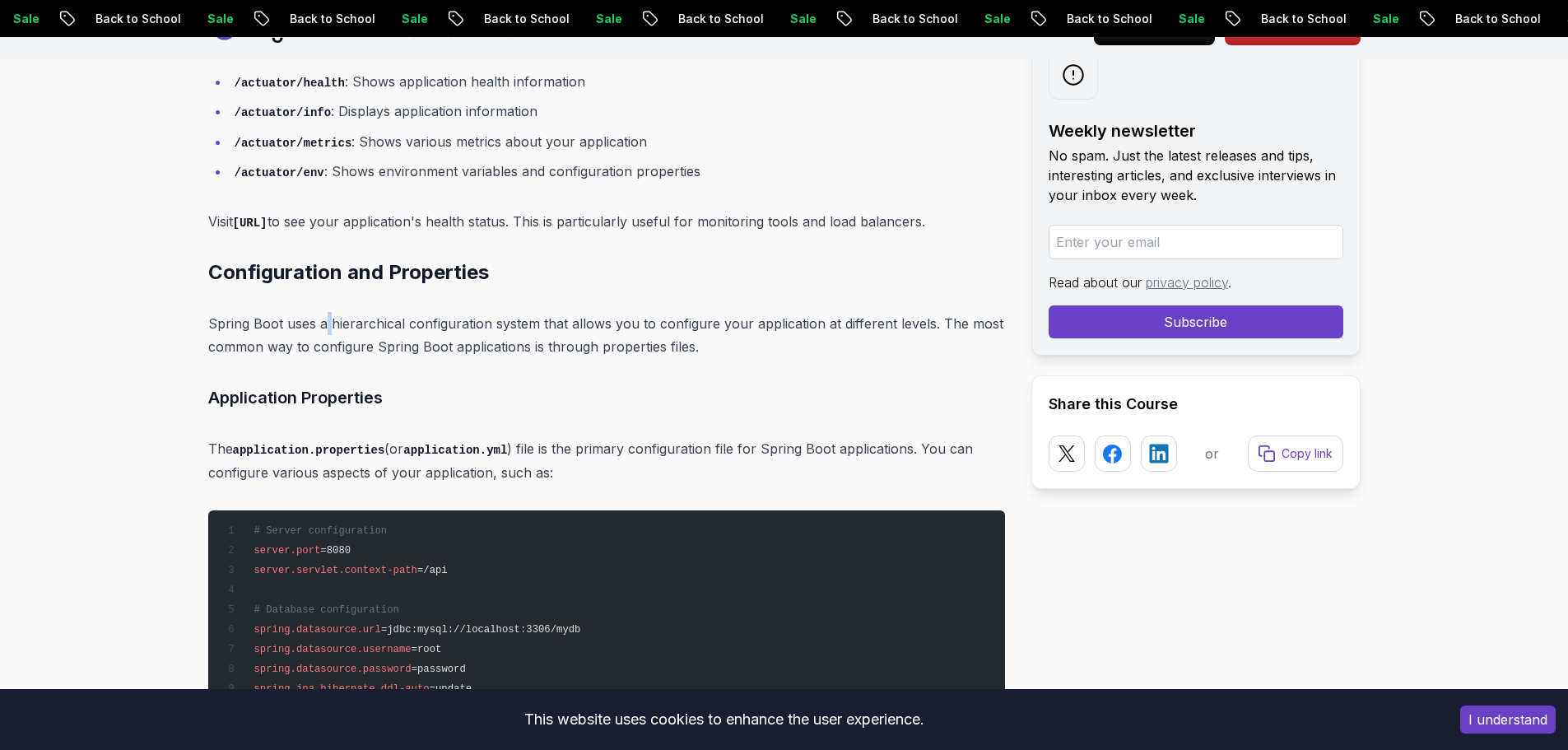
click at [325, 327] on p "Spring Boot uses a hierarchical configuration system that allows you to configu…" at bounding box center [606, 335] width 796 height 46
click at [403, 326] on p "Spring Boot uses a hierarchical configuration system that allows you to configu…" at bounding box center [606, 335] width 796 height 46
click at [399, 325] on p "Spring Boot uses a hierarchical configuration system that allows you to configu…" at bounding box center [606, 335] width 796 height 46
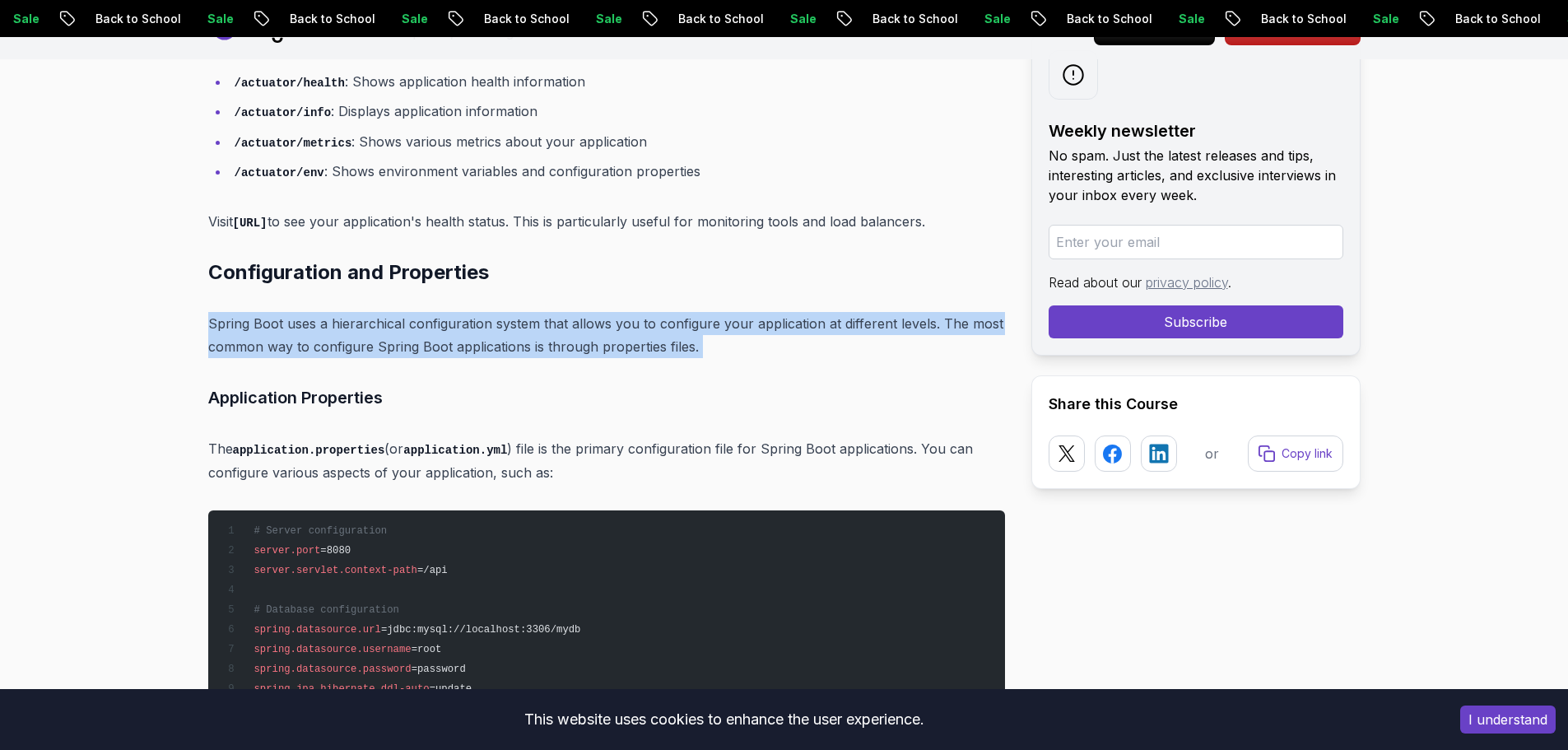
click at [399, 325] on p "Spring Boot uses a hierarchical configuration system that allows you to configu…" at bounding box center [606, 335] width 796 height 46
click at [401, 325] on p "Spring Boot uses a hierarchical configuration system that allows you to configu…" at bounding box center [606, 335] width 796 height 46
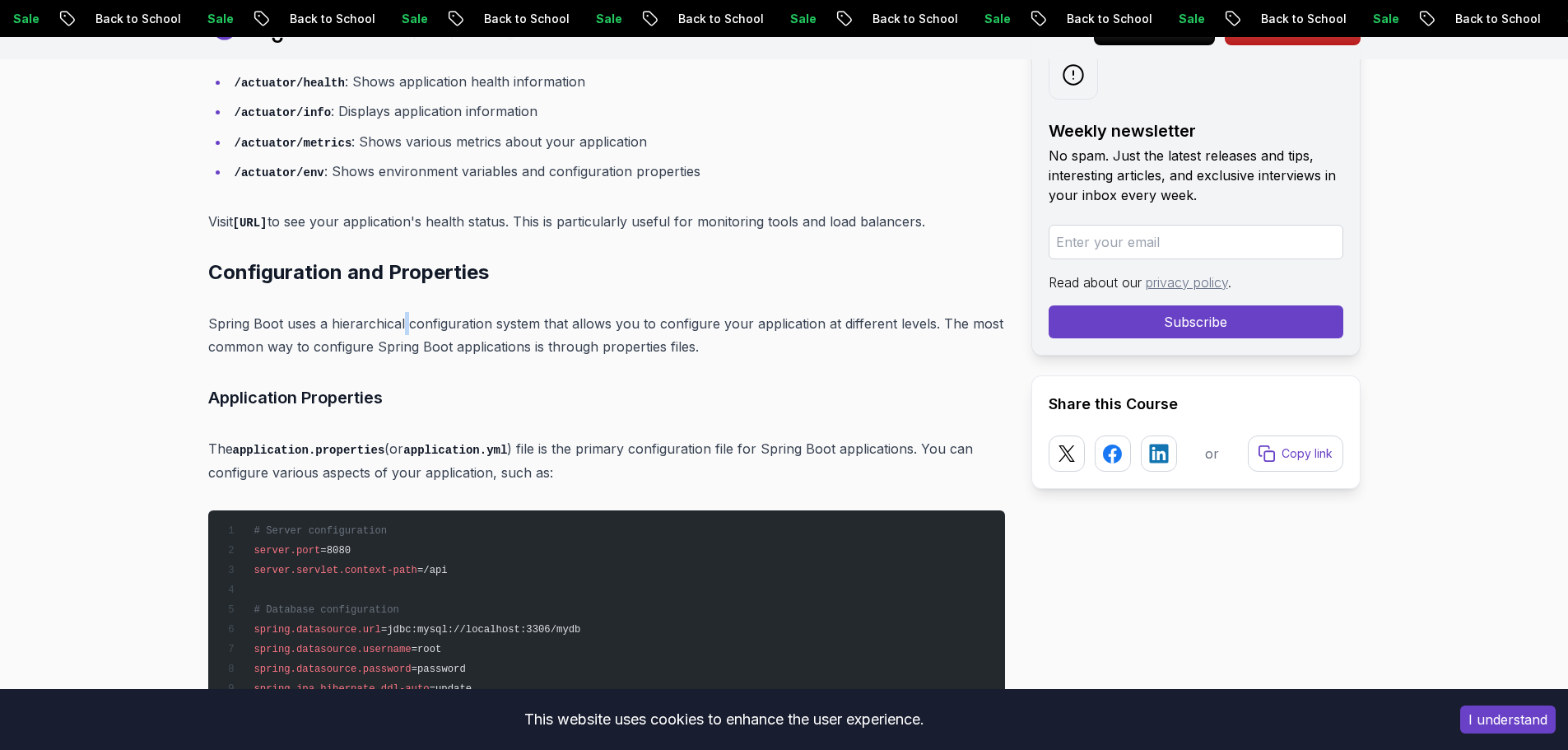
click at [401, 325] on p "Spring Boot uses a hierarchical configuration system that allows you to configu…" at bounding box center [606, 335] width 796 height 46
click at [489, 325] on p "Spring Boot uses a hierarchical configuration system that allows you to configu…" at bounding box center [606, 335] width 796 height 46
click at [486, 325] on p "Spring Boot uses a hierarchical configuration system that allows you to configu…" at bounding box center [606, 335] width 796 height 46
click at [489, 325] on p "Spring Boot uses a hierarchical configuration system that allows you to configu…" at bounding box center [606, 335] width 796 height 46
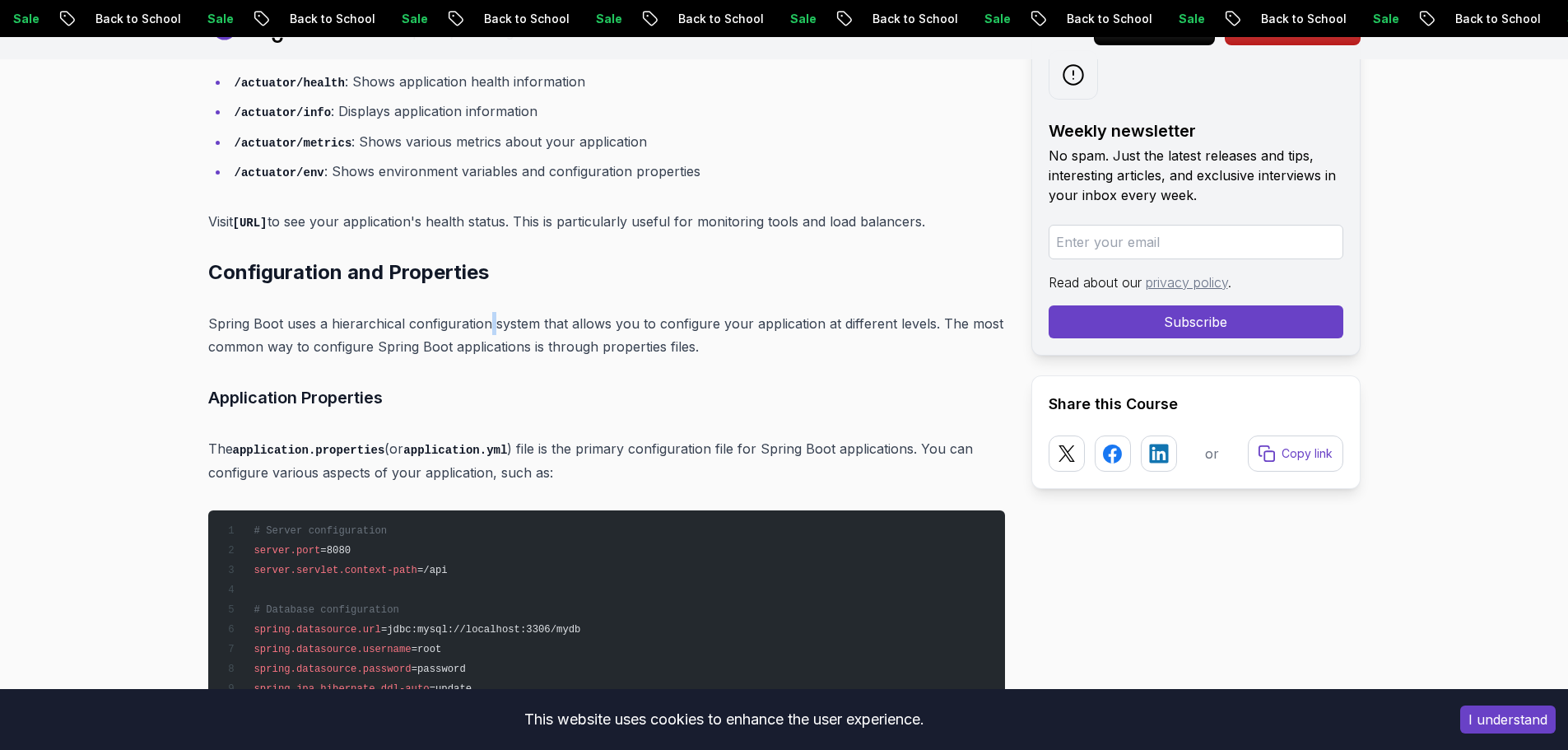
click at [493, 323] on p "Spring Boot uses a hierarchical configuration system that allows you to configu…" at bounding box center [606, 335] width 796 height 46
click at [533, 313] on p "Spring Boot uses a hierarchical configuration system that allows you to configu…" at bounding box center [606, 335] width 796 height 46
click at [540, 320] on p "Spring Boot uses a hierarchical configuration system that allows you to configu…" at bounding box center [606, 335] width 796 height 46
click at [561, 318] on p "Spring Boot uses a hierarchical configuration system that allows you to configu…" at bounding box center [606, 335] width 796 height 46
click at [569, 319] on p "Spring Boot uses a hierarchical configuration system that allows you to configu…" at bounding box center [606, 335] width 796 height 46
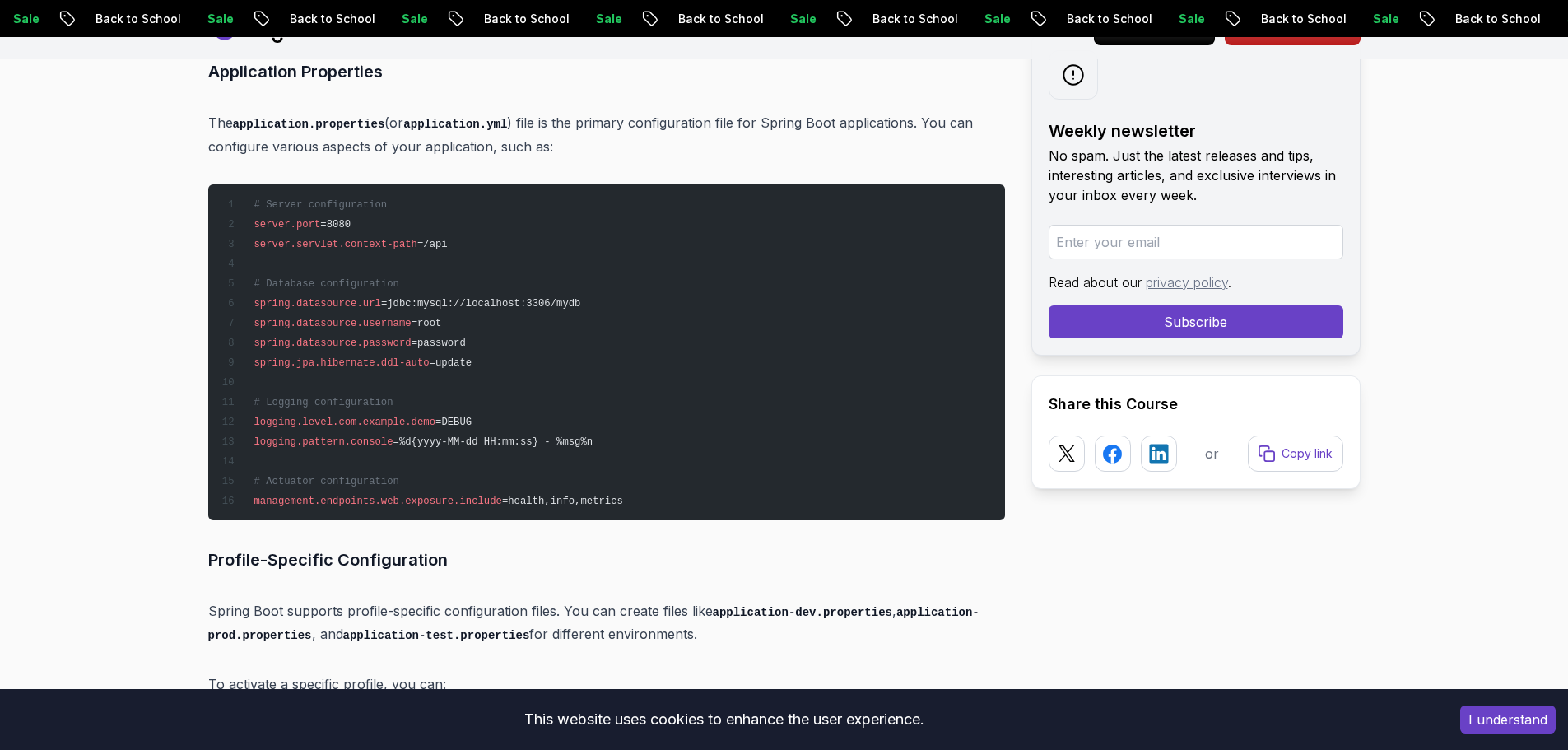
scroll to position [8005, 0]
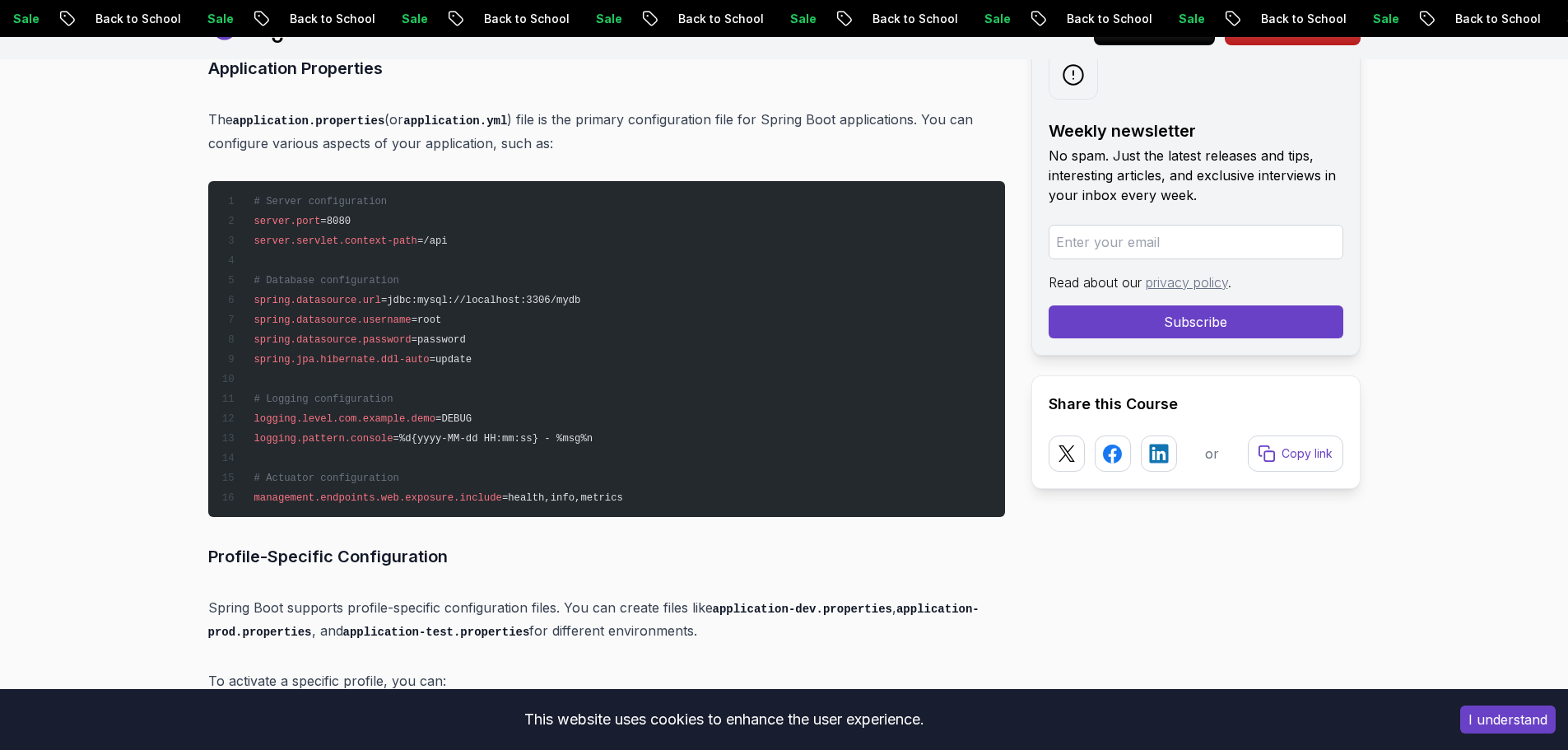
drag, startPoint x: 1518, startPoint y: 189, endPoint x: 1509, endPoint y: 173, distance: 18.4
drag, startPoint x: 517, startPoint y: 115, endPoint x: 690, endPoint y: 104, distance: 173.3
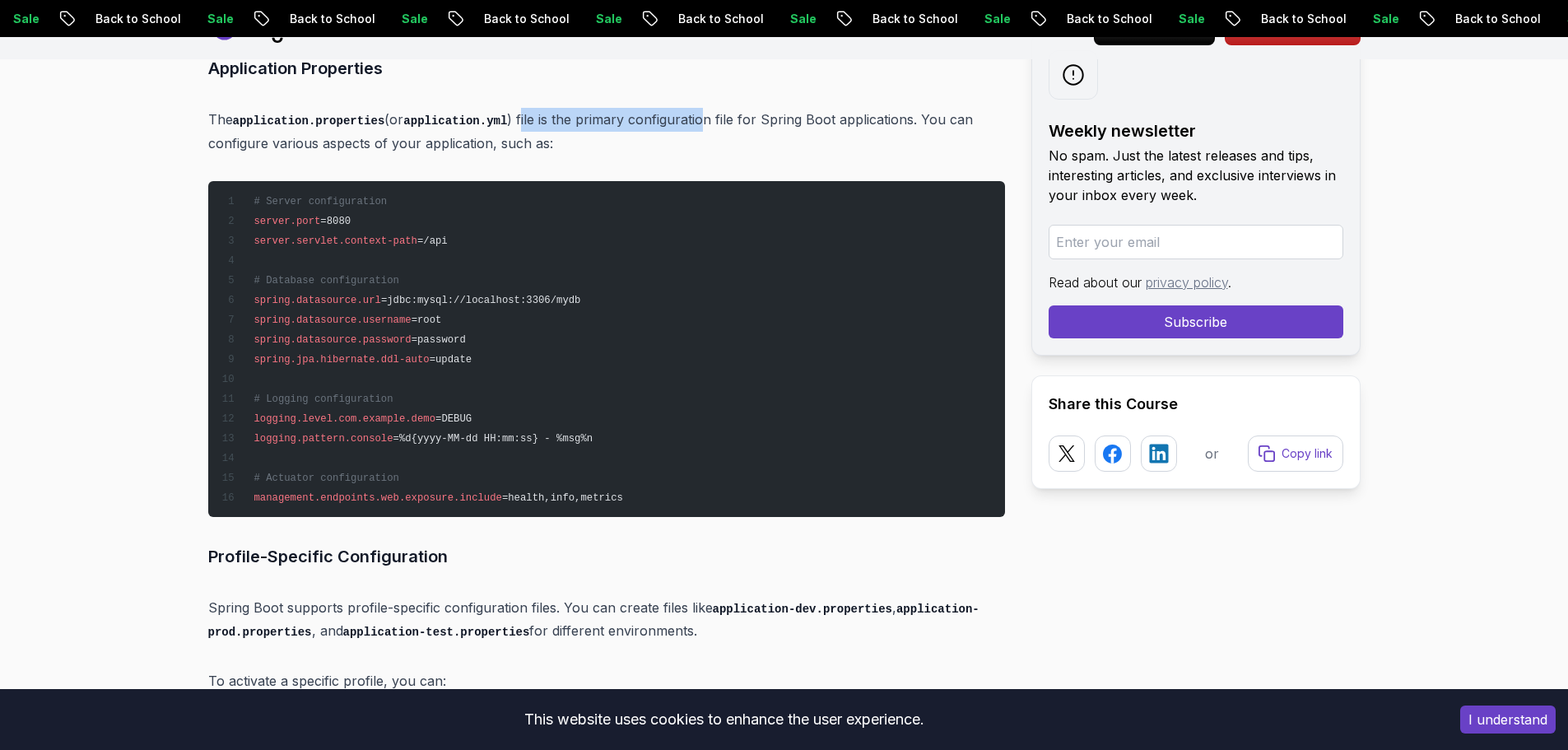
drag, startPoint x: 505, startPoint y: 116, endPoint x: 694, endPoint y: 108, distance: 189.2
click at [694, 108] on p "The application.properties (or application.yml ) file is the primary configurat…" at bounding box center [606, 131] width 796 height 46
click at [715, 114] on p "The application.properties (or application.yml ) file is the primary configurat…" at bounding box center [606, 131] width 796 height 46
drag, startPoint x: 728, startPoint y: 114, endPoint x: 736, endPoint y: 115, distance: 8.1
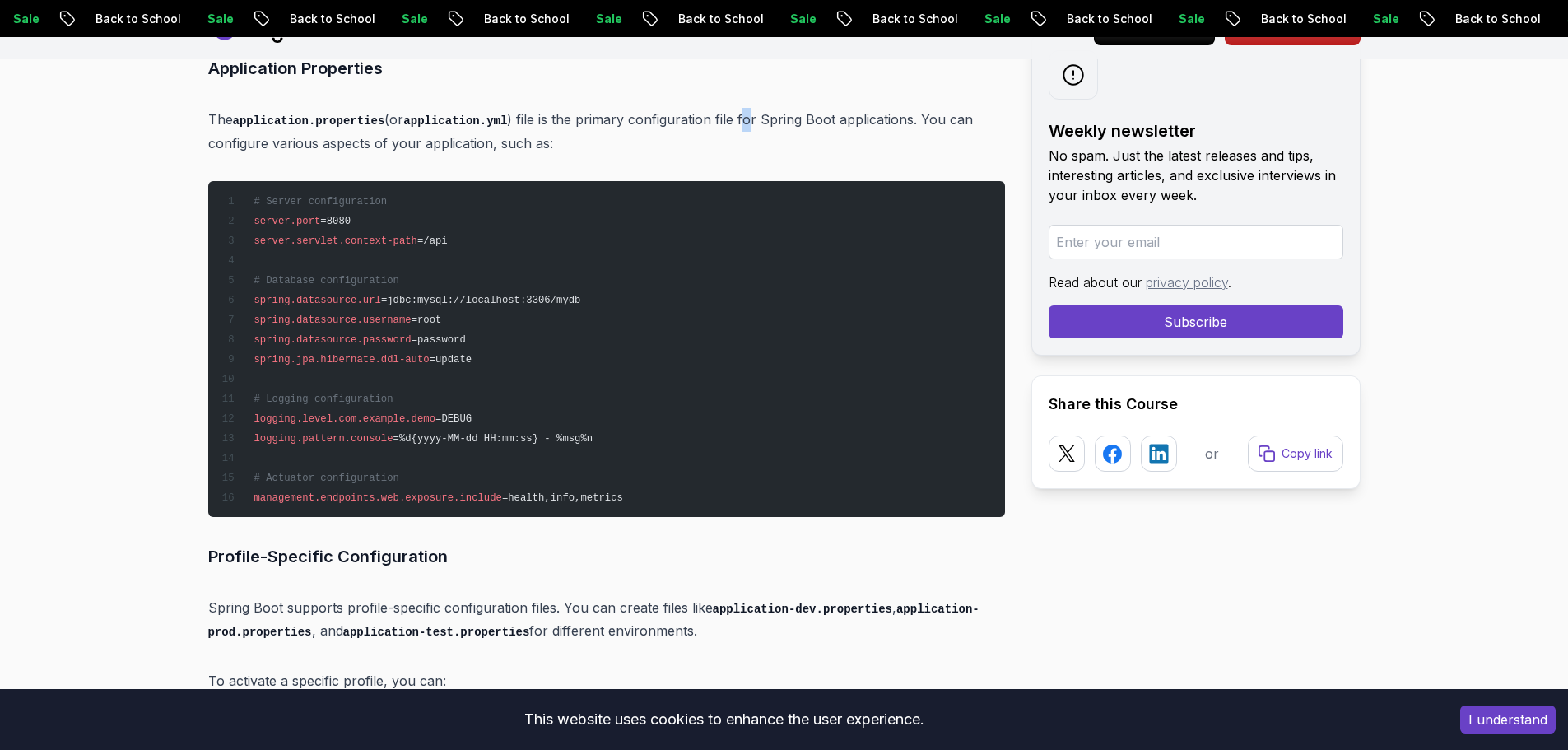
click at [736, 115] on p "The application.properties (or application.yml ) file is the primary configurat…" at bounding box center [606, 131] width 796 height 46
click at [630, 127] on p "The application.properties (or application.yml ) file is the primary configurat…" at bounding box center [606, 131] width 796 height 46
click at [409, 128] on p "The application.properties (or application.yml ) file is the primary configurat…" at bounding box center [606, 131] width 796 height 46
click at [422, 133] on p "The application.properties (or application.yml ) file is the primary configurat…" at bounding box center [606, 131] width 796 height 46
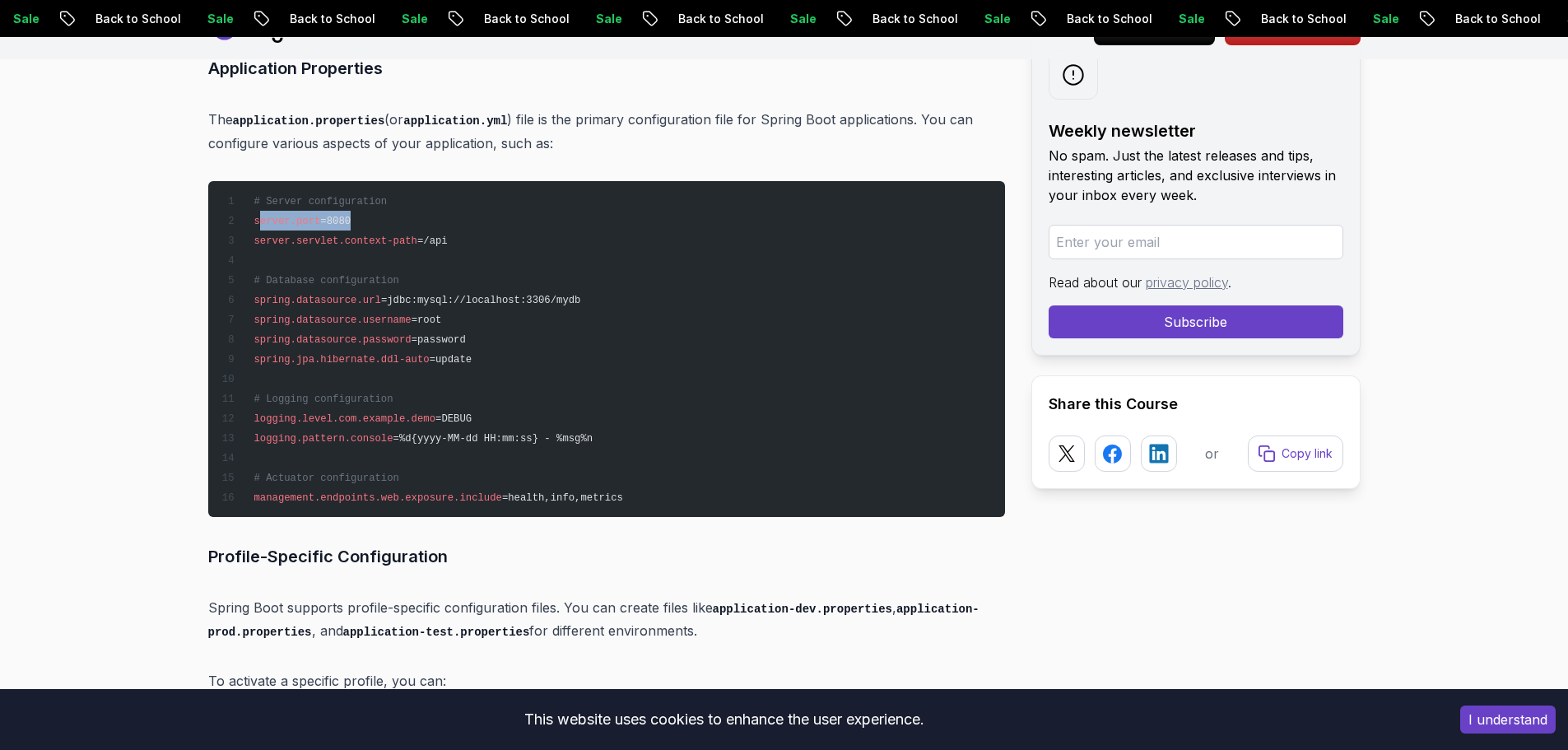
drag, startPoint x: 259, startPoint y: 222, endPoint x: 407, endPoint y: 220, distance: 148.0
click at [407, 220] on pre "# Server configuration server.port =8080 server.servlet.context-path =/api # Da…" at bounding box center [606, 349] width 796 height 336
click at [421, 236] on span "=/api" at bounding box center [432, 240] width 30 height 11
drag, startPoint x: 437, startPoint y: 240, endPoint x: 254, endPoint y: 228, distance: 183.4
click at [254, 228] on pre "# Server configuration server.port =8080 server.servlet.context-path =/api # Da…" at bounding box center [606, 349] width 796 height 336
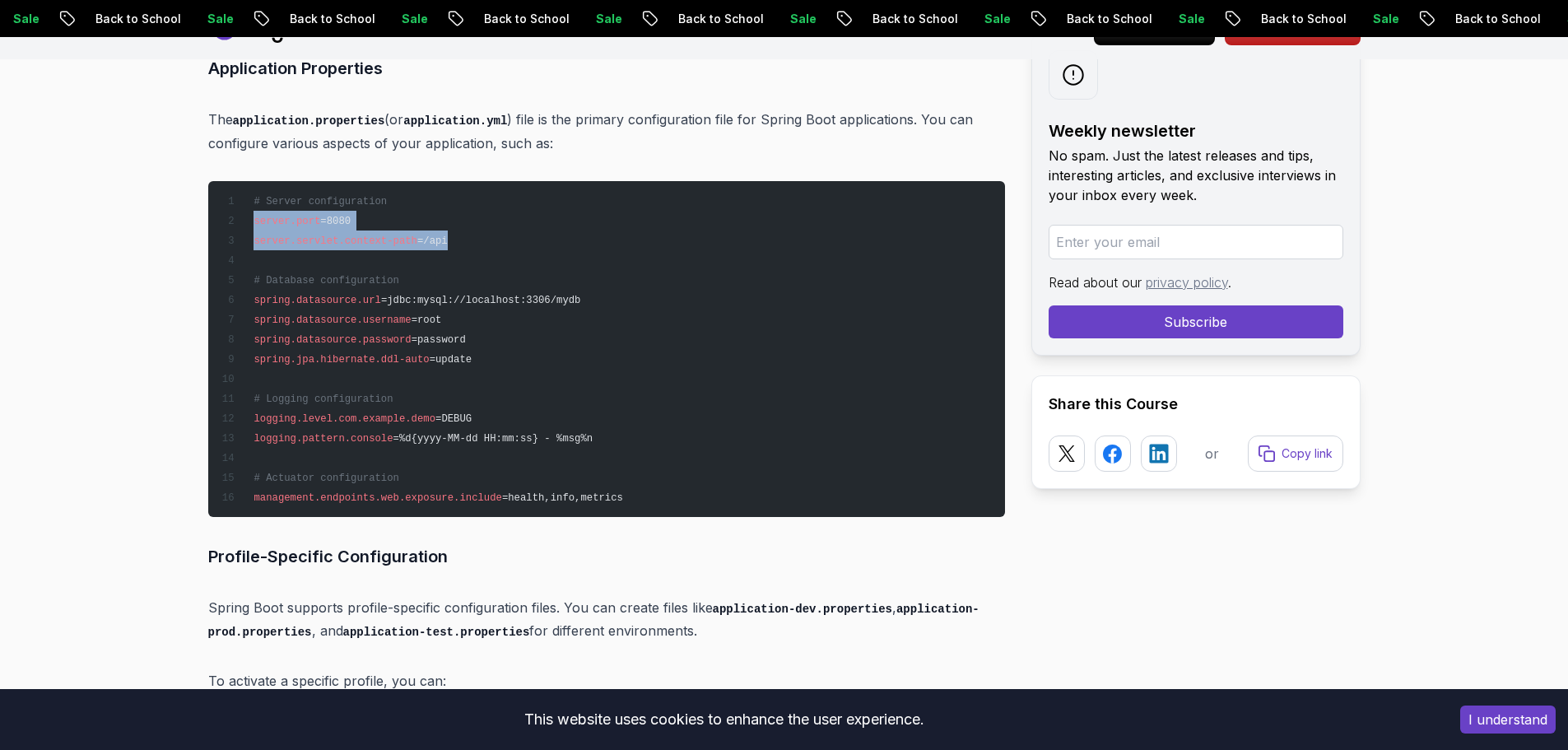
drag, startPoint x: 308, startPoint y: 217, endPoint x: 292, endPoint y: 222, distance: 16.8
click at [309, 217] on span "server.port" at bounding box center [286, 220] width 66 height 11
click at [291, 222] on span "server.port" at bounding box center [286, 220] width 66 height 11
drag, startPoint x: 291, startPoint y: 222, endPoint x: 317, endPoint y: 220, distance: 26.1
click at [317, 220] on span "server.port =8080" at bounding box center [285, 220] width 130 height 11
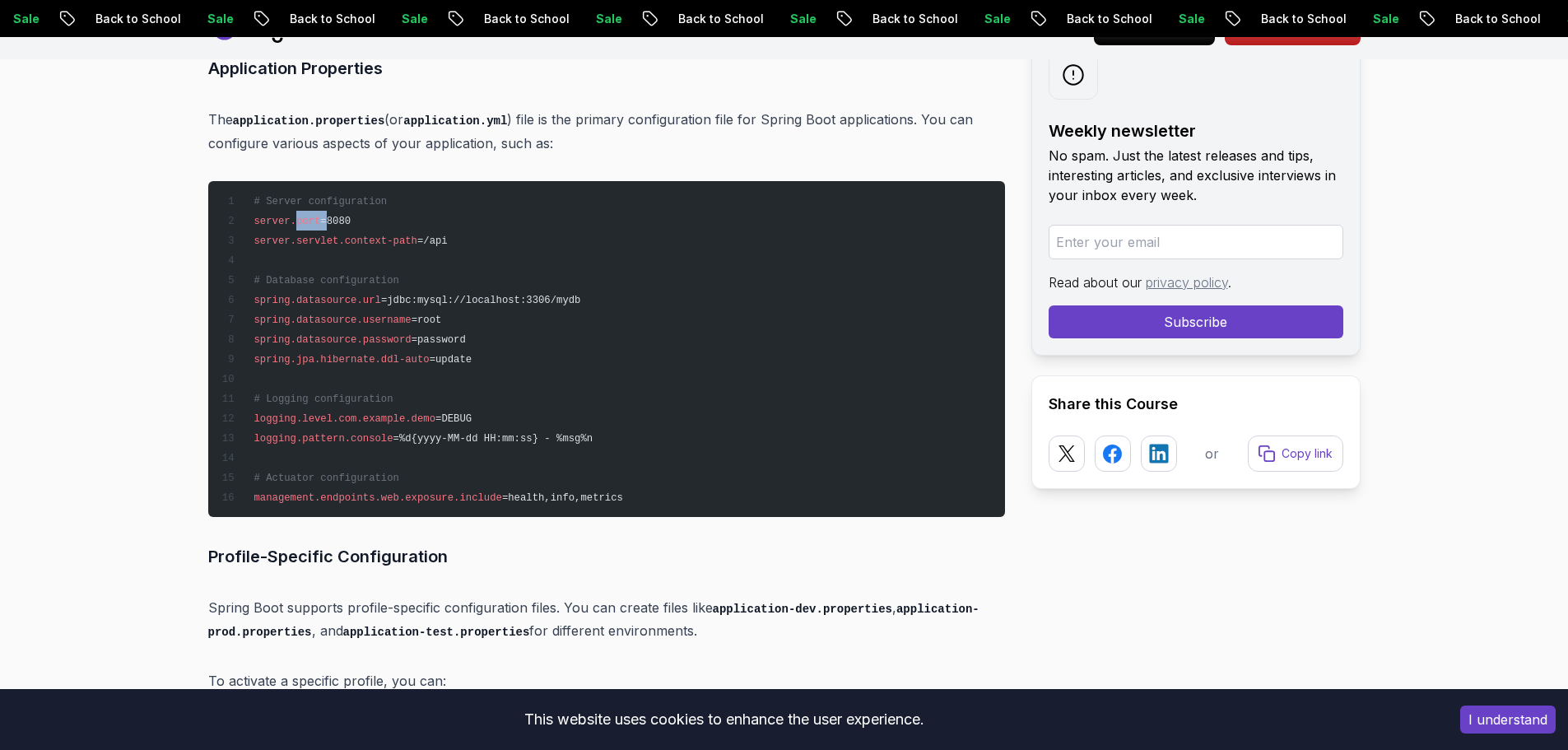
click at [320, 220] on span "=8080" at bounding box center [335, 220] width 30 height 11
click at [250, 240] on span "server.servlet.context-path =/api" at bounding box center [333, 240] width 226 height 11
drag, startPoint x: 257, startPoint y: 239, endPoint x: 295, endPoint y: 235, distance: 38.2
click at [295, 235] on span "server.servlet.context-path" at bounding box center [334, 240] width 163 height 11
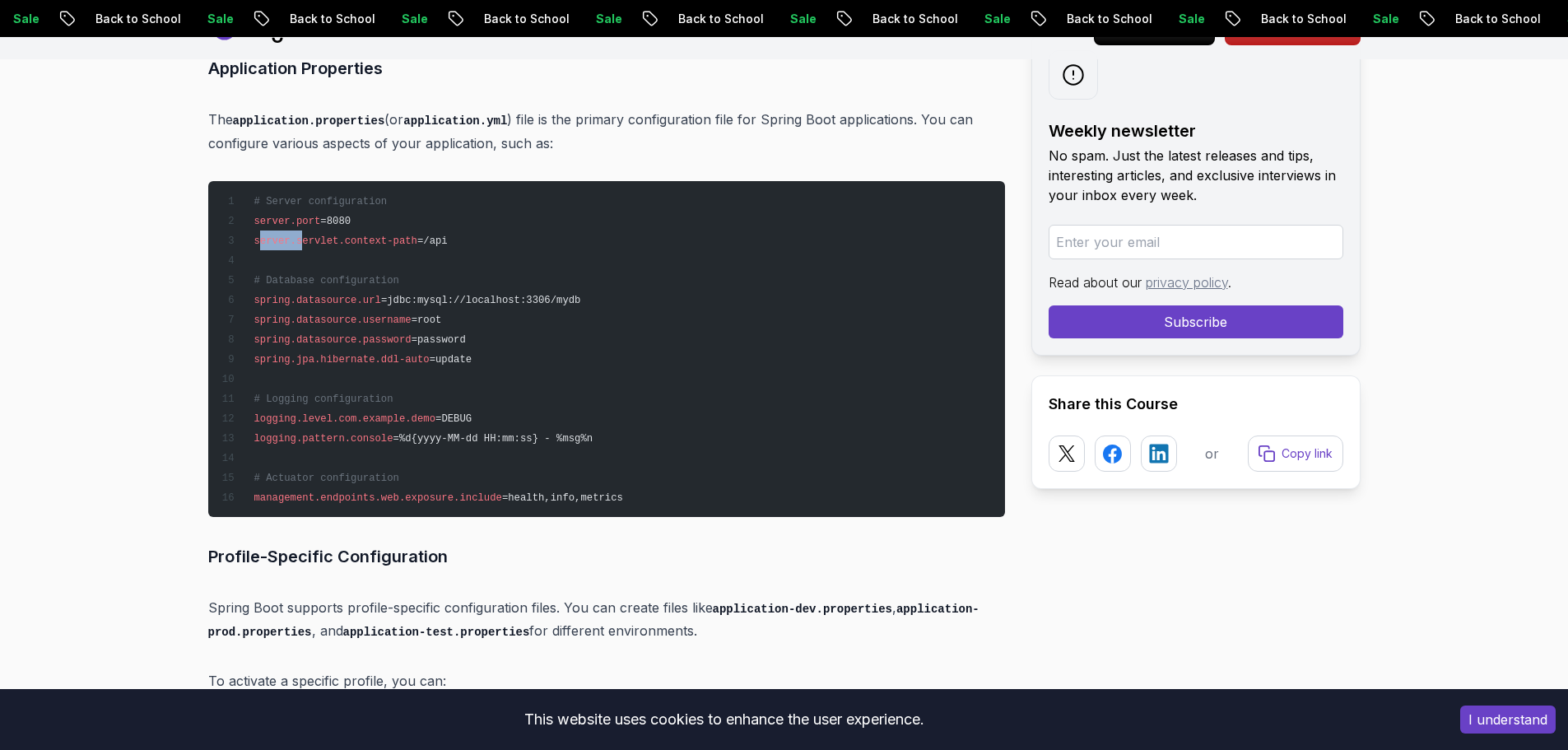
click at [295, 235] on span "server.servlet.context-path" at bounding box center [334, 240] width 163 height 11
drag, startPoint x: 293, startPoint y: 239, endPoint x: 336, endPoint y: 239, distance: 43.0
click at [336, 239] on span "server.servlet.context-path" at bounding box center [334, 240] width 163 height 11
click at [344, 239] on span "server.servlet.context-path" at bounding box center [334, 240] width 163 height 11
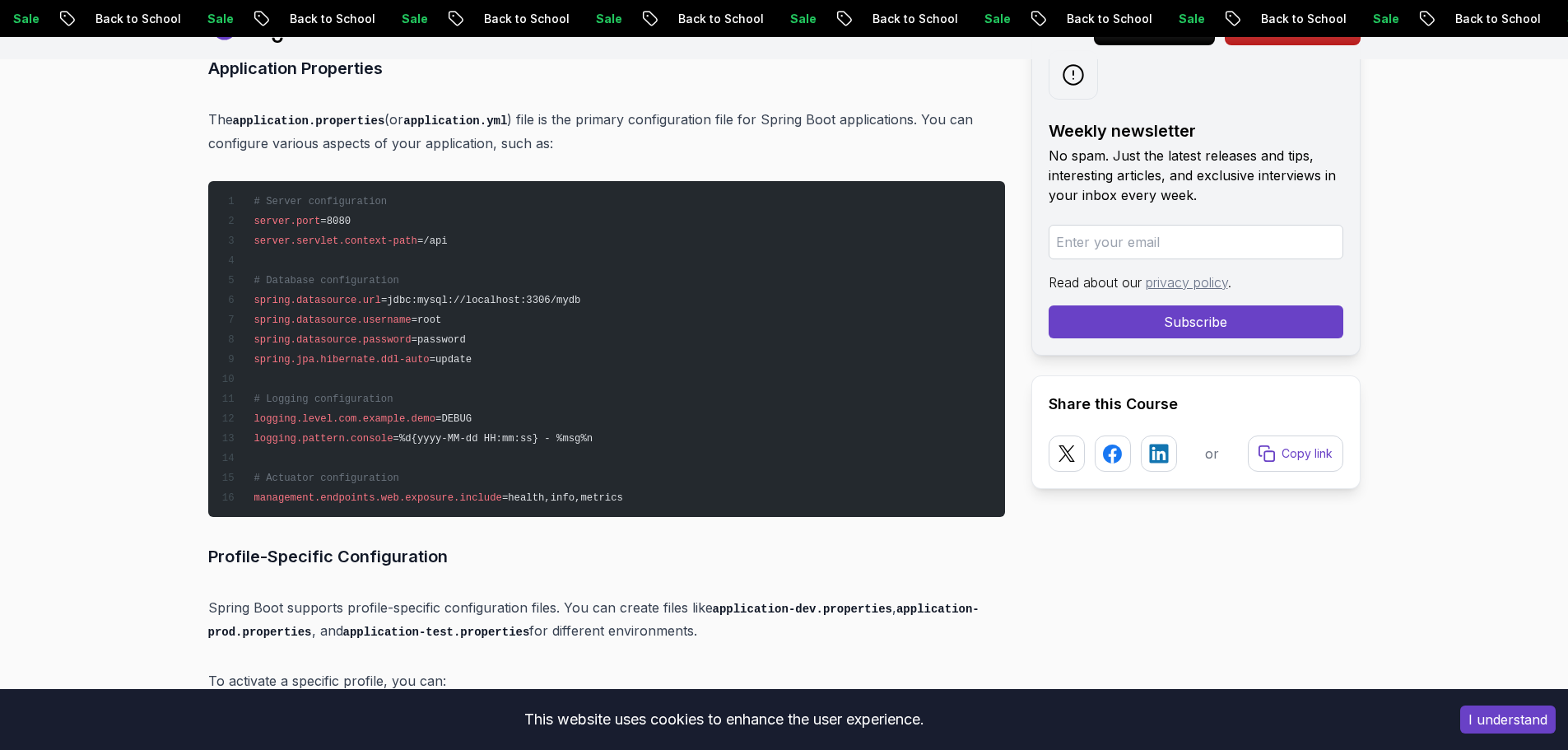
click at [392, 245] on pre "# Server configuration server.port =8080 server.servlet.context-path =/api # Da…" at bounding box center [606, 349] width 796 height 336
click at [290, 348] on pre "# Server configuration server.port =8080 server.servlet.context-path =/api # Da…" at bounding box center [606, 349] width 796 height 336
drag, startPoint x: 313, startPoint y: 338, endPoint x: 370, endPoint y: 340, distance: 57.0
click at [370, 340] on span "spring.datasource.password" at bounding box center [332, 339] width 158 height 11
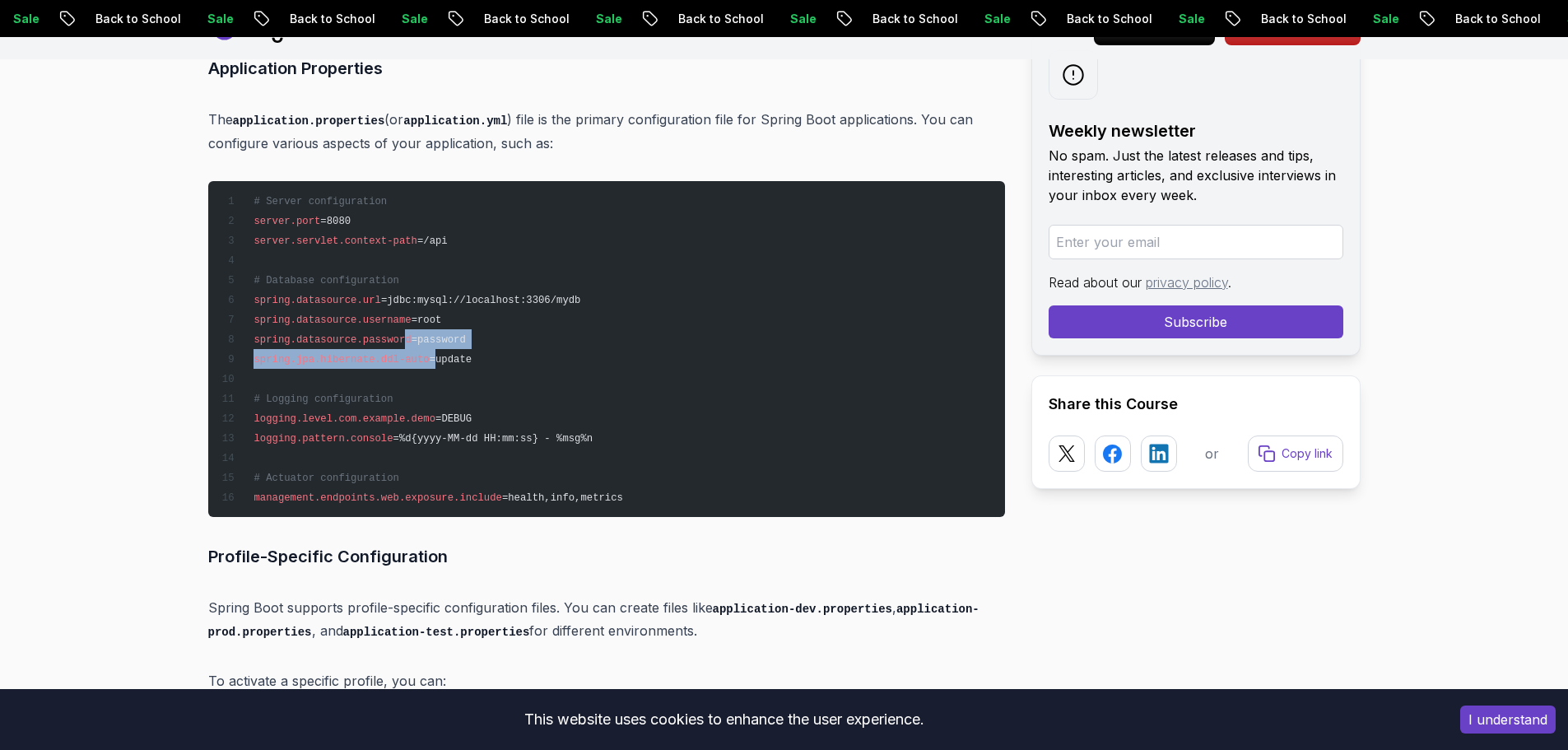
click at [422, 350] on pre "# Server configuration server.port =8080 server.servlet.context-path =/api # Da…" at bounding box center [606, 349] width 796 height 336
click at [297, 365] on pre "# Server configuration server.port =8080 server.servlet.context-path =/api # Da…" at bounding box center [606, 349] width 796 height 336
drag, startPoint x: 307, startPoint y: 362, endPoint x: 417, endPoint y: 362, distance: 110.0
click at [417, 362] on span "spring.jpa.hibernate.ddl-auto =update" at bounding box center [346, 359] width 251 height 11
click at [430, 362] on span "=update" at bounding box center [450, 359] width 42 height 11
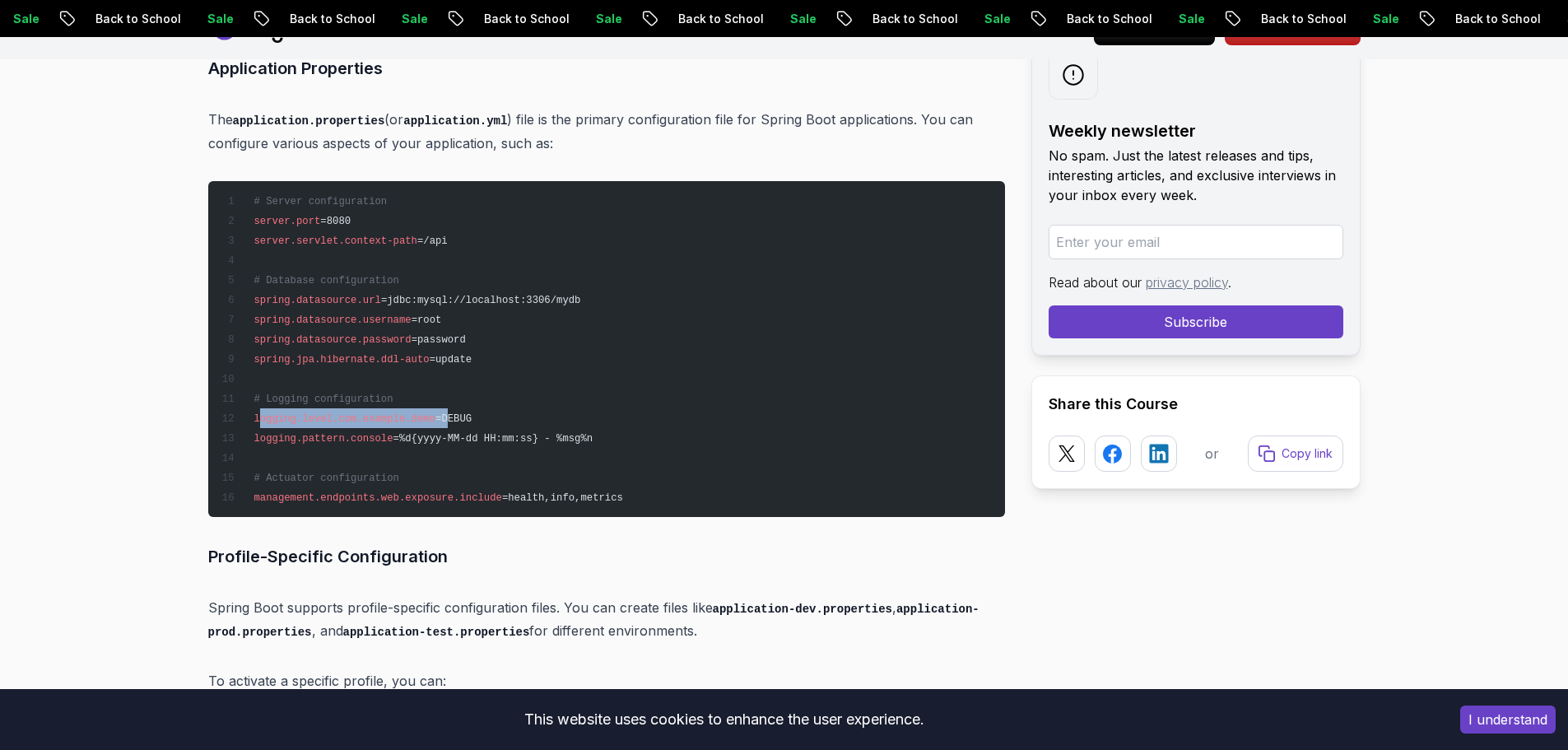
drag, startPoint x: 263, startPoint y: 421, endPoint x: 431, endPoint y: 420, distance: 168.0
click at [431, 420] on span "logging.level.com.example.demo =DEBUG" at bounding box center [346, 418] width 251 height 11
click at [436, 420] on span "=DEBUG" at bounding box center [454, 418] width 36 height 11
drag, startPoint x: 247, startPoint y: 432, endPoint x: 362, endPoint y: 418, distance: 115.8
click at [362, 418] on code "# Server configuration server.port =8080 server.servlet.context-path =/api # Da…" at bounding box center [421, 349] width 401 height 307
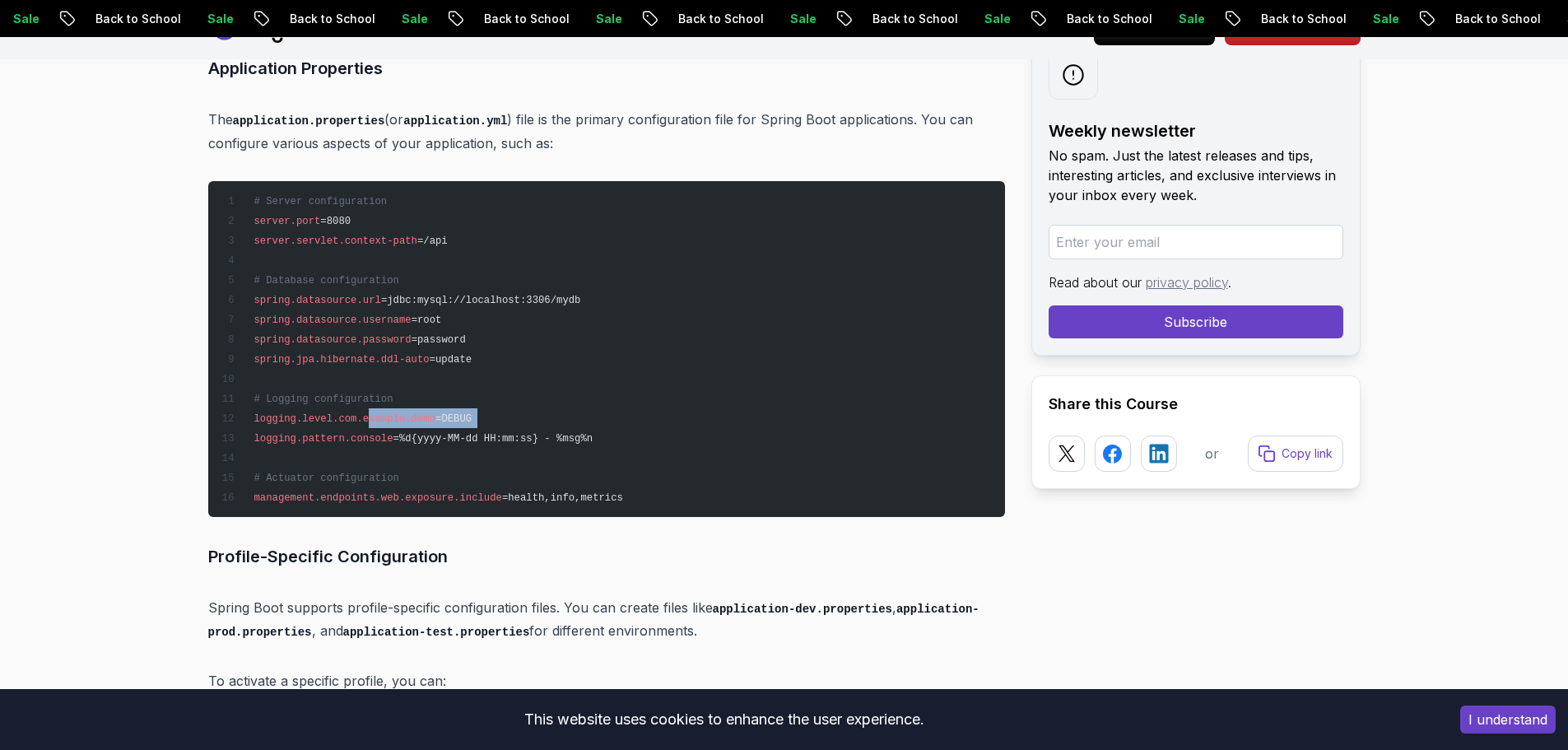
click at [369, 425] on pre "# Server configuration server.port =8080 server.servlet.context-path =/api # Da…" at bounding box center [606, 349] width 796 height 336
click at [381, 437] on span "logging.pattern.console" at bounding box center [323, 438] width 139 height 11
drag, startPoint x: 381, startPoint y: 438, endPoint x: 400, endPoint y: 437, distance: 19.0
click at [400, 437] on span "=%d{yyyy-MM-dd HH:mm:ss} - %msg%n" at bounding box center [493, 438] width 200 height 11
click at [431, 434] on span "=%d{yyyy-MM-dd HH:mm:ss} - %msg%n" at bounding box center [493, 438] width 200 height 11
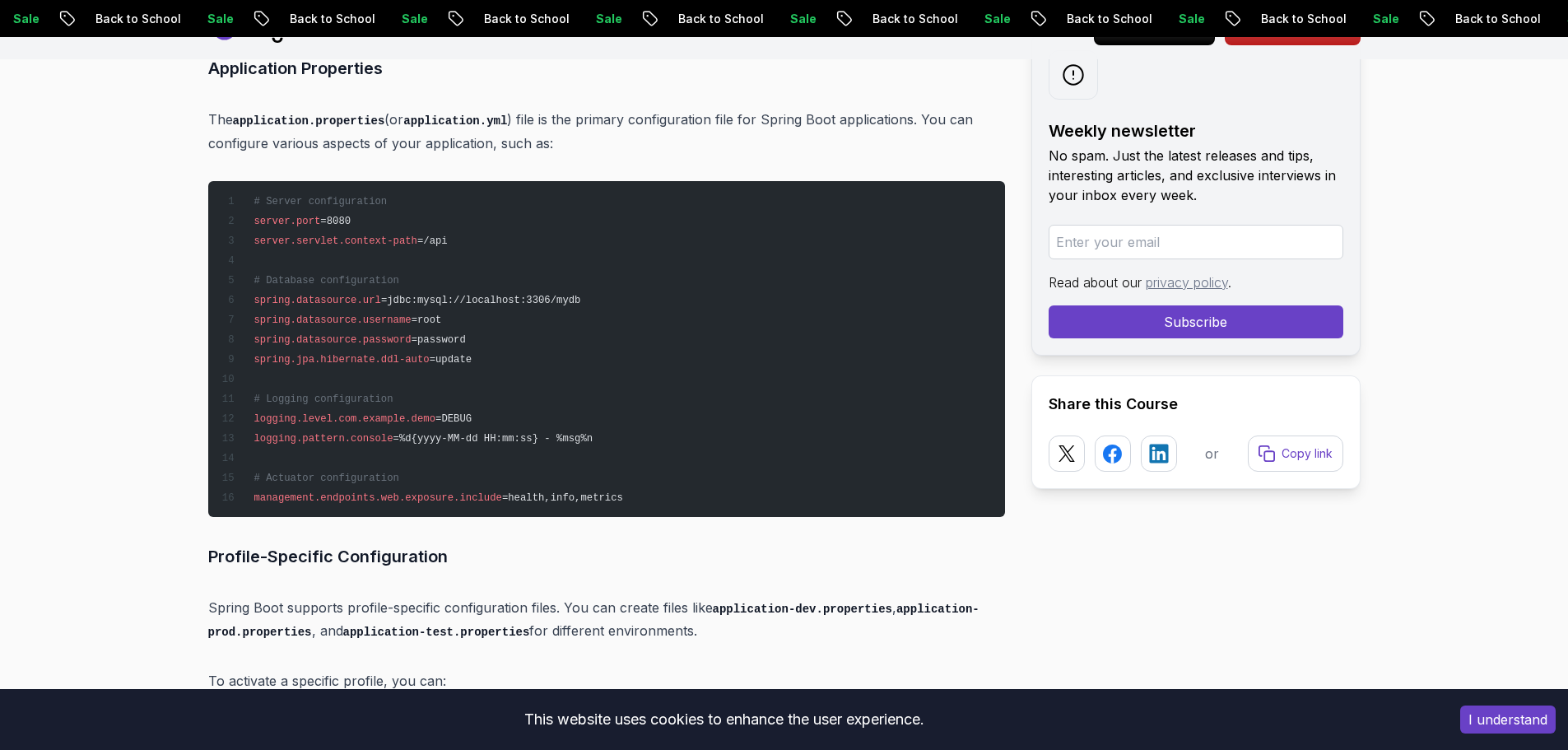
click at [431, 435] on span "=%d{yyyy-MM-dd HH:mm:ss} - %msg%n" at bounding box center [493, 438] width 200 height 11
click at [462, 436] on span "=%d{yyyy-MM-dd HH:mm:ss} - %msg%n" at bounding box center [493, 438] width 200 height 11
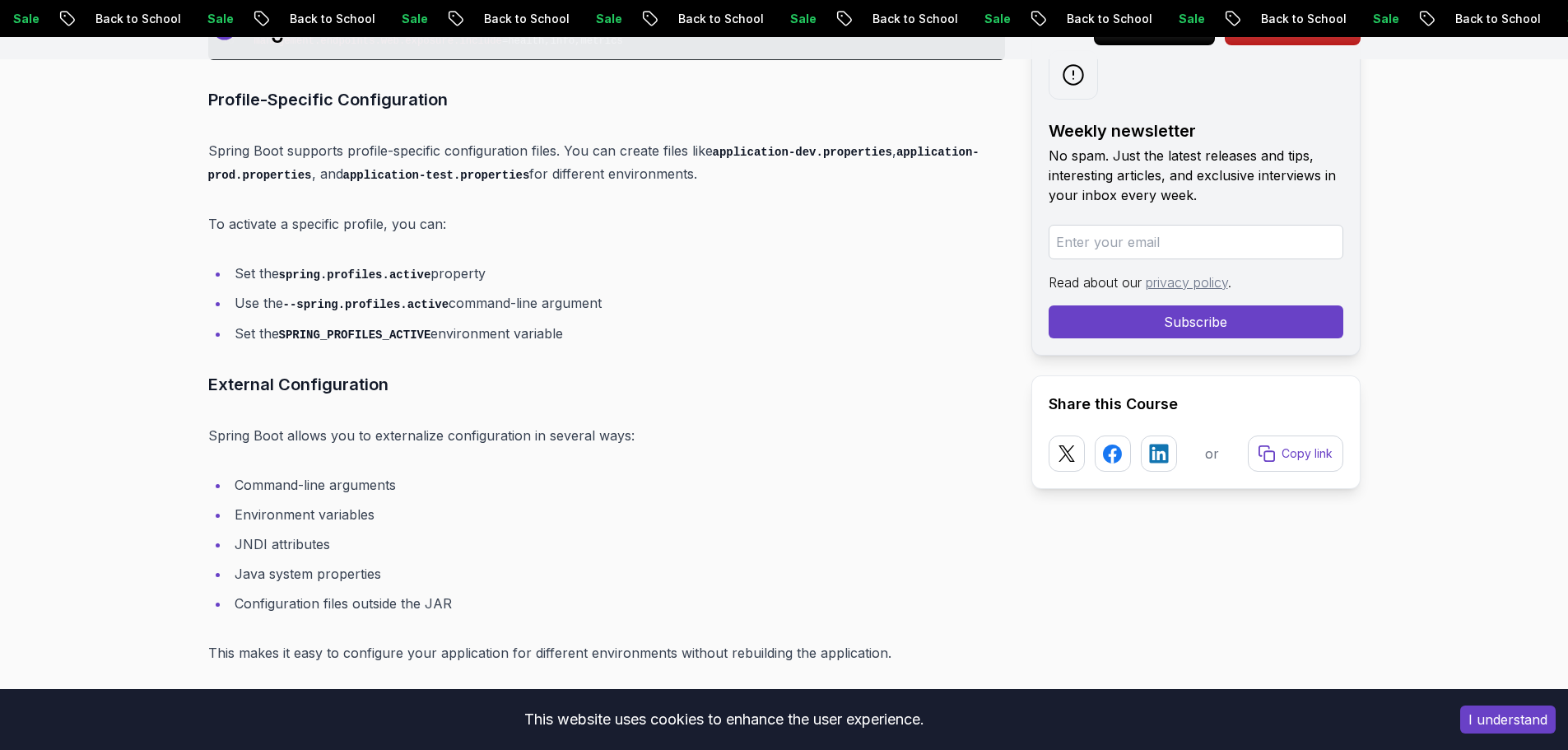
scroll to position [8416, 0]
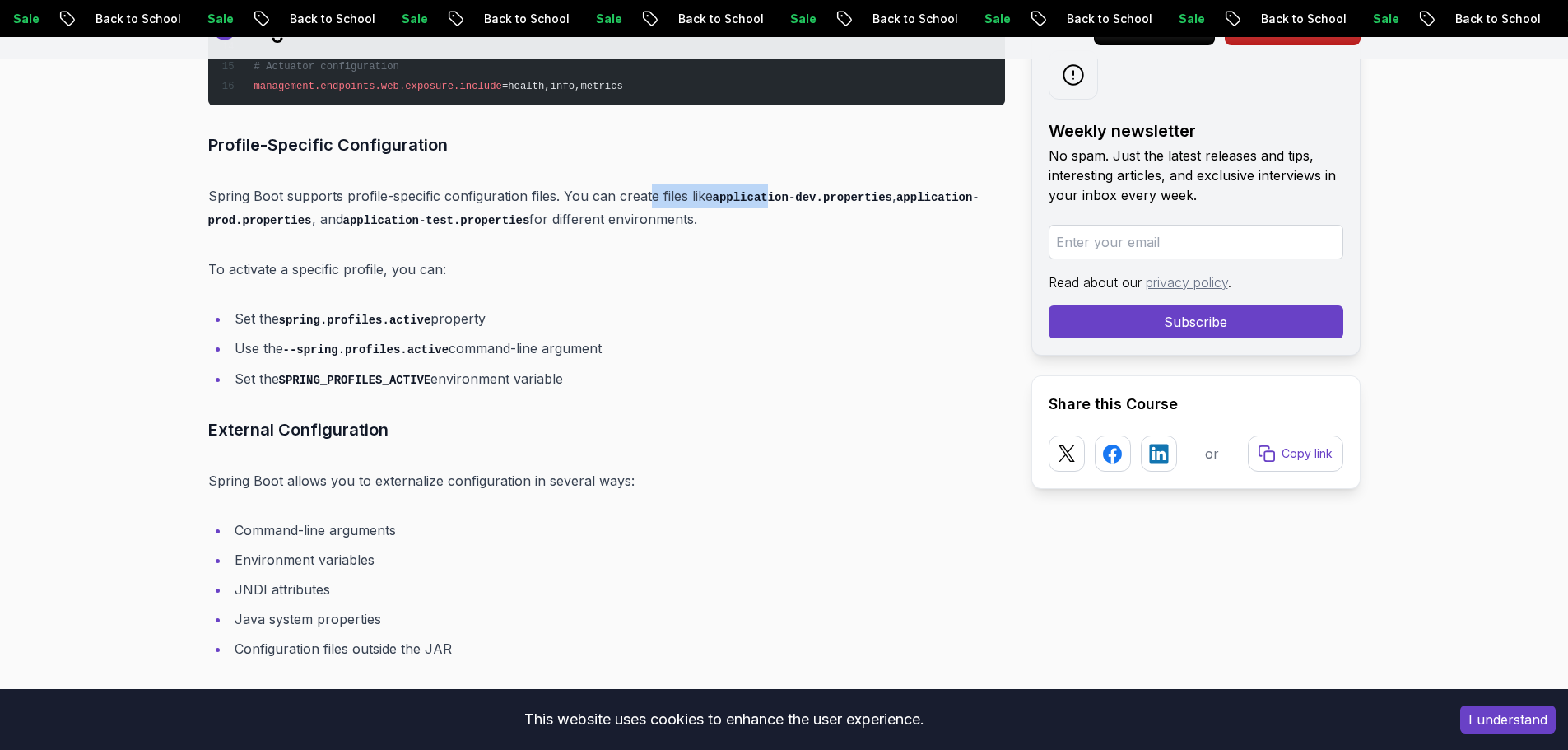
drag, startPoint x: 645, startPoint y: 200, endPoint x: 765, endPoint y: 199, distance: 120.0
click at [765, 199] on p "Spring Boot supports profile-specific configuration files. You can create files…" at bounding box center [606, 208] width 796 height 46
click at [765, 199] on code "application-dev.properties" at bounding box center [803, 197] width 179 height 13
drag, startPoint x: 716, startPoint y: 195, endPoint x: 858, endPoint y: 195, distance: 142.0
click at [858, 195] on code "application-dev.properties" at bounding box center [803, 197] width 179 height 13
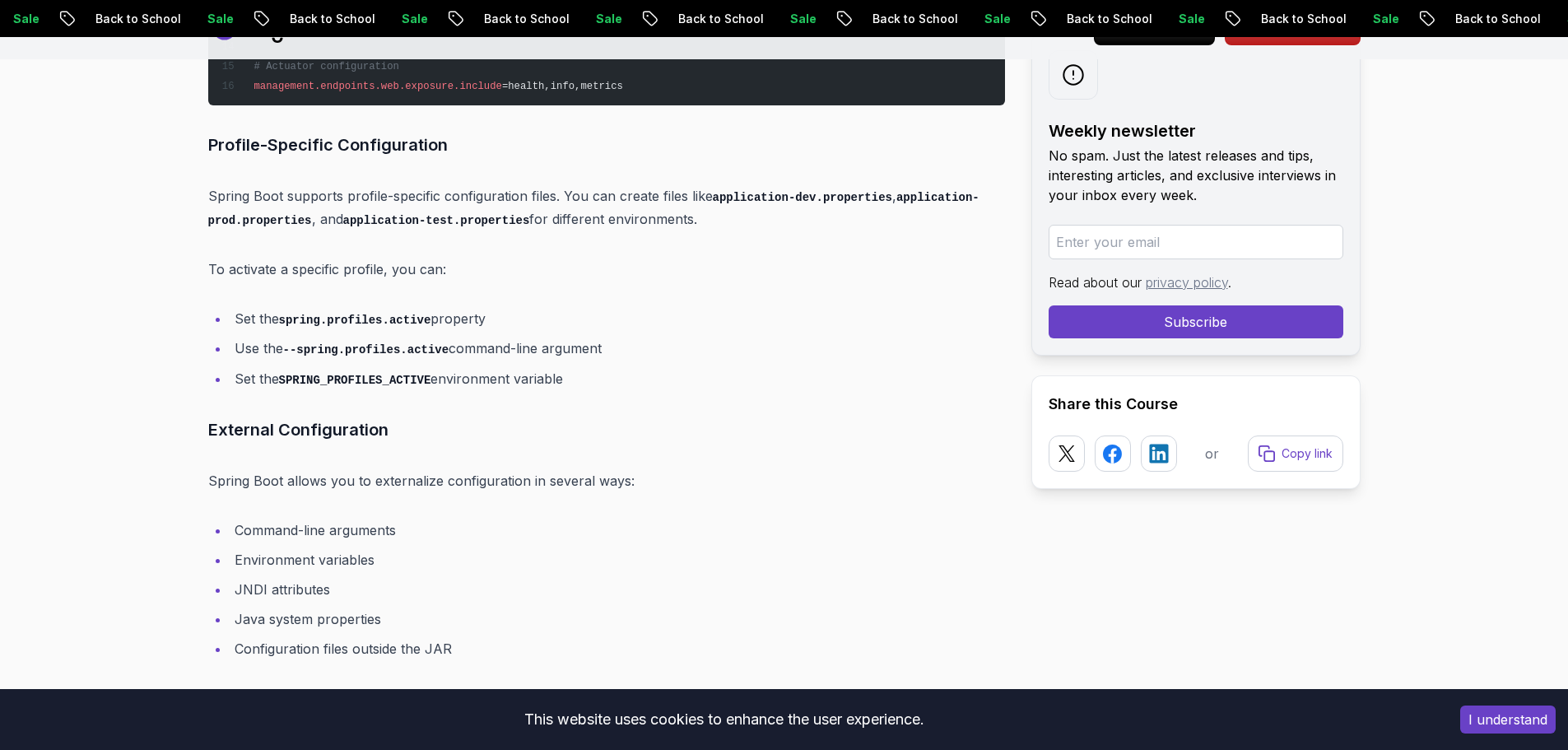
click at [256, 218] on code "application-prod.properties" at bounding box center [594, 209] width 772 height 37
drag, startPoint x: 269, startPoint y: 276, endPoint x: 423, endPoint y: 266, distance: 154.3
click at [423, 266] on p "To activate a specific profile, you can:" at bounding box center [606, 269] width 796 height 23
drag, startPoint x: 235, startPoint y: 318, endPoint x: 422, endPoint y: 323, distance: 187.1
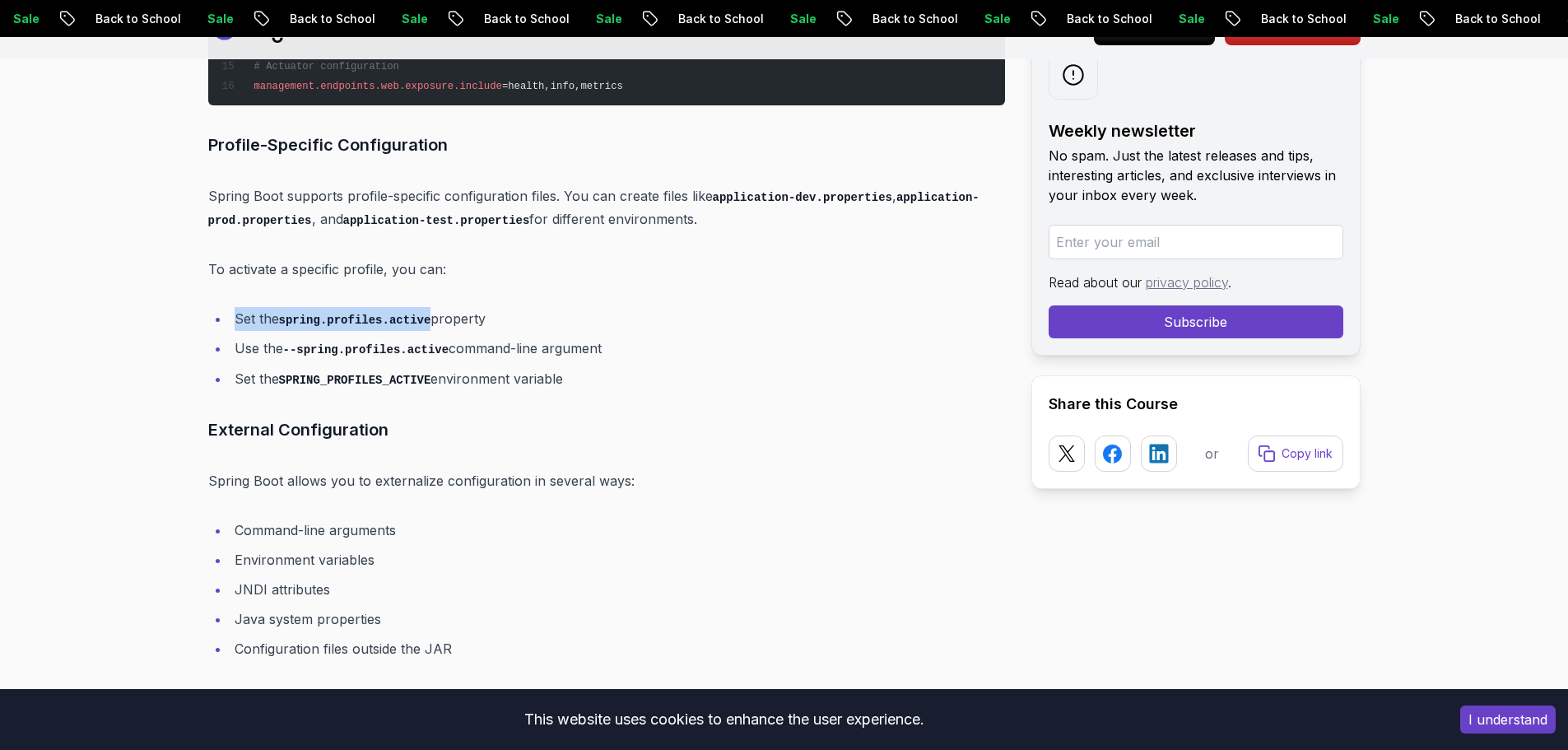
click at [422, 323] on li "Set the spring.profiles.active property" at bounding box center [617, 319] width 775 height 24
drag, startPoint x: 257, startPoint y: 347, endPoint x: 510, endPoint y: 354, distance: 253.1
click at [510, 354] on li "Use the --spring.profiles.active command-line argument" at bounding box center [617, 349] width 775 height 24
click at [509, 356] on li "Use the --spring.profiles.active command-line argument" at bounding box center [617, 349] width 775 height 24
drag, startPoint x: 284, startPoint y: 381, endPoint x: 603, endPoint y: 358, distance: 319.8
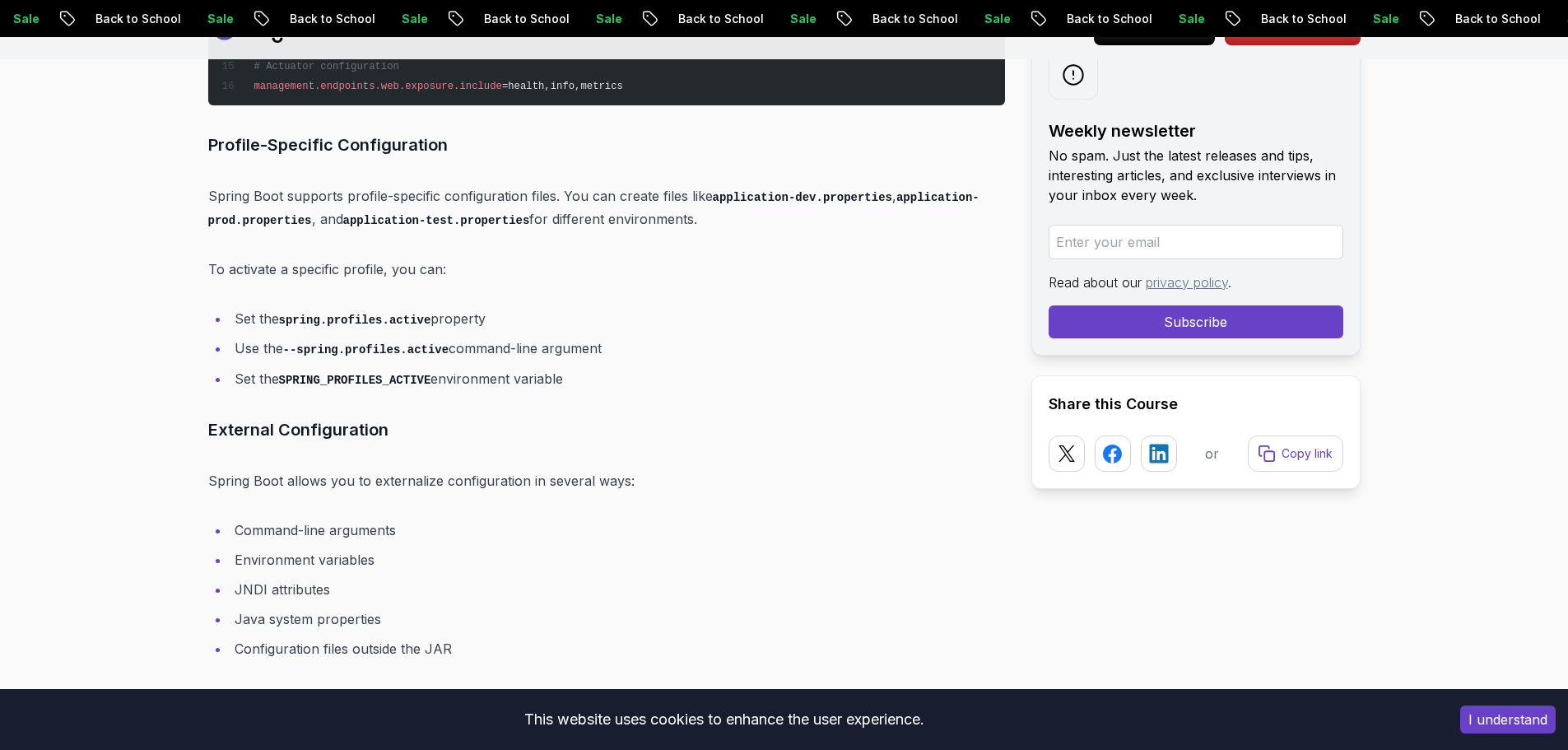
click at [603, 358] on ul "Set the spring.profiles.active property Use the --spring.profiles.active comman…" at bounding box center [606, 348] width 796 height 84
click at [603, 358] on li "Use the --spring.profiles.active command-line argument" at bounding box center [617, 349] width 775 height 24
drag, startPoint x: 214, startPoint y: 198, endPoint x: 747, endPoint y: 187, distance: 533.1
click at [747, 187] on p "Spring Boot supports profile-specific configuration files. You can create files…" at bounding box center [606, 208] width 796 height 46
click at [696, 221] on p "Spring Boot supports profile-specific configuration files. You can create files…" at bounding box center [606, 208] width 796 height 46
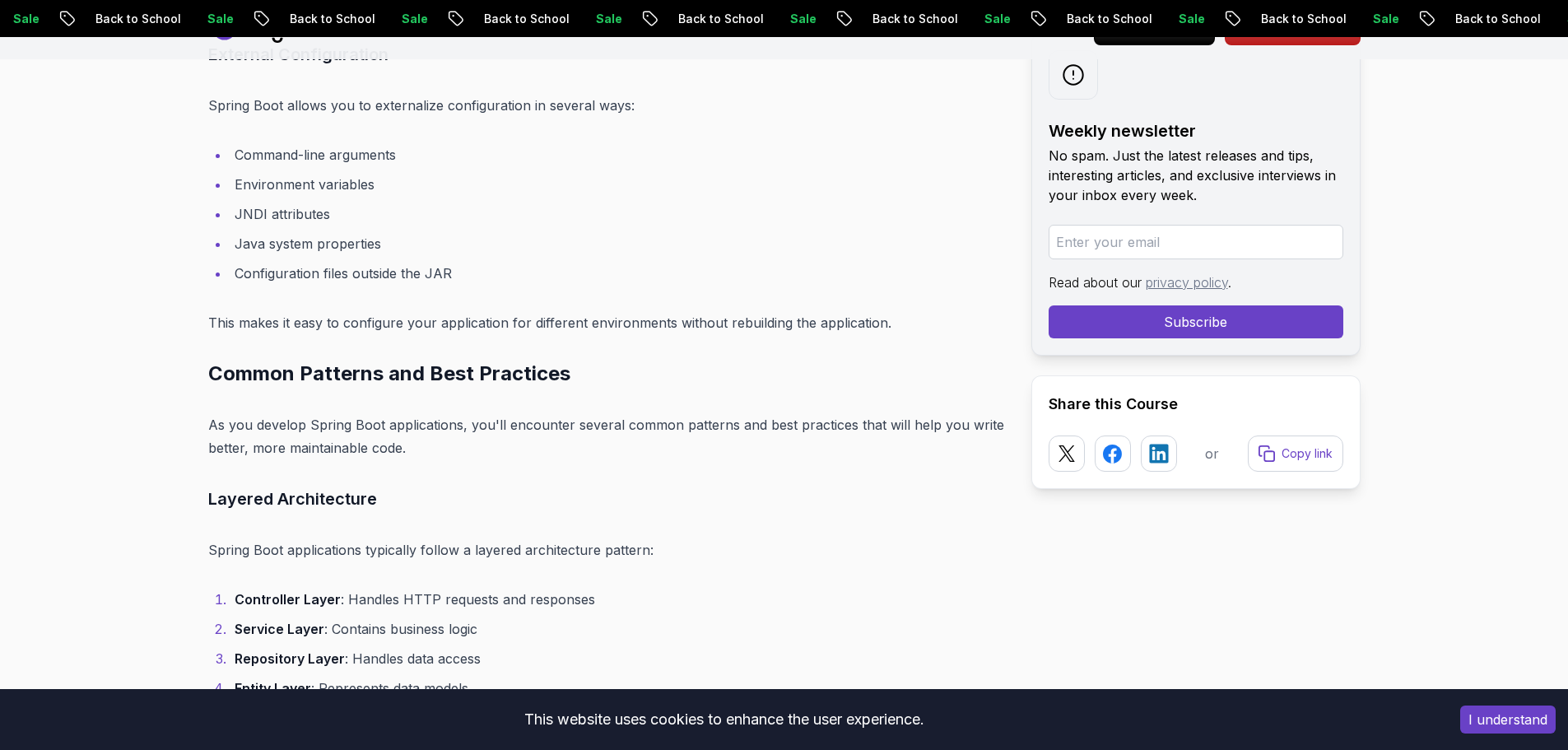
scroll to position [8827, 0]
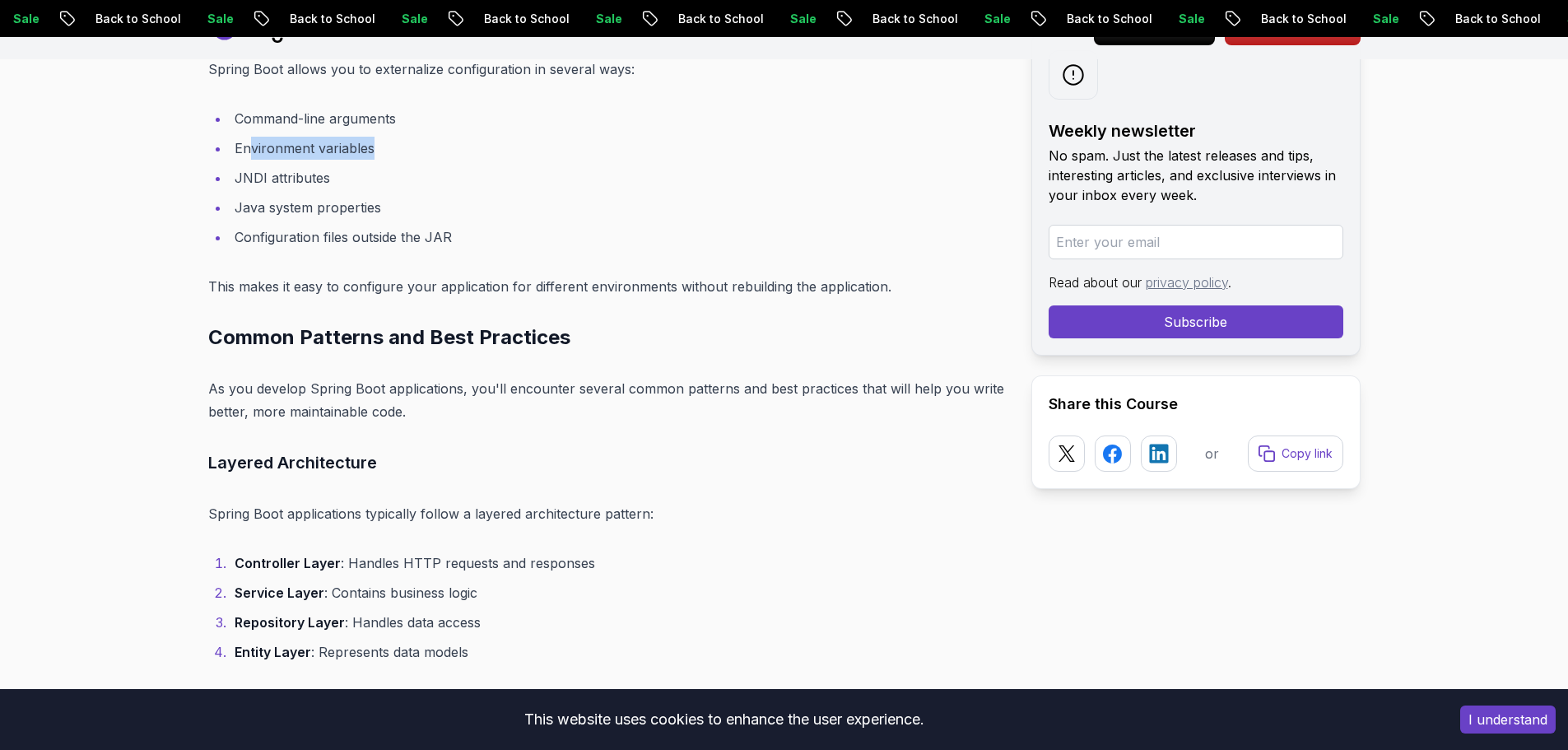
drag, startPoint x: 247, startPoint y: 139, endPoint x: 380, endPoint y: 150, distance: 133.5
click at [380, 150] on li "Environment variables" at bounding box center [617, 148] width 775 height 23
drag, startPoint x: 227, startPoint y: 177, endPoint x: 311, endPoint y: 177, distance: 84.0
click at [311, 177] on ul "Command-line arguments Environment variables JNDI attributes Java system proper…" at bounding box center [606, 177] width 796 height 141
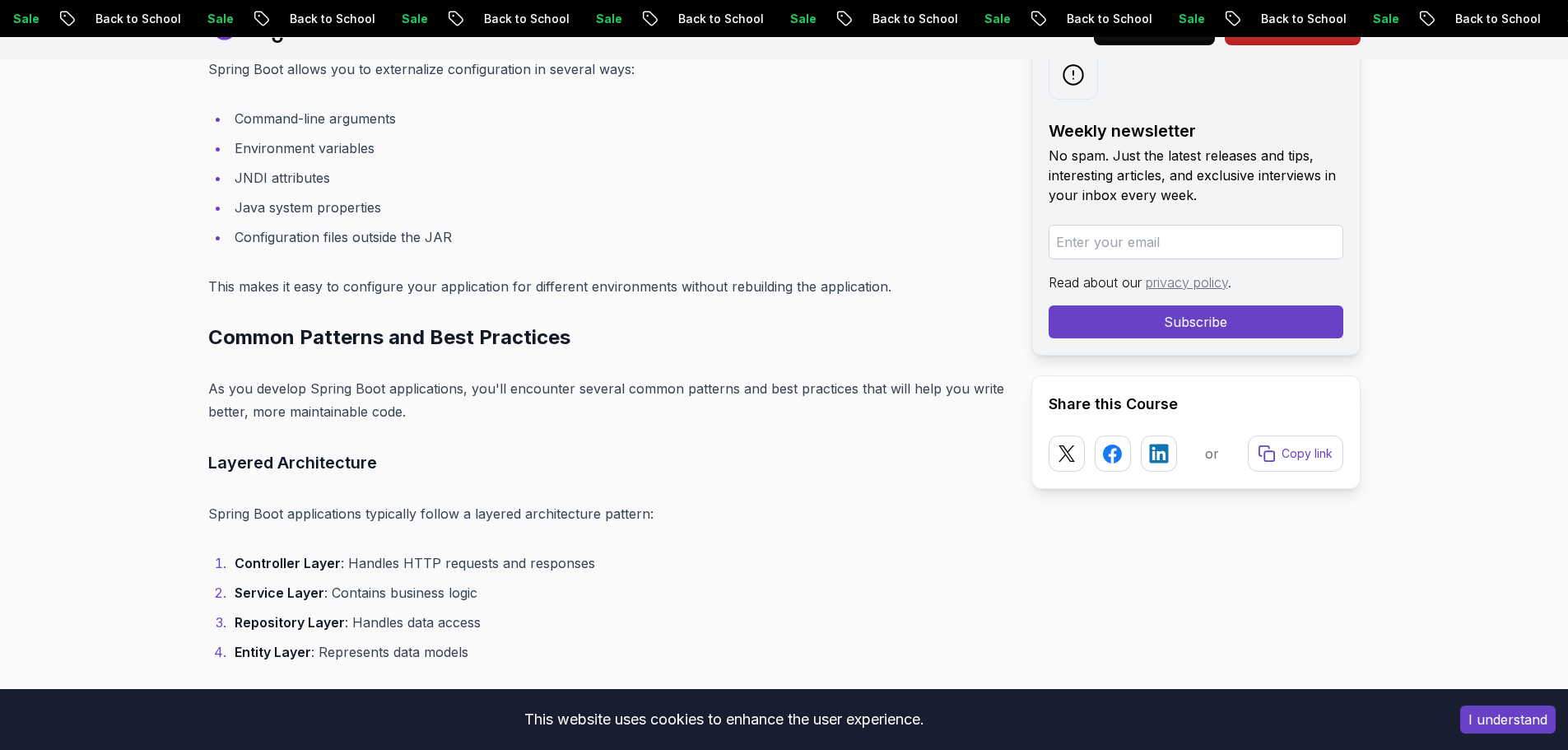
click at [308, 199] on li "Java system properties" at bounding box center [617, 207] width 775 height 23
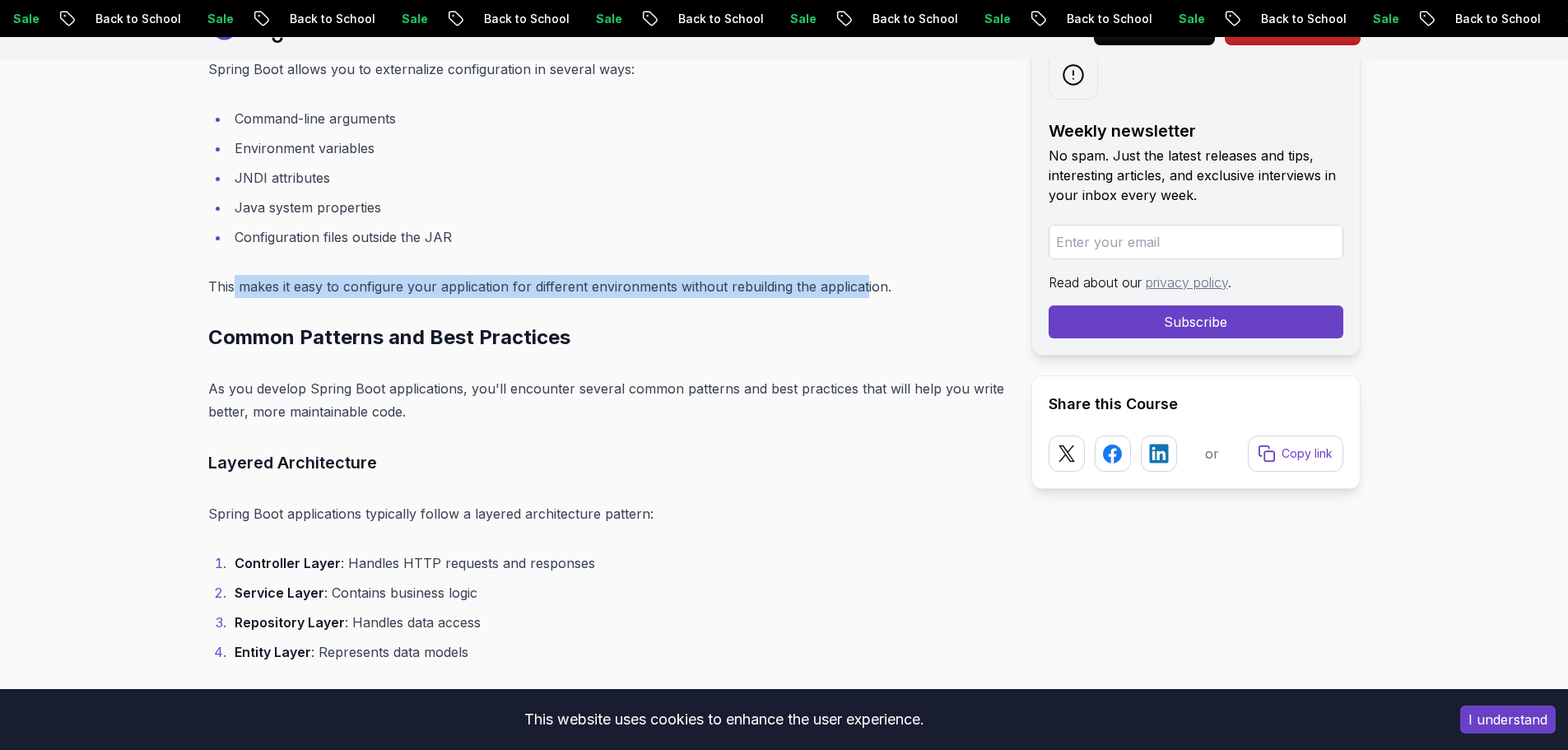
drag, startPoint x: 235, startPoint y: 275, endPoint x: 863, endPoint y: 295, distance: 628.3
click at [863, 295] on p "This makes it easy to configure your application for different environments wit…" at bounding box center [606, 286] width 796 height 23
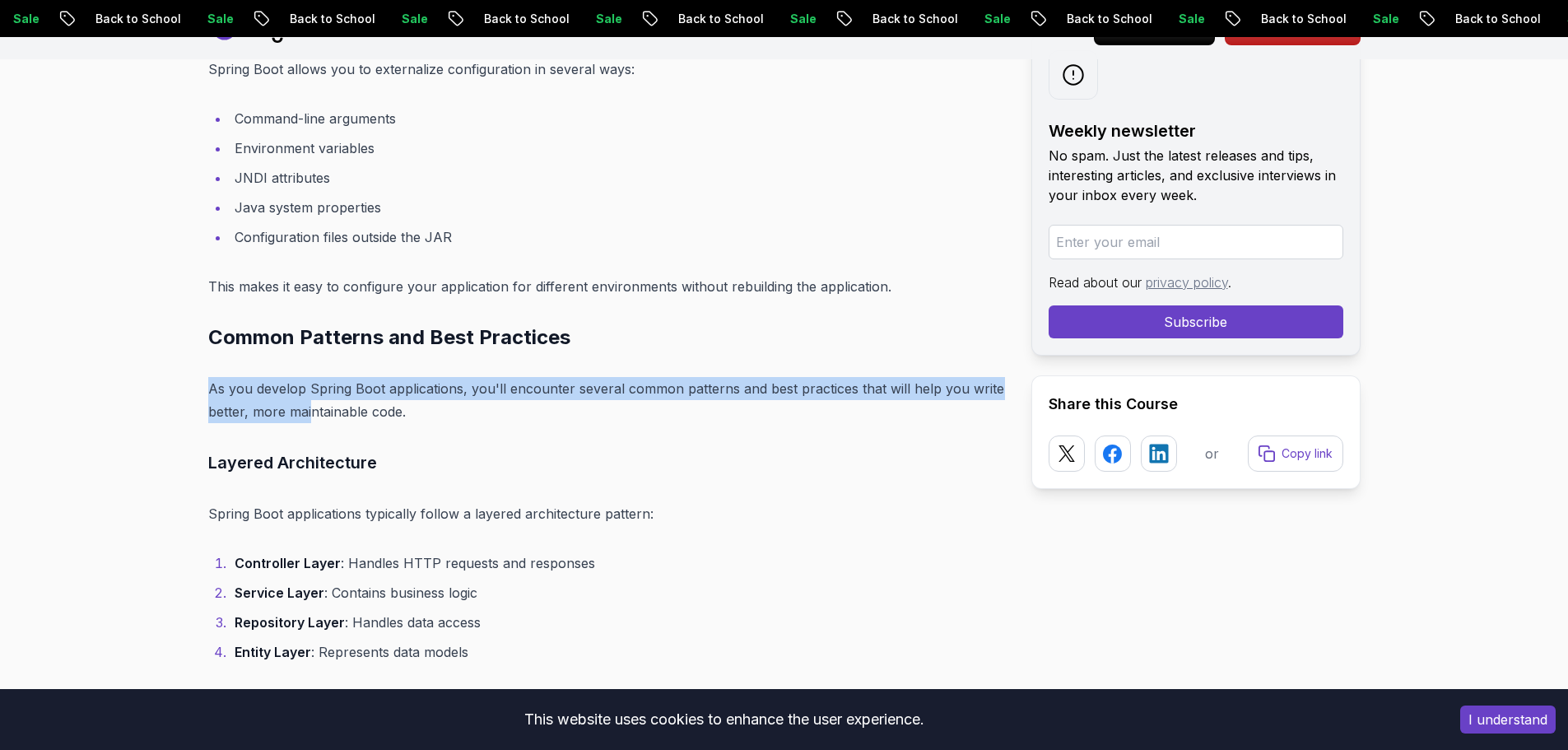
drag, startPoint x: 197, startPoint y: 387, endPoint x: 313, endPoint y: 422, distance: 121.2
click at [313, 422] on p "As you develop Spring Boot applications, you'll encounter several common patter…" at bounding box center [606, 400] width 796 height 46
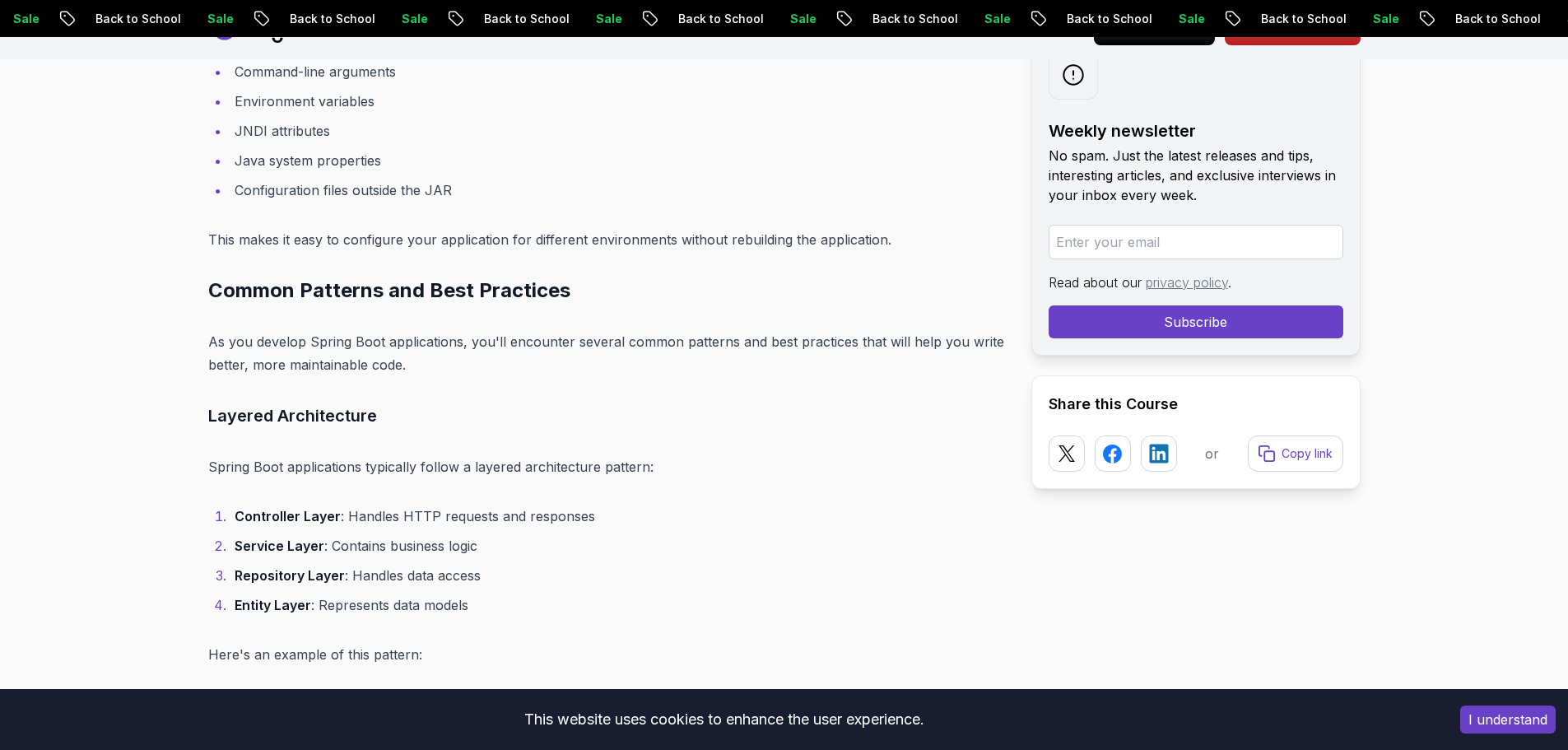
scroll to position [8992, 0]
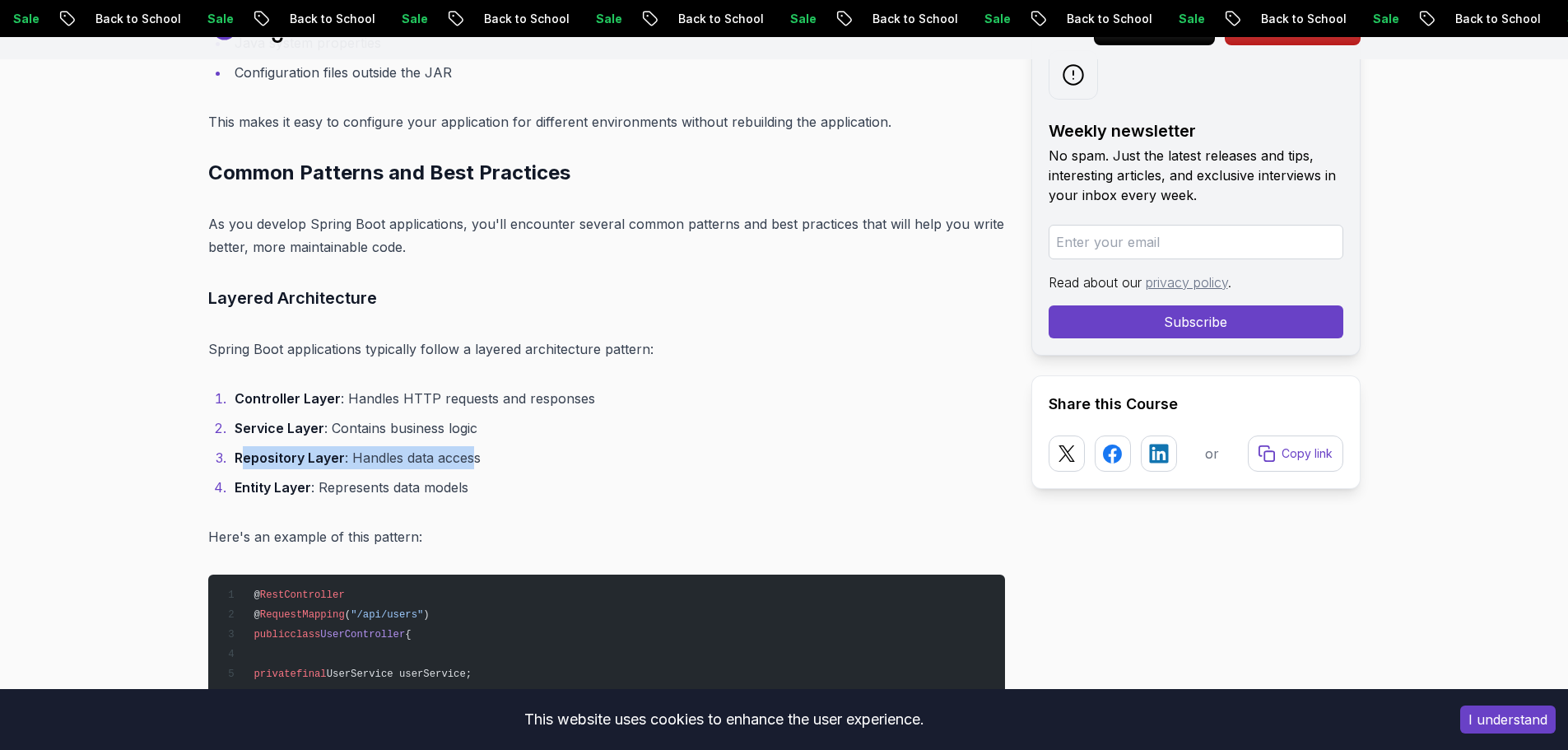
drag, startPoint x: 242, startPoint y: 455, endPoint x: 474, endPoint y: 456, distance: 232.0
click at [474, 456] on li "Repository Layer : Handles data access" at bounding box center [617, 457] width 775 height 23
click at [307, 478] on li "Entity Layer : Represents data models" at bounding box center [617, 487] width 775 height 23
drag, startPoint x: 291, startPoint y: 480, endPoint x: 490, endPoint y: 484, distance: 199.0
click at [490, 484] on li "Entity Layer : Represents data models" at bounding box center [617, 487] width 775 height 23
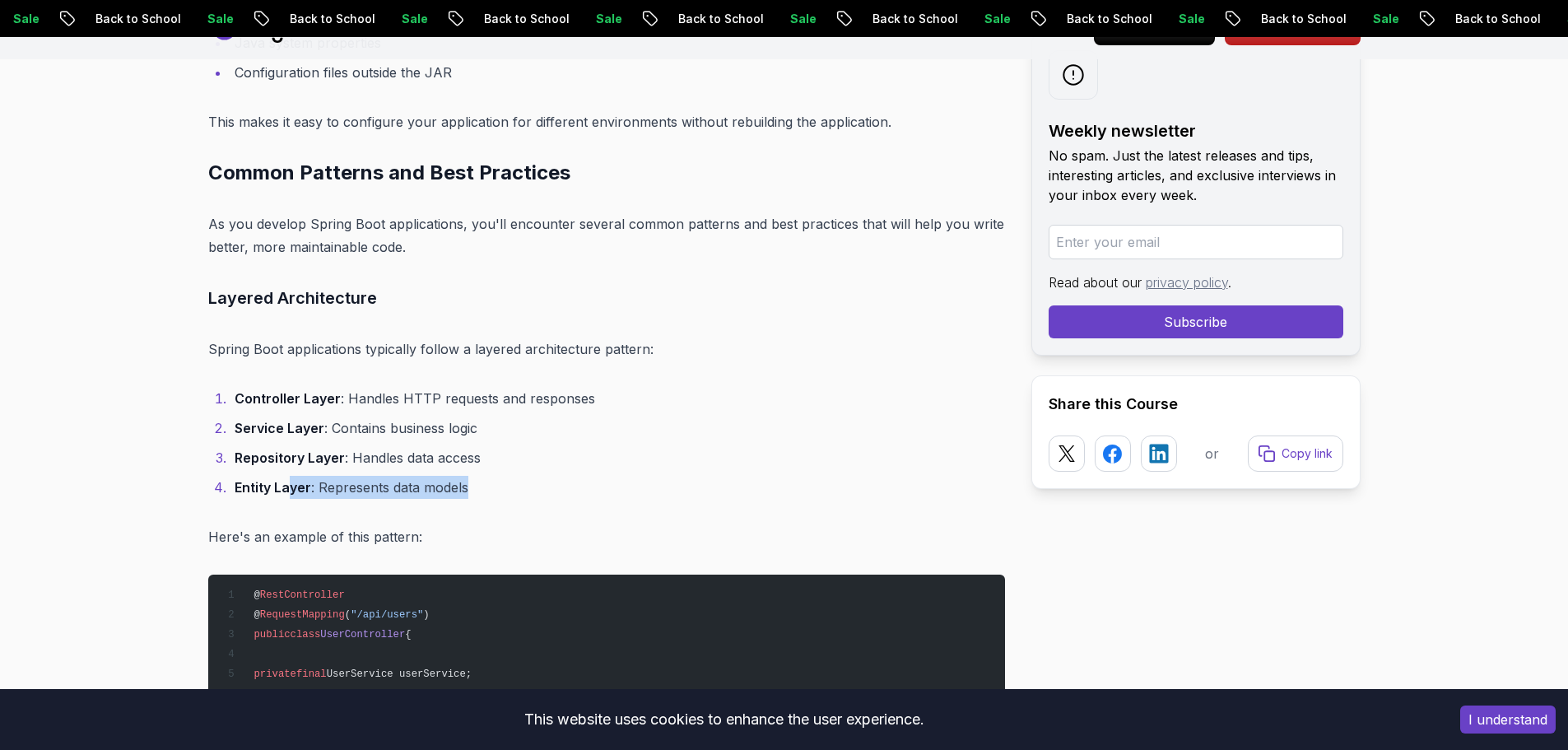
click at [490, 484] on li "Entity Layer : Represents data models" at bounding box center [617, 487] width 775 height 23
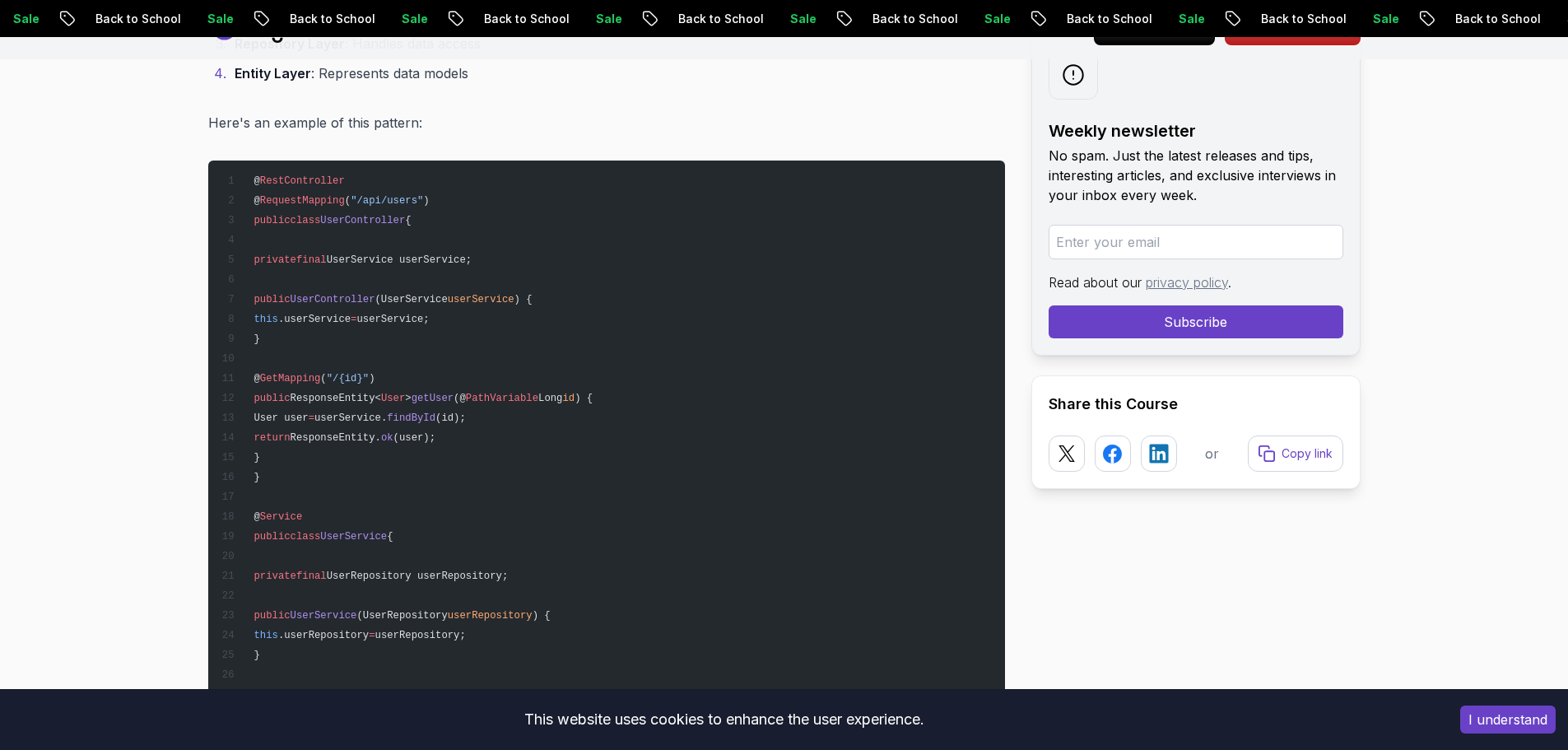
scroll to position [9404, 0]
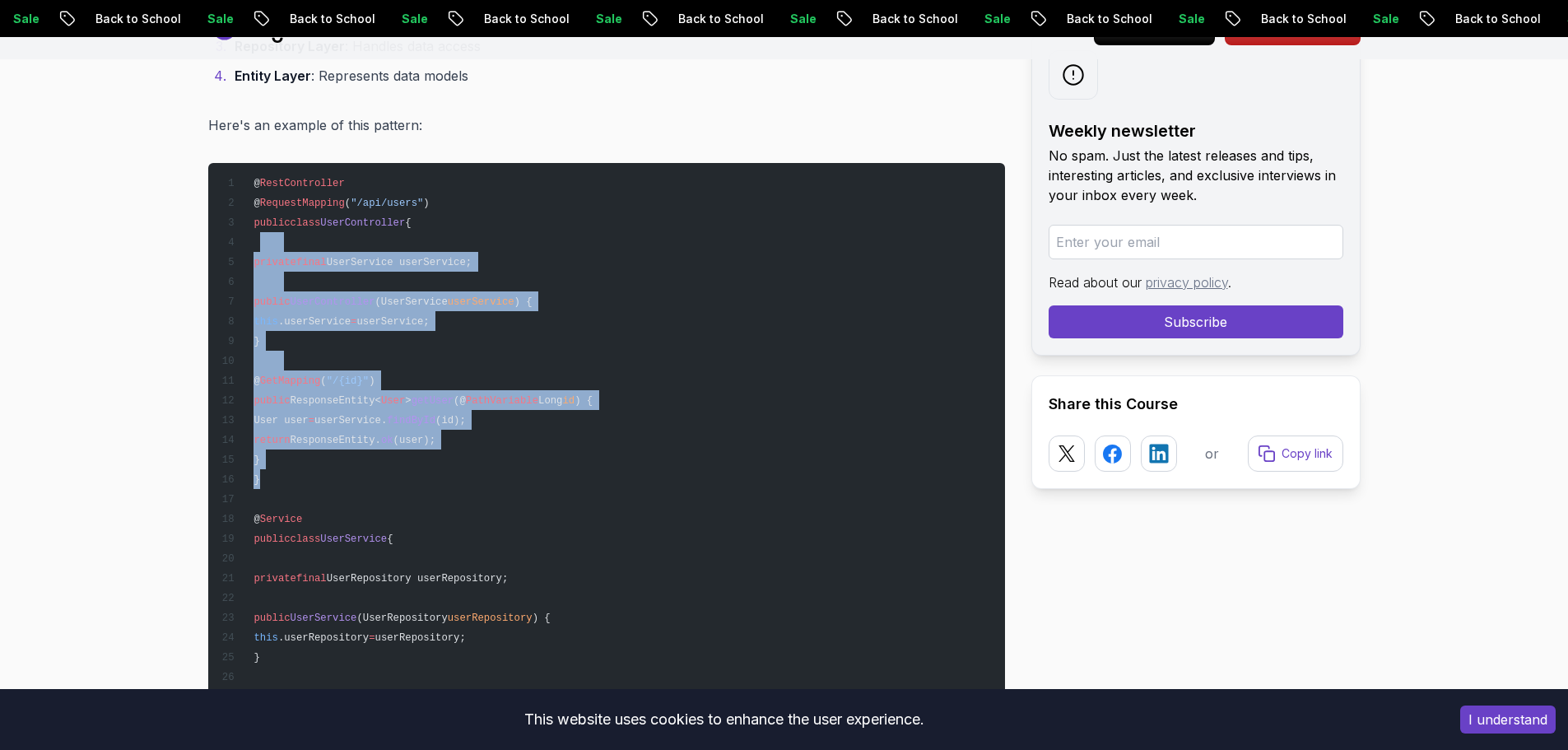
drag, startPoint x: 424, startPoint y: 473, endPoint x: 260, endPoint y: 250, distance: 276.8
click at [256, 243] on pre "@ RestController @ RequestMapping ( "/api/users" ) public class UserController …" at bounding box center [606, 528] width 796 height 731
click at [359, 275] on pre "@ RestController @ RequestMapping ( "/api/users" ) public class UserController …" at bounding box center [606, 528] width 796 height 731
click at [341, 288] on pre "@ RestController @ RequestMapping ( "/api/users" ) public class UserController …" at bounding box center [606, 528] width 796 height 731
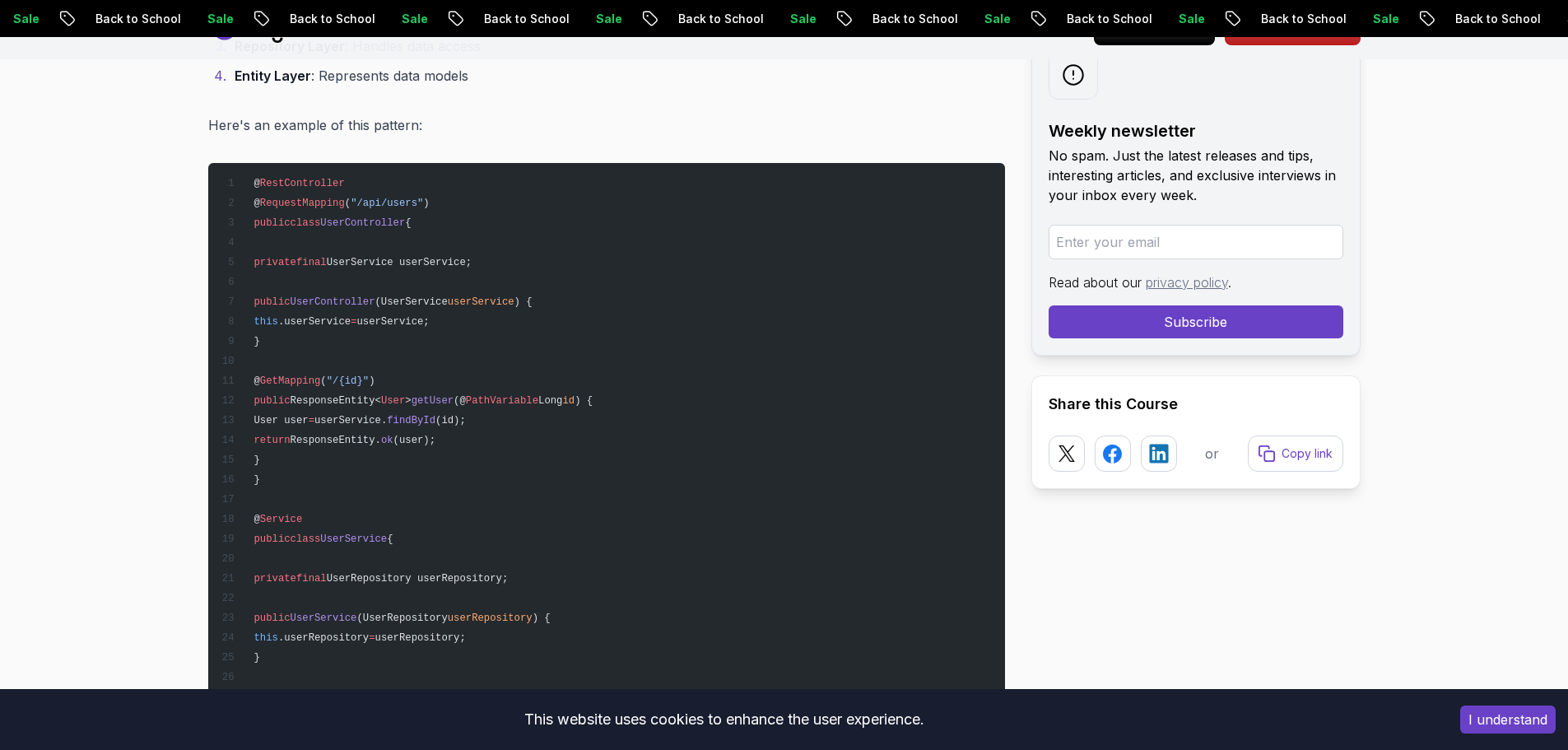
click at [375, 303] on span "UserController" at bounding box center [332, 301] width 84 height 11
drag, startPoint x: 480, startPoint y: 301, endPoint x: 550, endPoint y: 299, distance: 70.0
click at [550, 299] on pre "@ RestController @ RequestMapping ( "/api/users" ) public class UserController …" at bounding box center [606, 528] width 796 height 731
click at [375, 293] on pre "@ RestController @ RequestMapping ( "/api/users" ) public class UserController …" at bounding box center [606, 528] width 796 height 731
click at [324, 296] on span "UserController" at bounding box center [332, 301] width 84 height 11
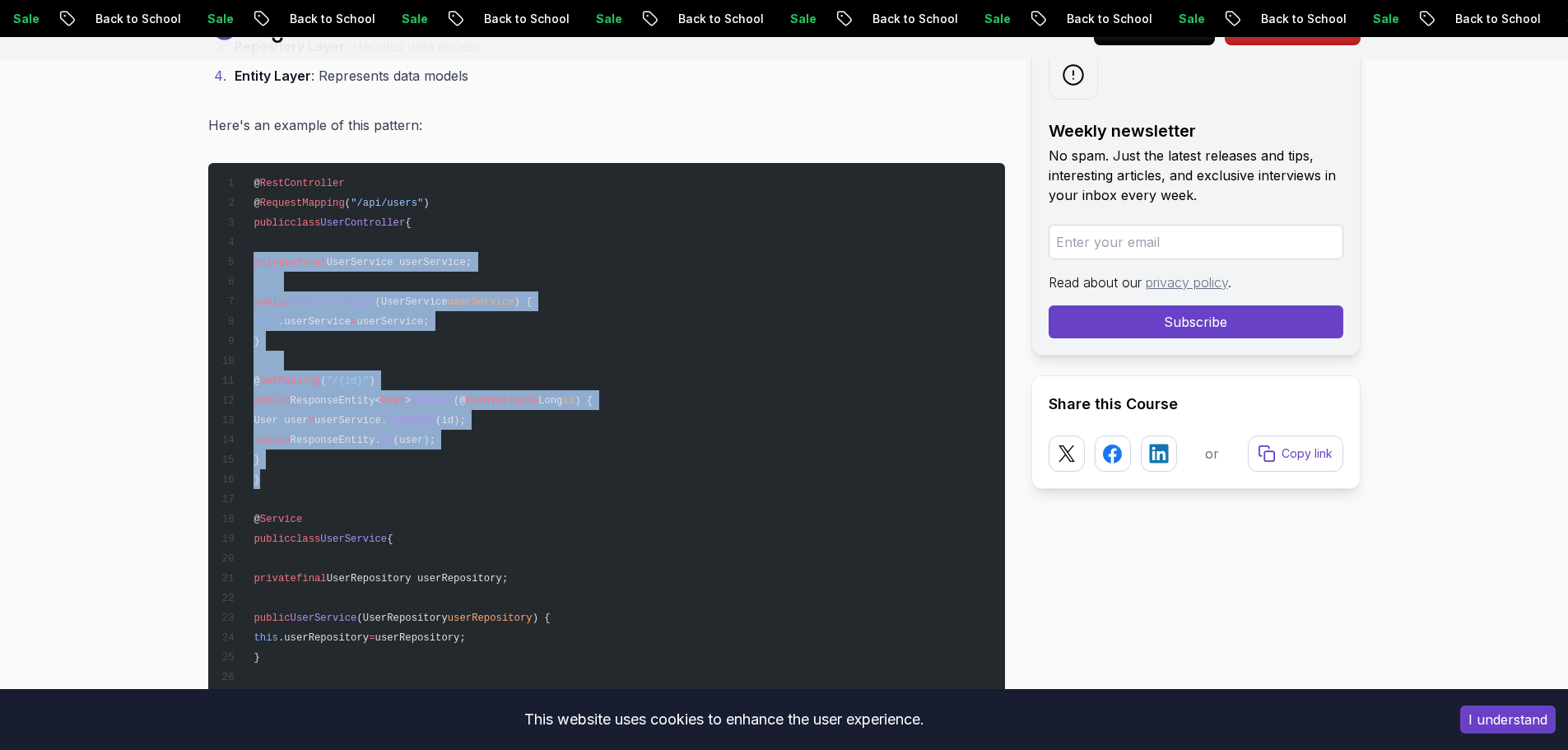
drag, startPoint x: 251, startPoint y: 427, endPoint x: 249, endPoint y: 259, distance: 168.0
click at [243, 261] on pre "@ RestController @ RequestMapping ( "/api/users" ) public class UserController …" at bounding box center [606, 528] width 796 height 731
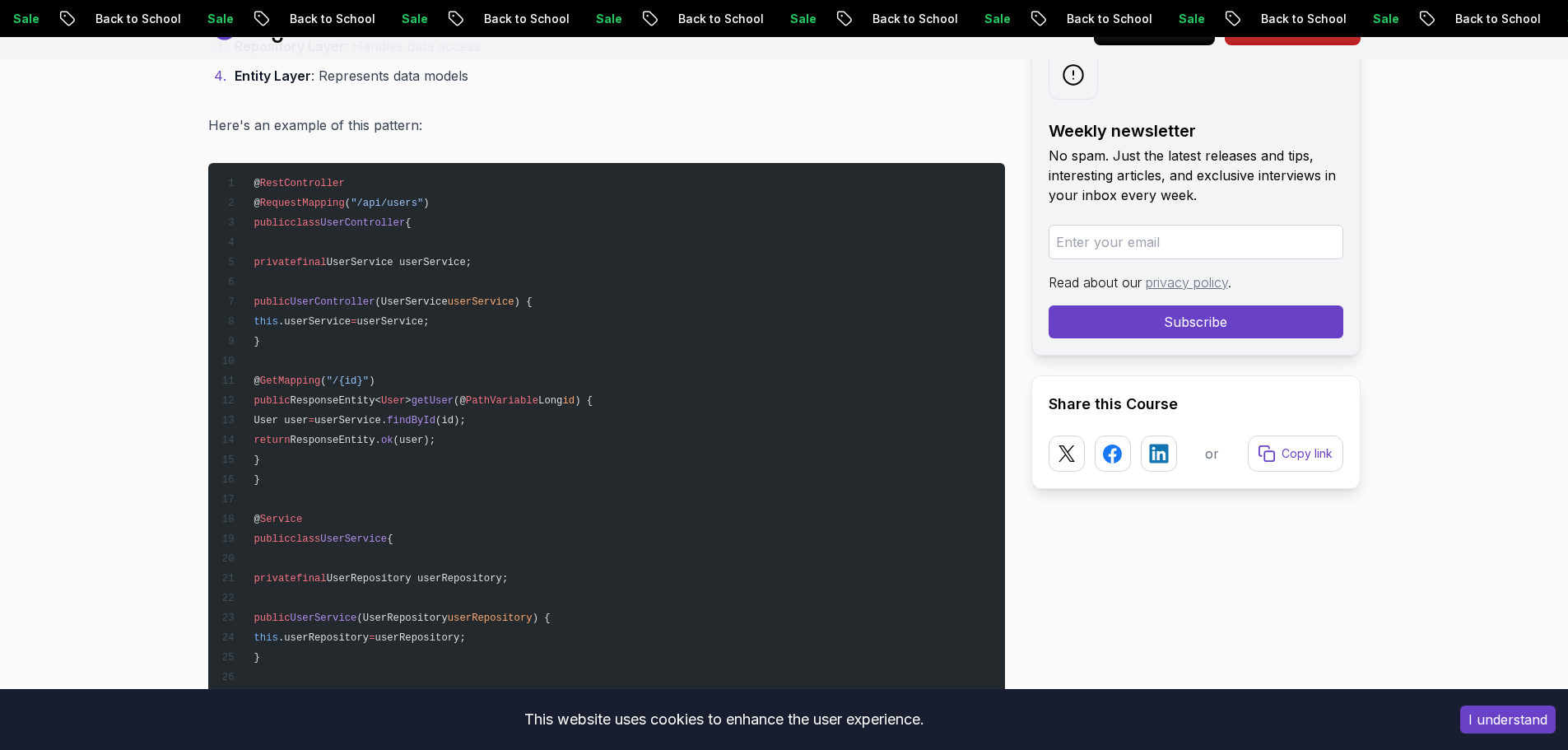
click at [449, 232] on pre "@ RestController @ RequestMapping ( "/api/users" ) public class UserController …" at bounding box center [606, 528] width 796 height 731
drag, startPoint x: 309, startPoint y: 263, endPoint x: 520, endPoint y: 263, distance: 211.0
click at [520, 263] on pre "@ RestController @ RequestMapping ( "/api/users" ) public class UserController …" at bounding box center [606, 528] width 796 height 731
drag, startPoint x: 446, startPoint y: 232, endPoint x: 251, endPoint y: 193, distance: 198.9
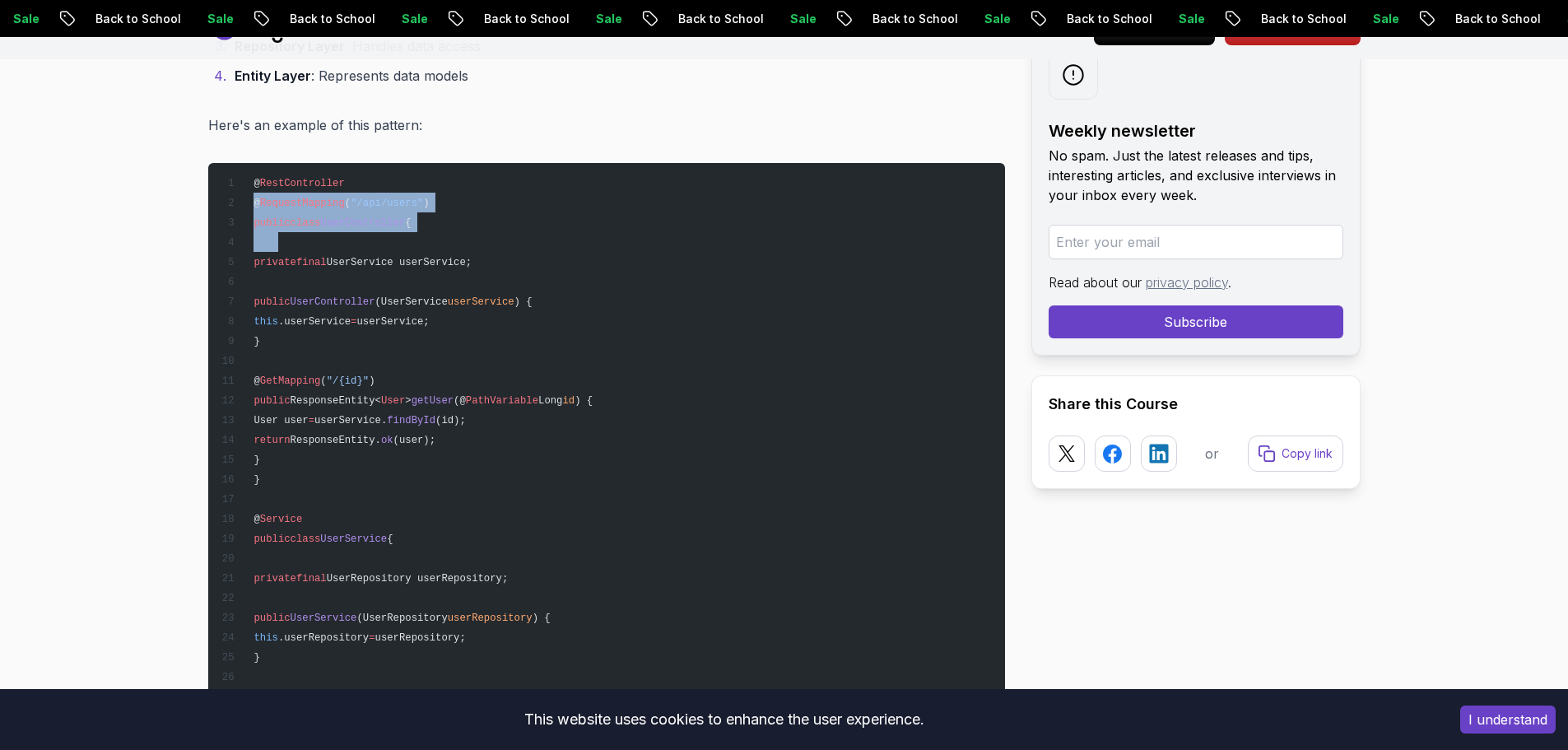
click at [251, 193] on pre "@ RestController @ RequestMapping ( "/api/users" ) public class UserController …" at bounding box center [606, 528] width 796 height 731
click at [260, 193] on pre "@ RestController @ RequestMapping ( "/api/users" ) public class UserController …" at bounding box center [606, 528] width 796 height 731
click at [263, 262] on span "private" at bounding box center [274, 262] width 42 height 11
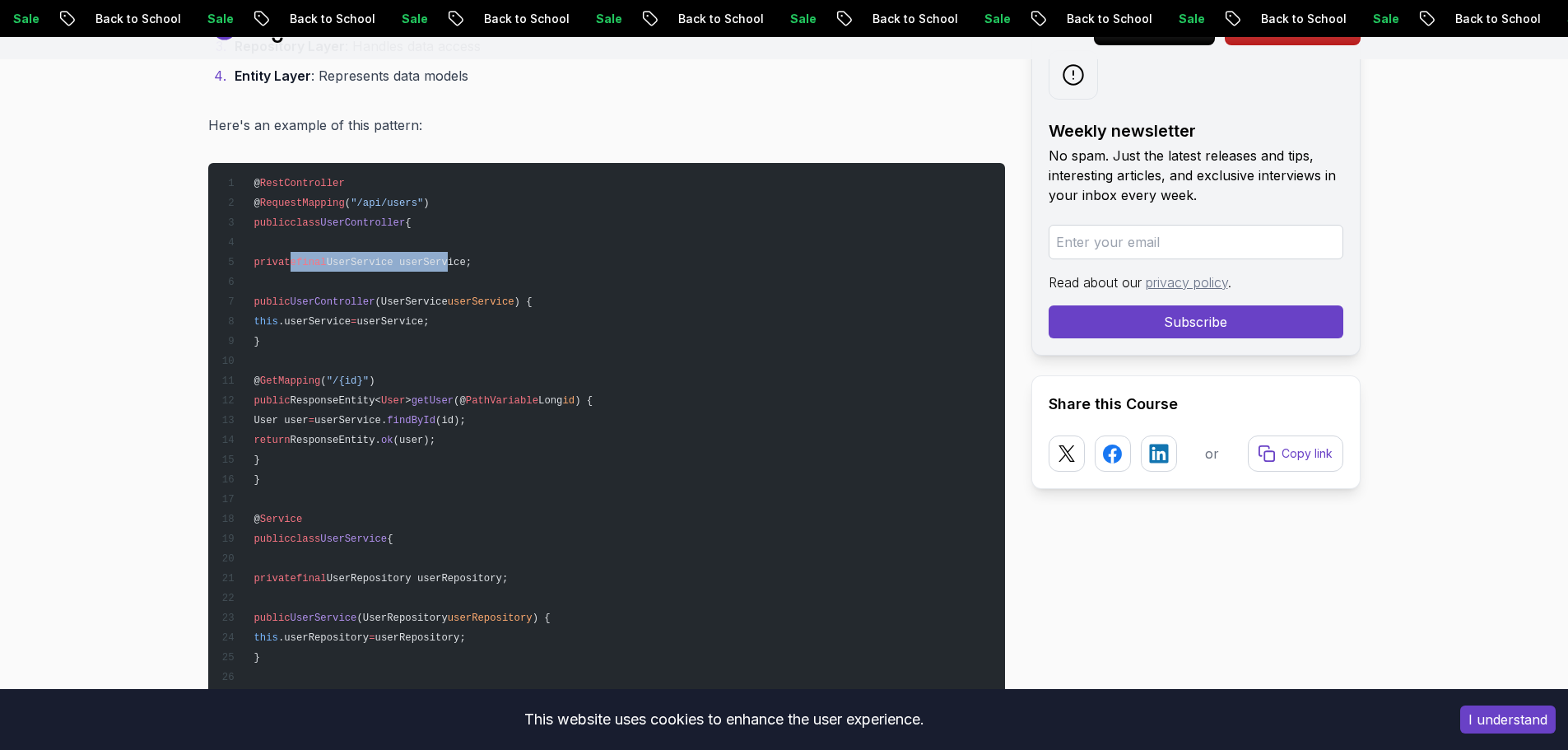
drag, startPoint x: 289, startPoint y: 267, endPoint x: 458, endPoint y: 269, distance: 169.0
click at [458, 269] on pre "@ RestController @ RequestMapping ( "/api/users" ) public class UserController …" at bounding box center [606, 528] width 796 height 731
drag, startPoint x: 271, startPoint y: 302, endPoint x: 462, endPoint y: 270, distance: 193.7
click at [462, 270] on pre "@ RestController @ RequestMapping ( "/api/users" ) public class UserController …" at bounding box center [606, 528] width 796 height 731
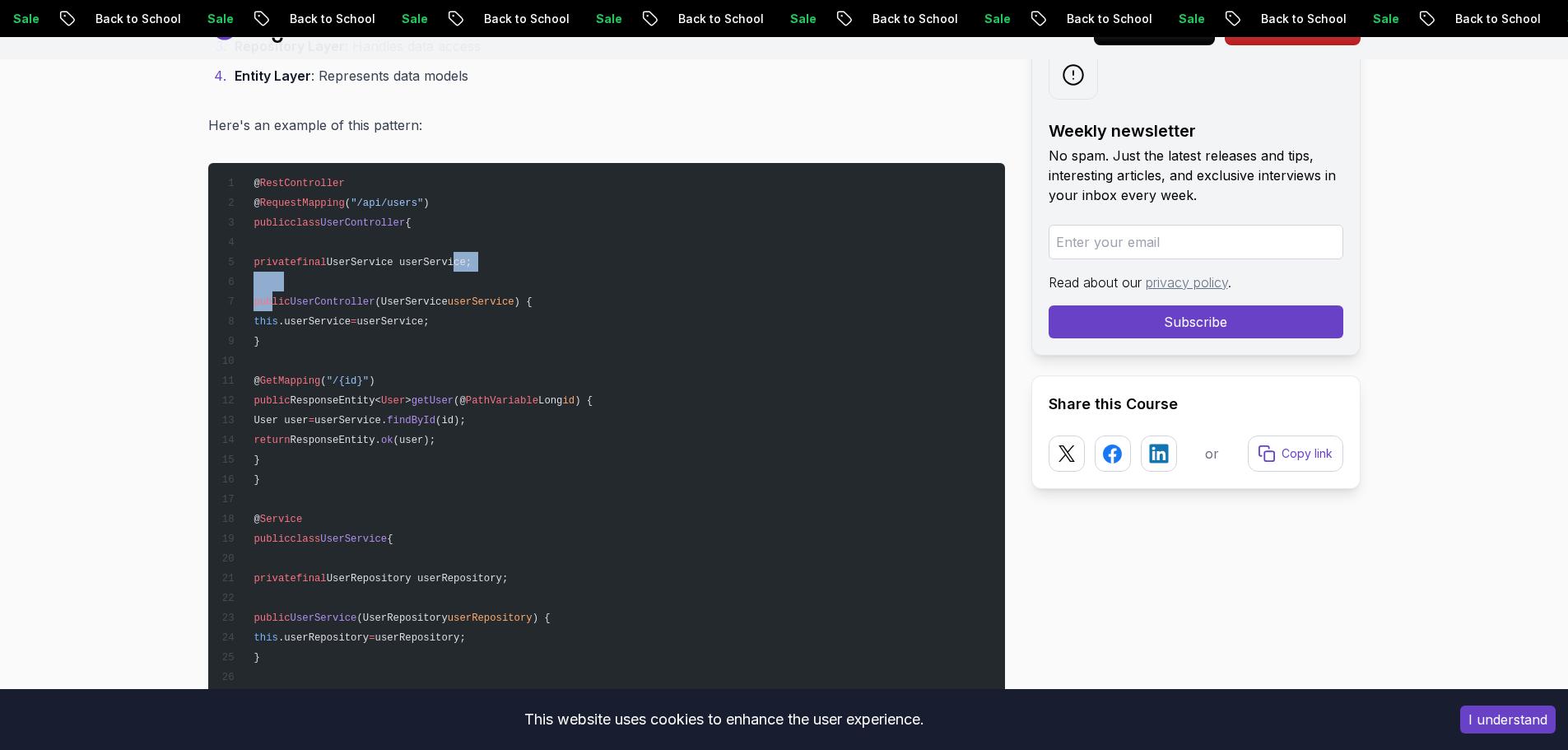
drag, startPoint x: 278, startPoint y: 377, endPoint x: 411, endPoint y: 387, distance: 133.4
click at [411, 387] on pre "@ RestController @ RequestMapping ( "/api/users" ) public class UserController …" at bounding box center [606, 528] width 796 height 731
click at [580, 414] on pre "@ RestController @ RequestMapping ( "/api/users" ) public class UserController …" at bounding box center [606, 528] width 796 height 731
drag, startPoint x: 318, startPoint y: 408, endPoint x: 385, endPoint y: 397, distance: 67.9
click at [385, 397] on pre "@ RestController @ RequestMapping ( "/api/users" ) public class UserController …" at bounding box center [606, 528] width 796 height 731
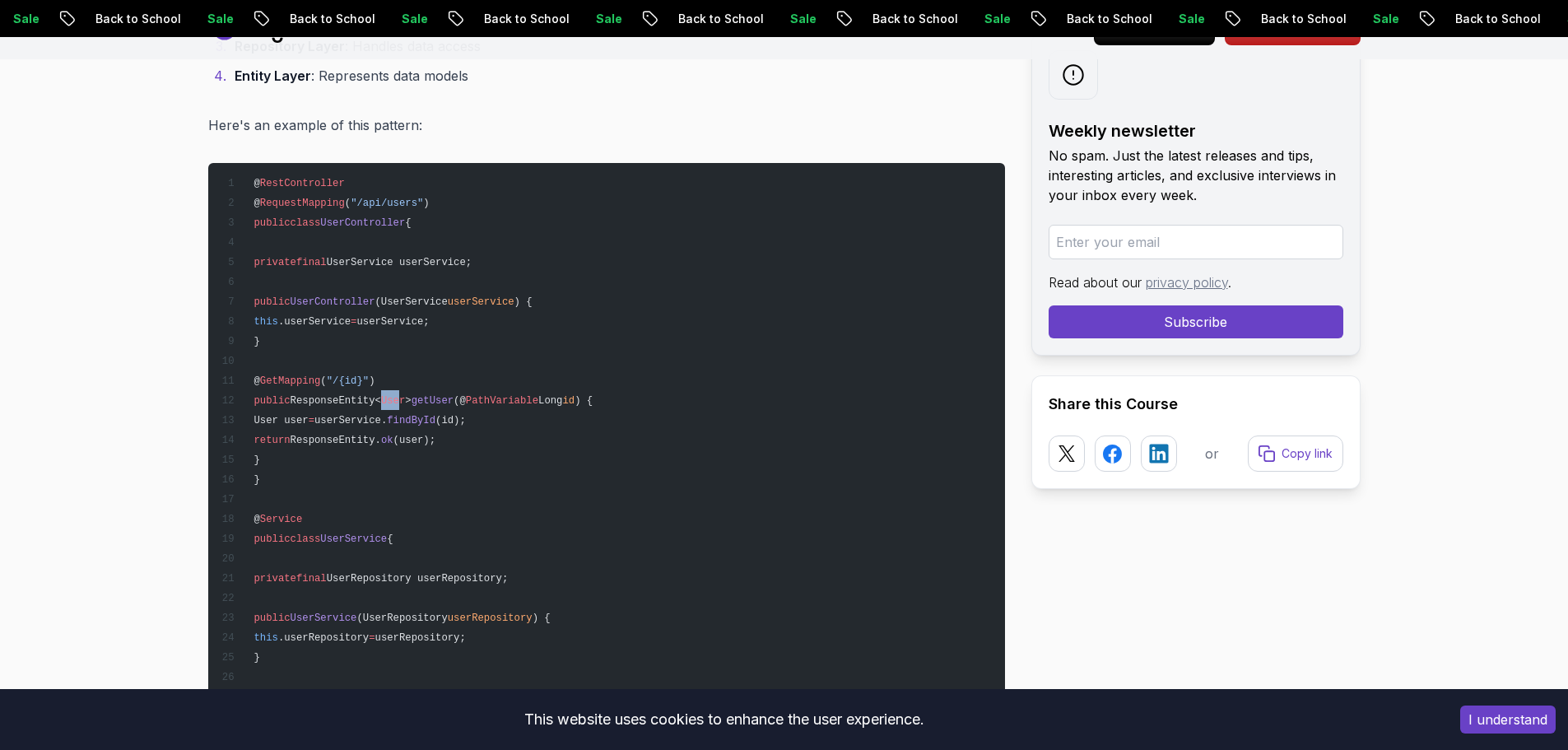
drag, startPoint x: 397, startPoint y: 399, endPoint x: 418, endPoint y: 396, distance: 21.2
click at [418, 396] on span "public ResponseEntity< User > getUser (@ PathVariable Long id ) {" at bounding box center [406, 400] width 372 height 11
drag, startPoint x: 444, startPoint y: 387, endPoint x: 457, endPoint y: 386, distance: 13.0
click at [457, 386] on pre "@ RestController @ RequestMapping ( "/api/users" ) public class UserController …" at bounding box center [606, 528] width 796 height 731
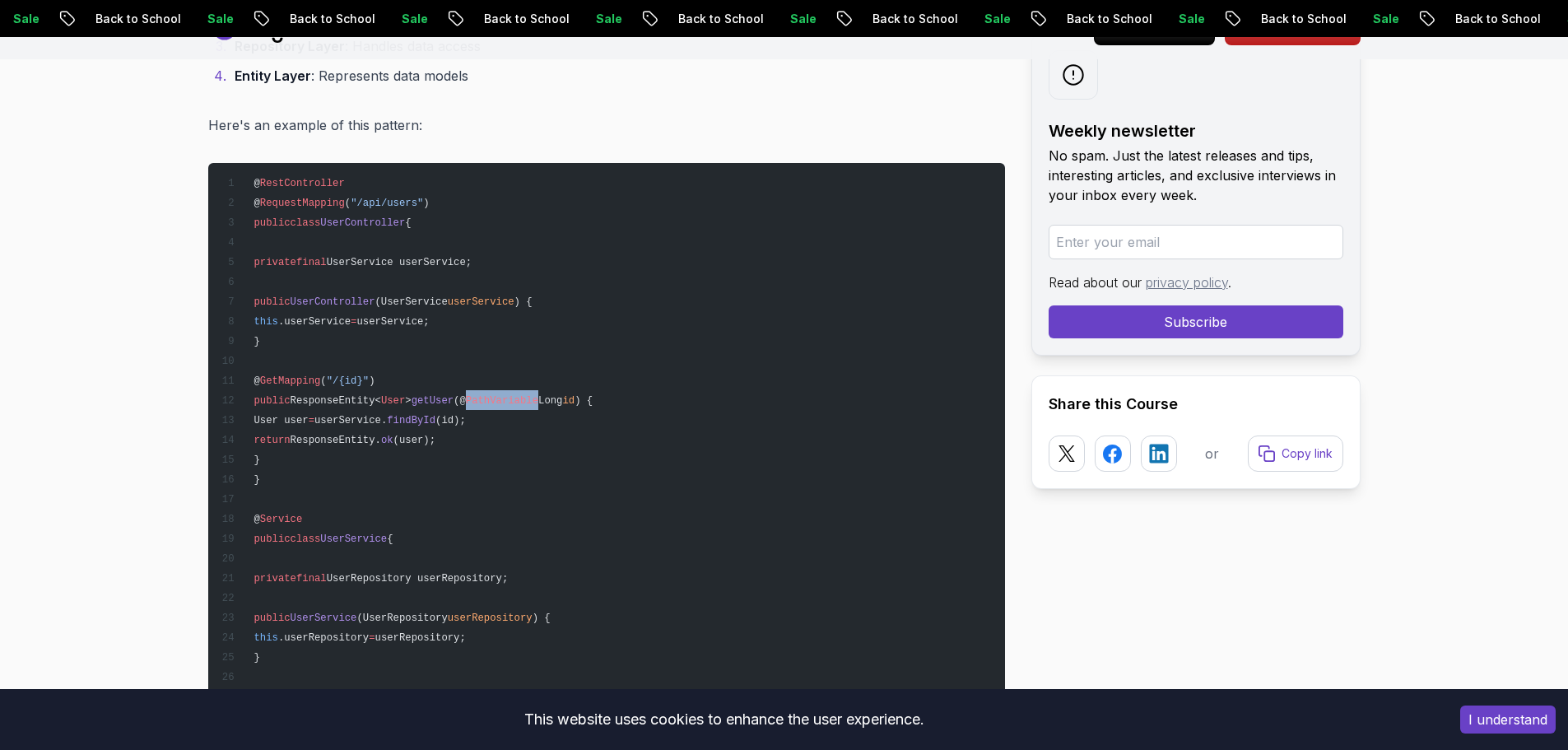
drag, startPoint x: 482, startPoint y: 397, endPoint x: 547, endPoint y: 397, distance: 65.0
click at [538, 397] on span "PathVariable" at bounding box center [502, 400] width 72 height 11
click at [562, 400] on span "Long" at bounding box center [550, 400] width 24 height 11
click at [362, 380] on span ""/{id}"" at bounding box center [347, 381] width 42 height 11
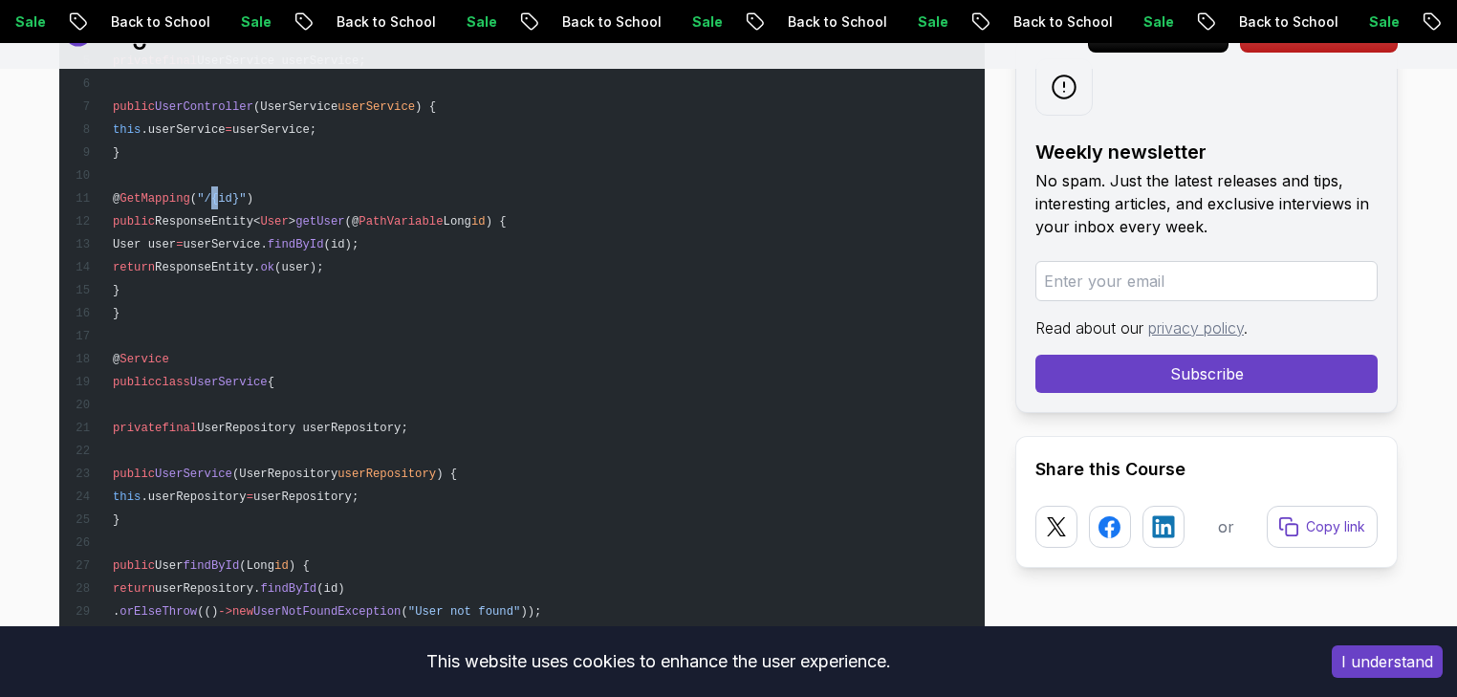
scroll to position [11207, 0]
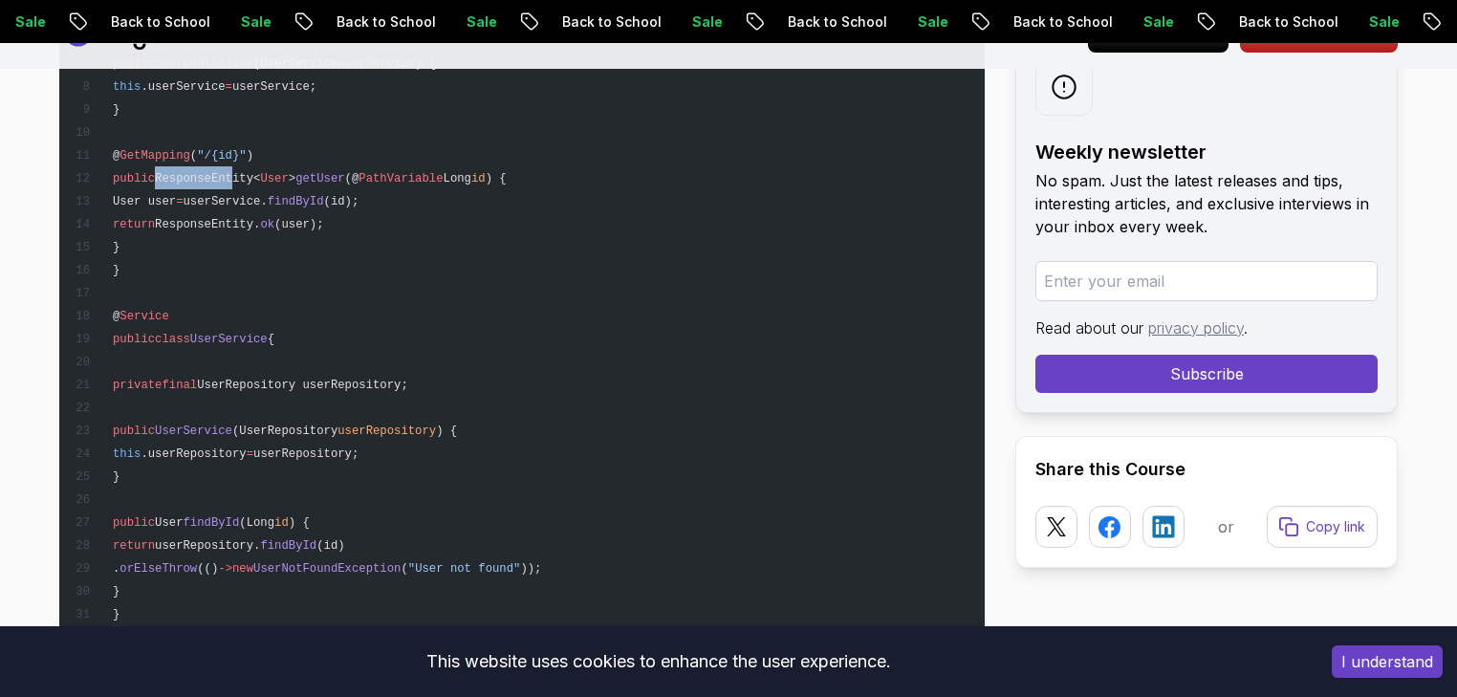
drag, startPoint x: 179, startPoint y: 160, endPoint x: 247, endPoint y: 158, distance: 67.9
click at [247, 172] on span "ResponseEntity<" at bounding box center [207, 178] width 105 height 13
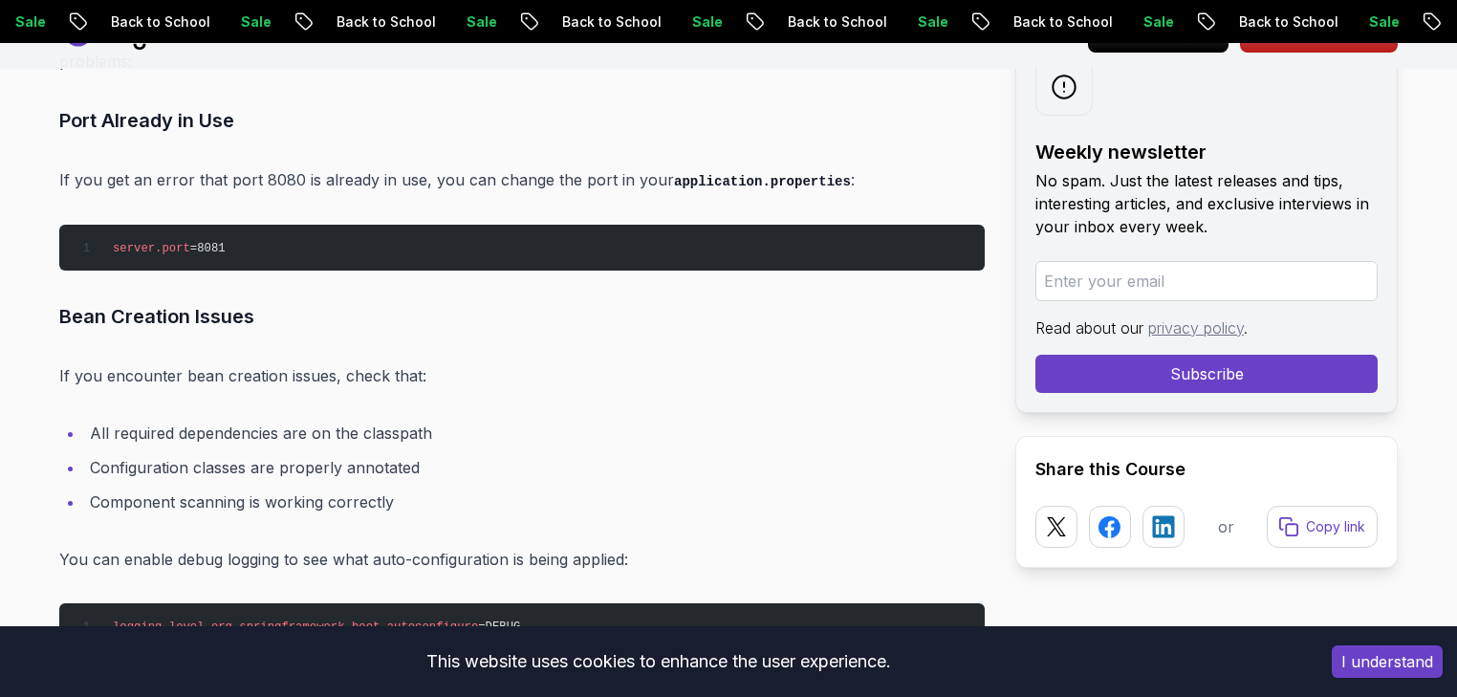
scroll to position [13348, 0]
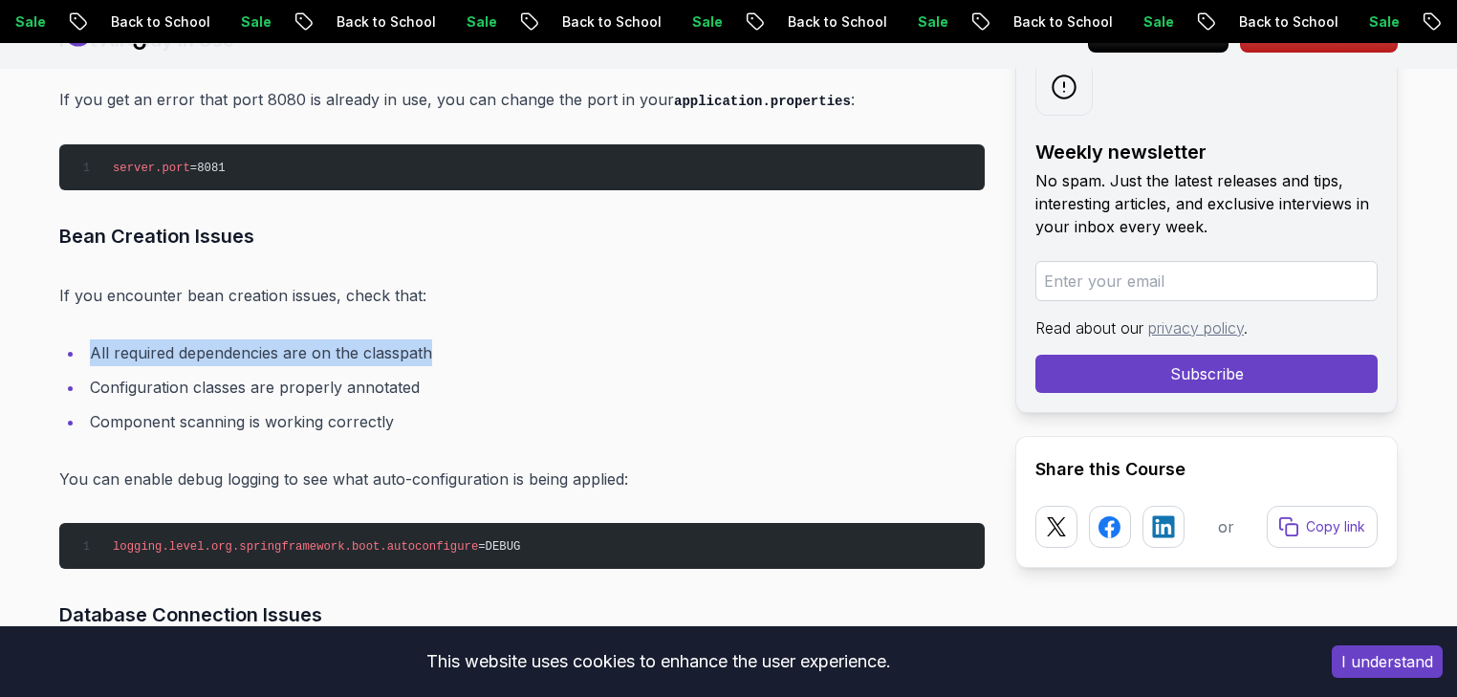
drag, startPoint x: 89, startPoint y: 336, endPoint x: 436, endPoint y: 328, distance: 347.0
click at [436, 339] on li "All required dependencies are on the classpath" at bounding box center [534, 352] width 900 height 27
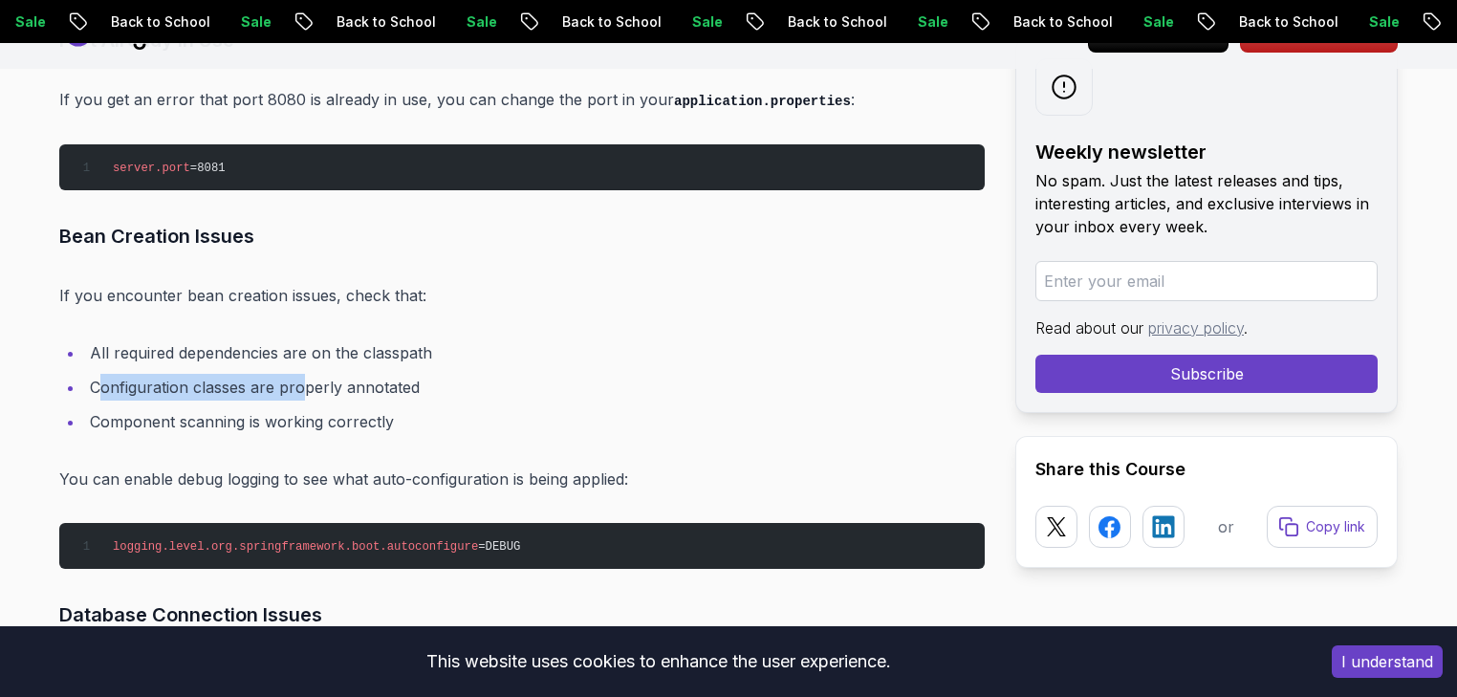
drag, startPoint x: 96, startPoint y: 363, endPoint x: 298, endPoint y: 363, distance: 202.6
click at [298, 374] on li "Configuration classes are properly annotated" at bounding box center [534, 387] width 900 height 27
drag, startPoint x: 81, startPoint y: 363, endPoint x: 419, endPoint y: 369, distance: 337.4
click at [419, 369] on ul "All required dependencies are on the classpath Configuration classes are proper…" at bounding box center [521, 387] width 925 height 96
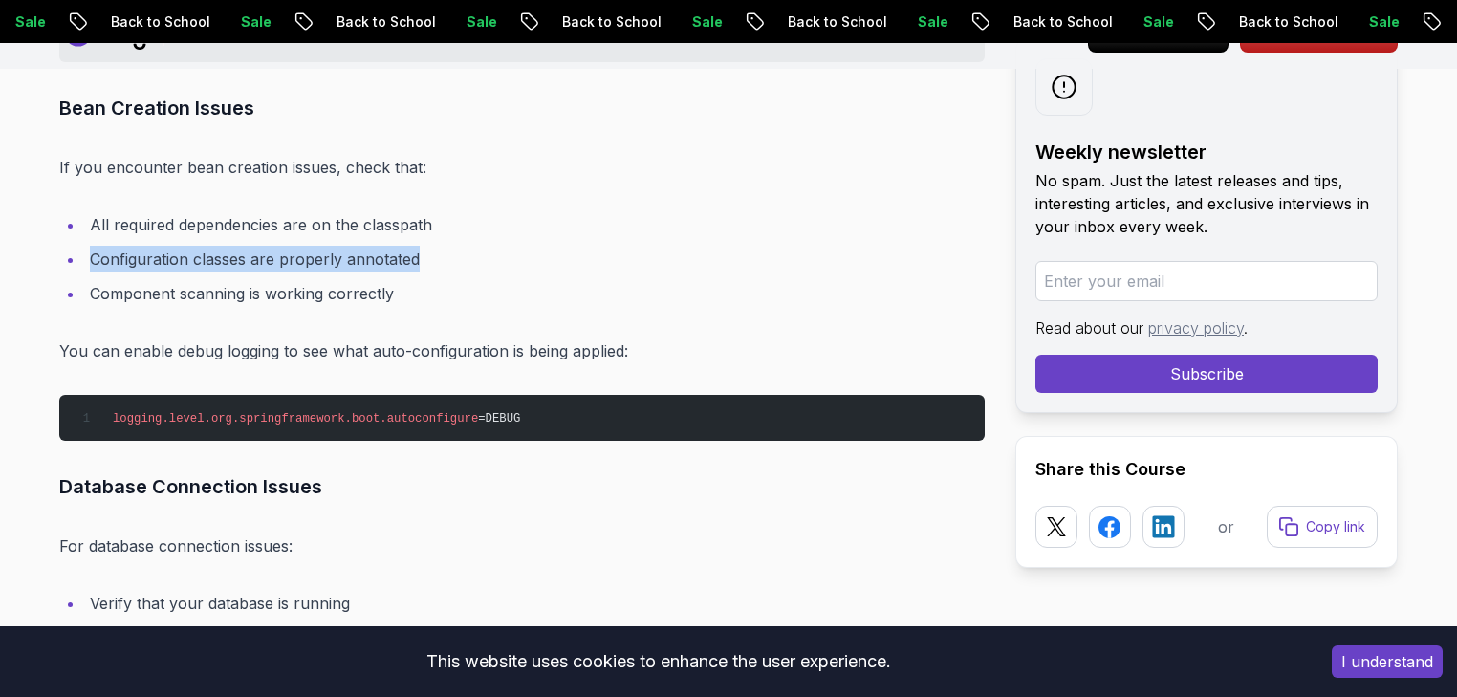
scroll to position [13501, 0]
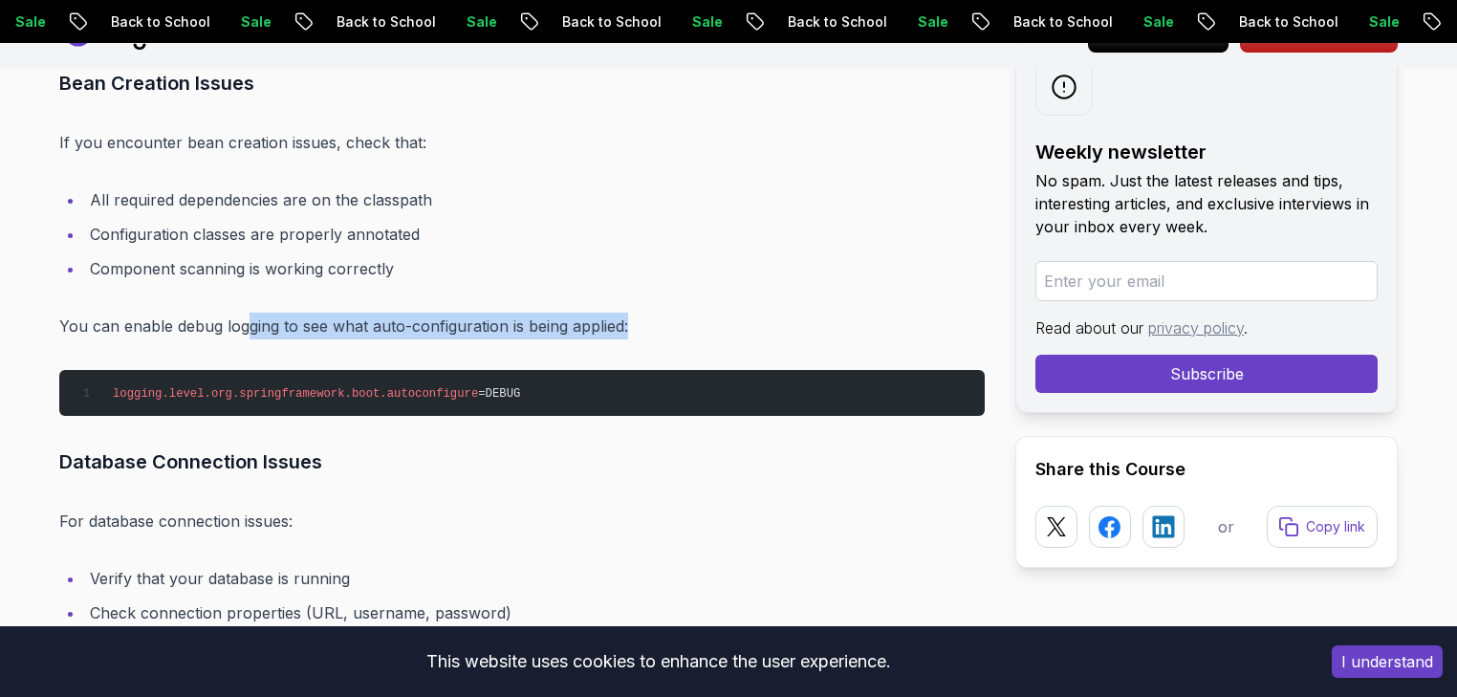
drag, startPoint x: 361, startPoint y: 304, endPoint x: 640, endPoint y: 304, distance: 279.1
click at [640, 313] on p "You can enable debug logging to see what auto-configuration is being applied:" at bounding box center [521, 326] width 925 height 27
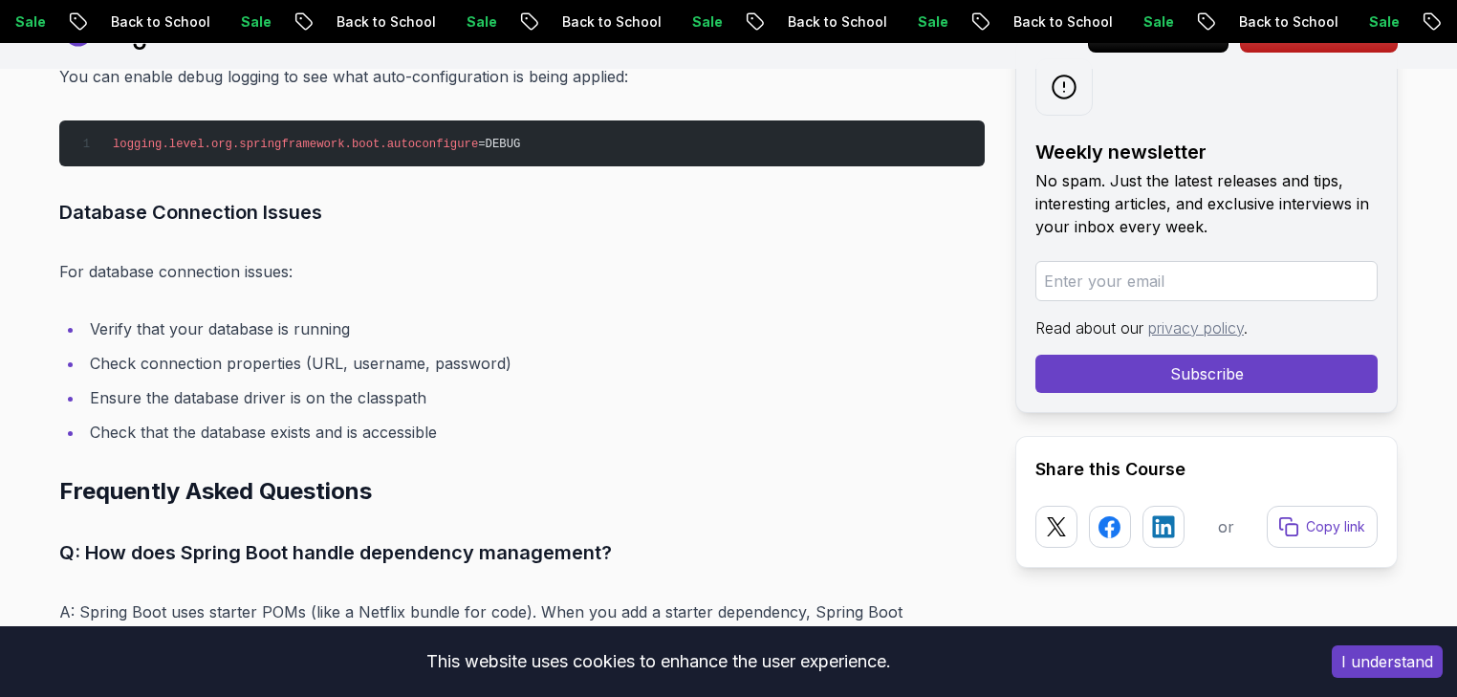
scroll to position [14036, 0]
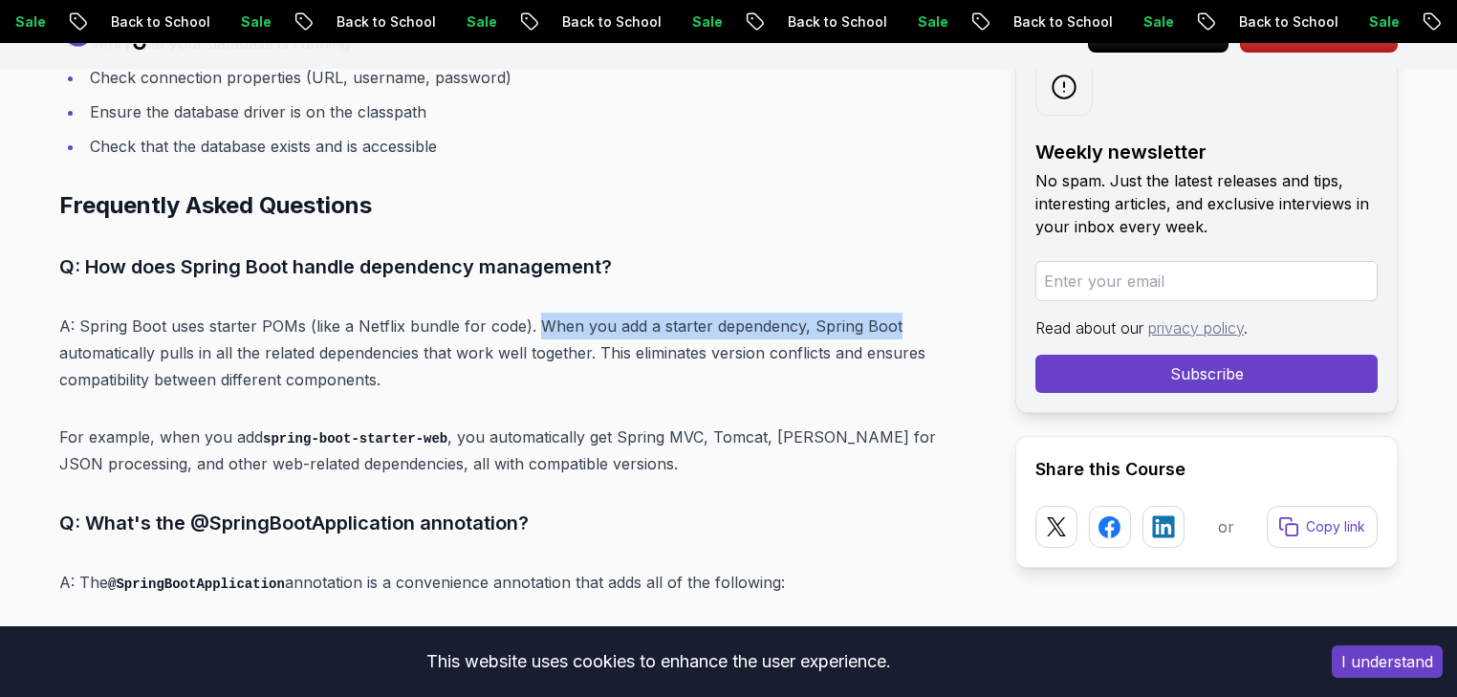
drag, startPoint x: 535, startPoint y: 302, endPoint x: 919, endPoint y: 262, distance: 386.3
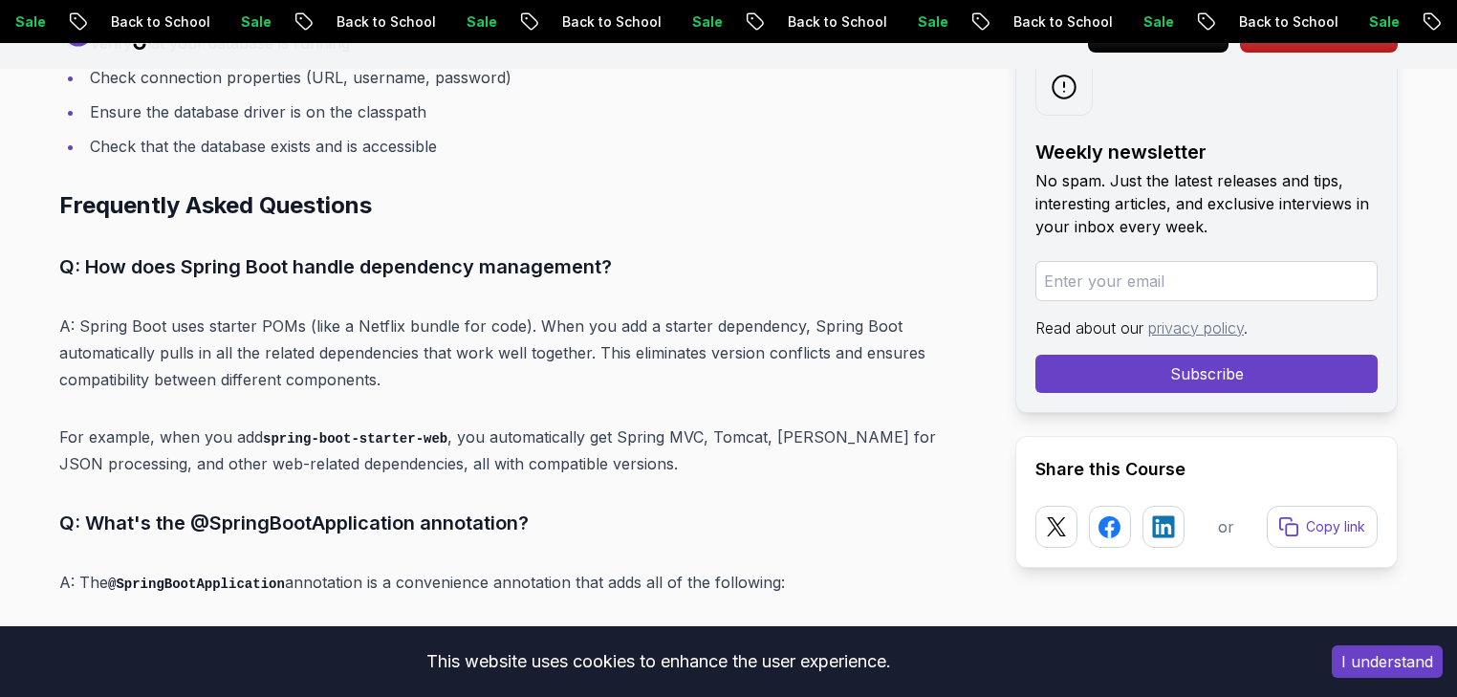
drag, startPoint x: 264, startPoint y: 371, endPoint x: 210, endPoint y: 359, distance: 54.7
click at [254, 371] on p "A: Spring Boot uses starter POMs (like a Netflix bundle for code). When you add…" at bounding box center [521, 353] width 925 height 80
drag, startPoint x: 163, startPoint y: 343, endPoint x: 851, endPoint y: 287, distance: 689.5
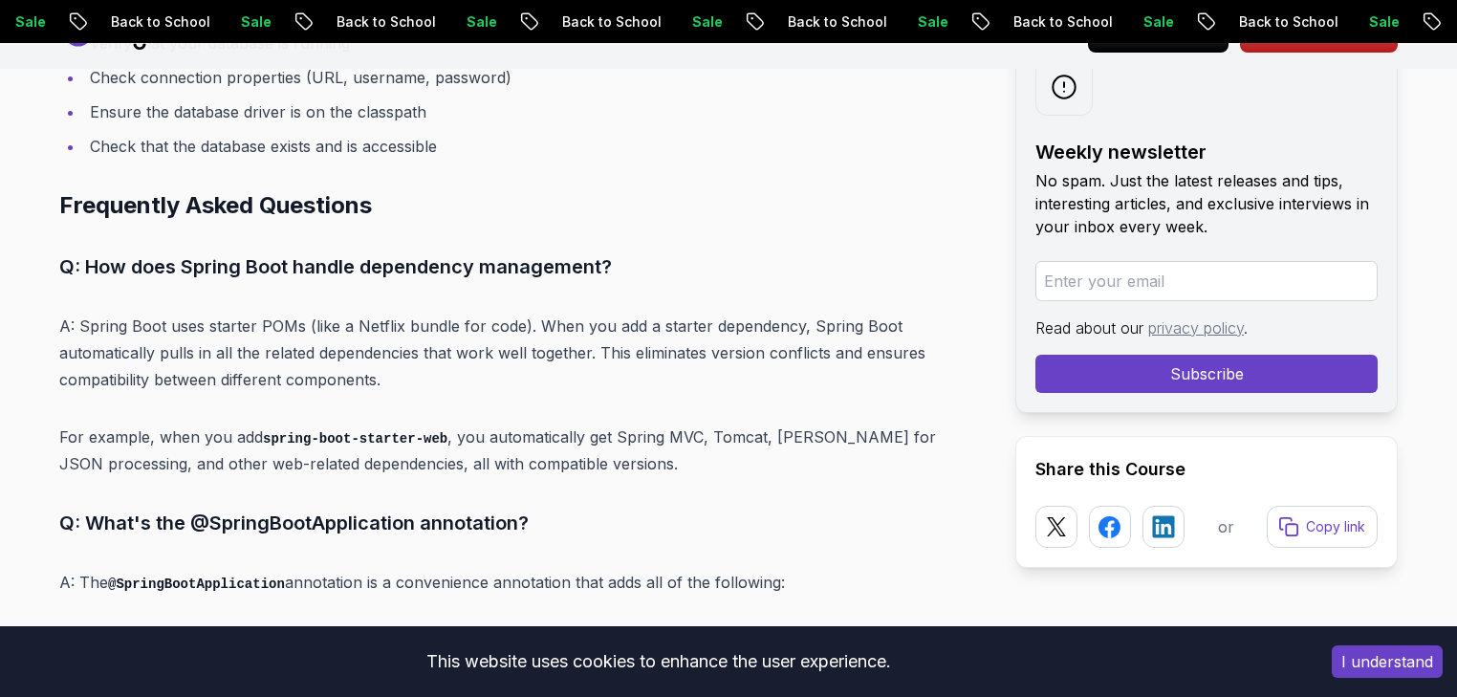
click at [328, 313] on p "A: Spring Boot uses starter POMs (like a Netflix bundle for code). When you add…" at bounding box center [521, 353] width 925 height 80
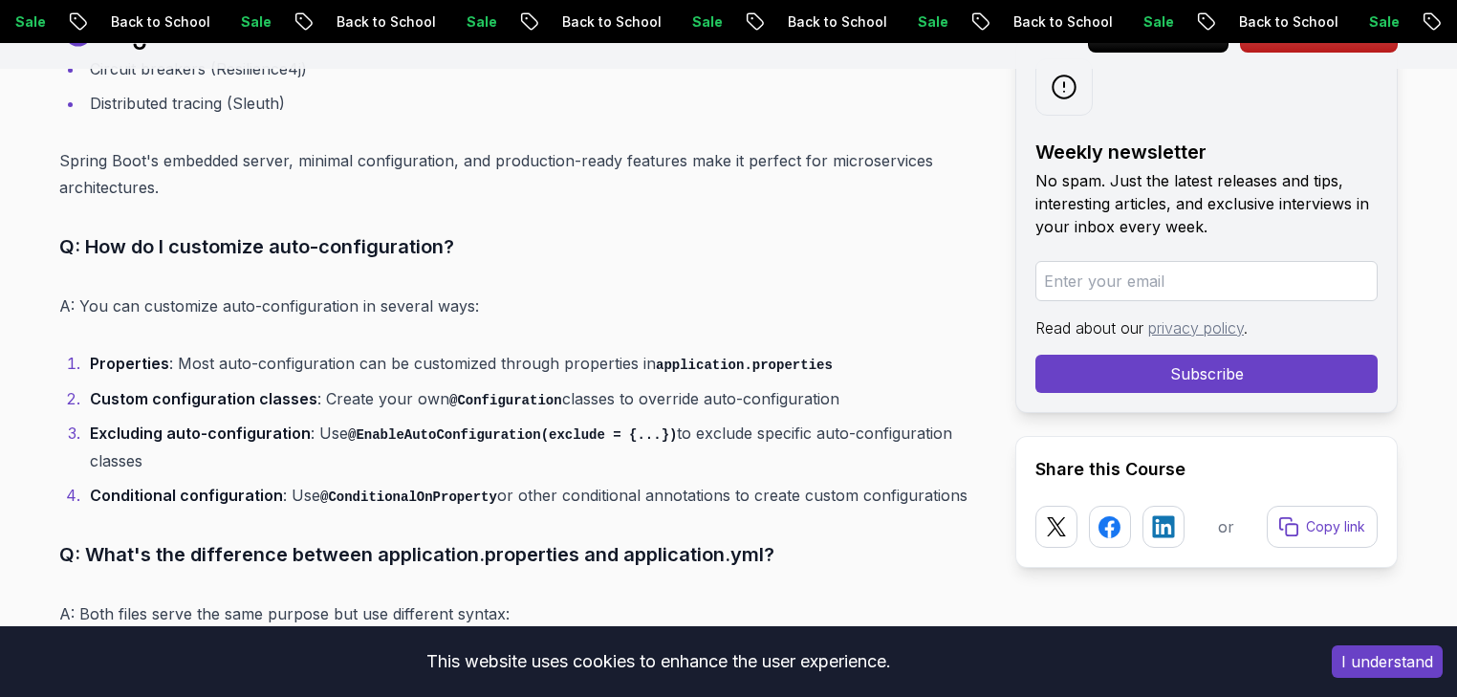
scroll to position [15079, 0]
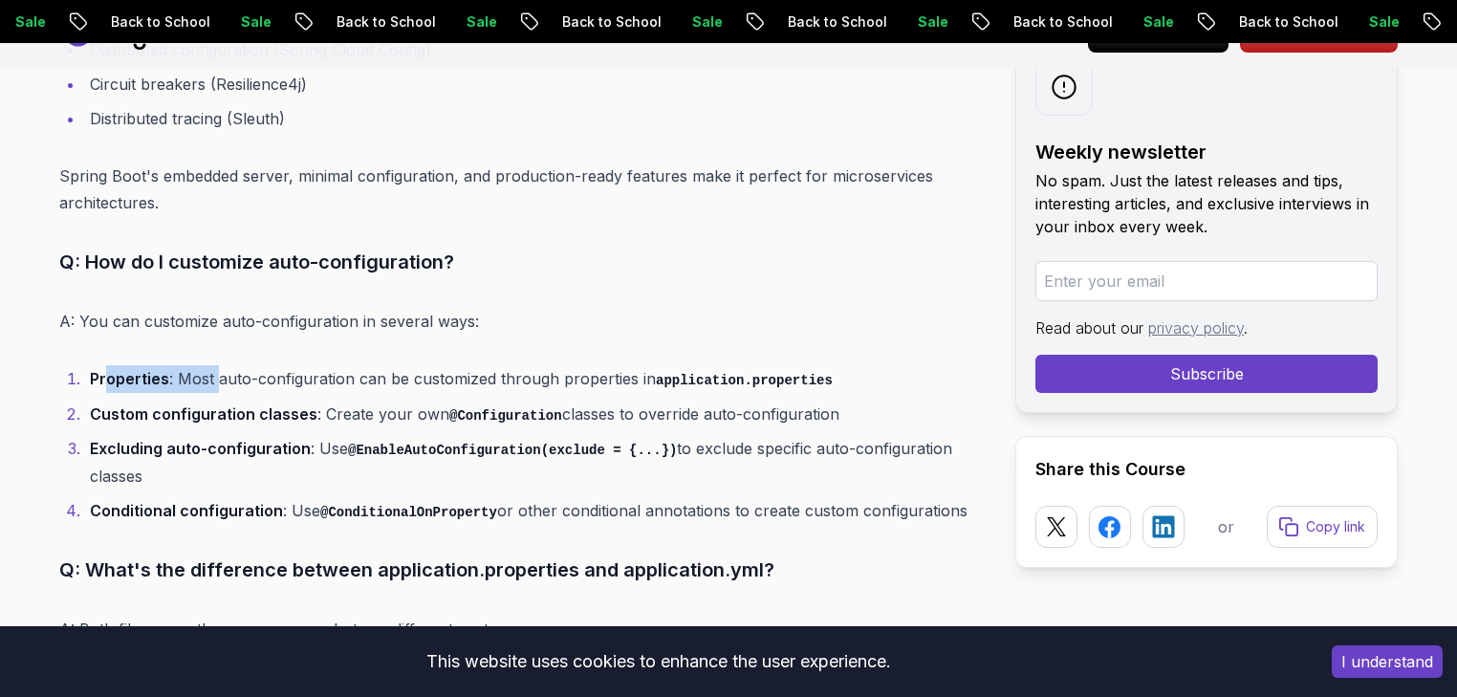
drag, startPoint x: 199, startPoint y: 358, endPoint x: 218, endPoint y: 356, distance: 19.3
click at [218, 365] on li "Properties : Most auto-configuration can be customized through properties in ap…" at bounding box center [534, 379] width 900 height 28
click at [173, 308] on p "A: You can customize auto-configuration in several ways:" at bounding box center [521, 321] width 925 height 27
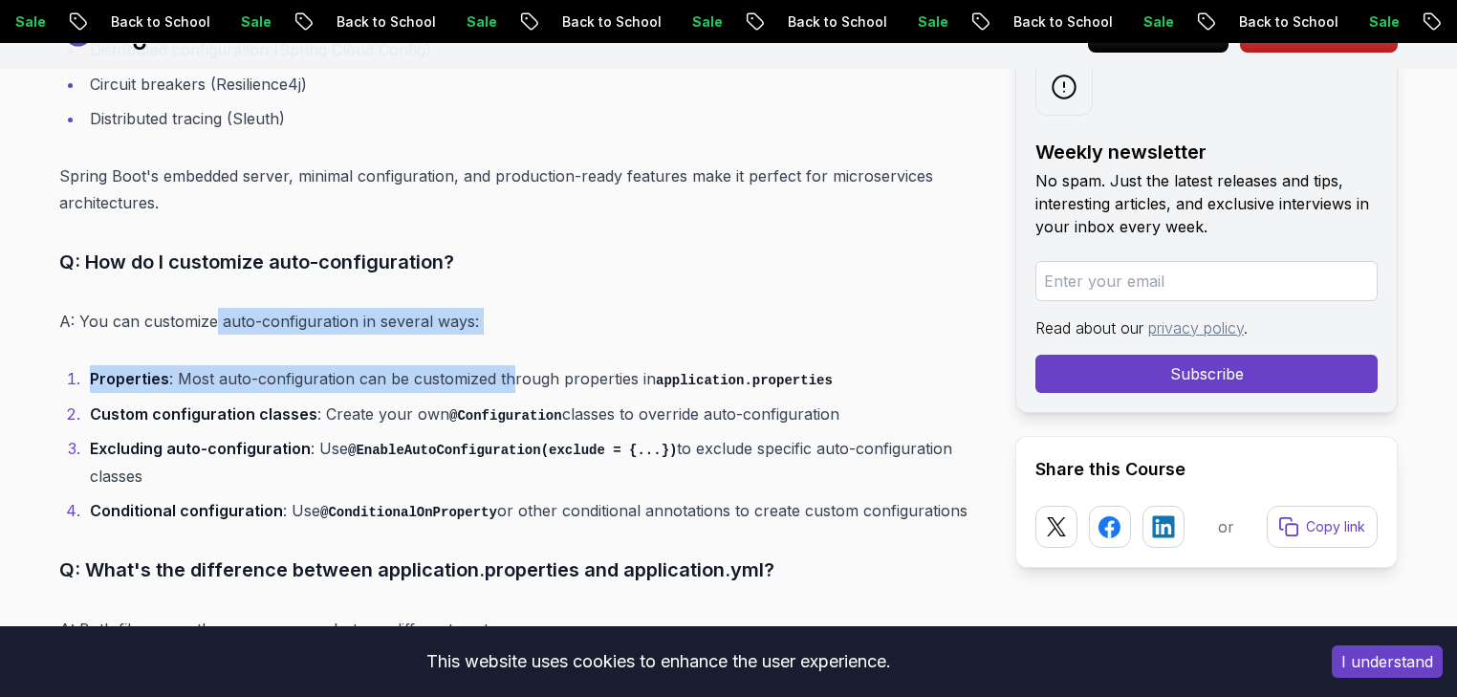
drag, startPoint x: 217, startPoint y: 290, endPoint x: 515, endPoint y: 313, distance: 299.2
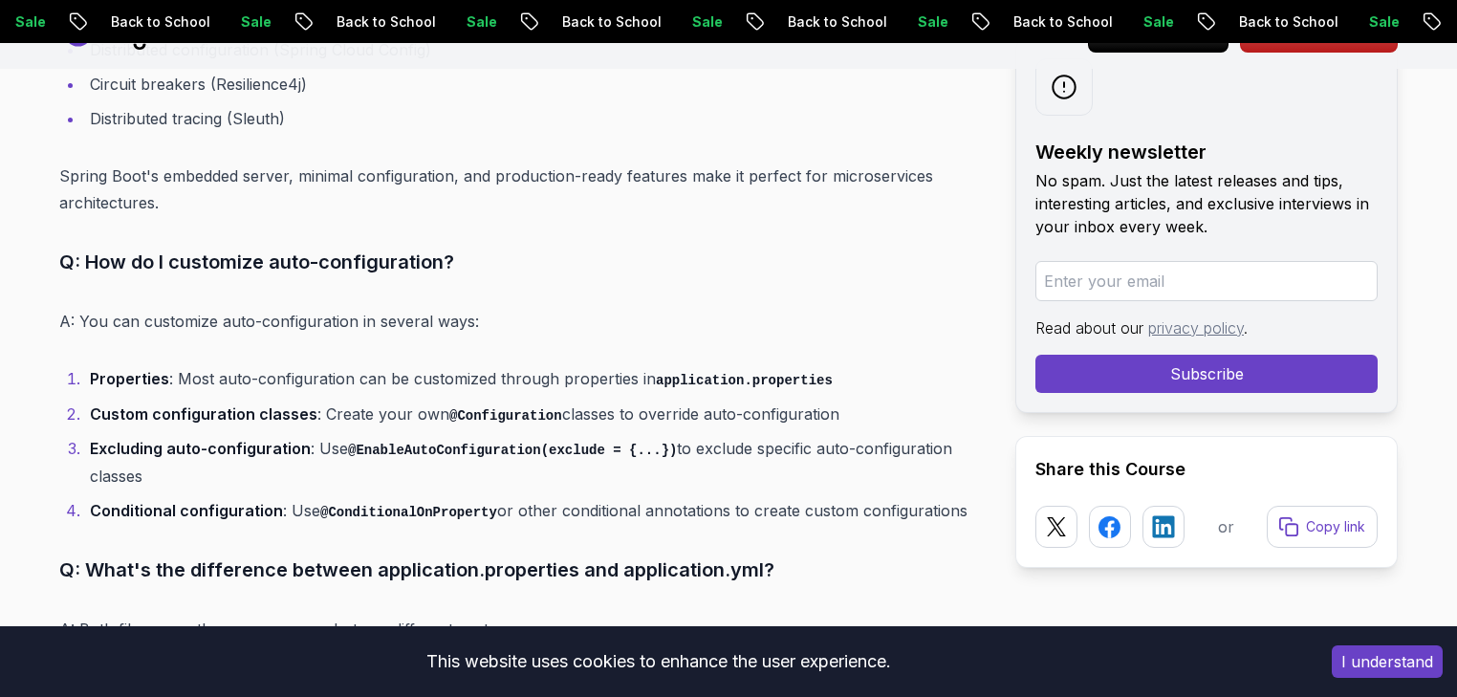
click at [215, 365] on li "Properties : Most auto-configuration can be customized through properties in ap…" at bounding box center [534, 379] width 900 height 28
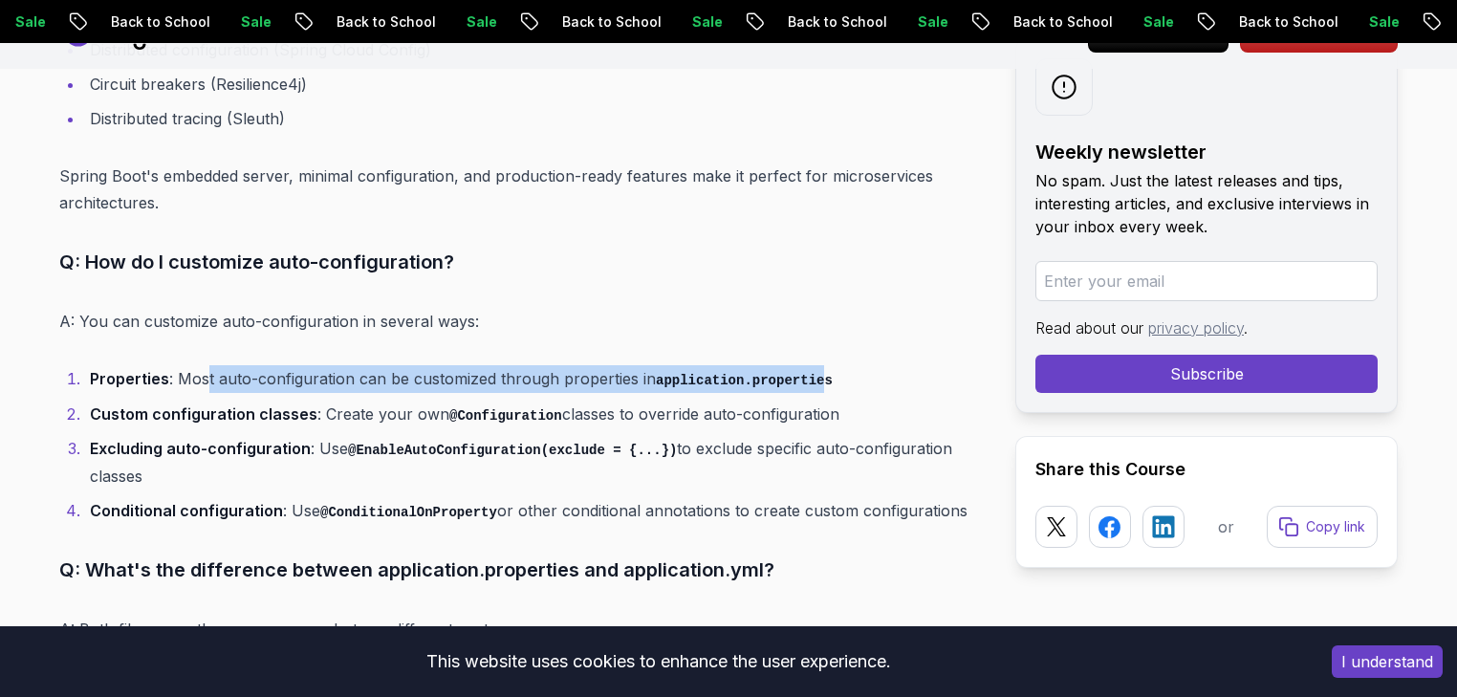
drag, startPoint x: 206, startPoint y: 351, endPoint x: 808, endPoint y: 344, distance: 601.2
click at [808, 365] on li "Properties : Most auto-configuration can be customized through properties in ap…" at bounding box center [534, 379] width 900 height 28
drag, startPoint x: 808, startPoint y: 344, endPoint x: 737, endPoint y: 337, distance: 71.0
click at [807, 365] on li "Properties : Most auto-configuration can be customized through properties in ap…" at bounding box center [534, 379] width 900 height 28
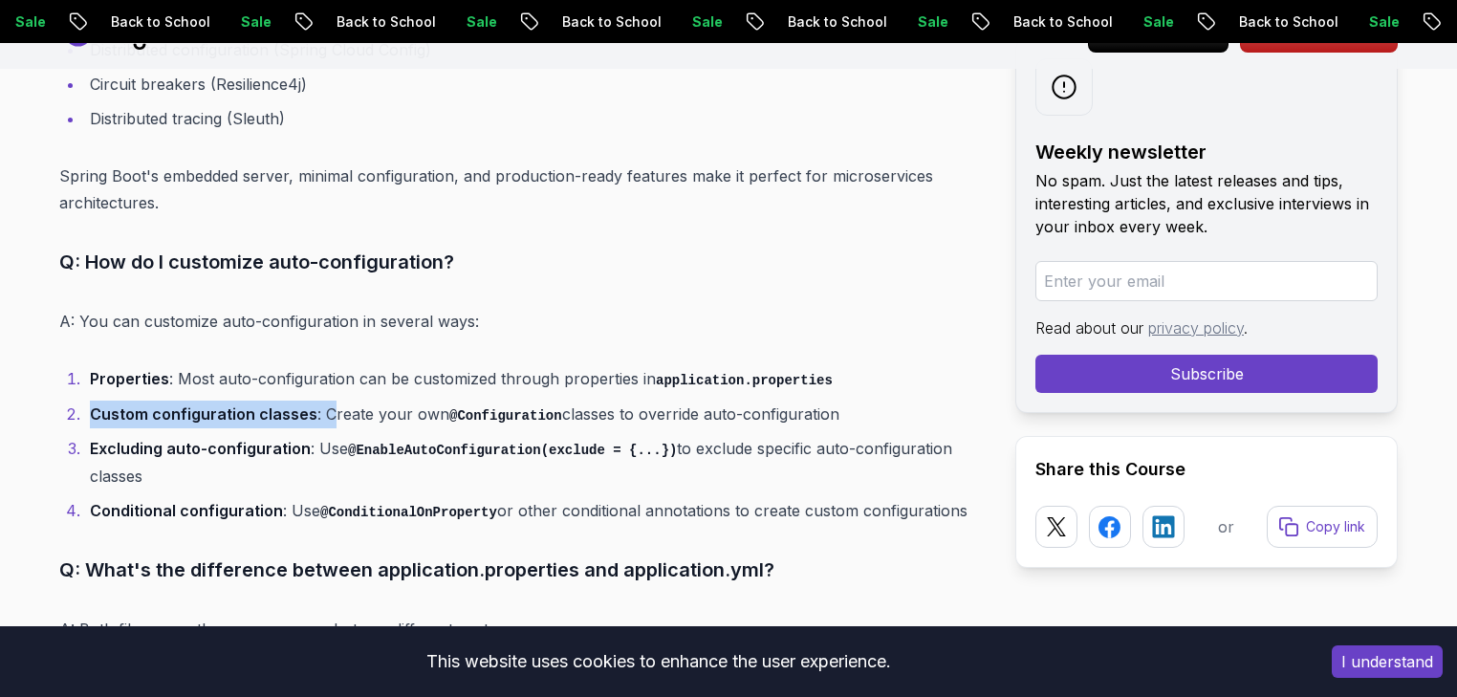
drag, startPoint x: 332, startPoint y: 386, endPoint x: 844, endPoint y: 368, distance: 512.6
click at [844, 368] on ol "Properties : Most auto-configuration can be customized through properties in ap…" at bounding box center [521, 444] width 925 height 159
click at [844, 368] on li "Properties : Most auto-configuration can be customized through properties in ap…" at bounding box center [534, 379] width 900 height 28
click at [820, 371] on ol "Properties : Most auto-configuration can be customized through properties in ap…" at bounding box center [521, 444] width 925 height 159
click at [308, 406] on ol "Properties : Most auto-configuration can be customized through properties in ap…" at bounding box center [521, 444] width 925 height 159
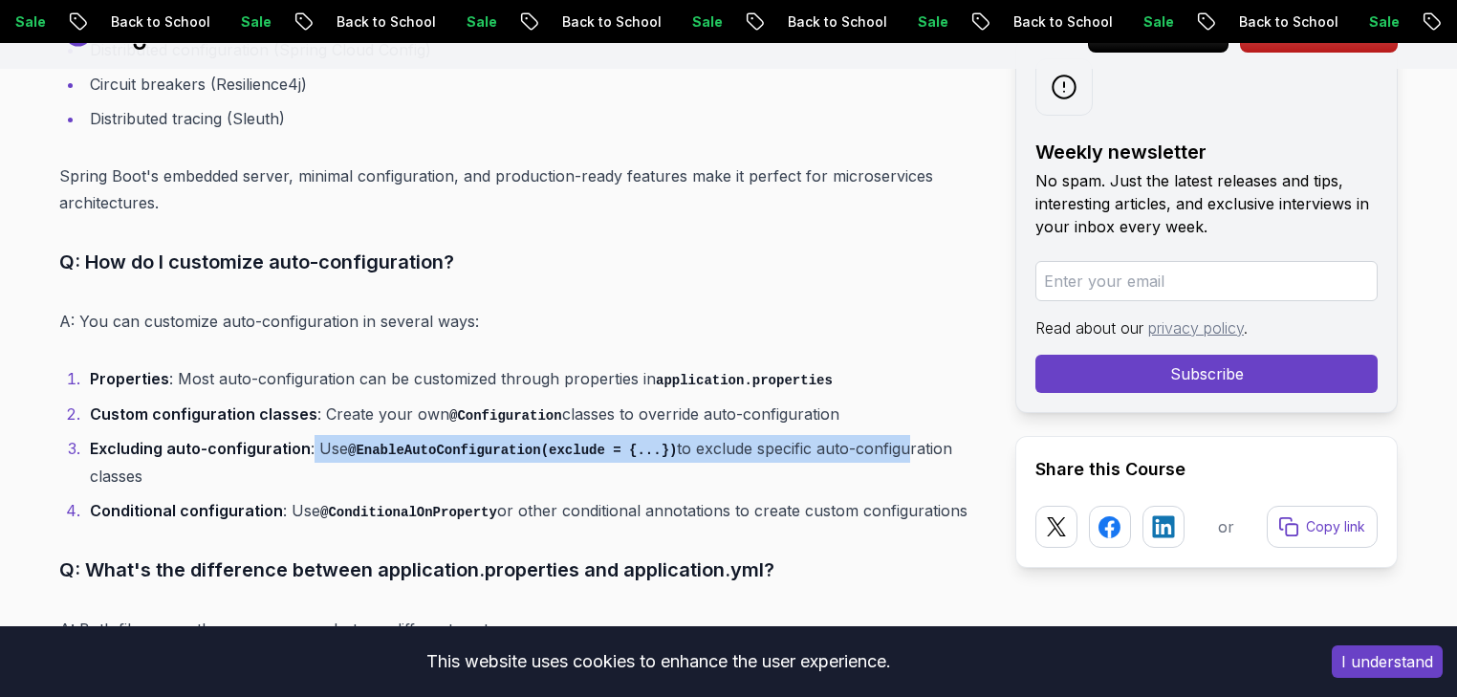
drag, startPoint x: 312, startPoint y: 415, endPoint x: 879, endPoint y: 413, distance: 567.7
click at [879, 435] on li "Excluding auto-configuration : Use @EnableAutoConfiguration(exclude = {...}) to…" at bounding box center [534, 462] width 900 height 54
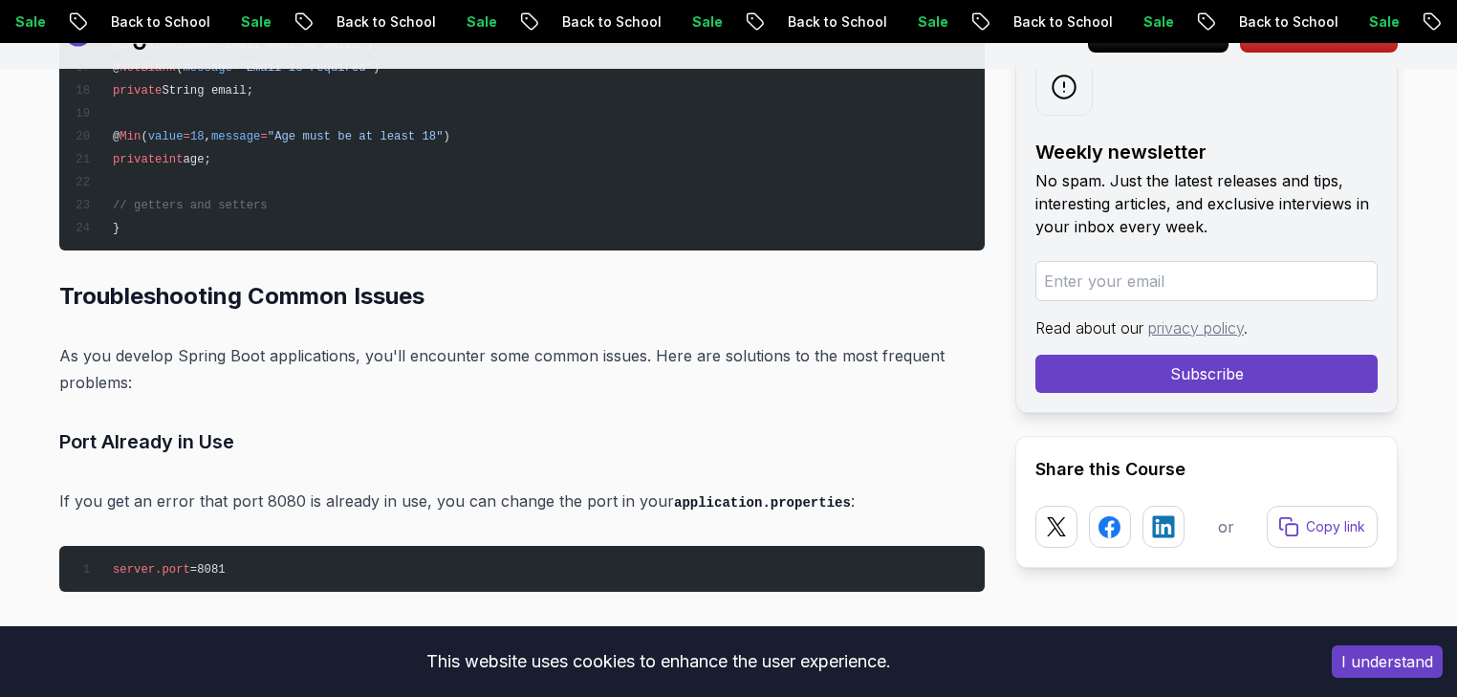
scroll to position [13112, 0]
